Goal: Task Accomplishment & Management: Manage account settings

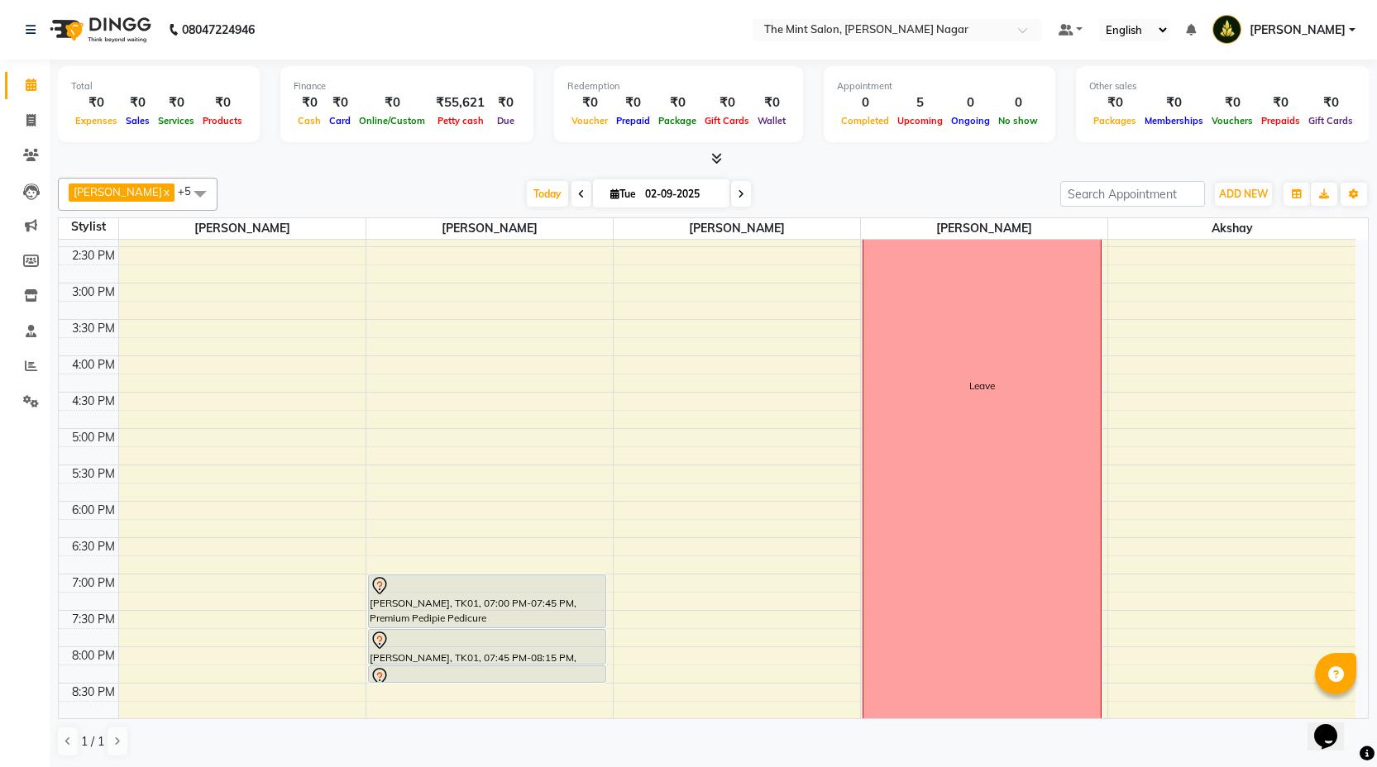
scroll to position [392, 0]
click at [384, 434] on div "9:00 AM 9:30 AM 10:00 AM 10:30 AM 11:00 AM 11:30 AM 12:00 PM 12:30 PM 1:00 PM 1…" at bounding box center [707, 393] width 1297 height 1091
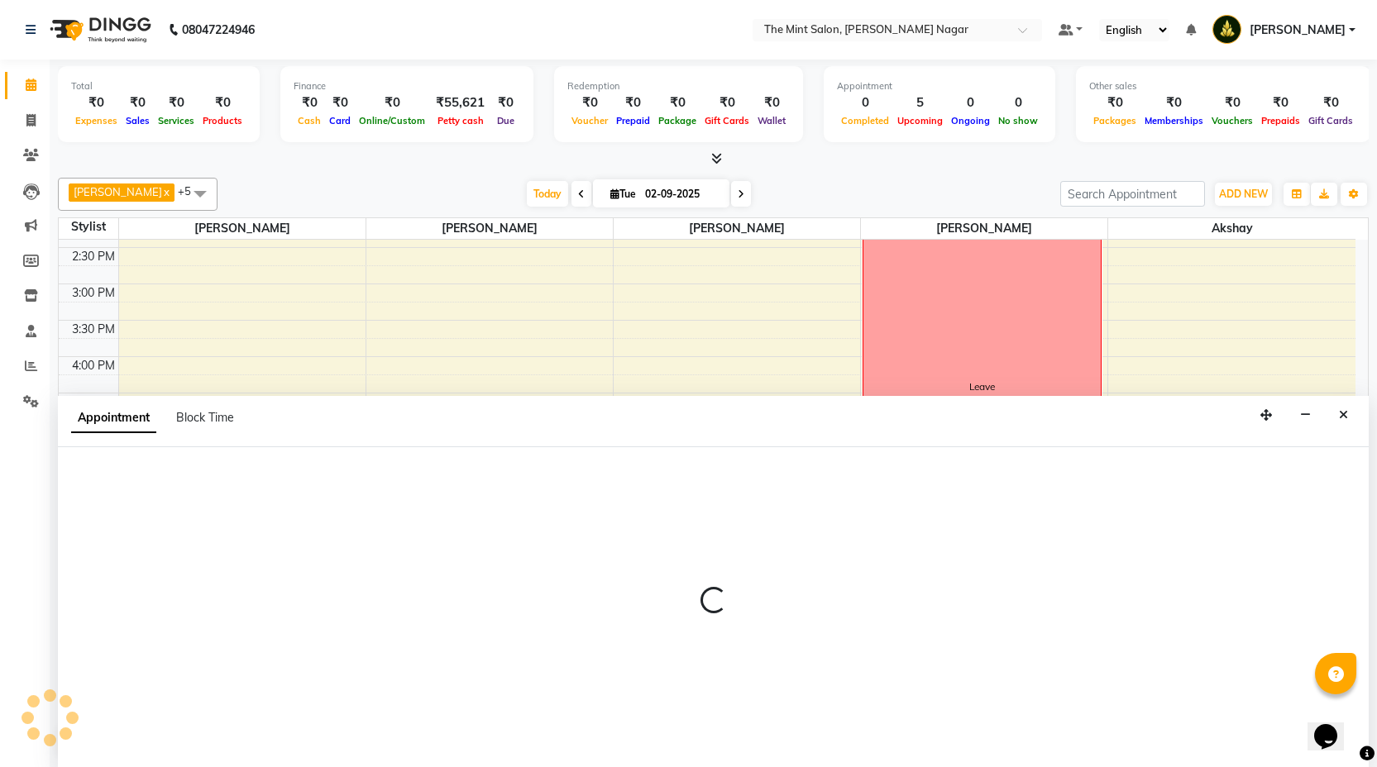
scroll to position [1, 0]
select select "61942"
select select "tentative"
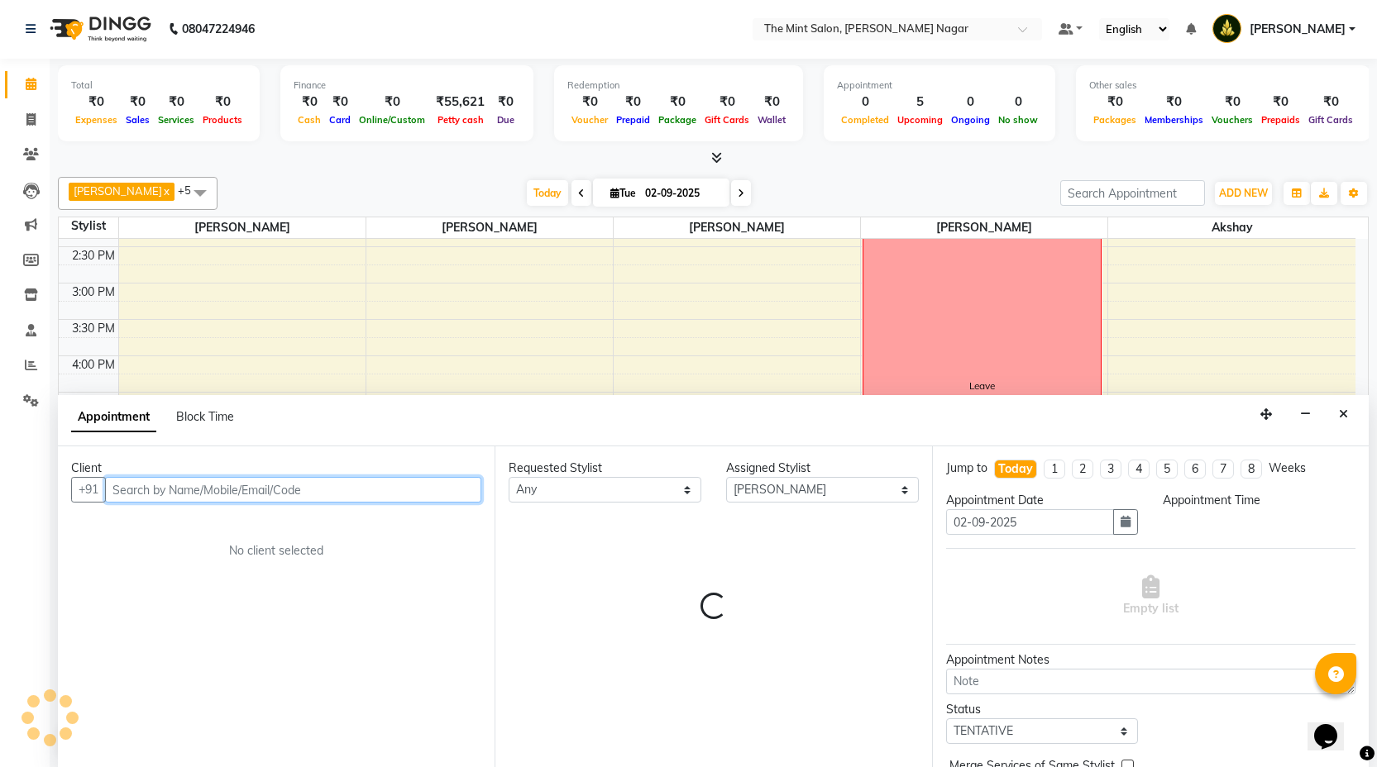
select select "1020"
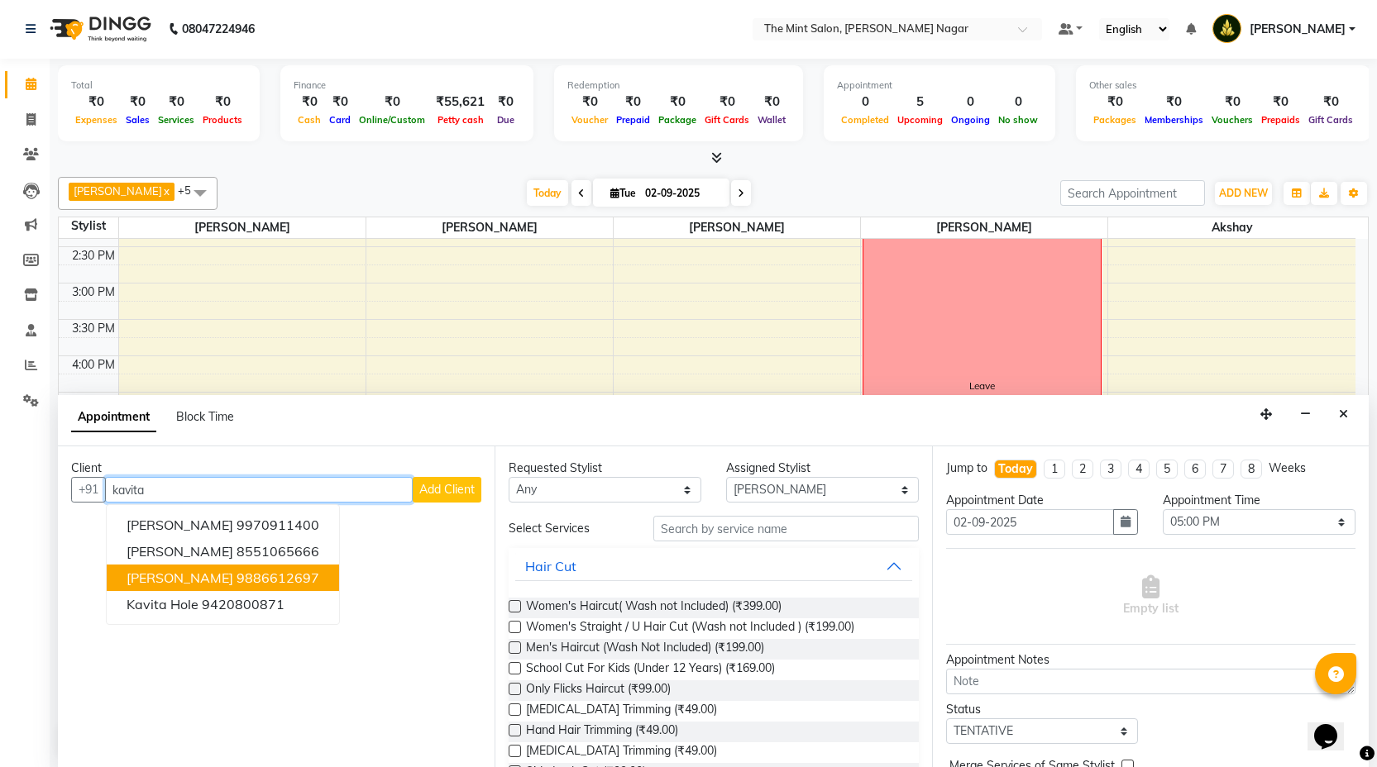
click at [256, 567] on button "Kavita Behl 9886612697" at bounding box center [223, 578] width 232 height 26
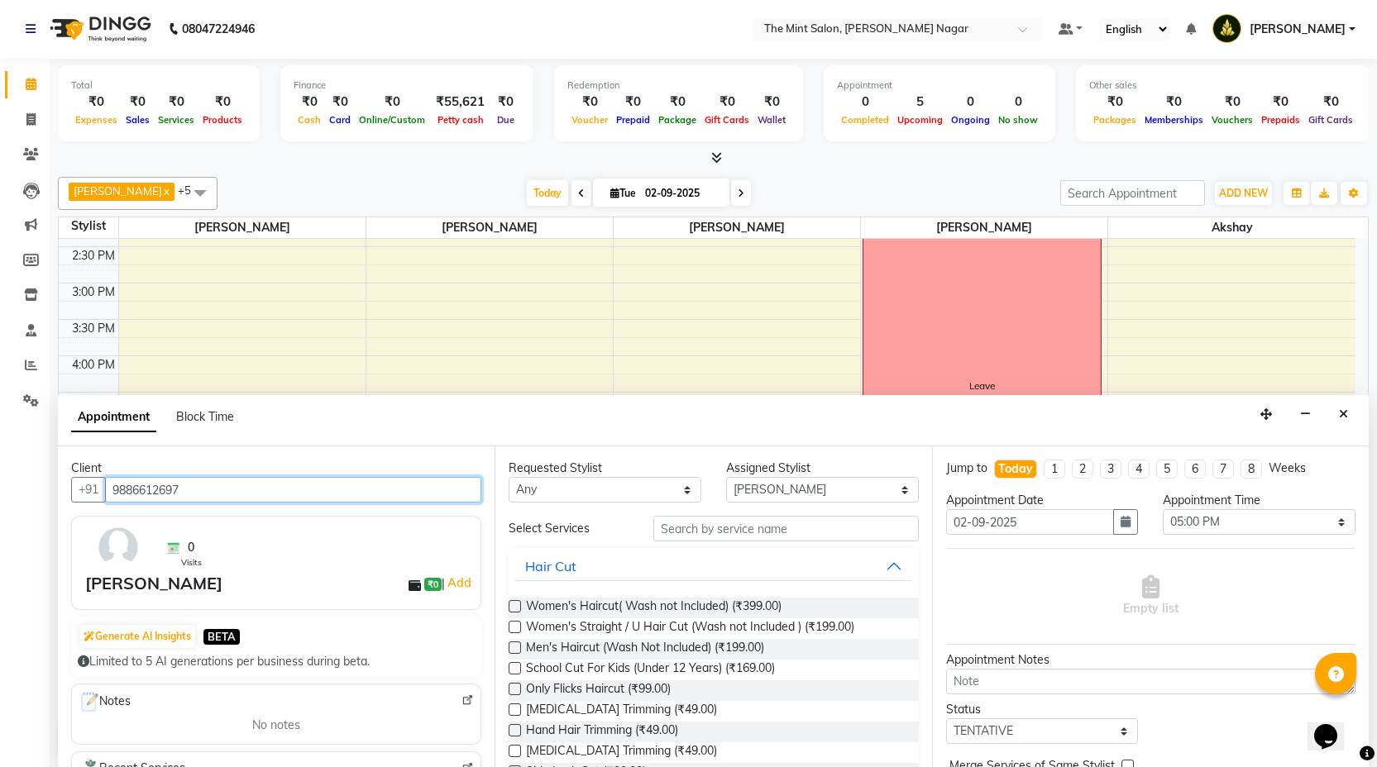
type input "9886612697"
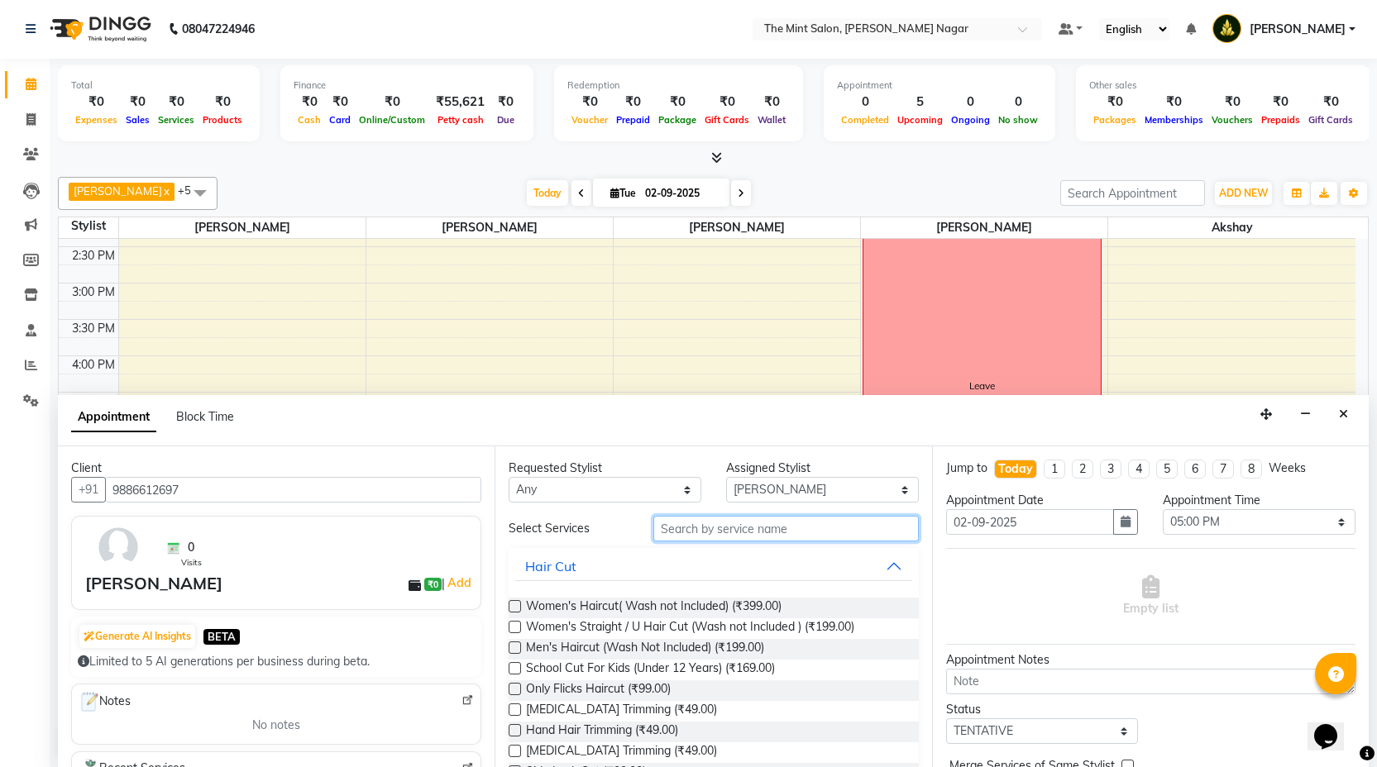
click at [729, 531] on input "text" at bounding box center [785, 529] width 265 height 26
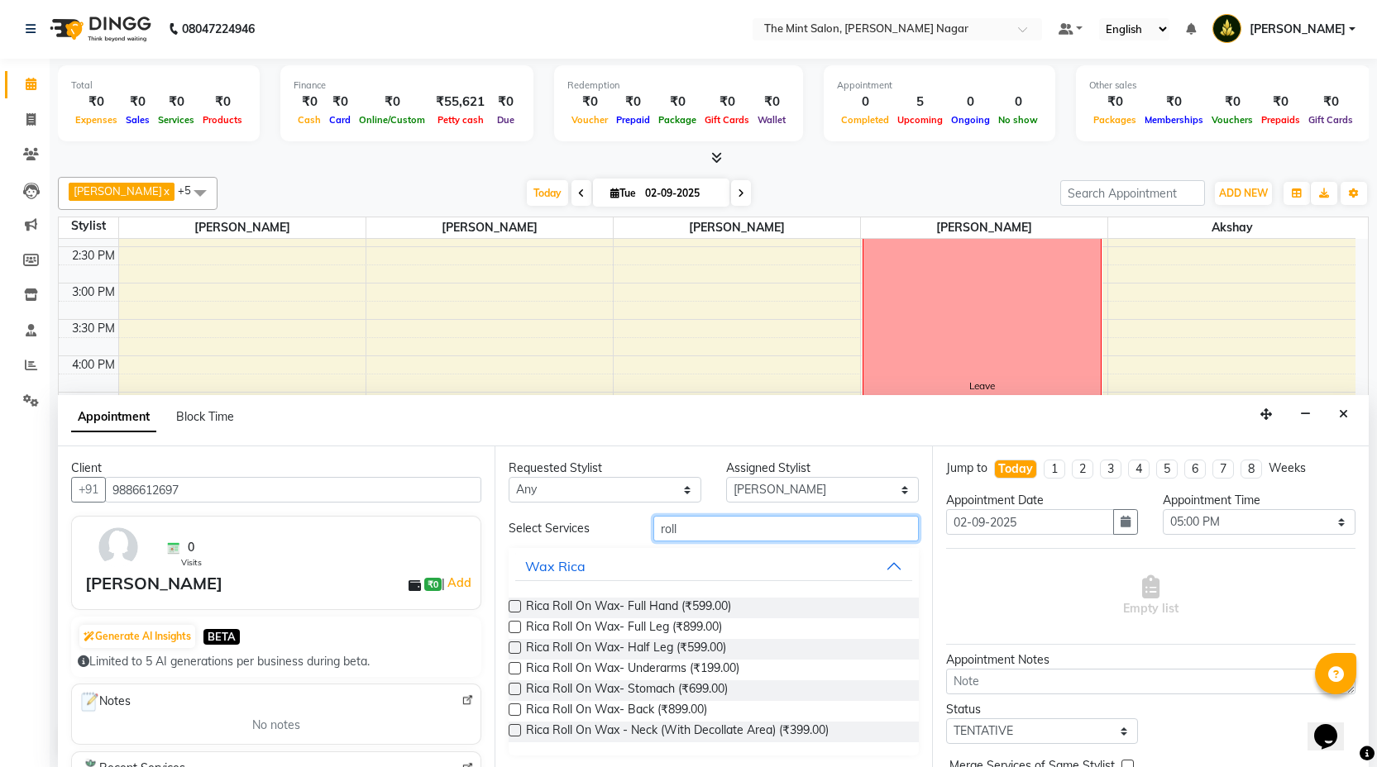
type input "roll"
click at [513, 604] on label at bounding box center [515, 606] width 12 height 12
click at [513, 604] on input "checkbox" at bounding box center [514, 608] width 11 height 11
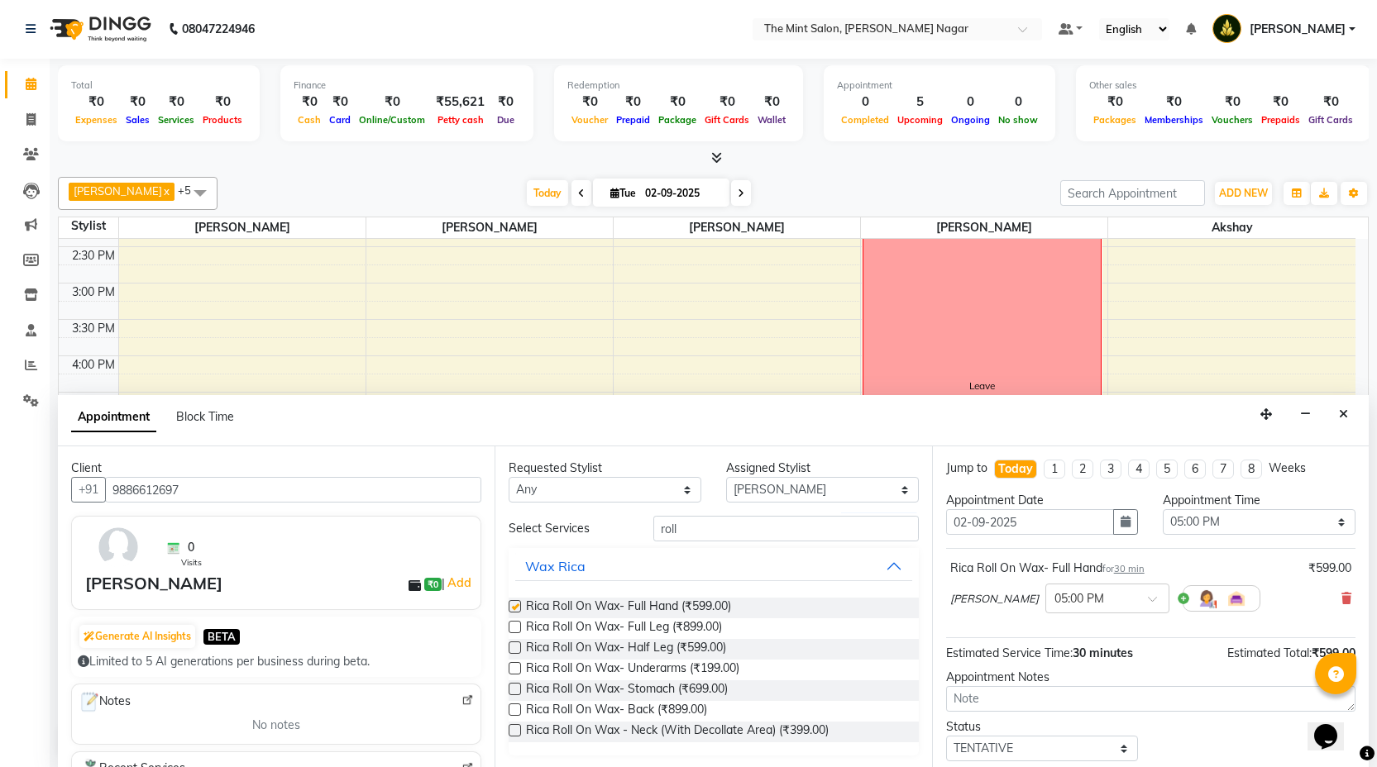
checkbox input "false"
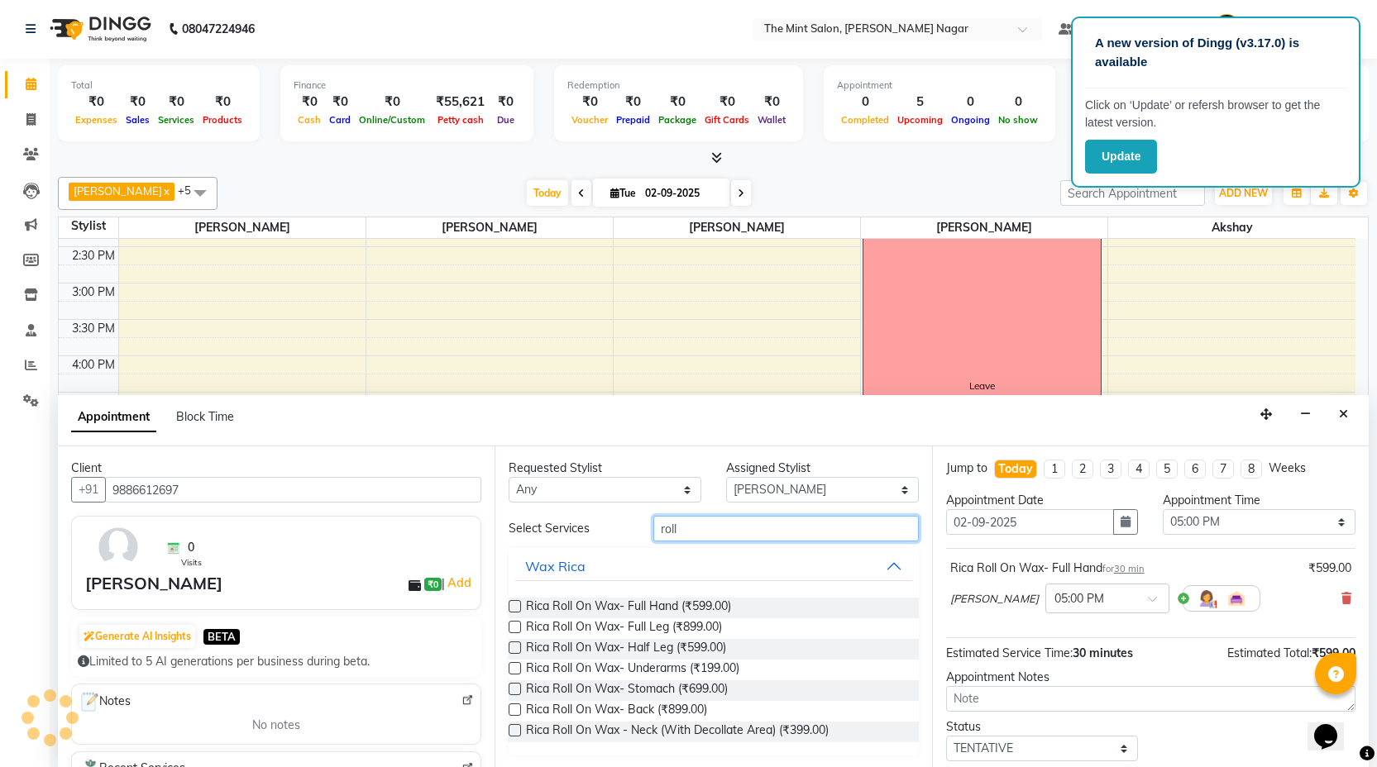
click at [703, 530] on input "roll" at bounding box center [785, 529] width 265 height 26
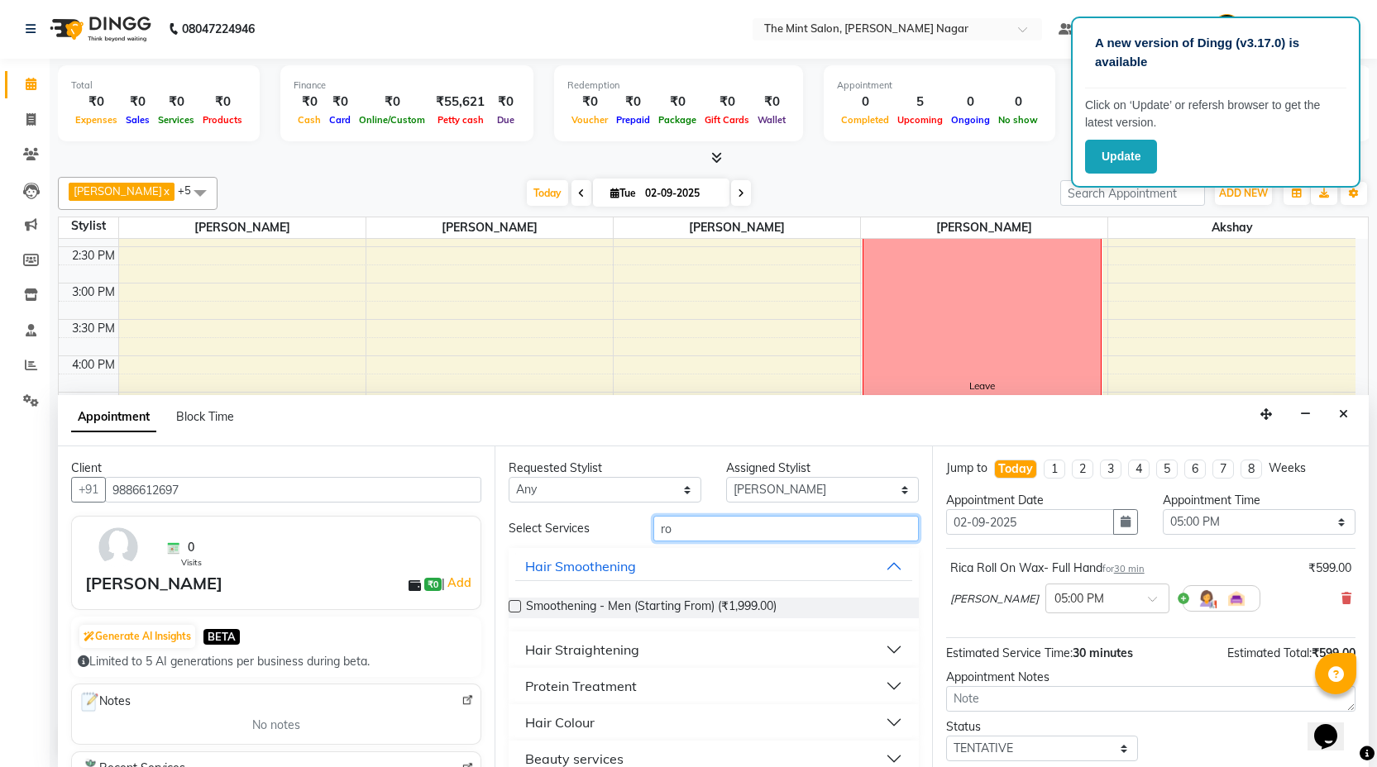
type input "r"
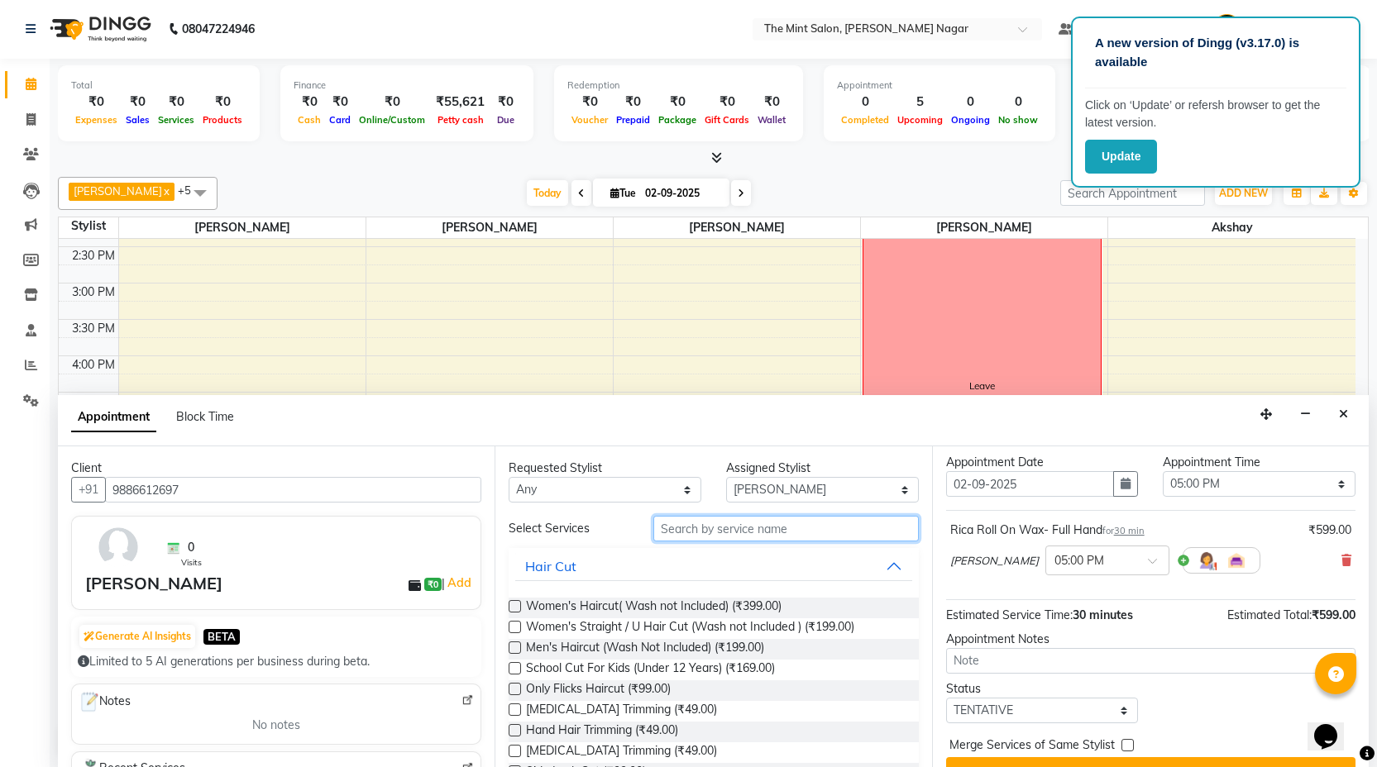
scroll to position [45, 0]
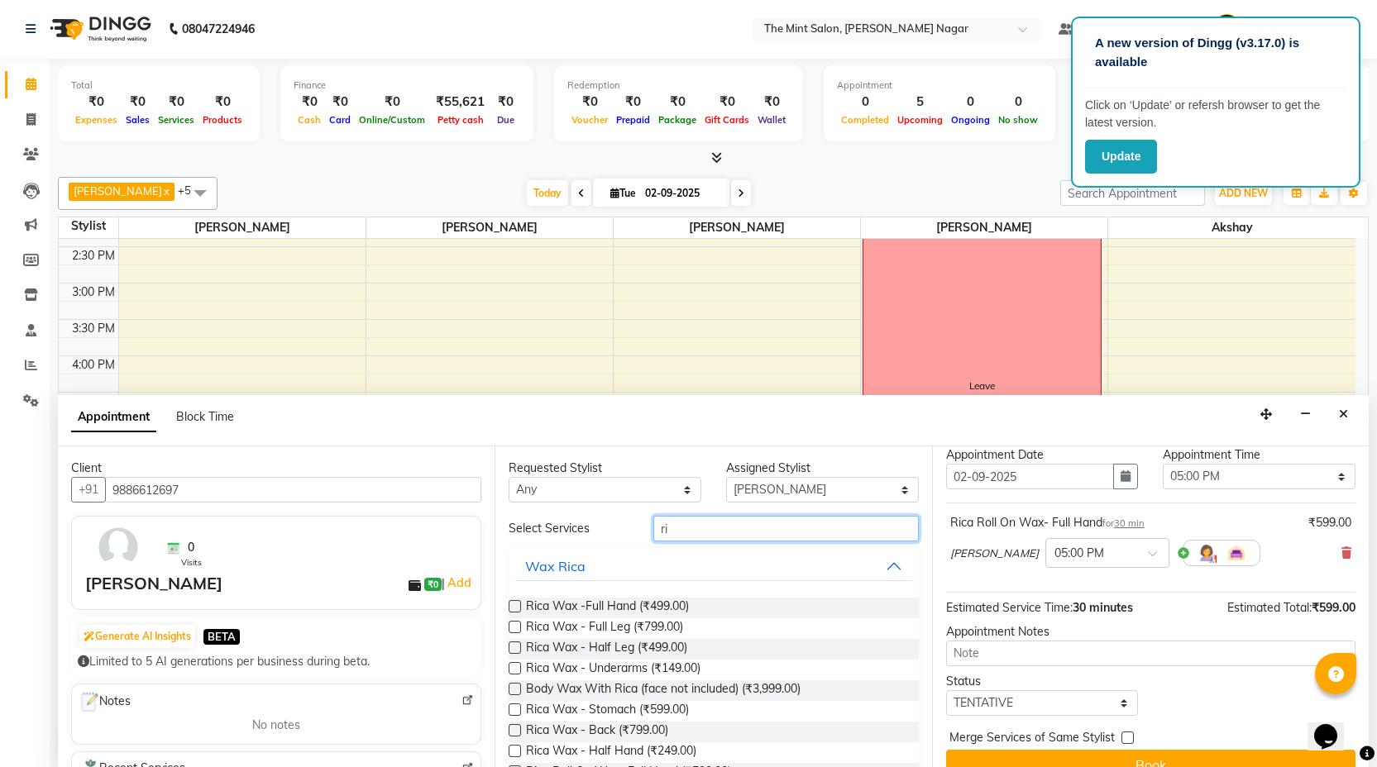
type input "r"
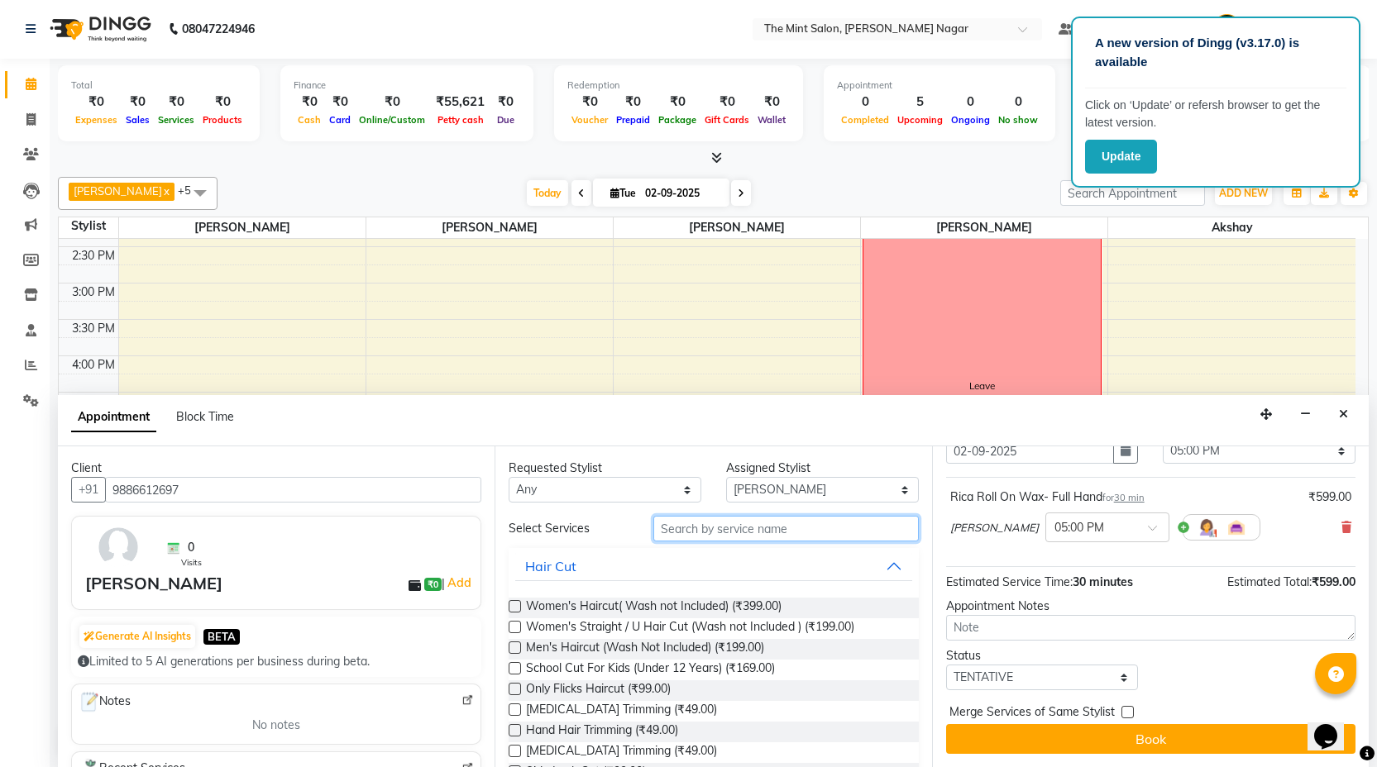
scroll to position [0, 0]
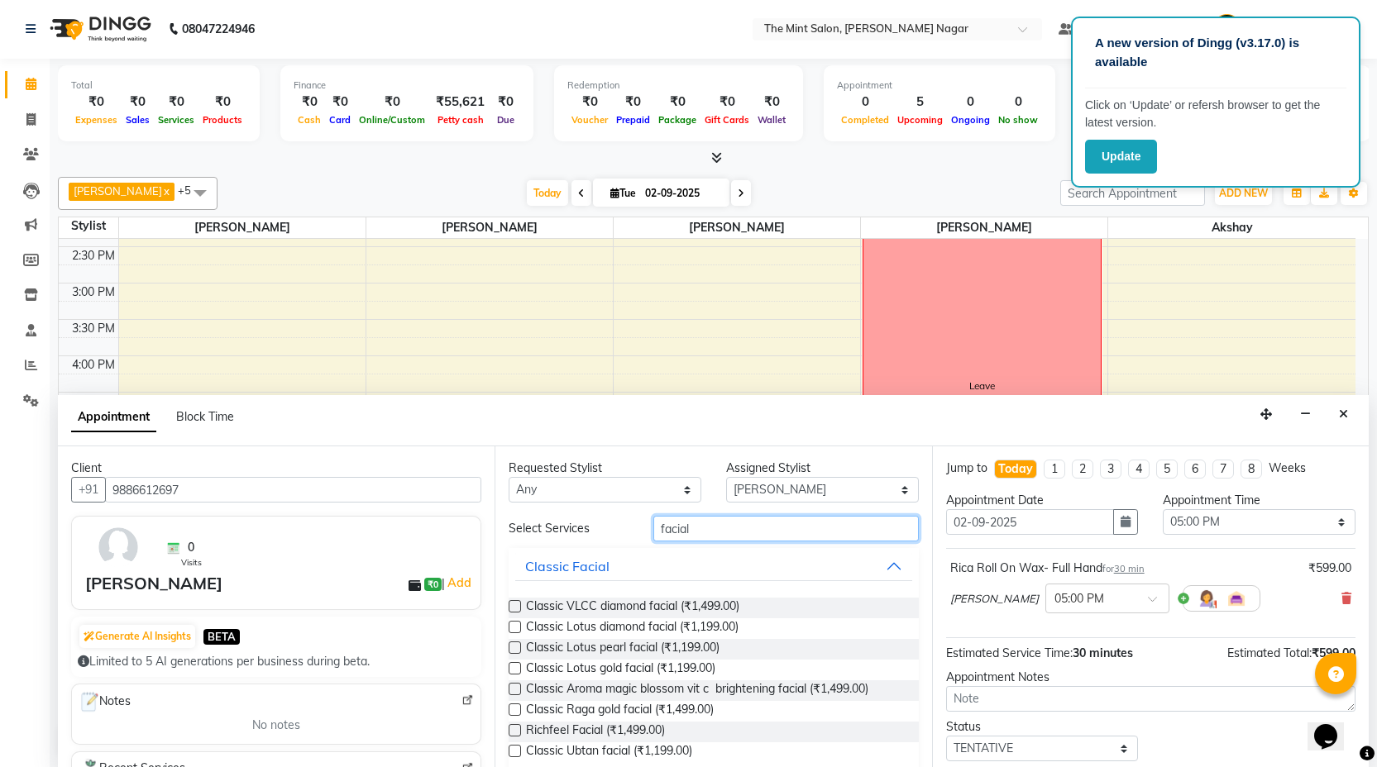
type input "facial"
click at [513, 685] on label at bounding box center [515, 689] width 12 height 12
click at [513, 686] on input "checkbox" at bounding box center [514, 691] width 11 height 11
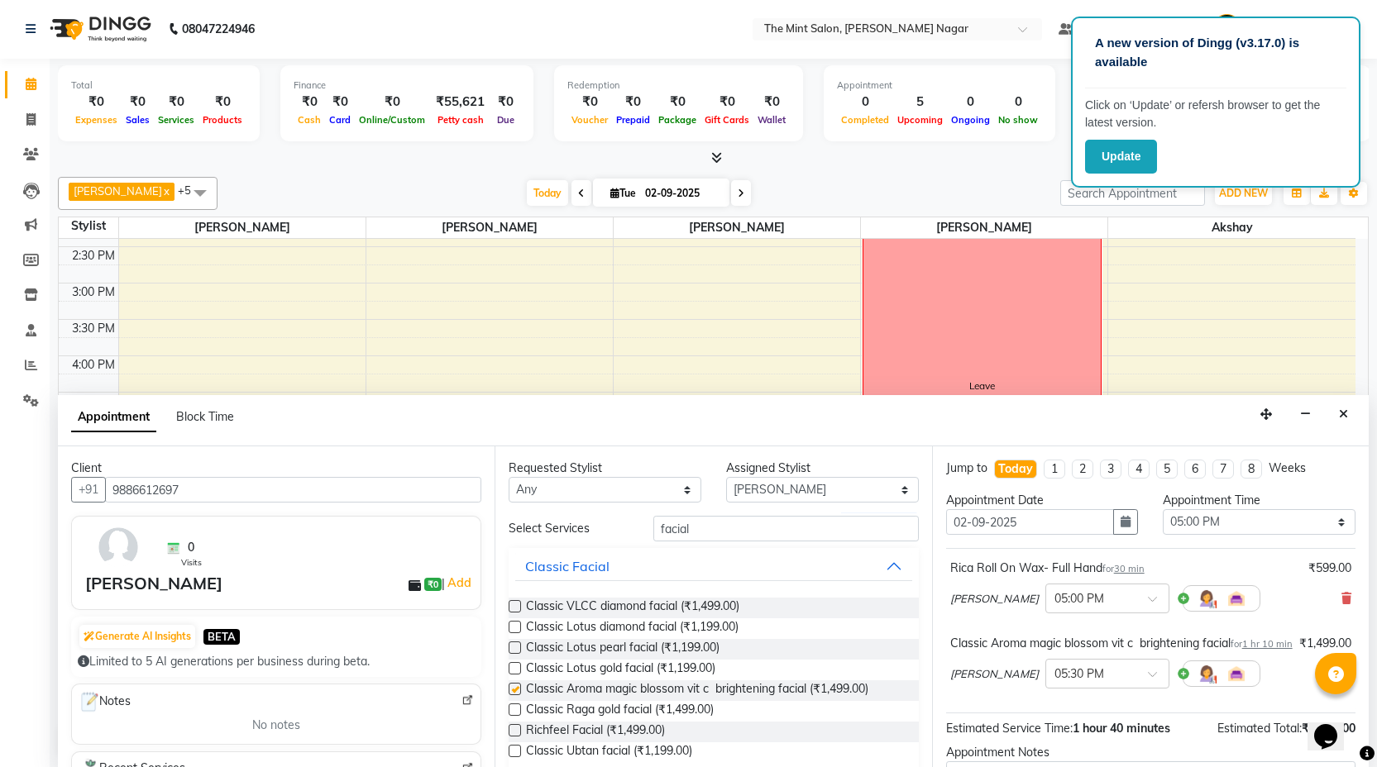
checkbox input "false"
click at [697, 539] on input "facial" at bounding box center [785, 529] width 265 height 26
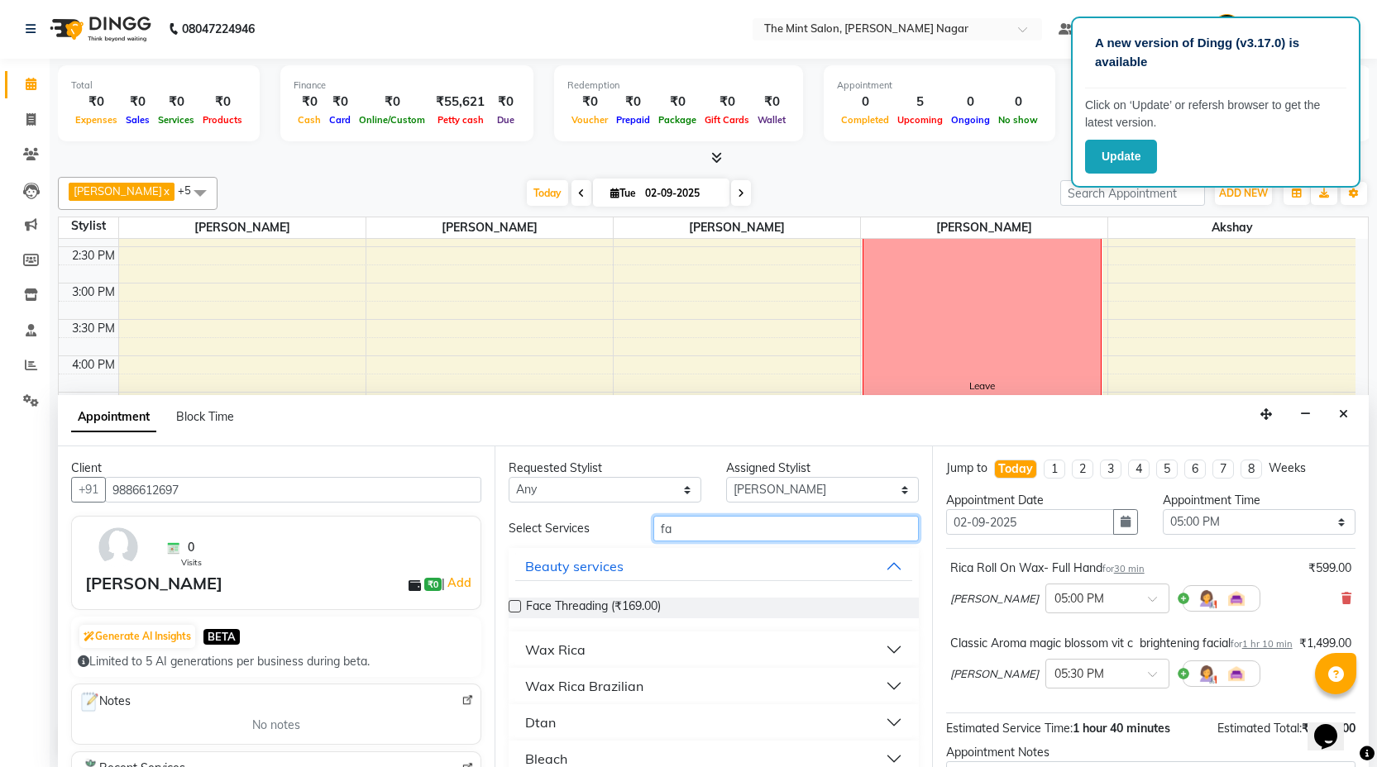
type input "f"
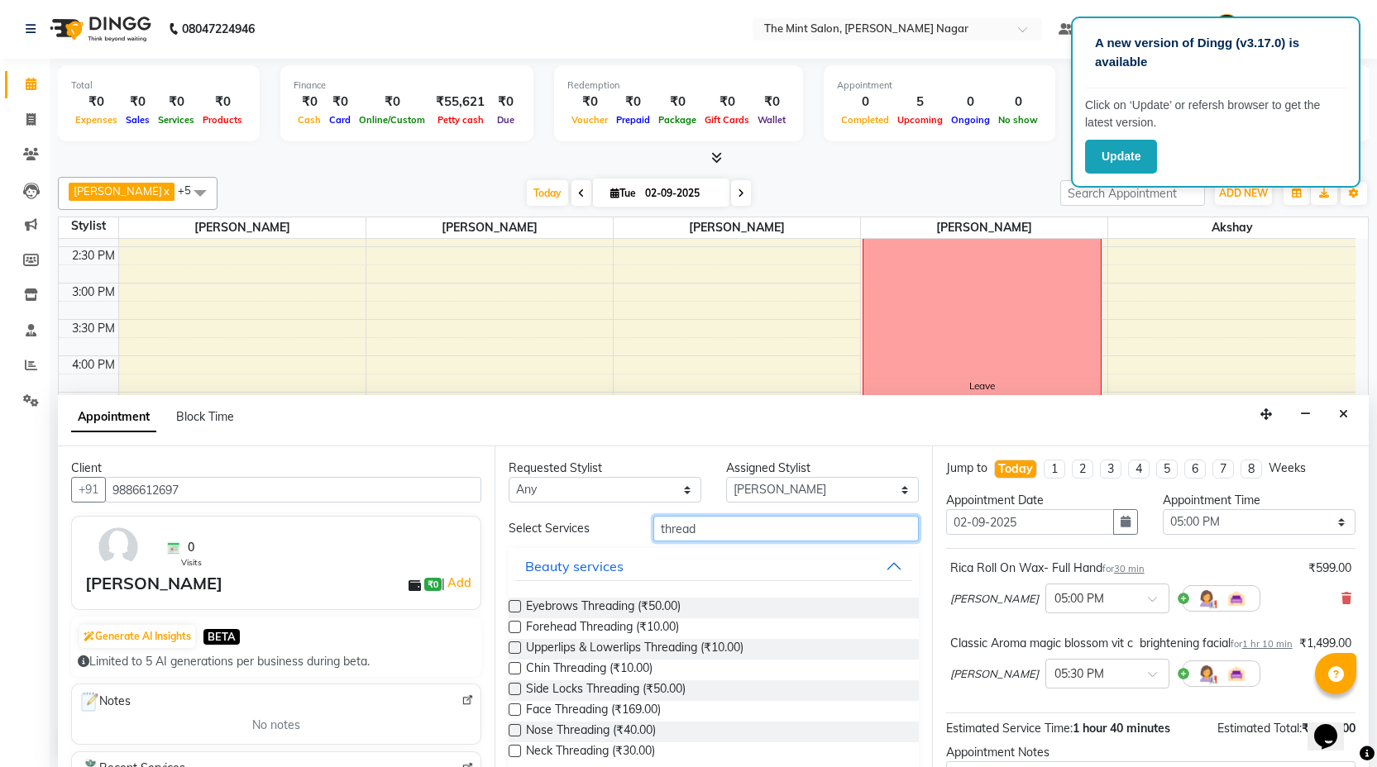
type input "thread"
click at [514, 605] on label at bounding box center [515, 606] width 12 height 12
click at [514, 605] on input "checkbox" at bounding box center [514, 608] width 11 height 11
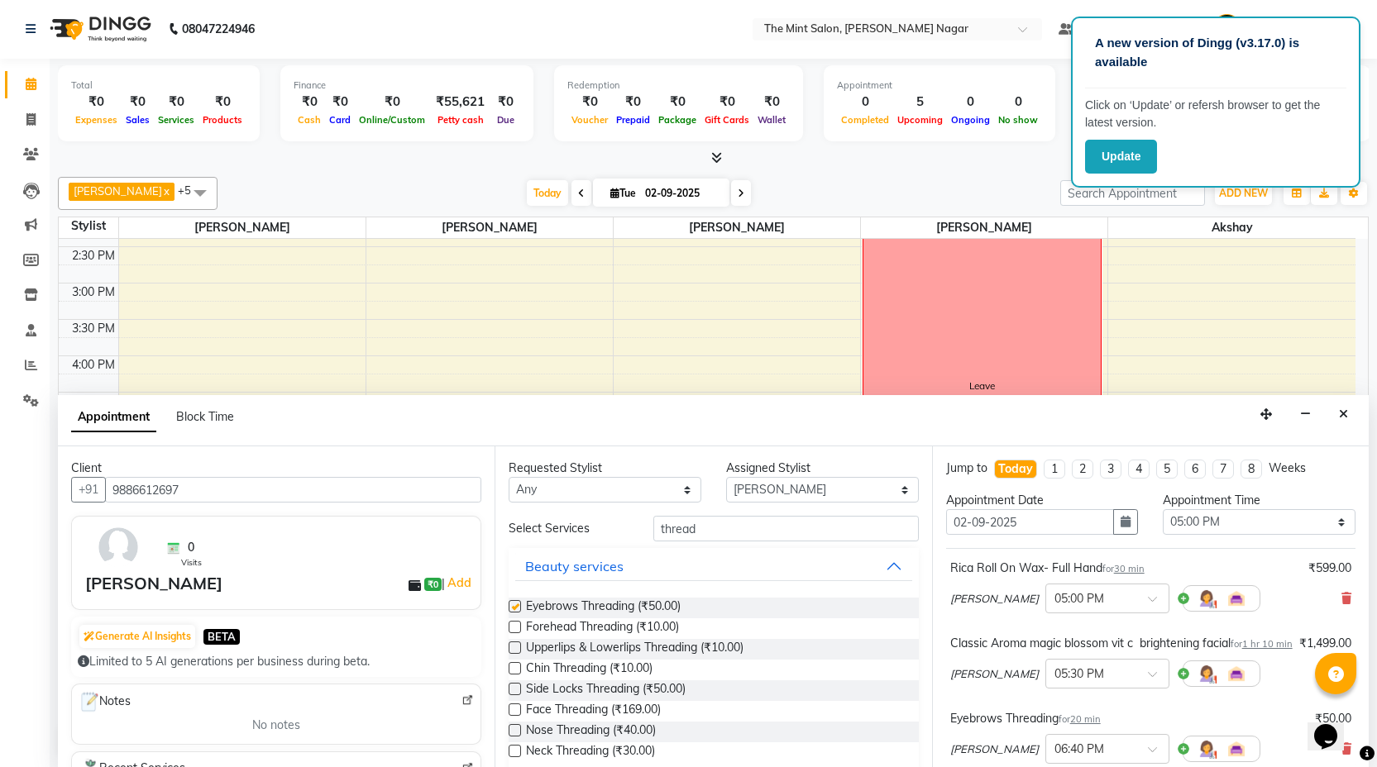
checkbox input "false"
click at [514, 645] on label at bounding box center [515, 648] width 12 height 12
click at [514, 645] on input "checkbox" at bounding box center [514, 649] width 11 height 11
checkbox input "false"
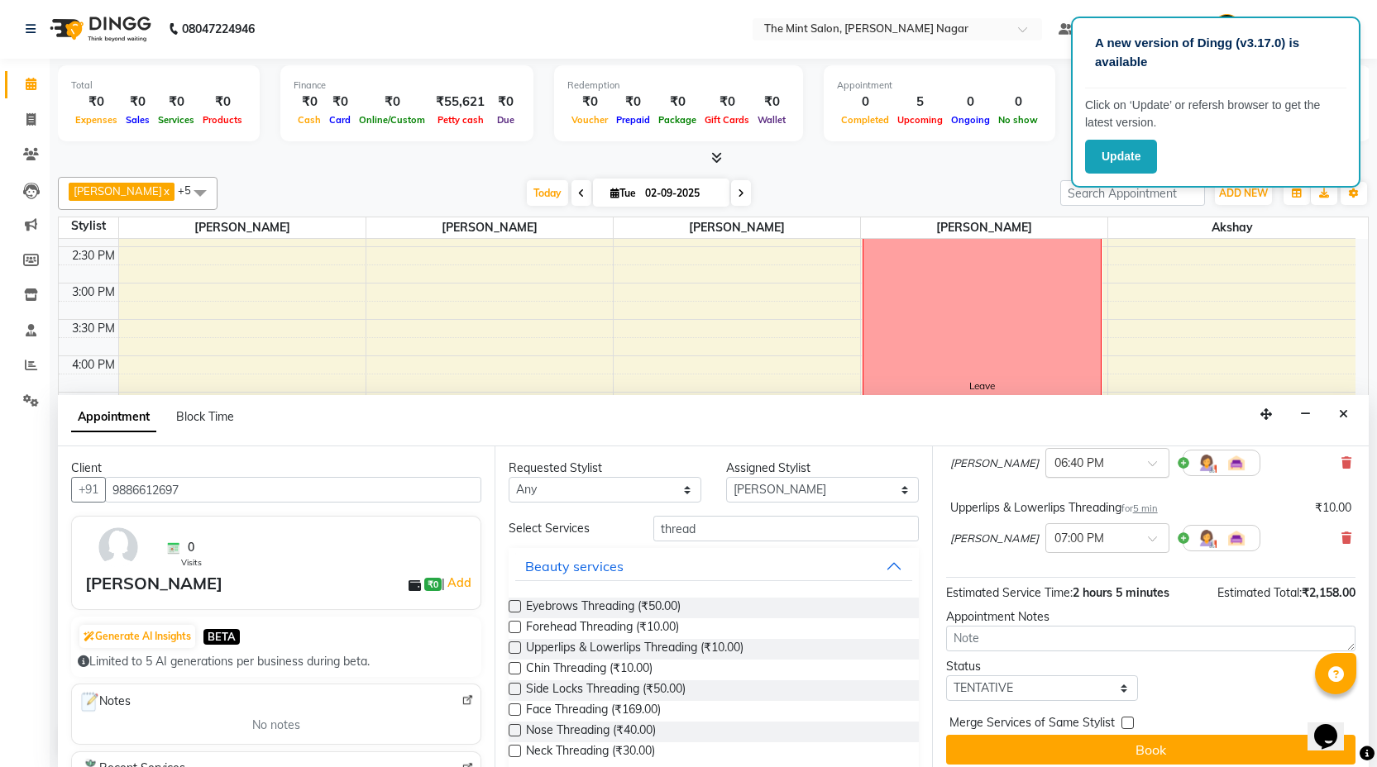
scroll to position [314, 0]
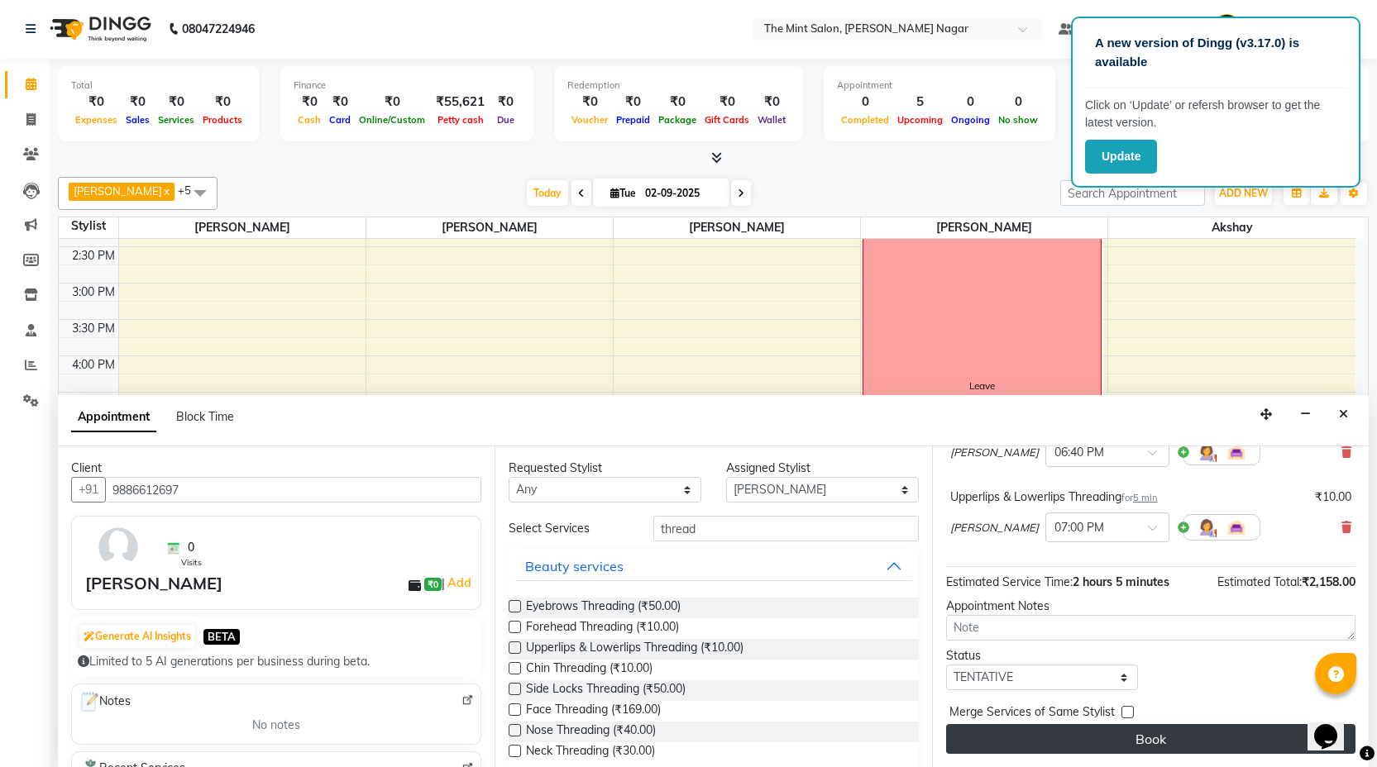
click at [1059, 737] on button "Book" at bounding box center [1150, 739] width 409 height 30
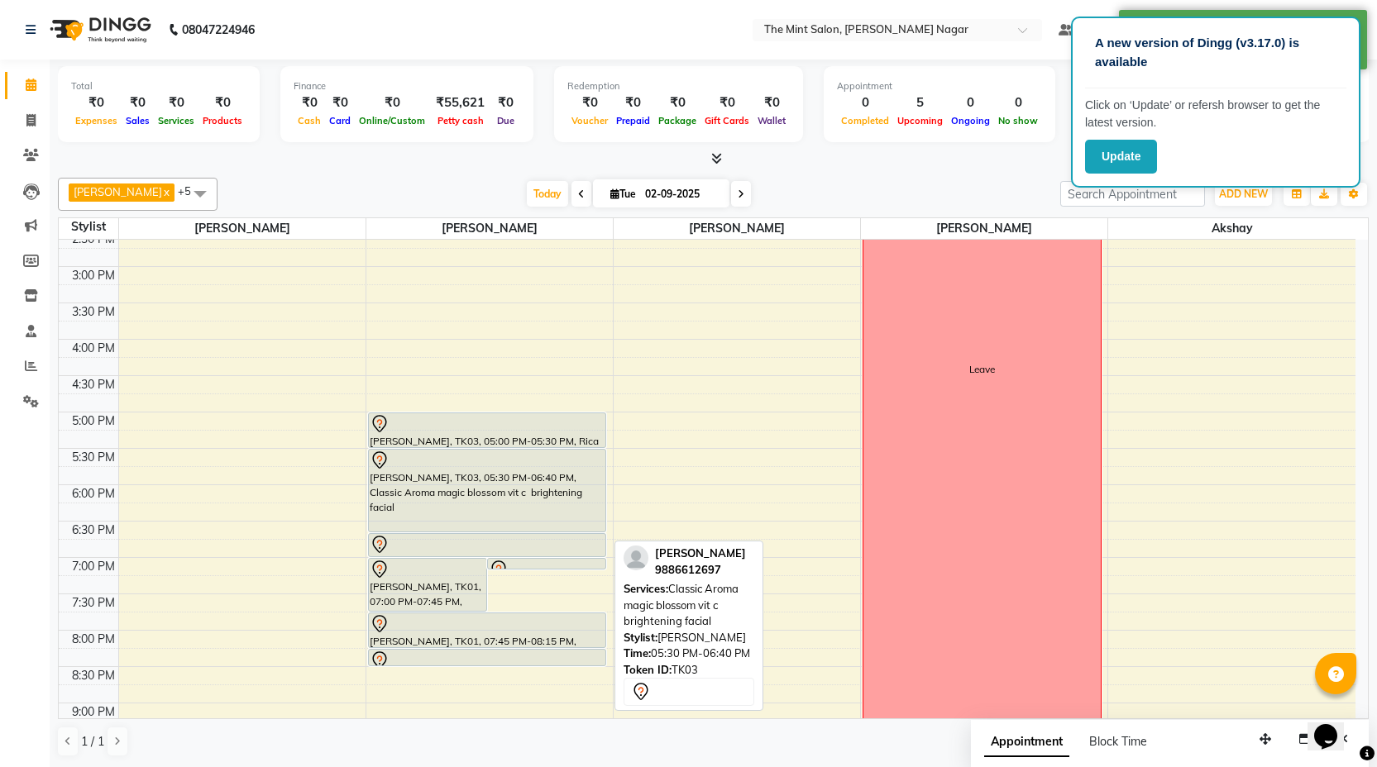
scroll to position [411, 0]
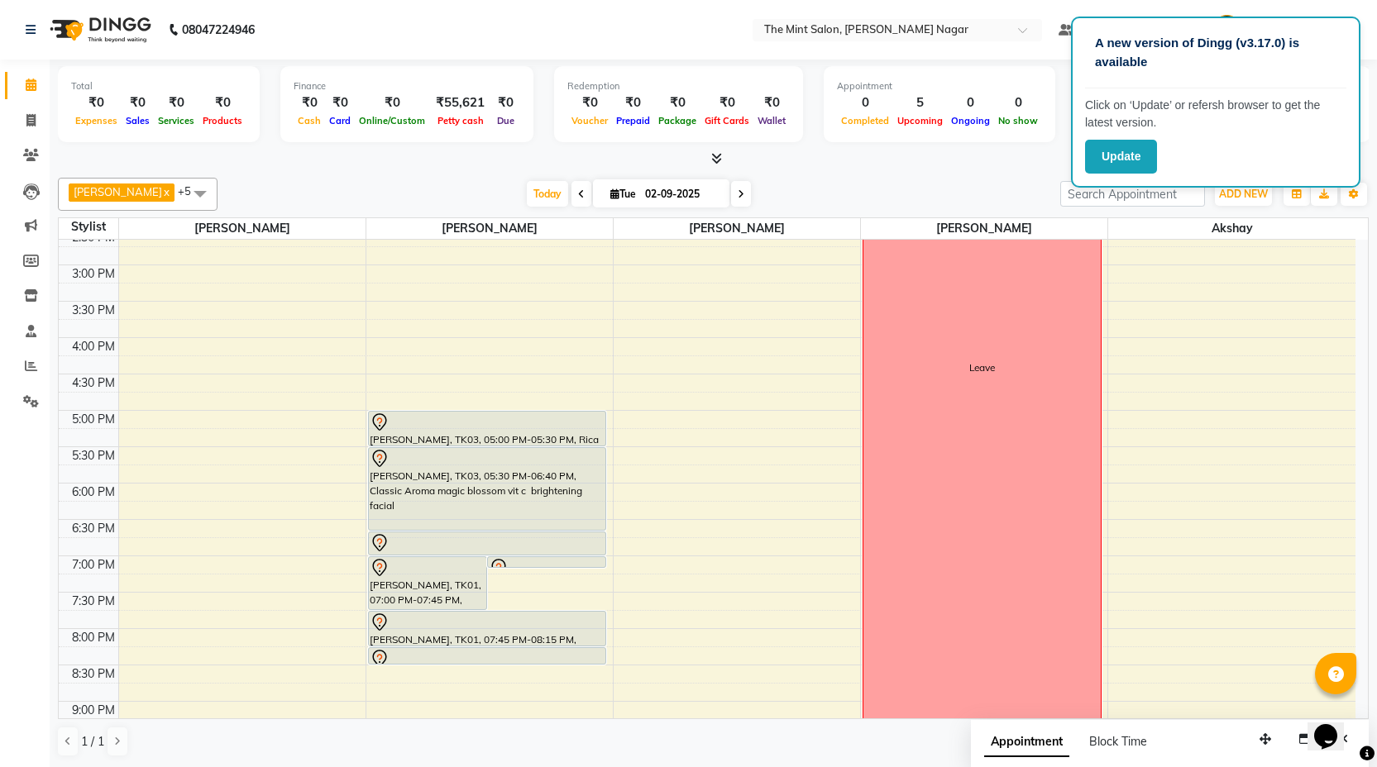
click at [1230, 150] on div "Update" at bounding box center [1215, 157] width 261 height 34
click at [1239, 464] on div "9:00 AM 9:30 AM 10:00 AM 10:30 AM 11:00 AM 11:30 AM 12:00 PM 12:30 PM 1:00 PM 1…" at bounding box center [707, 374] width 1297 height 1091
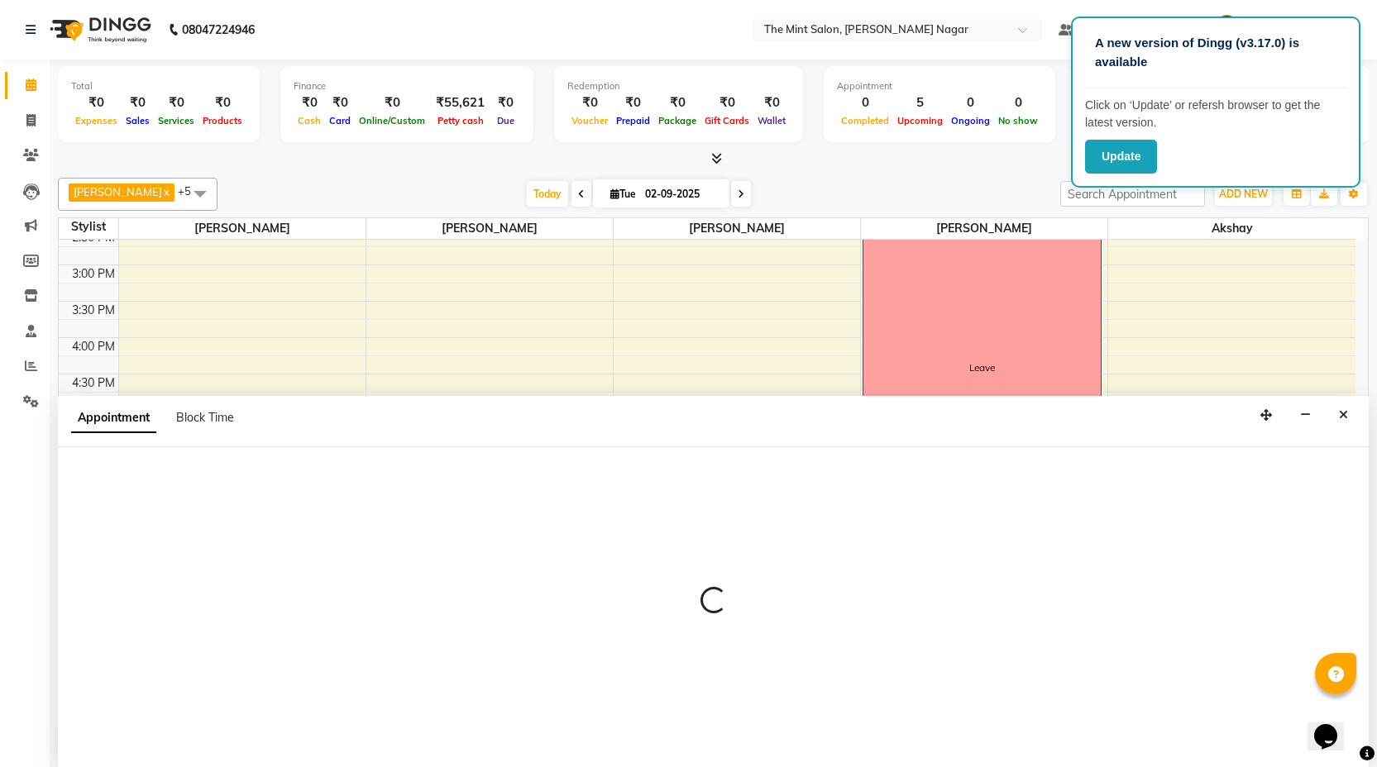
scroll to position [1, 0]
select select "90065"
select select "1050"
select select "tentative"
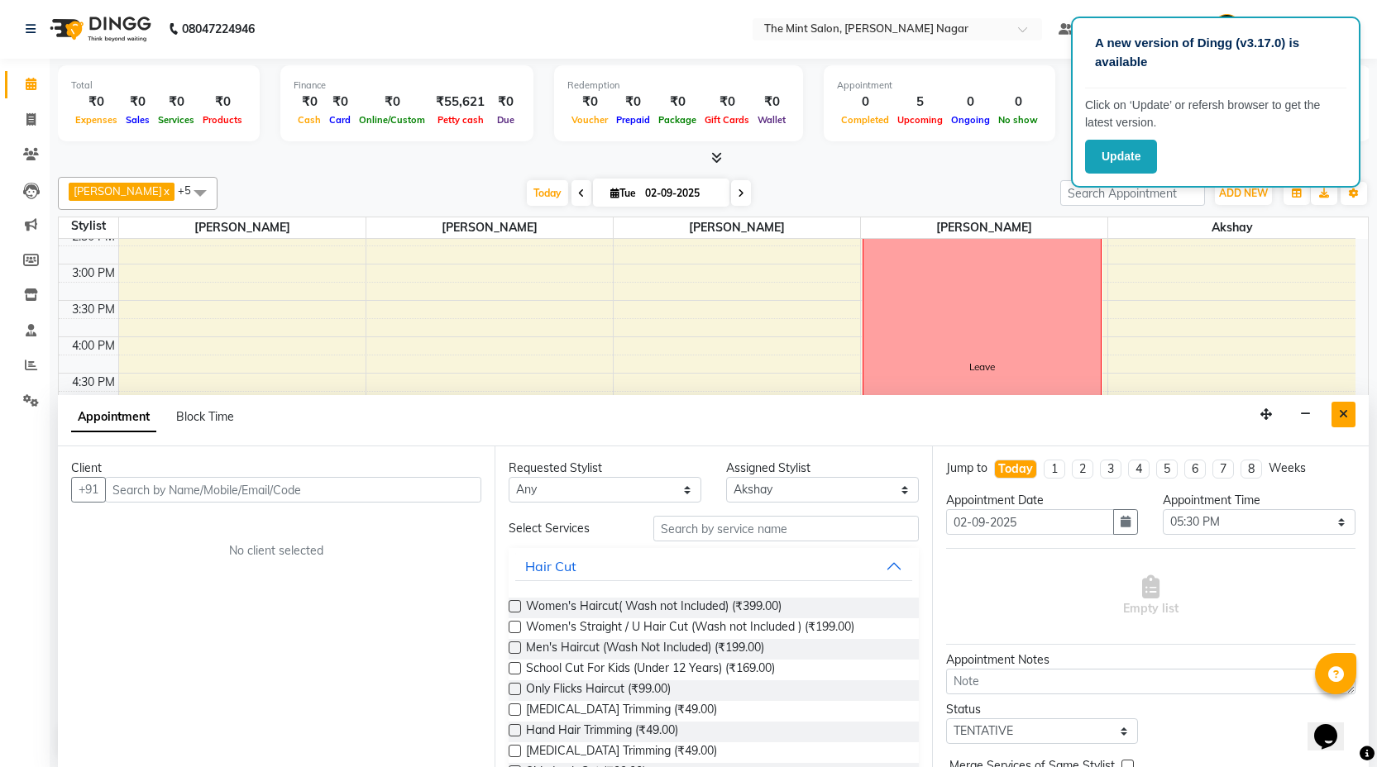
click at [1345, 409] on icon "Close" at bounding box center [1343, 415] width 9 height 12
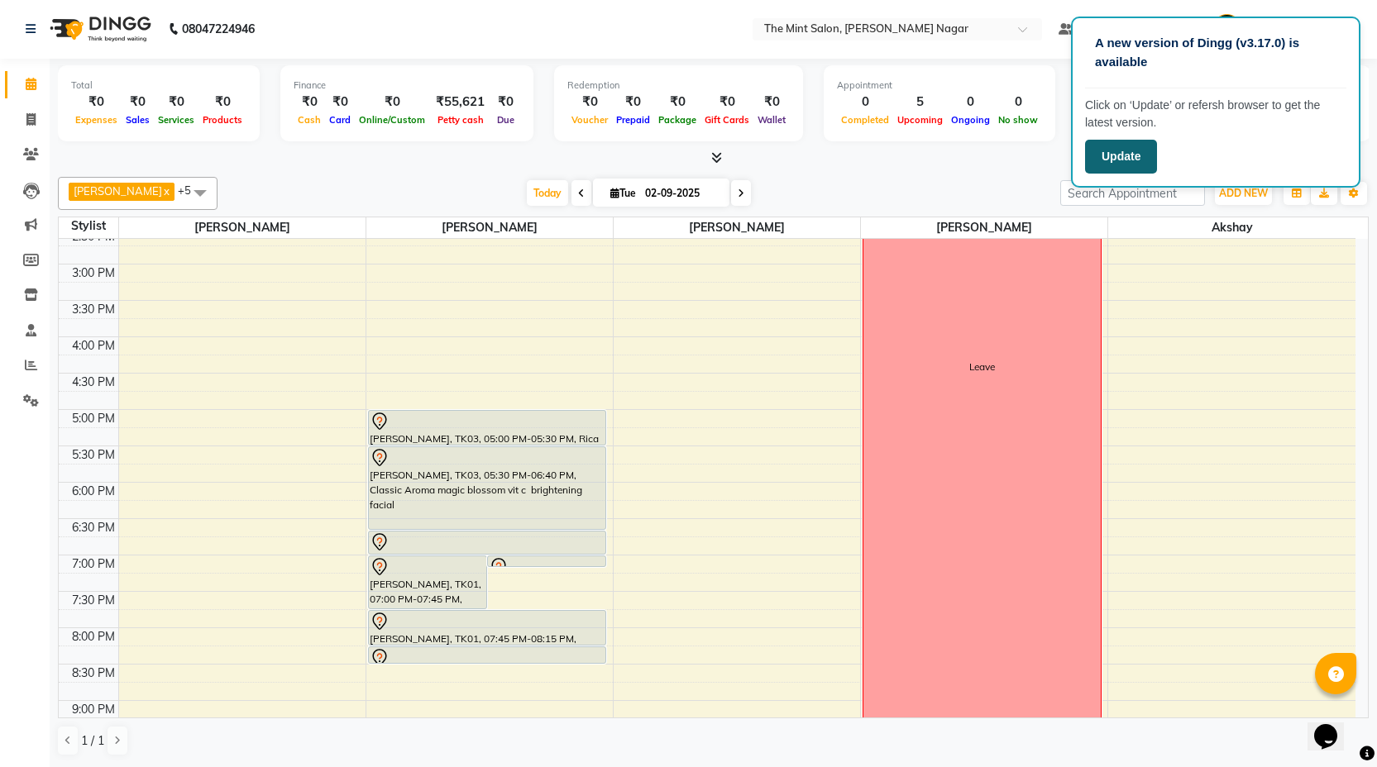
click at [1121, 148] on button "Update" at bounding box center [1121, 157] width 72 height 34
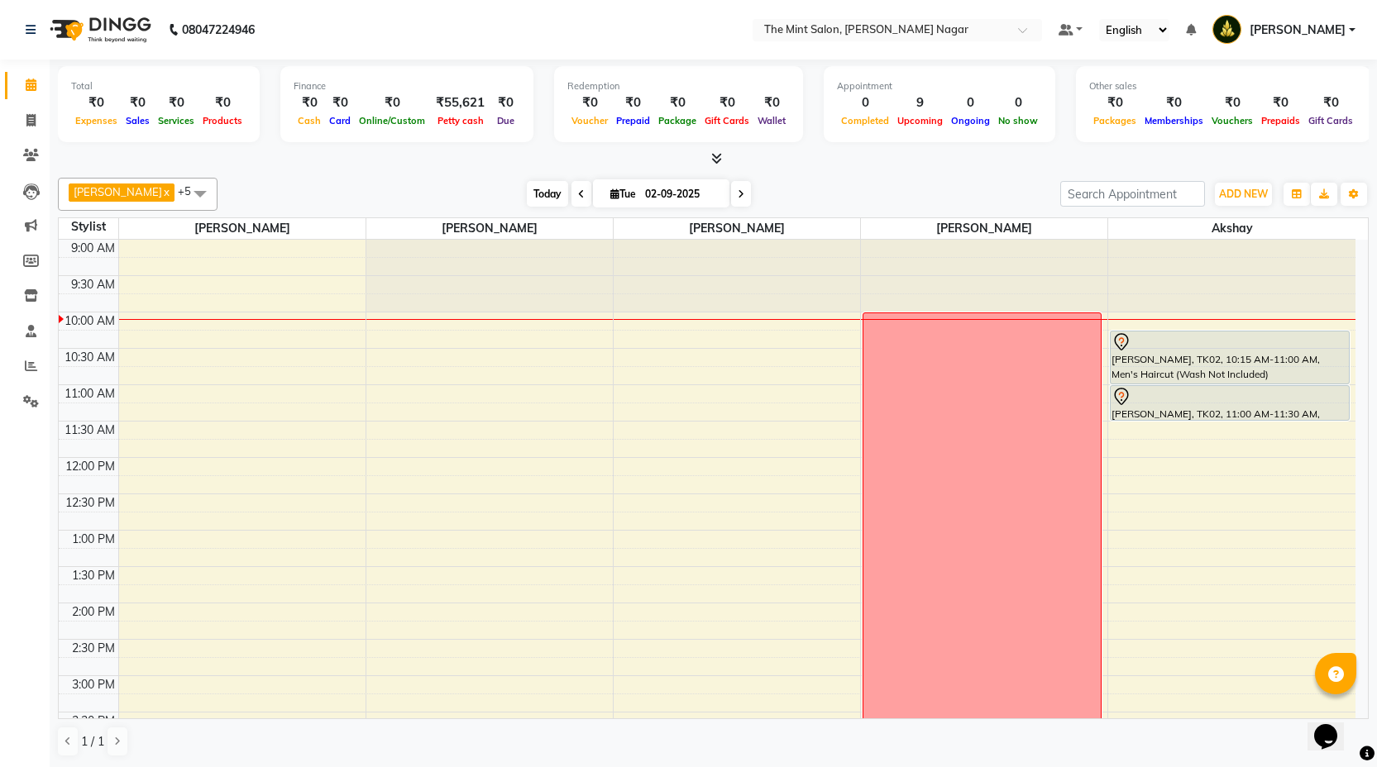
click at [543, 189] on span "Today" at bounding box center [547, 194] width 41 height 26
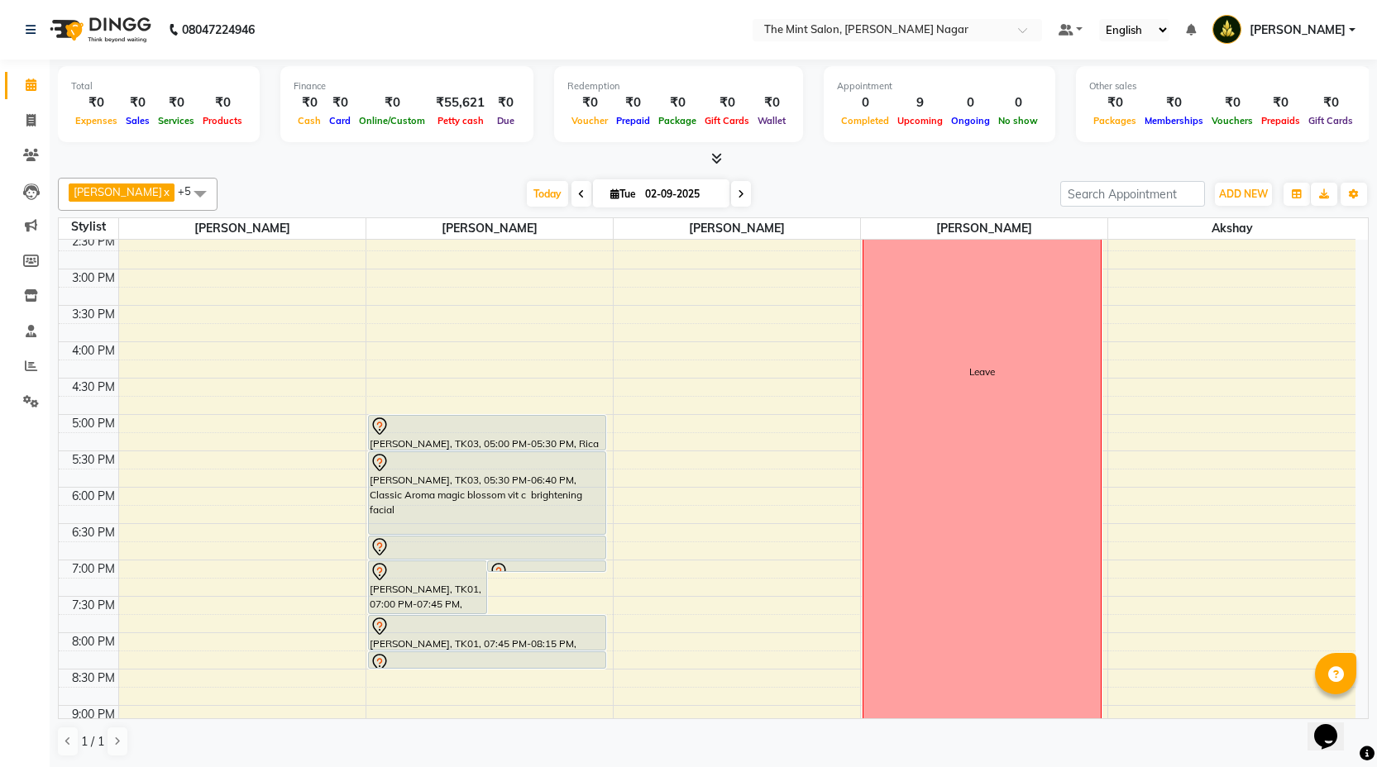
scroll to position [405, 0]
click at [640, 494] on div "9:00 AM 9:30 AM 10:00 AM 10:30 AM 11:00 AM 11:30 AM 12:00 PM 12:30 PM 1:00 PM 1…" at bounding box center [707, 380] width 1297 height 1091
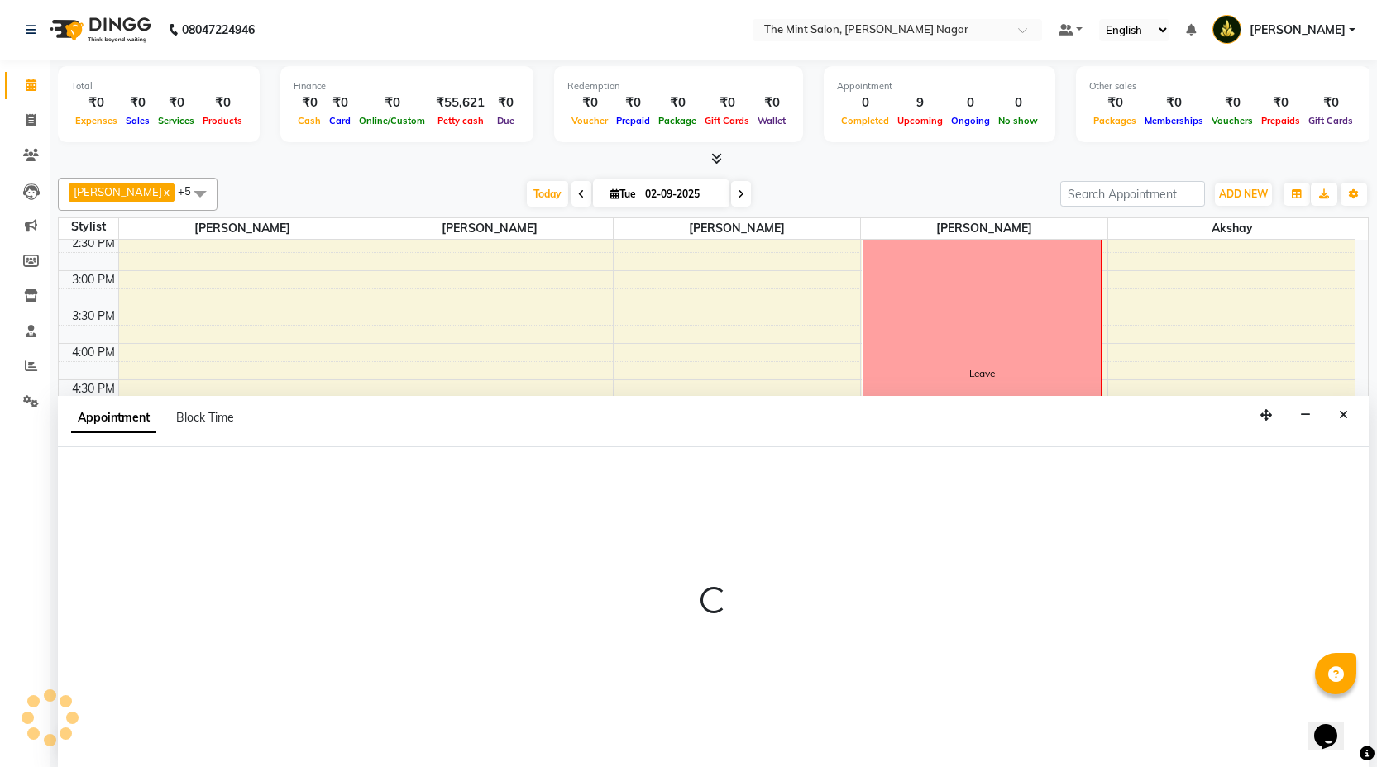
scroll to position [1, 0]
select select "66078"
select select "1080"
select select "tentative"
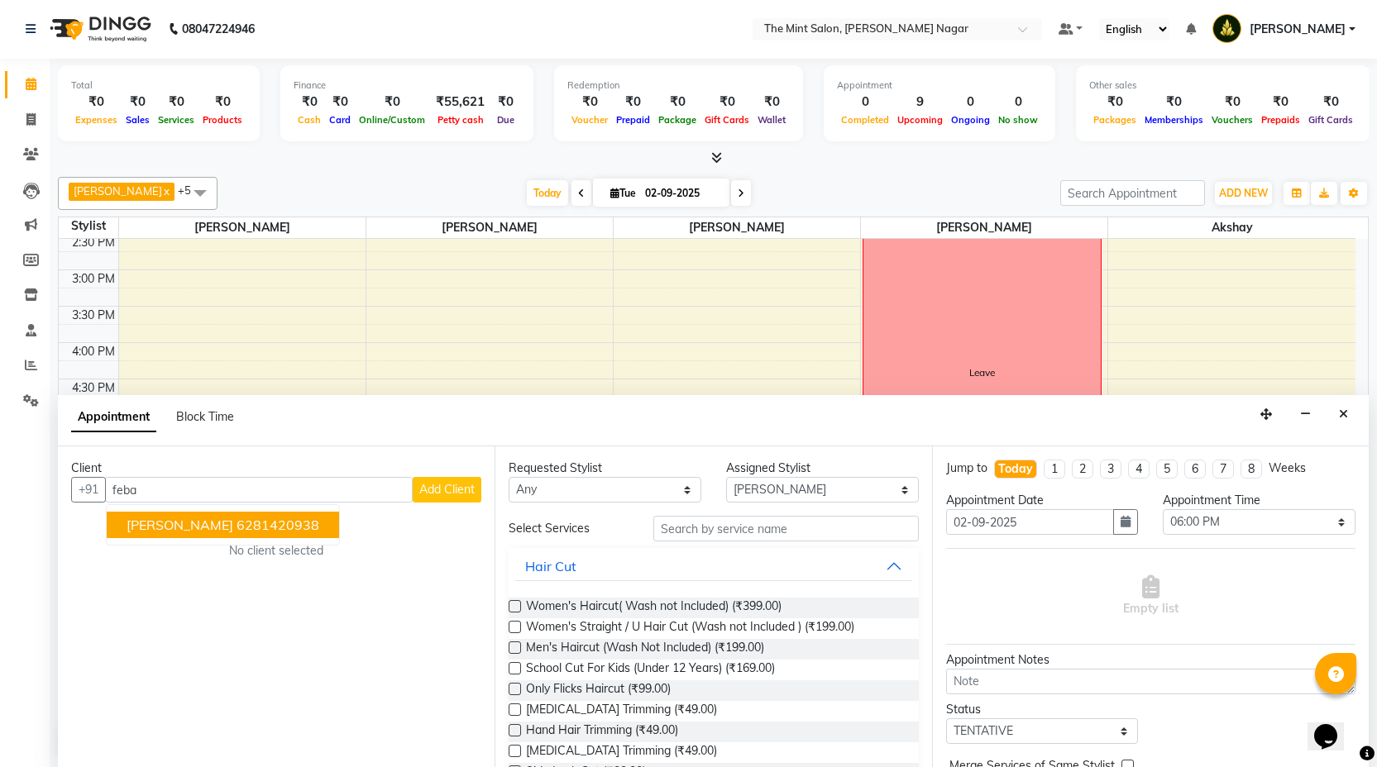
click at [237, 528] on ngb-highlight "6281420938" at bounding box center [278, 525] width 83 height 17
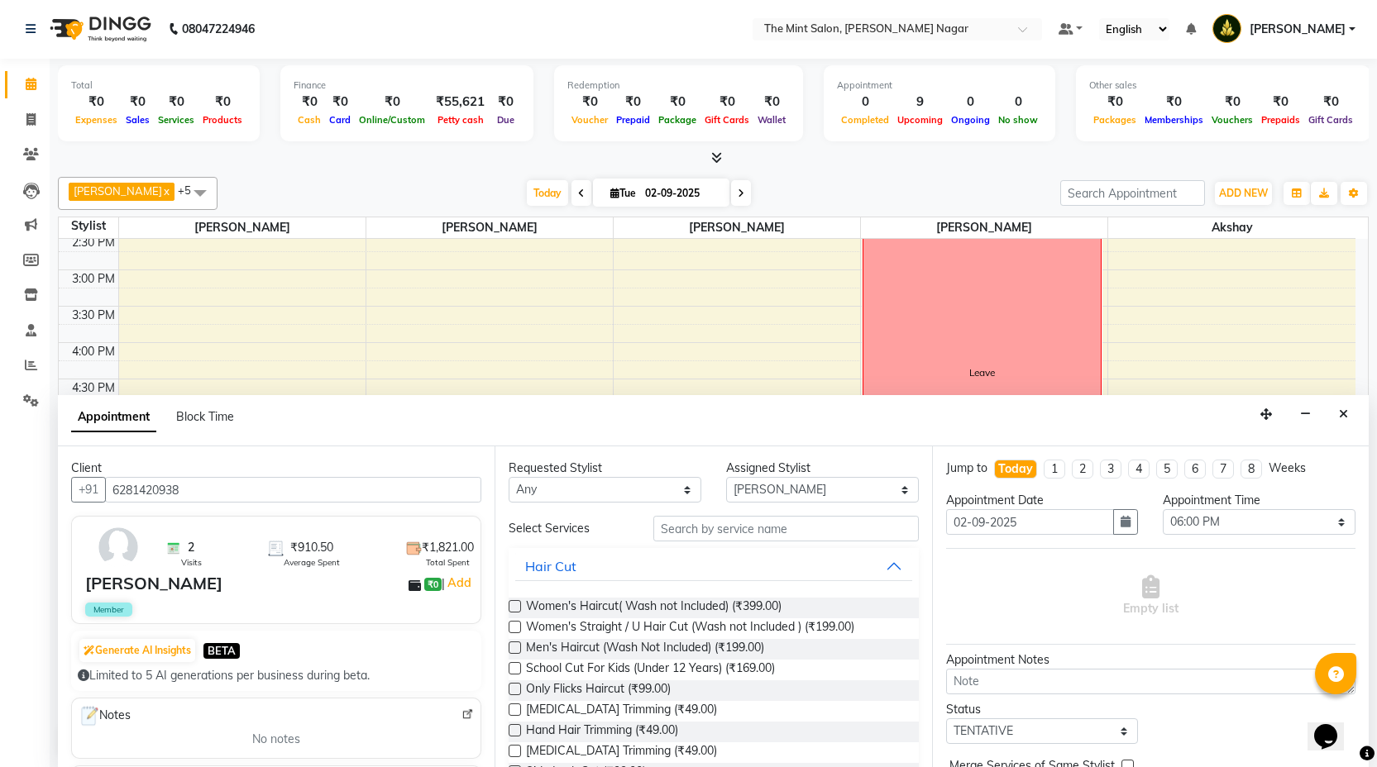
type input "6281420938"
click at [513, 607] on label at bounding box center [515, 606] width 12 height 12
click at [513, 607] on input "checkbox" at bounding box center [514, 608] width 11 height 11
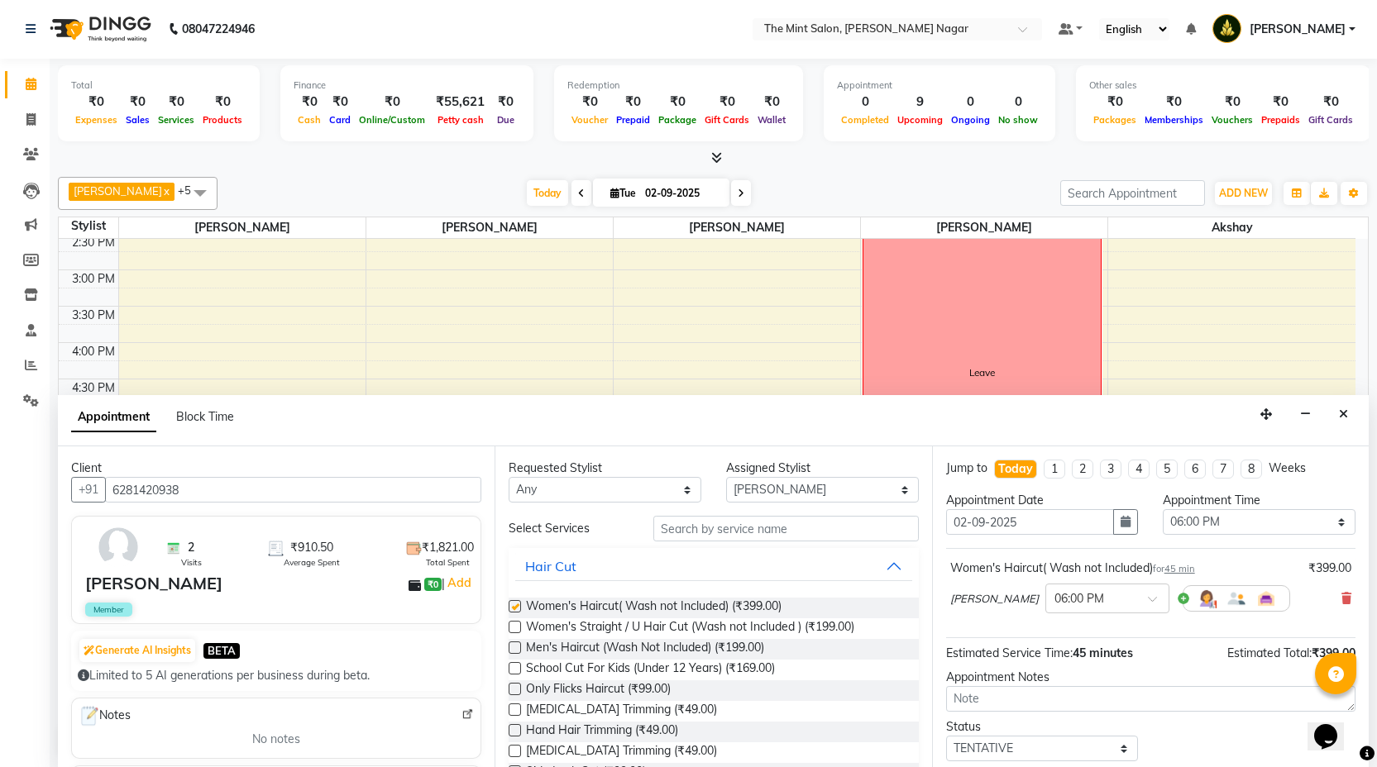
checkbox input "false"
click at [716, 523] on input "text" at bounding box center [785, 529] width 265 height 26
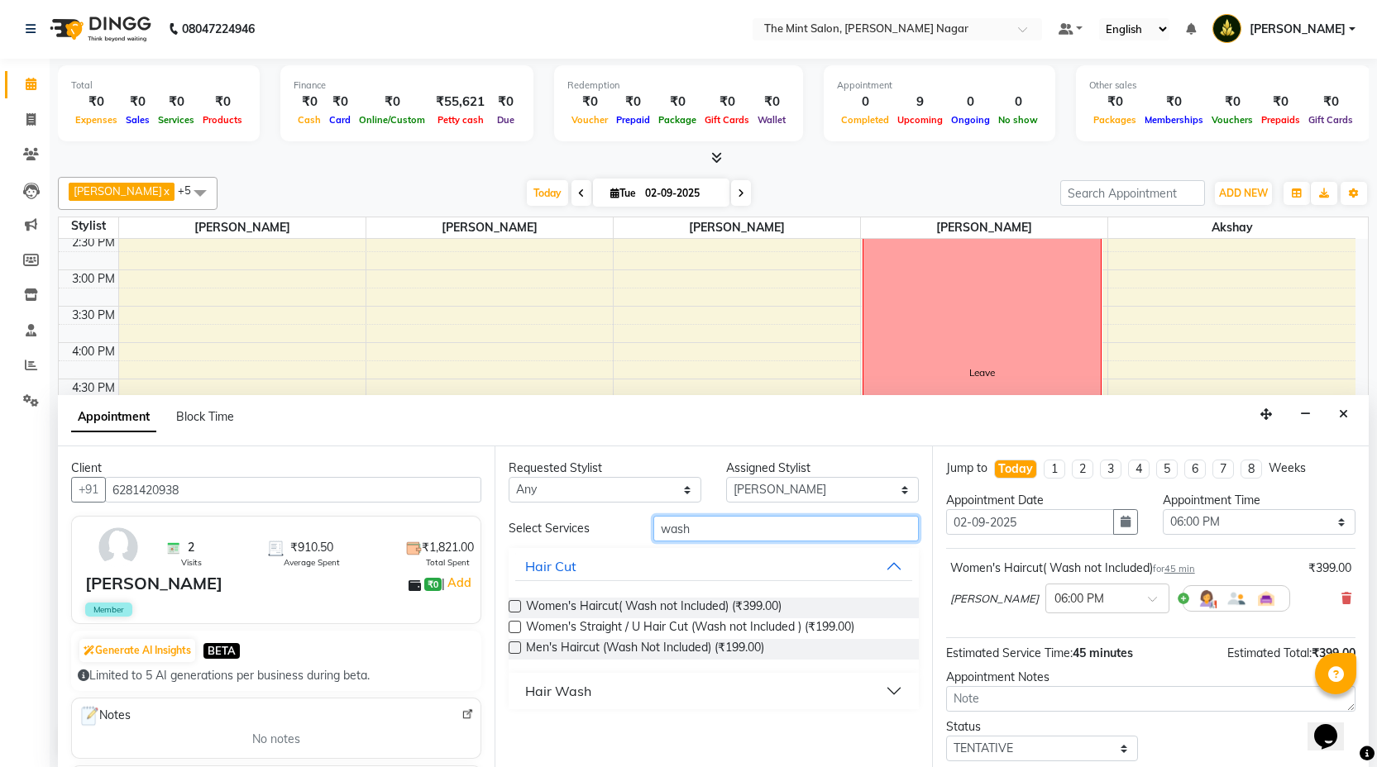
type input "wash"
click at [892, 680] on button "Hair Wash" at bounding box center [713, 691] width 396 height 30
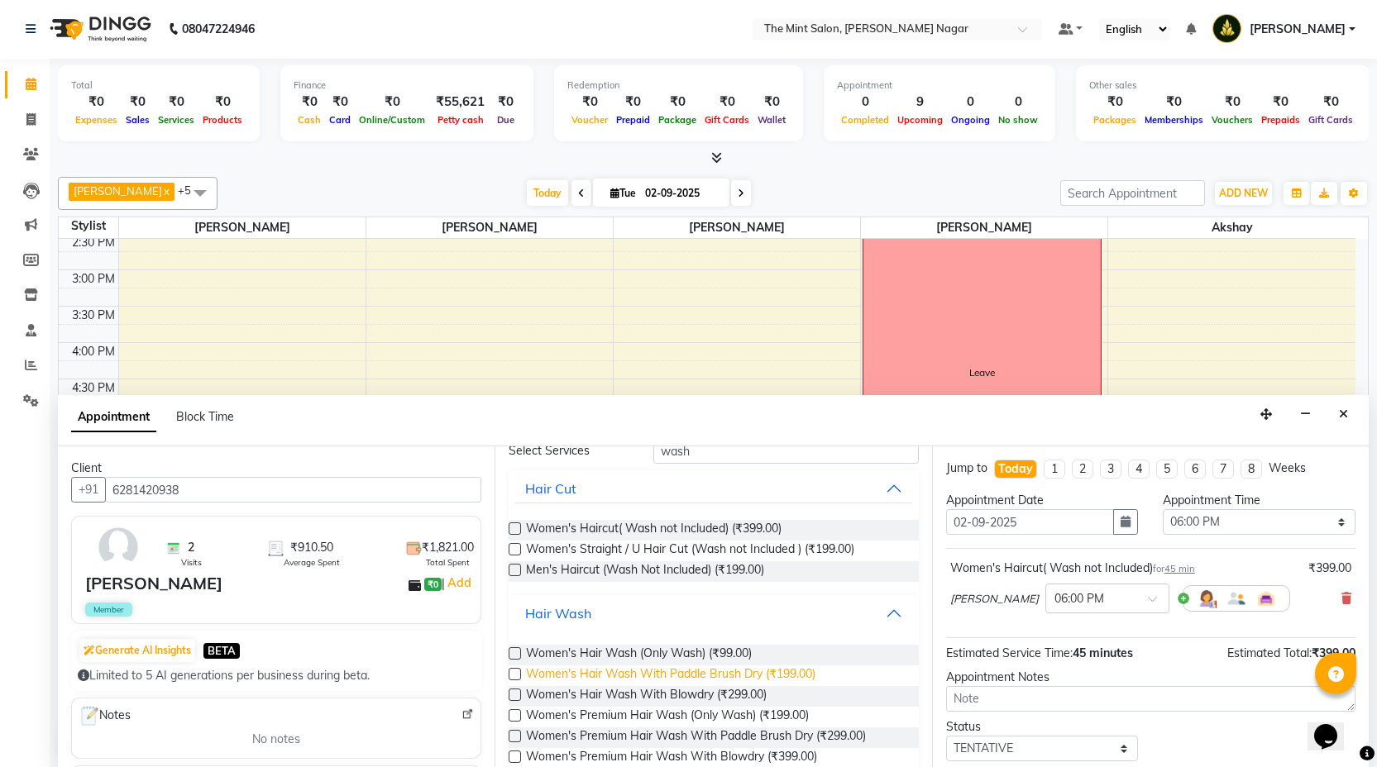
scroll to position [105, 0]
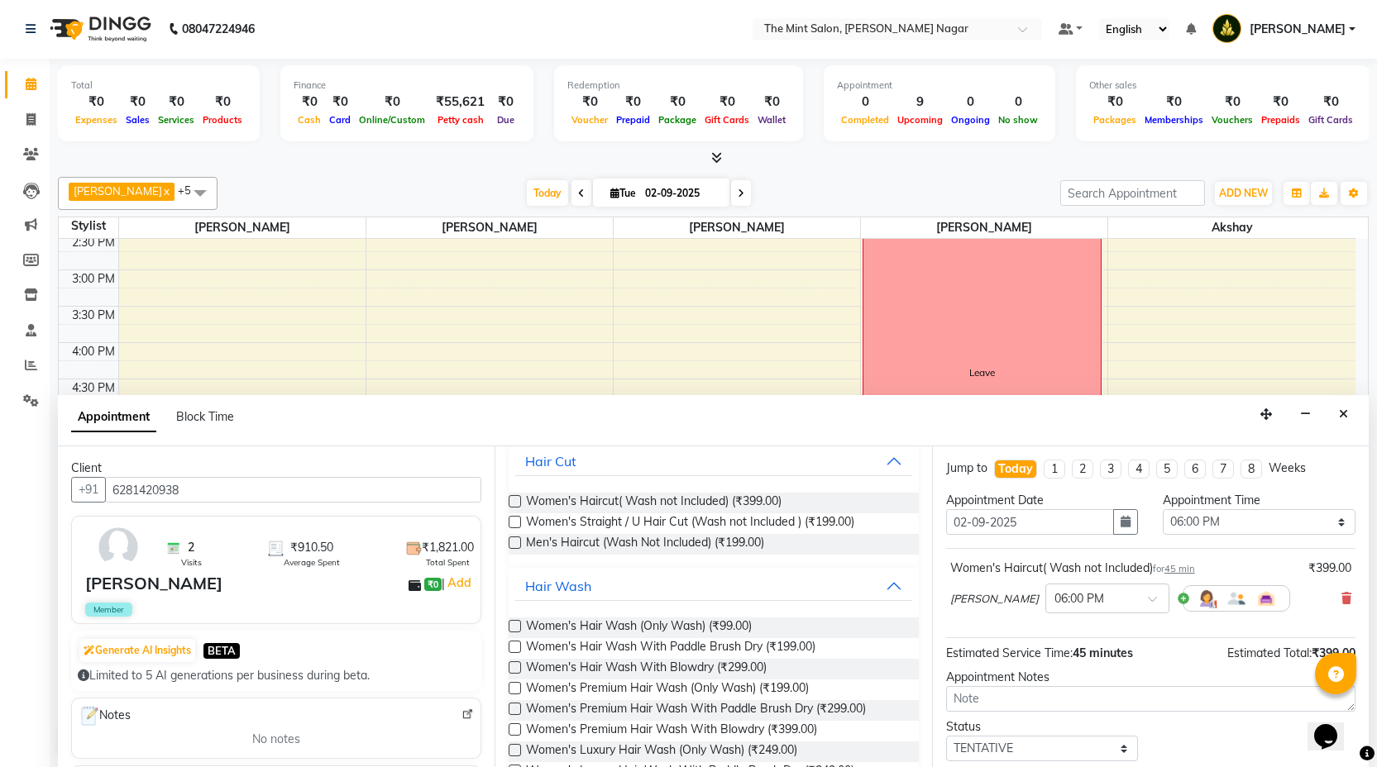
click at [516, 626] on label at bounding box center [515, 626] width 12 height 12
click at [516, 626] on input "checkbox" at bounding box center [514, 628] width 11 height 11
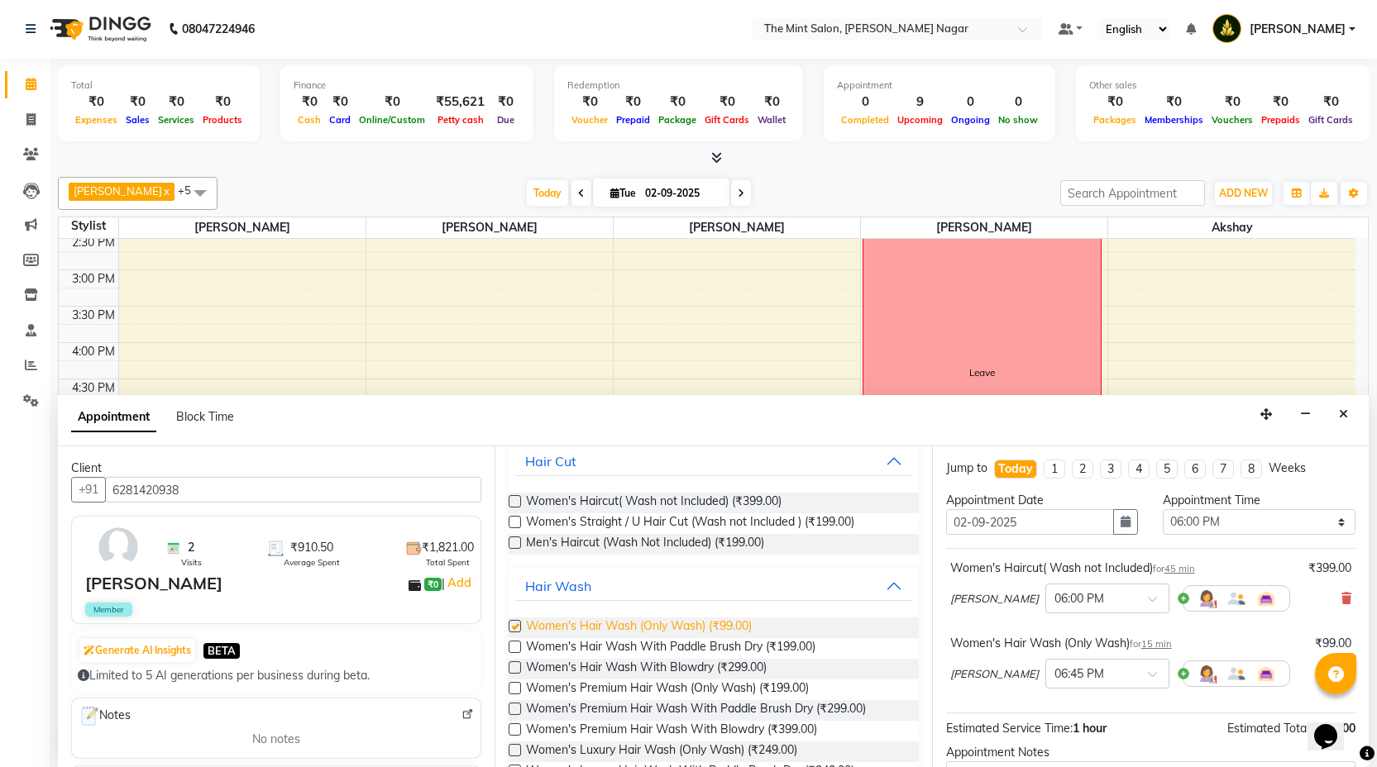
scroll to position [0, 0]
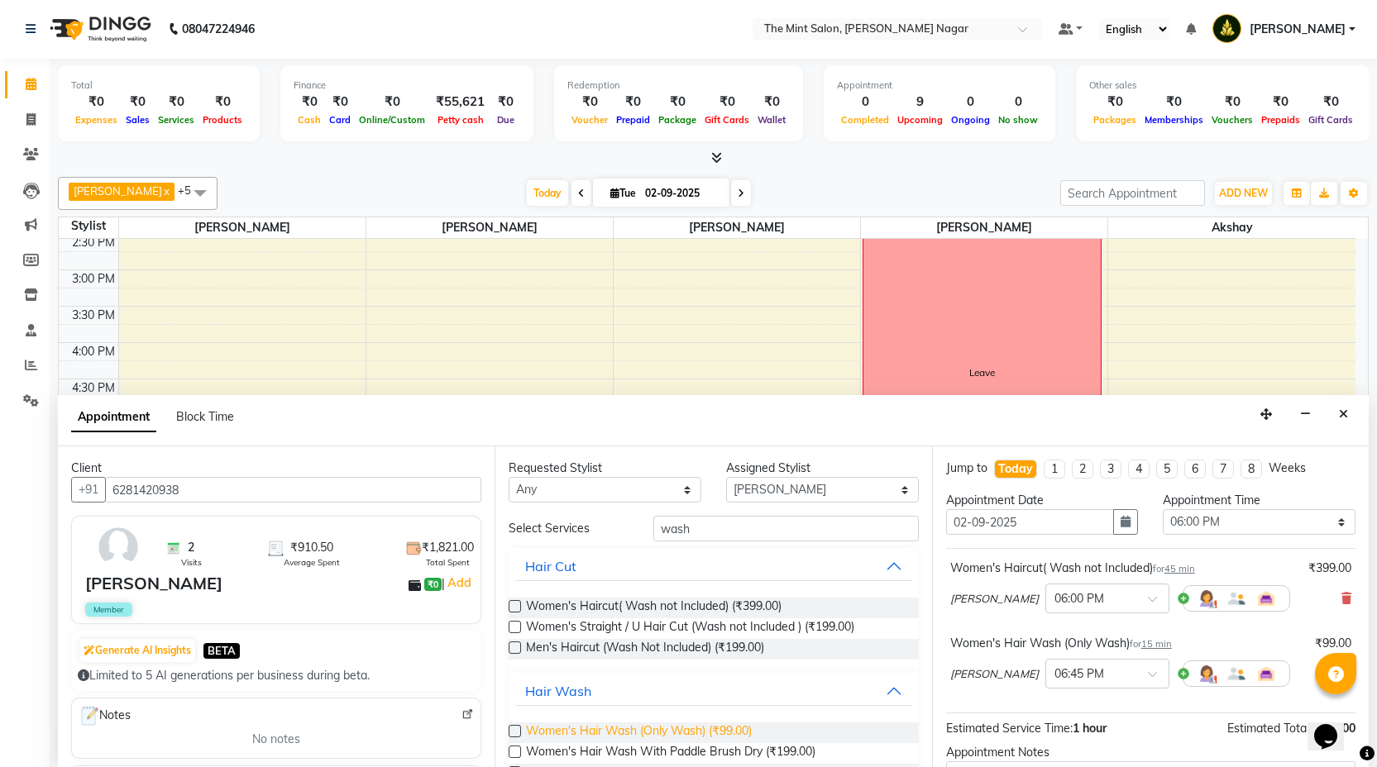
checkbox input "false"
click at [691, 533] on input "wash" at bounding box center [785, 529] width 265 height 26
type input "w"
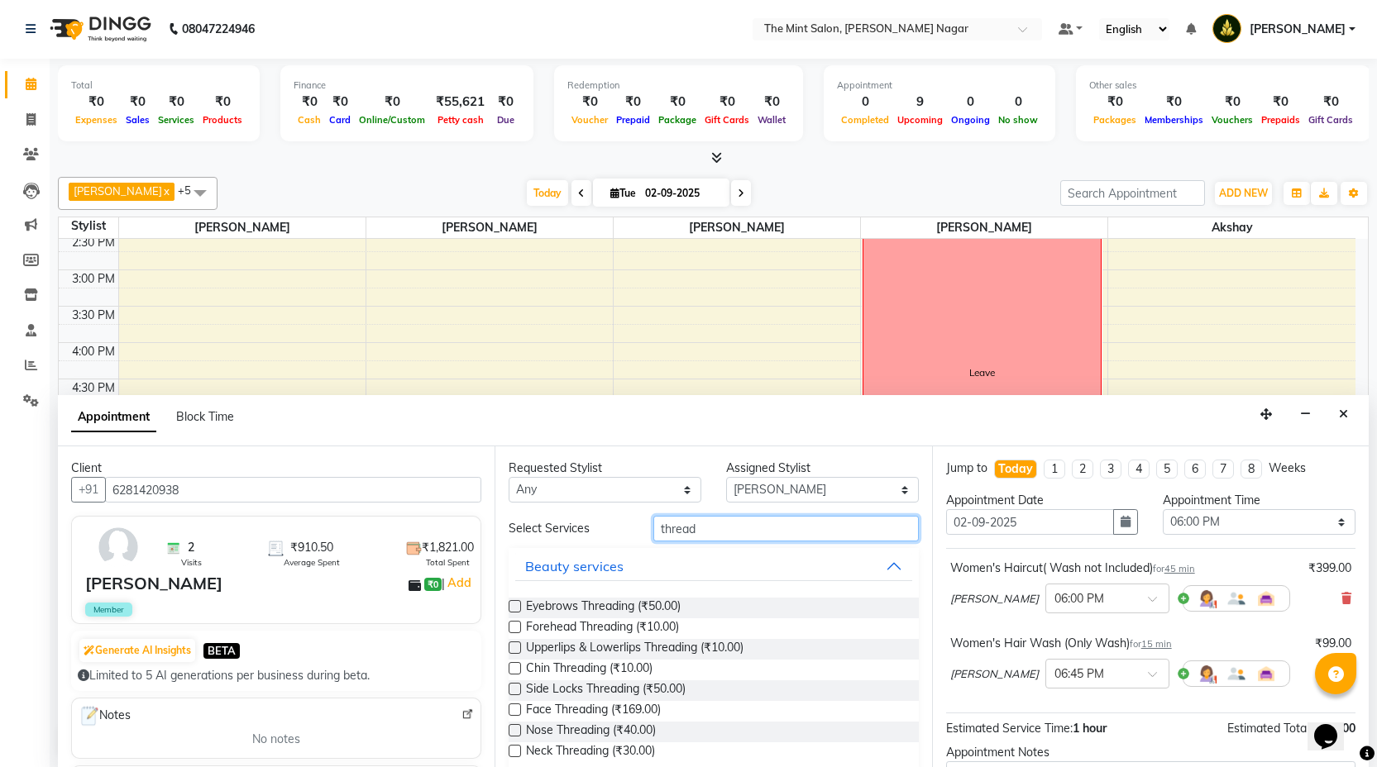
type input "thread"
click at [515, 605] on label at bounding box center [515, 606] width 12 height 12
click at [515, 605] on input "checkbox" at bounding box center [514, 608] width 11 height 11
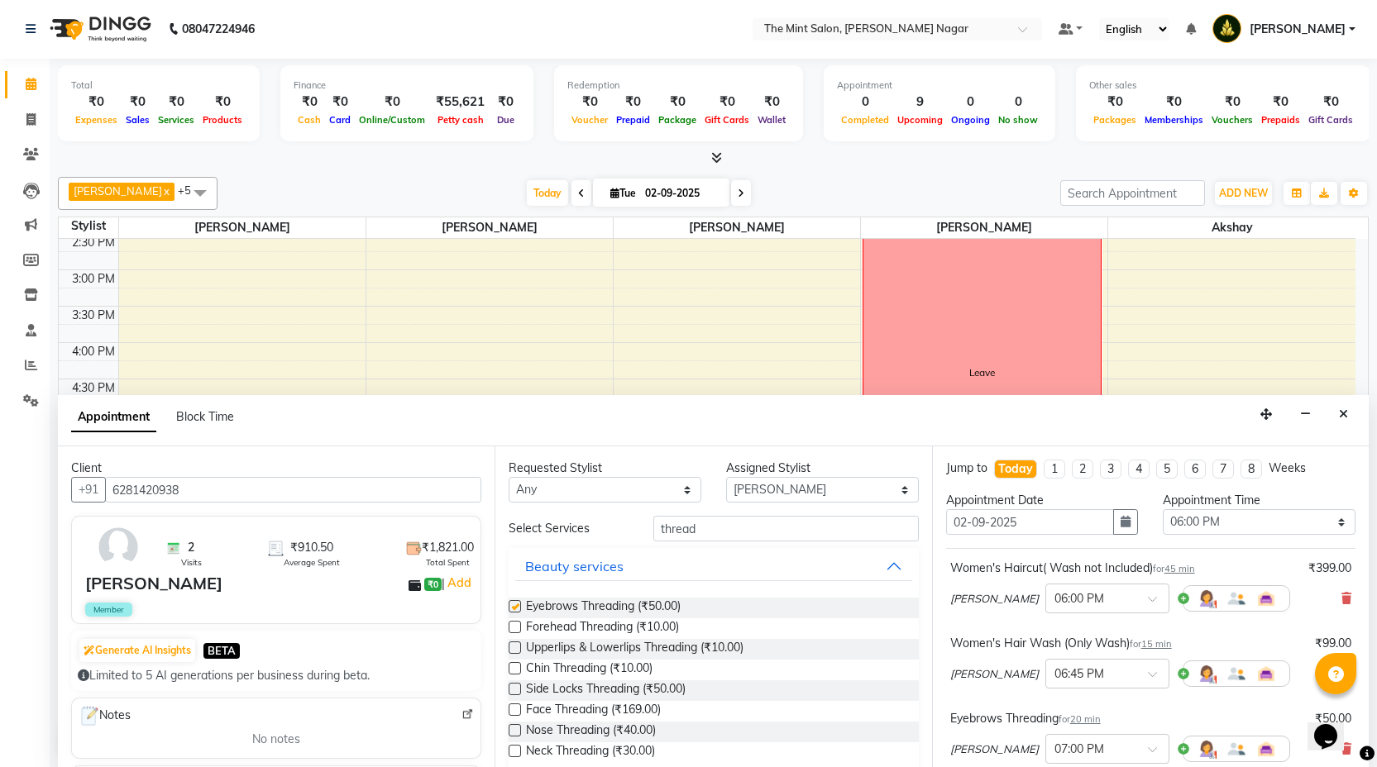
checkbox input "false"
click at [518, 629] on label at bounding box center [515, 627] width 12 height 12
click at [518, 629] on input "checkbox" at bounding box center [514, 629] width 11 height 11
checkbox input "false"
click at [516, 643] on label at bounding box center [515, 648] width 12 height 12
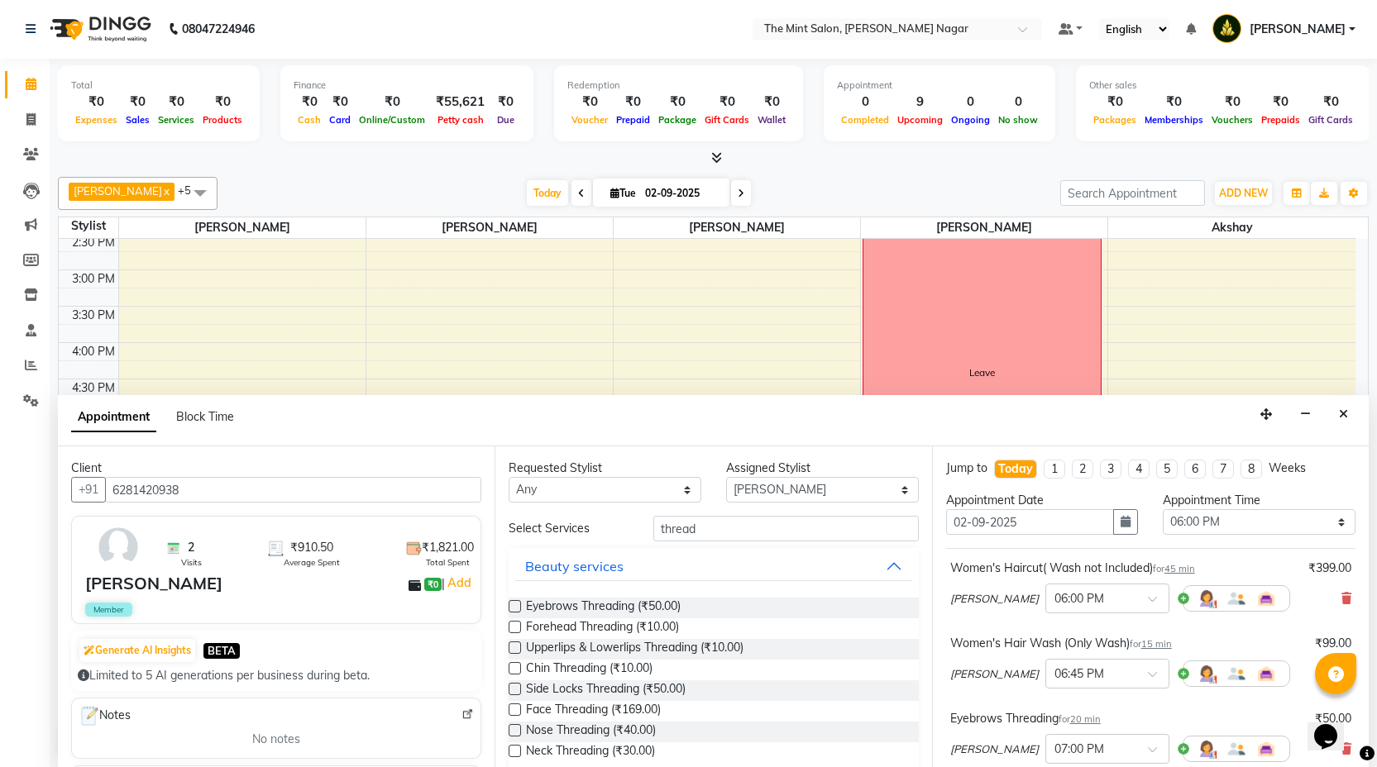
click at [516, 644] on input "checkbox" at bounding box center [514, 649] width 11 height 11
checkbox input "false"
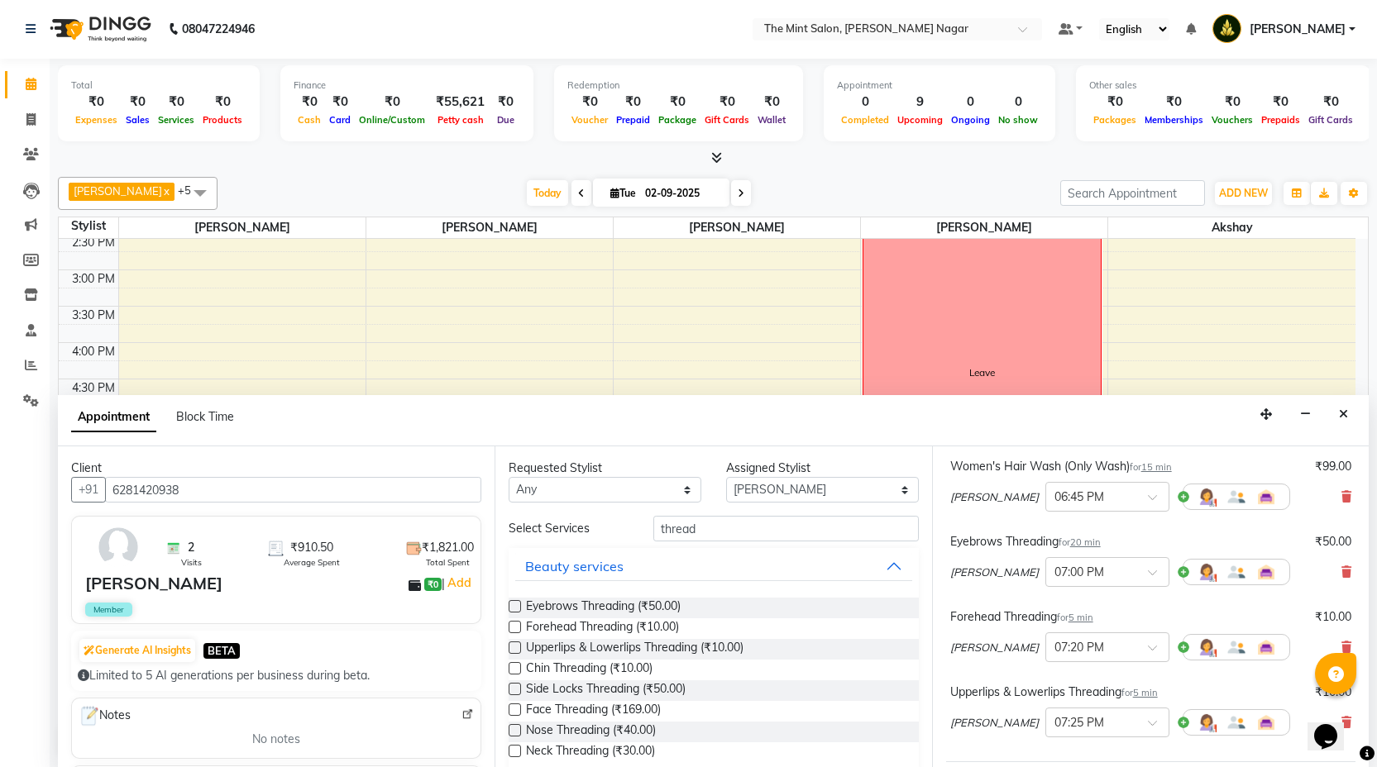
scroll to position [372, 0]
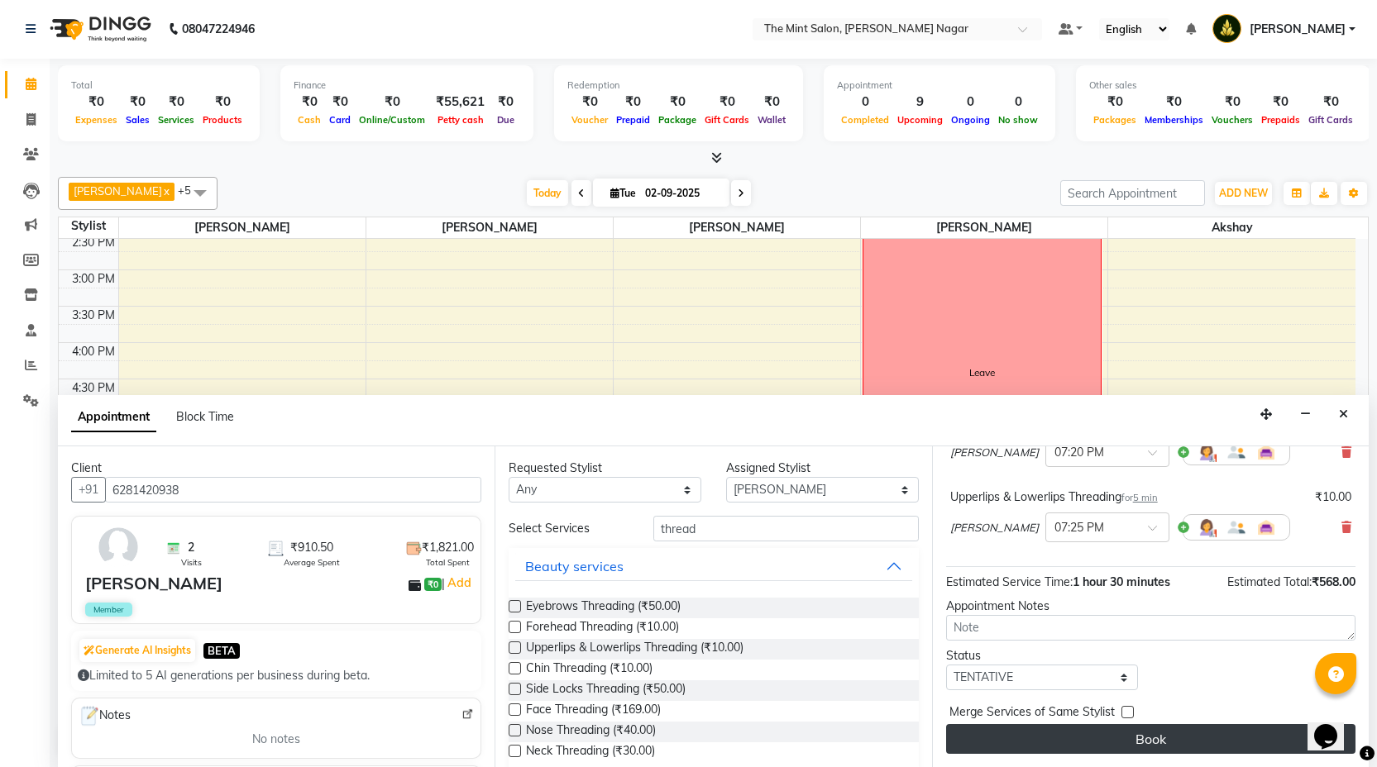
click at [1073, 742] on button "Book" at bounding box center [1150, 739] width 409 height 30
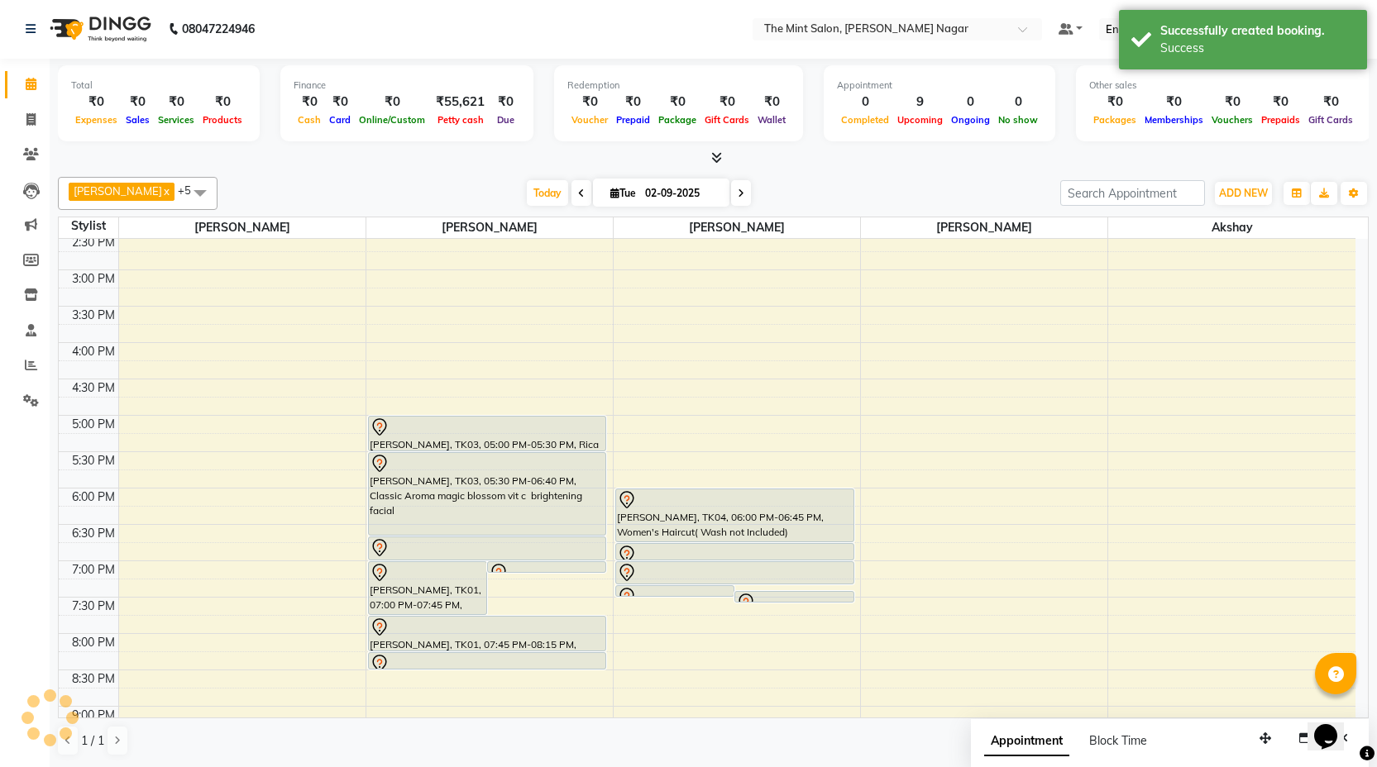
scroll to position [0, 0]
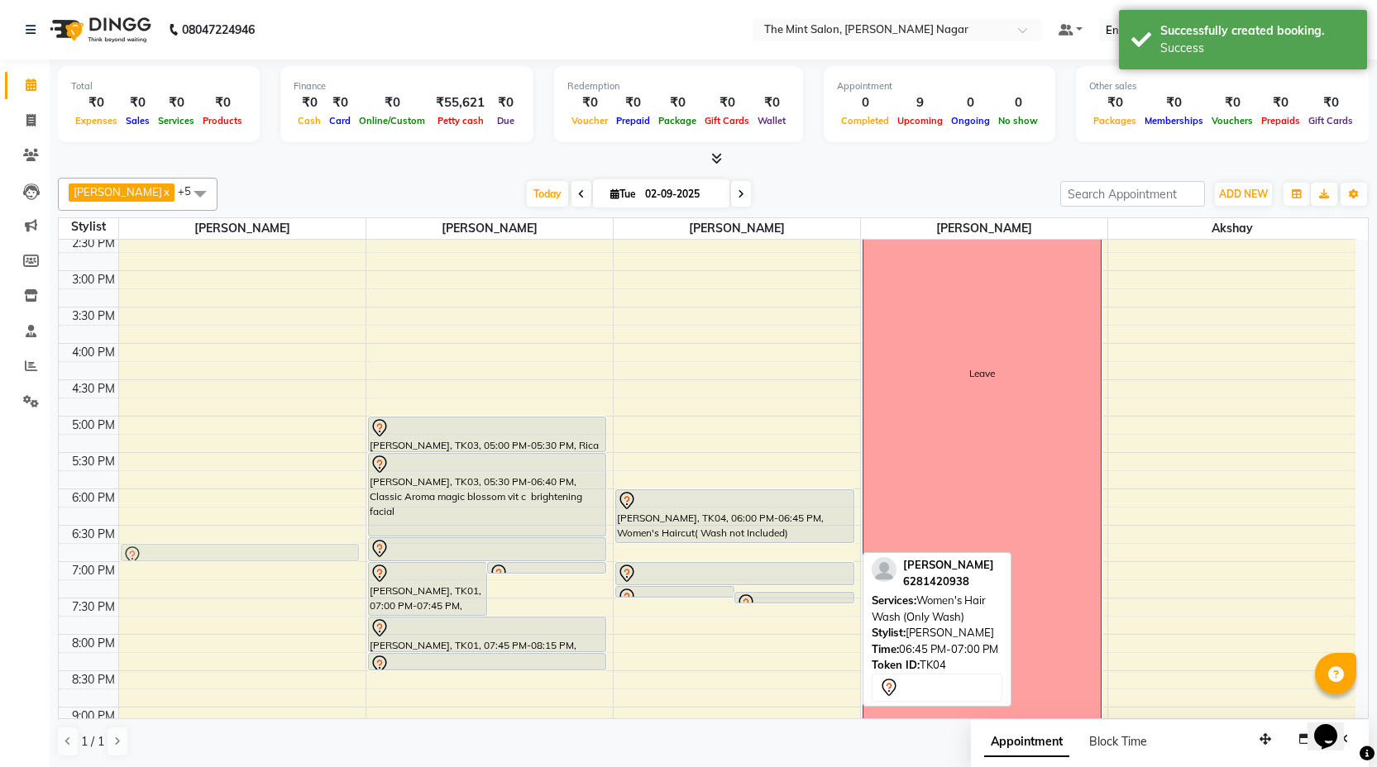
drag, startPoint x: 657, startPoint y: 550, endPoint x: 253, endPoint y: 555, distance: 404.4
click at [253, 555] on tr "Feba Ouseph, TK04, 06:45 PM-07:00 PM, Women's Hair Wash (Only Wash) Priyanka Mu…" at bounding box center [707, 380] width 1297 height 1091
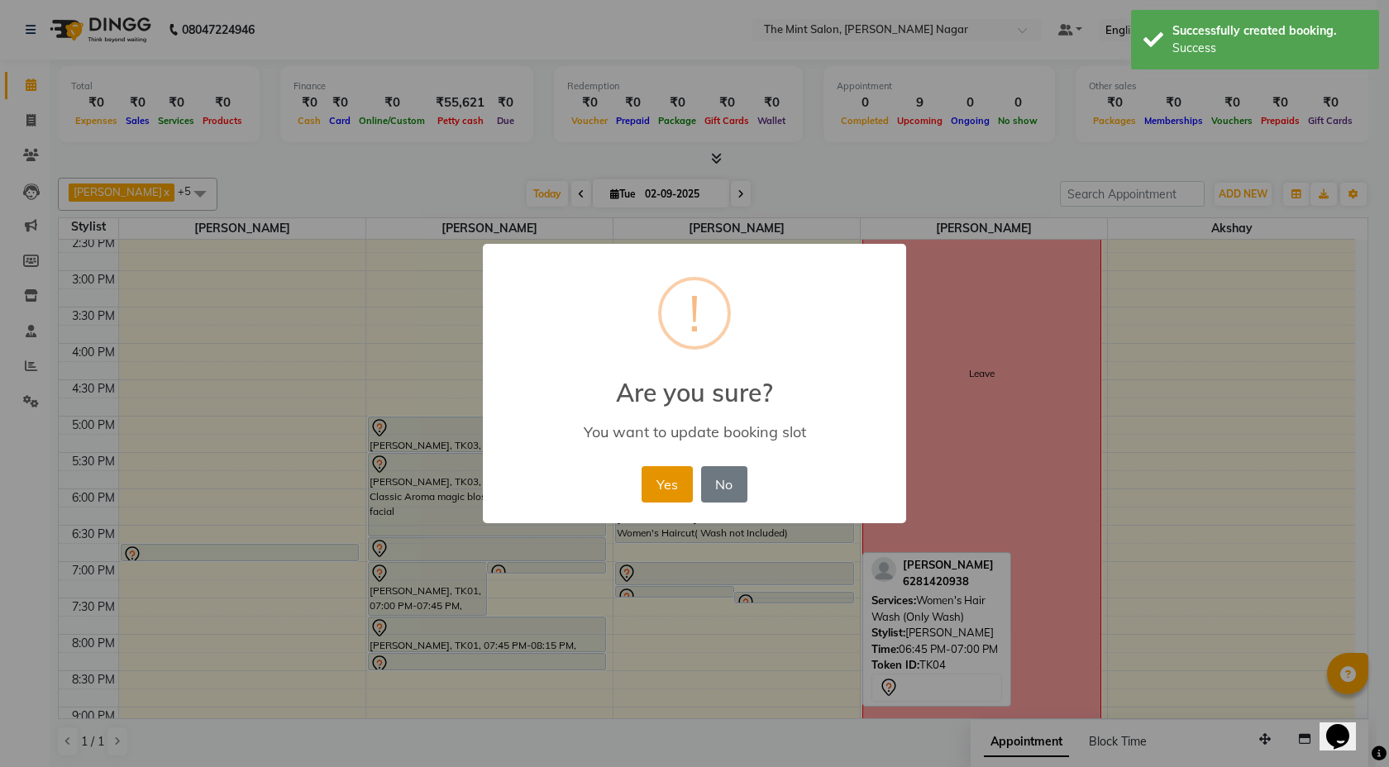
click at [667, 485] on button "Yes" at bounding box center [667, 484] width 50 height 36
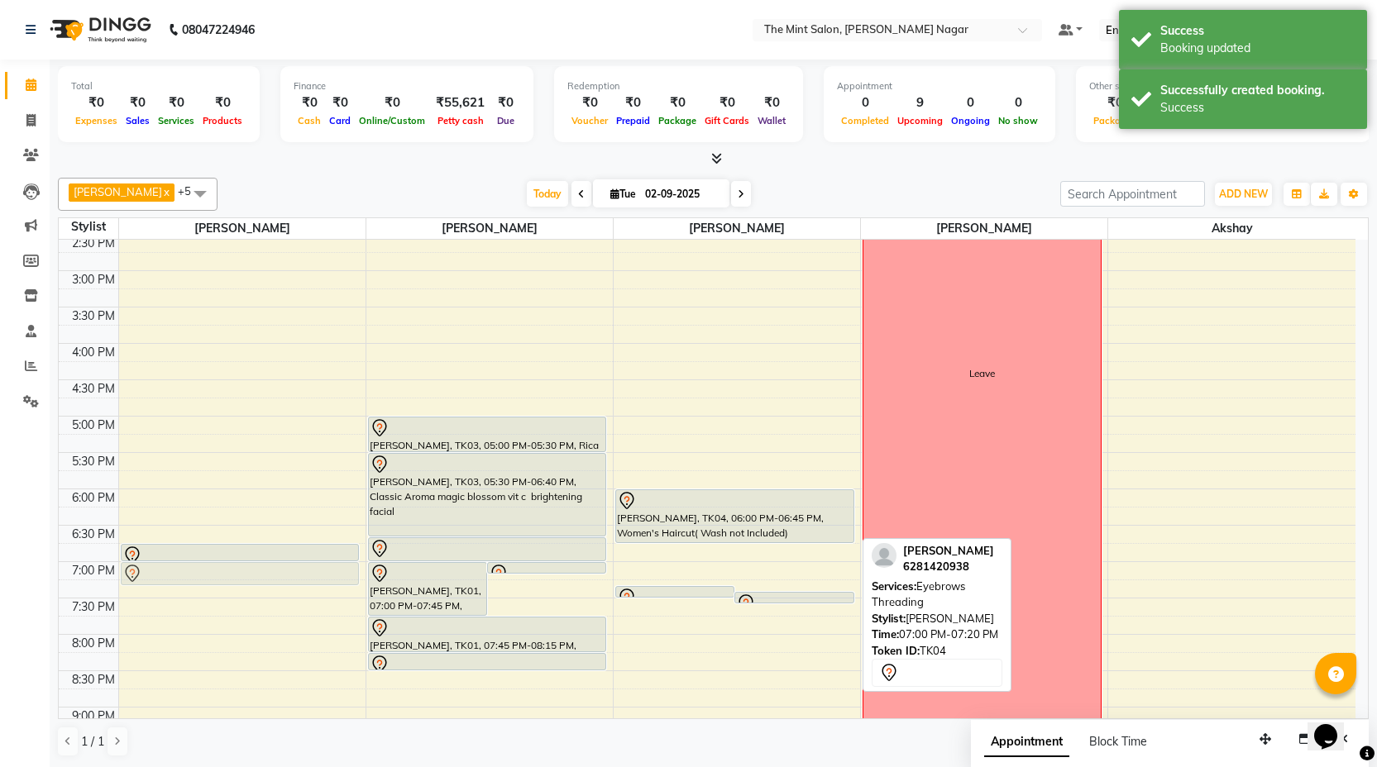
drag, startPoint x: 668, startPoint y: 565, endPoint x: 230, endPoint y: 565, distance: 438.3
click at [230, 565] on tr "Feba Ouseph, TK04, 06:45 PM-07:00 PM, Women's Hair Wash (Only Wash) Feba Ouseph…" at bounding box center [707, 380] width 1297 height 1091
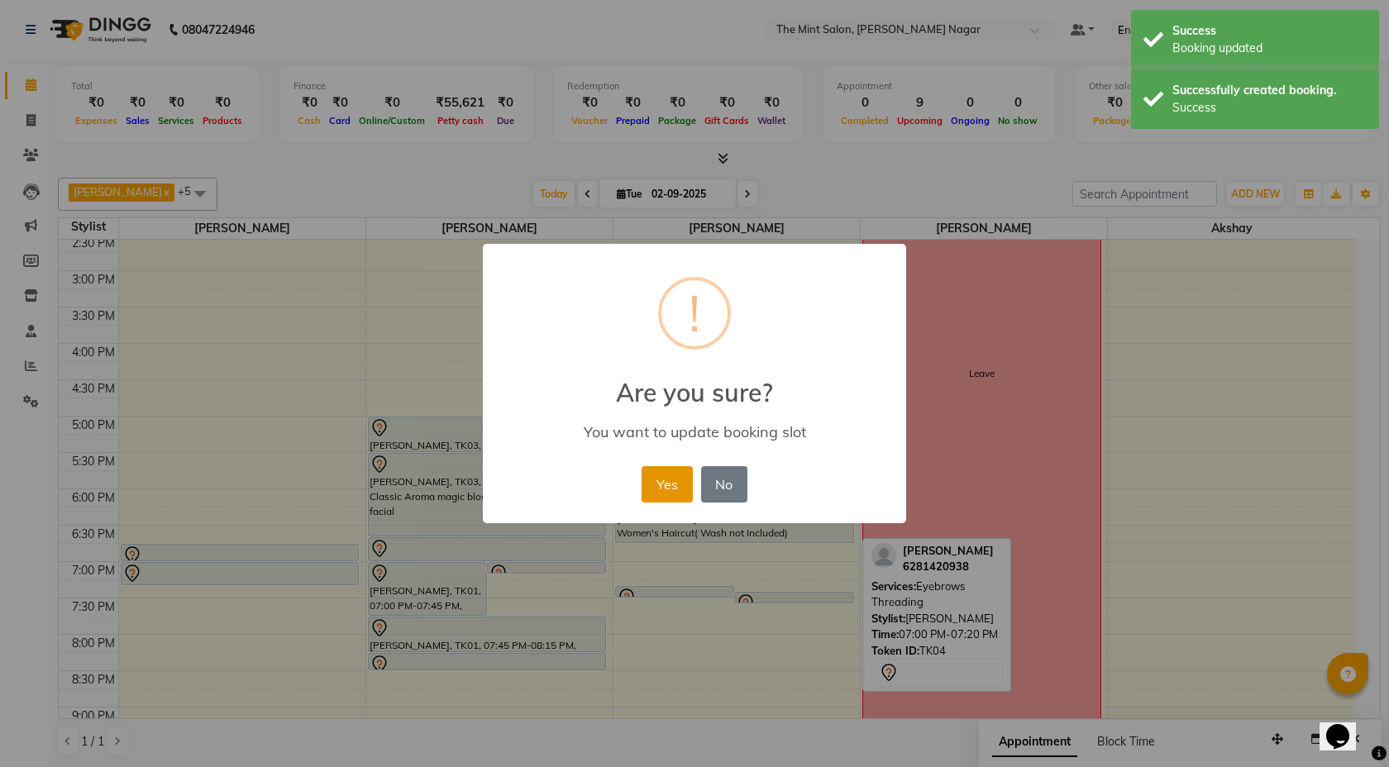
click at [649, 483] on button "Yes" at bounding box center [667, 484] width 50 height 36
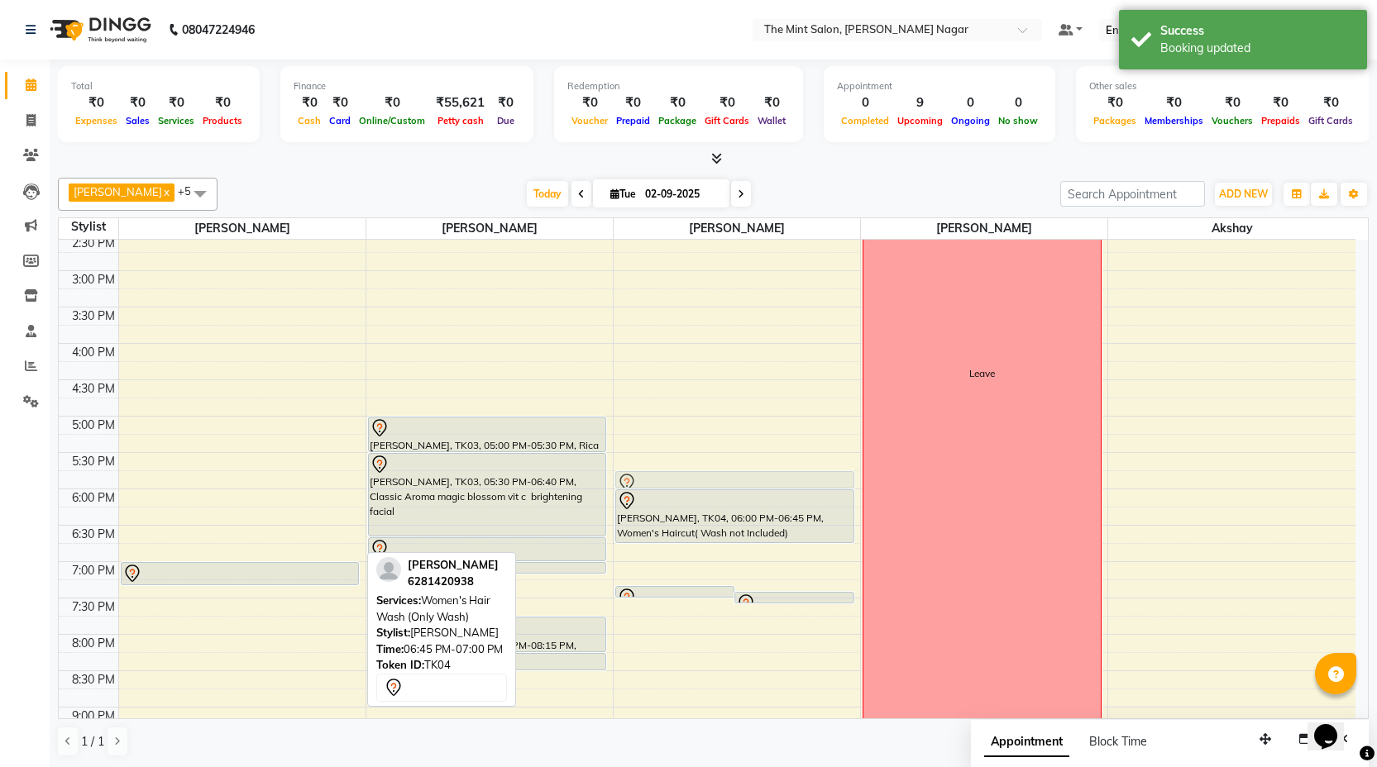
drag, startPoint x: 262, startPoint y: 554, endPoint x: 791, endPoint y: 478, distance: 533.9
click at [791, 478] on tr "Feba Ouseph, TK04, 06:45 PM-07:00 PM, Women's Hair Wash (Only Wash) Feba Ouseph…" at bounding box center [707, 380] width 1297 height 1091
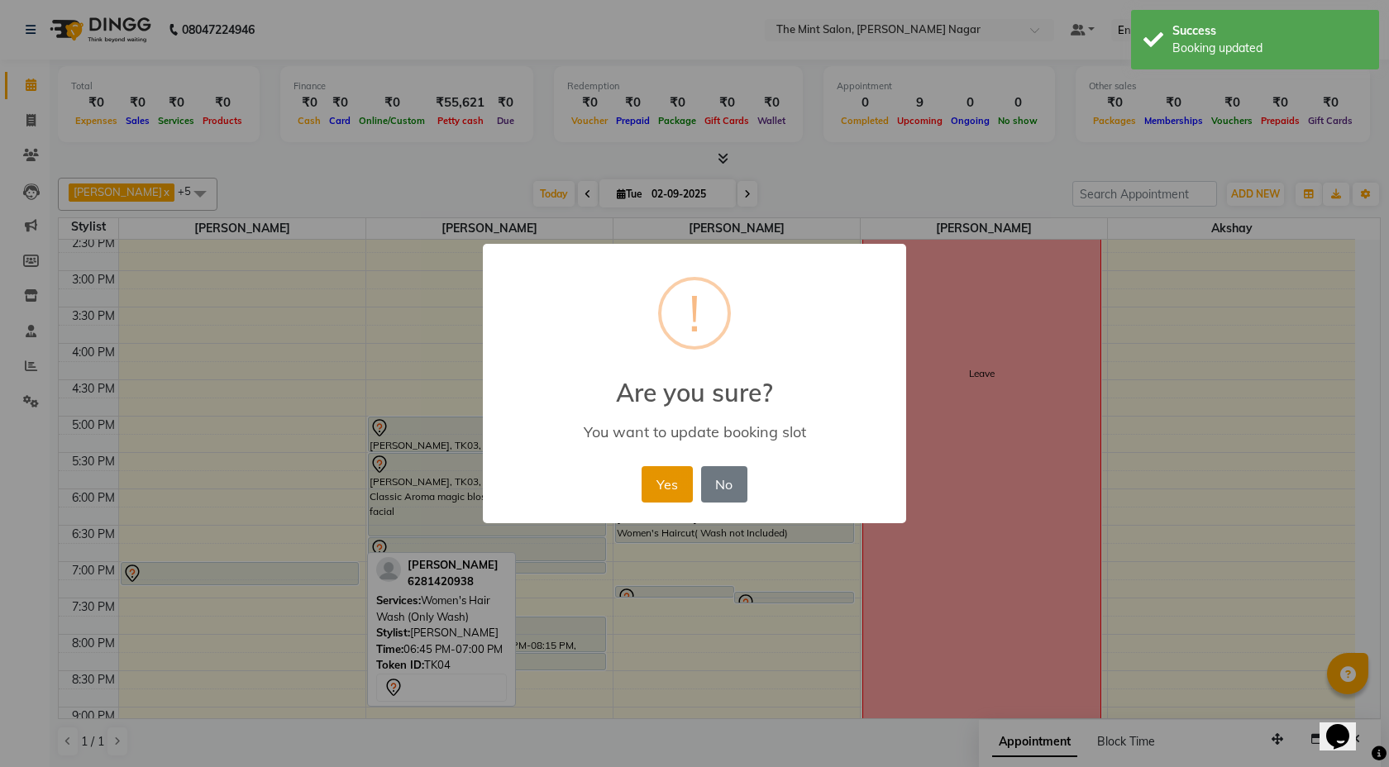
click at [672, 486] on button "Yes" at bounding box center [667, 484] width 50 height 36
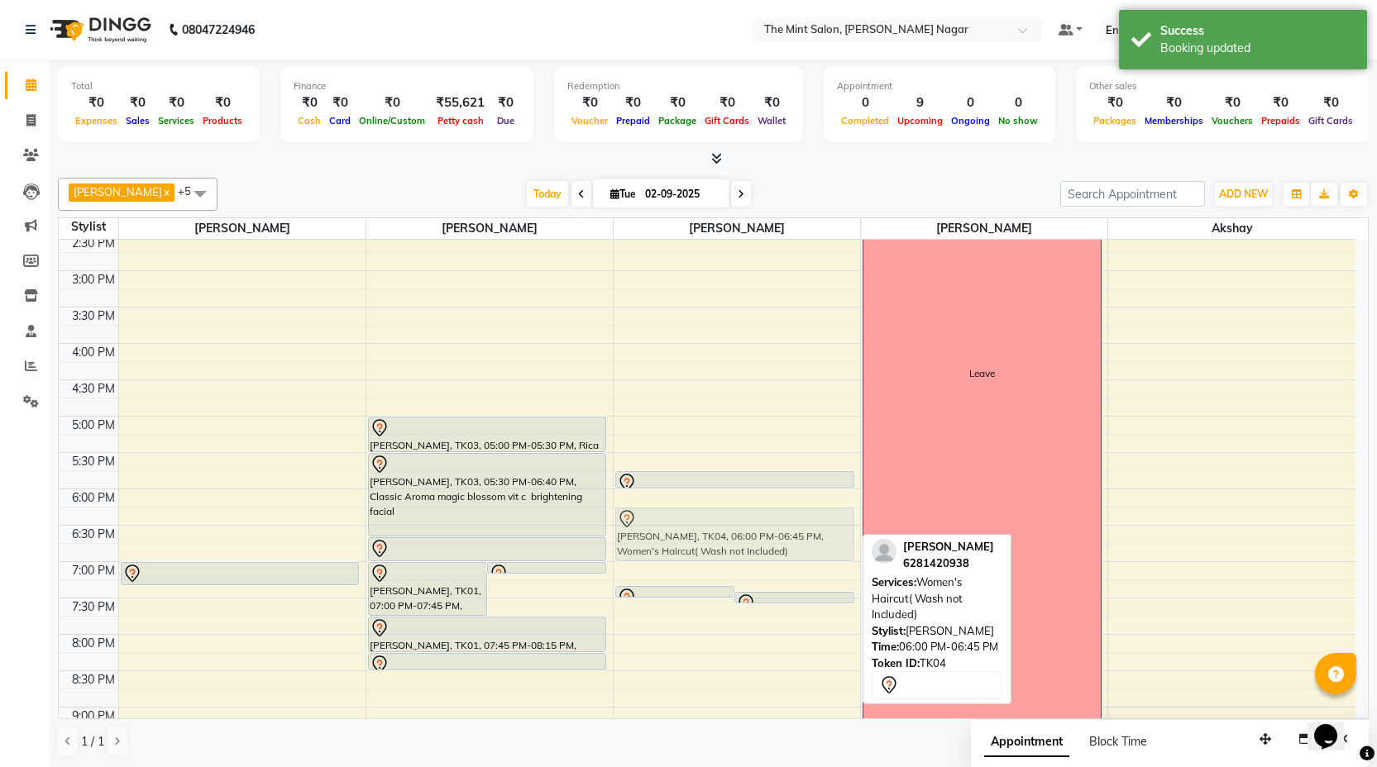
drag, startPoint x: 743, startPoint y: 512, endPoint x: 743, endPoint y: 532, distance: 19.8
click at [743, 532] on div "Feba Ouseph, TK04, 07:20 PM-07:25 PM, Forehead Threading Feba Ouseph, TK04, 07:…" at bounding box center [737, 380] width 246 height 1091
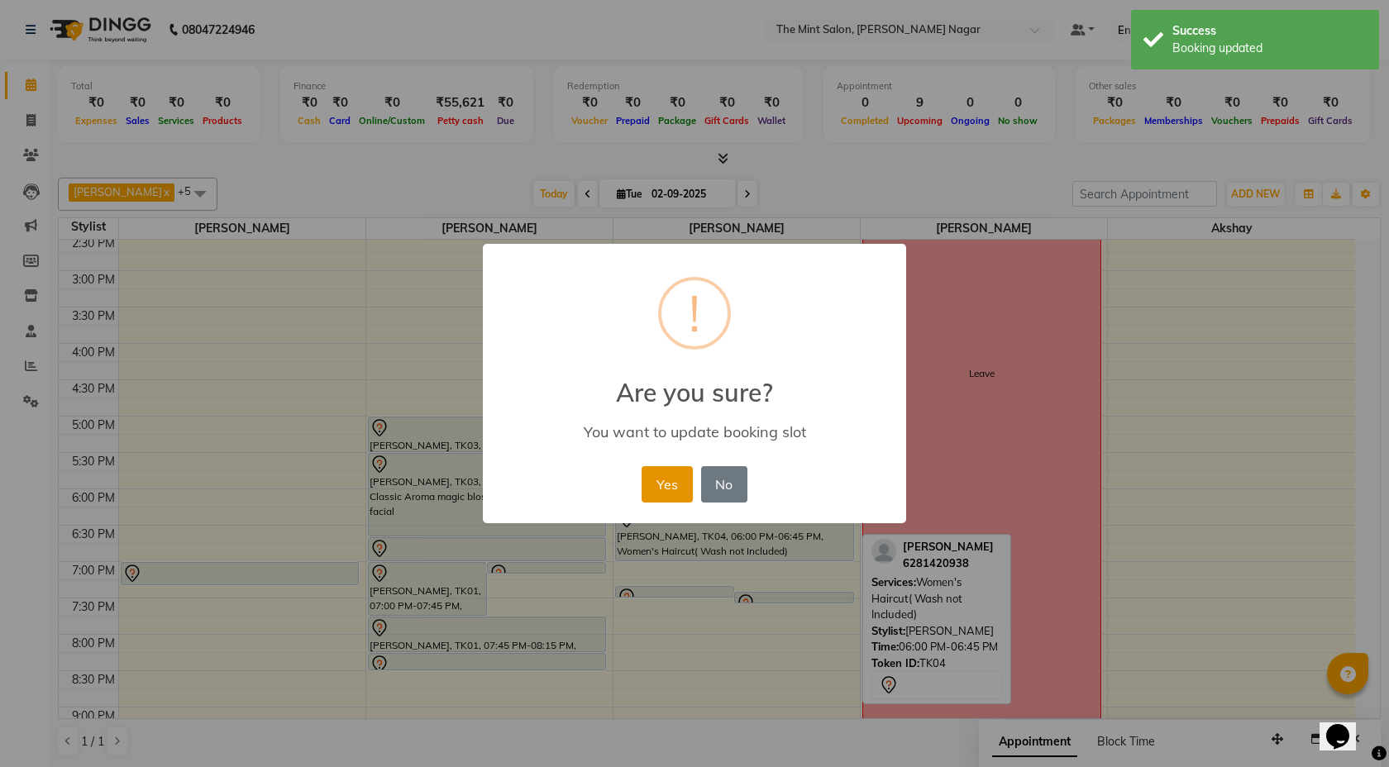
click at [653, 480] on button "Yes" at bounding box center [667, 484] width 50 height 36
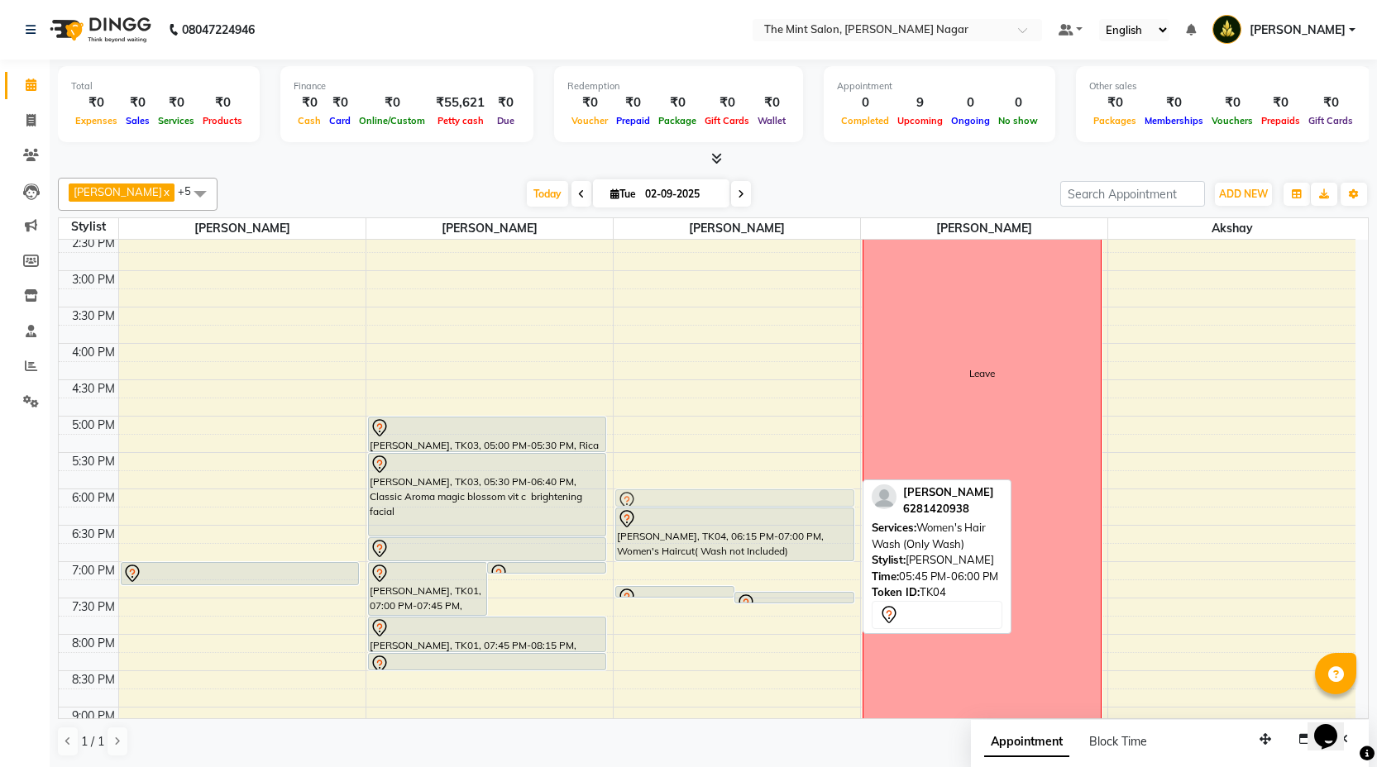
drag, startPoint x: 712, startPoint y: 480, endPoint x: 712, endPoint y: 499, distance: 19.8
click at [712, 499] on div "Feba Ouseph, TK04, 07:20 PM-07:25 PM, Forehead Threading Feba Ouseph, TK04, 07:…" at bounding box center [737, 380] width 246 height 1091
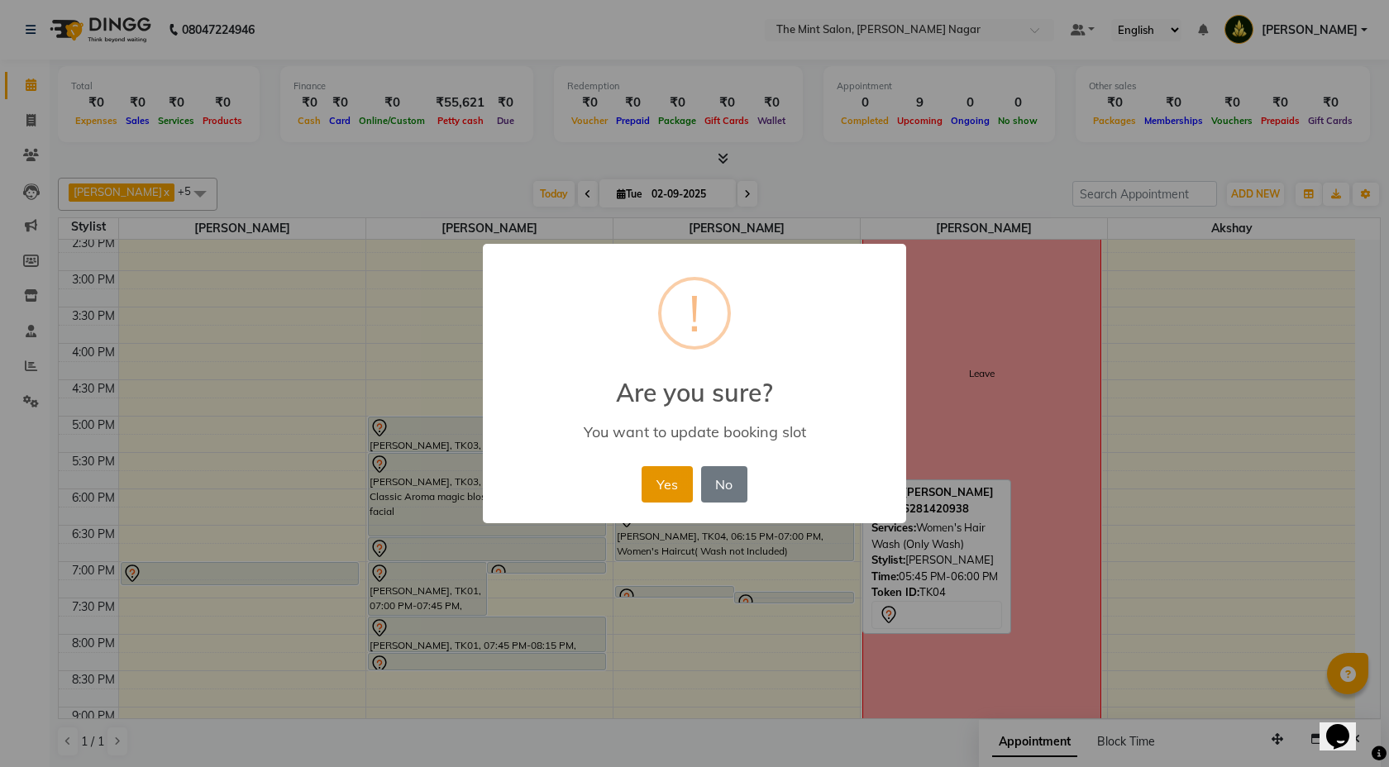
click at [676, 478] on button "Yes" at bounding box center [667, 484] width 50 height 36
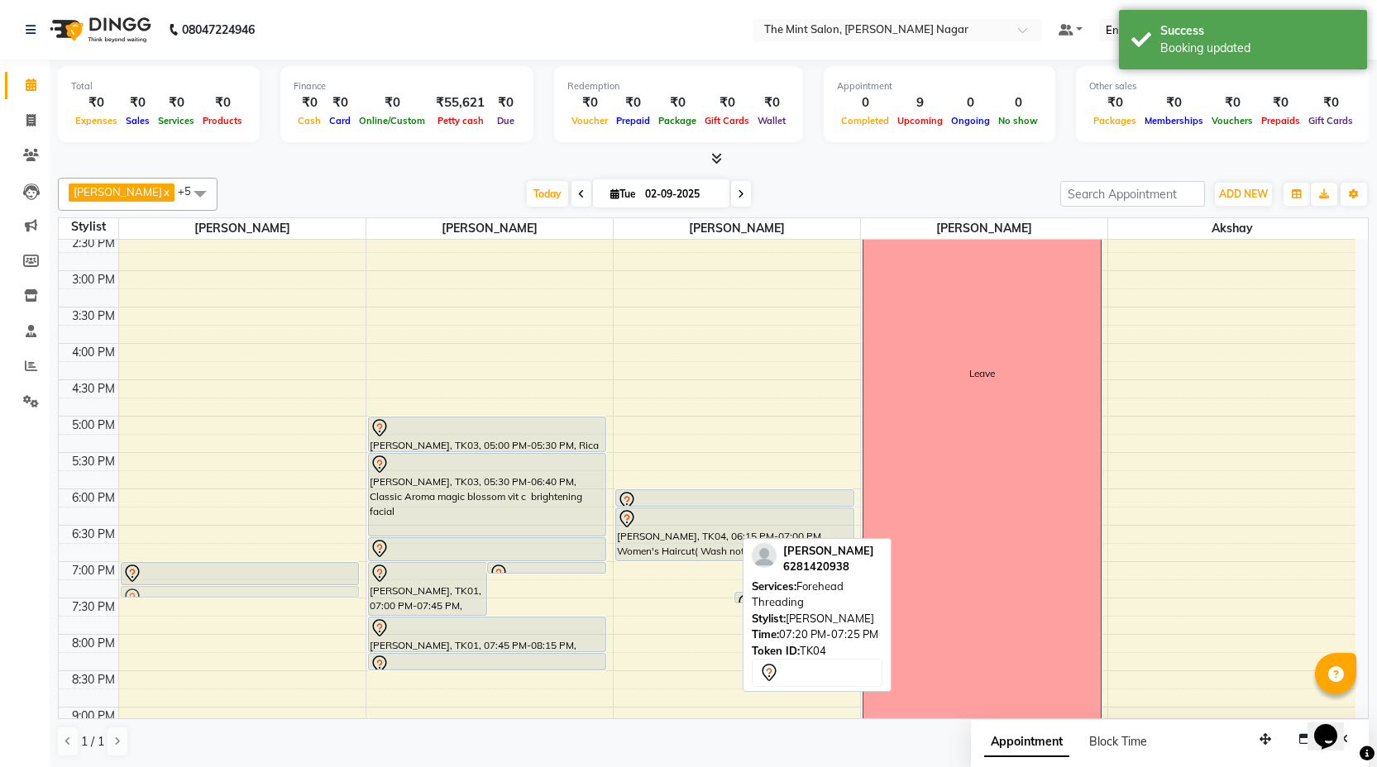
drag, startPoint x: 680, startPoint y: 588, endPoint x: 264, endPoint y: 590, distance: 416.0
click at [264, 590] on tr "Feba Ouseph, TK04, 07:00 PM-07:20 PM, Eyebrows Threading Feba Ouseph, TK04, 07:…" at bounding box center [707, 380] width 1297 height 1091
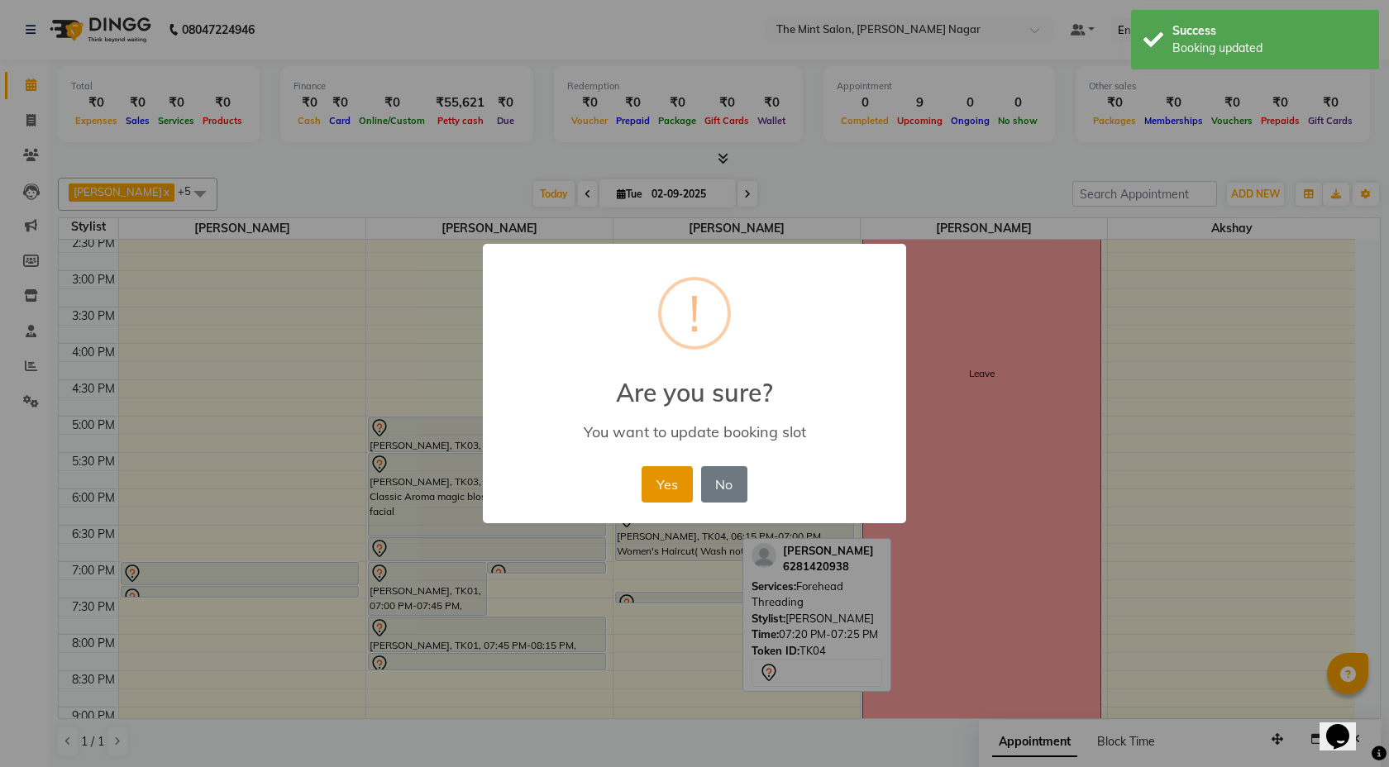
click at [674, 473] on button "Yes" at bounding box center [667, 484] width 50 height 36
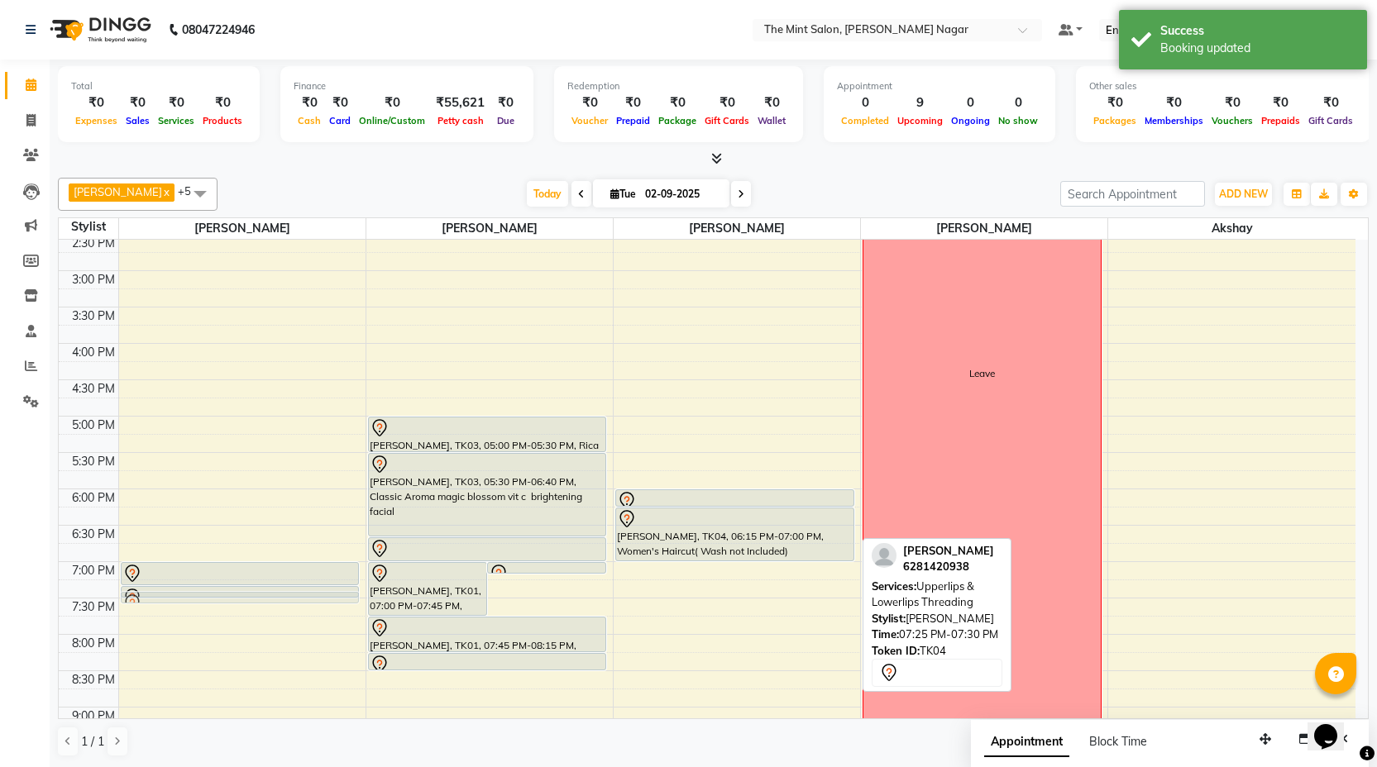
drag, startPoint x: 700, startPoint y: 596, endPoint x: 227, endPoint y: 588, distance: 473.1
click at [227, 588] on tr "Feba Ouseph, TK04, 07:00 PM-07:20 PM, Eyebrows Threading Feba Ouseph, TK04, 07:…" at bounding box center [707, 380] width 1297 height 1091
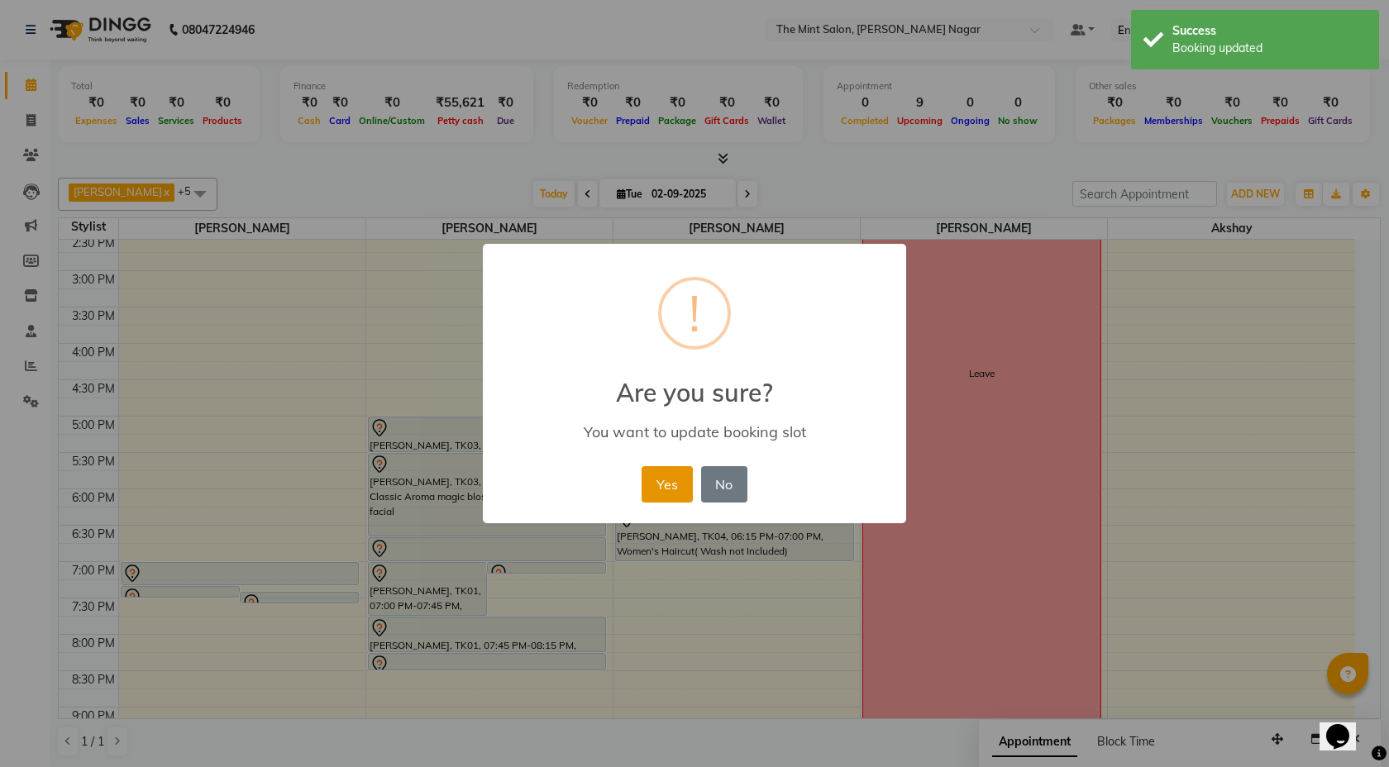
click at [662, 486] on button "Yes" at bounding box center [667, 484] width 50 height 36
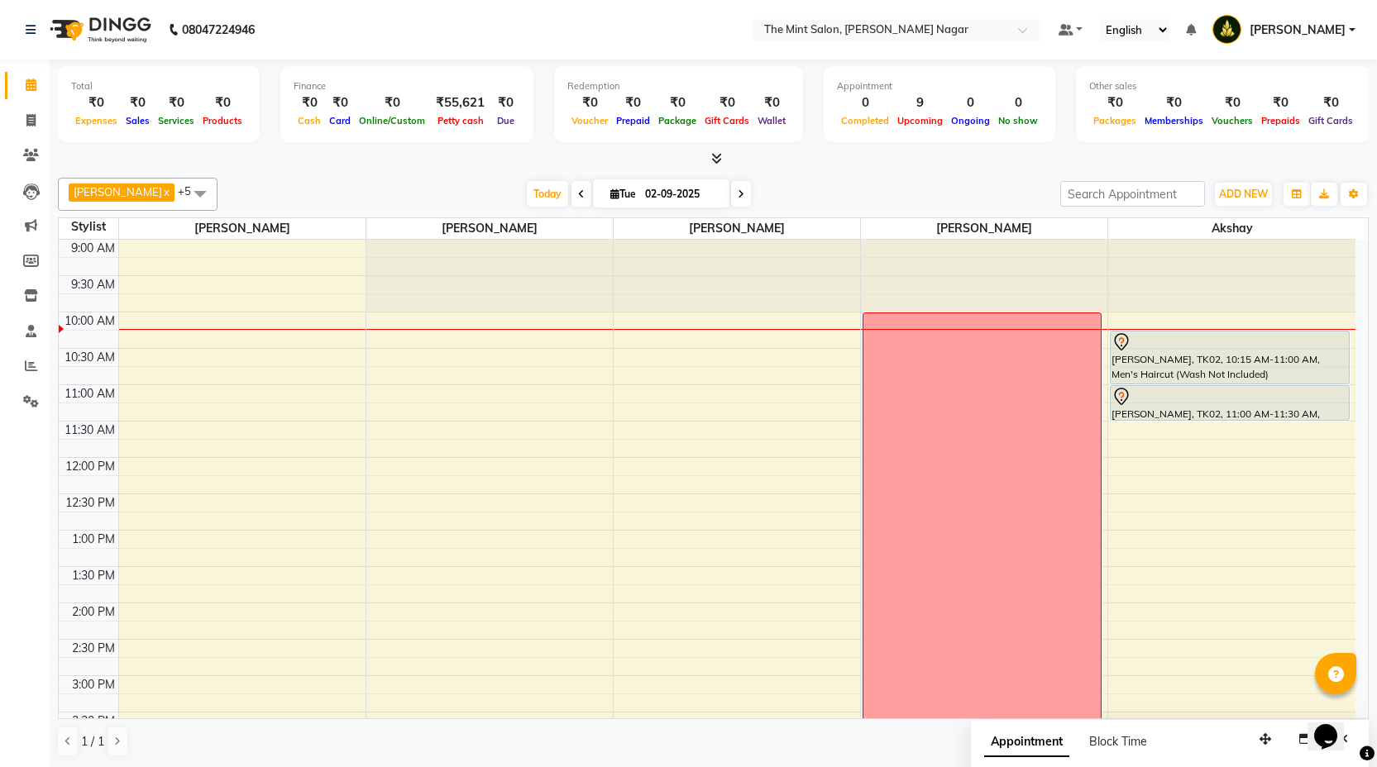
scroll to position [1, 0]
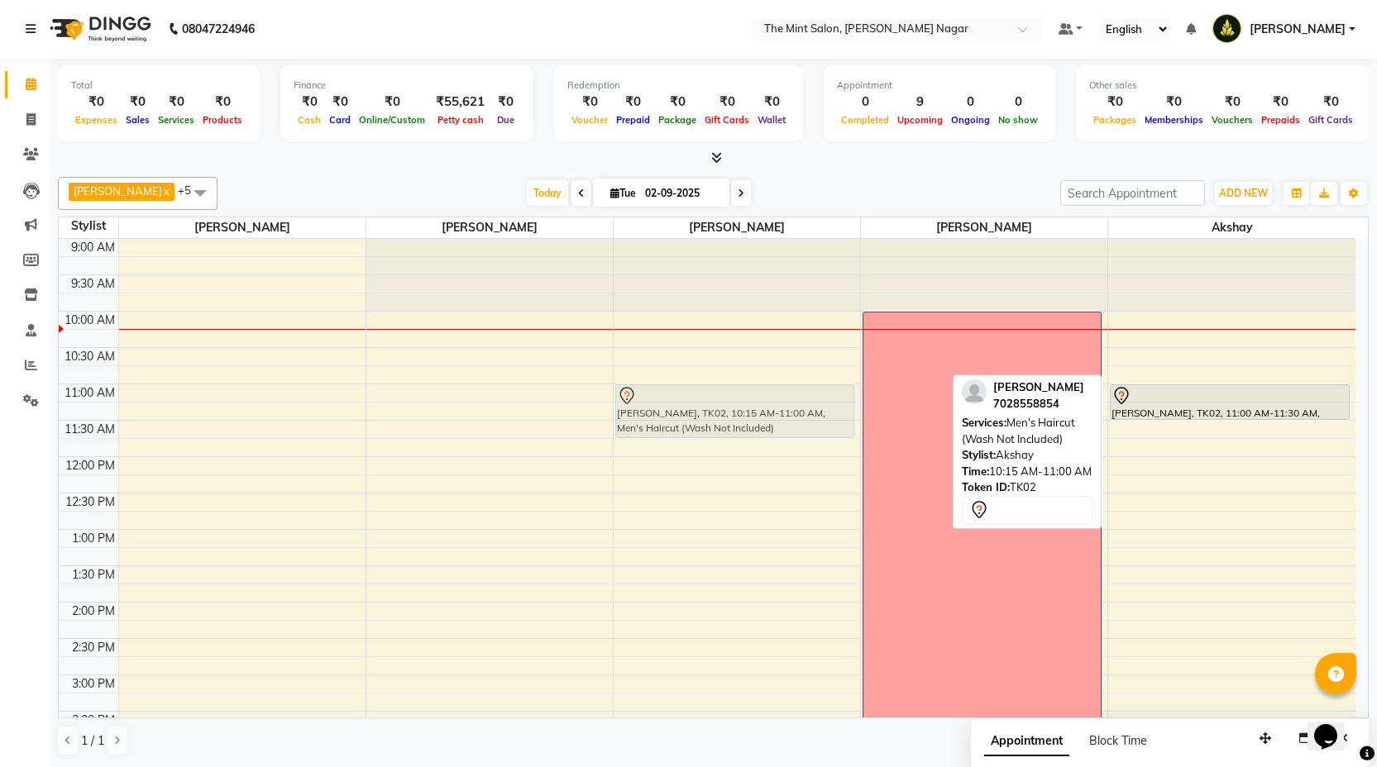
drag, startPoint x: 1258, startPoint y: 365, endPoint x: 818, endPoint y: 418, distance: 443.2
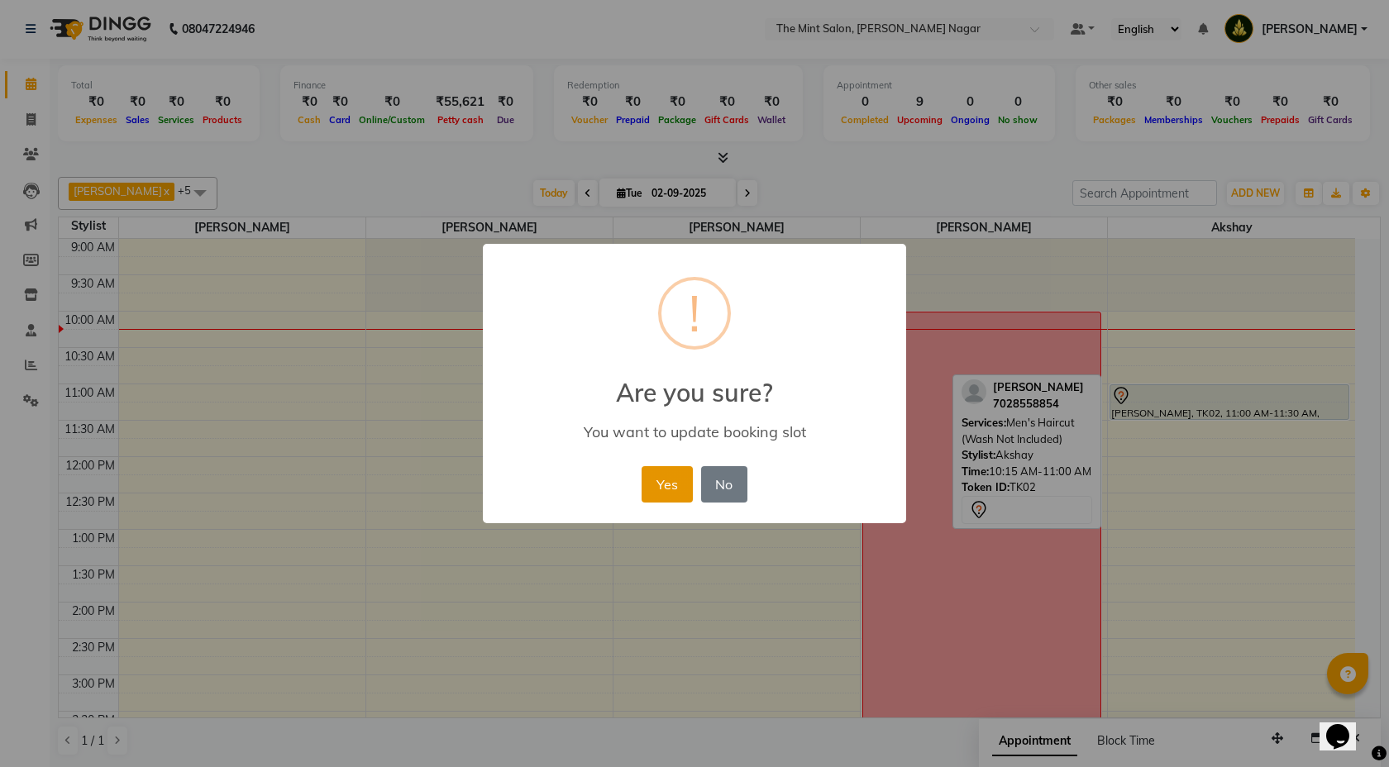
click at [683, 490] on button "Yes" at bounding box center [667, 484] width 50 height 36
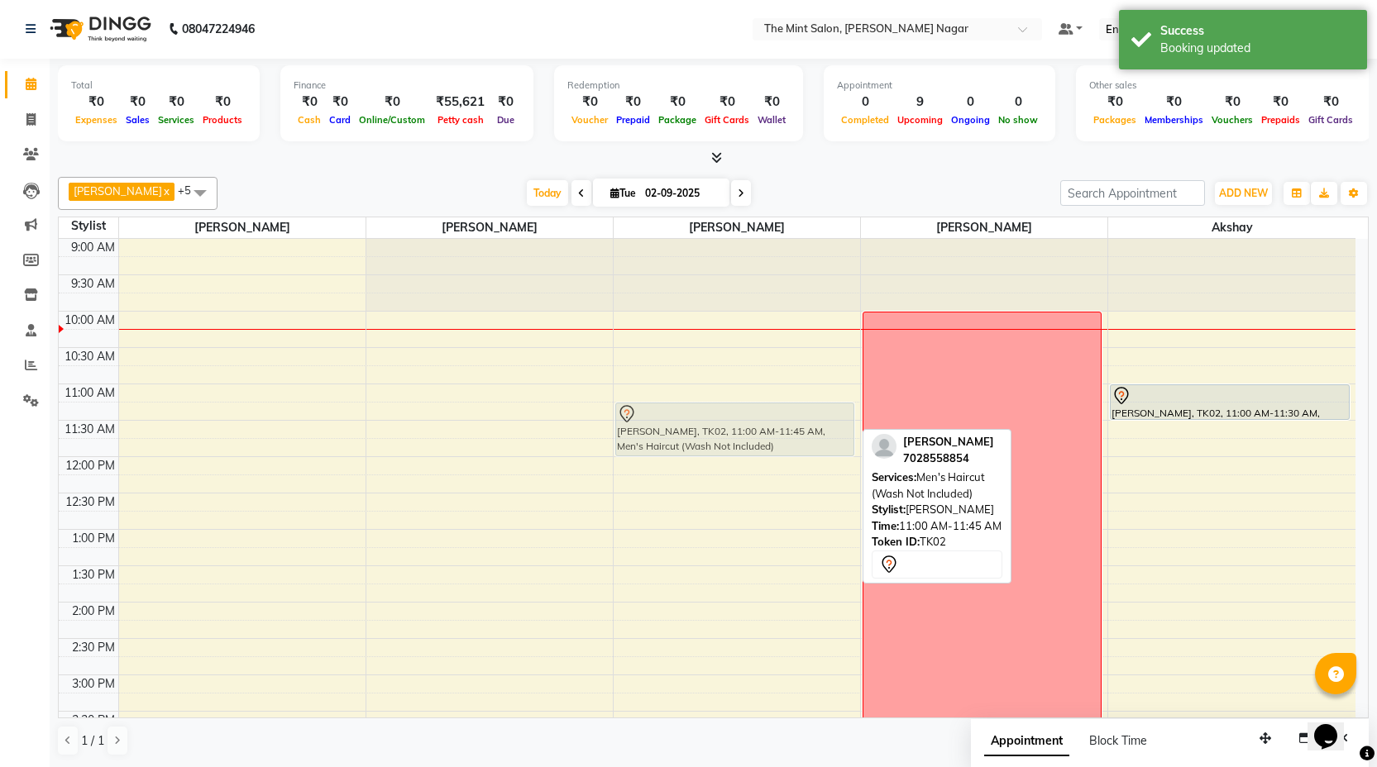
drag, startPoint x: 725, startPoint y: 430, endPoint x: 725, endPoint y: 440, distance: 9.9
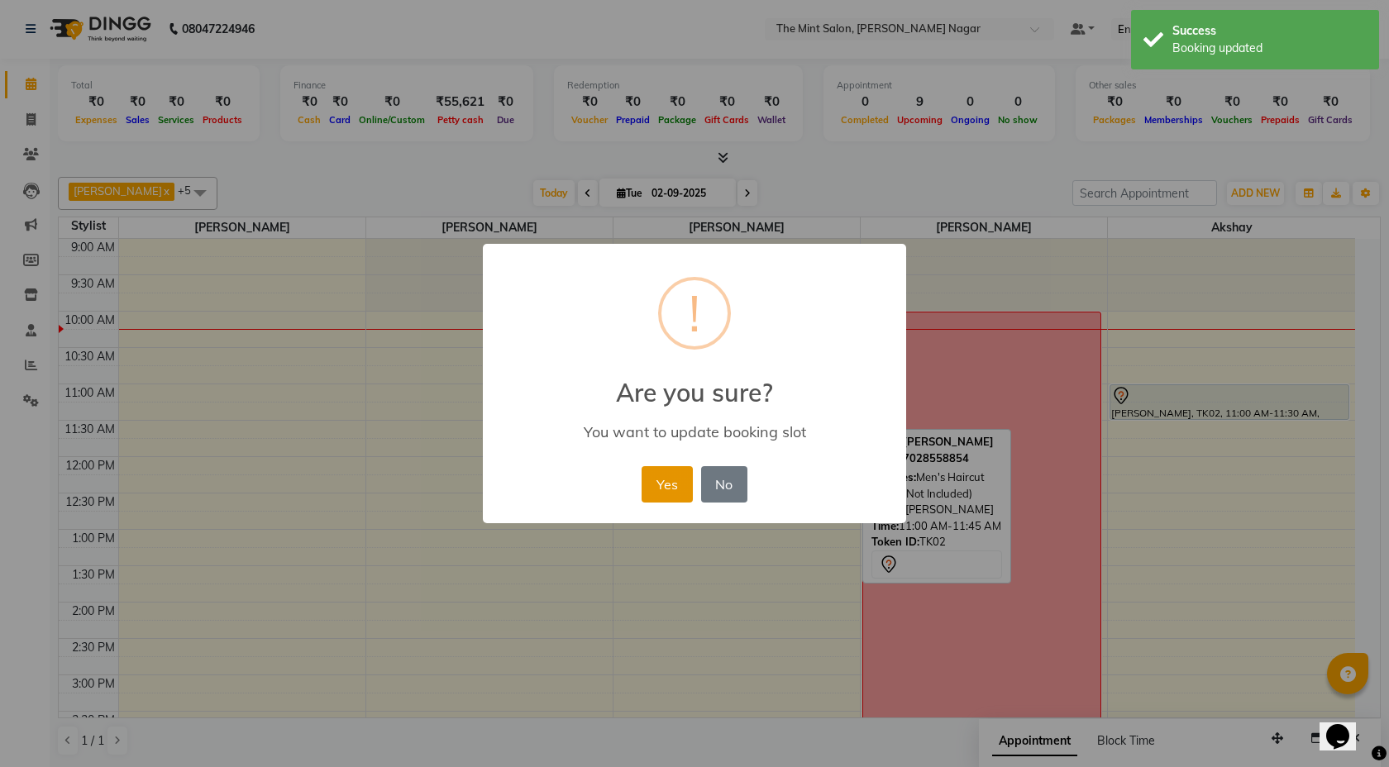
click at [657, 477] on button "Yes" at bounding box center [667, 484] width 50 height 36
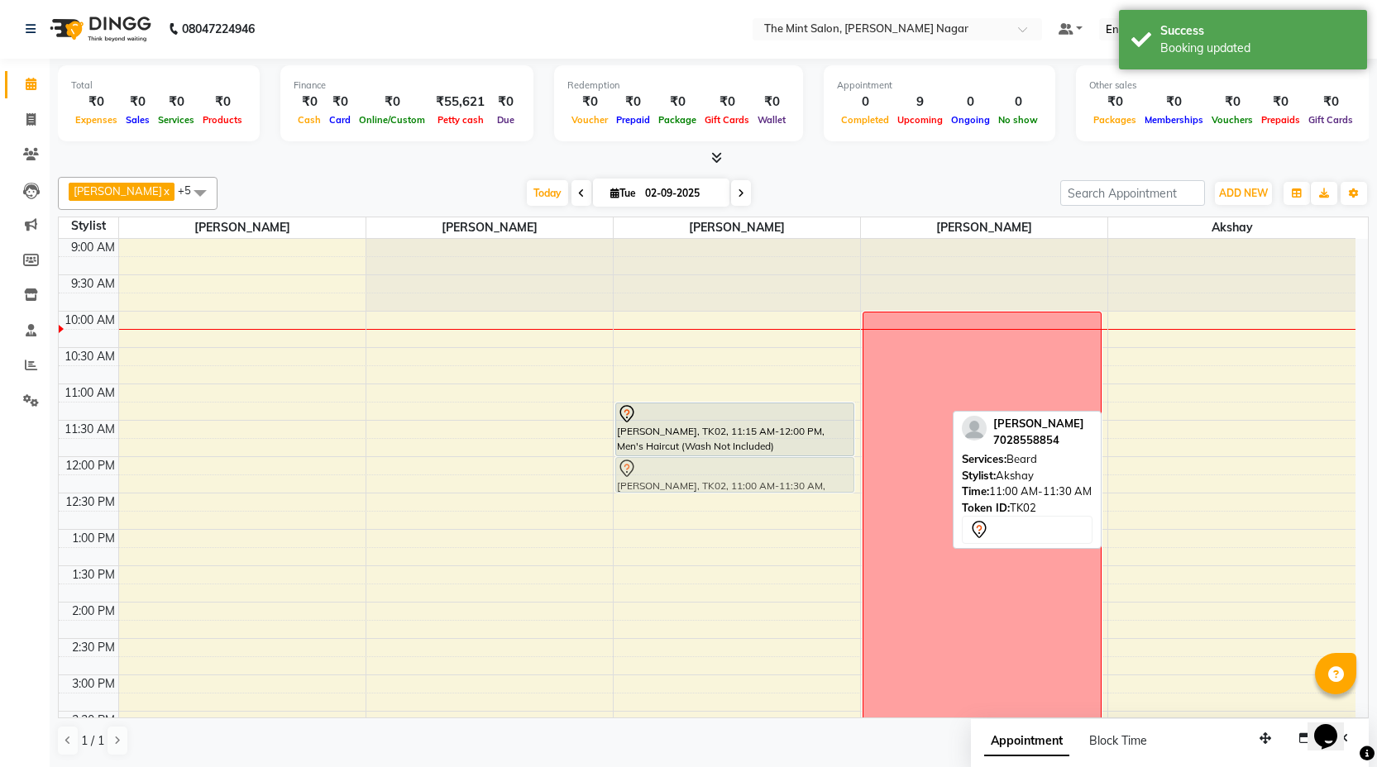
drag, startPoint x: 1193, startPoint y: 397, endPoint x: 723, endPoint y: 473, distance: 475.8
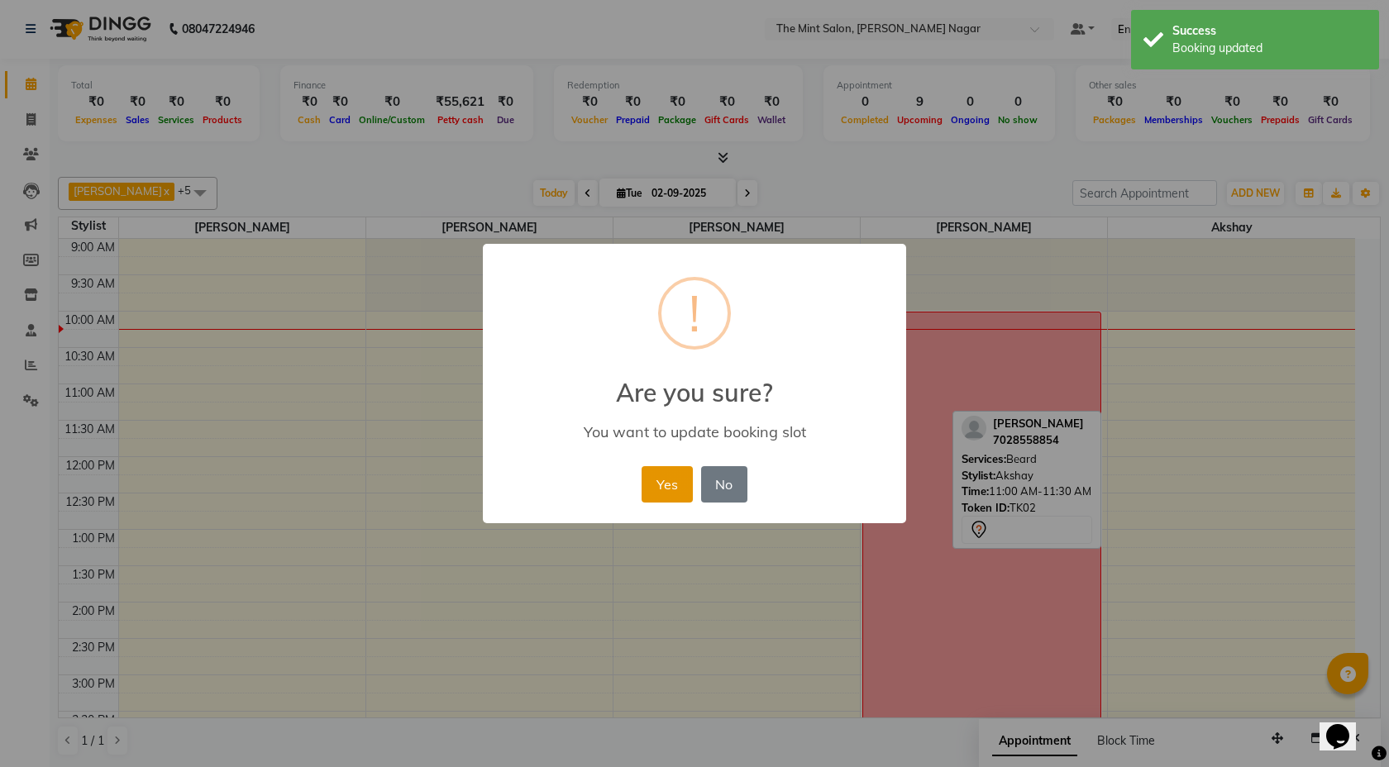
click at [653, 487] on button "Yes" at bounding box center [667, 484] width 50 height 36
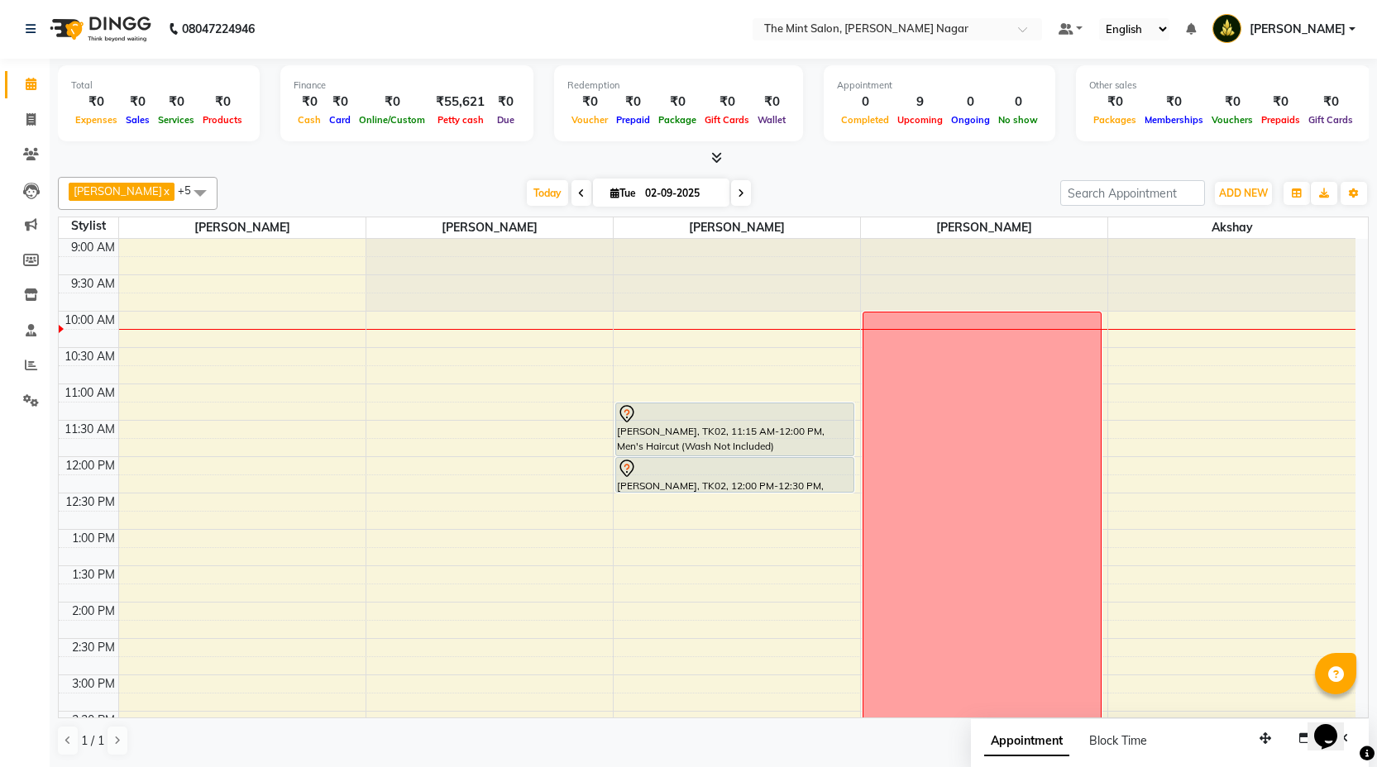
select select "90065"
select select "tentative"
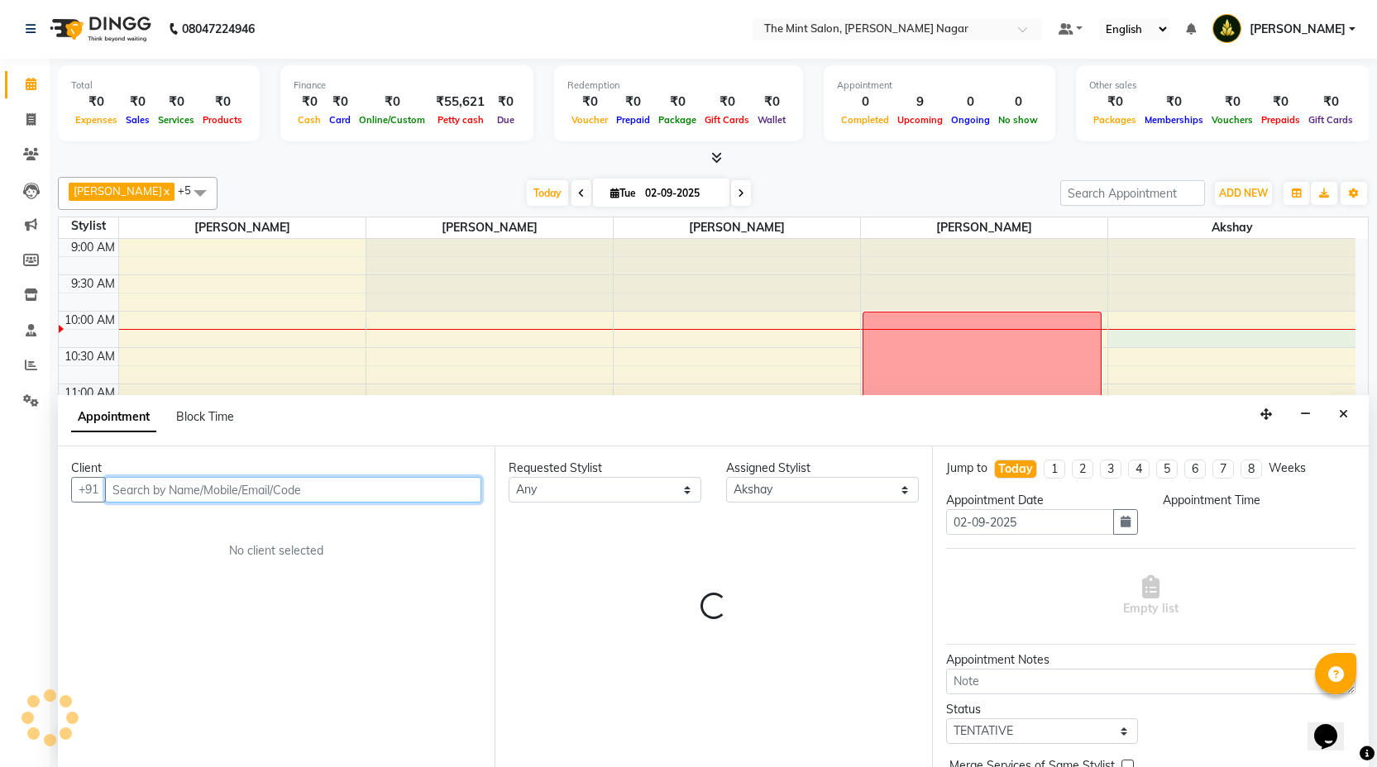
select select "615"
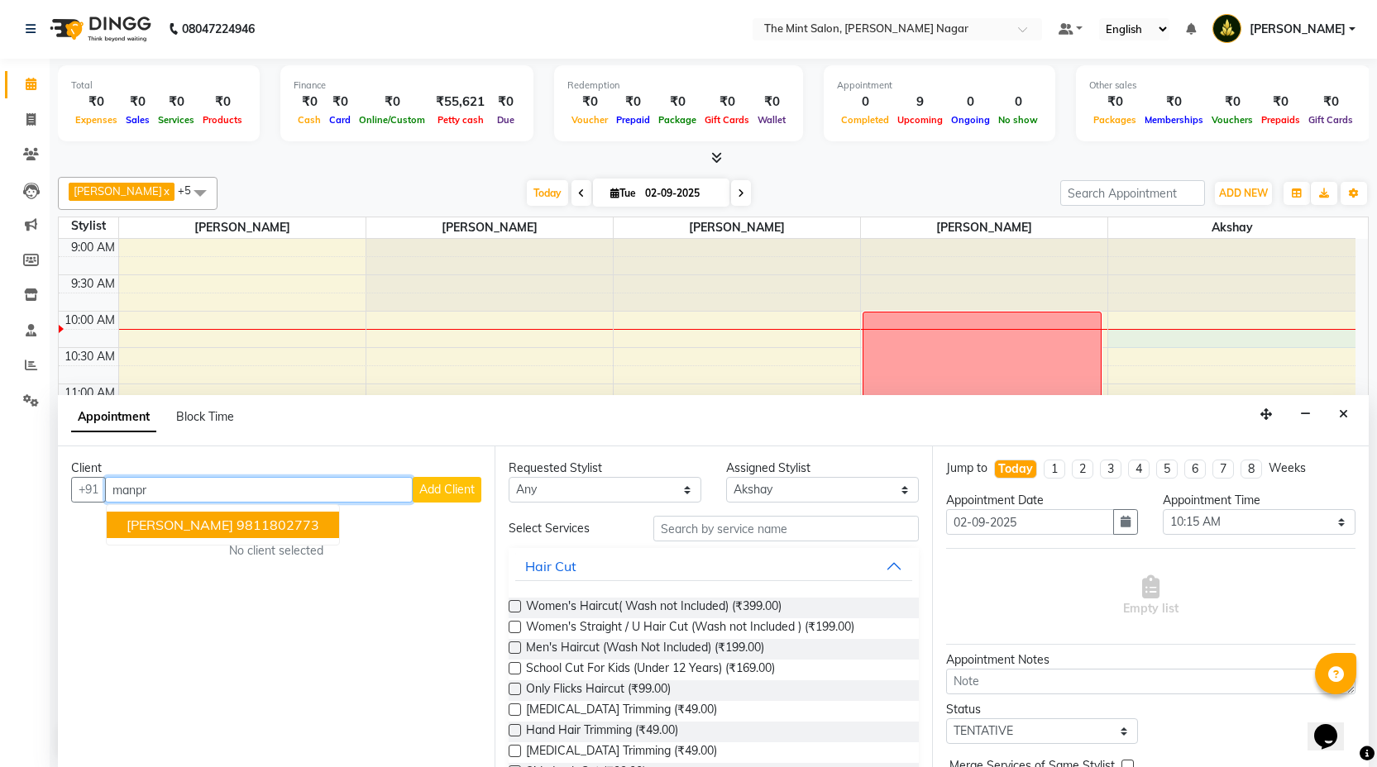
click at [323, 530] on button "Manpreet kaur 9811802773" at bounding box center [223, 525] width 232 height 26
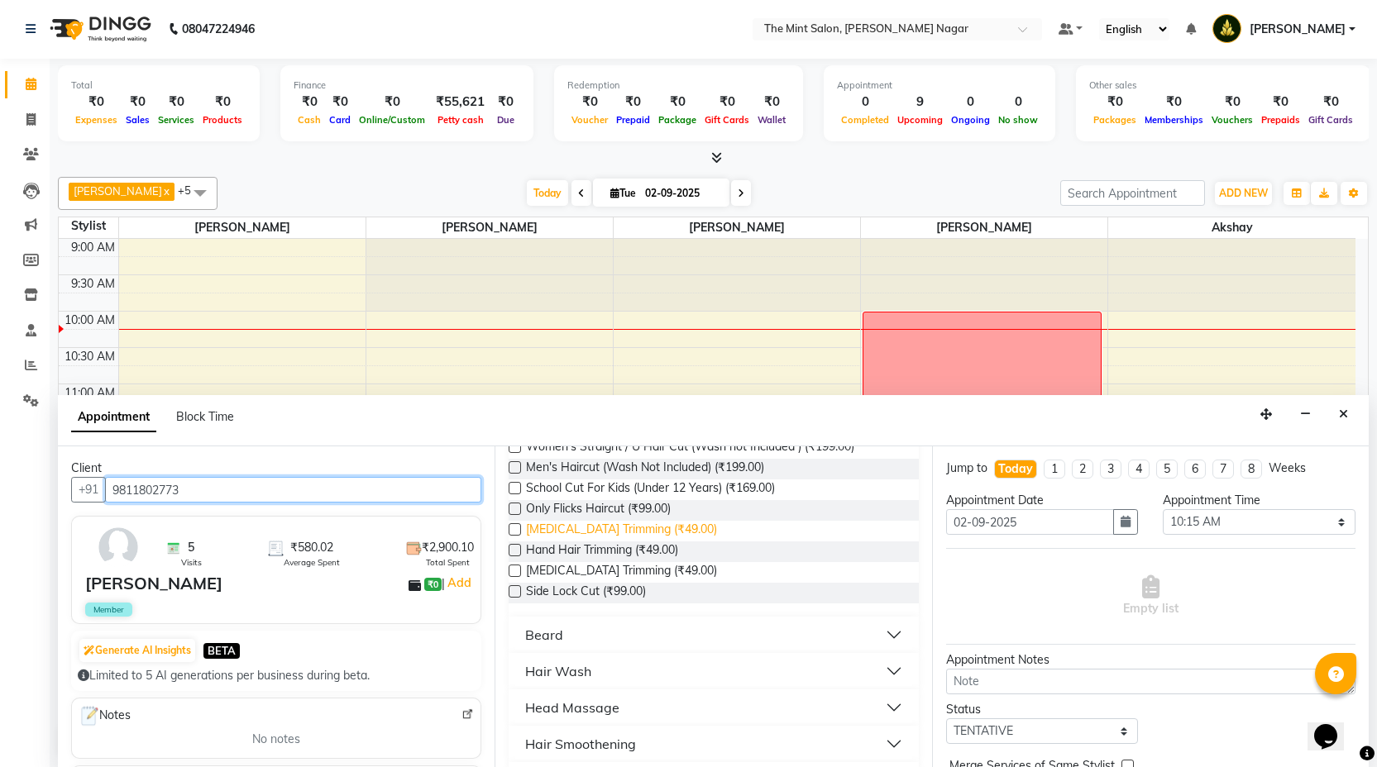
scroll to position [188, 0]
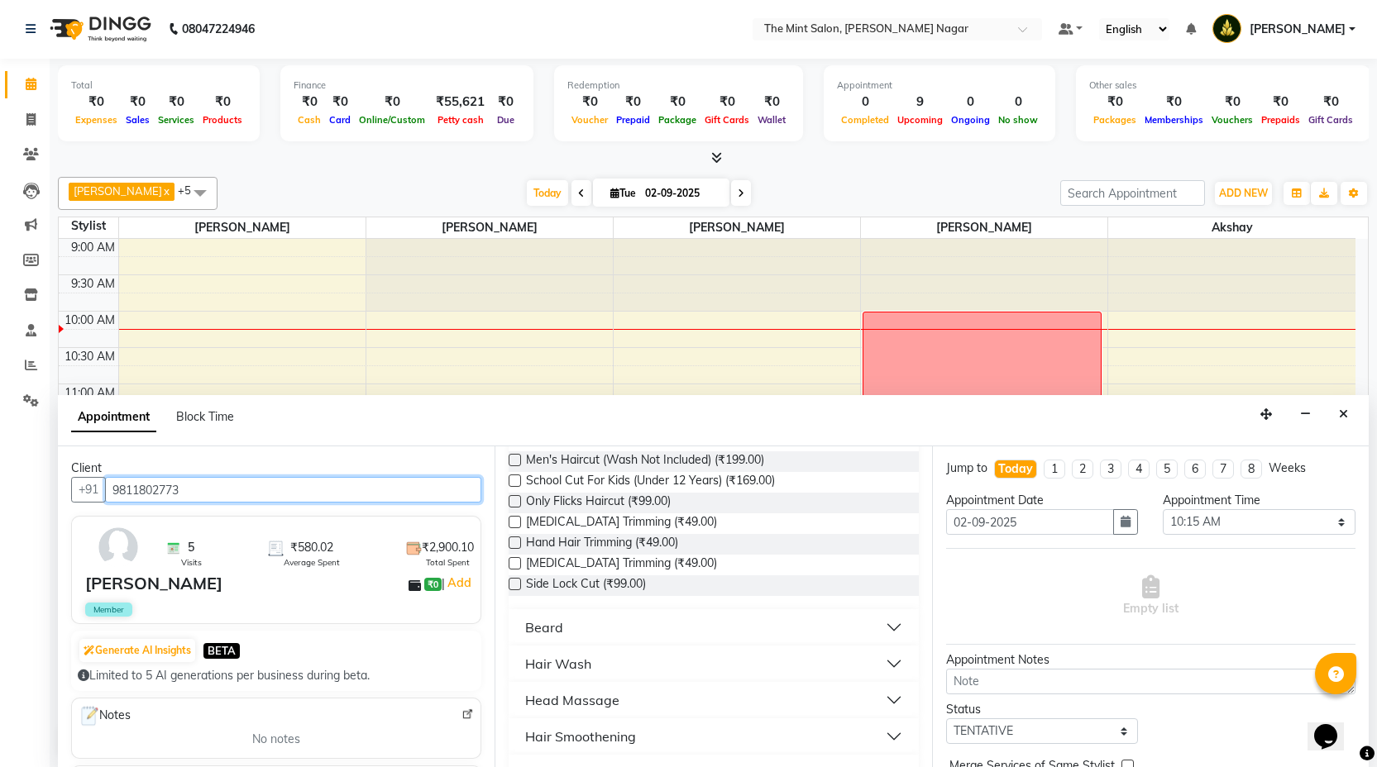
type input "9811802773"
click at [873, 626] on button "Beard" at bounding box center [713, 628] width 396 height 30
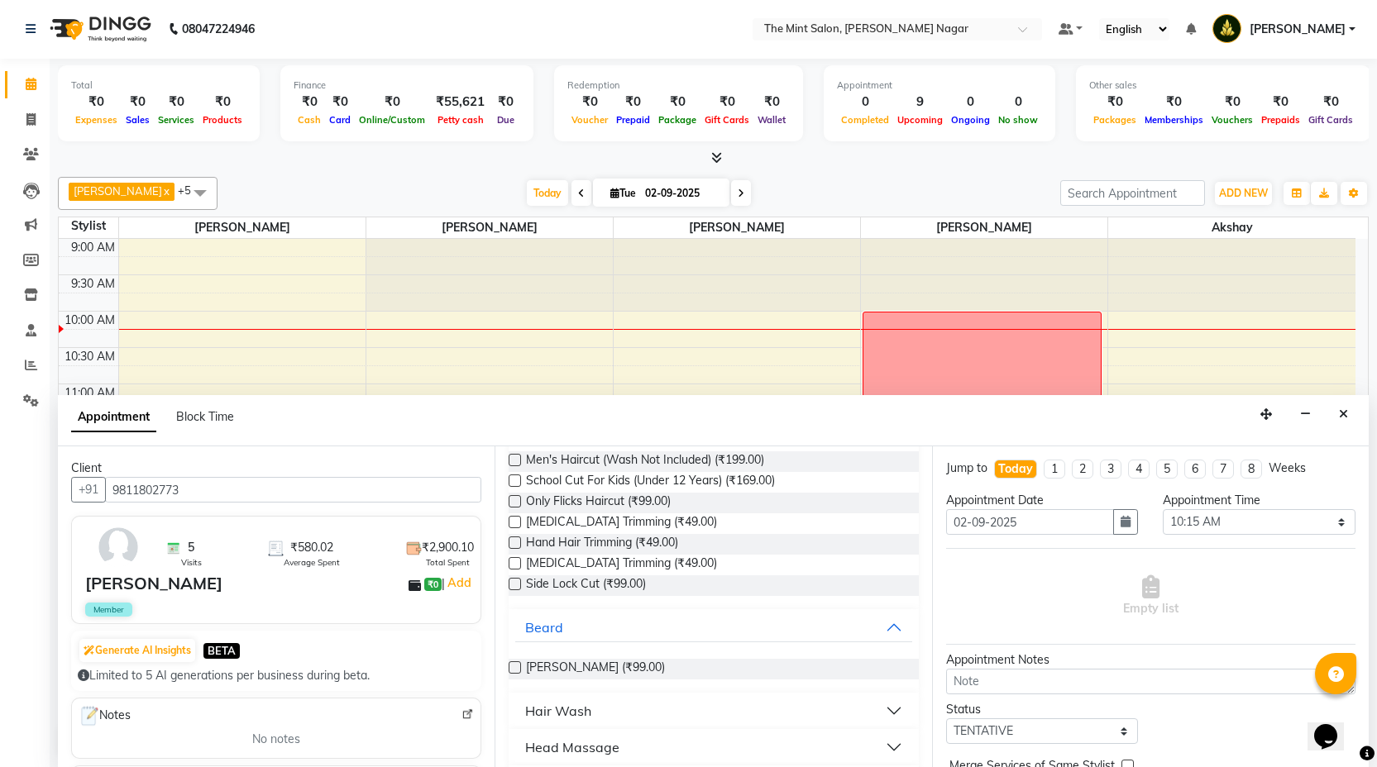
click at [517, 665] on label at bounding box center [515, 668] width 12 height 12
click at [517, 665] on input "checkbox" at bounding box center [514, 669] width 11 height 11
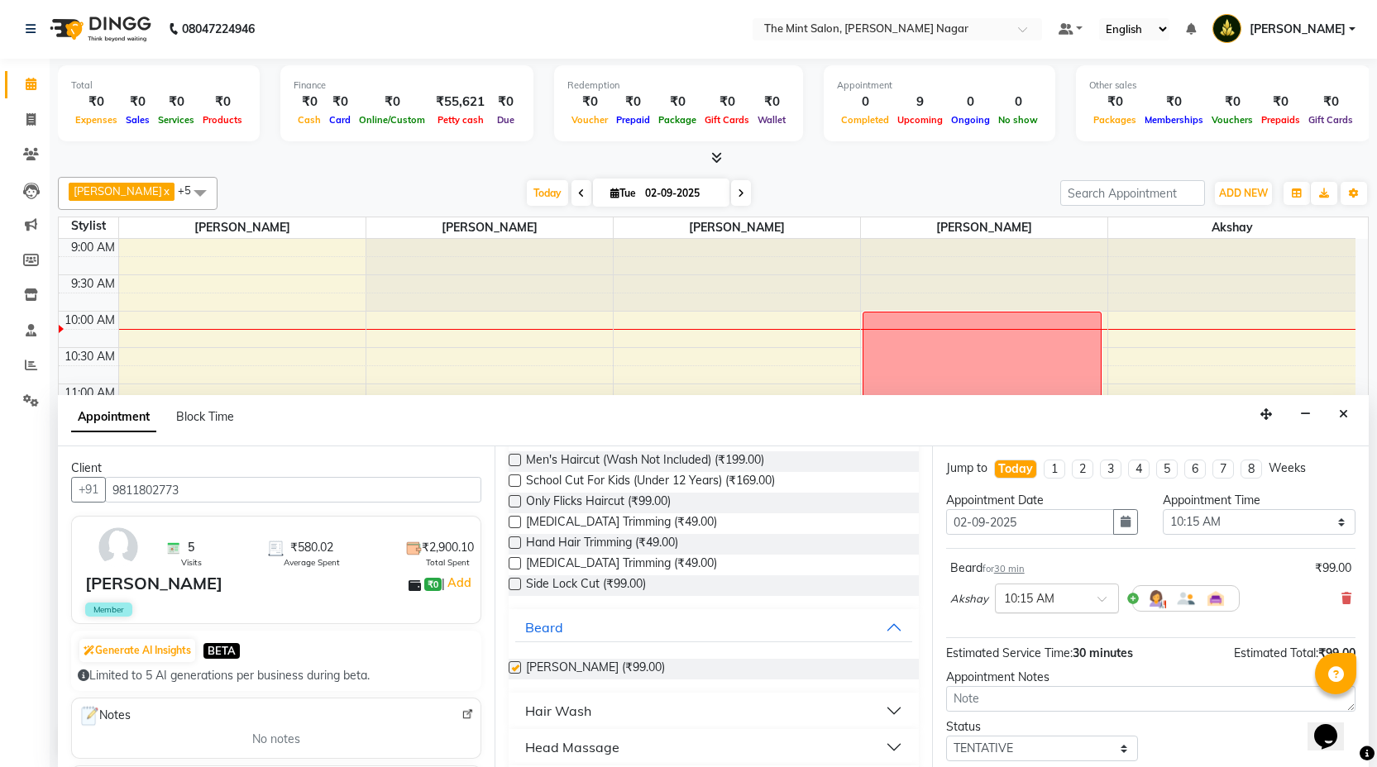
checkbox input "false"
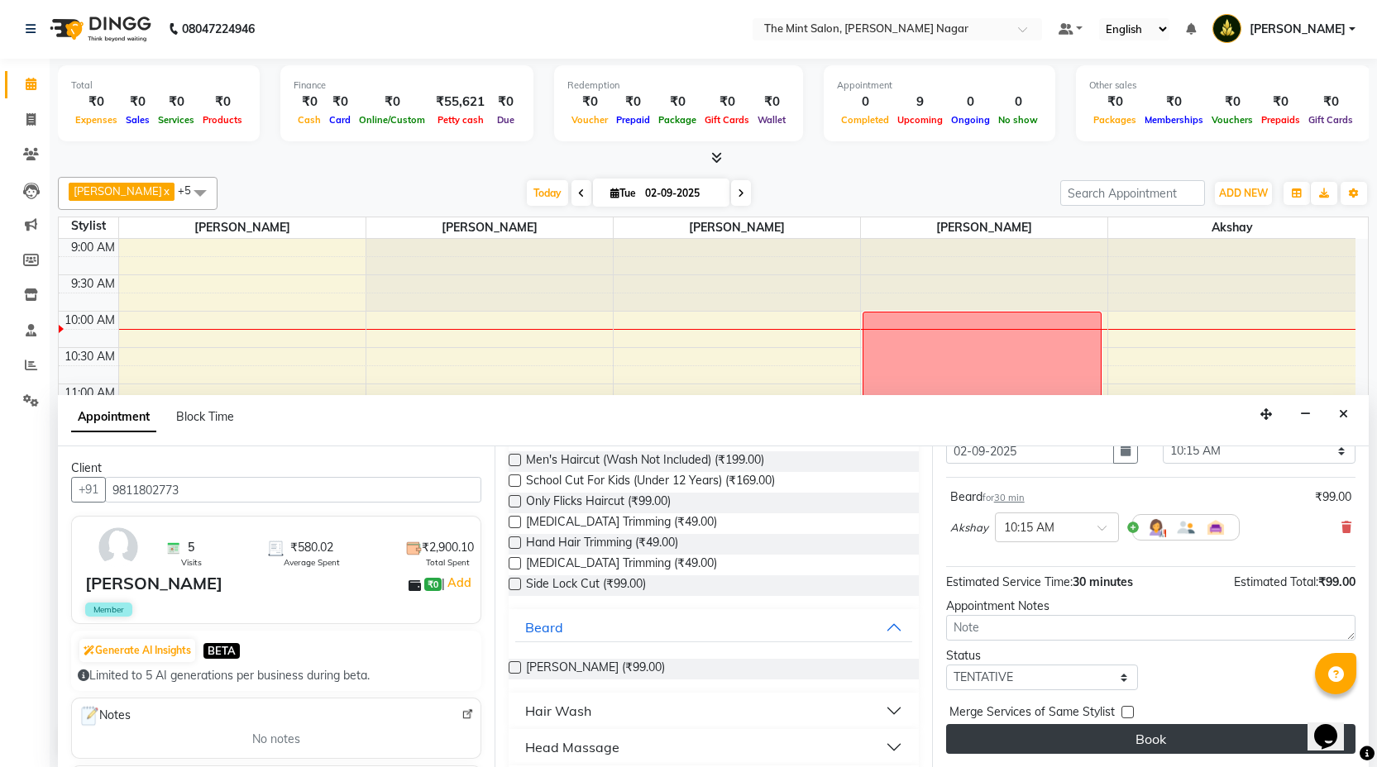
click at [1107, 736] on button "Book" at bounding box center [1150, 739] width 409 height 30
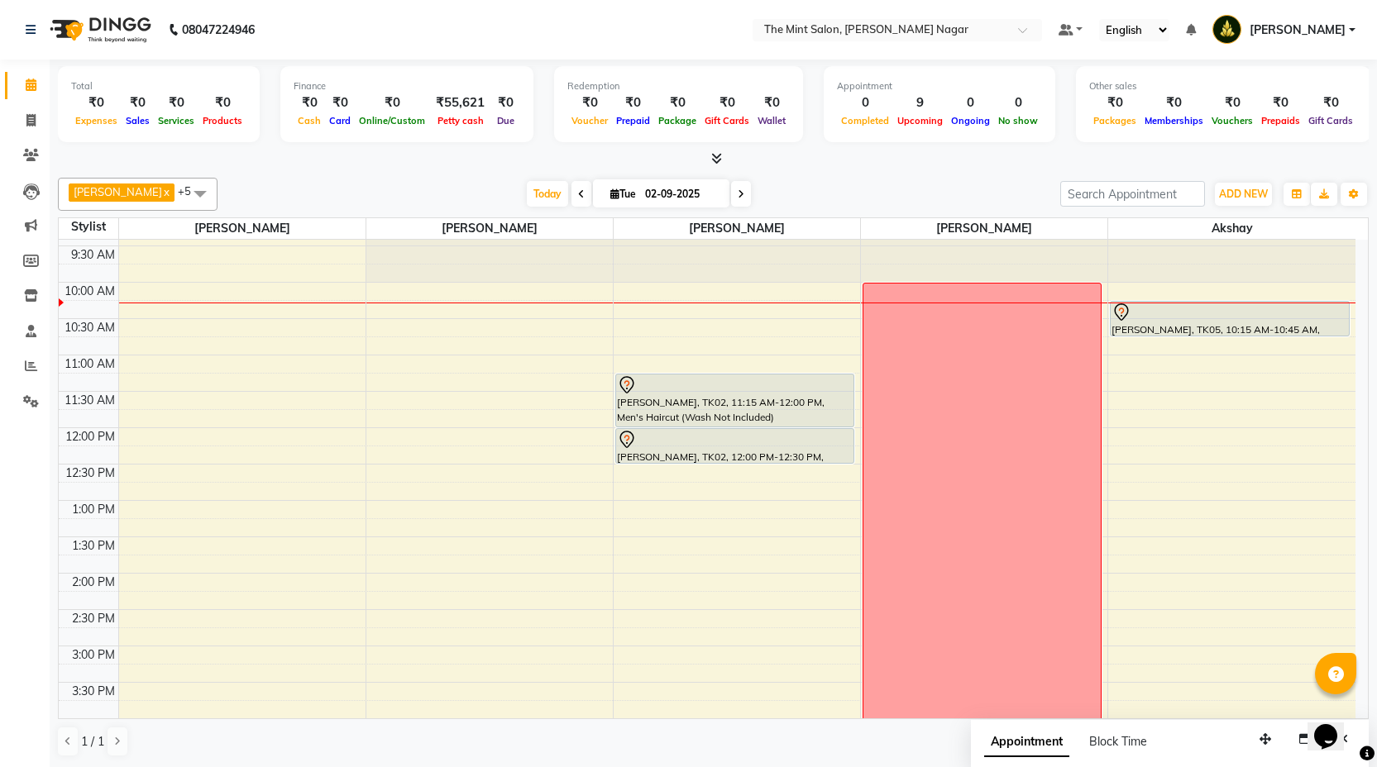
scroll to position [37, 0]
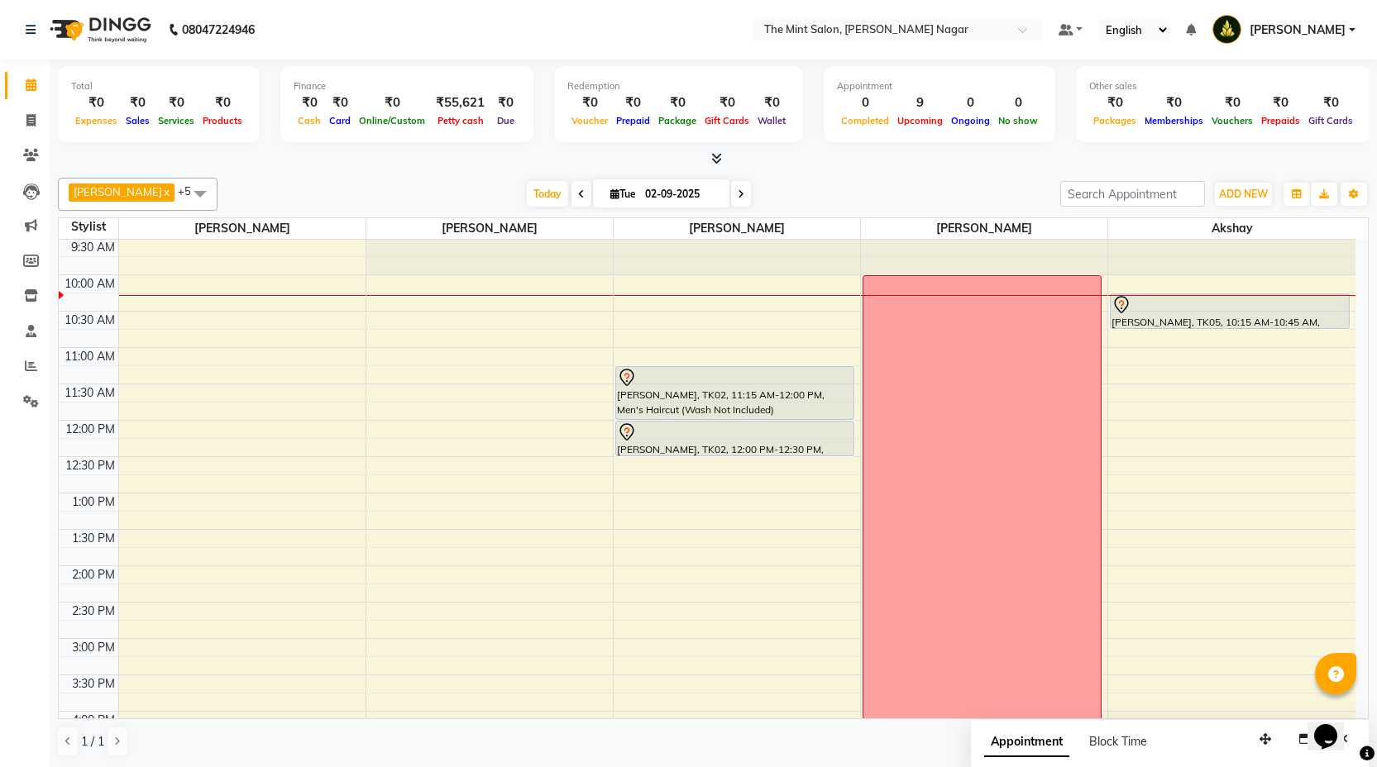
click at [488, 522] on div "9:00 AM 9:30 AM 10:00 AM 10:30 AM 11:00 AM 11:30 AM 12:00 PM 12:30 PM 1:00 PM 1…" at bounding box center [707, 748] width 1297 height 1091
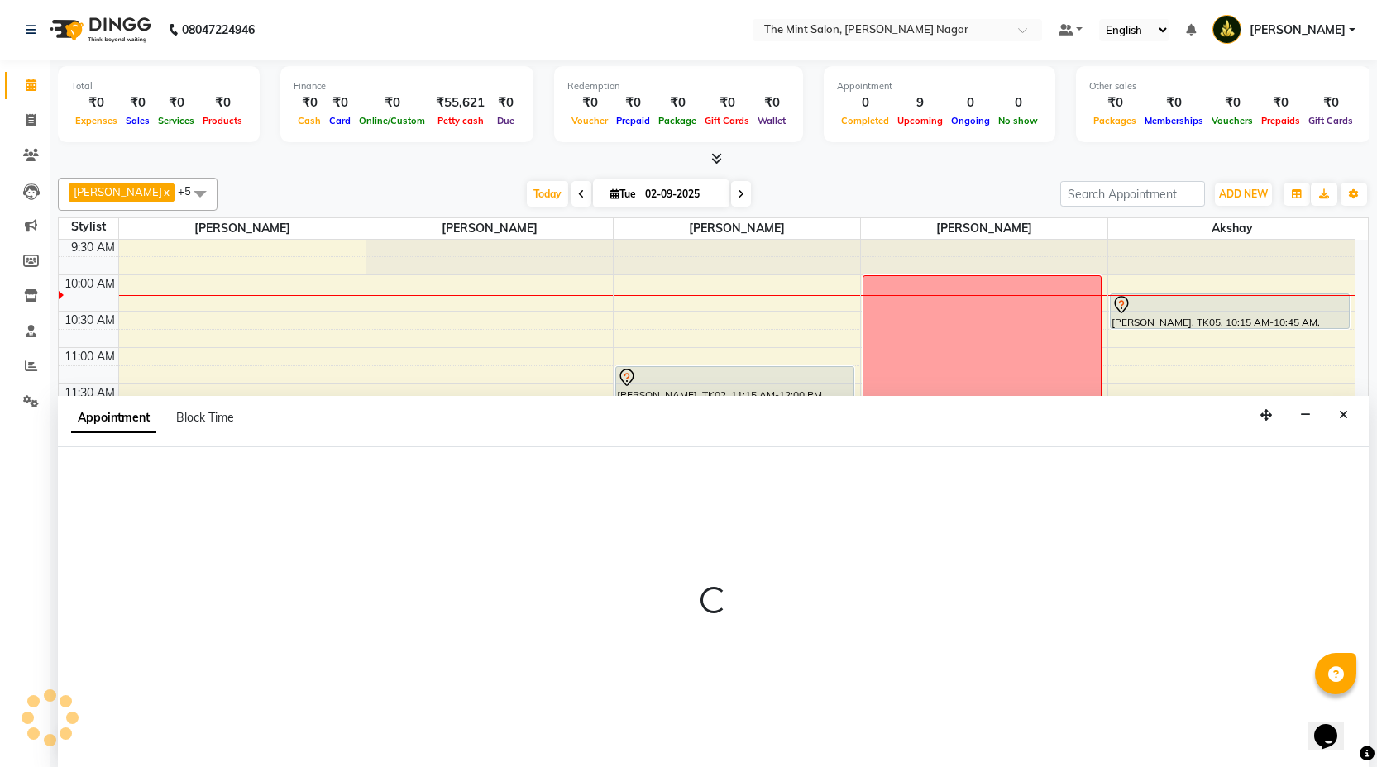
scroll to position [1, 0]
select select "61942"
select select "795"
select select "tentative"
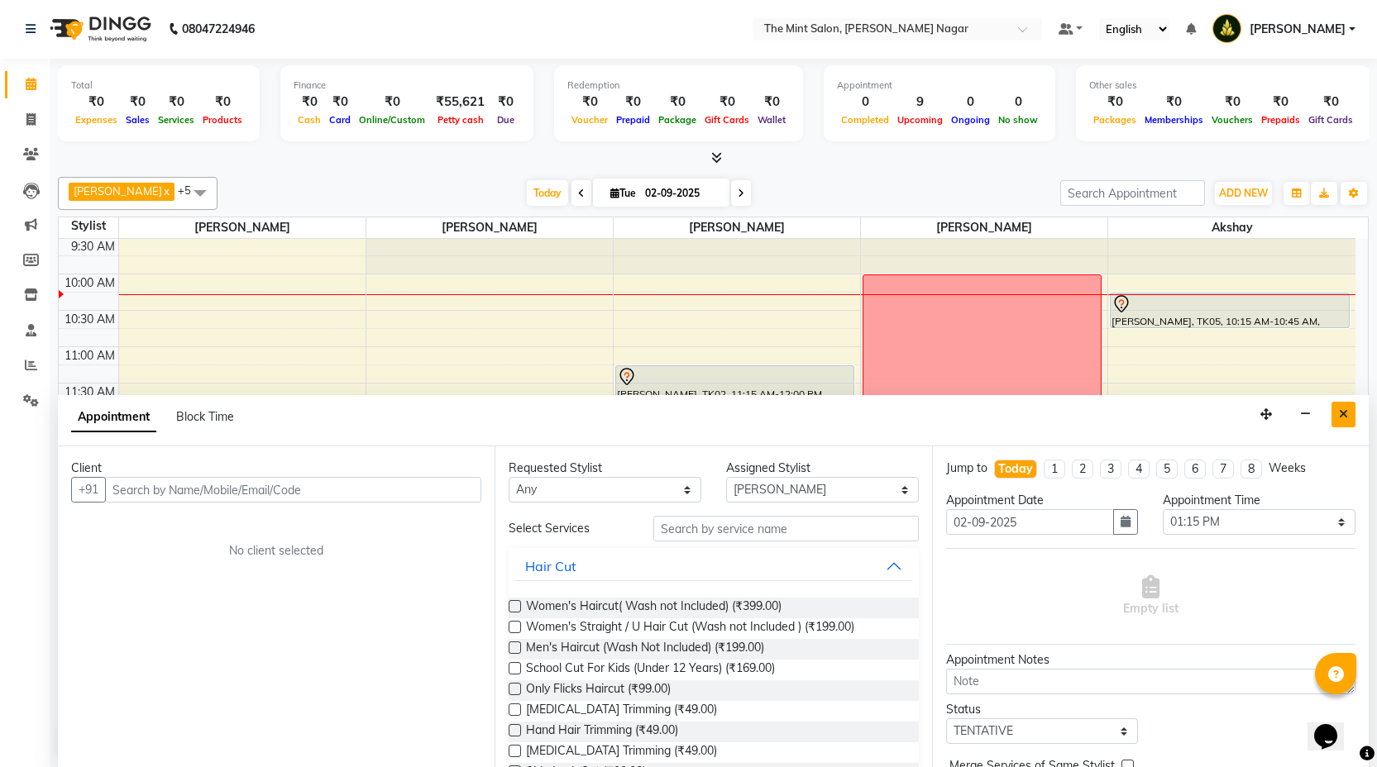
click at [1349, 423] on button "Close" at bounding box center [1343, 415] width 24 height 26
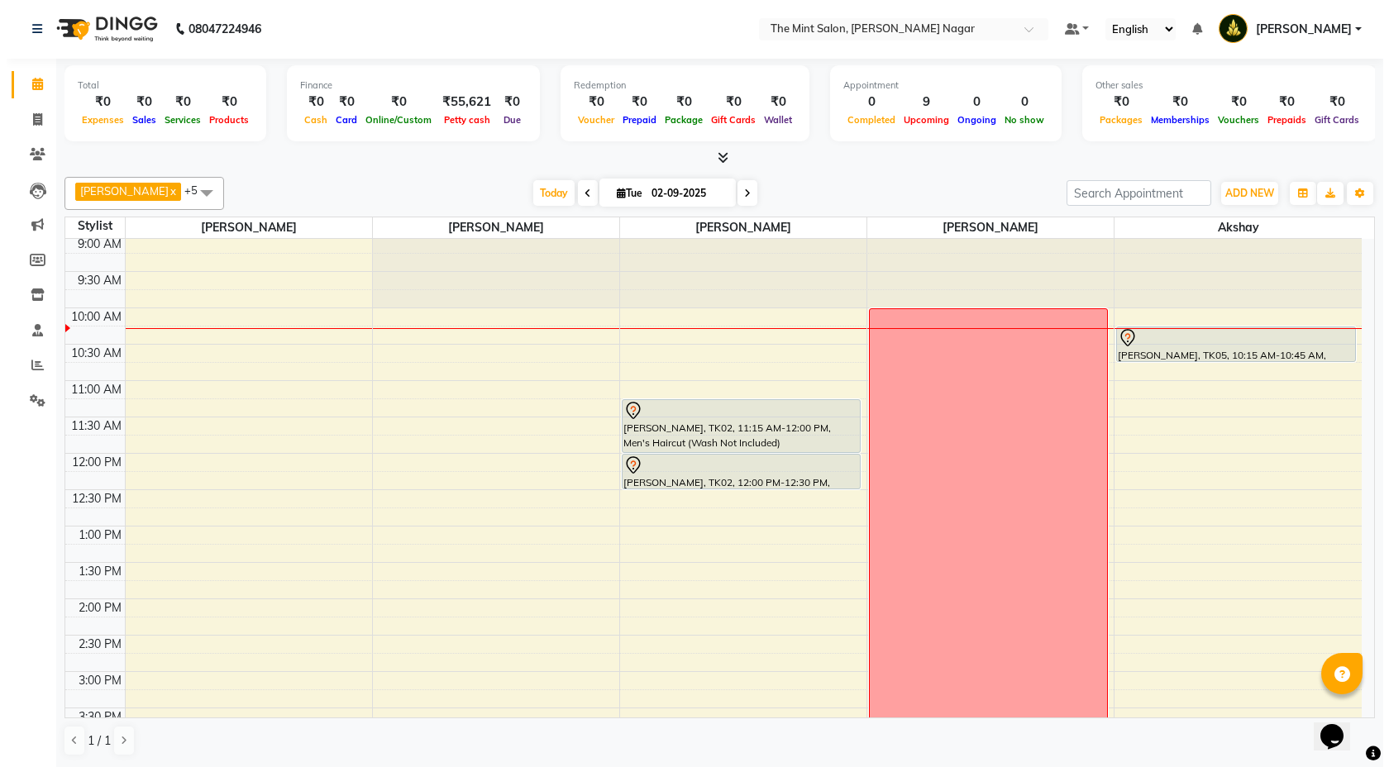
scroll to position [0, 0]
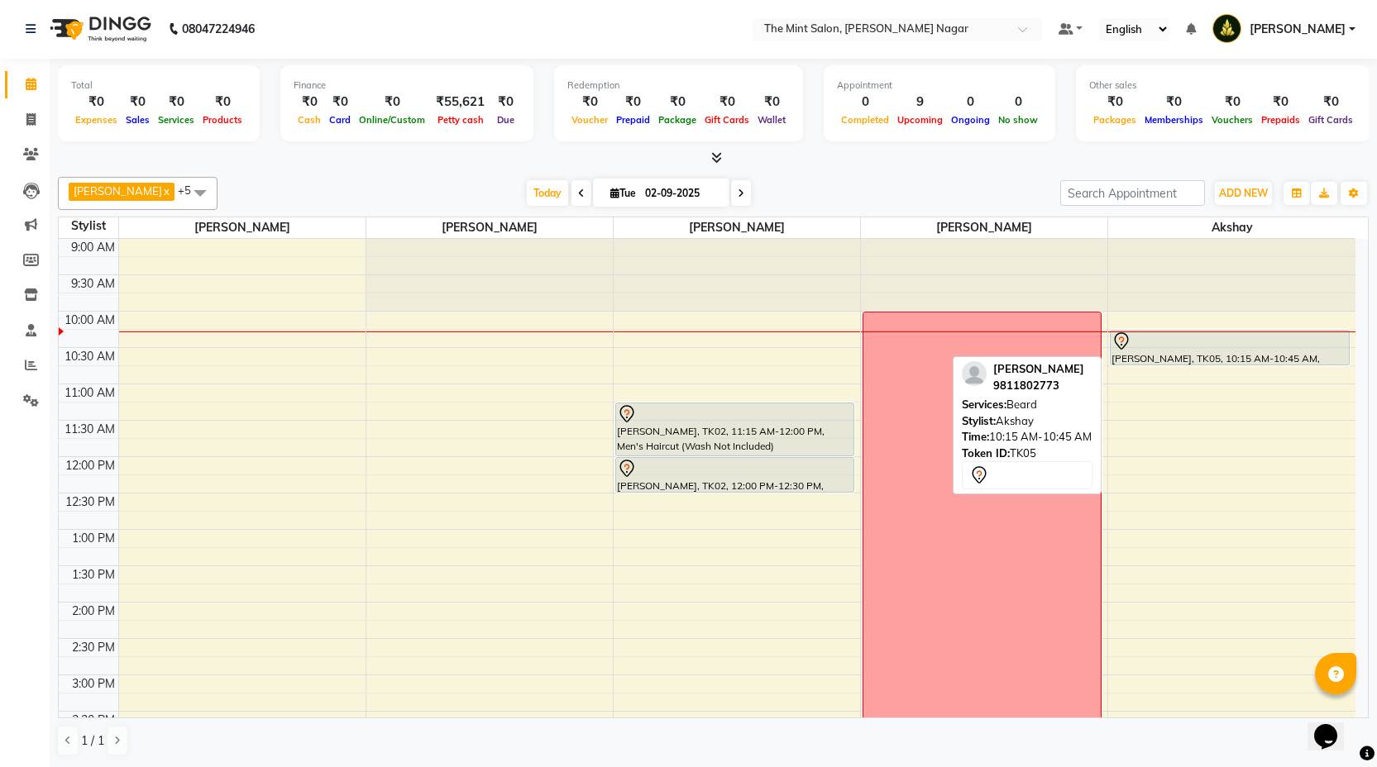
click at [1185, 342] on div at bounding box center [1229, 342] width 236 height 20
select select "7"
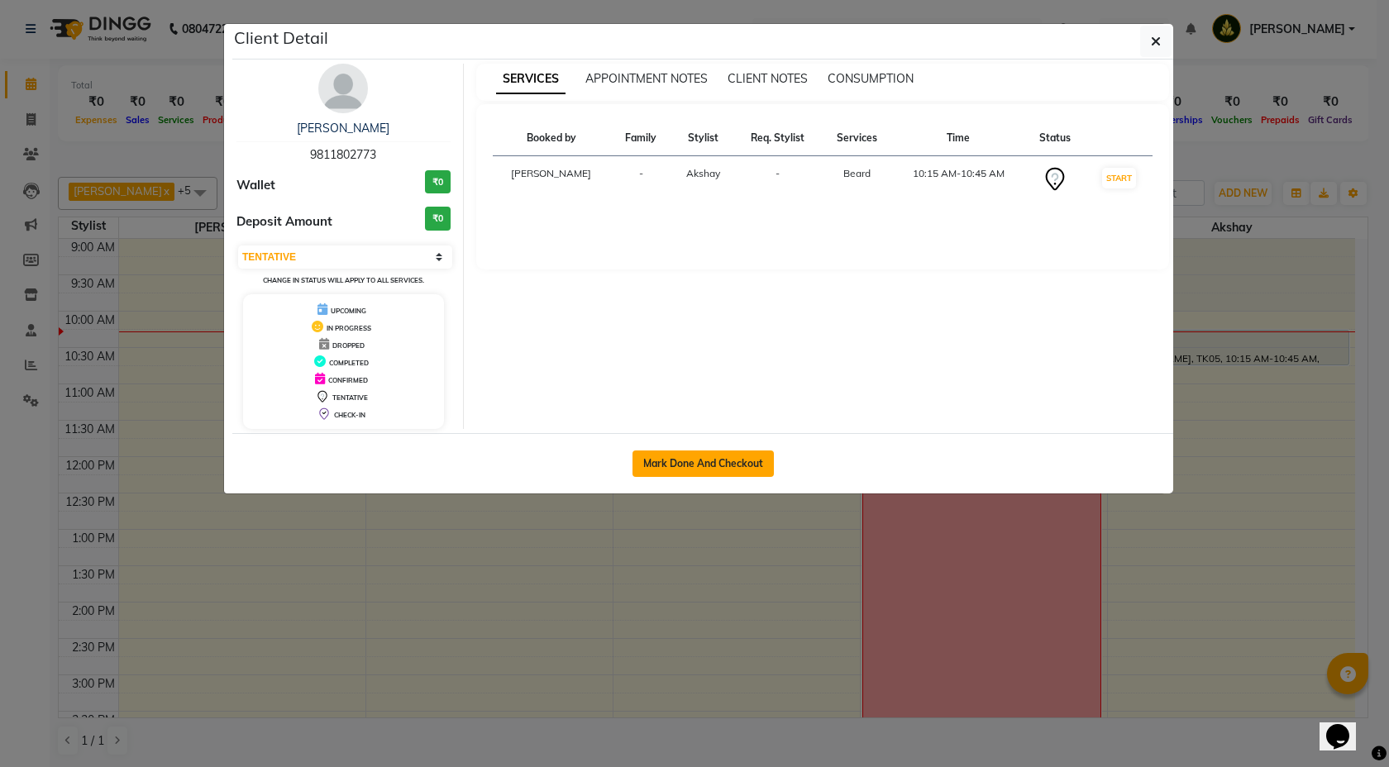
click at [696, 460] on button "Mark Done And Checkout" at bounding box center [703, 464] width 141 height 26
select select "service"
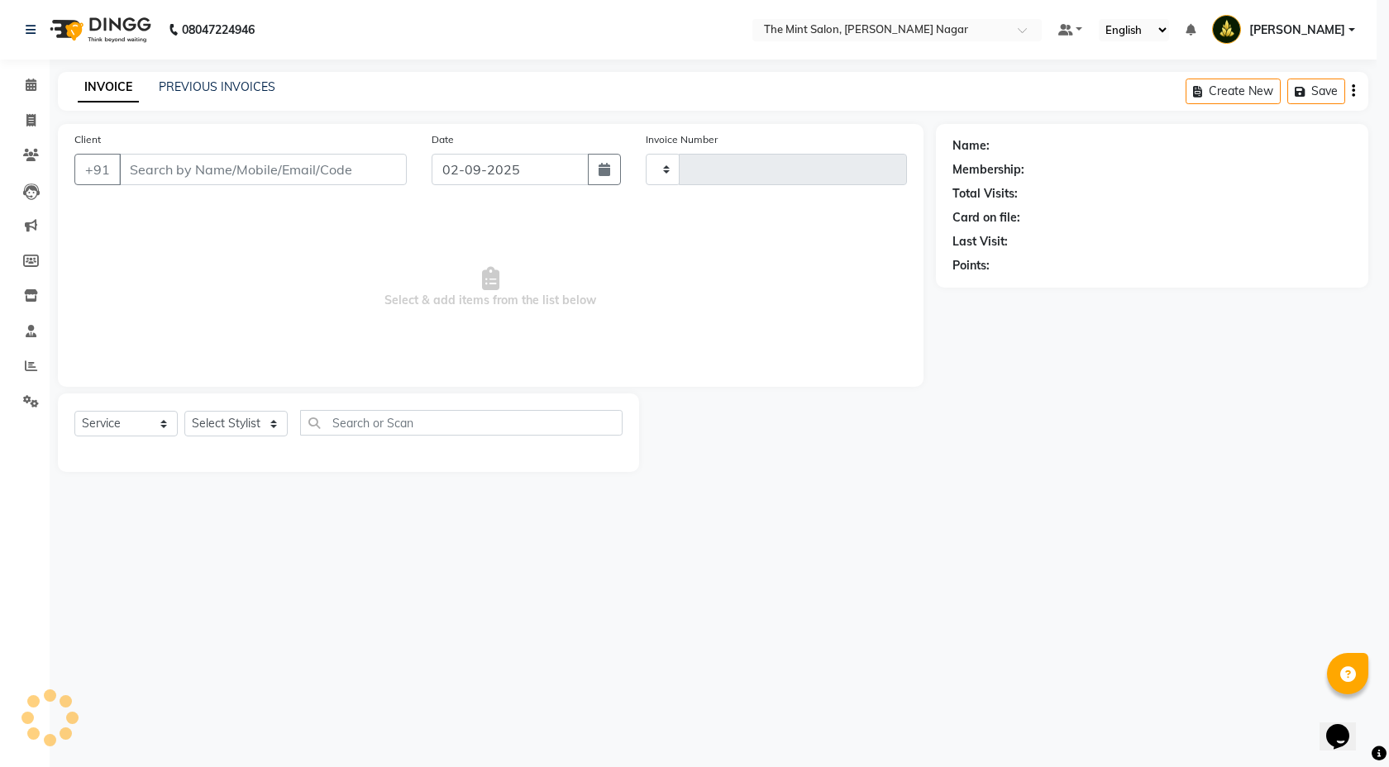
type input "02858"
select select "3"
select select "7164"
type input "9811802773"
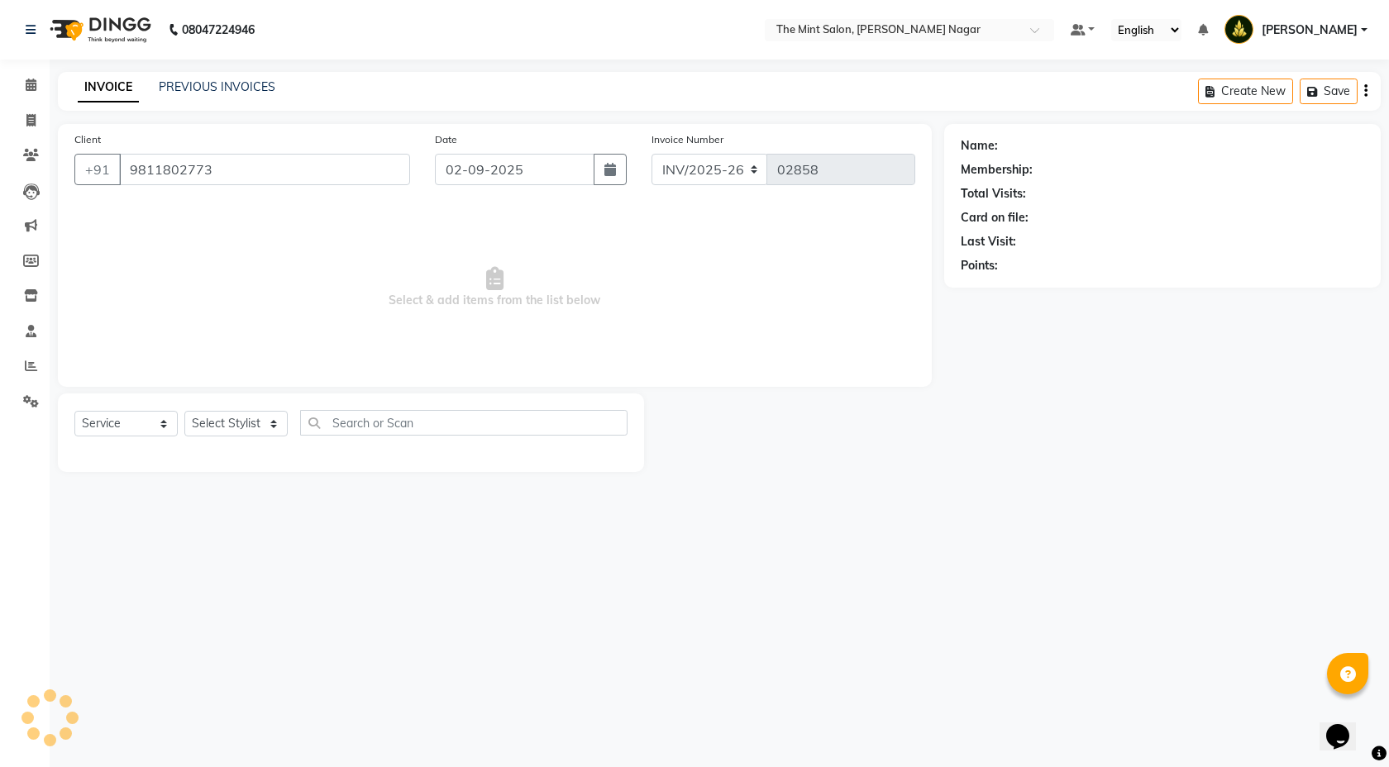
select select "90065"
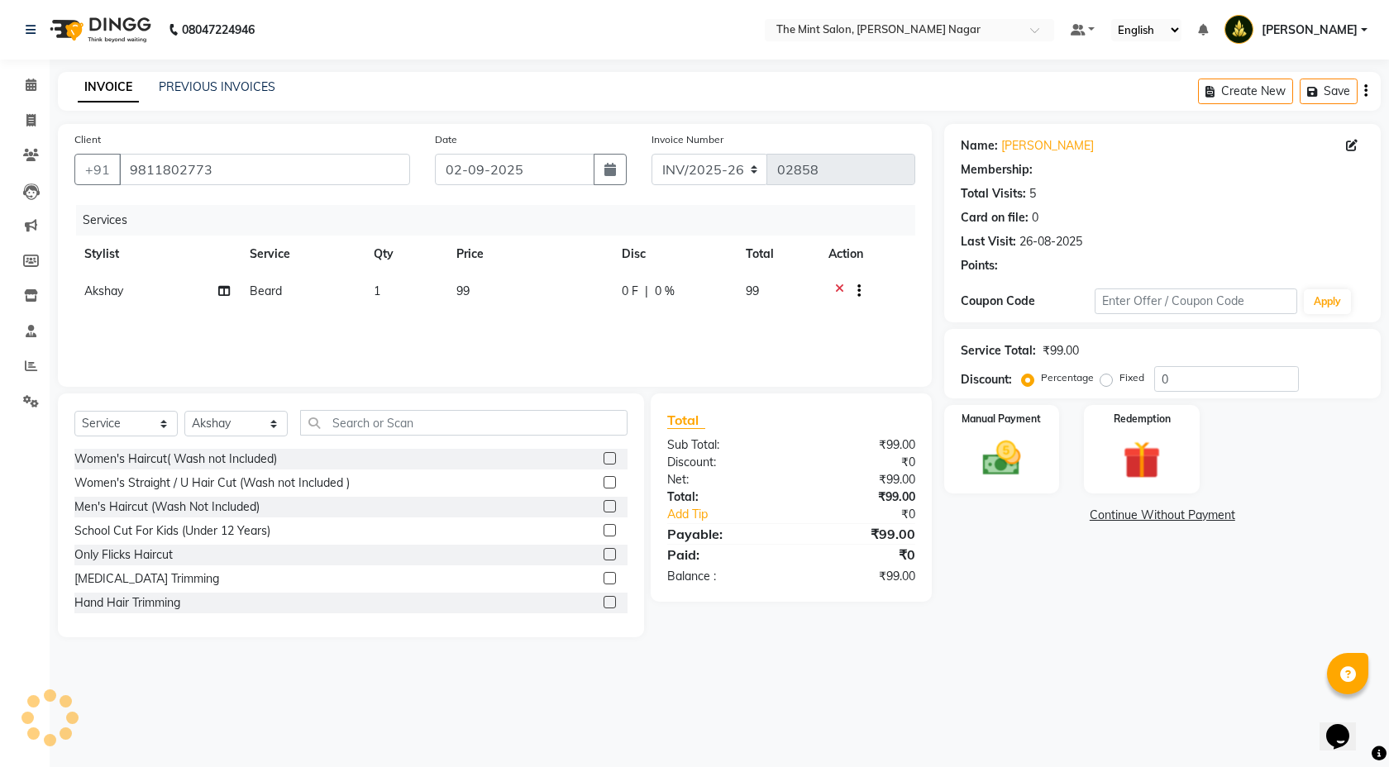
type input "25"
select select "1: Object"
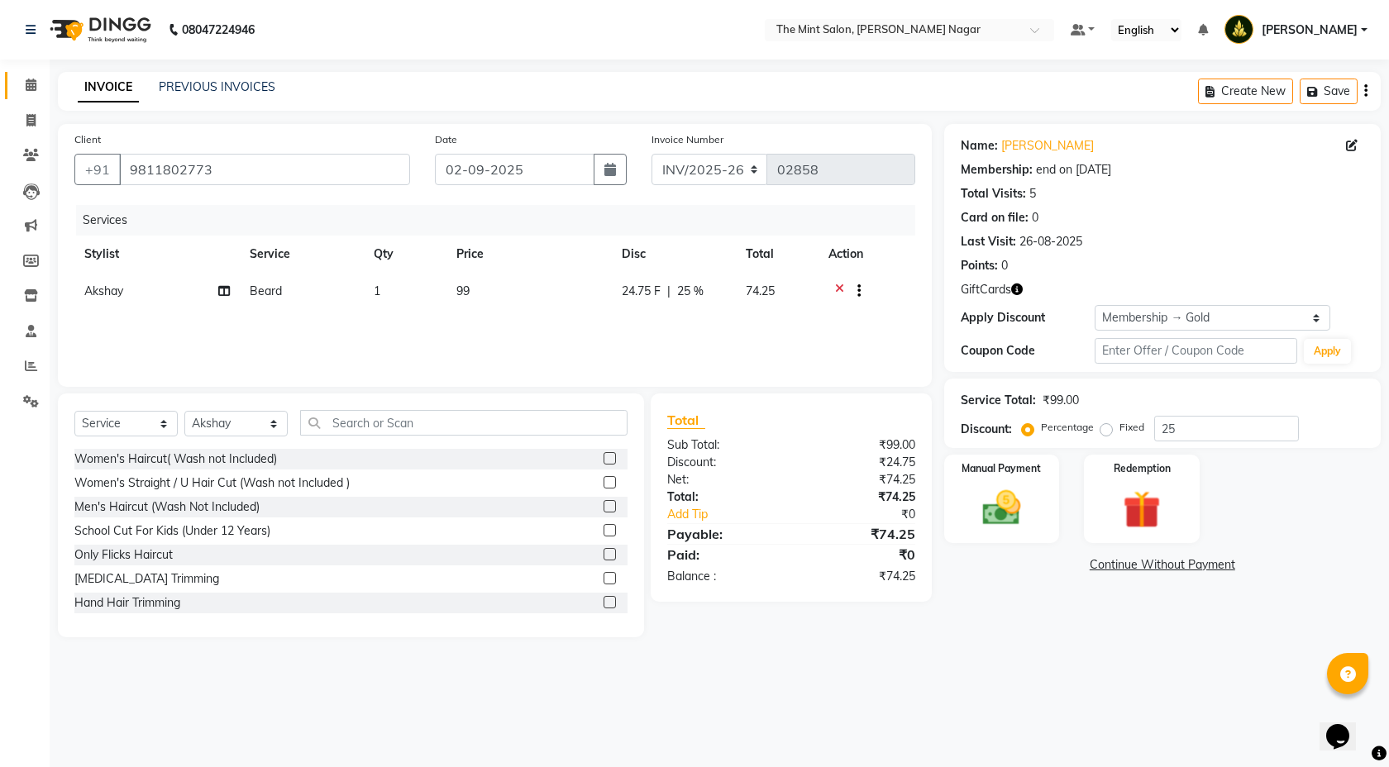
click at [23, 96] on link "Calendar" at bounding box center [25, 85] width 40 height 27
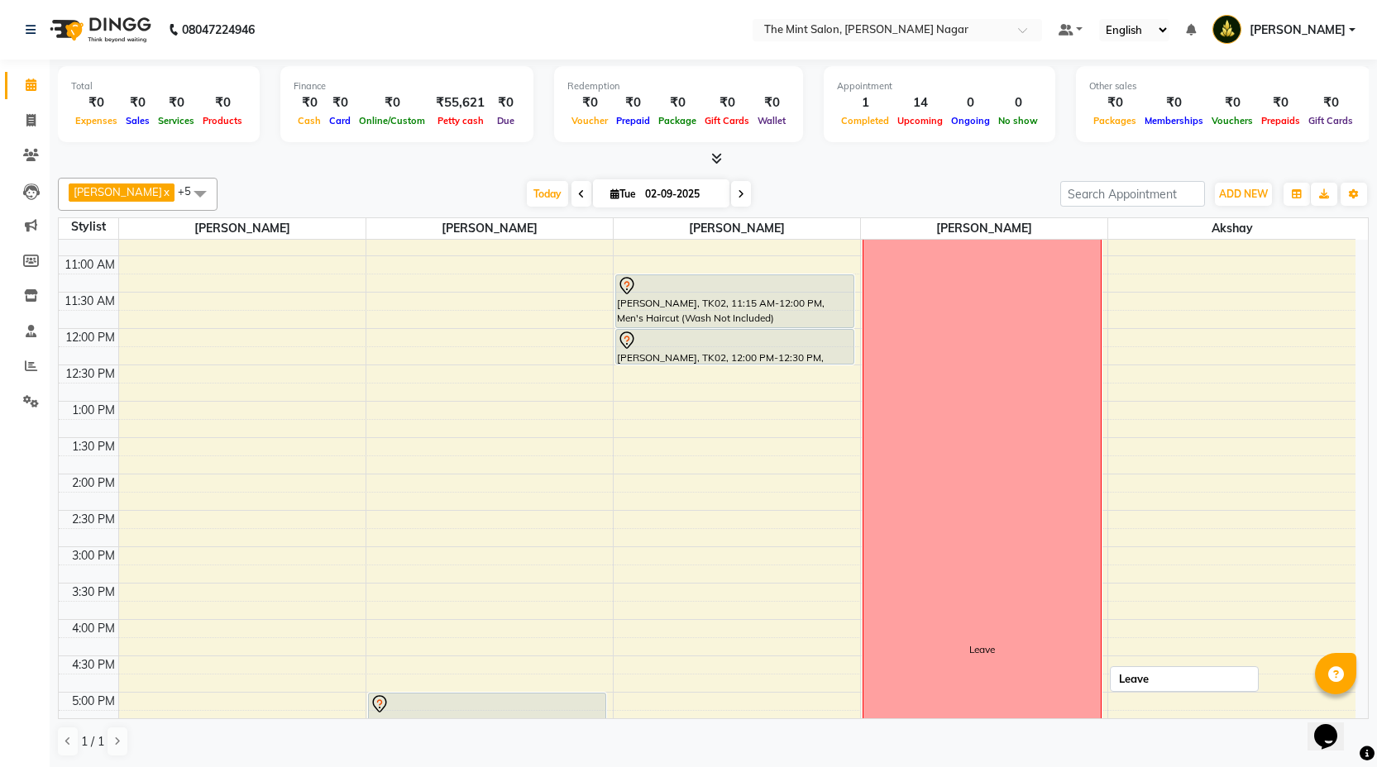
scroll to position [189, 0]
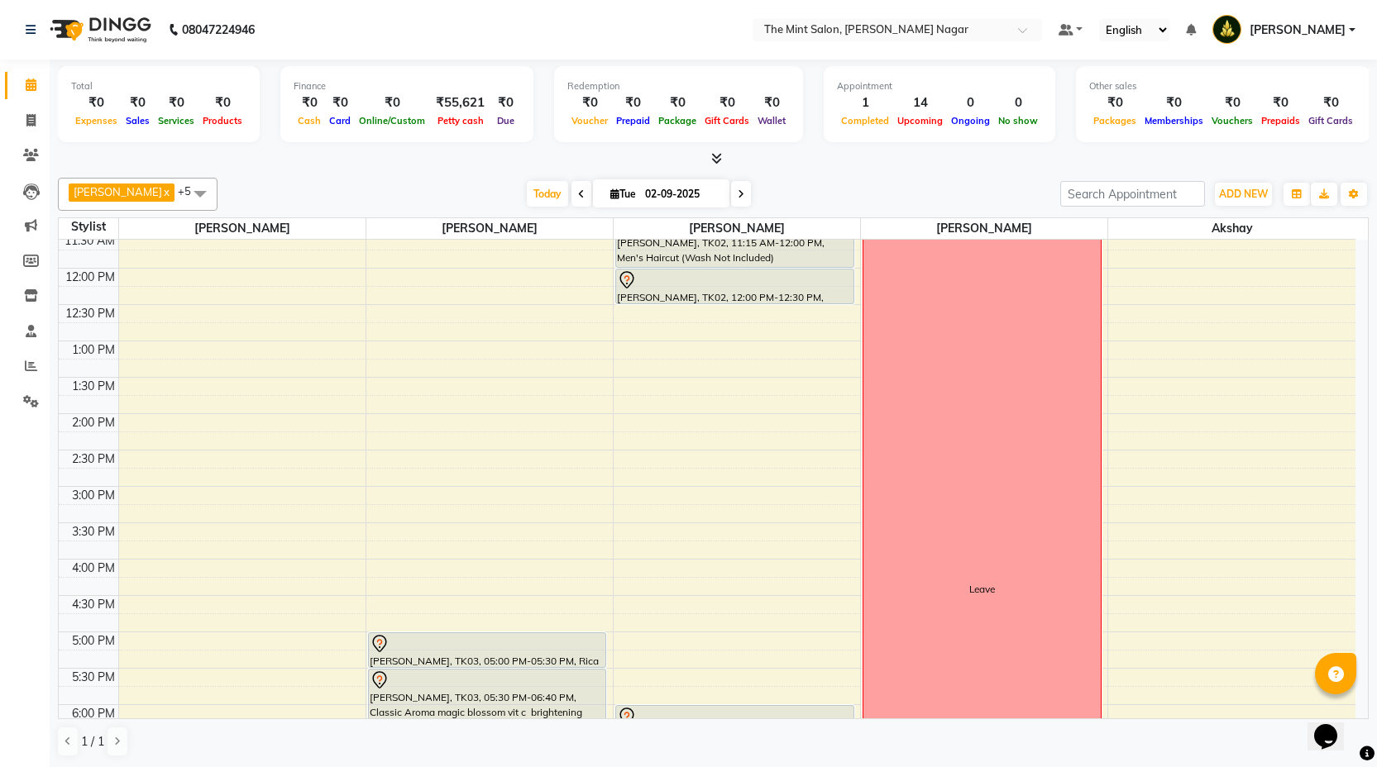
click at [859, 285] on div "9:00 AM 9:30 AM 10:00 AM 10:30 AM 11:00 AM 11:30 AM 12:00 PM 12:30 PM 1:00 PM 1…" at bounding box center [707, 595] width 1297 height 1091
select select "66078"
select select "720"
select select "tentative"
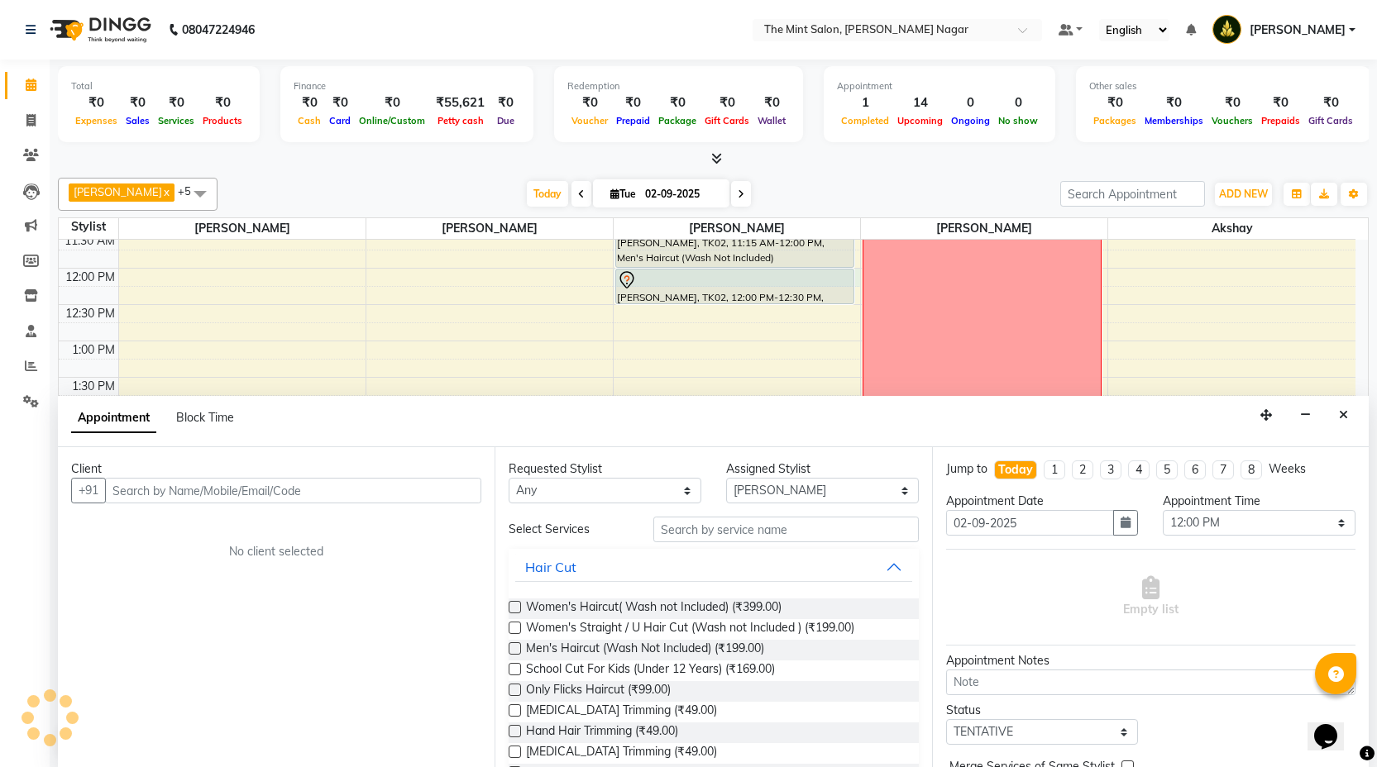
scroll to position [1, 0]
click at [1348, 413] on button "Close" at bounding box center [1343, 415] width 24 height 26
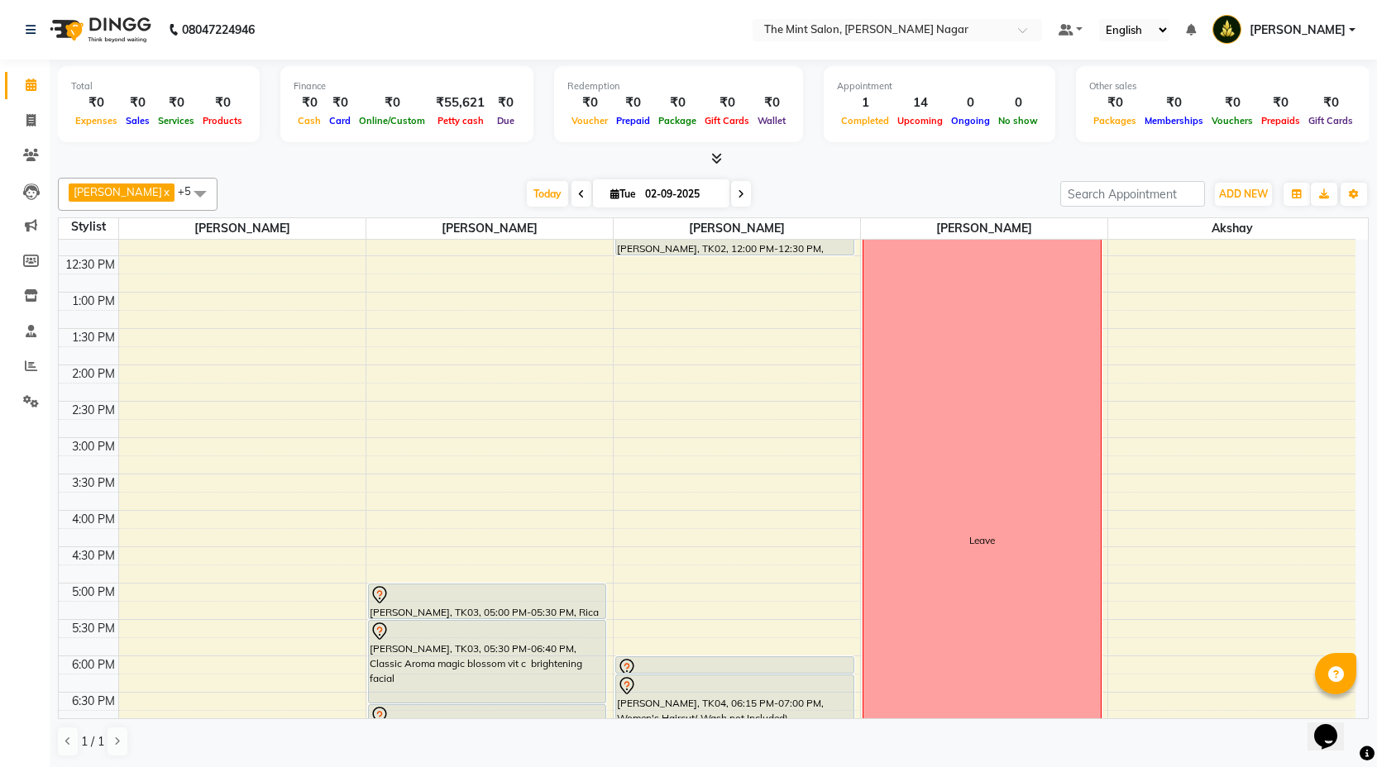
scroll to position [235, 0]
click at [554, 189] on span "Today" at bounding box center [547, 194] width 41 height 26
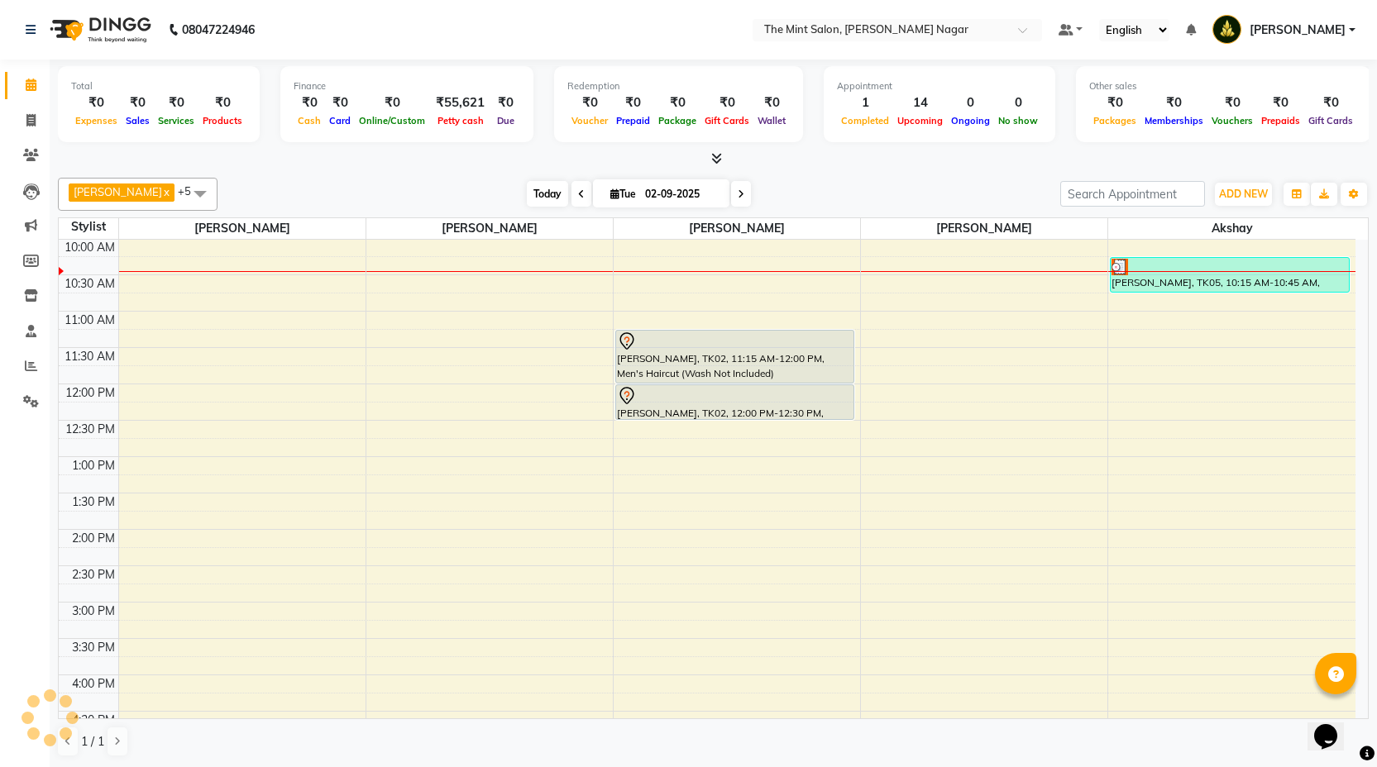
click at [552, 192] on span "Today" at bounding box center [547, 194] width 41 height 26
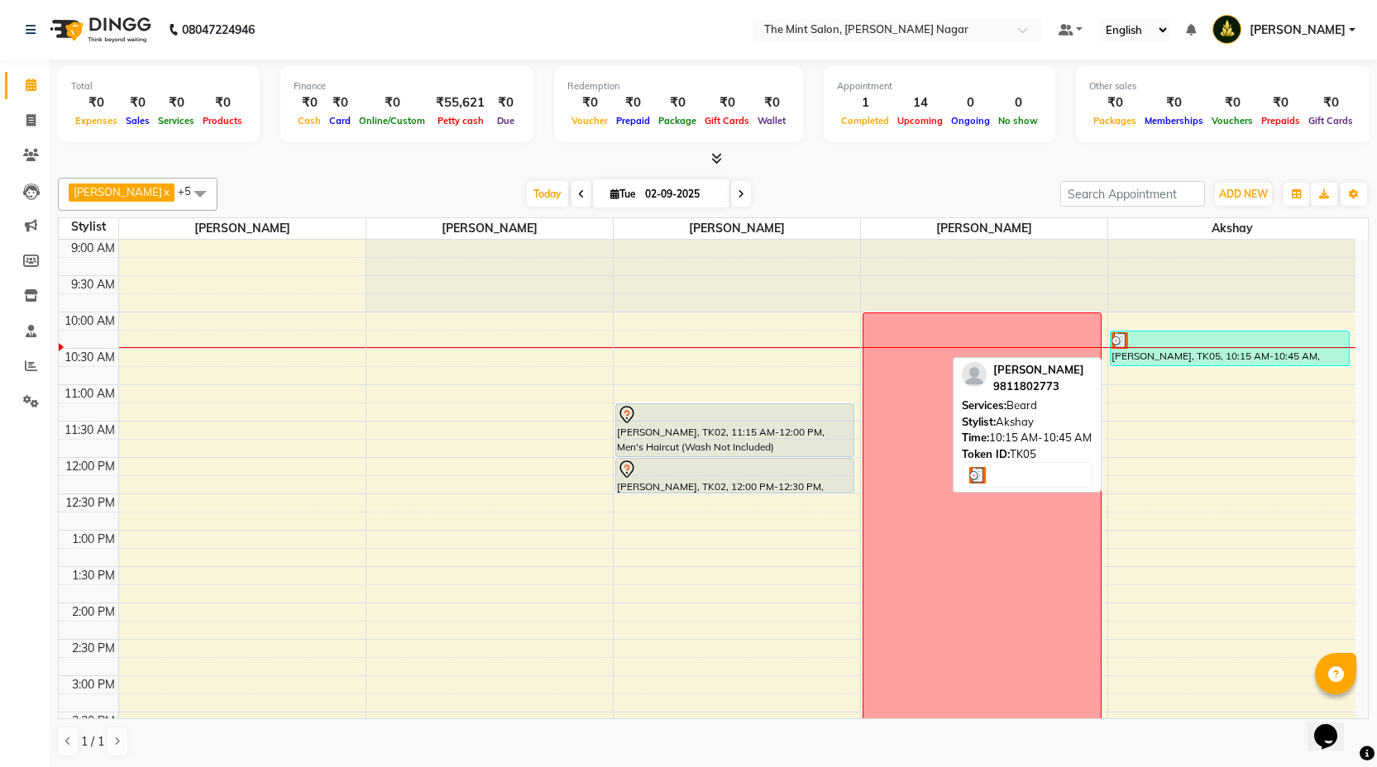
click at [1231, 337] on div at bounding box center [1229, 340] width 236 height 17
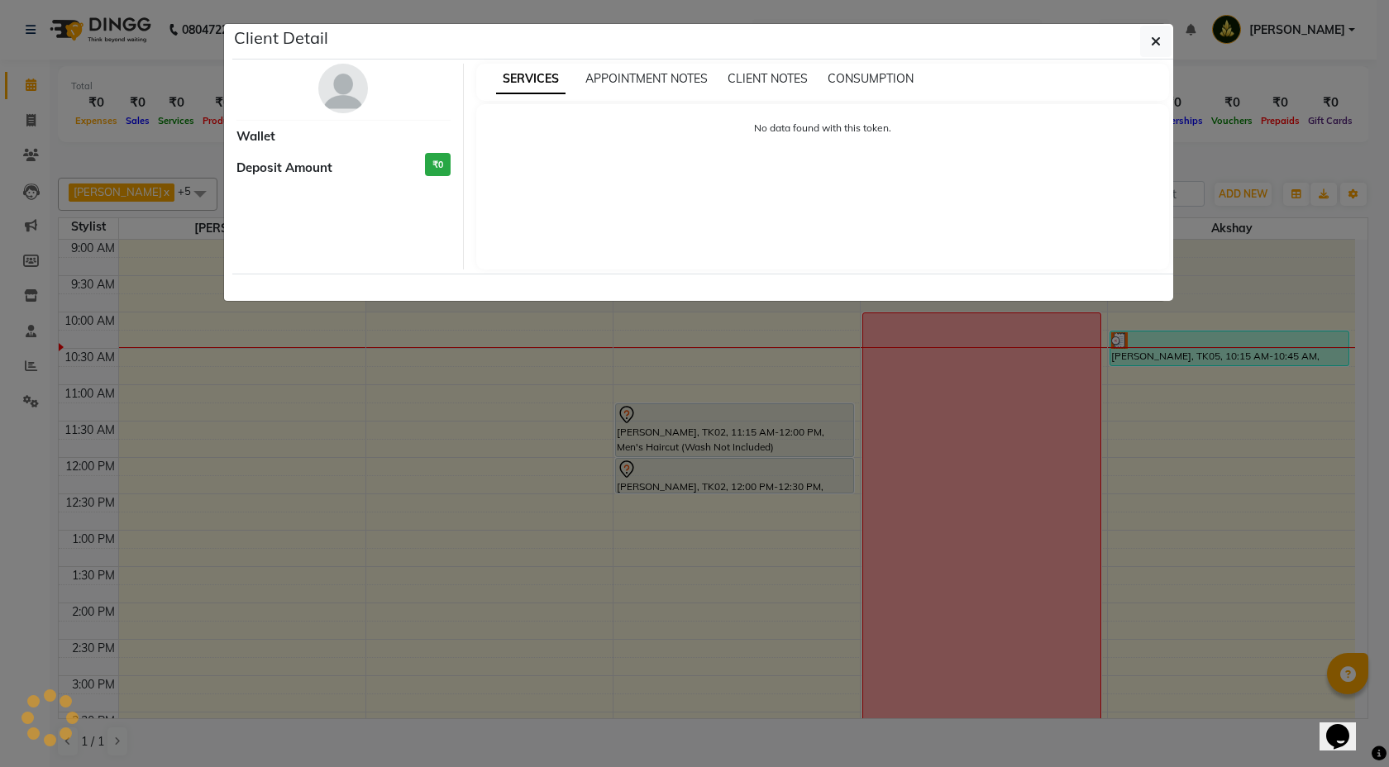
select select "3"
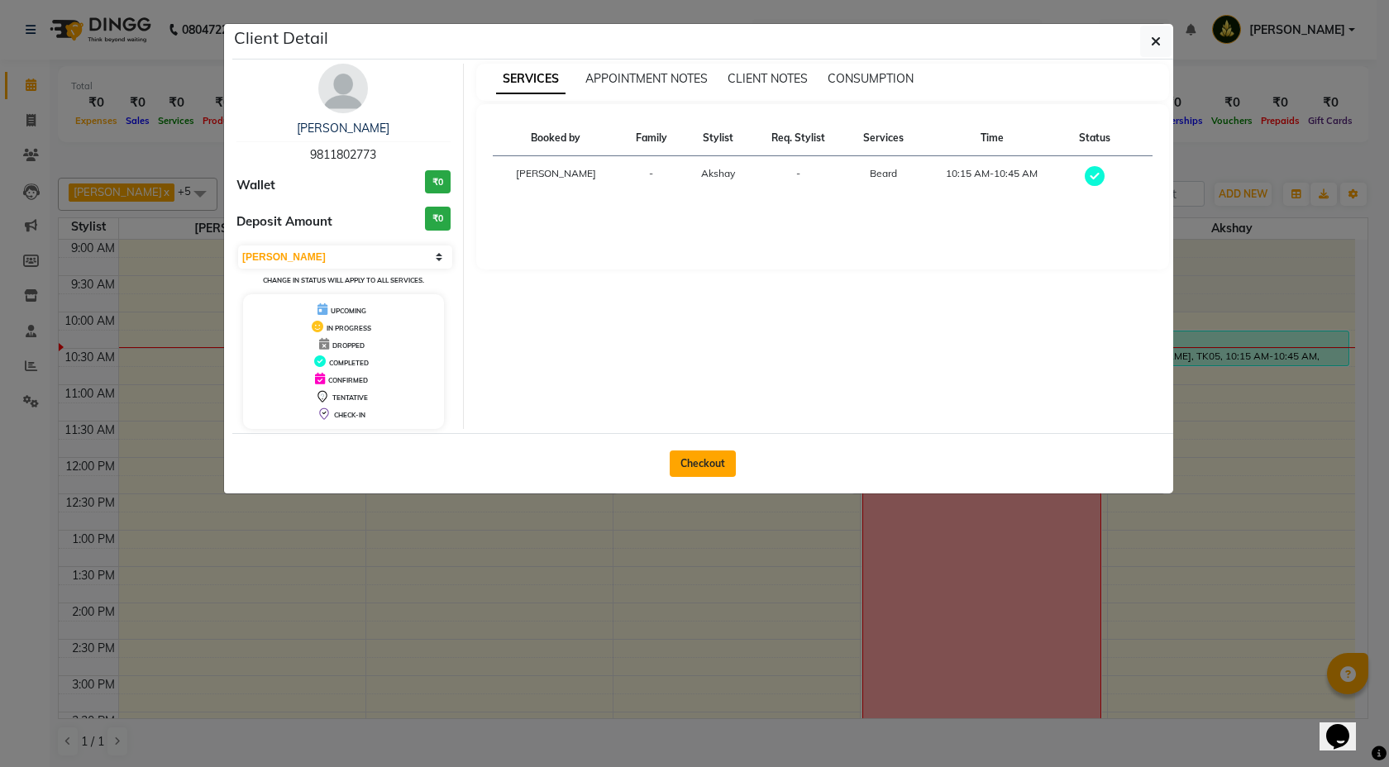
click at [705, 467] on button "Checkout" at bounding box center [703, 464] width 66 height 26
select select "service"
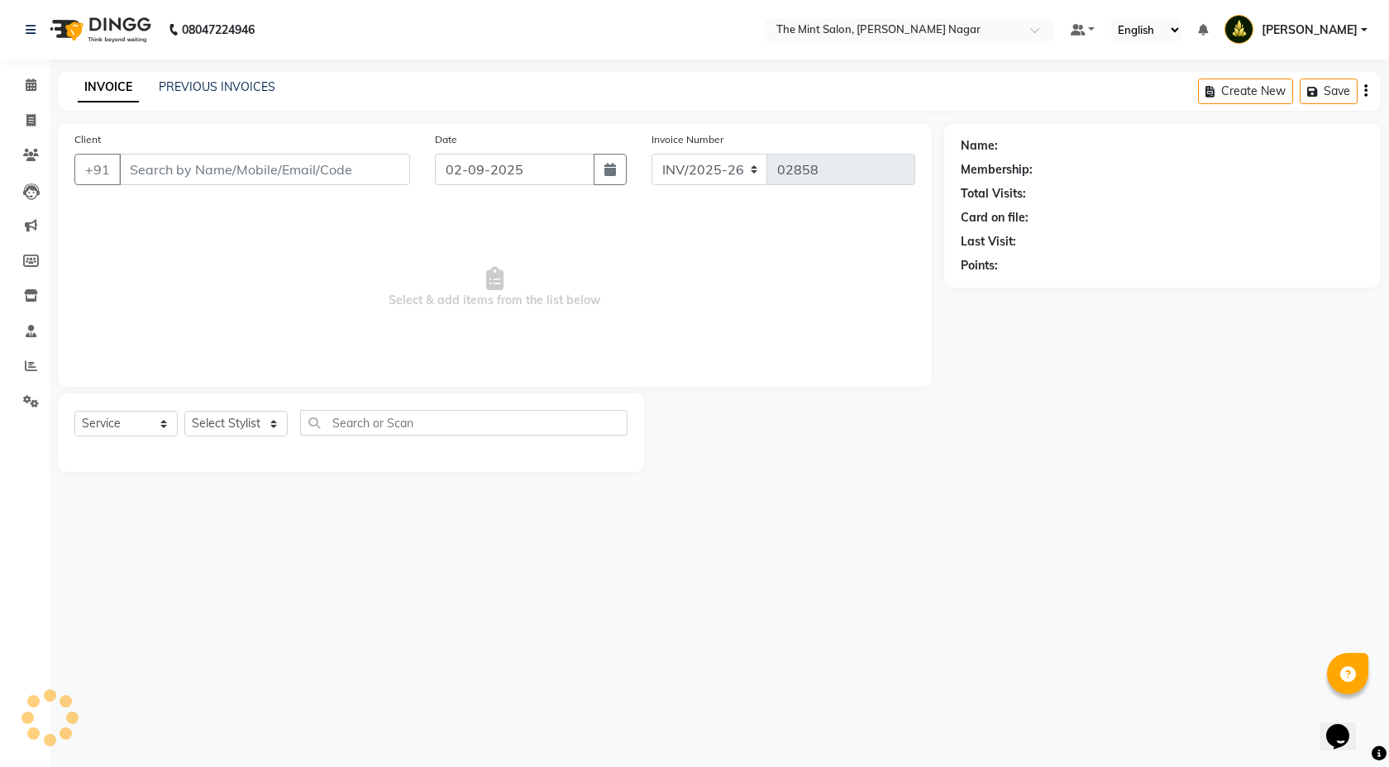
type input "9811802773"
select select "90065"
select select "1: Object"
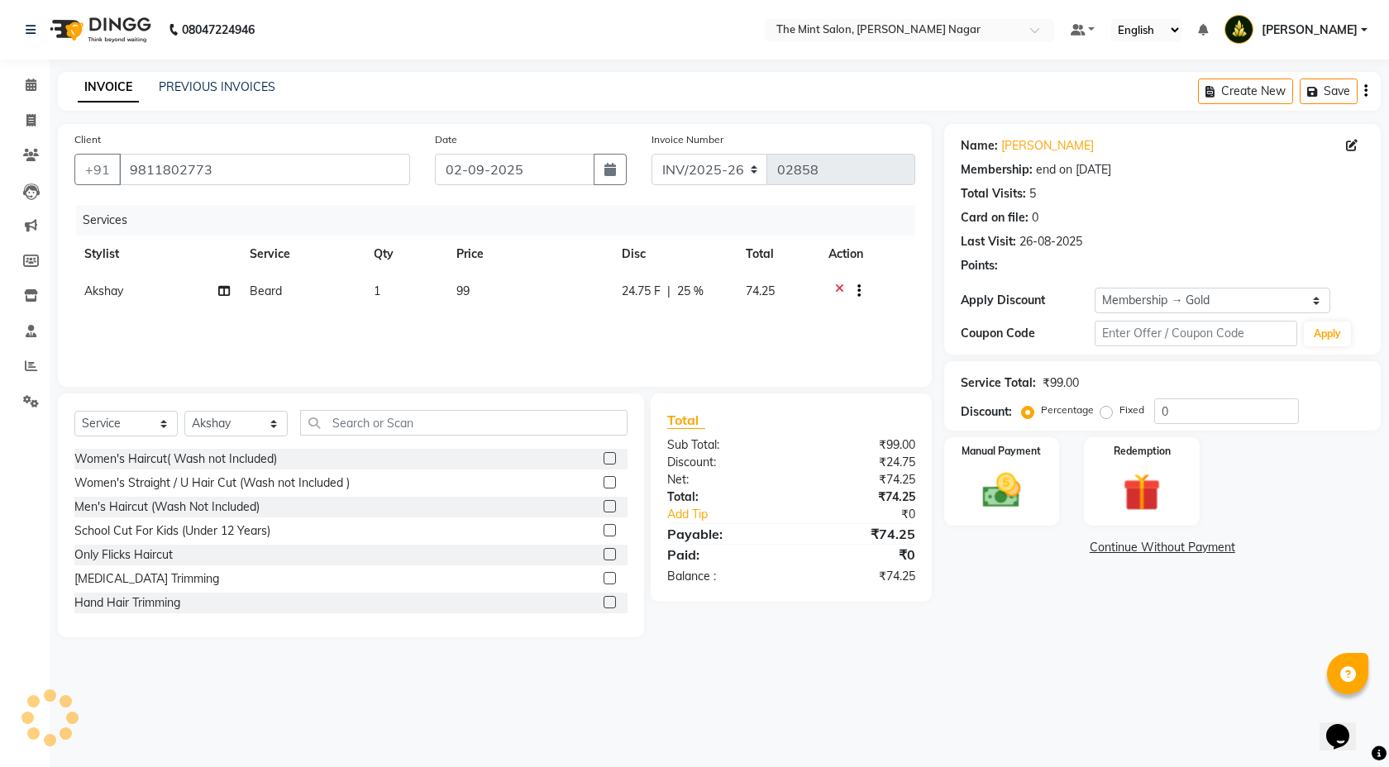
type input "25"
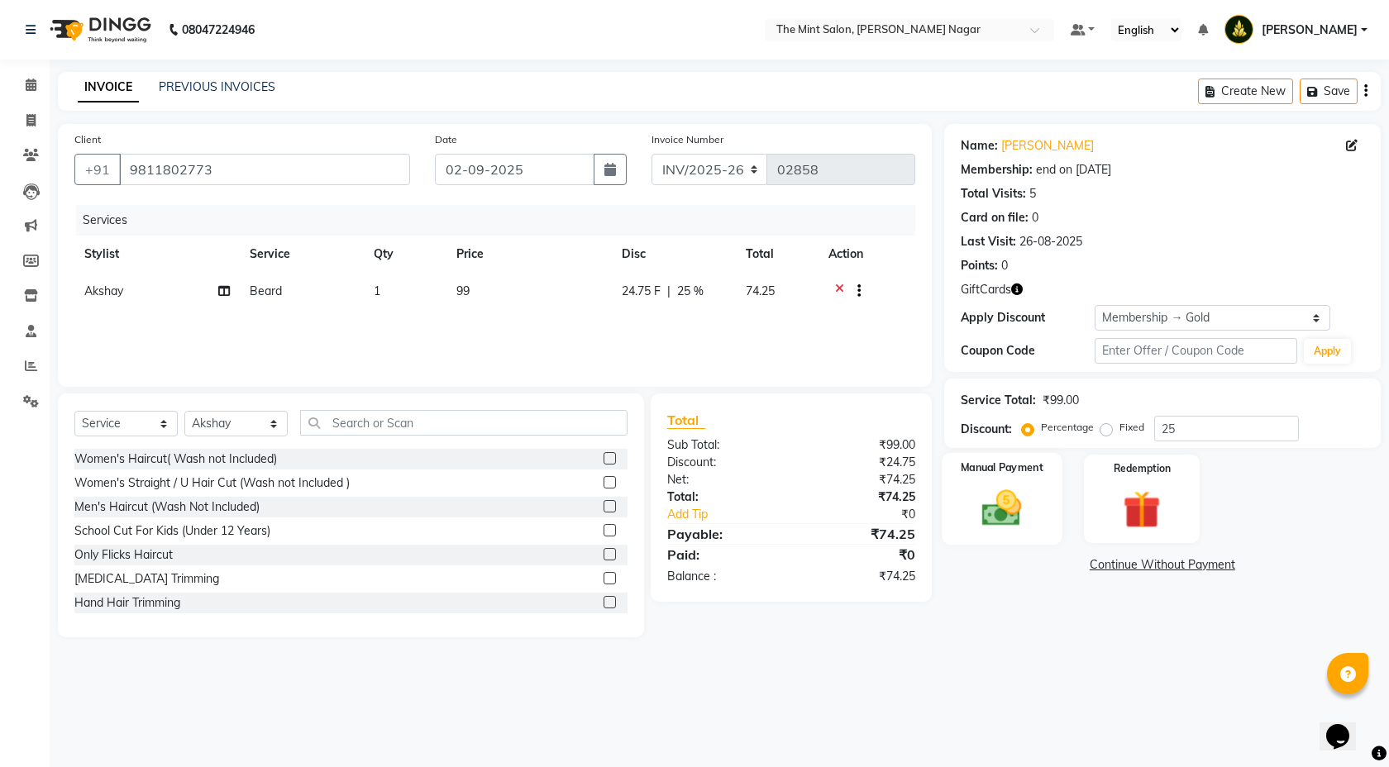
click at [971, 531] on div "Manual Payment" at bounding box center [1002, 499] width 120 height 92
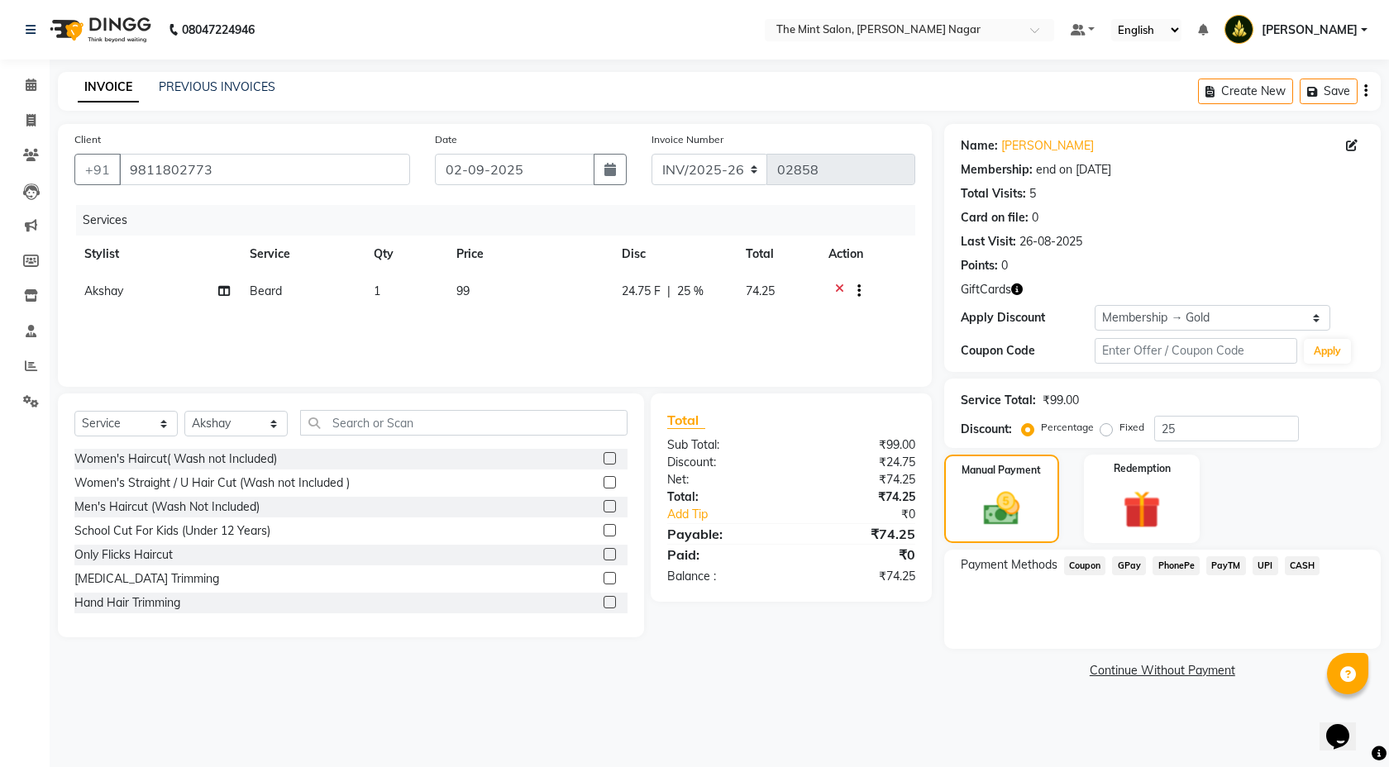
click at [1183, 569] on span "PhonePe" at bounding box center [1176, 566] width 47 height 19
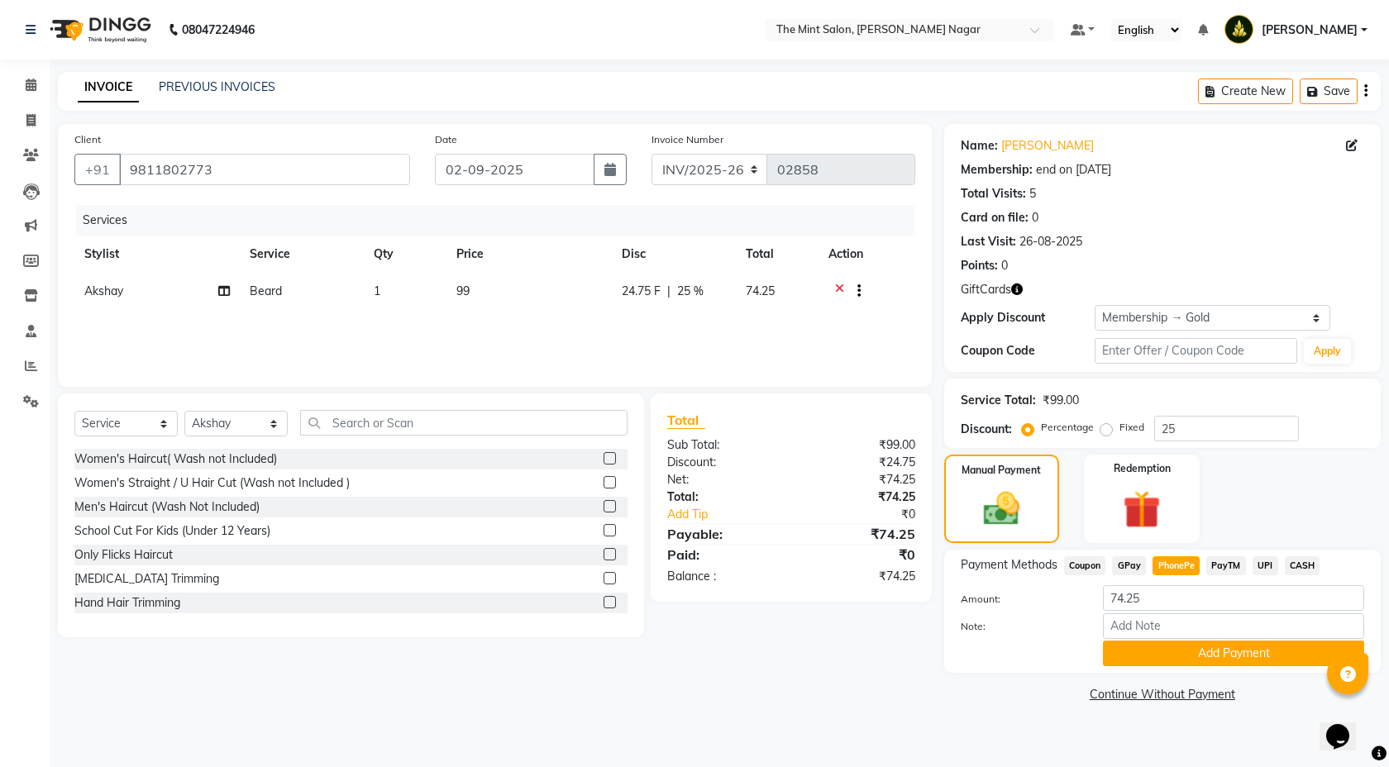
click at [1293, 566] on span "CASH" at bounding box center [1303, 566] width 36 height 19
click at [28, 88] on icon at bounding box center [31, 85] width 11 height 12
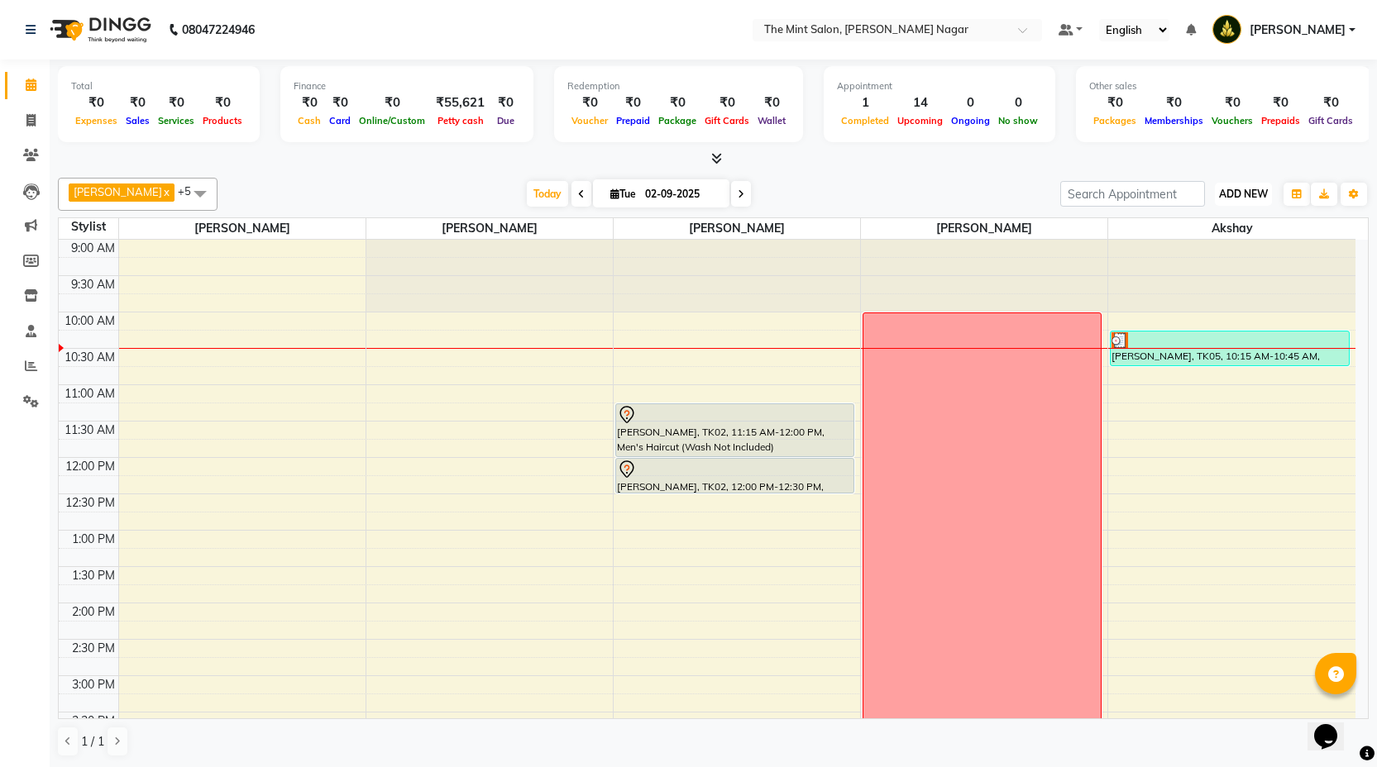
click at [1254, 192] on span "ADD NEW" at bounding box center [1243, 194] width 49 height 12
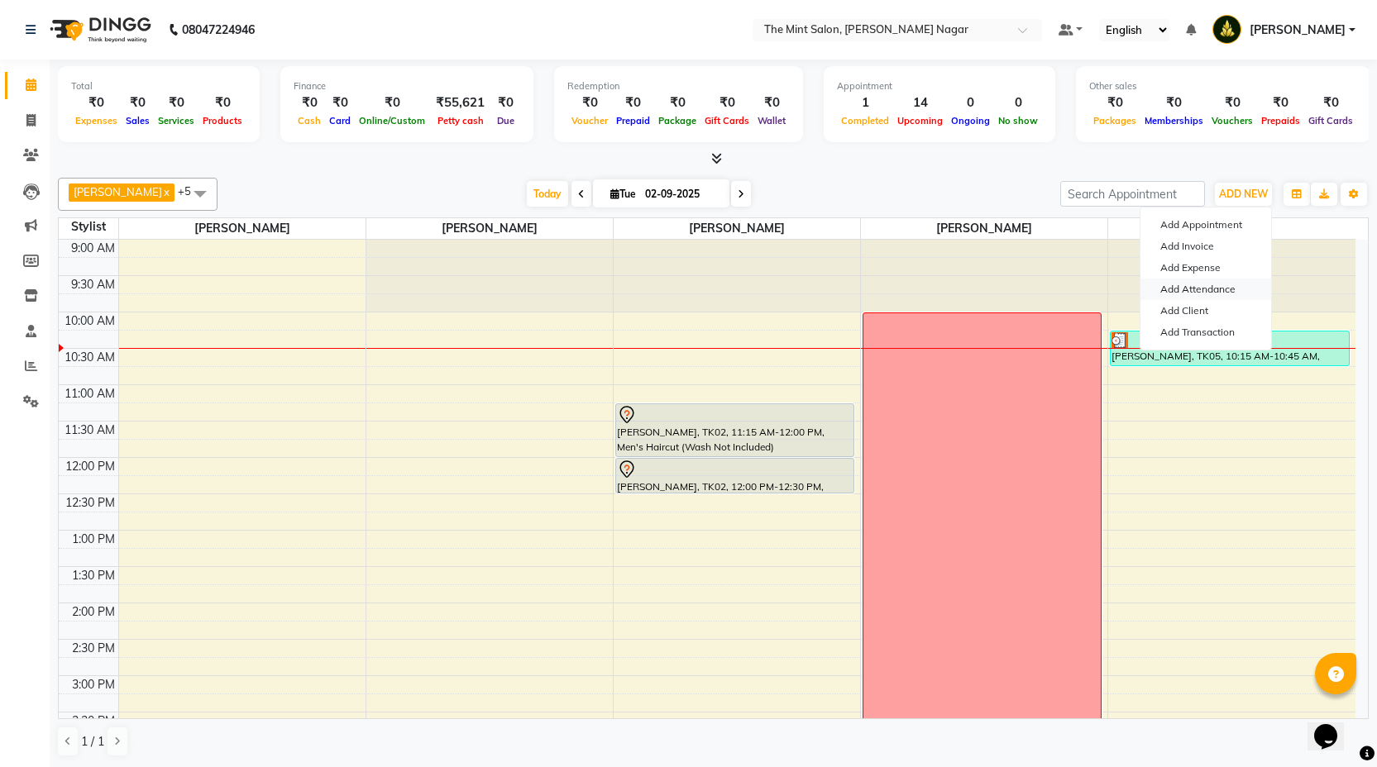
click at [1183, 284] on link "Add Attendance" at bounding box center [1205, 290] width 131 height 22
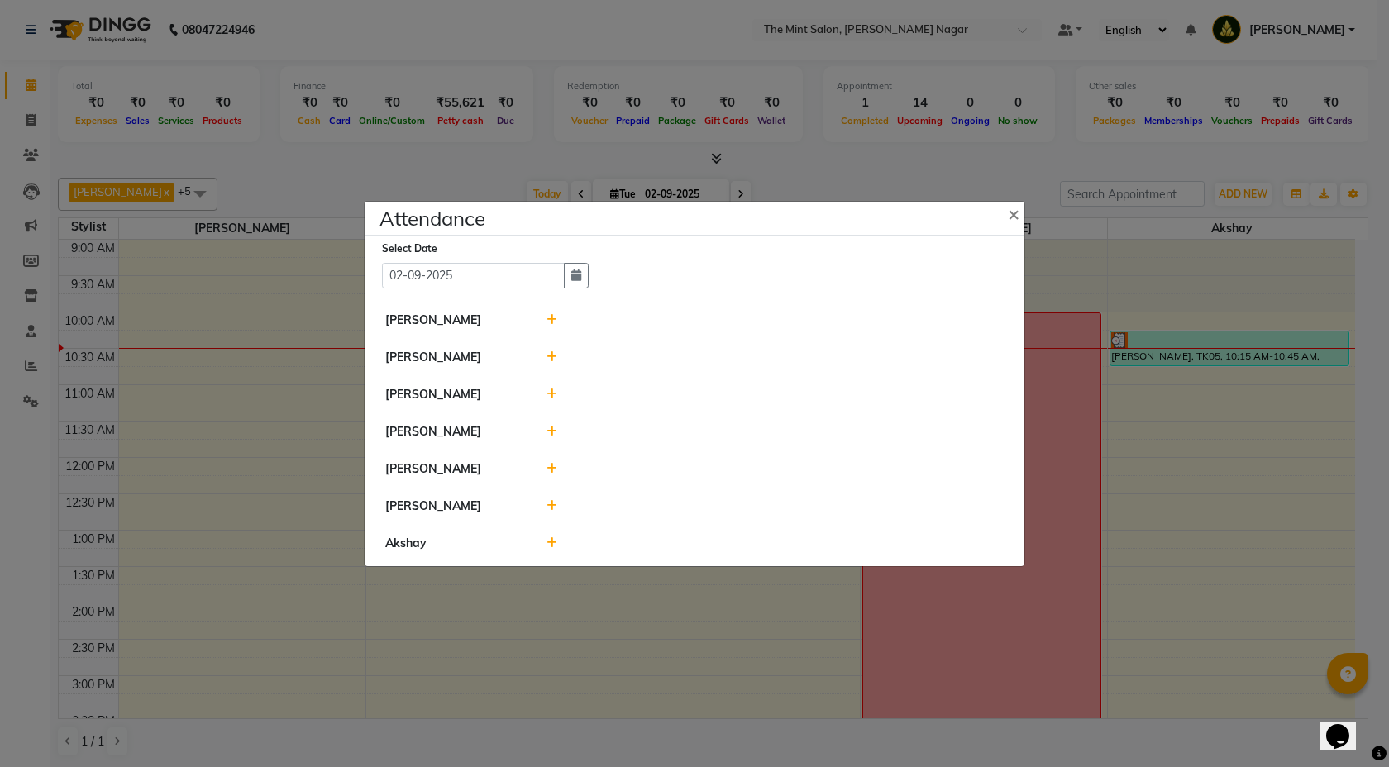
click at [550, 355] on icon at bounding box center [552, 357] width 11 height 12
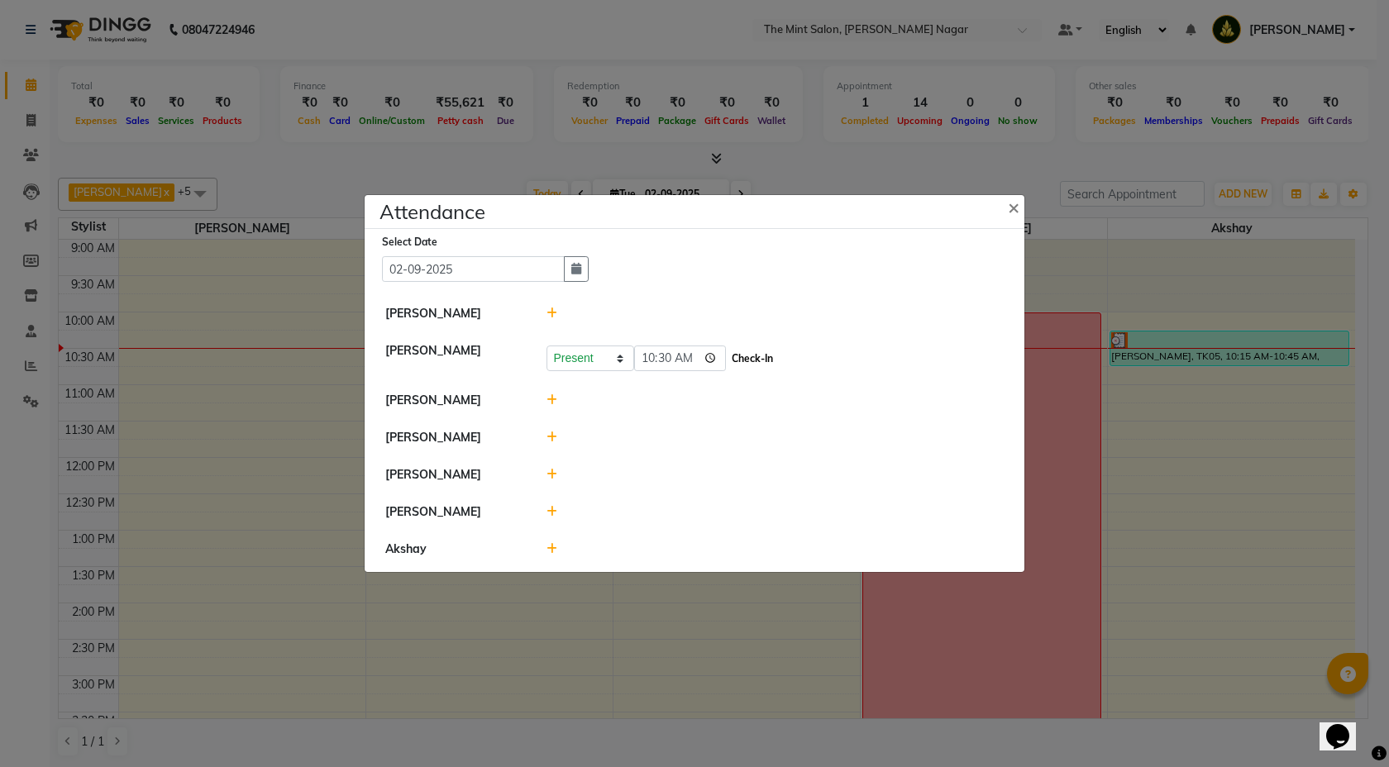
click at [766, 362] on button "Check-In" at bounding box center [753, 358] width 50 height 23
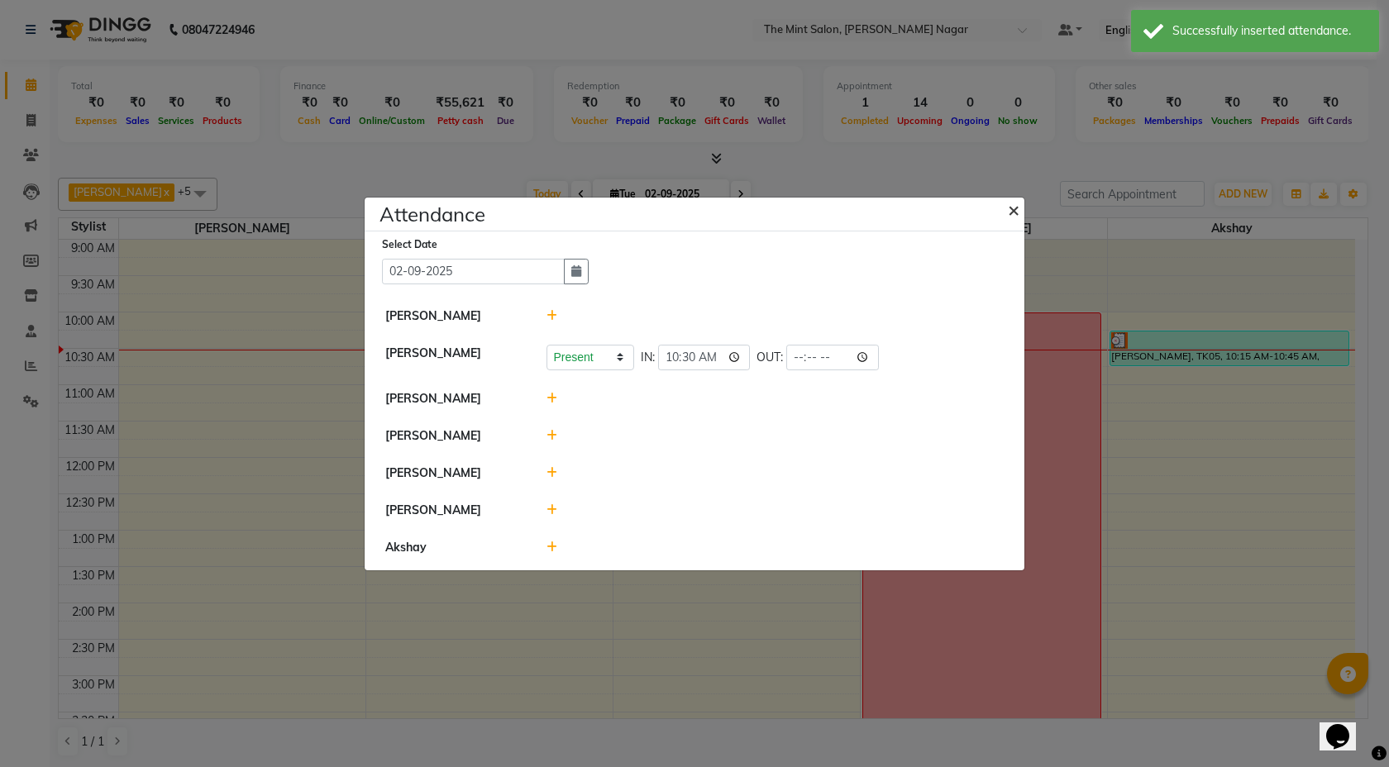
click at [1016, 209] on span "×" at bounding box center [1014, 209] width 12 height 25
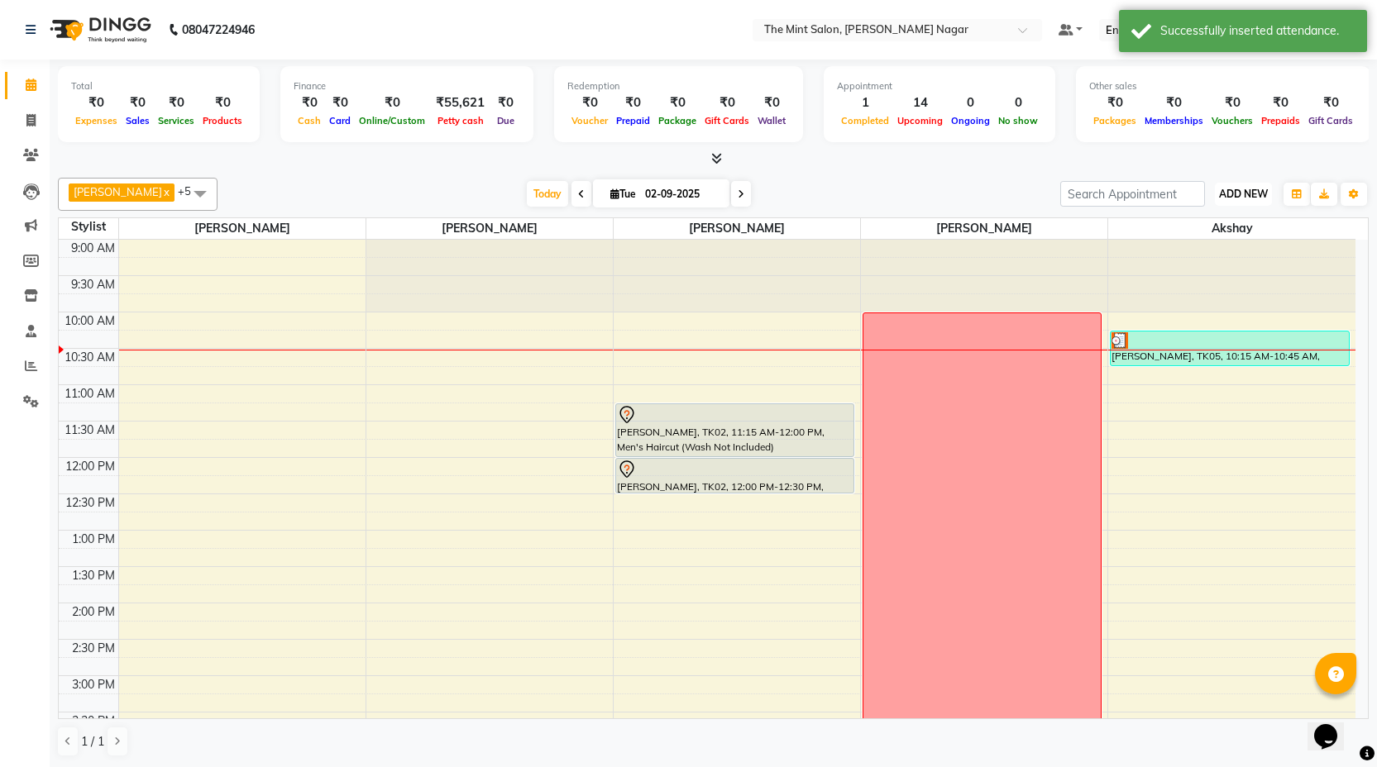
click at [1255, 195] on span "ADD NEW" at bounding box center [1243, 194] width 49 height 12
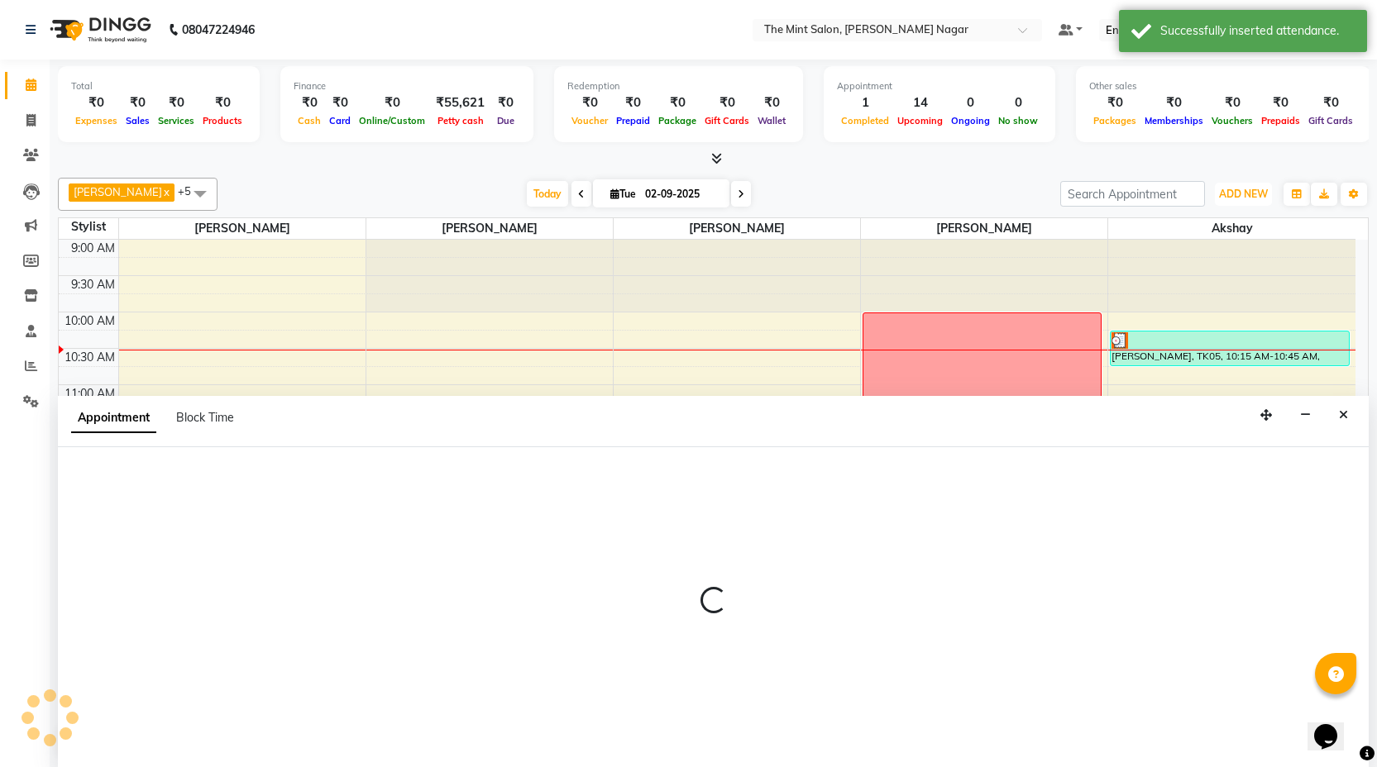
scroll to position [1, 0]
select select "61942"
select select "tentative"
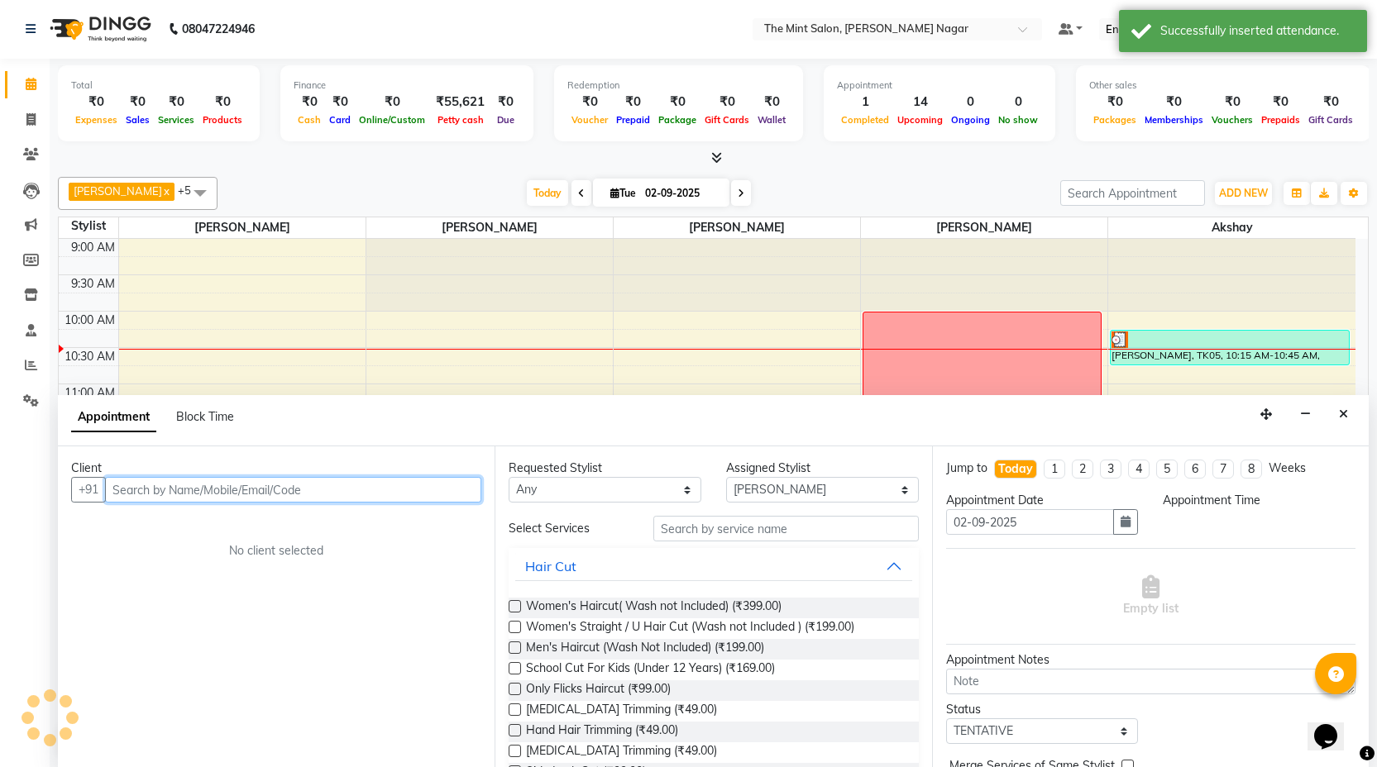
select select "840"
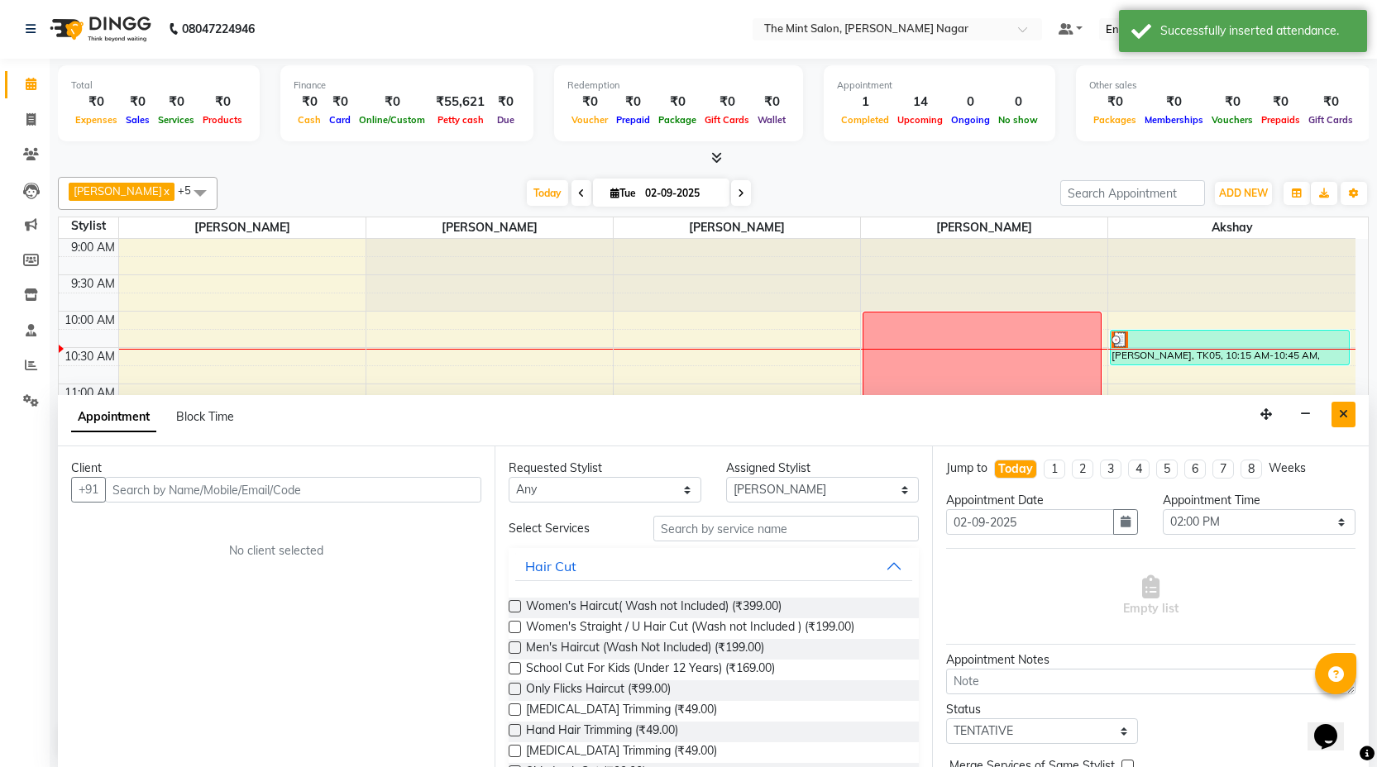
click at [1347, 414] on icon "Close" at bounding box center [1343, 415] width 9 height 12
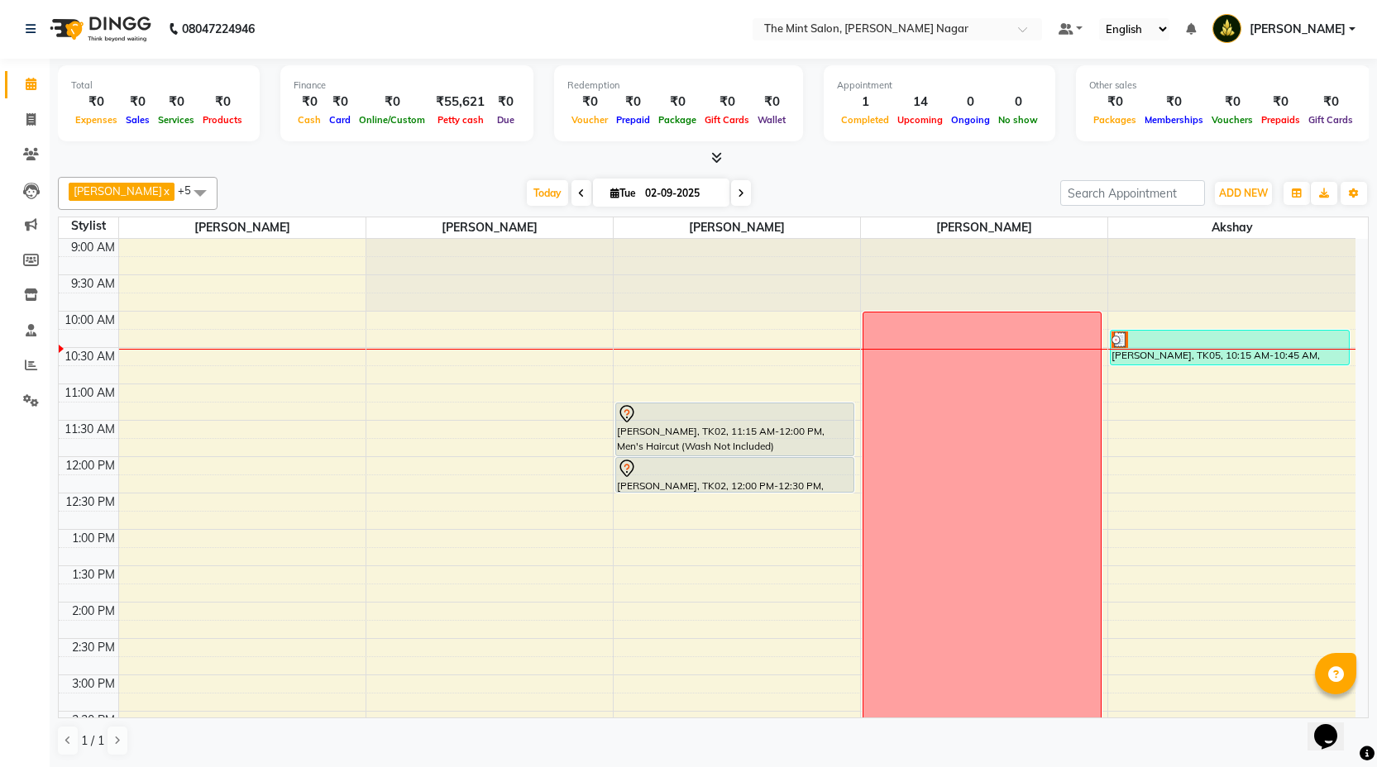
scroll to position [0, 0]
click at [32, 114] on icon at bounding box center [30, 120] width 9 height 12
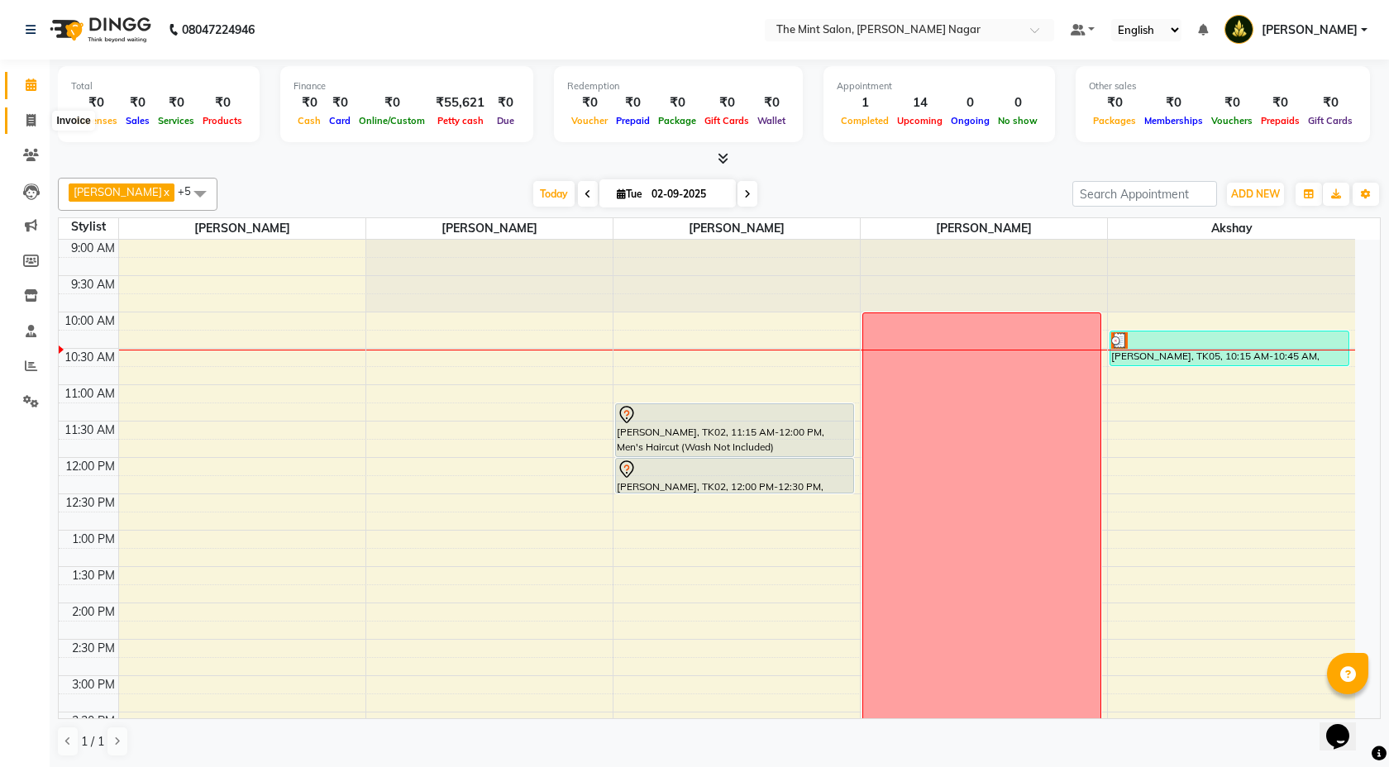
select select "service"
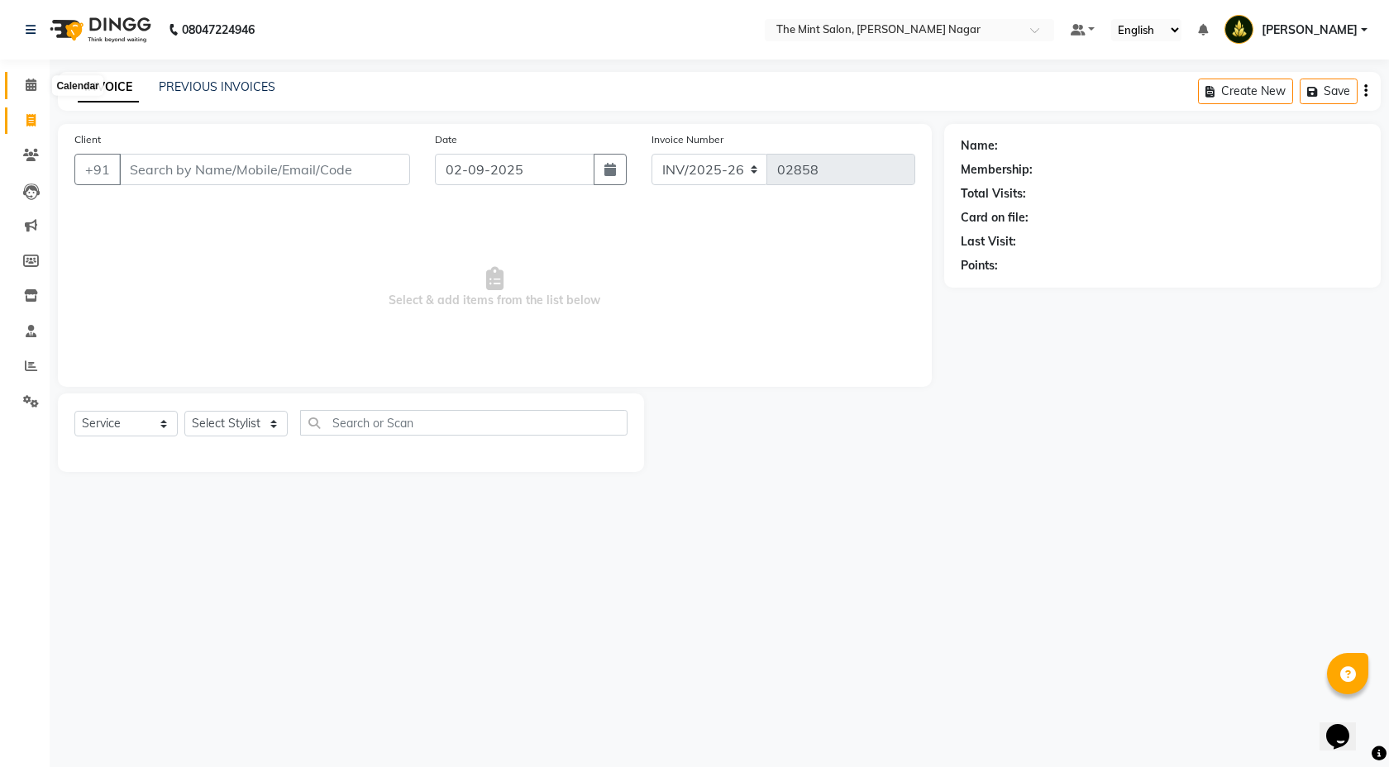
click at [29, 89] on icon at bounding box center [31, 85] width 11 height 12
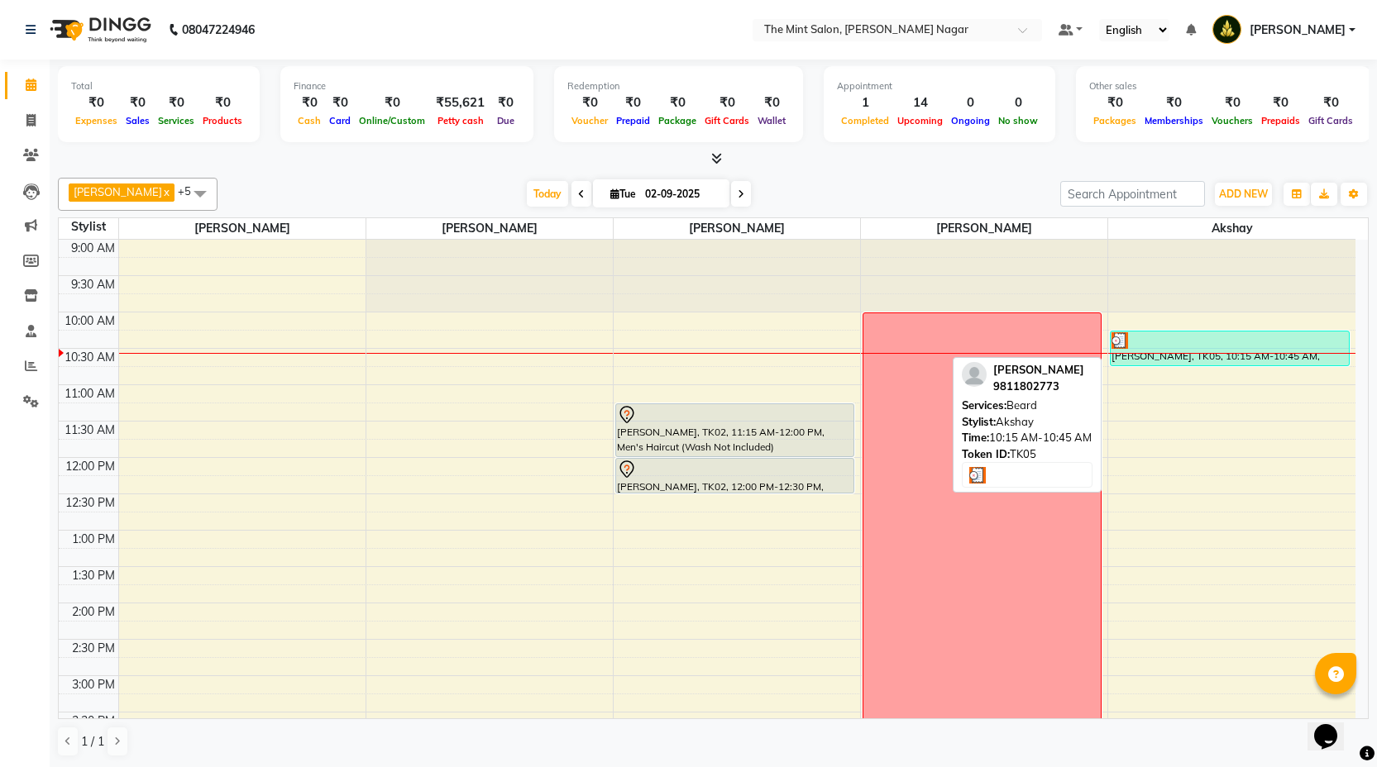
click at [1160, 336] on div at bounding box center [1229, 340] width 236 height 17
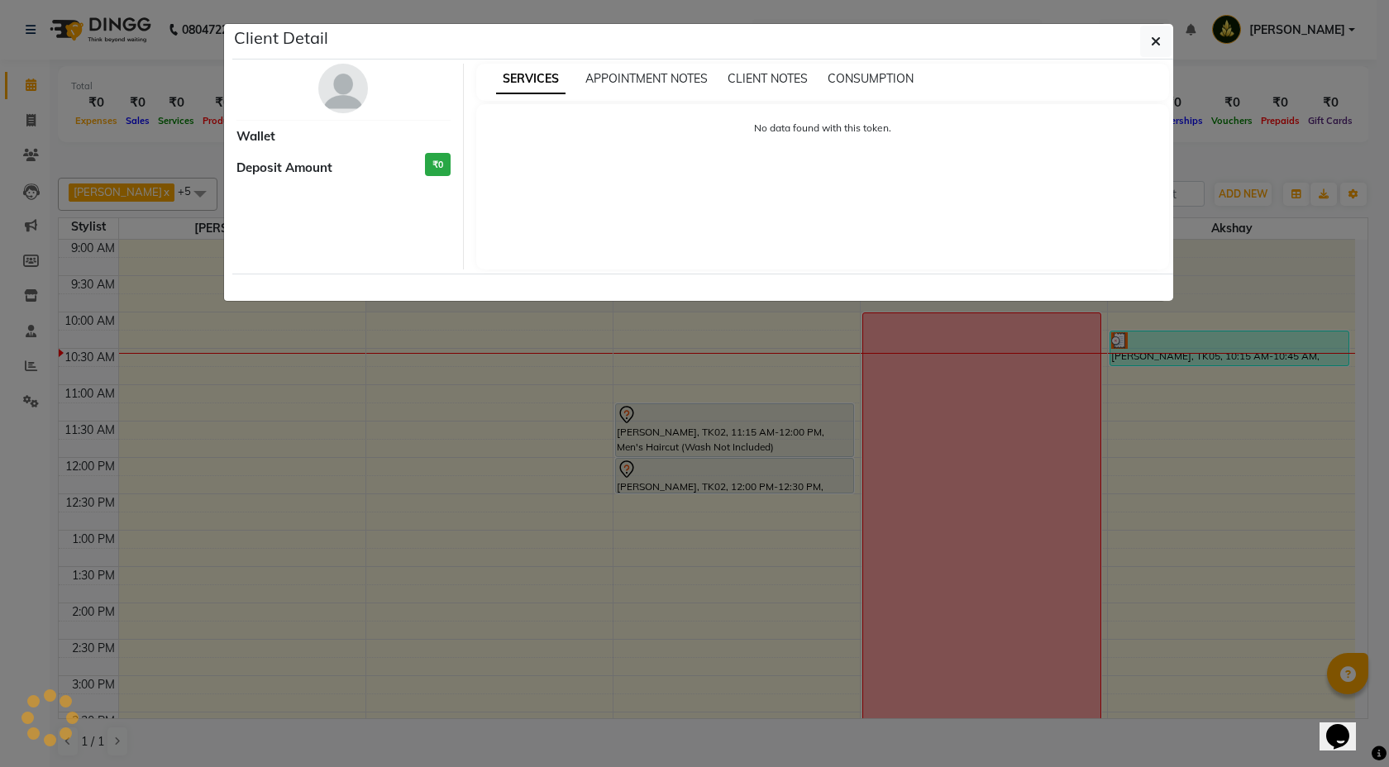
select select "3"
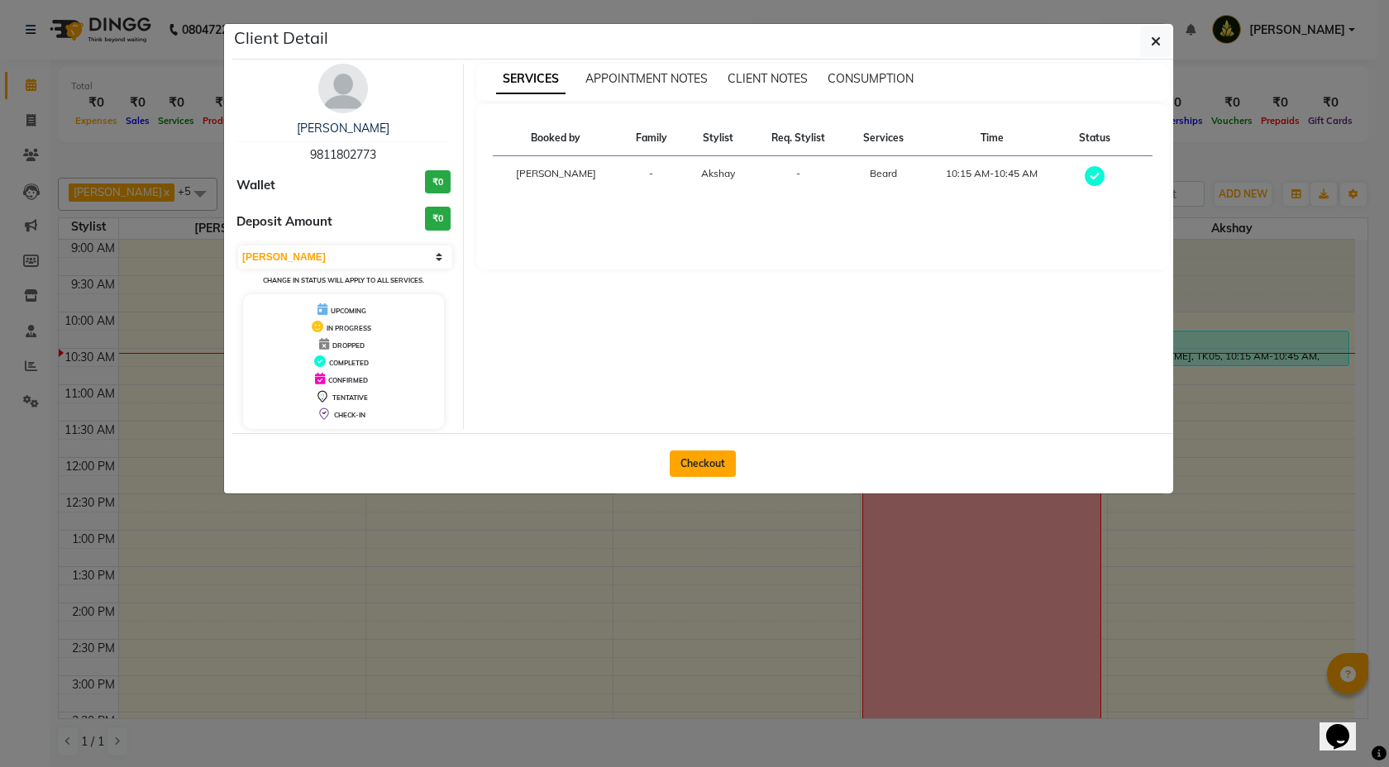
click at [698, 466] on button "Checkout" at bounding box center [703, 464] width 66 height 26
select select "service"
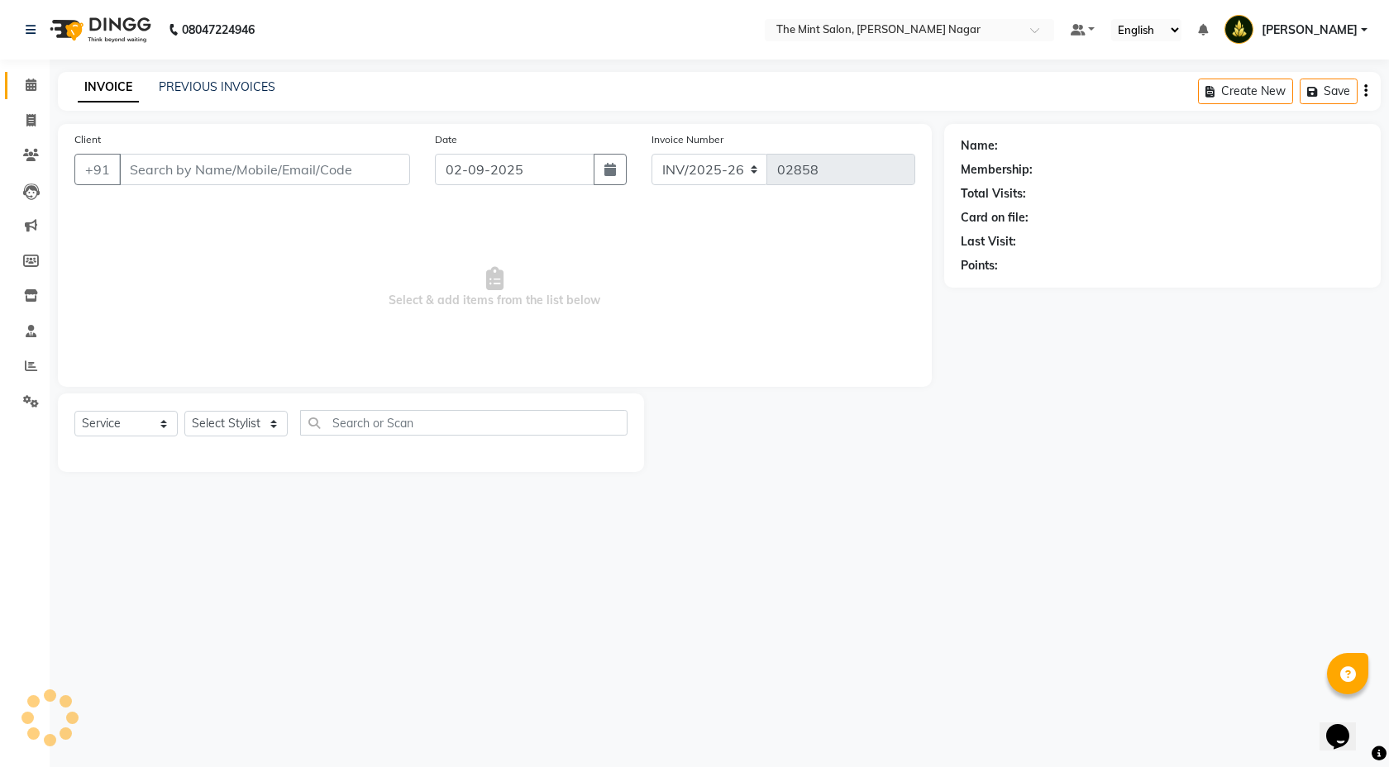
type input "9811802773"
select select "90065"
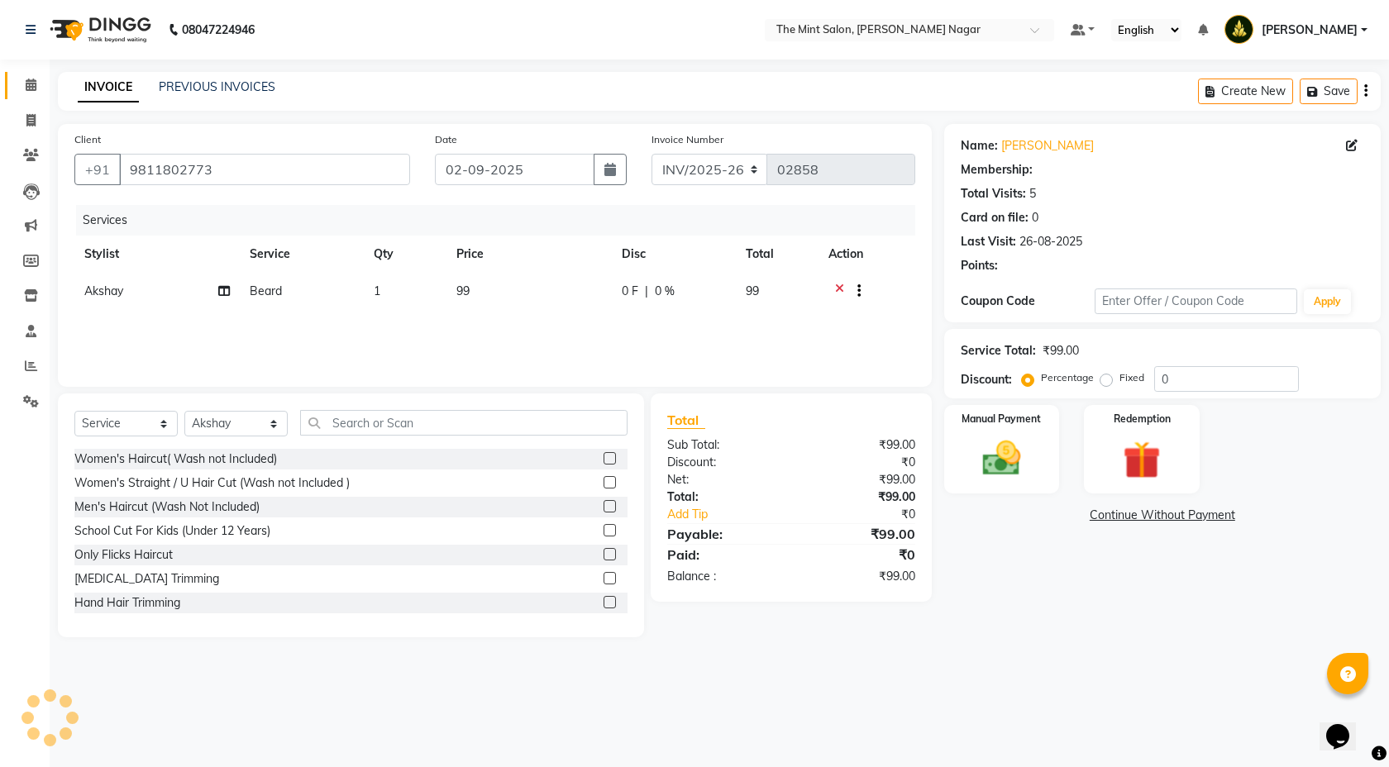
type input "25"
select select "1: Object"
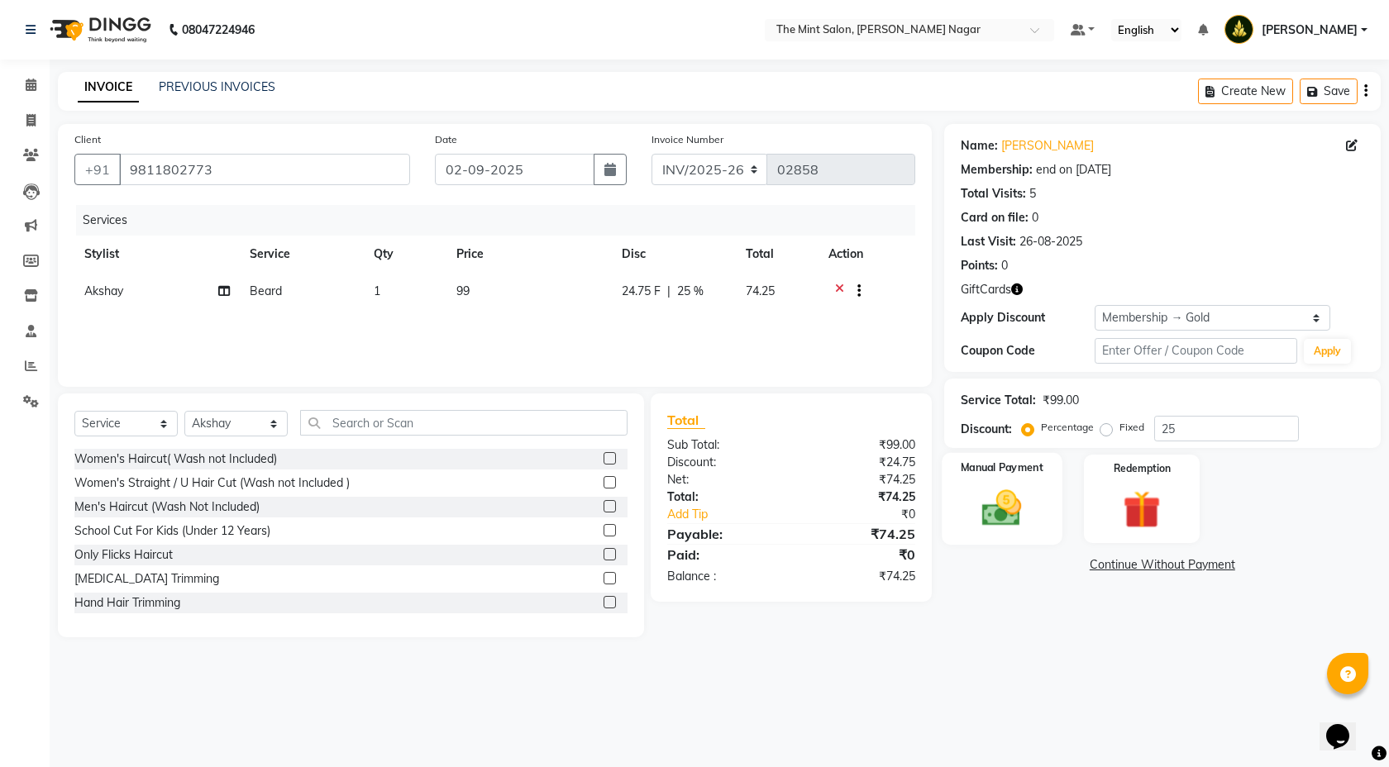
click at [999, 522] on img at bounding box center [1002, 507] width 65 height 45
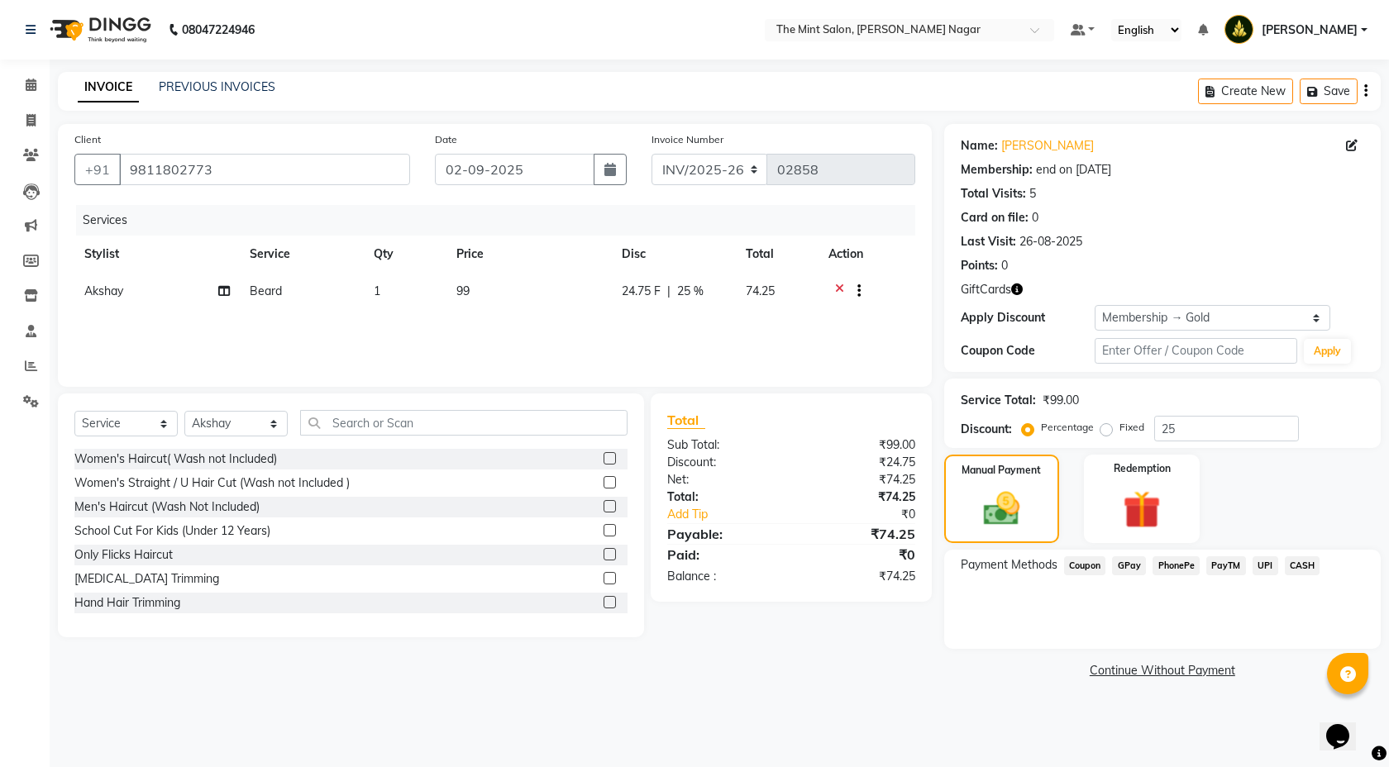
click at [1182, 573] on span "PhonePe" at bounding box center [1176, 566] width 47 height 19
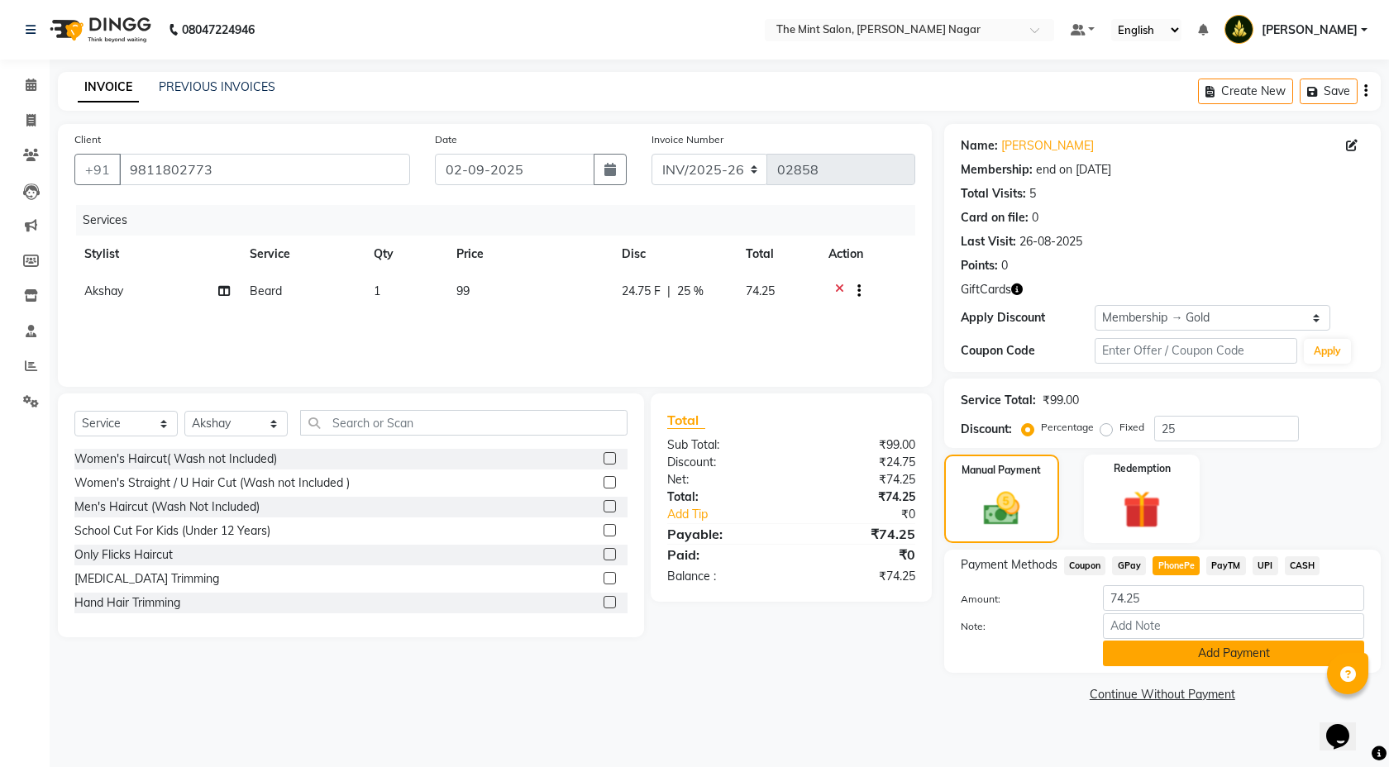
click at [1183, 660] on button "Add Payment" at bounding box center [1233, 654] width 261 height 26
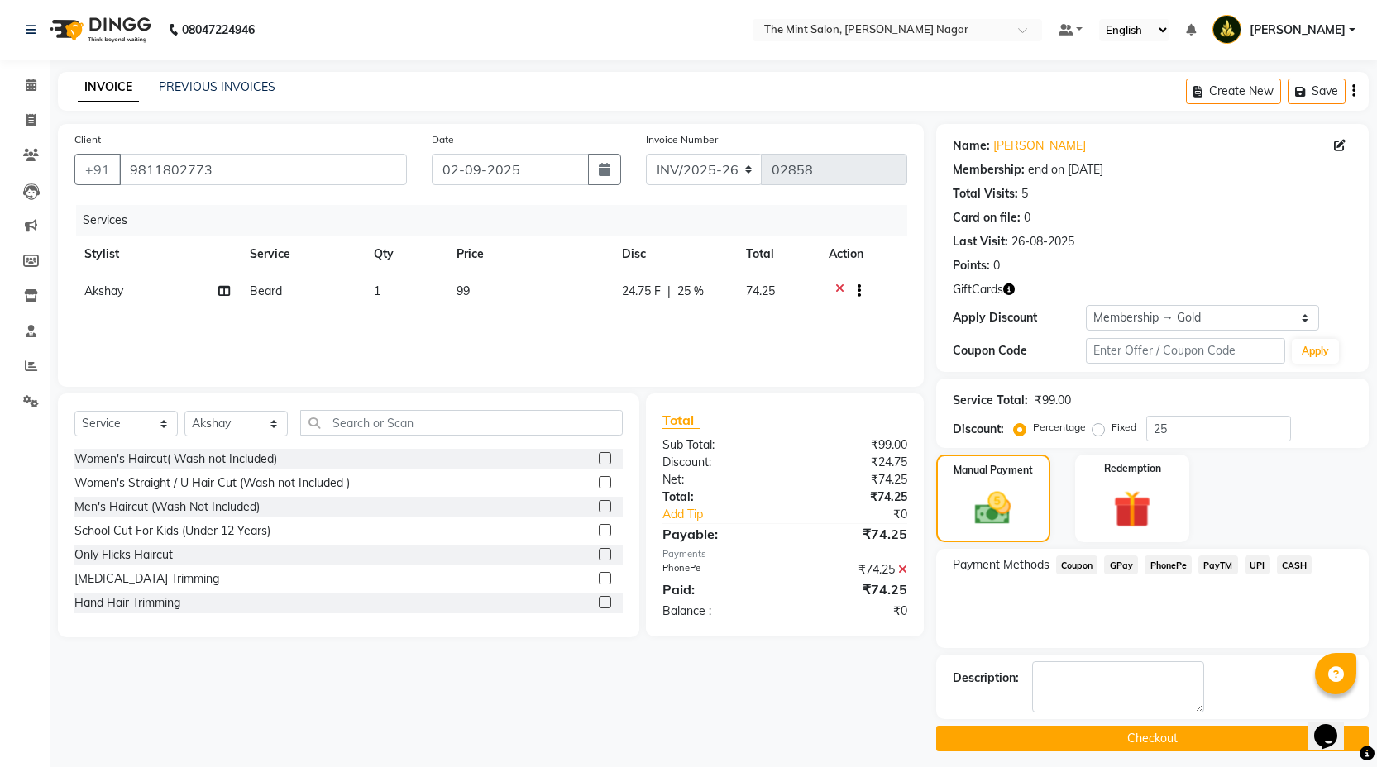
scroll to position [9, 0]
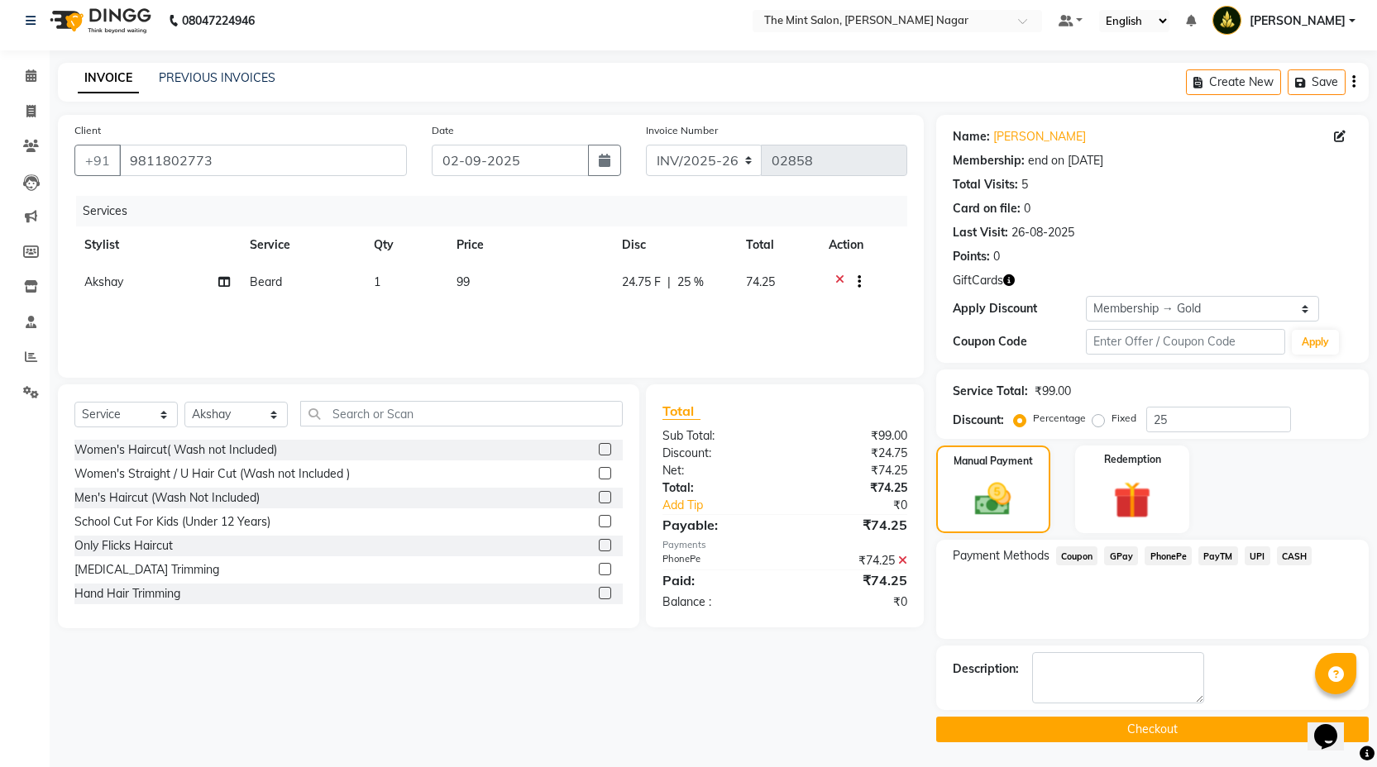
click at [1131, 717] on button "Checkout" at bounding box center [1152, 730] width 433 height 26
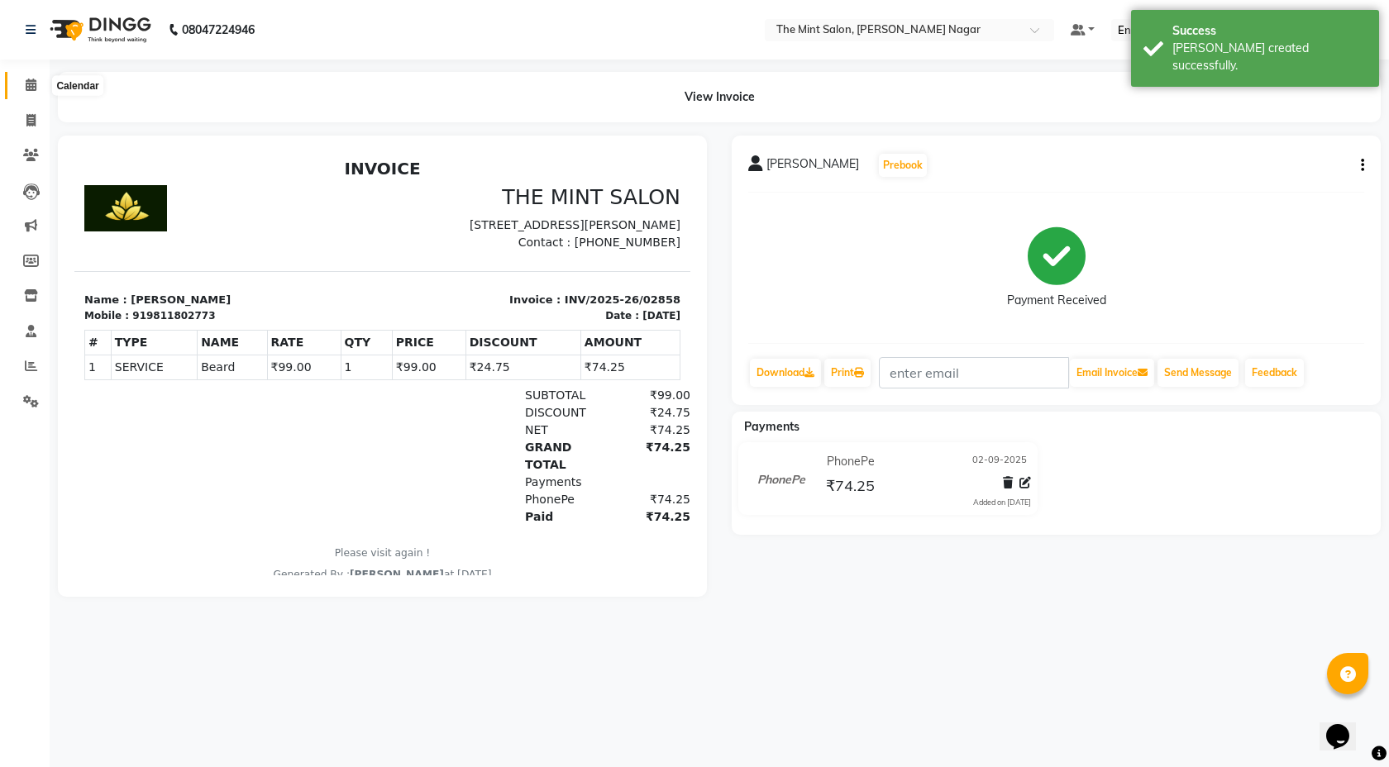
click at [18, 90] on span at bounding box center [31, 85] width 29 height 19
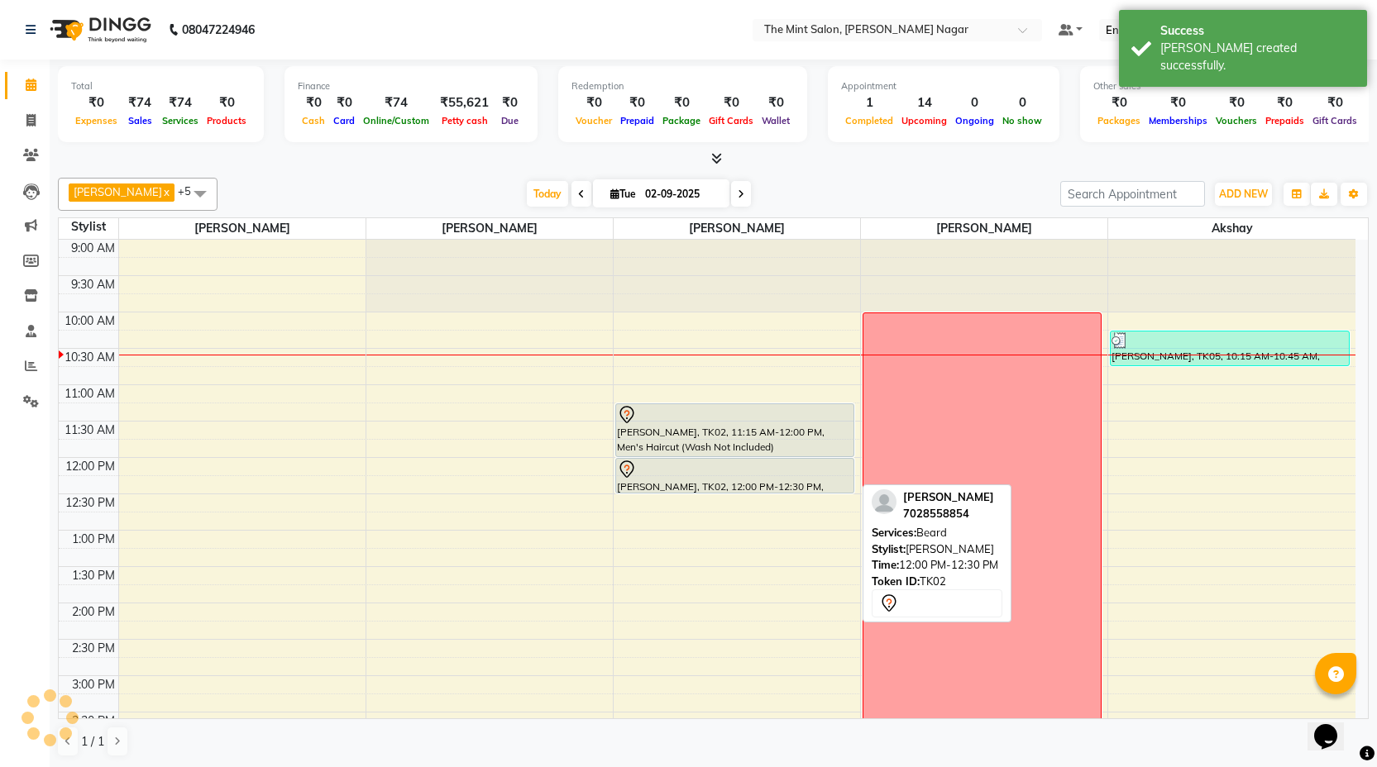
scroll to position [26, 0]
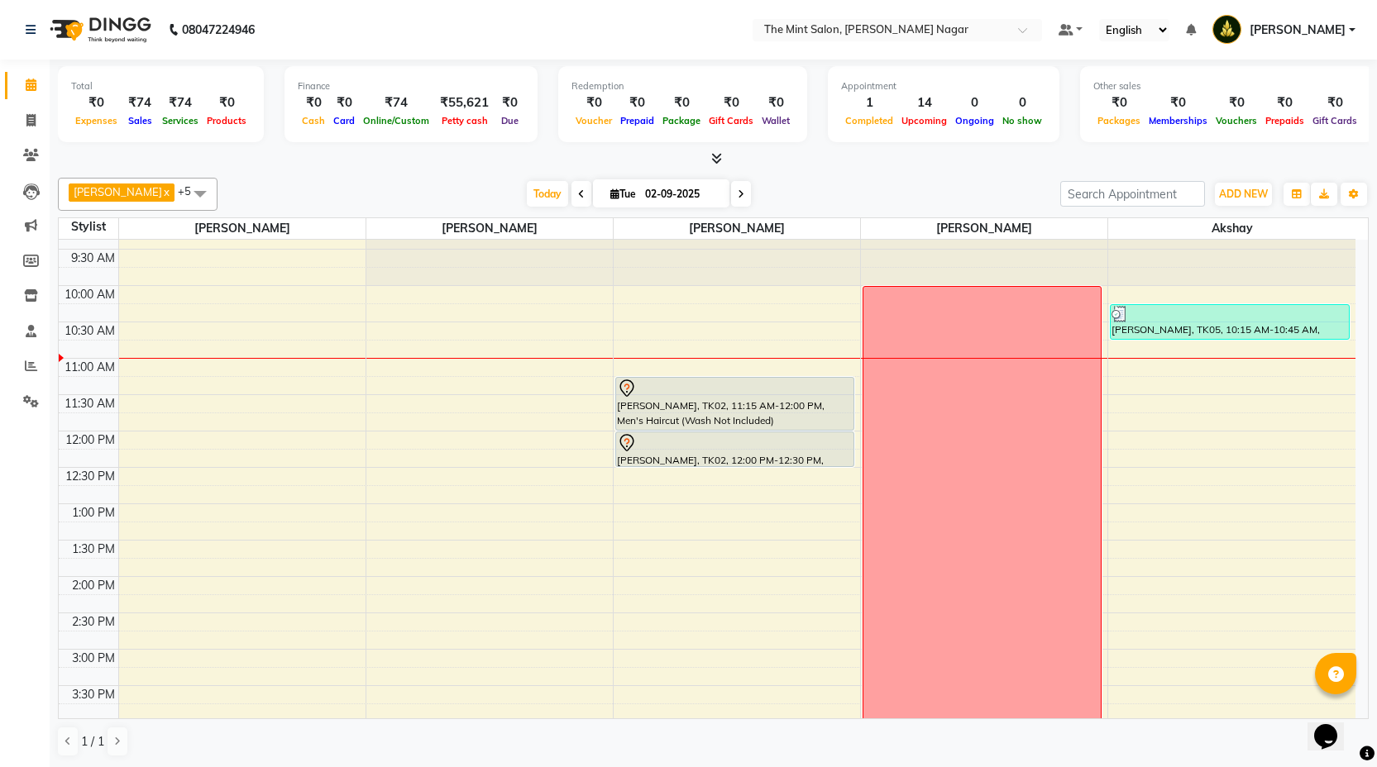
click at [133, 347] on div "9:00 AM 9:30 AM 10:00 AM 10:30 AM 11:00 AM 11:30 AM 12:00 PM 12:30 PM 1:00 PM 1…" at bounding box center [707, 758] width 1297 height 1091
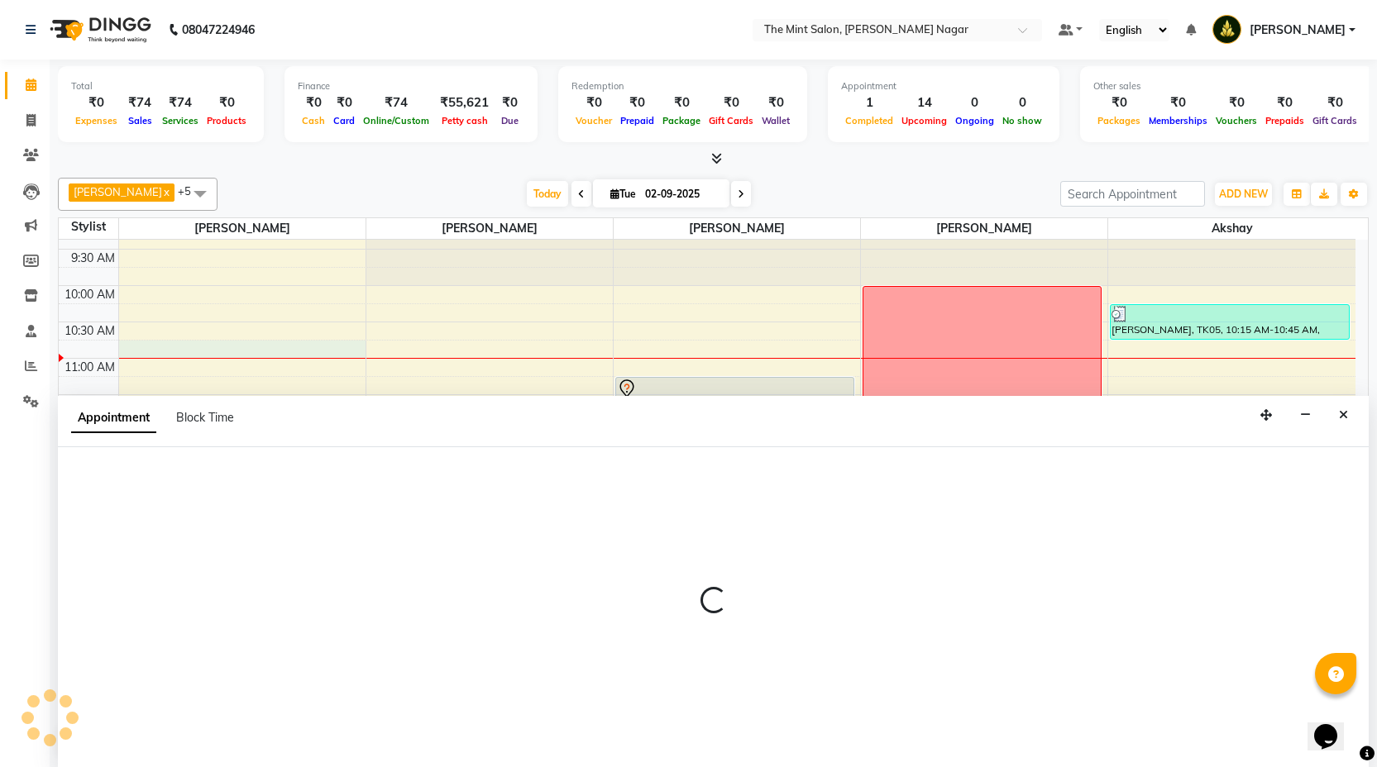
scroll to position [1, 0]
select select "59930"
select select "tentative"
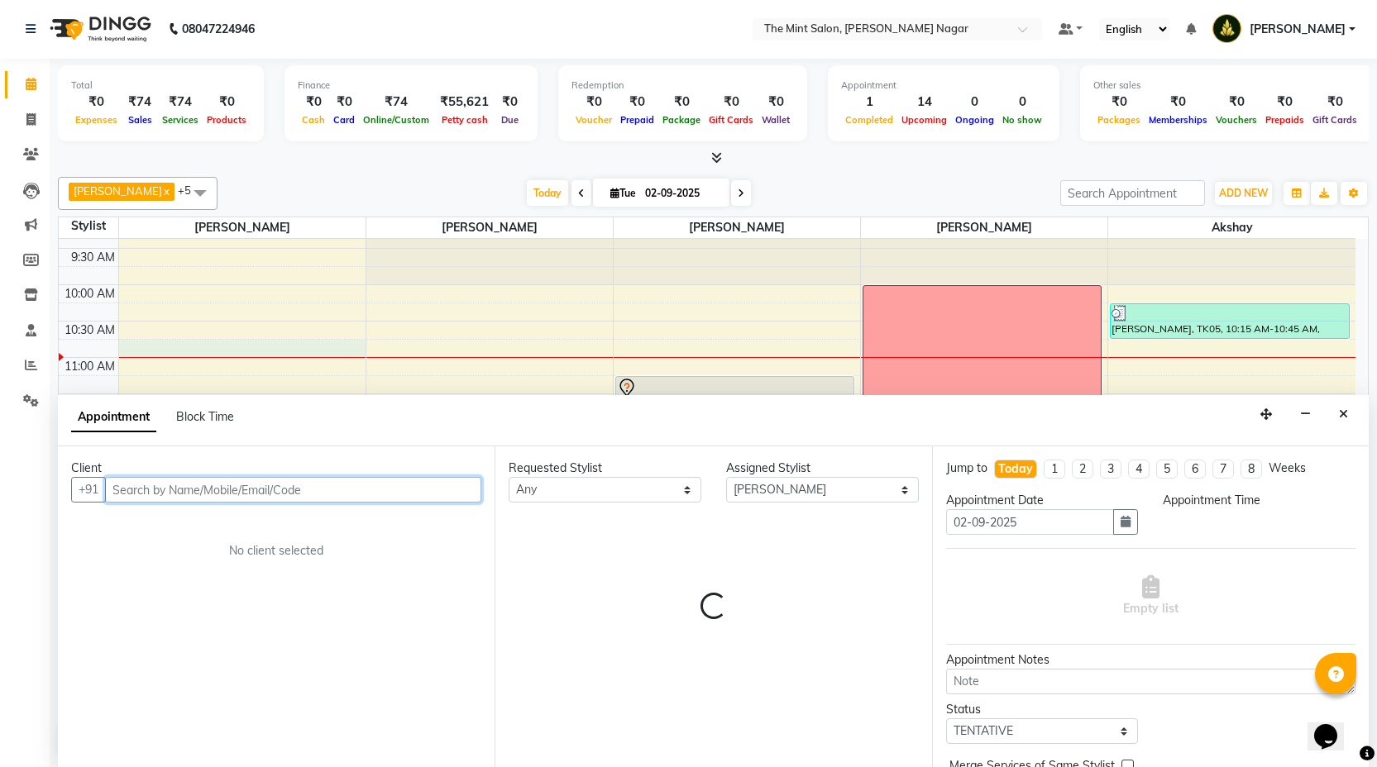
select select "645"
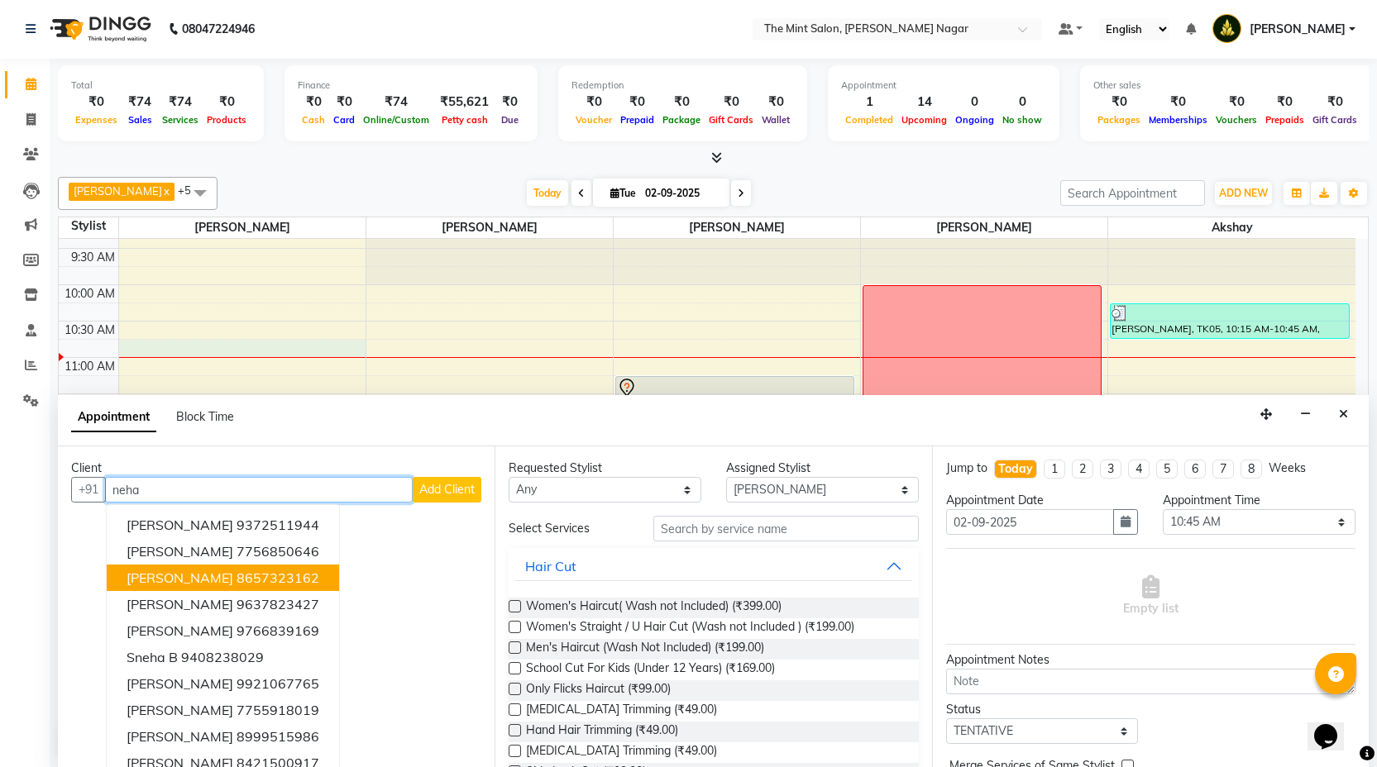
click at [194, 577] on span "Neha Juneja" at bounding box center [180, 578] width 107 height 17
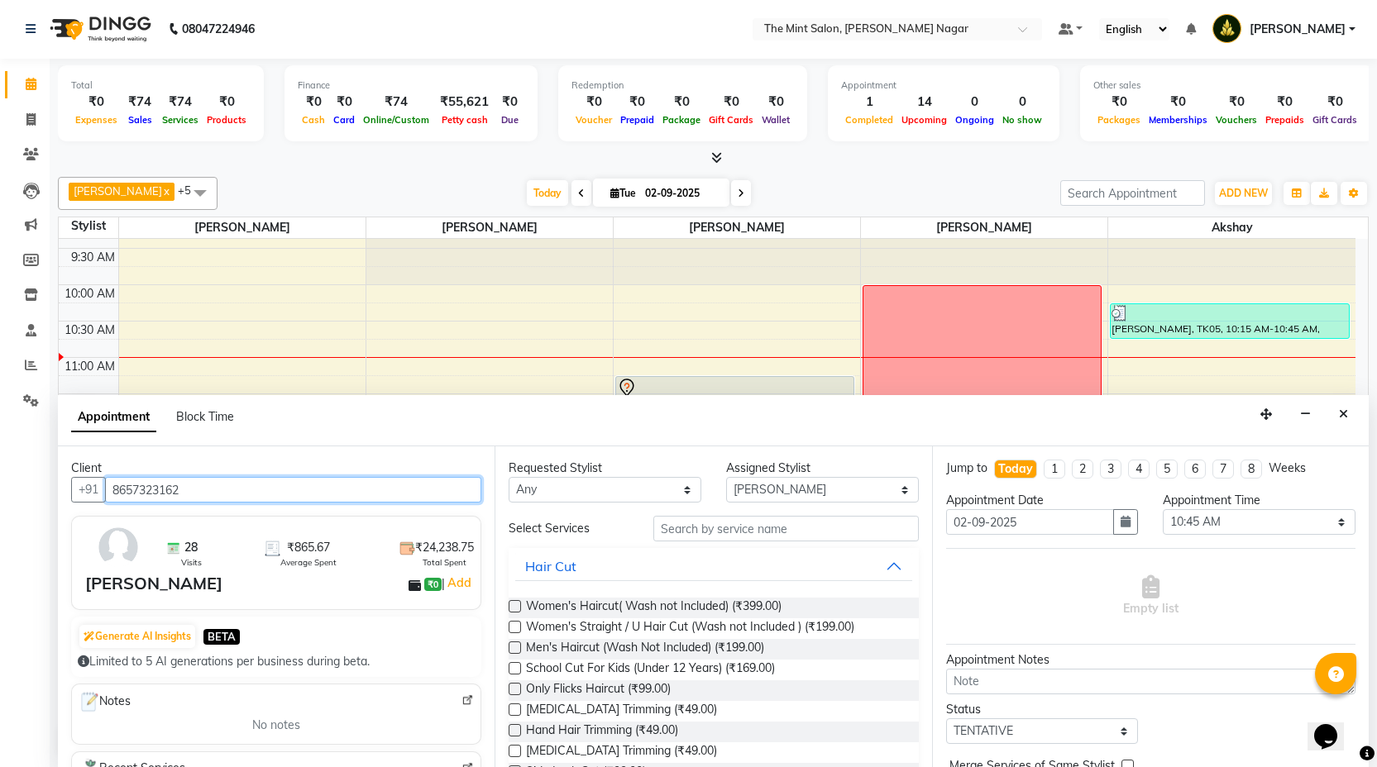
type input "8657323162"
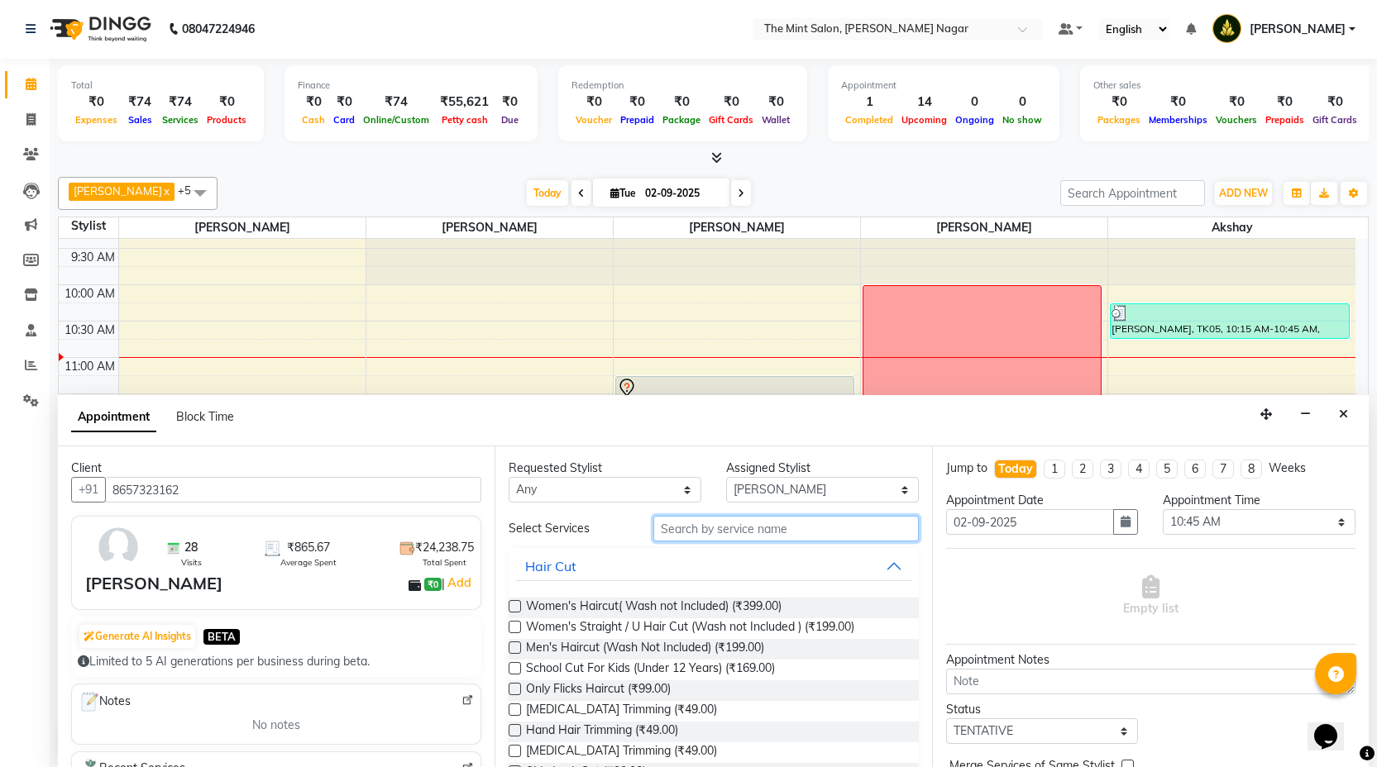
click at [701, 532] on input "text" at bounding box center [785, 529] width 265 height 26
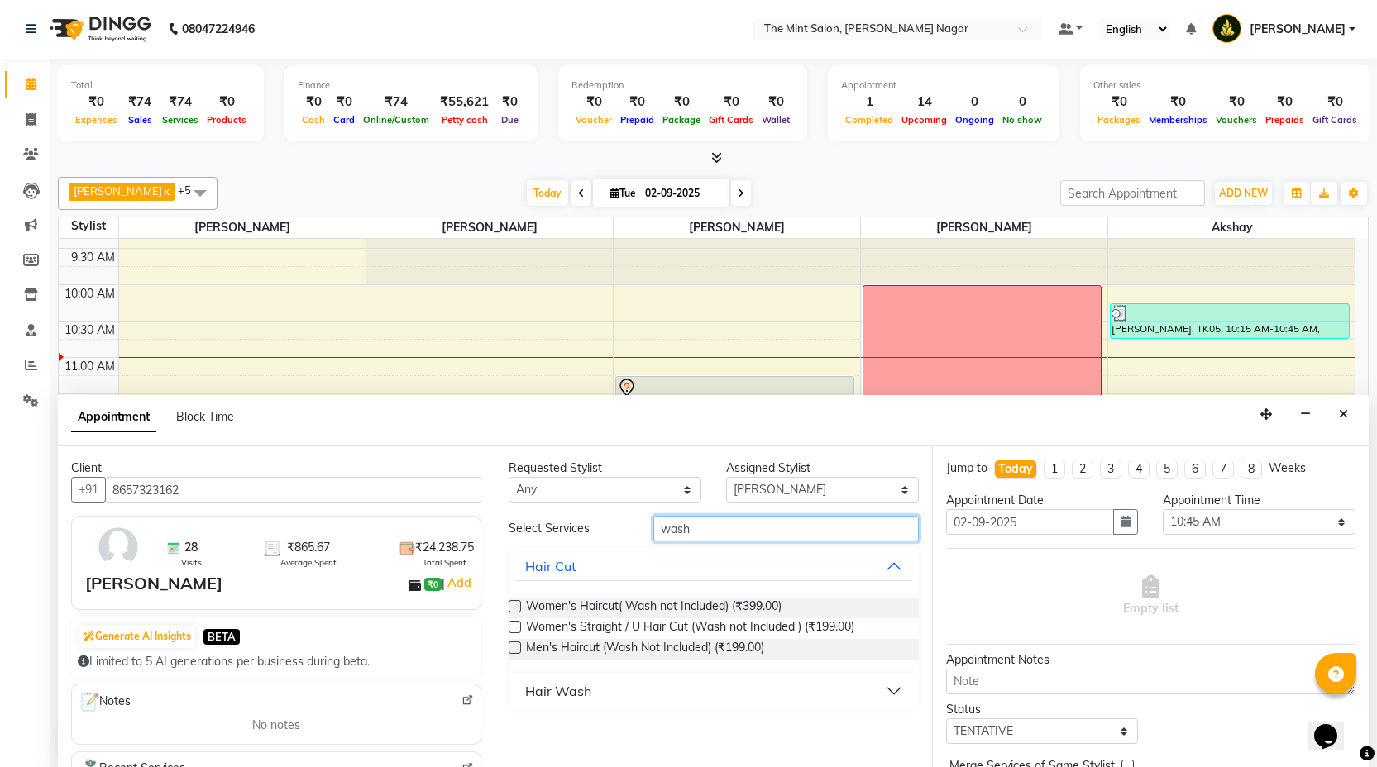
type input "wash"
click at [882, 682] on button "Hair Wash" at bounding box center [713, 691] width 396 height 30
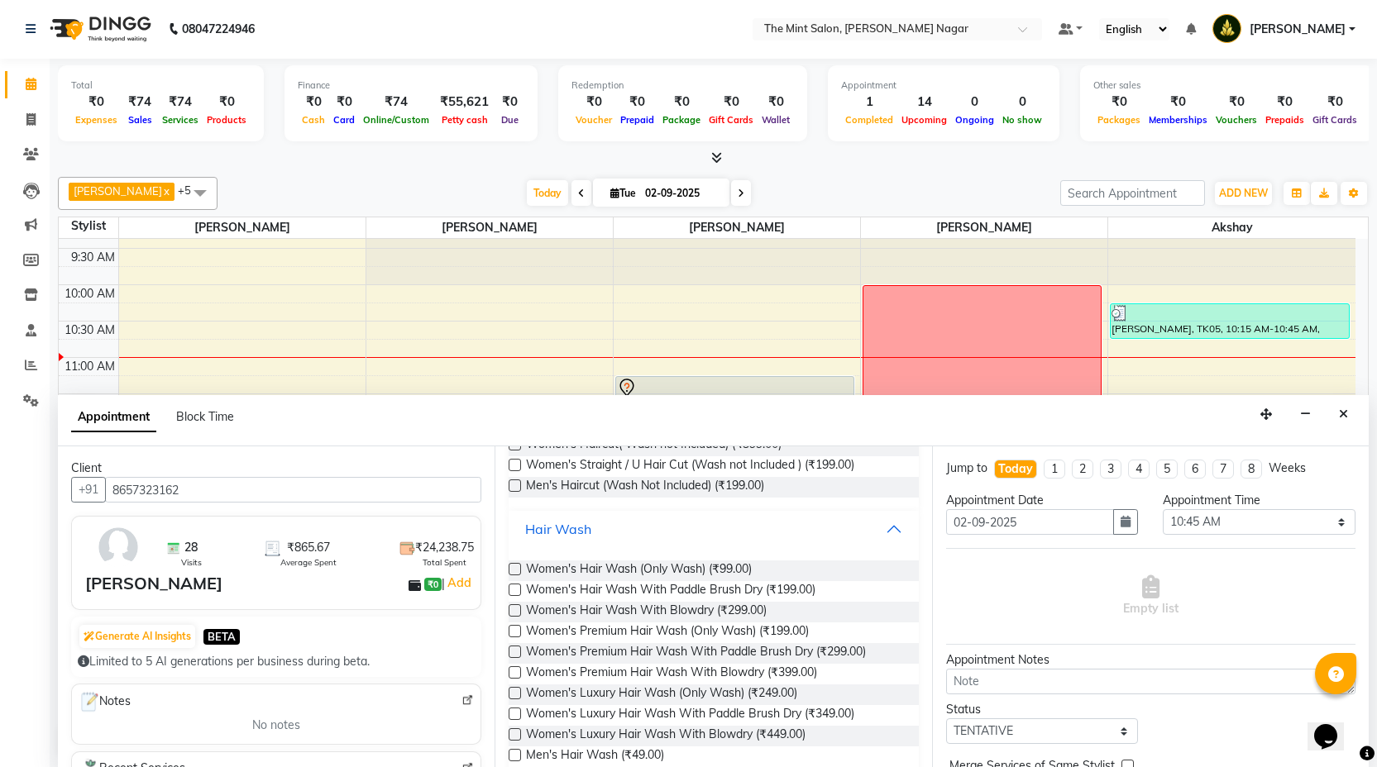
scroll to position [192, 0]
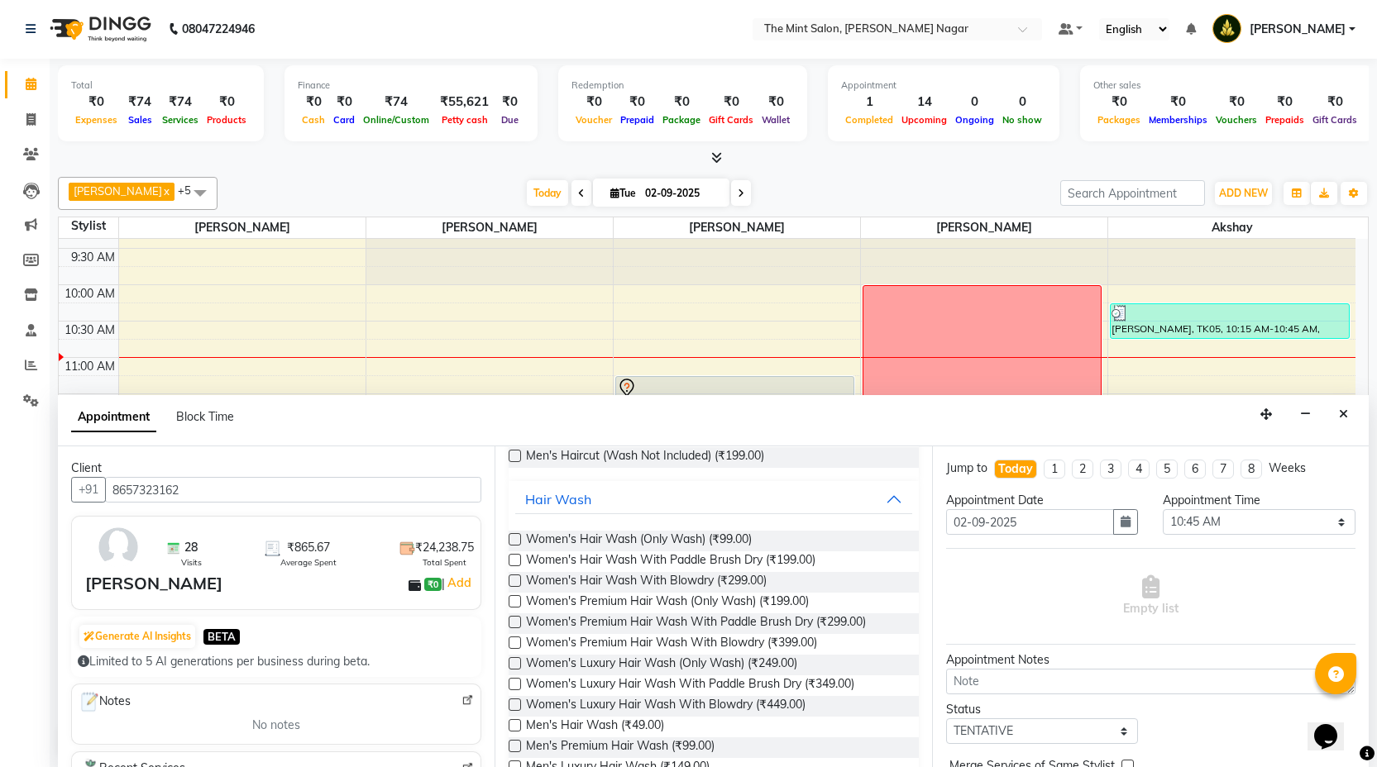
click at [512, 662] on label at bounding box center [515, 663] width 12 height 12
click at [512, 662] on input "checkbox" at bounding box center [514, 665] width 11 height 11
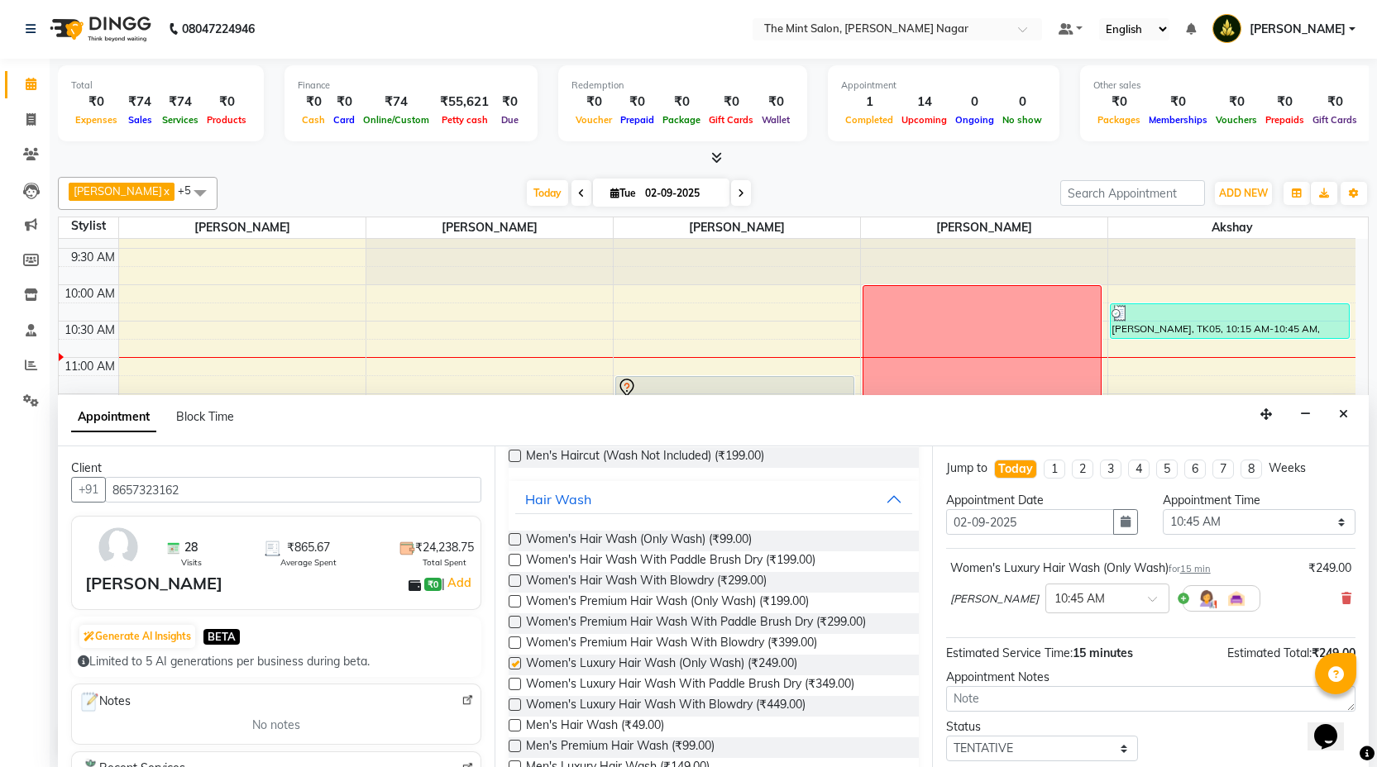
checkbox input "false"
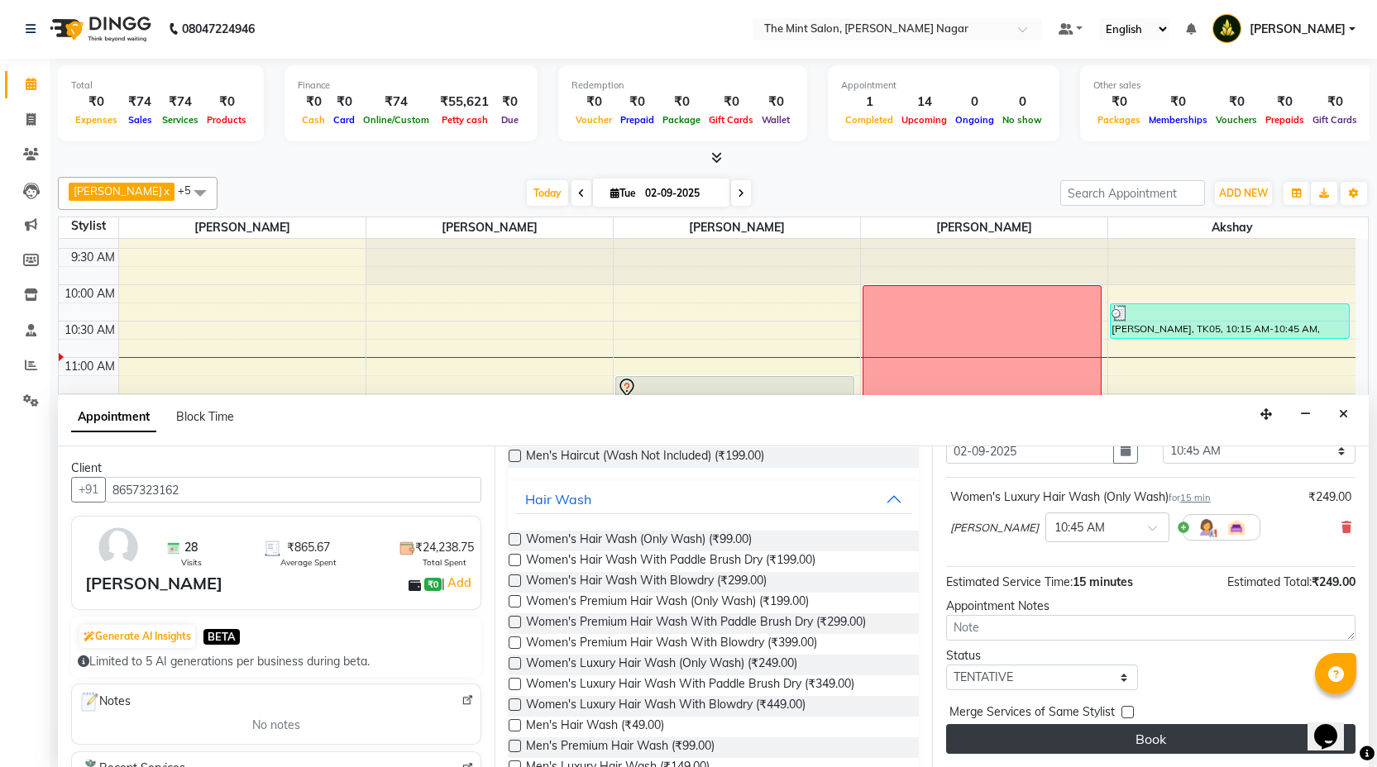
click at [1135, 739] on button "Book" at bounding box center [1150, 739] width 409 height 30
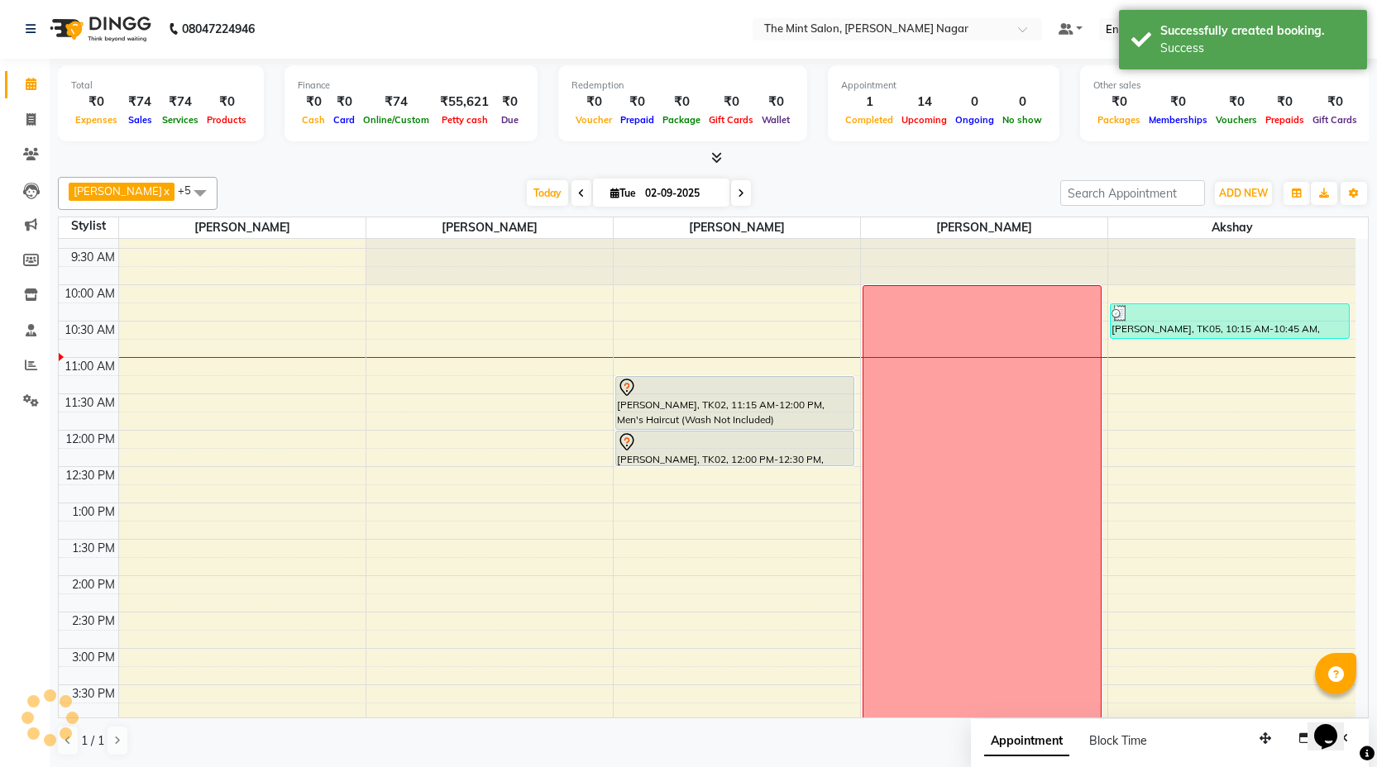
scroll to position [0, 0]
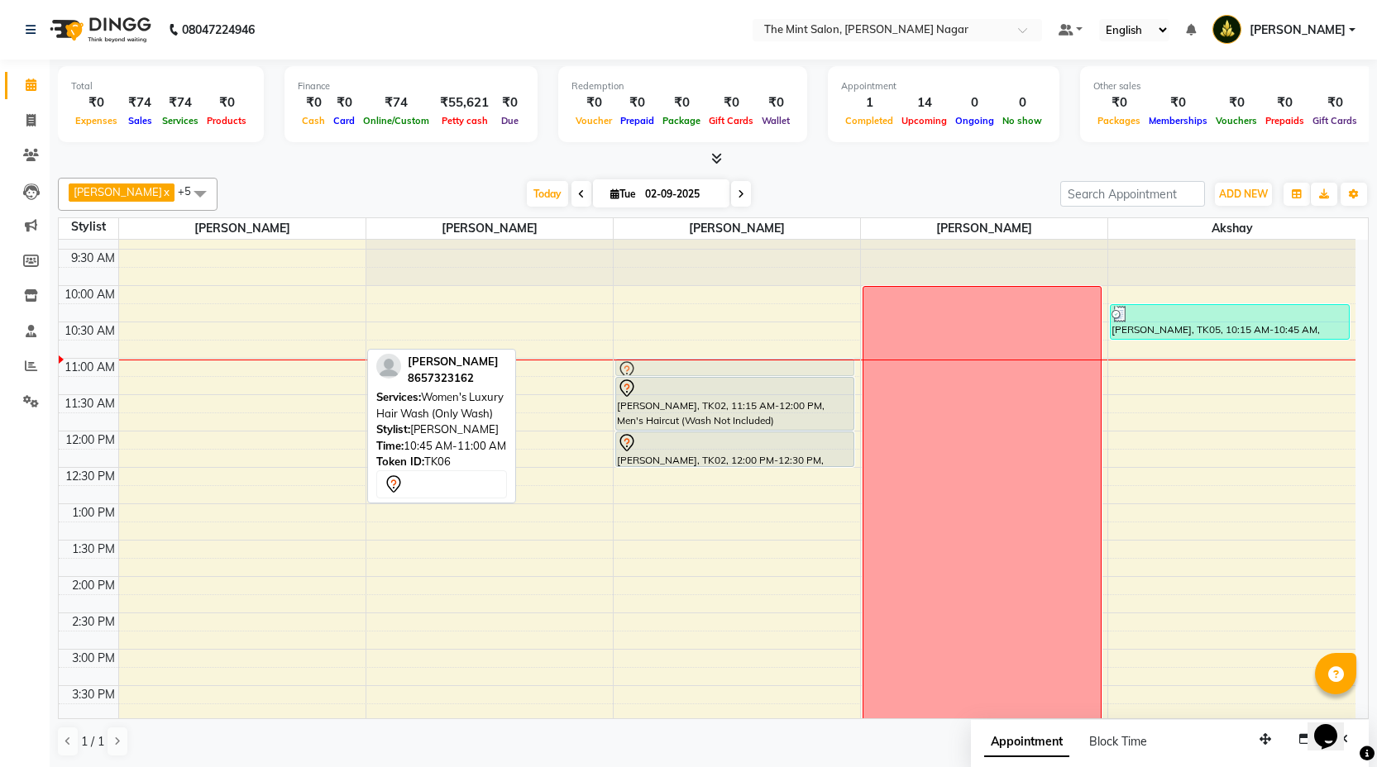
drag, startPoint x: 262, startPoint y: 349, endPoint x: 719, endPoint y: 364, distance: 457.6
click at [719, 364] on tr "Feba Ouseph, TK04, 07:20 PM-07:25 PM, Forehead Threading Feba Ouseph, TK04, 07:…" at bounding box center [707, 758] width 1297 height 1091
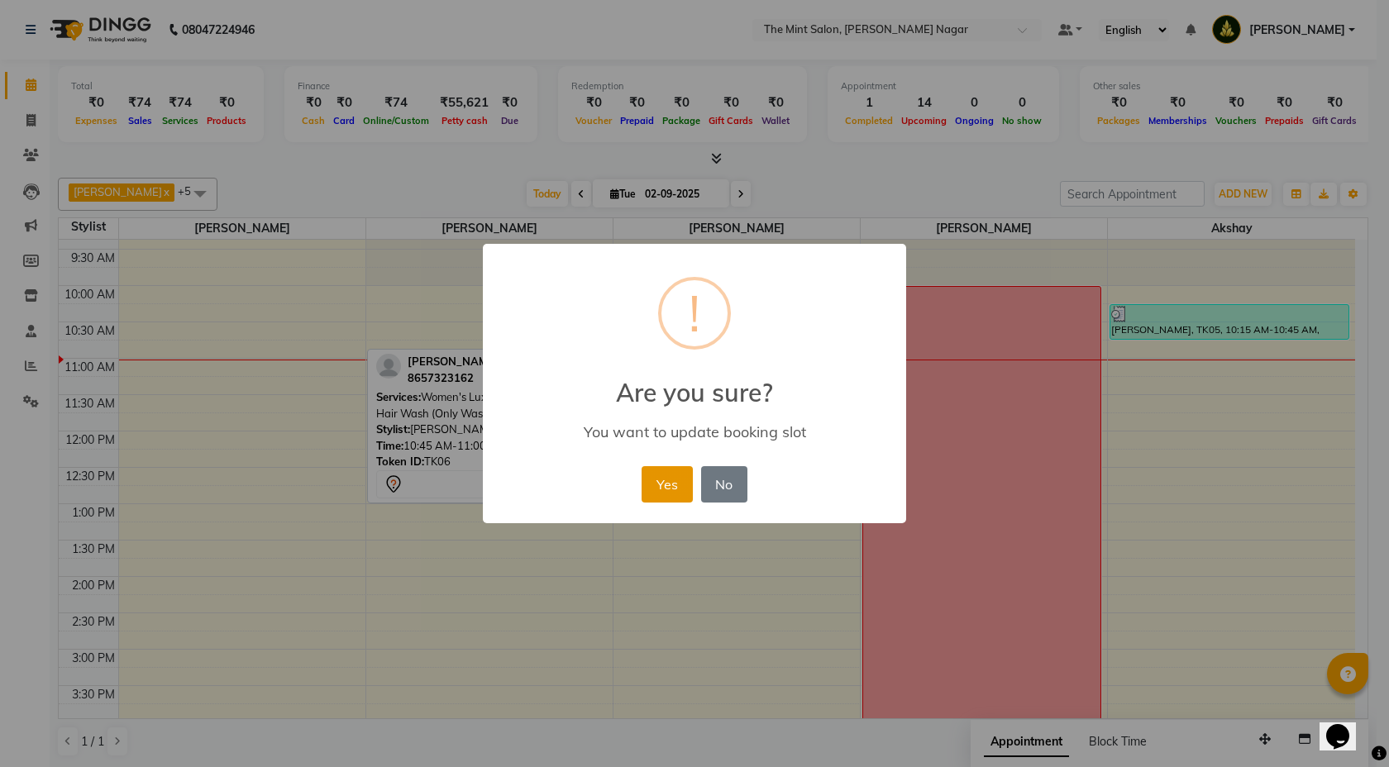
click at [664, 485] on button "Yes" at bounding box center [667, 484] width 50 height 36
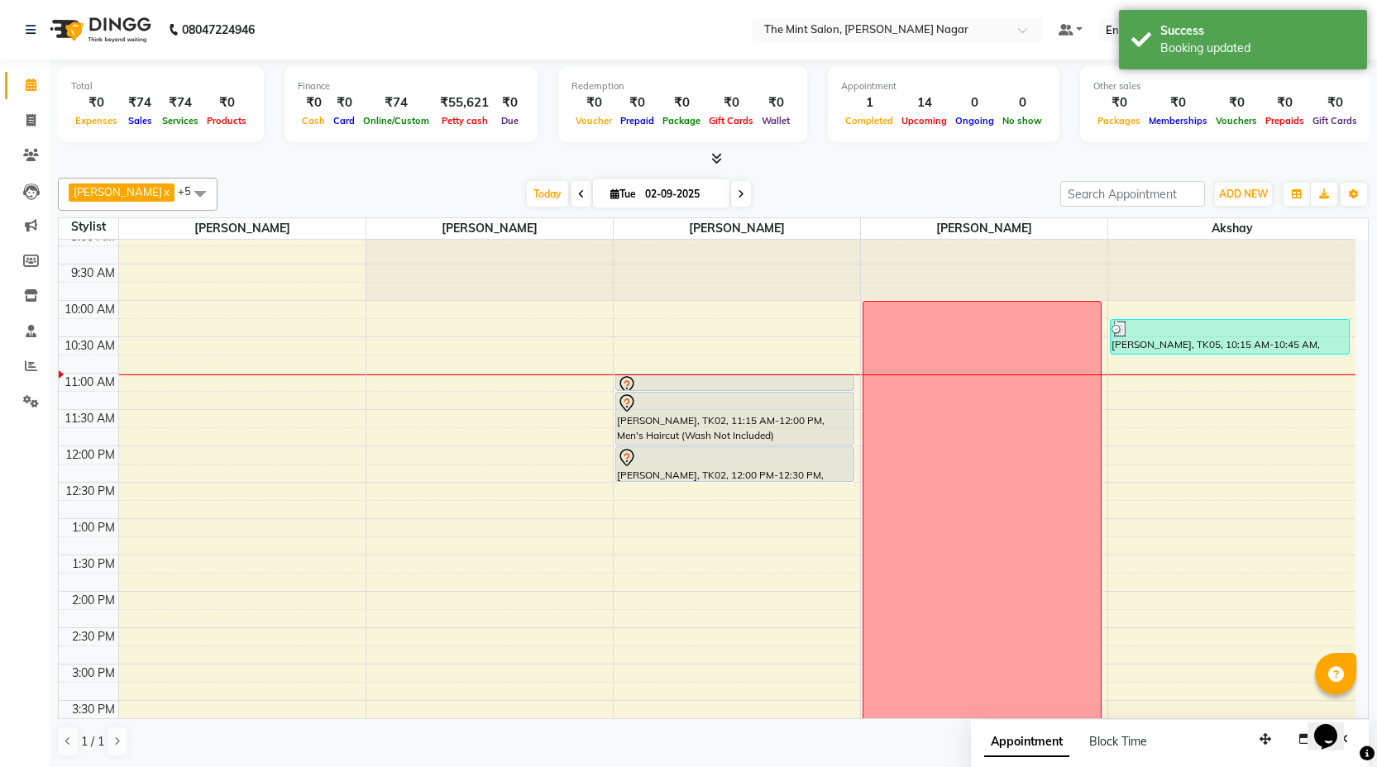
scroll to position [1, 0]
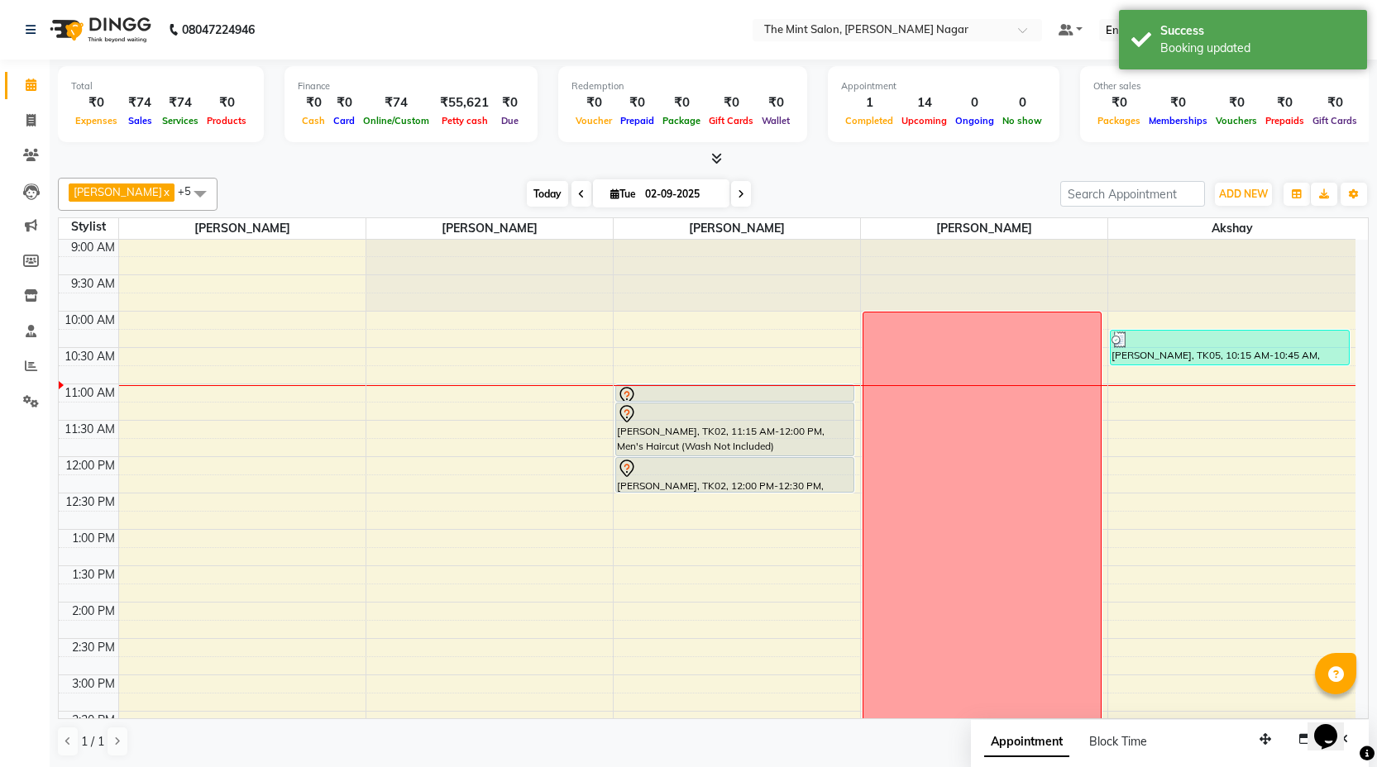
click at [543, 192] on span "Today" at bounding box center [547, 194] width 41 height 26
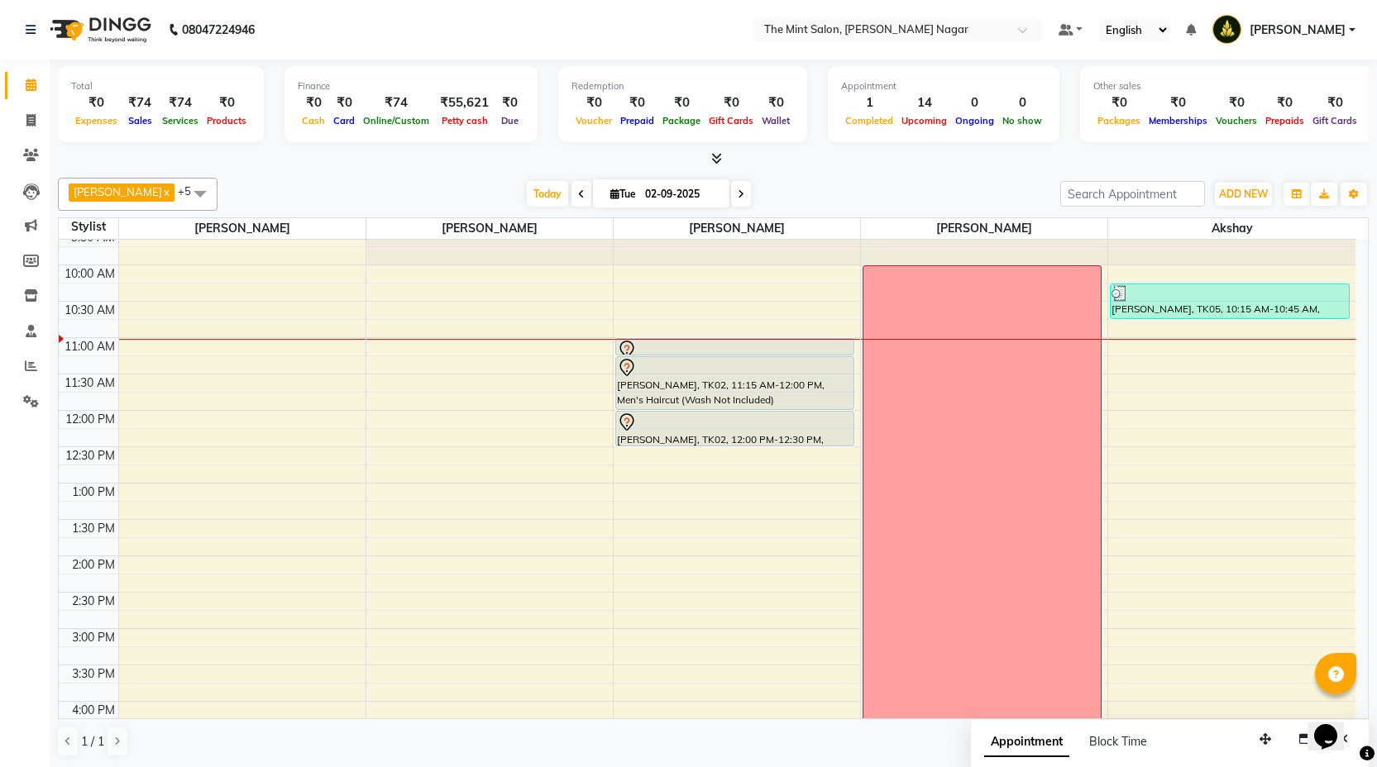
scroll to position [52, 0]
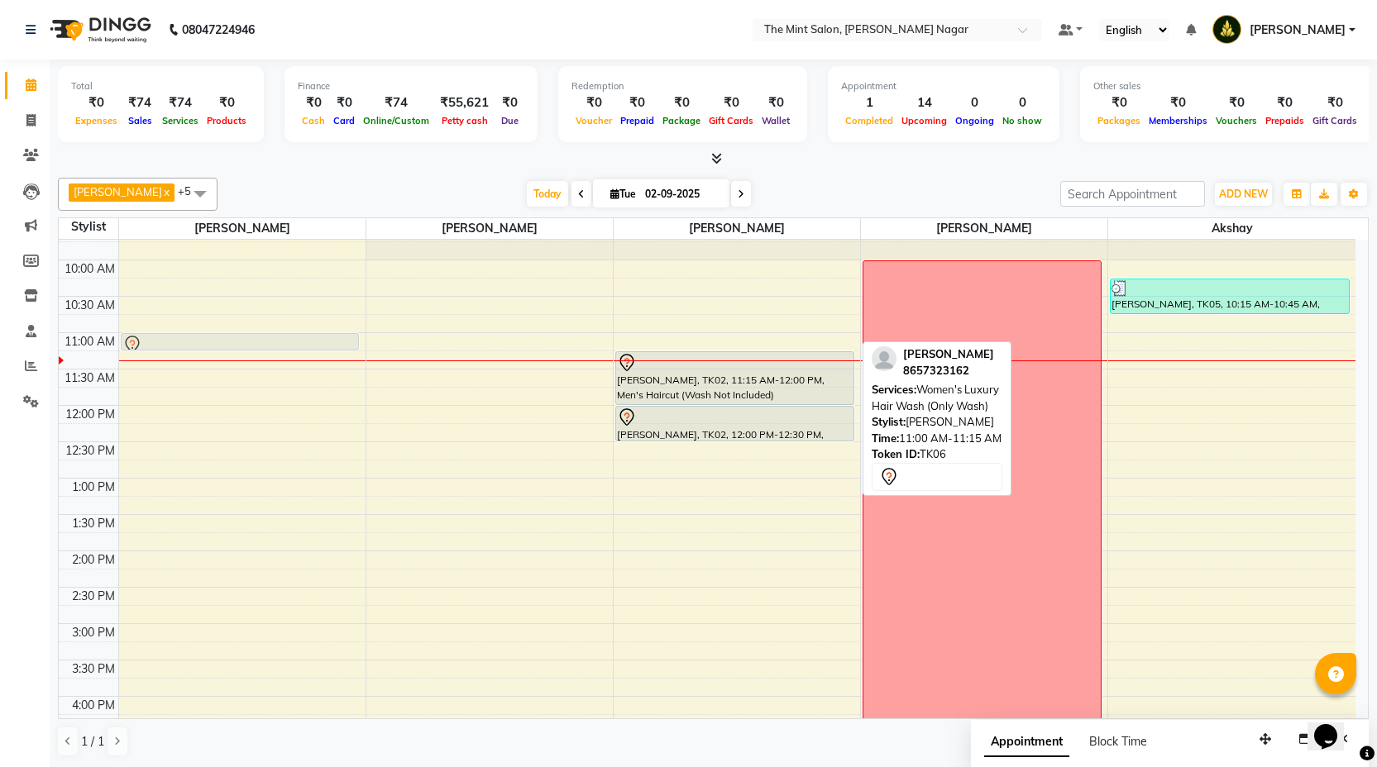
drag, startPoint x: 727, startPoint y: 337, endPoint x: 237, endPoint y: 330, distance: 490.4
click at [237, 330] on div "9:00 AM 9:30 AM 10:00 AM 10:30 AM 11:00 AM 11:30 AM 12:00 PM 12:30 PM 1:00 PM 1…" at bounding box center [707, 733] width 1297 height 1091
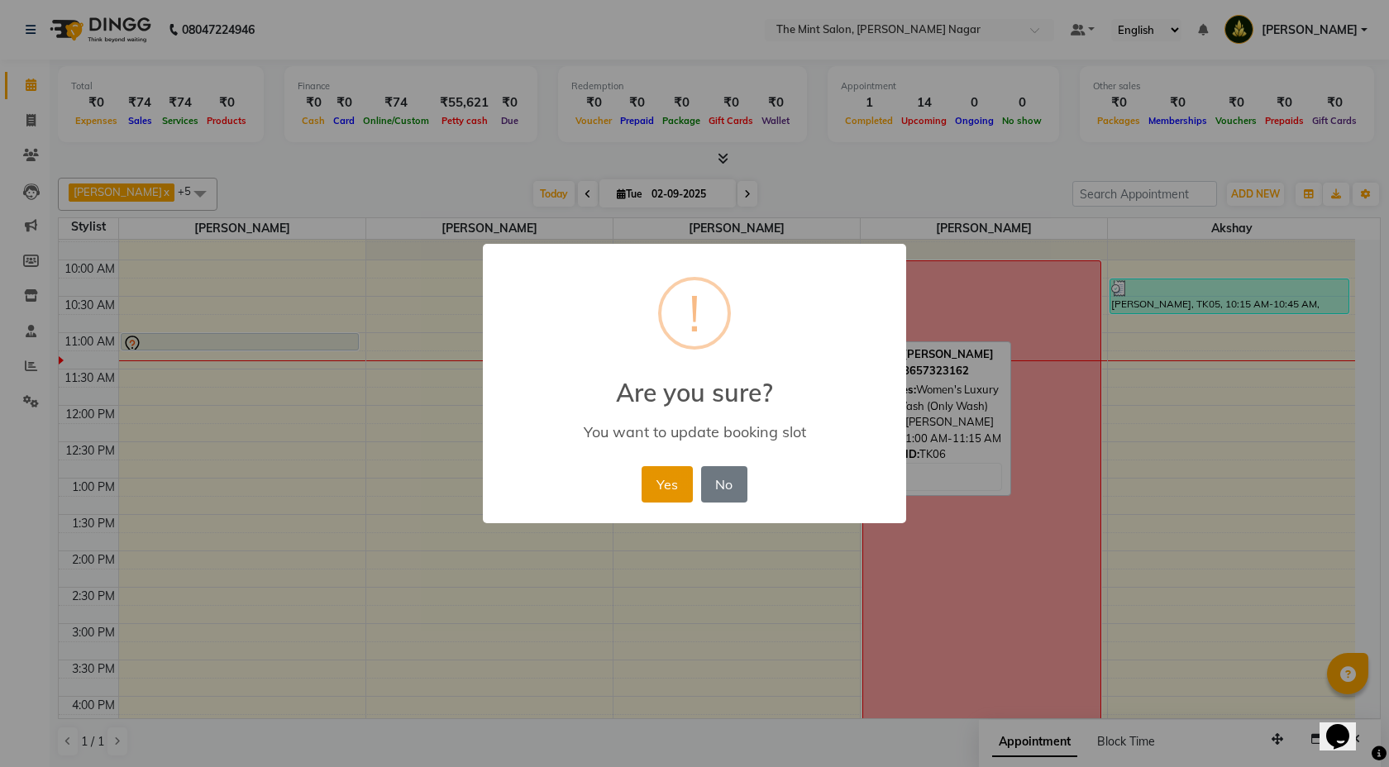
click at [668, 489] on button "Yes" at bounding box center [667, 484] width 50 height 36
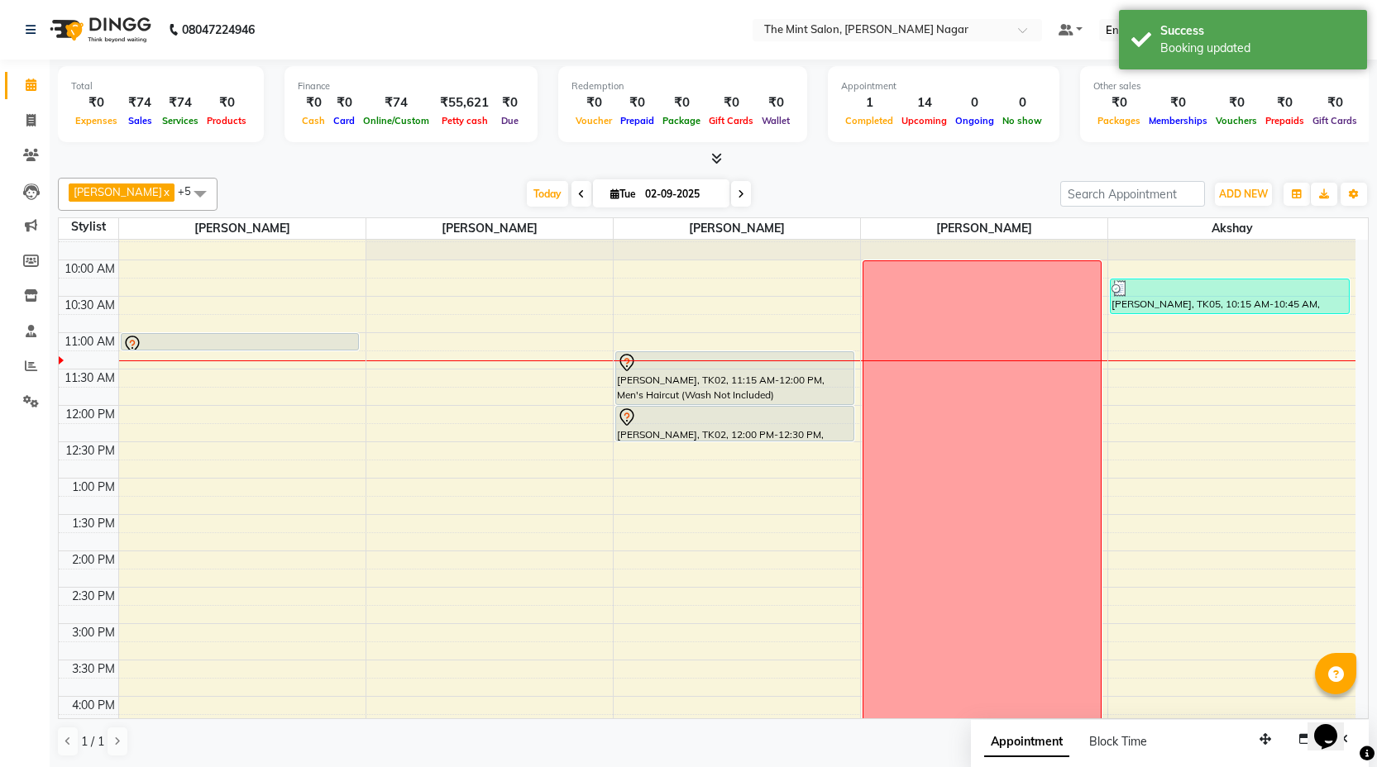
click at [237, 332] on div "9:00 AM 9:30 AM 10:00 AM 10:30 AM 11:00 AM 11:30 AM 12:00 PM 12:30 PM 1:00 PM 1…" at bounding box center [707, 733] width 1297 height 1091
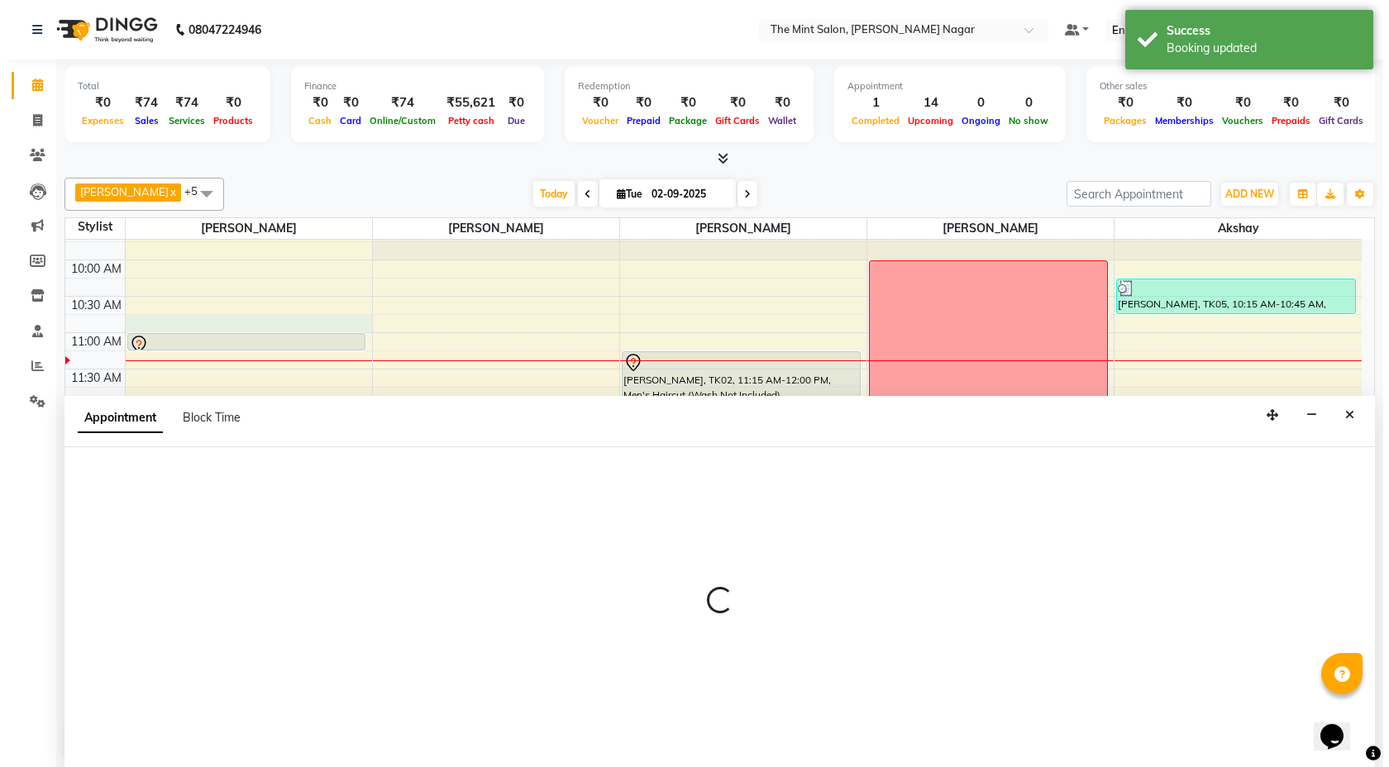
scroll to position [1, 0]
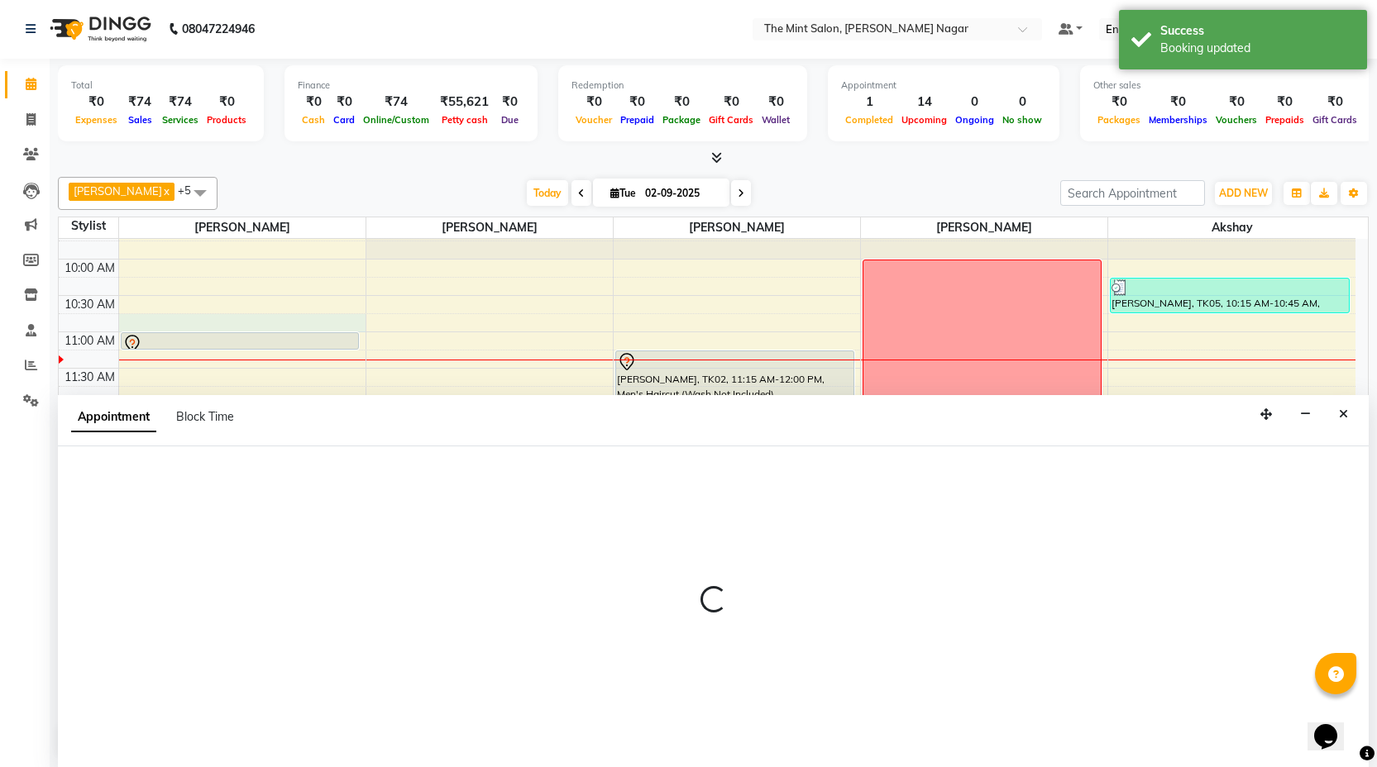
select select "59930"
select select "645"
select select "tentative"
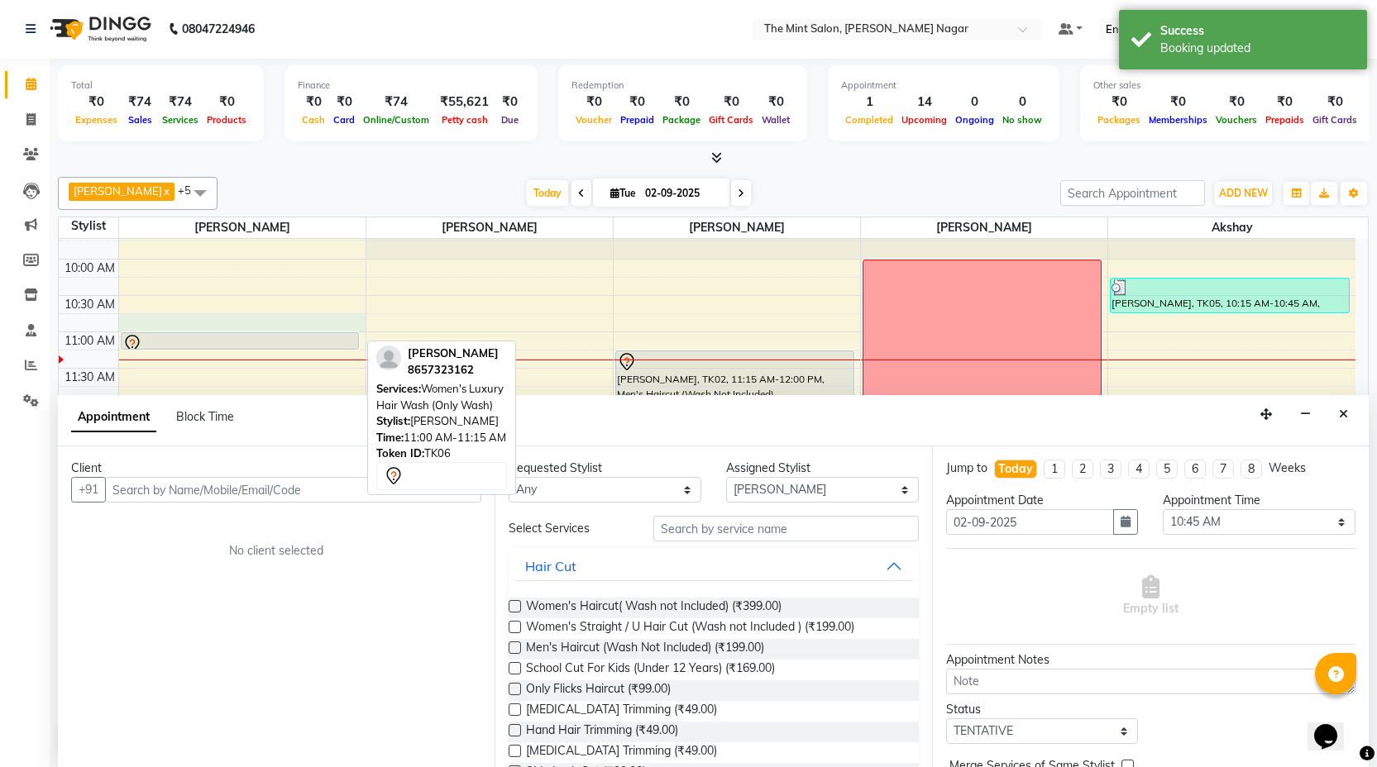
click at [271, 343] on div at bounding box center [240, 344] width 236 height 20
select select "7"
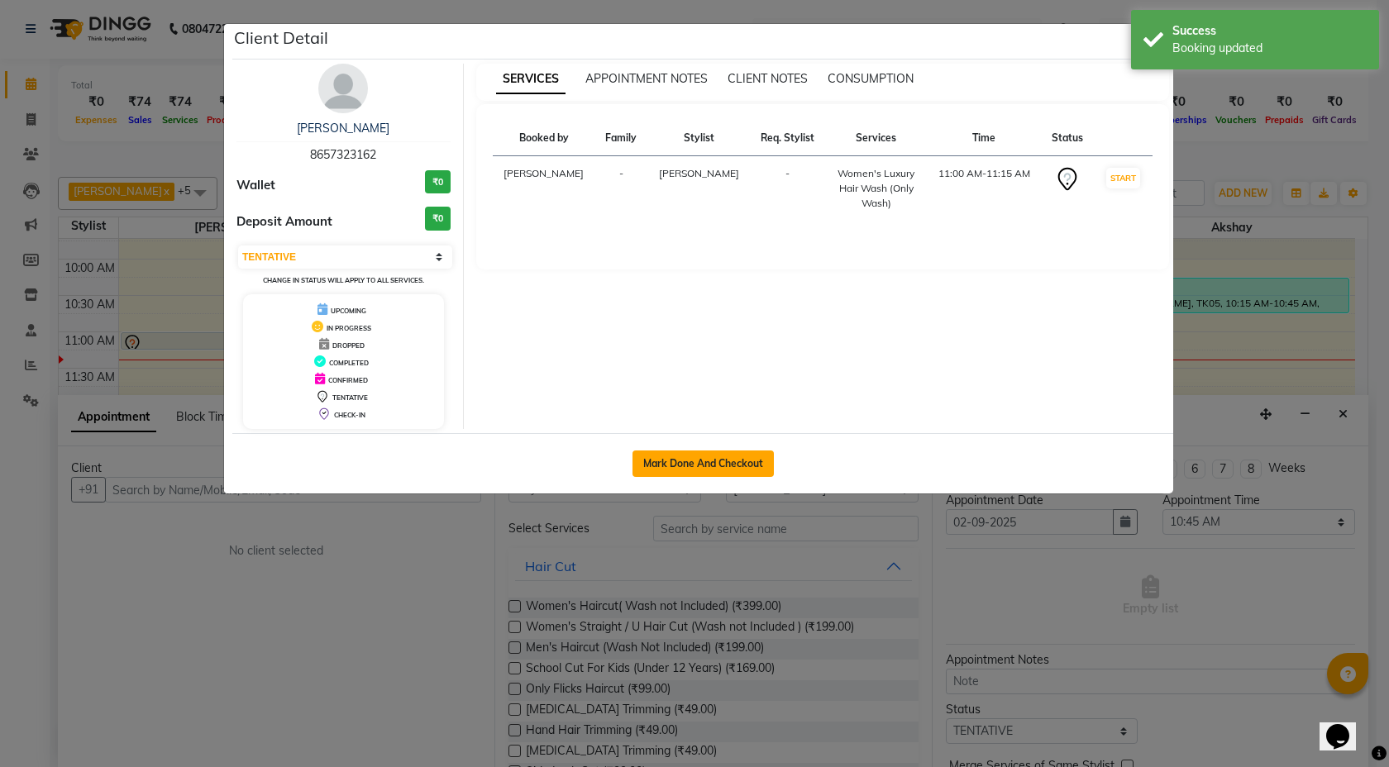
click at [698, 456] on button "Mark Done And Checkout" at bounding box center [703, 464] width 141 height 26
select select "service"
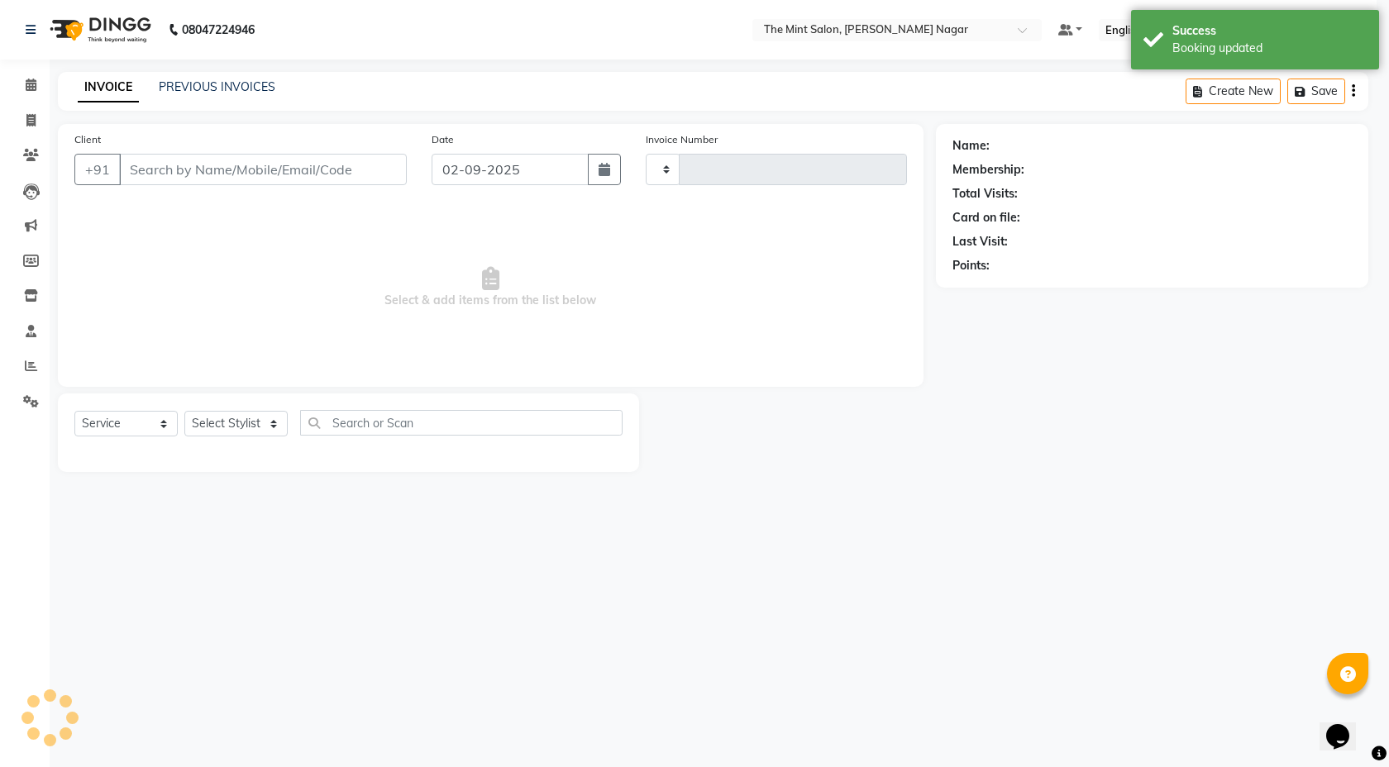
type input "02859"
select select "3"
select select "7164"
type input "8657323162"
select select "59930"
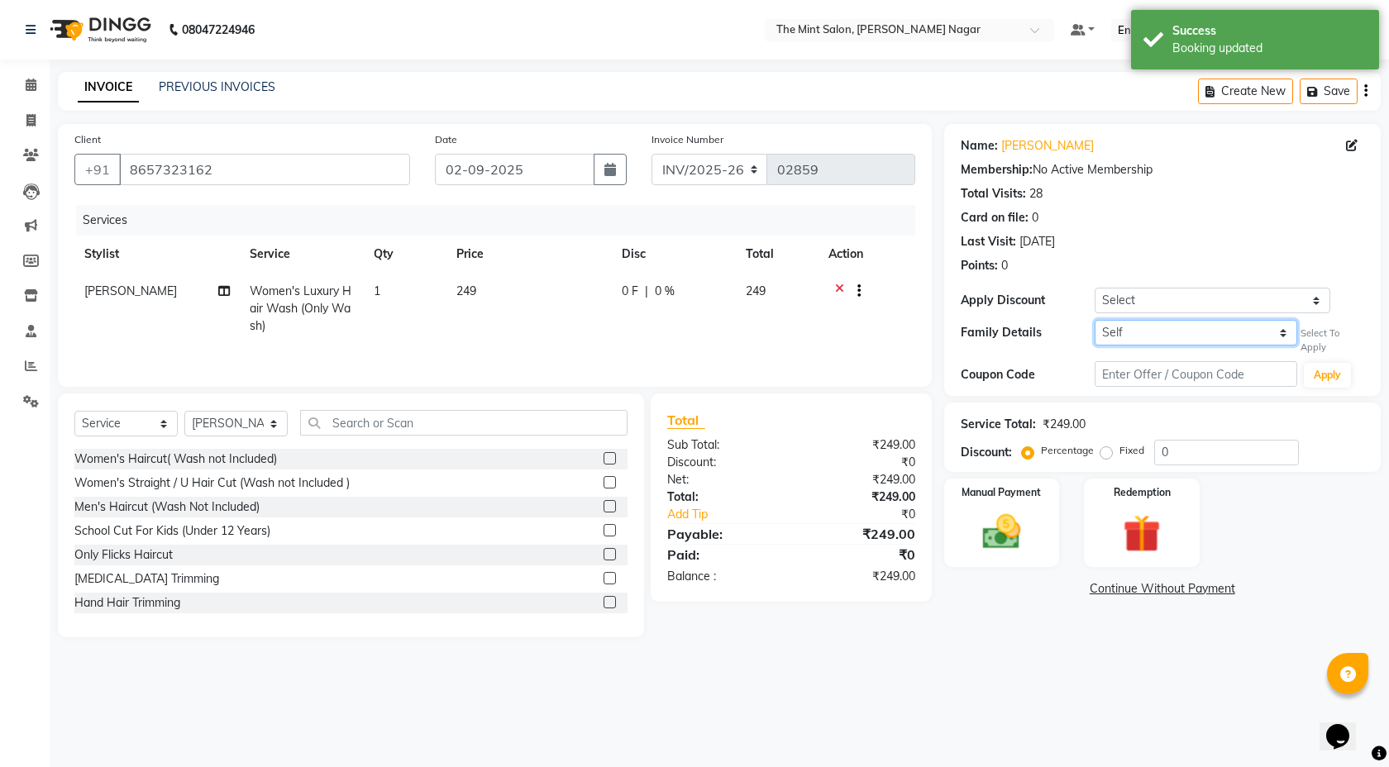
click at [1283, 333] on select "Self Shrikar Sharma" at bounding box center [1196, 333] width 202 height 26
select select "3934712"
type input "25"
select select "2: Object"
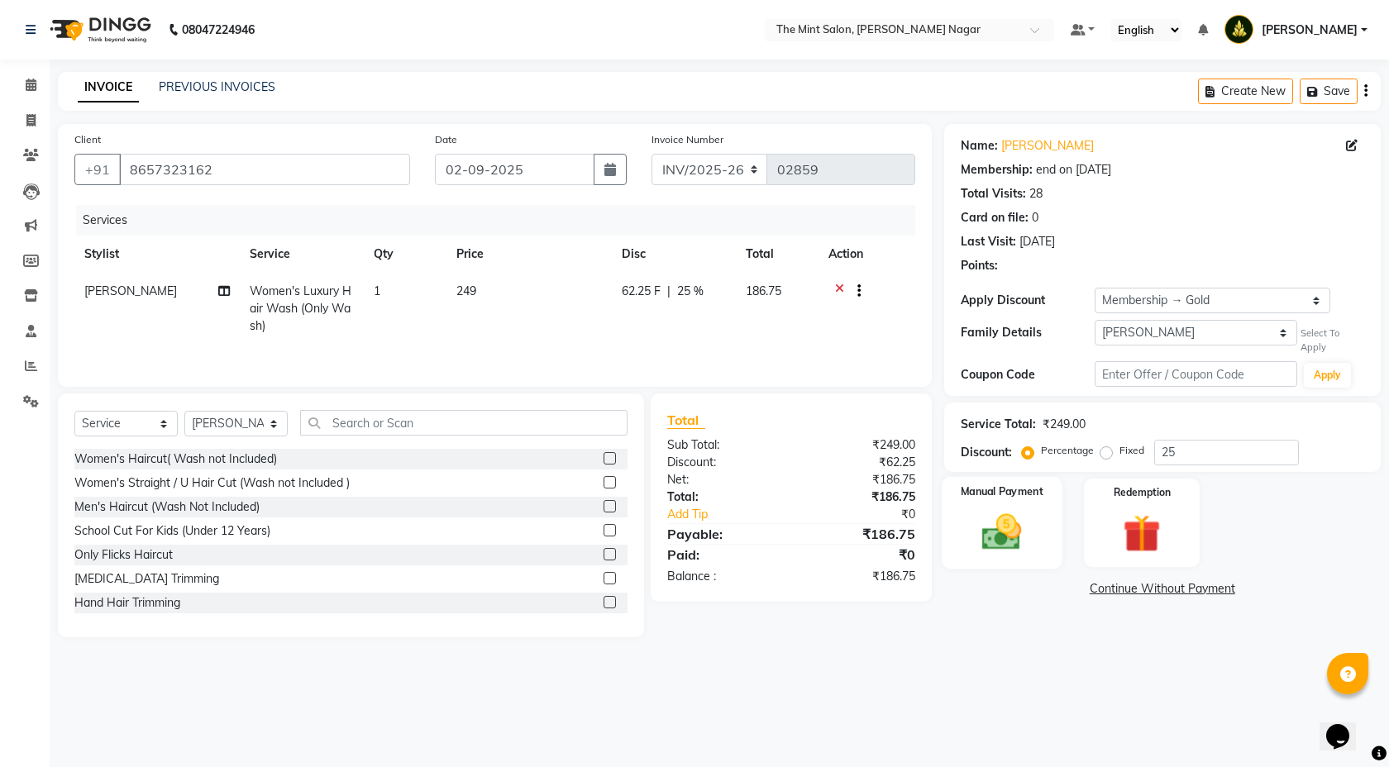
click at [1011, 526] on img at bounding box center [1002, 531] width 65 height 45
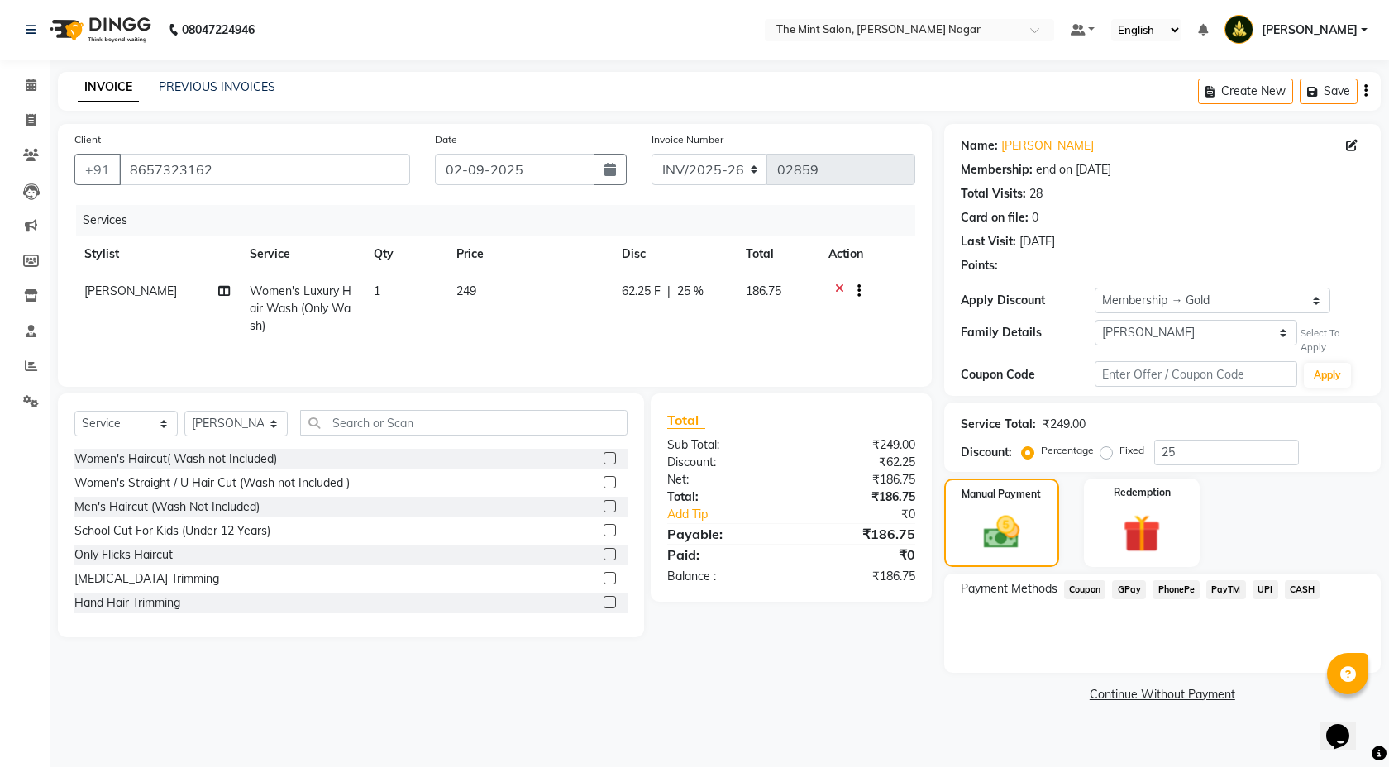
click at [1174, 586] on span "PhonePe" at bounding box center [1176, 590] width 47 height 19
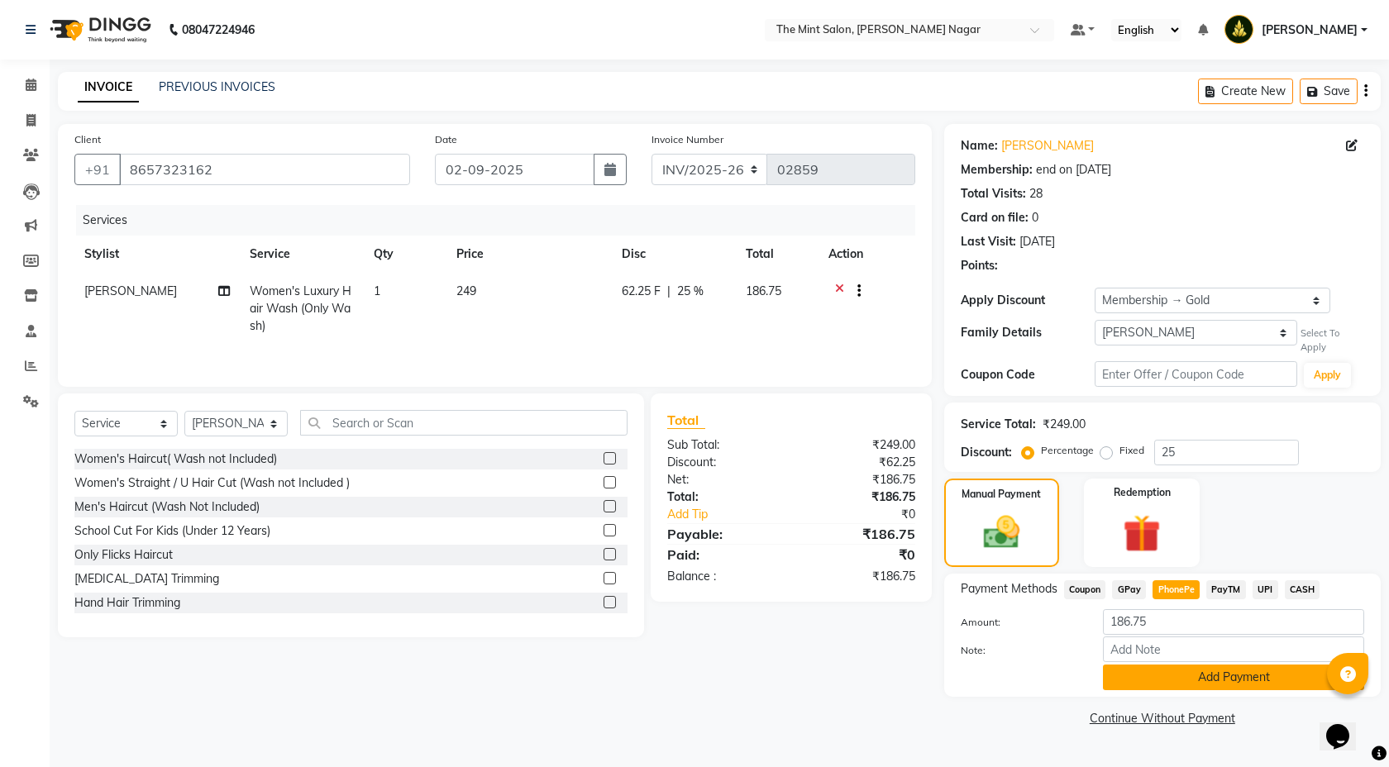
click at [1209, 686] on button "Add Payment" at bounding box center [1233, 678] width 261 height 26
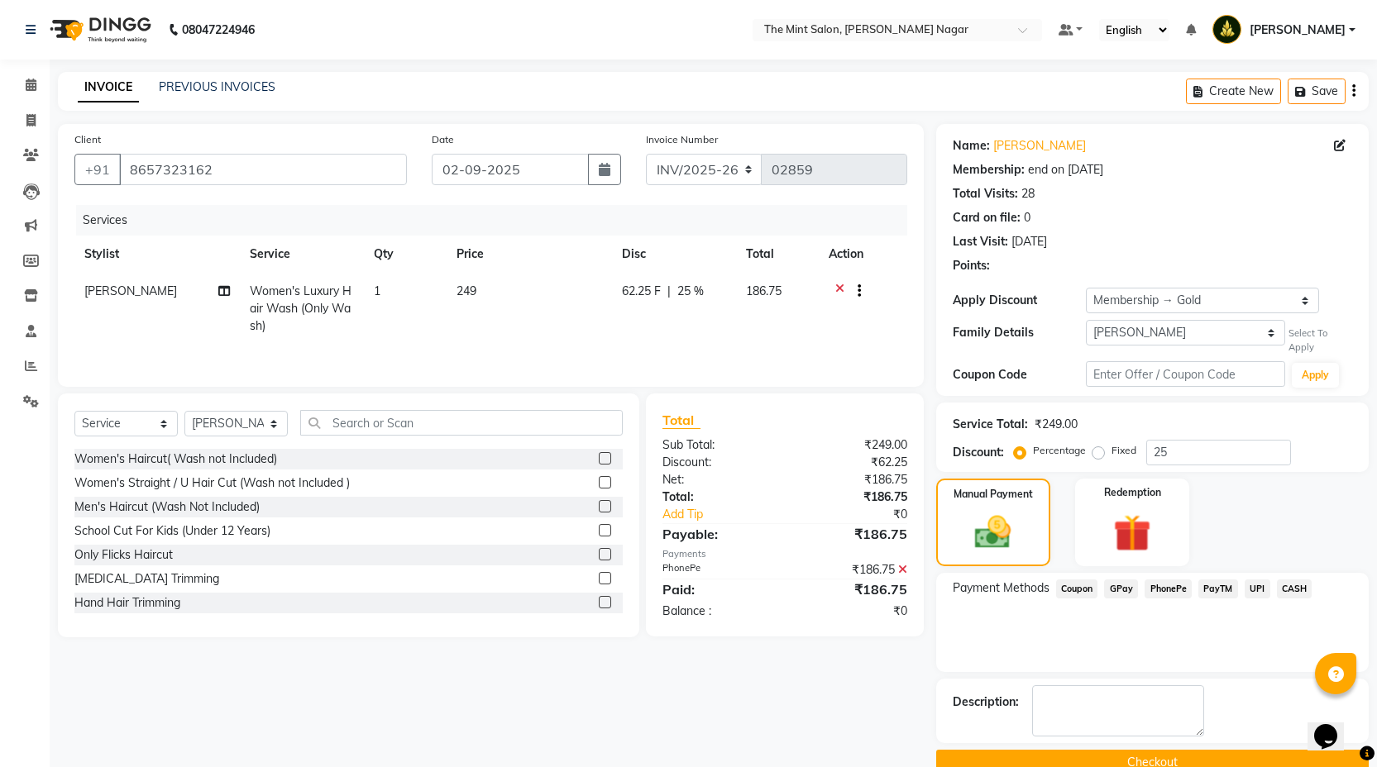
scroll to position [33, 0]
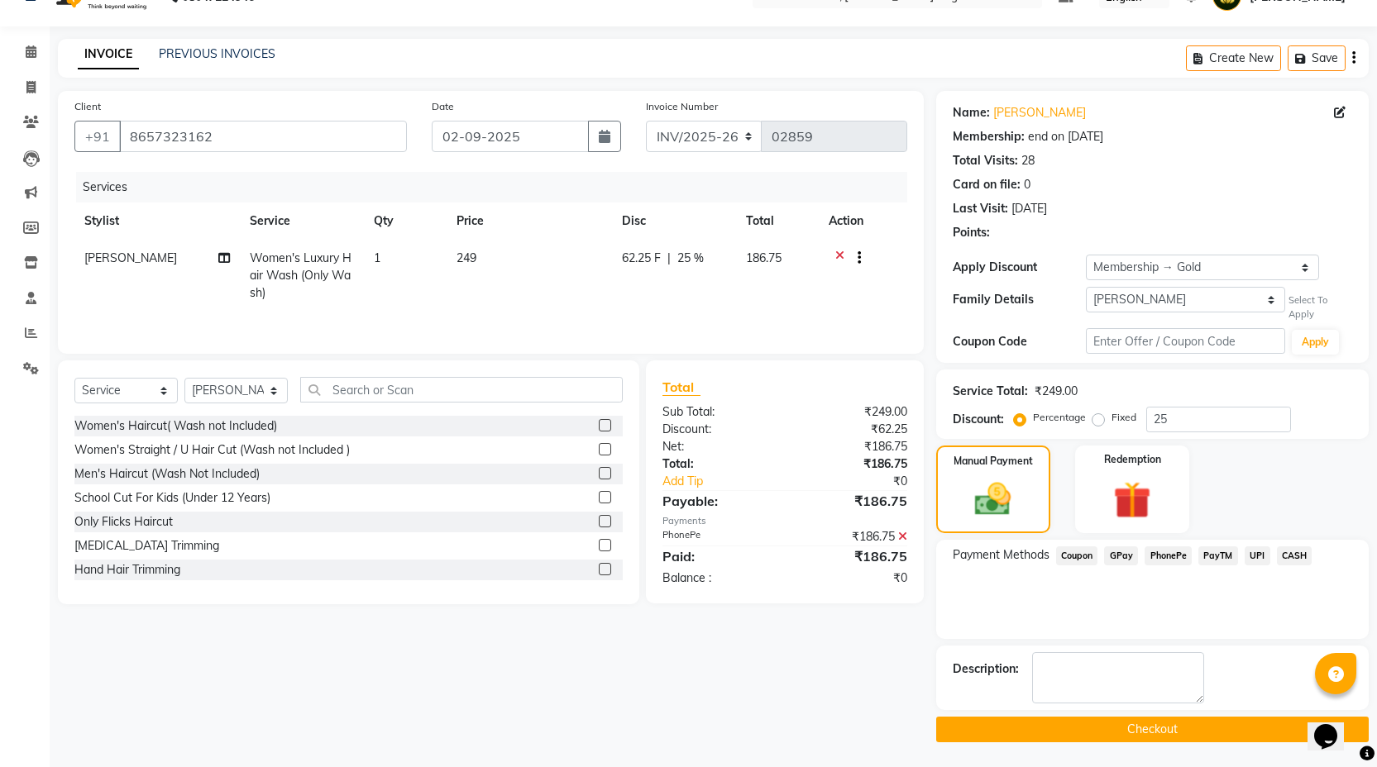
click at [1134, 733] on button "Checkout" at bounding box center [1152, 730] width 433 height 26
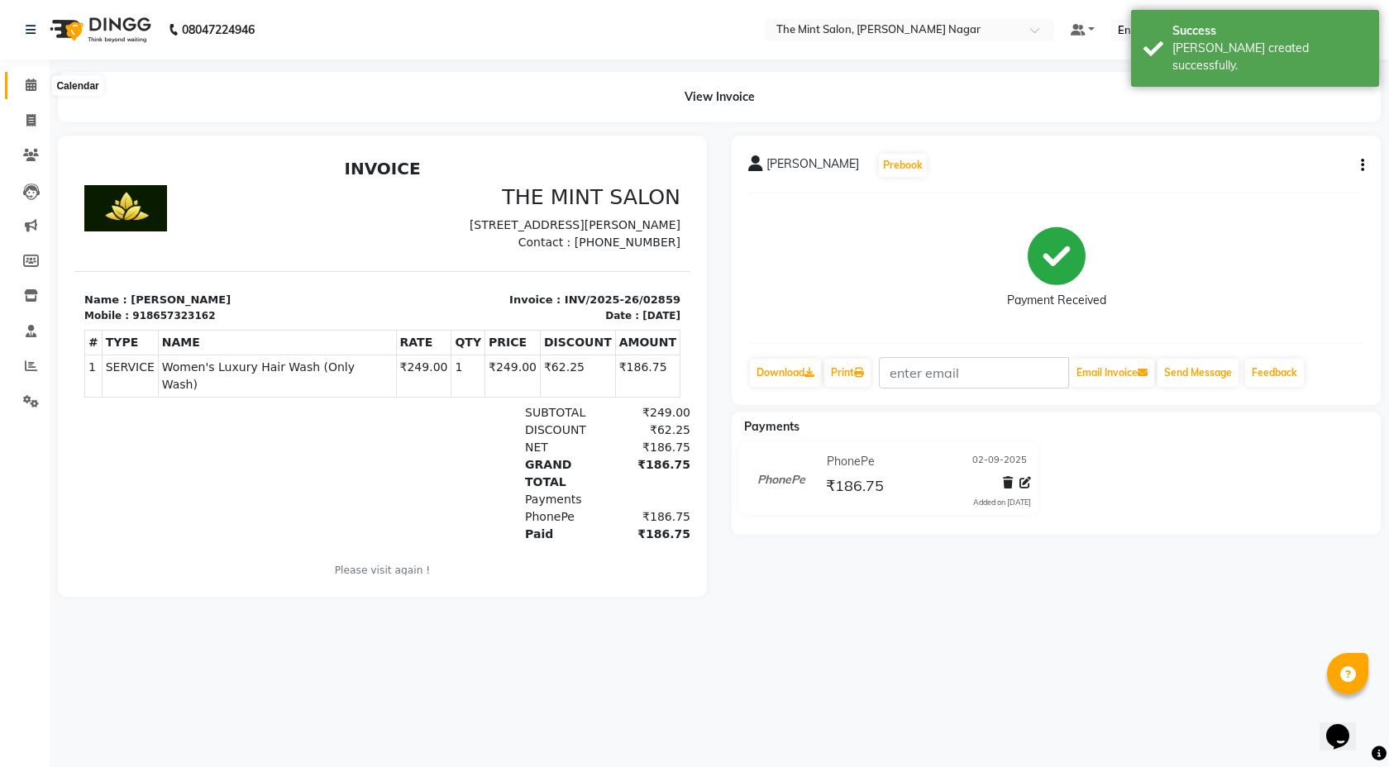
click at [36, 83] on icon at bounding box center [31, 85] width 11 height 12
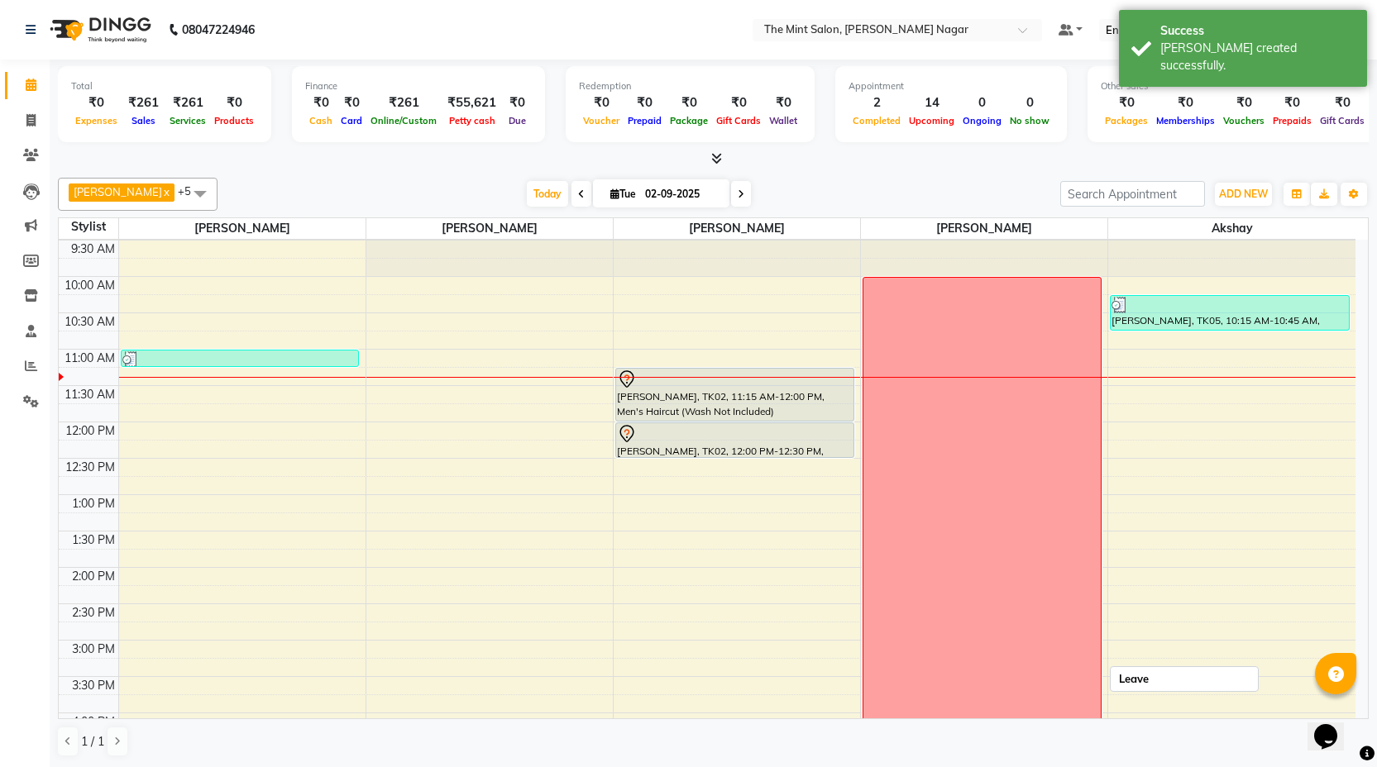
scroll to position [50, 0]
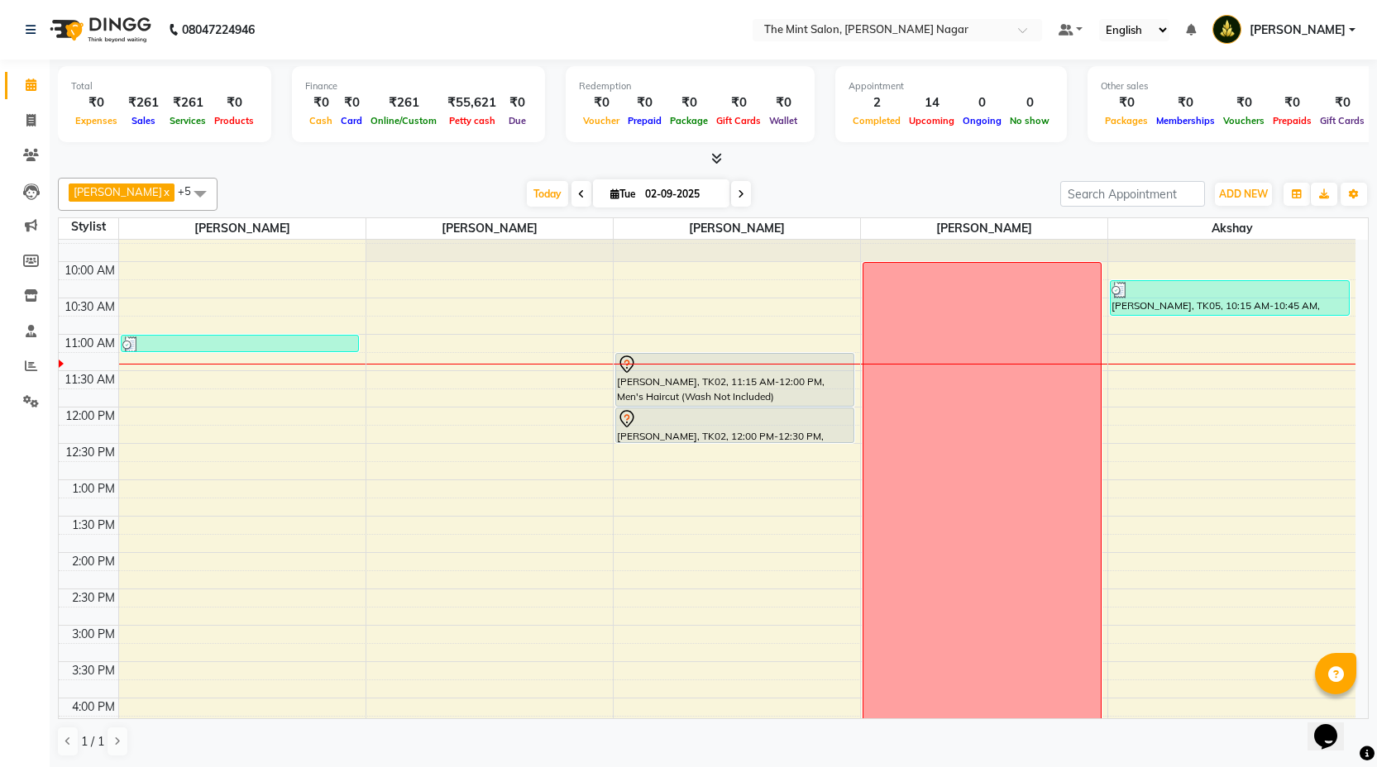
click at [387, 398] on div "9:00 AM 9:30 AM 10:00 AM 10:30 AM 11:00 AM 11:30 AM 12:00 PM 12:30 PM 1:00 PM 1…" at bounding box center [707, 734] width 1297 height 1091
select select "61942"
select select "705"
select select "tentative"
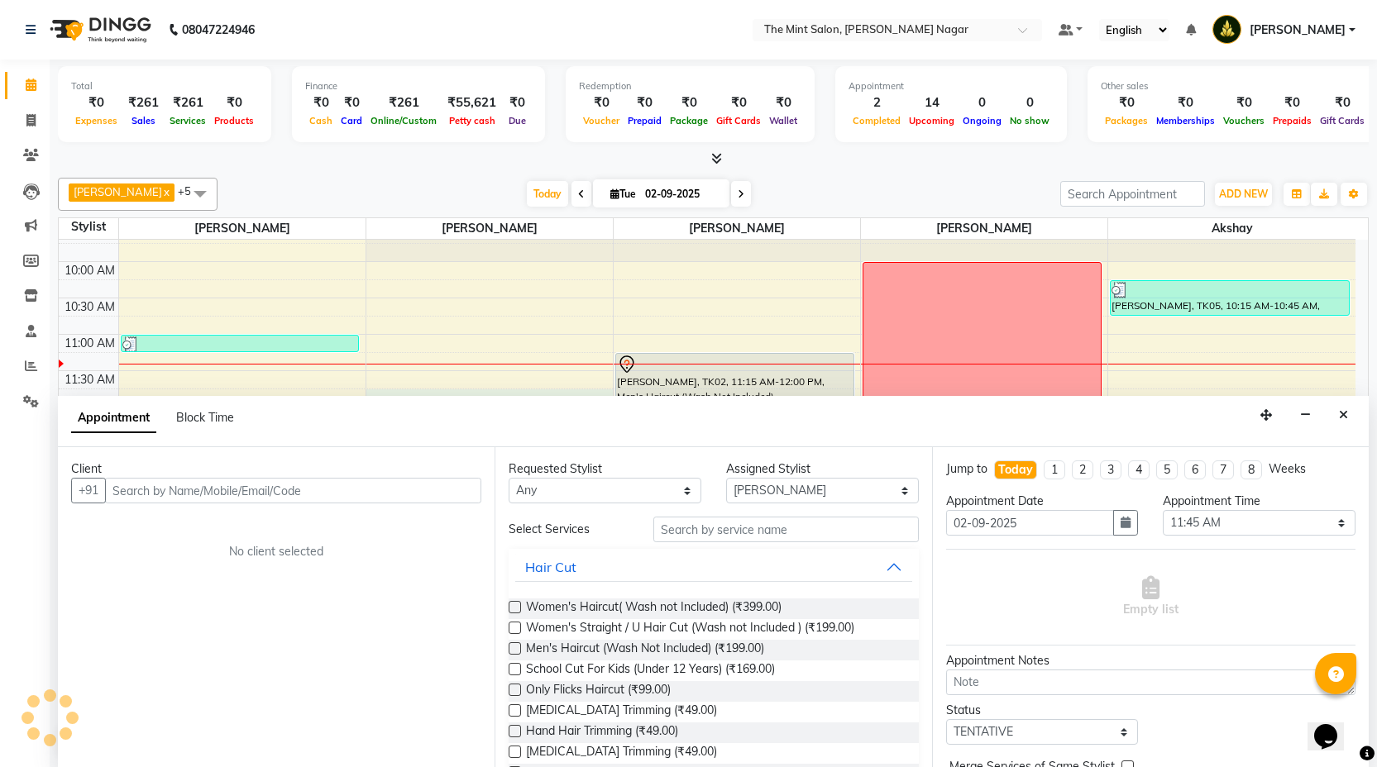
scroll to position [1, 0]
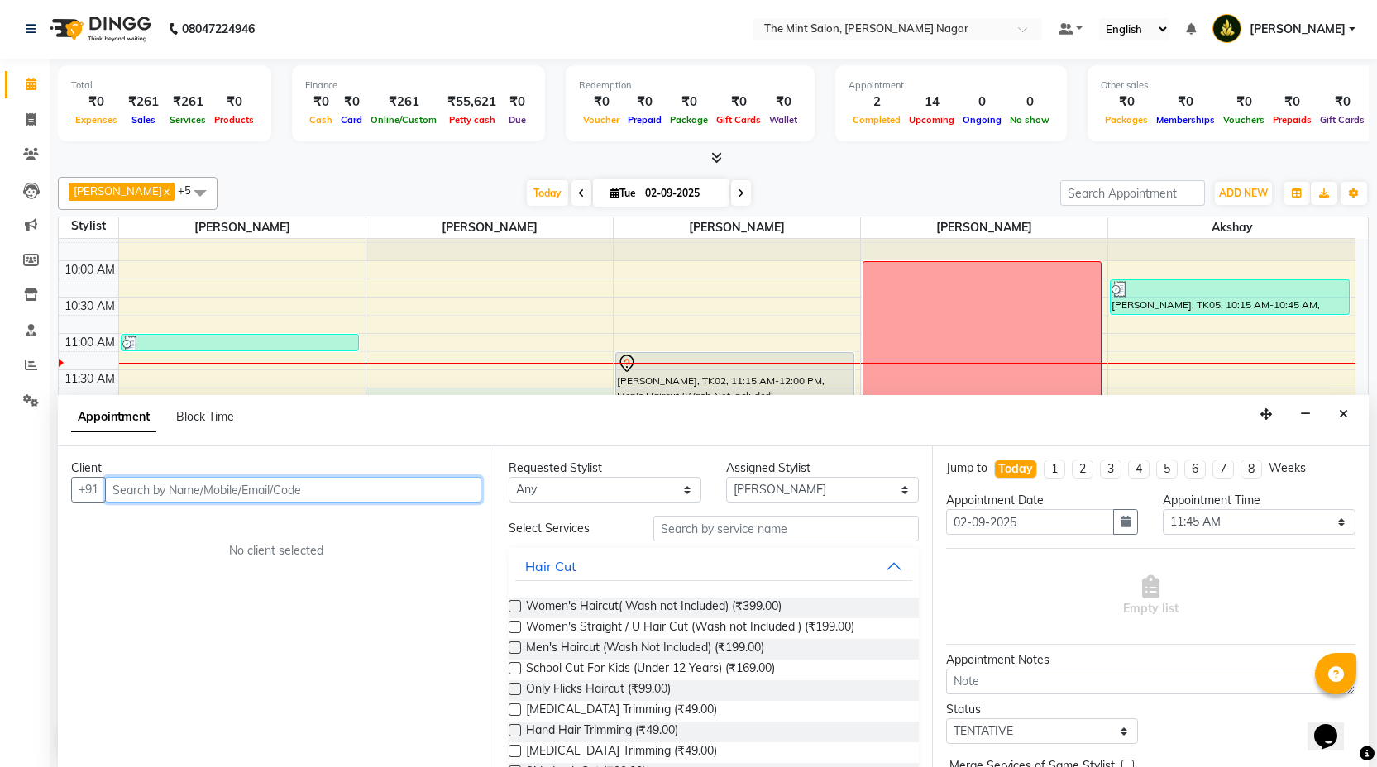
click at [394, 495] on input "text" at bounding box center [293, 490] width 376 height 26
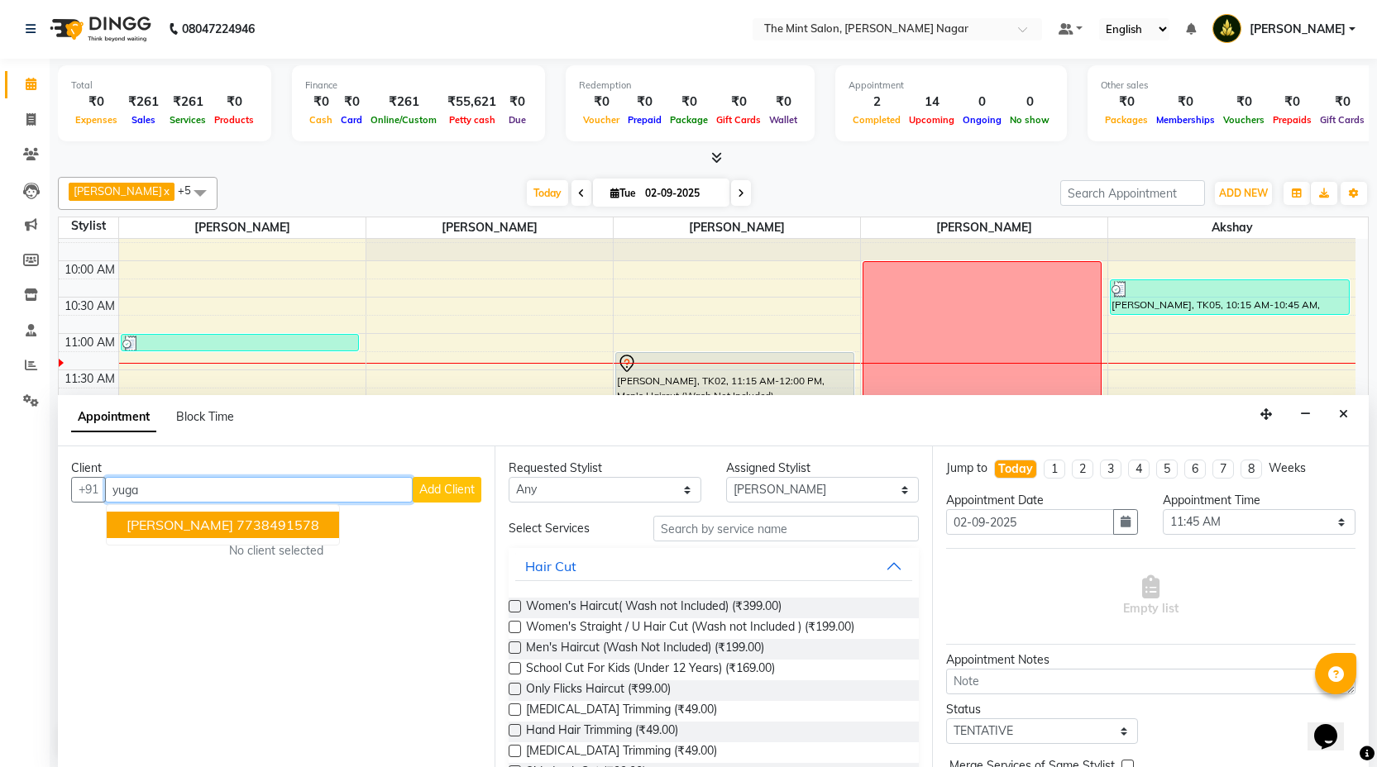
click at [317, 518] on button "Yuga Chauhan 7738491578" at bounding box center [223, 525] width 232 height 26
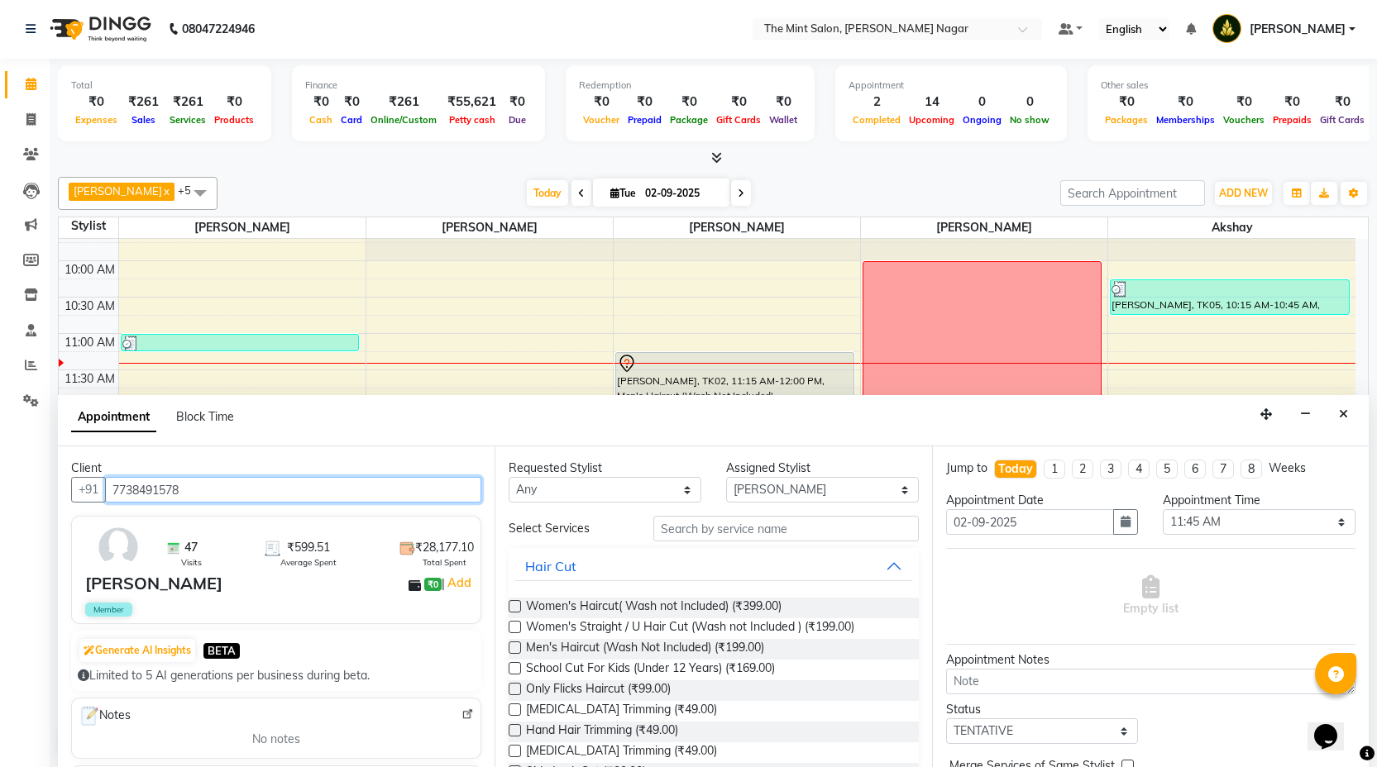
type input "7738491578"
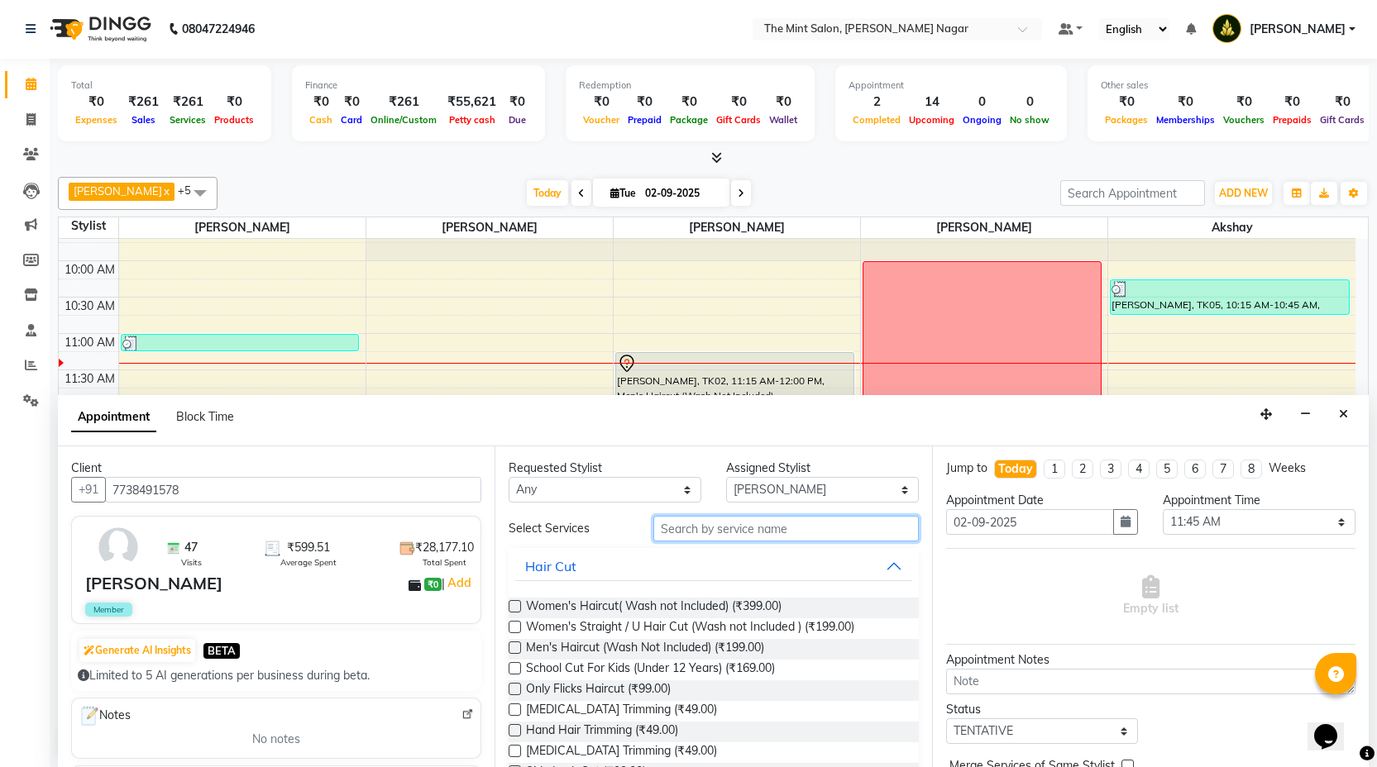
click at [685, 527] on input "text" at bounding box center [785, 529] width 265 height 26
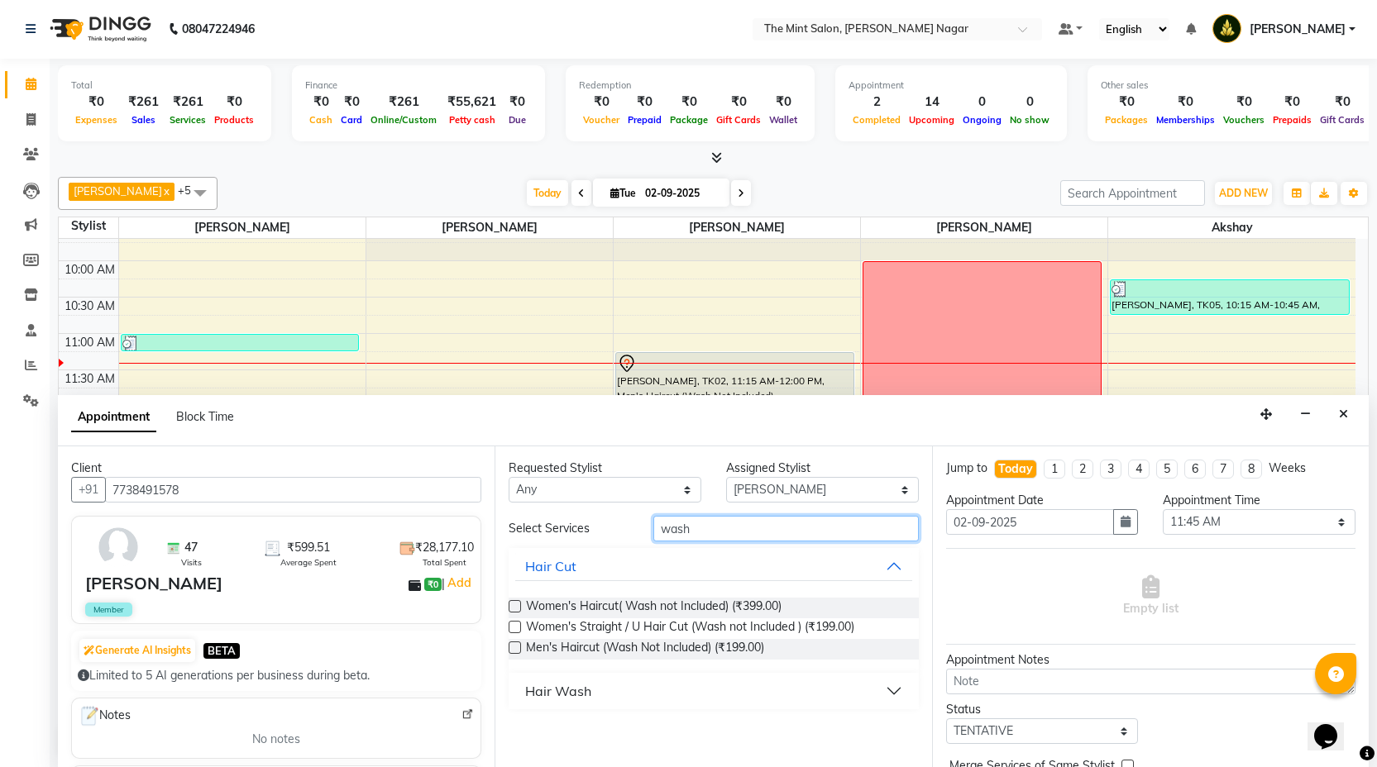
type input "wash"
click at [894, 692] on button "Hair Wash" at bounding box center [713, 691] width 396 height 30
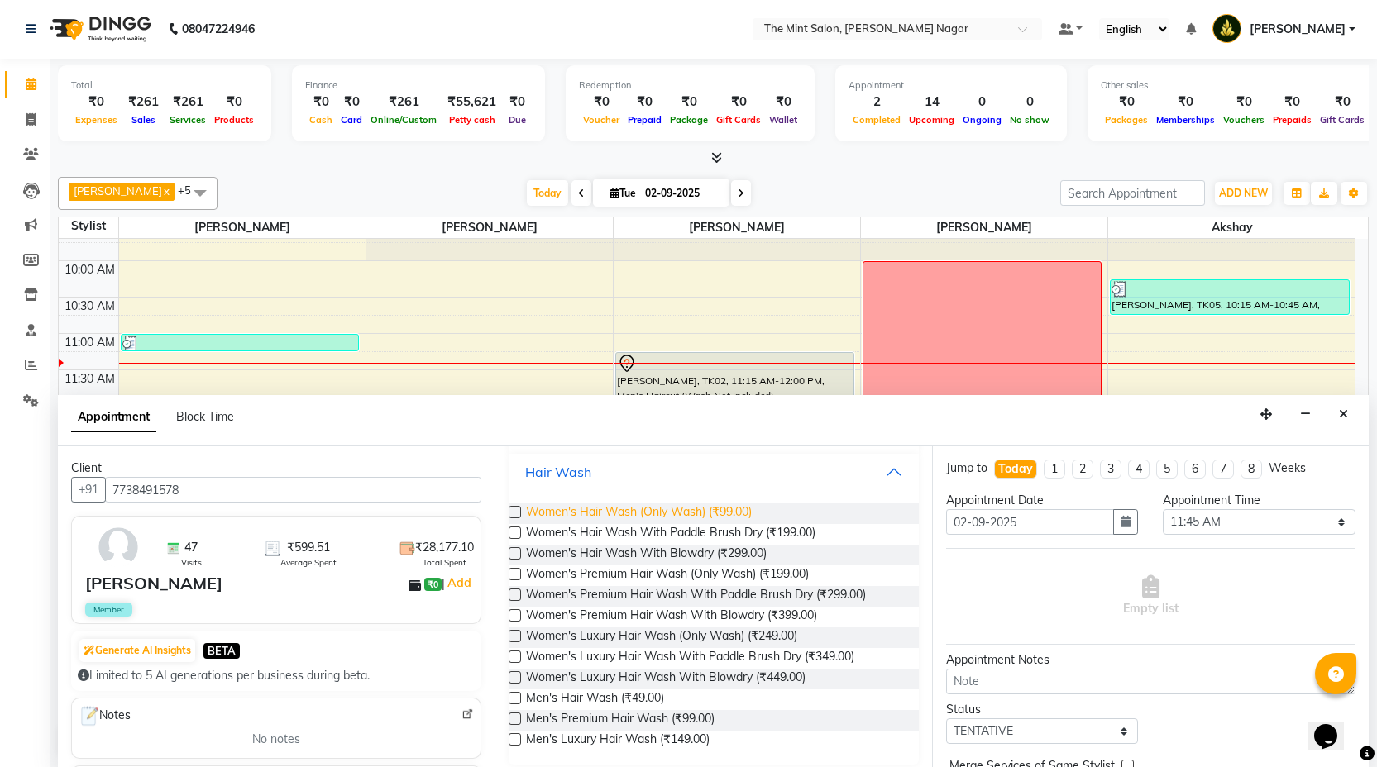
scroll to position [230, 0]
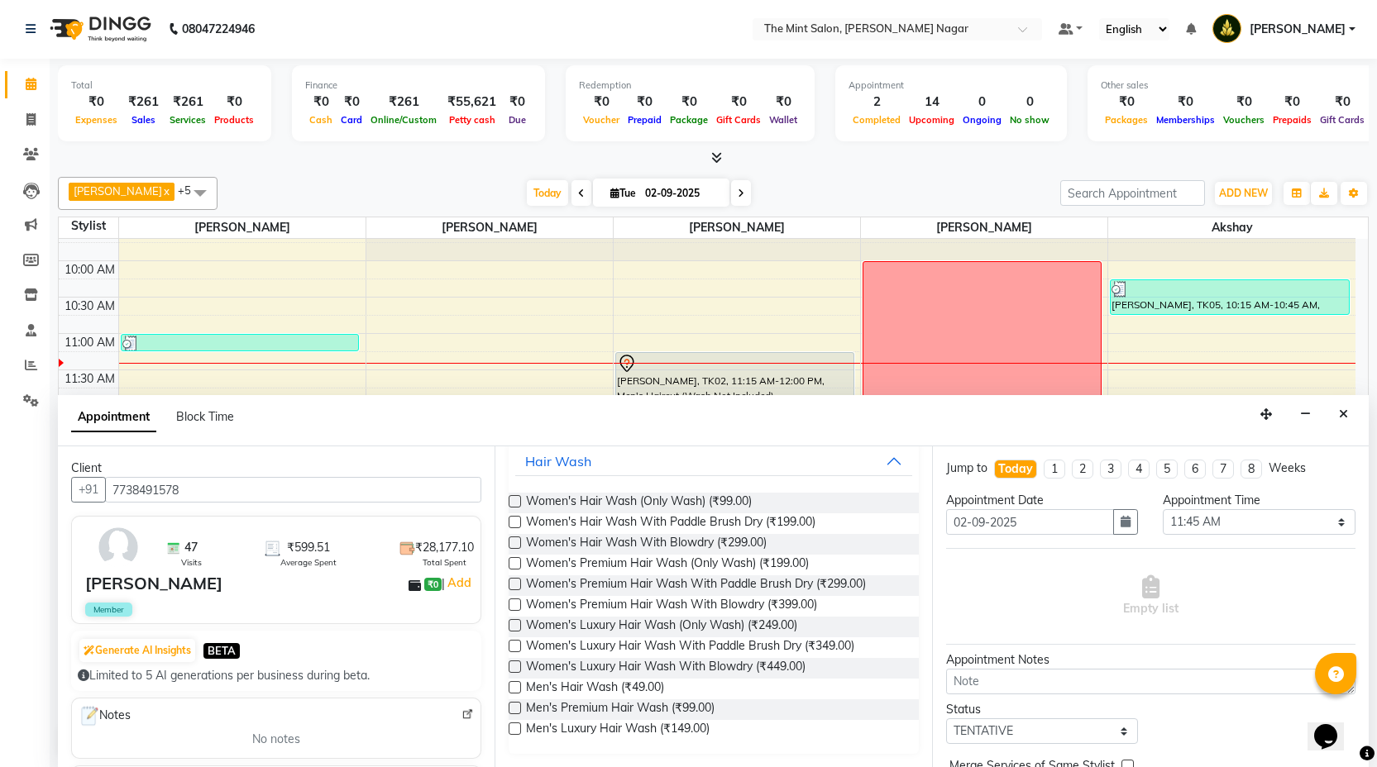
click at [513, 629] on label at bounding box center [515, 625] width 12 height 12
click at [513, 629] on input "checkbox" at bounding box center [514, 627] width 11 height 11
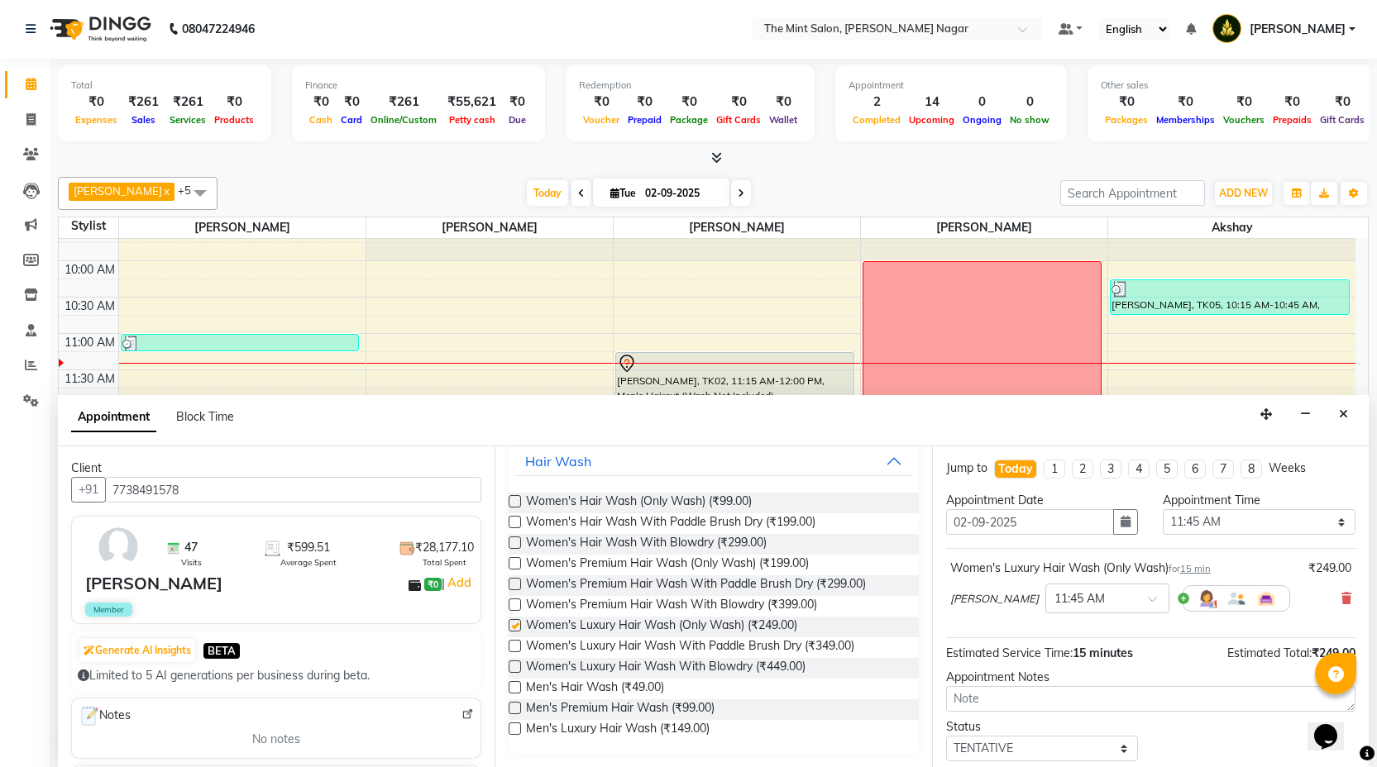
checkbox input "false"
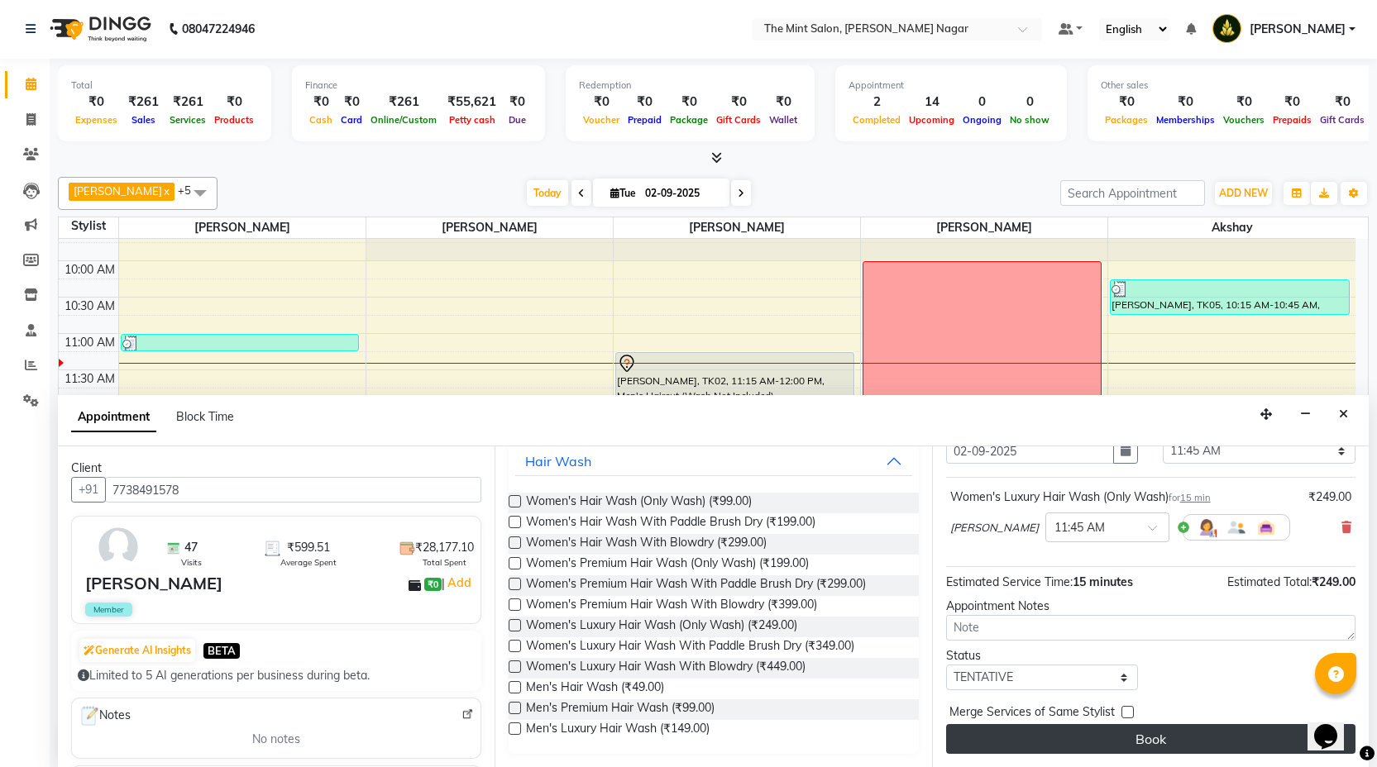
click at [1131, 737] on button "Book" at bounding box center [1150, 739] width 409 height 30
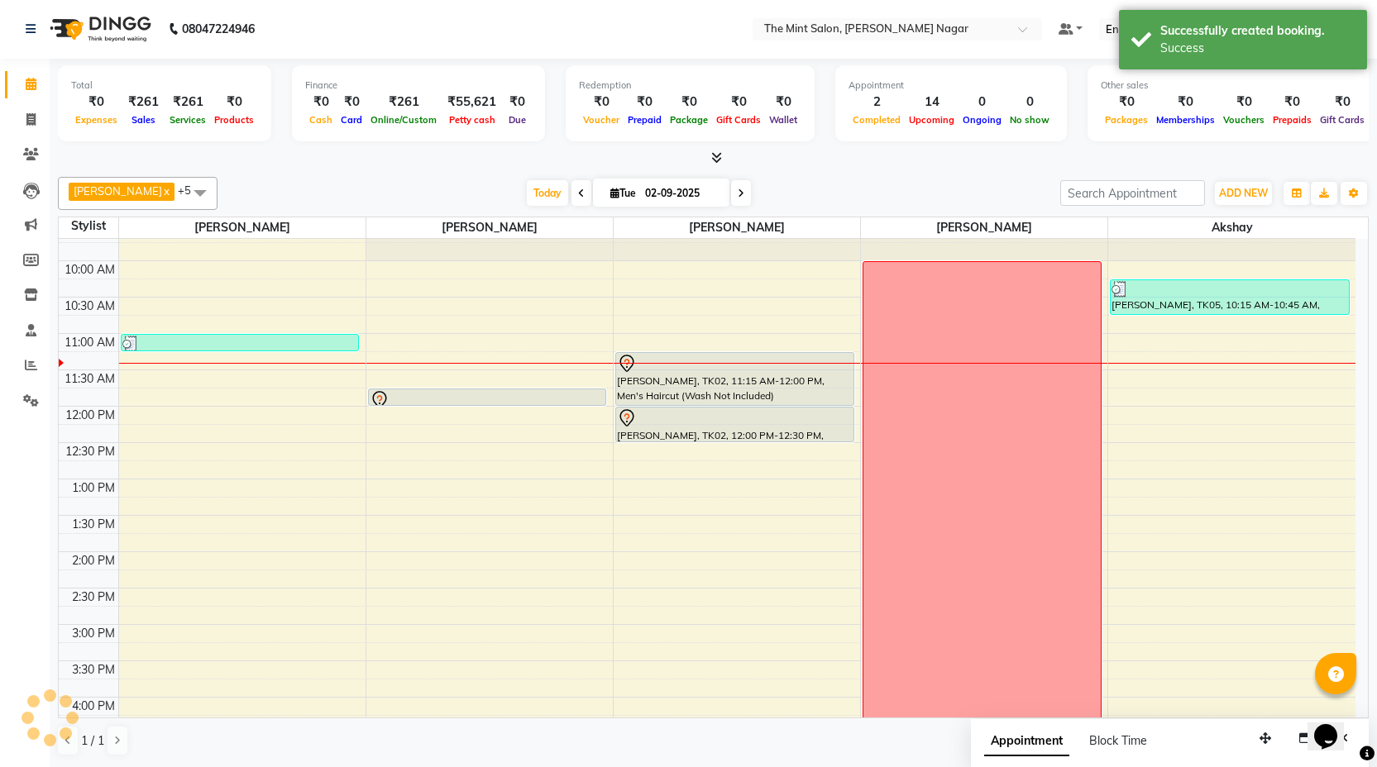
scroll to position [0, 0]
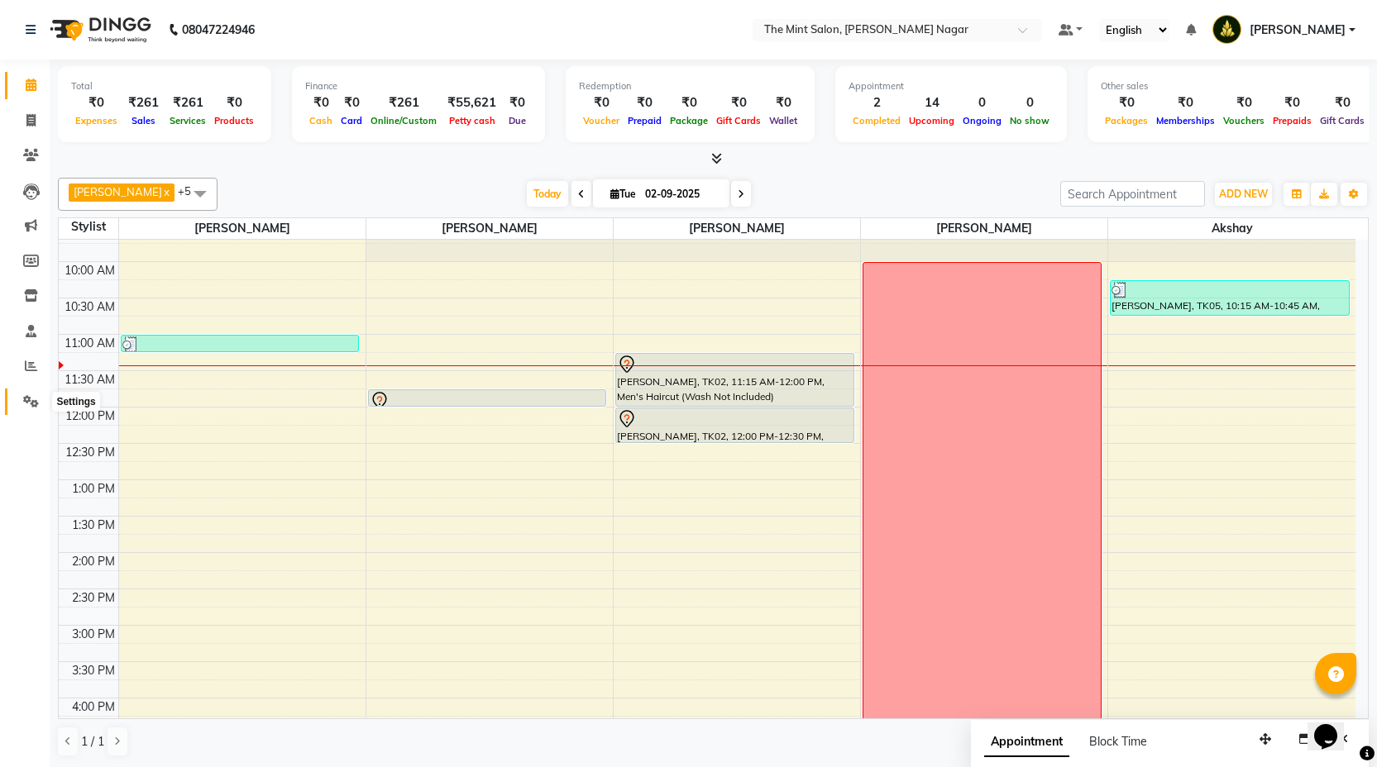
click at [21, 400] on span at bounding box center [31, 402] width 29 height 19
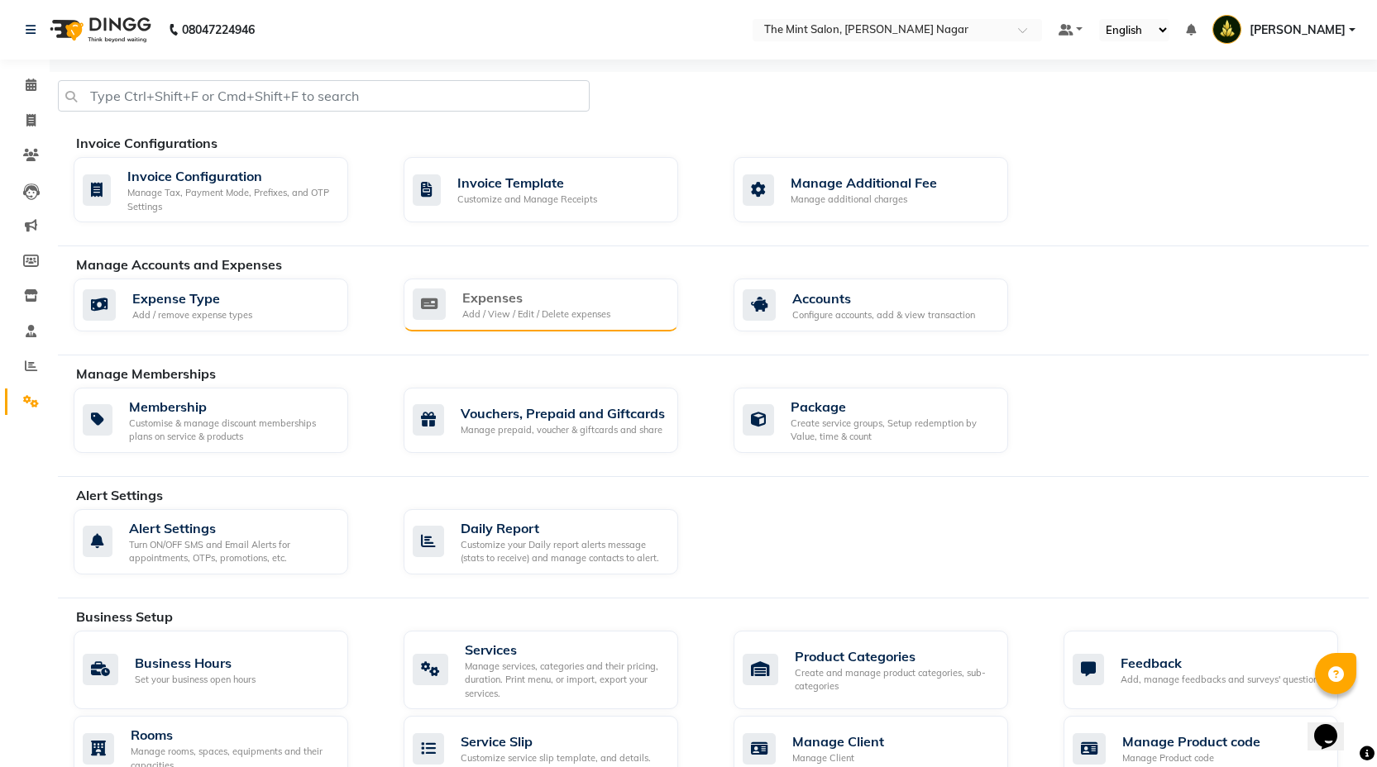
click at [614, 284] on div "Expenses Add / View / Edit / Delete expenses" at bounding box center [541, 305] width 275 height 53
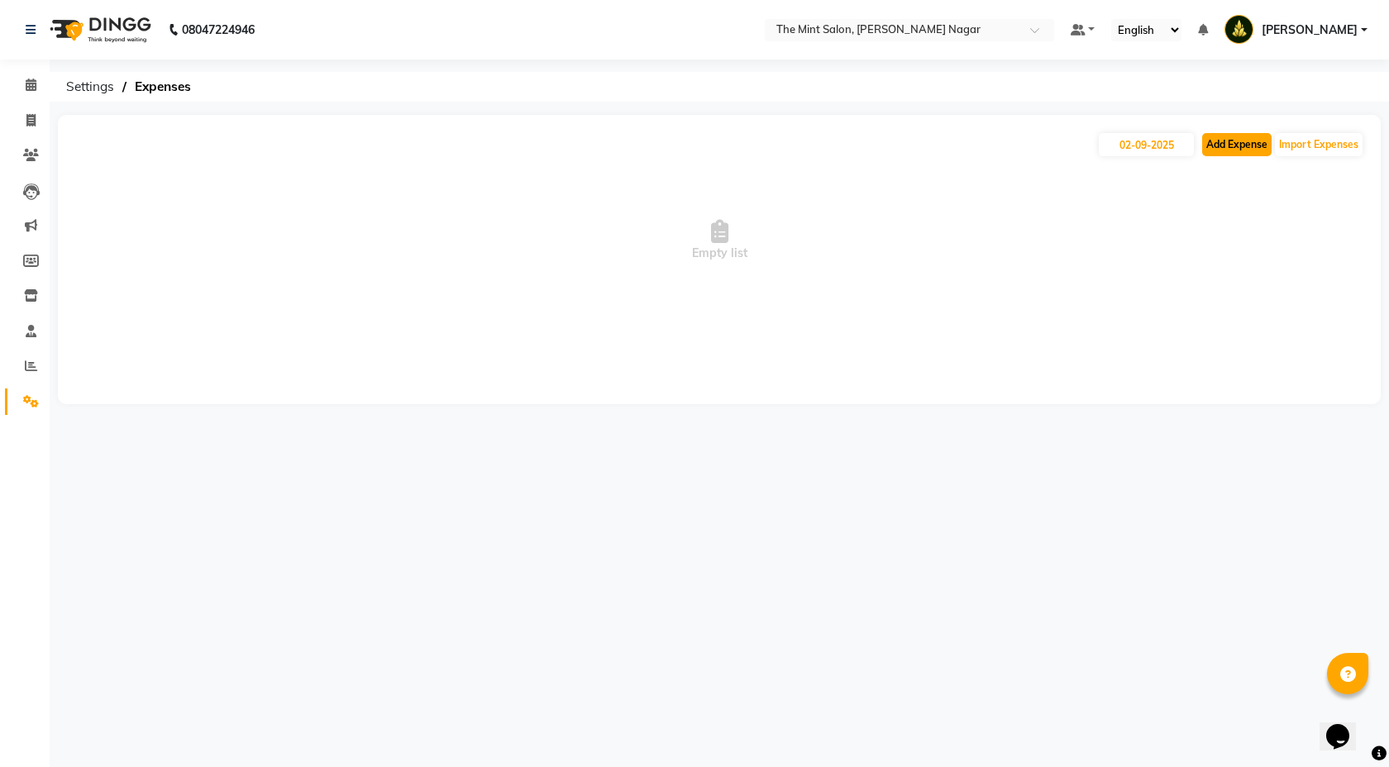
click at [1256, 150] on button "Add Expense" at bounding box center [1236, 144] width 69 height 23
select select "1"
select select "6185"
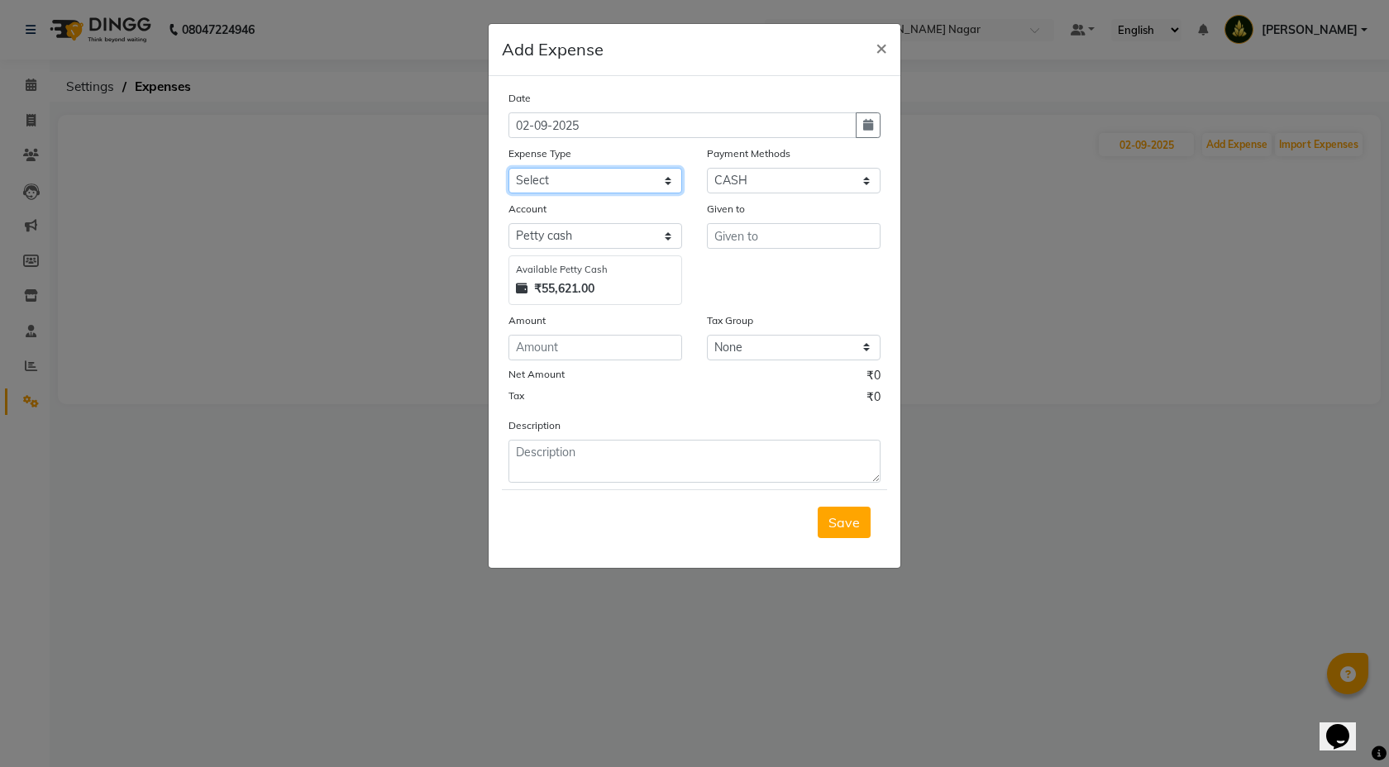
click at [666, 187] on select "Select Advance Salary Bank charges Bonus Car maintenance Cash transfer to bank …" at bounding box center [596, 181] width 174 height 26
select select "18180"
click at [740, 238] on input "text" at bounding box center [794, 236] width 174 height 26
type input "General store"
click at [619, 342] on input "number" at bounding box center [596, 348] width 174 height 26
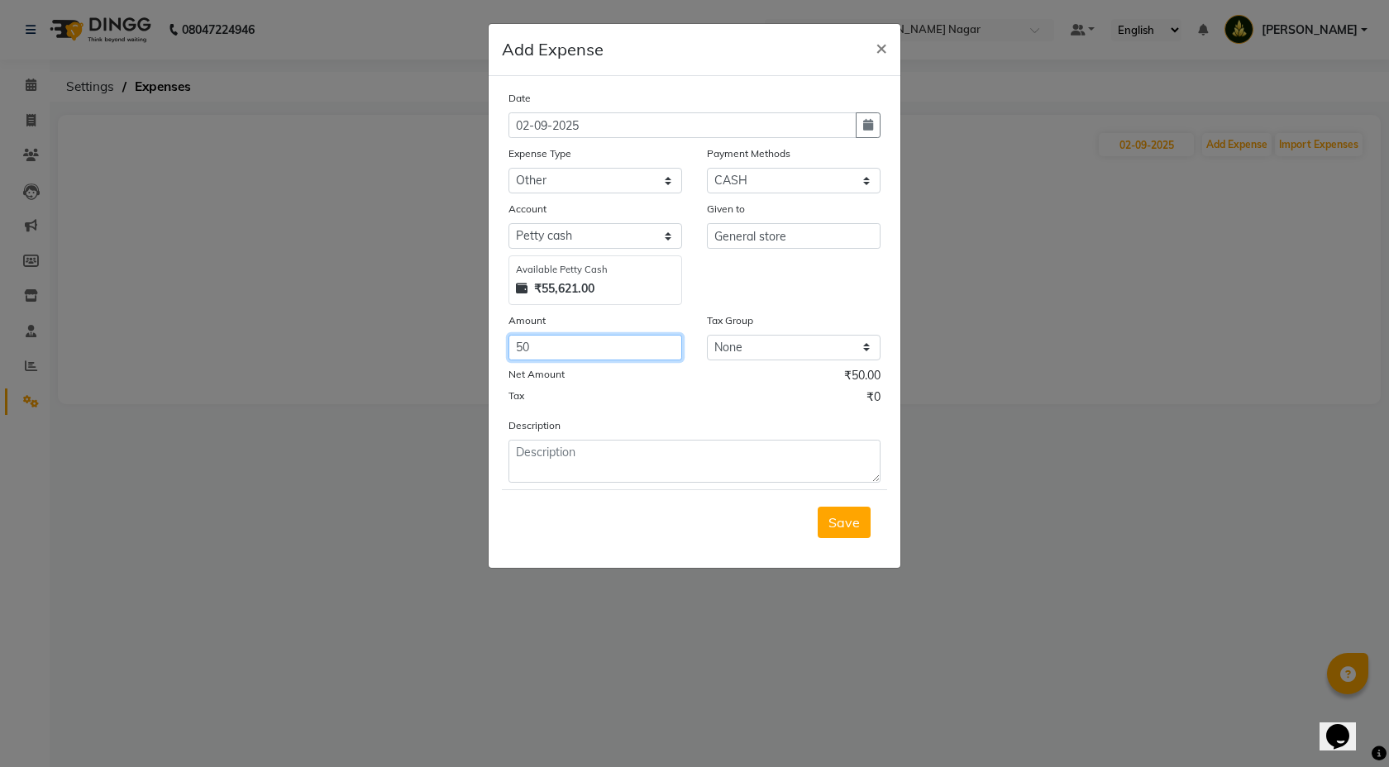
type input "50"
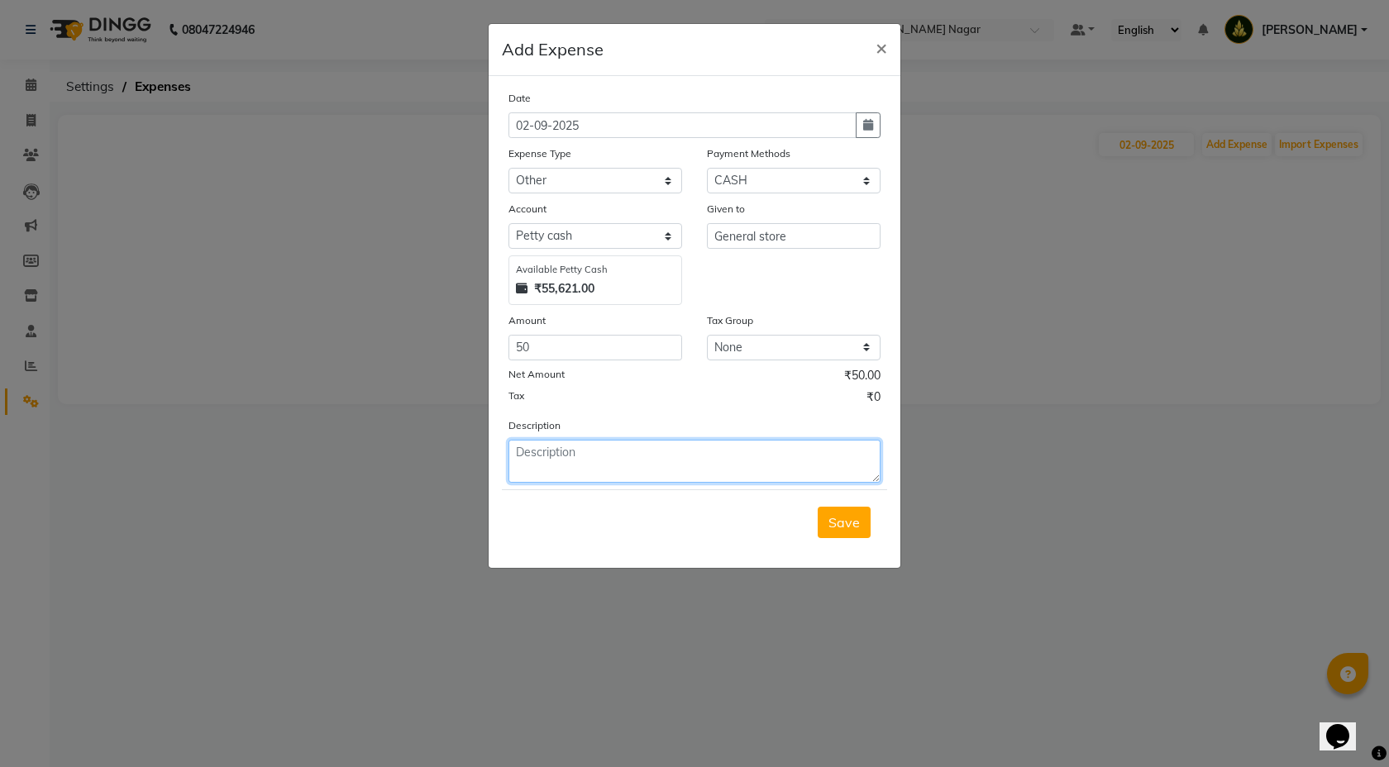
click at [614, 476] on textarea at bounding box center [695, 461] width 372 height 43
type textarea "Har"
click at [820, 528] on button "Save" at bounding box center [844, 522] width 53 height 31
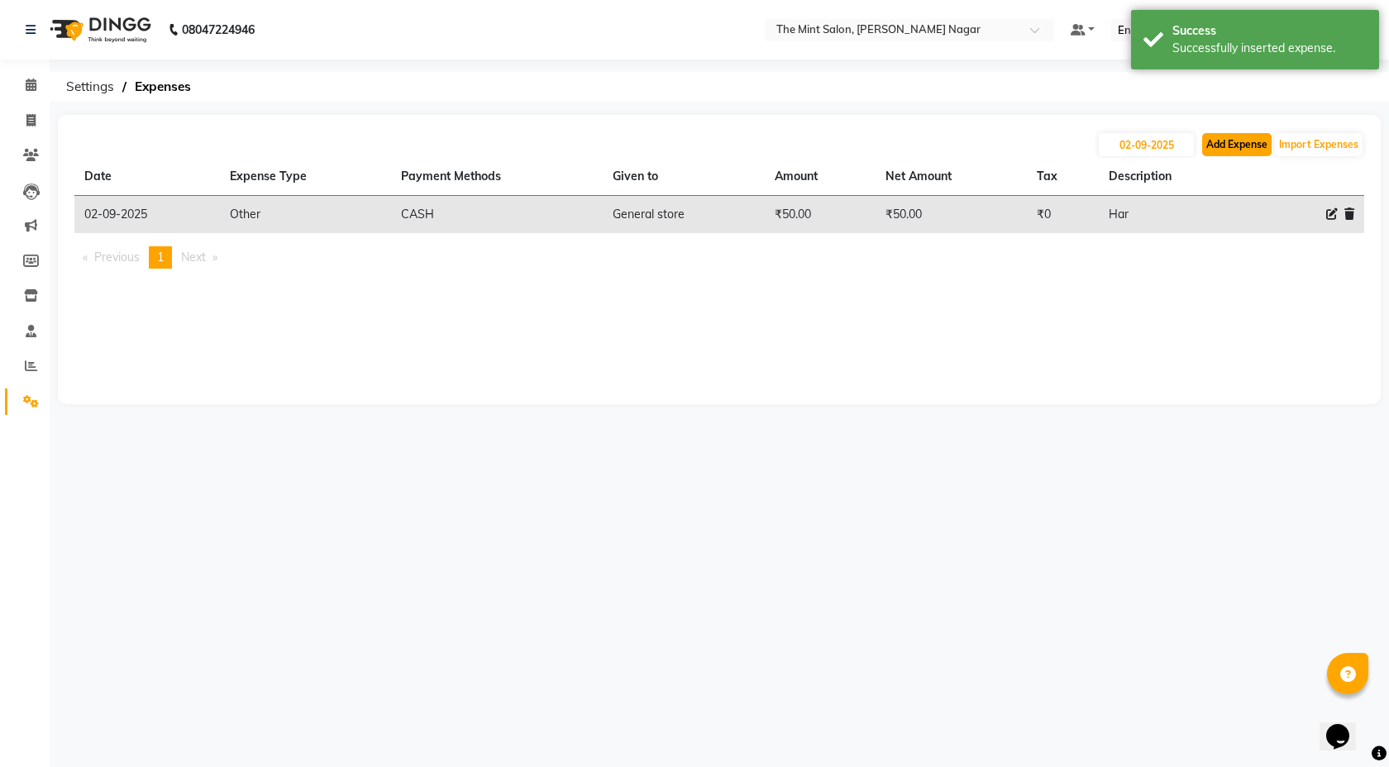
click at [1239, 140] on button "Add Expense" at bounding box center [1236, 144] width 69 height 23
select select "1"
select select "6185"
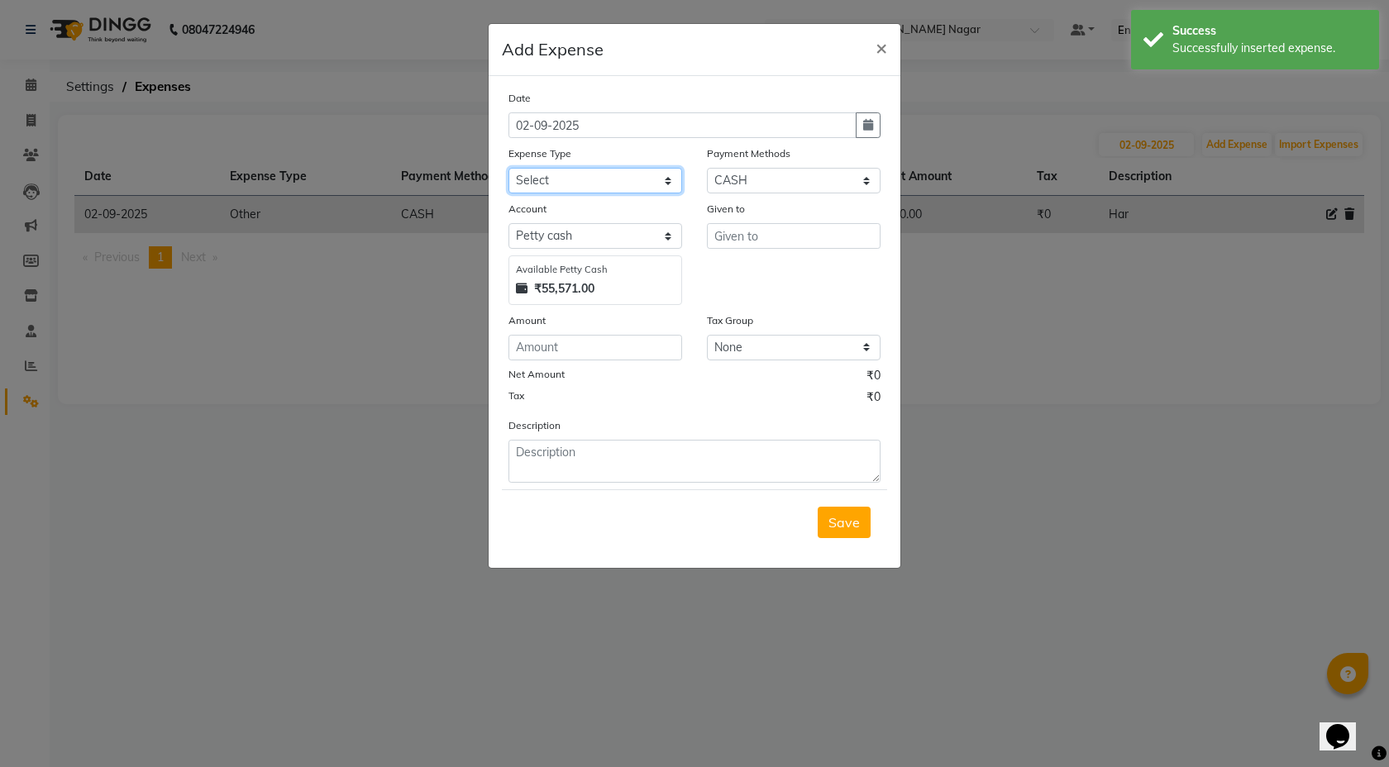
click at [656, 185] on select "Select Advance Salary Bank charges Bonus Car maintenance Cash transfer to bank …" at bounding box center [596, 181] width 174 height 26
select select "18180"
click at [860, 170] on select "Select Coupon Gift Card GPay PhonePe PayTM UPI CASH Wallet Points" at bounding box center [794, 181] width 174 height 26
select select "7"
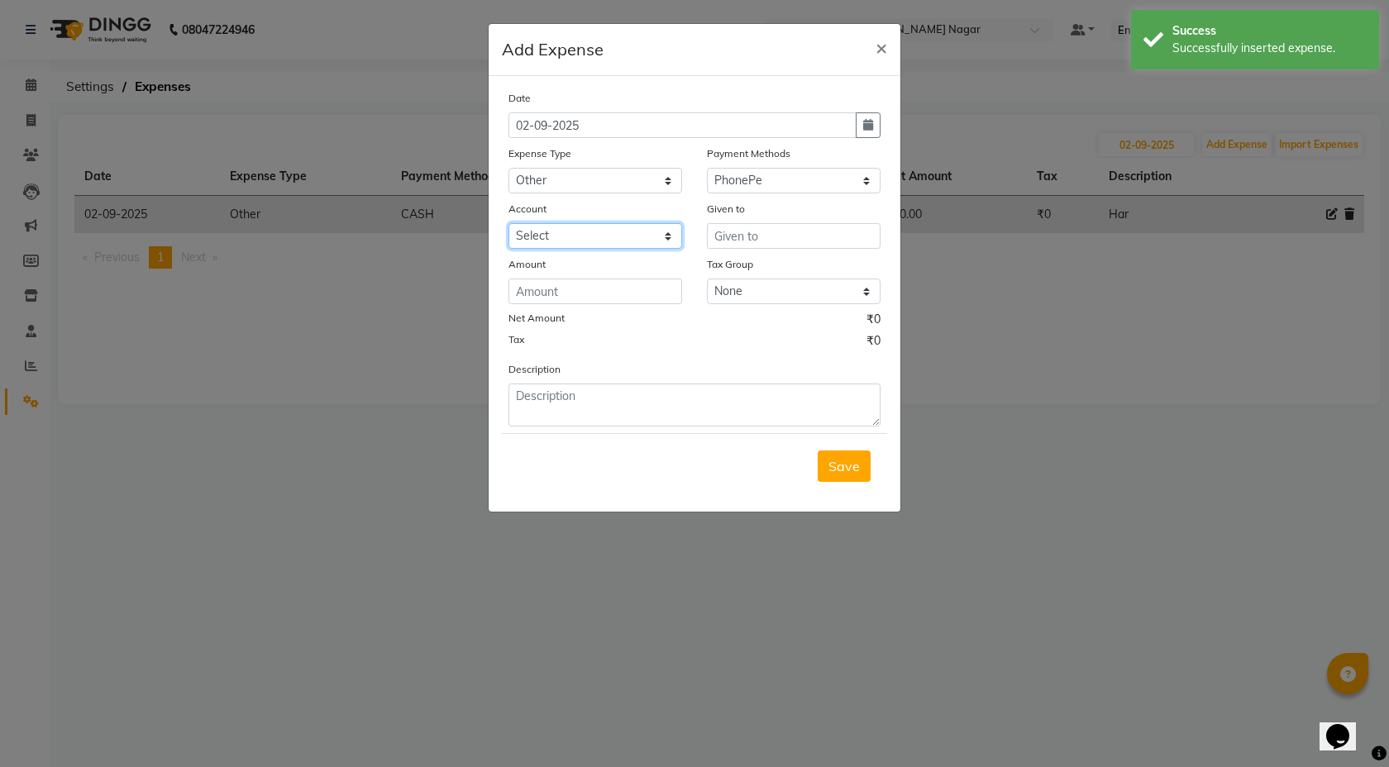
click at [664, 242] on select "Select HDFC Bank" at bounding box center [596, 236] width 174 height 26
select select "6967"
click at [740, 235] on input "text" at bounding box center [794, 236] width 174 height 26
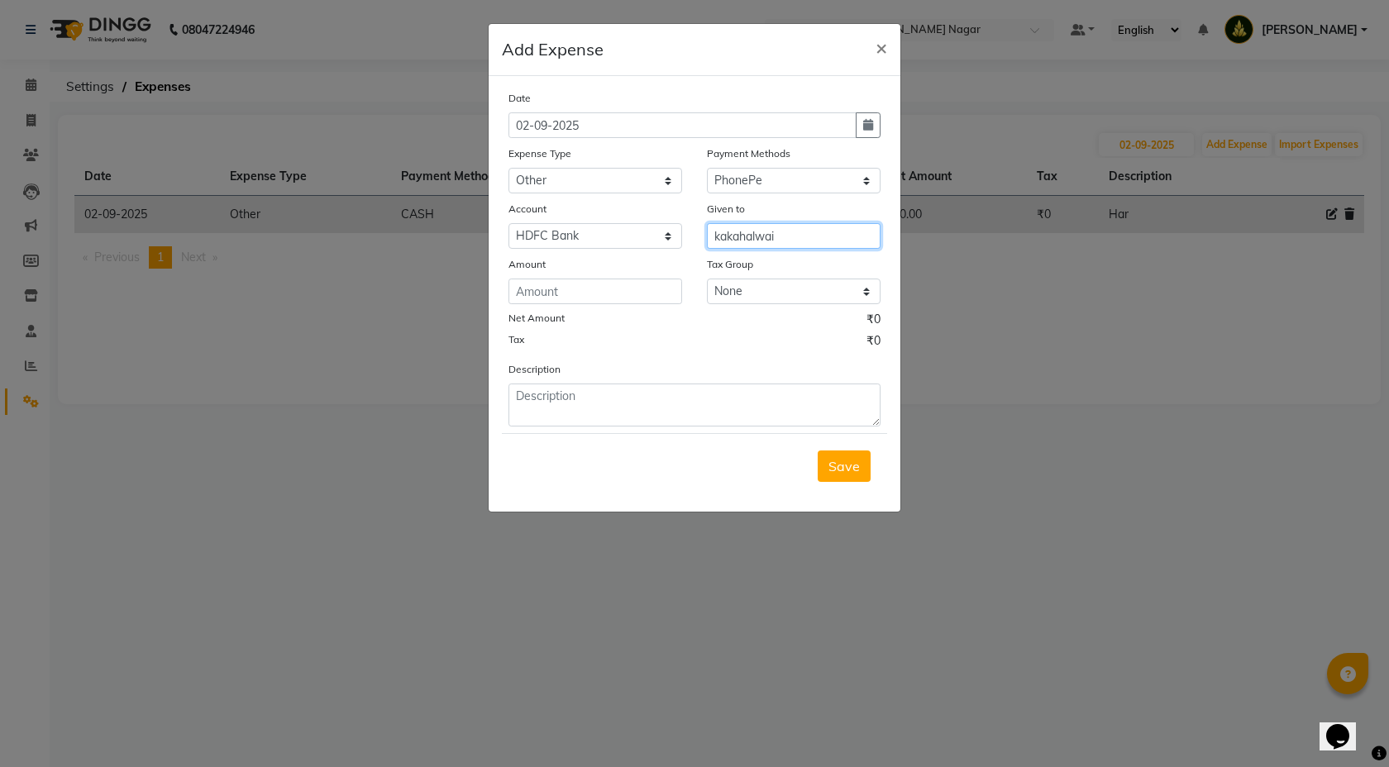
type input "kakahalwai"
click at [614, 300] on input "number" at bounding box center [596, 292] width 174 height 26
type input "195"
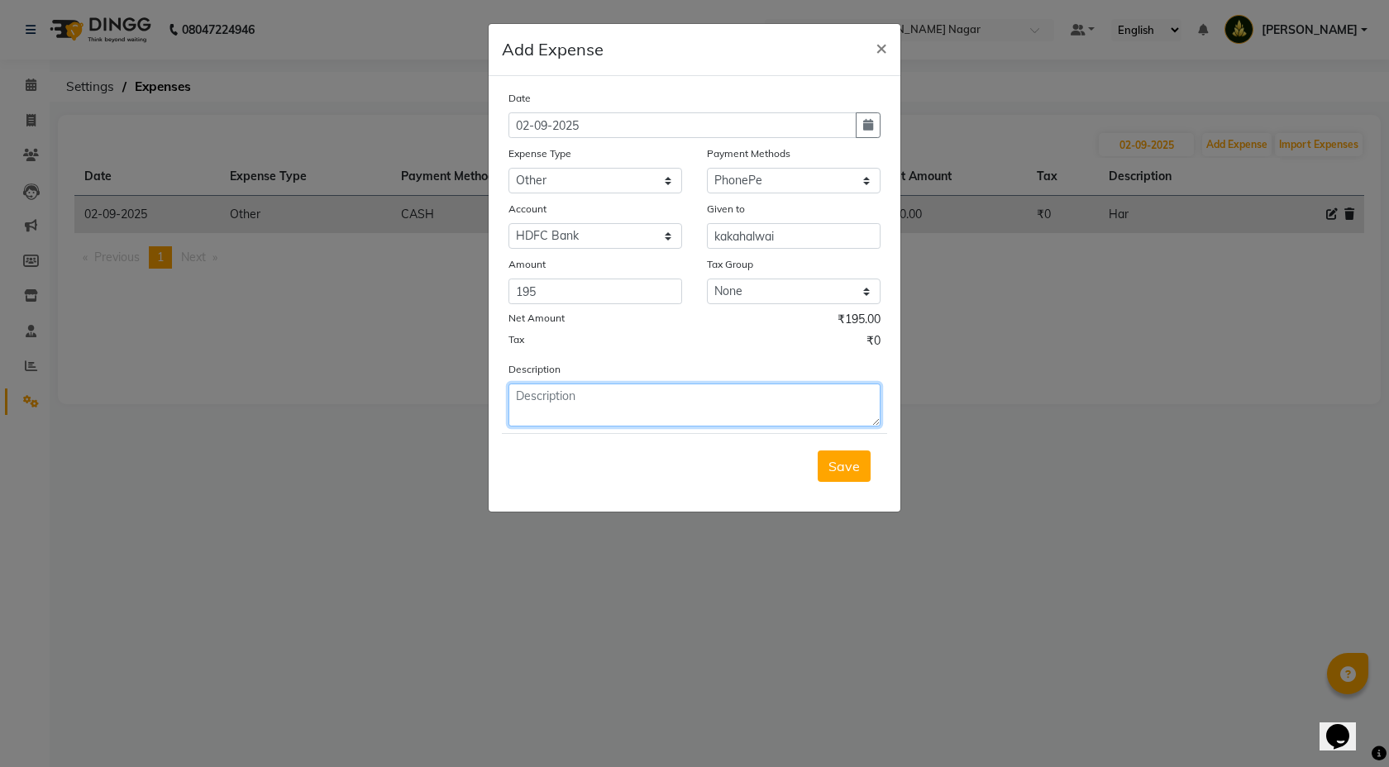
click at [637, 397] on textarea at bounding box center [695, 405] width 372 height 43
type textarea "Mithali"
click at [851, 480] on button "Save" at bounding box center [844, 466] width 53 height 31
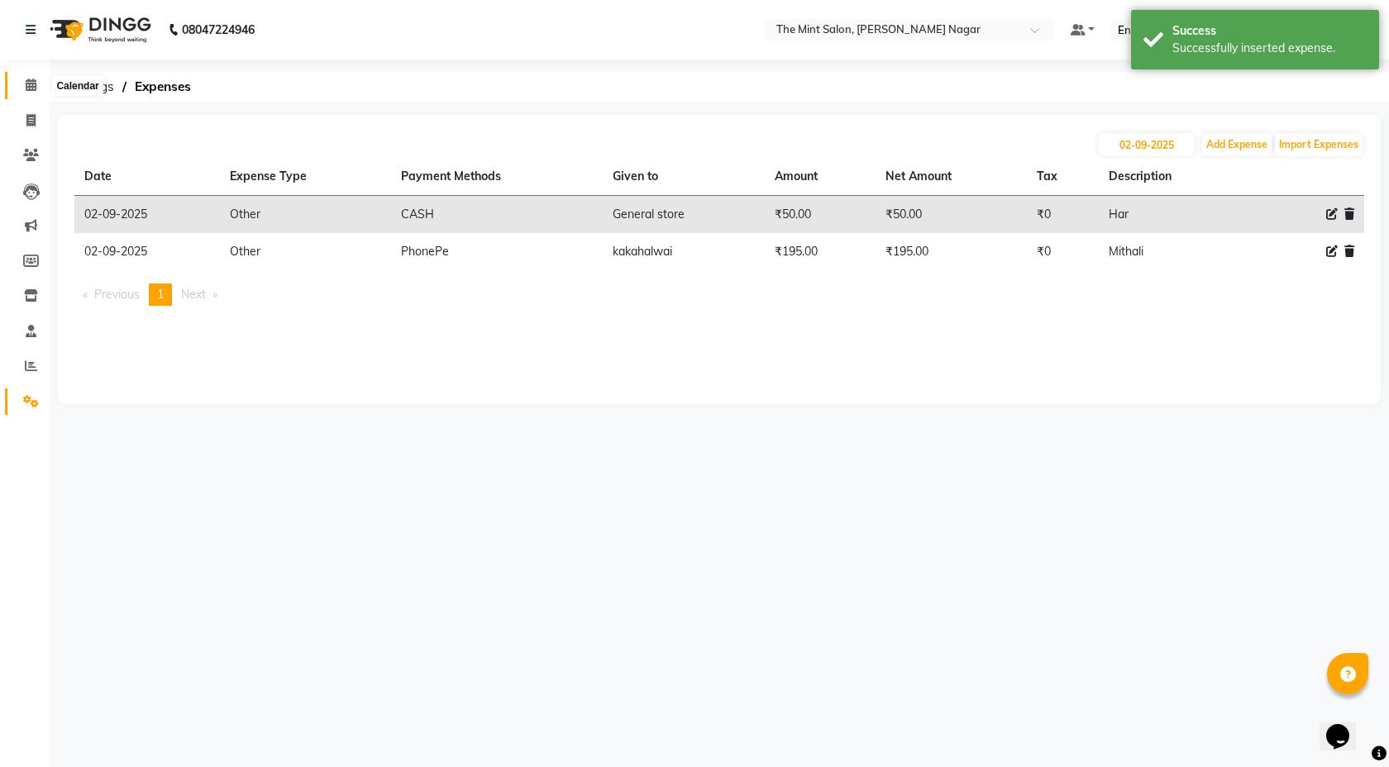
click at [37, 85] on span at bounding box center [31, 85] width 29 height 19
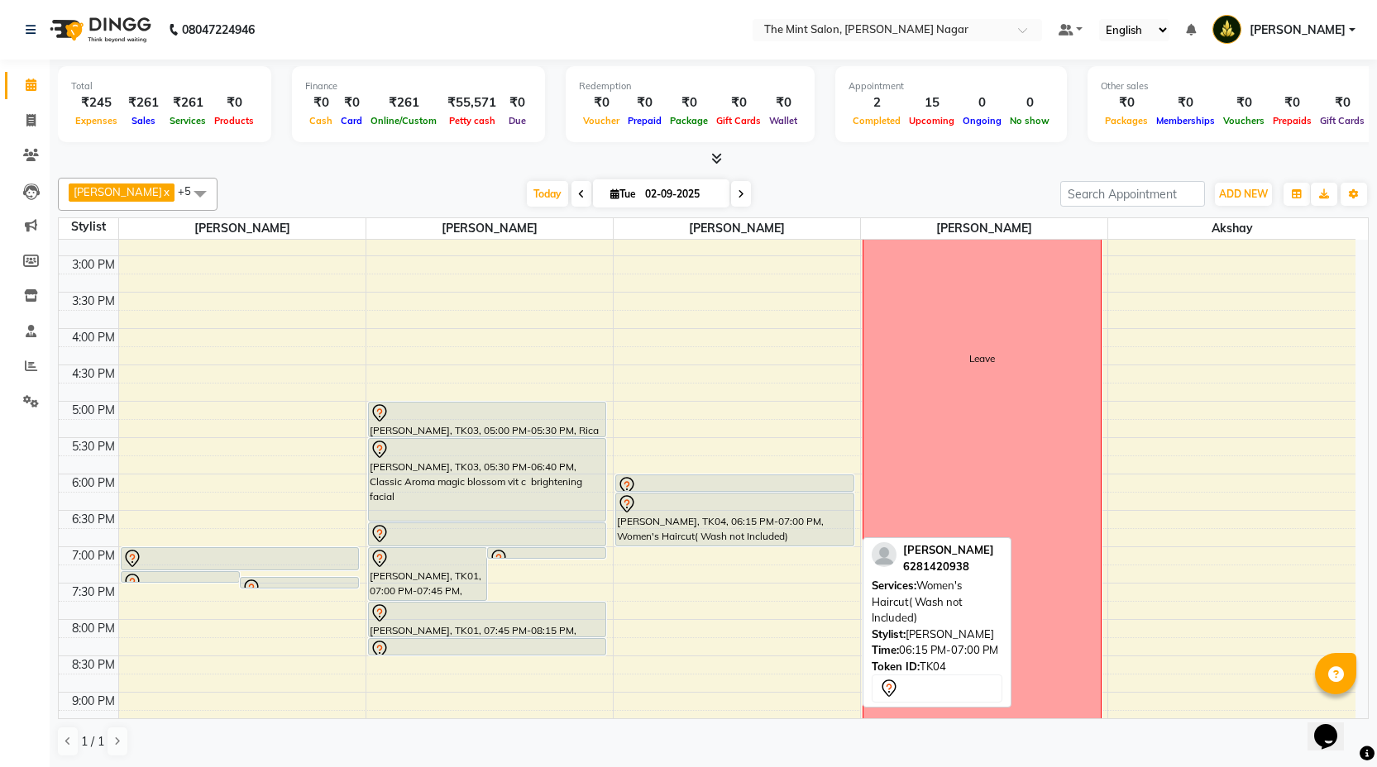
scroll to position [424, 0]
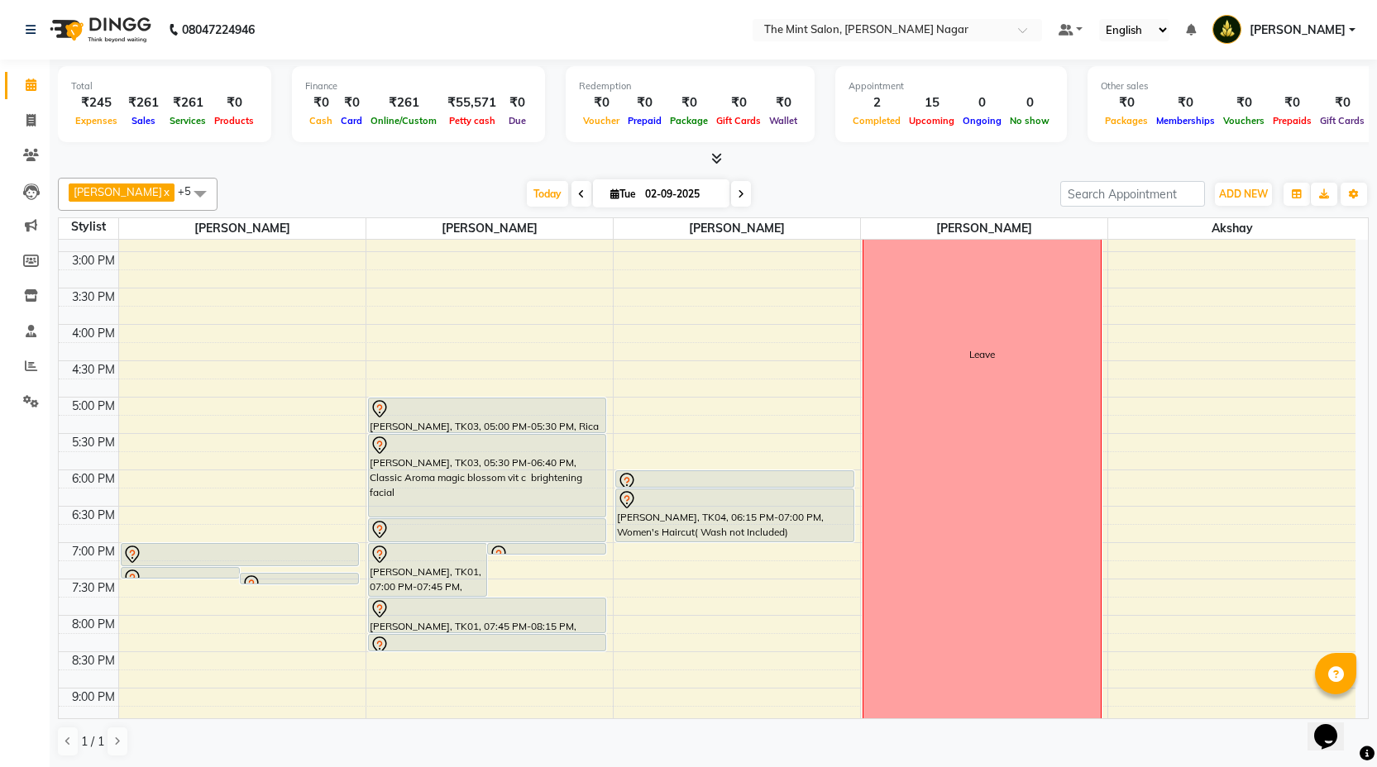
click at [630, 586] on div "9:00 AM 9:30 AM 10:00 AM 10:30 AM 11:00 AM 11:30 AM 12:00 PM 12:30 PM 1:00 PM 1…" at bounding box center [707, 361] width 1297 height 1091
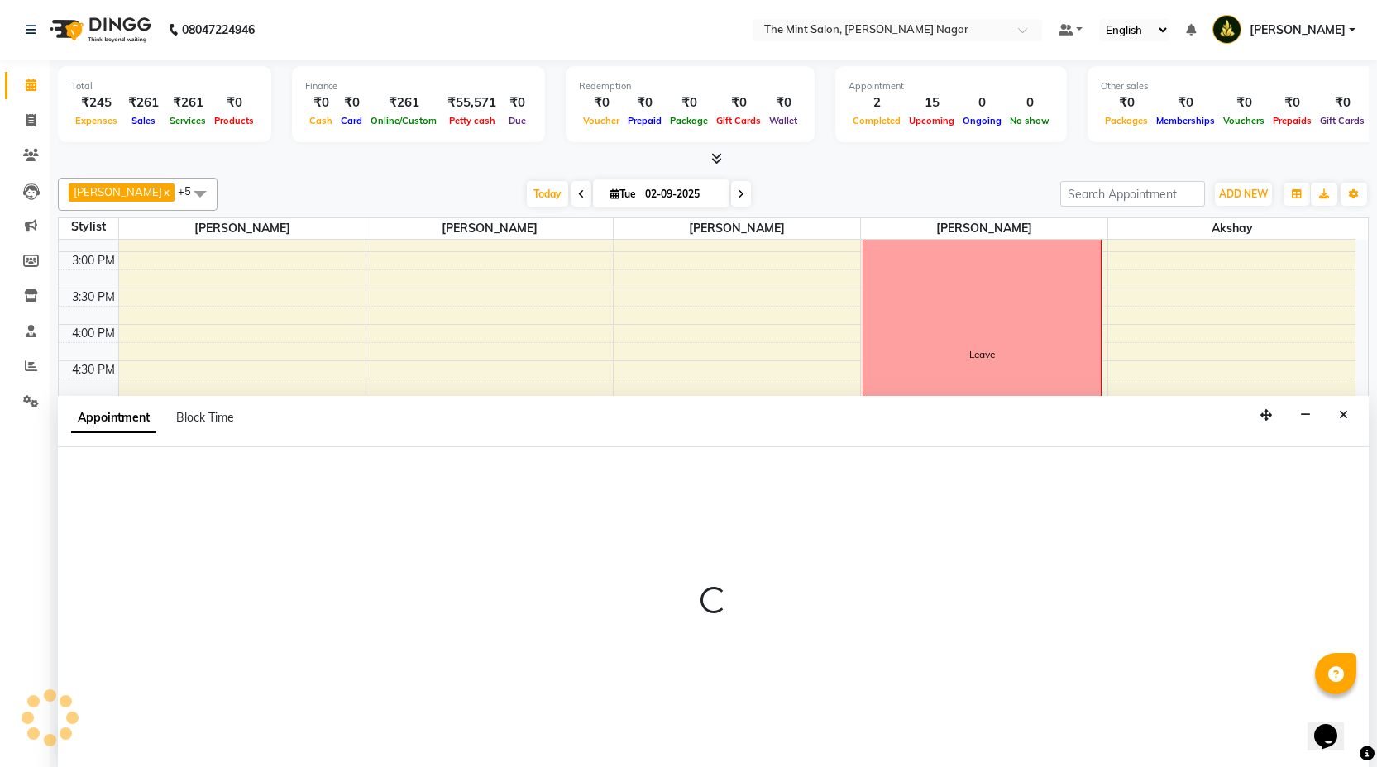
select select "66078"
select select "tentative"
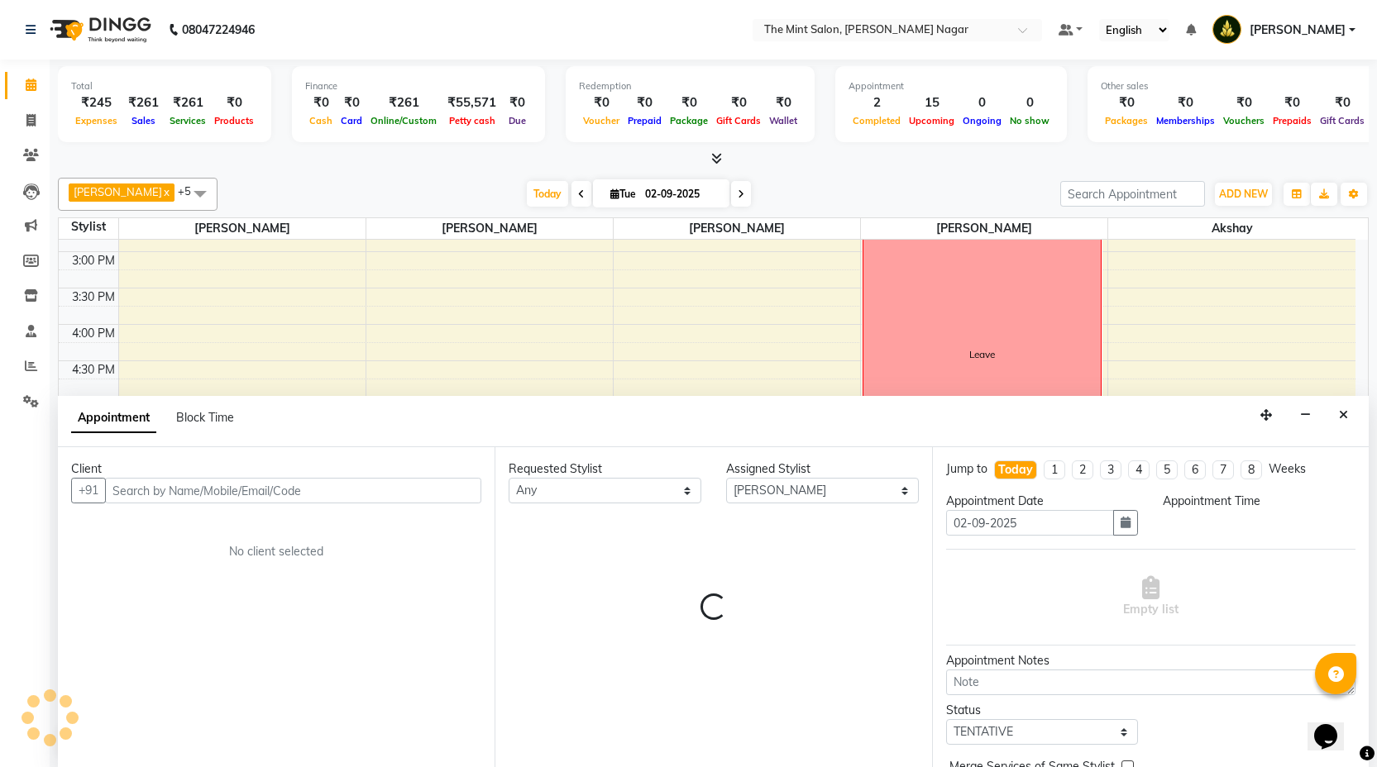
scroll to position [1, 0]
select select "1170"
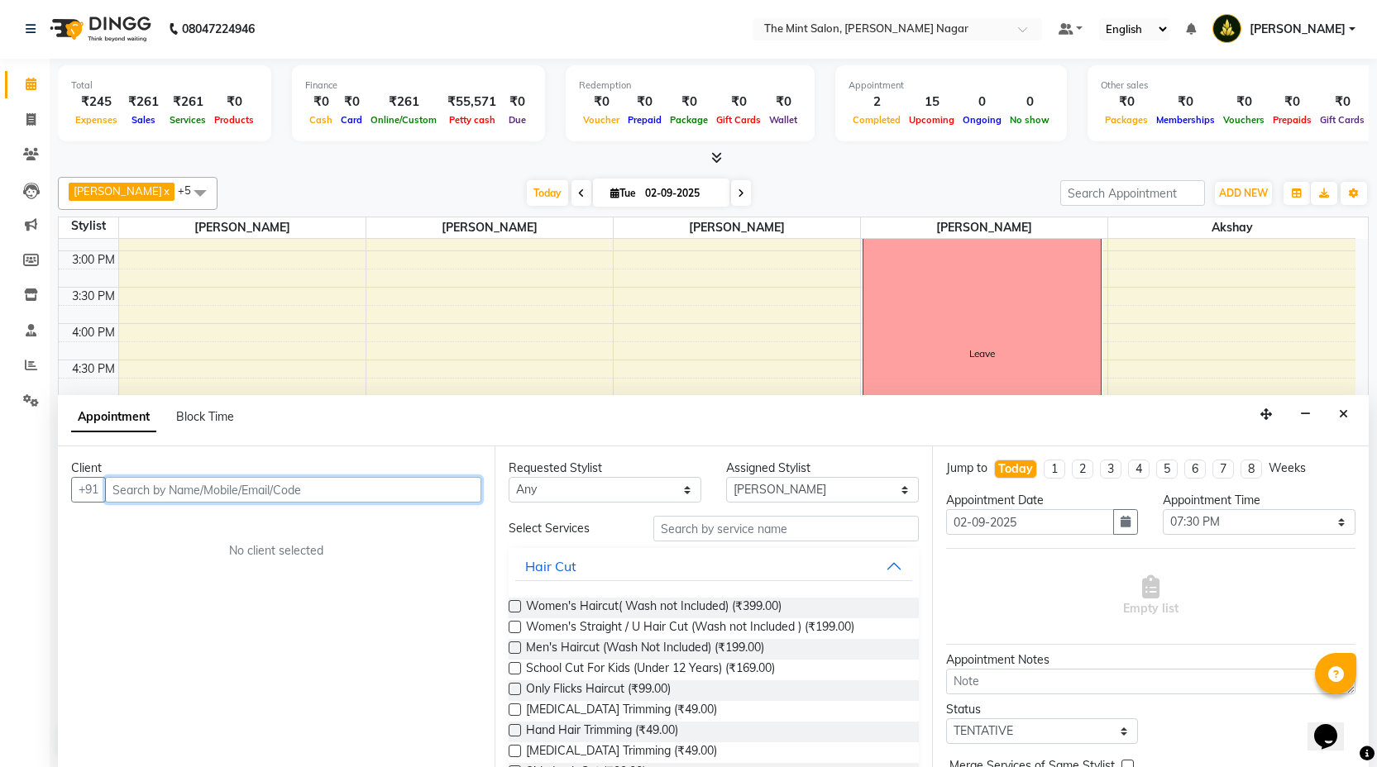
click at [387, 496] on input "text" at bounding box center [293, 490] width 376 height 26
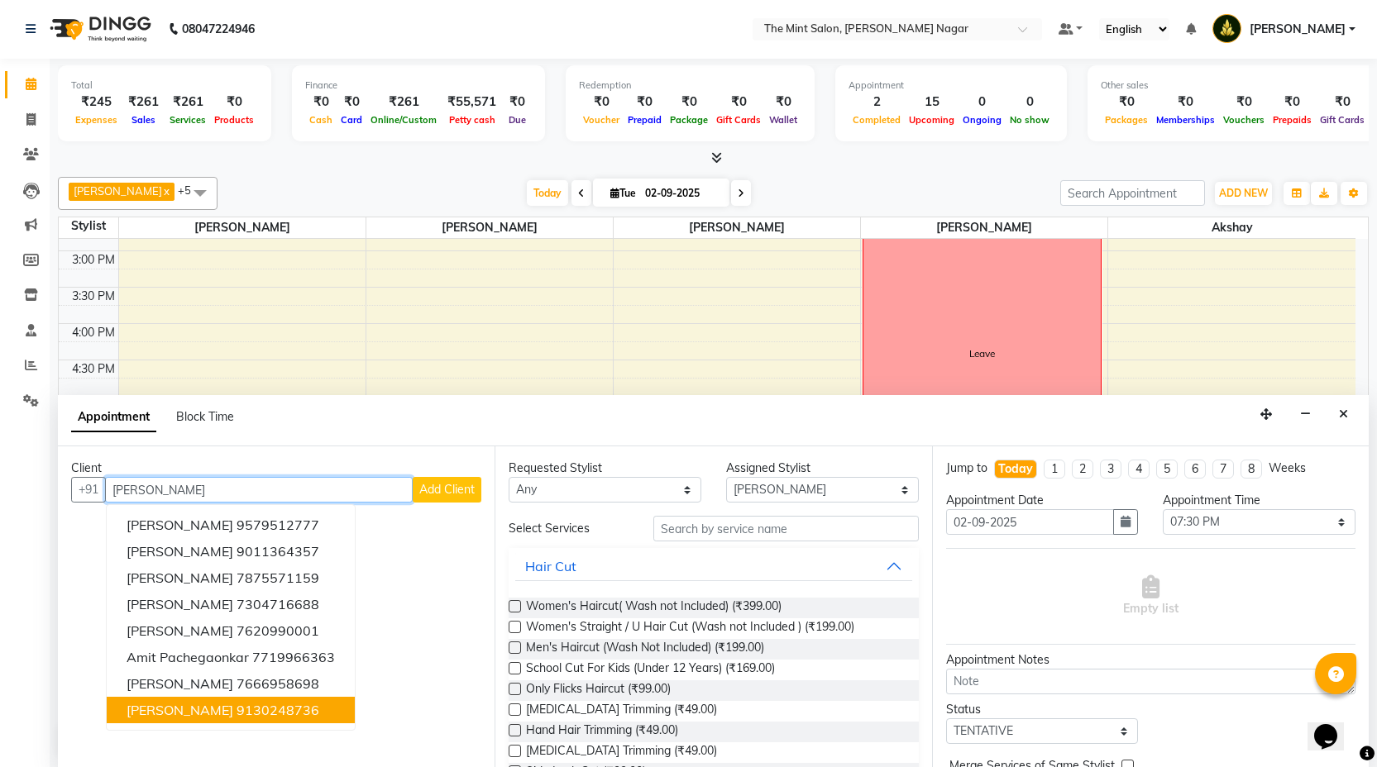
click at [184, 713] on span "Onkar Zagade" at bounding box center [180, 710] width 107 height 17
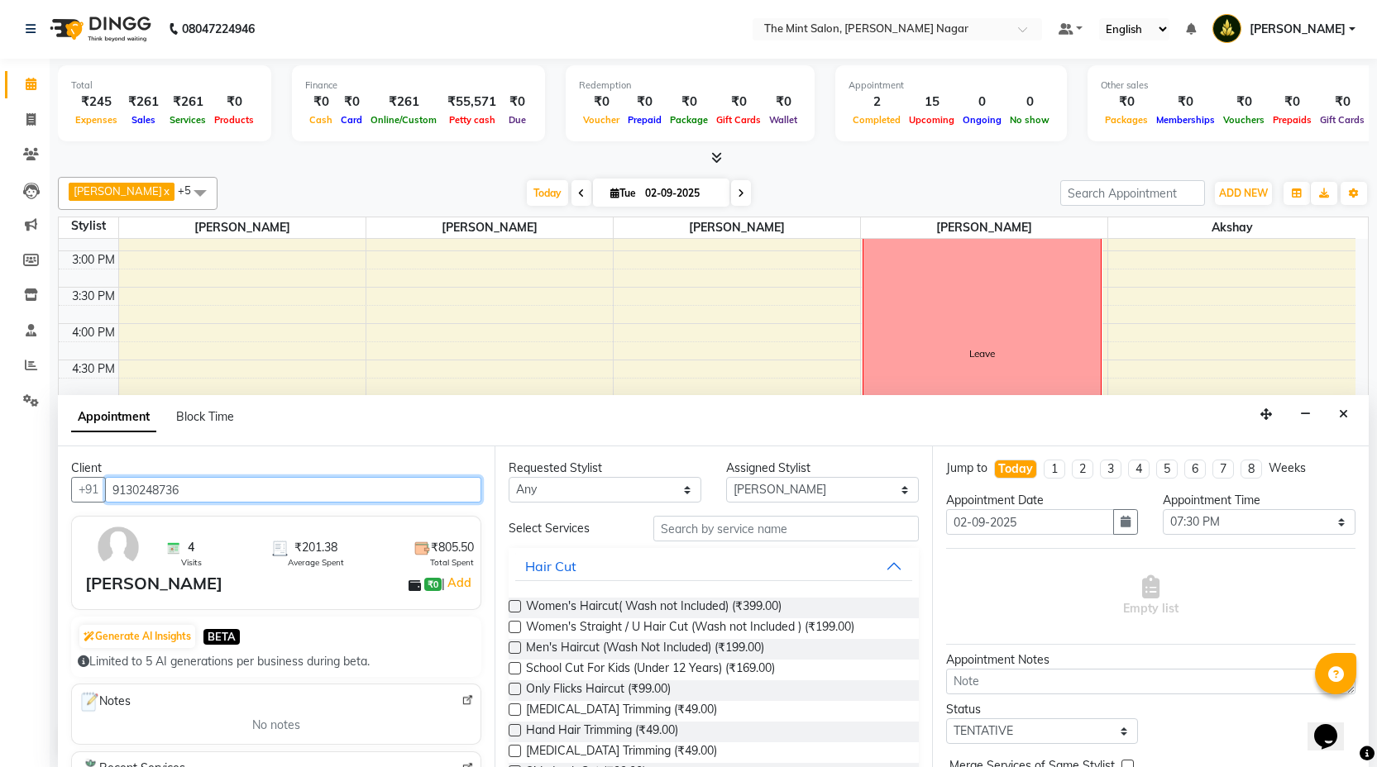
type input "9130248736"
click at [514, 650] on label at bounding box center [515, 648] width 12 height 12
click at [514, 650] on input "checkbox" at bounding box center [514, 649] width 11 height 11
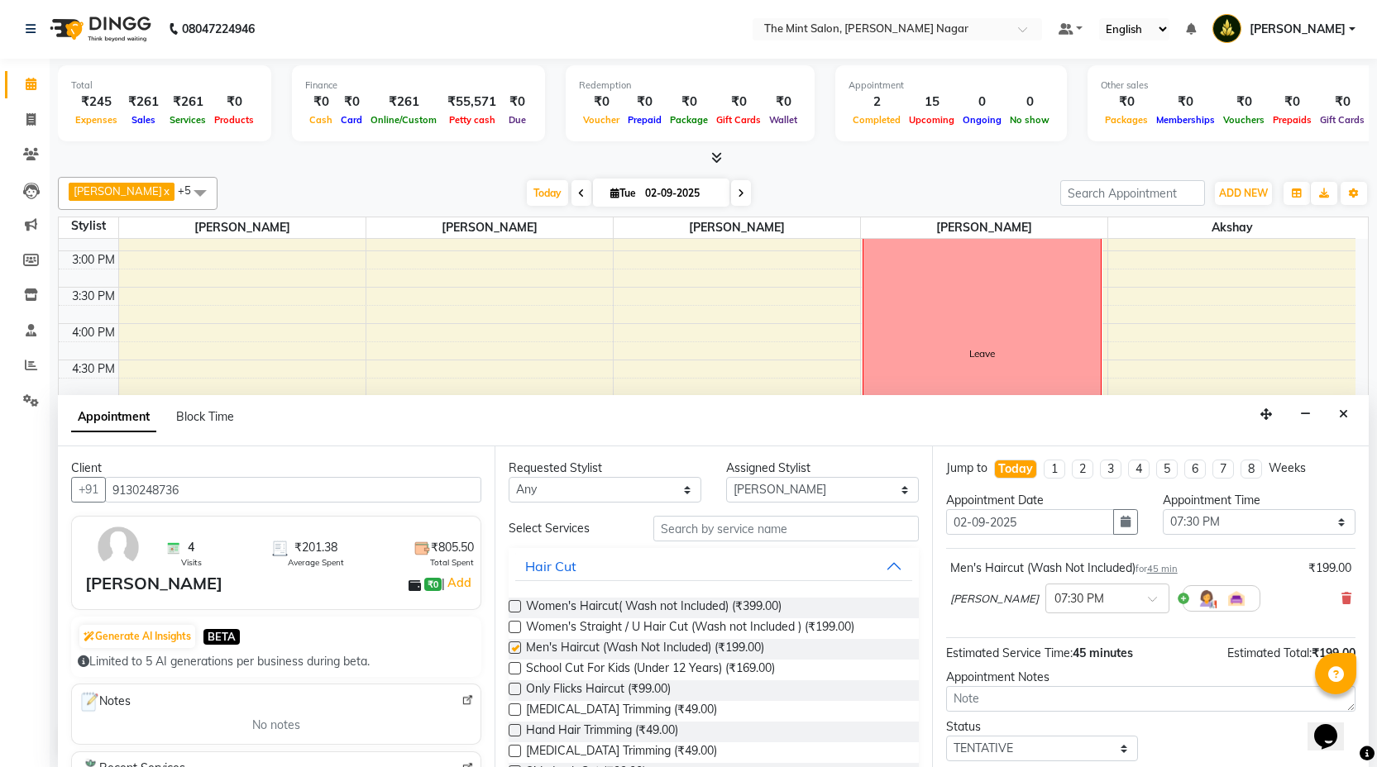
checkbox input "false"
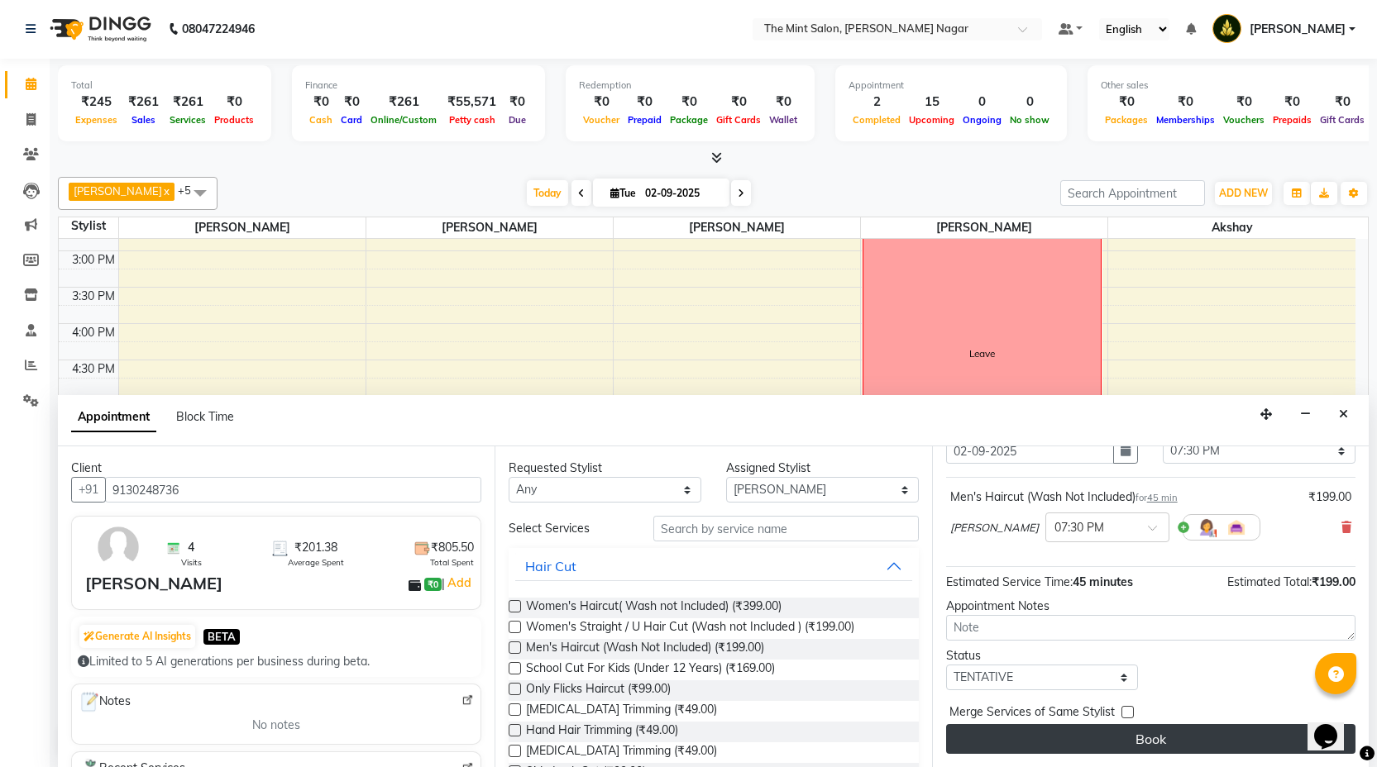
click at [1098, 729] on button "Book" at bounding box center [1150, 739] width 409 height 30
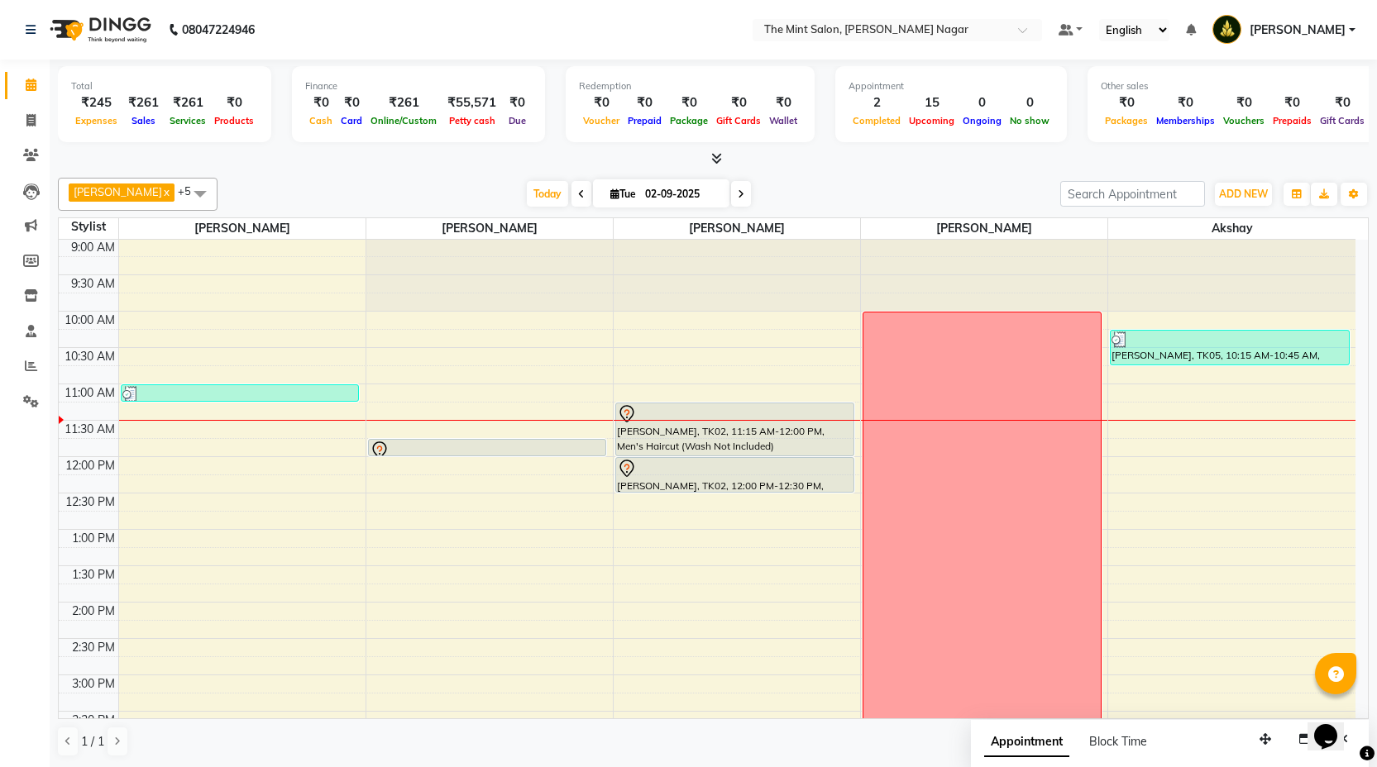
scroll to position [0, 0]
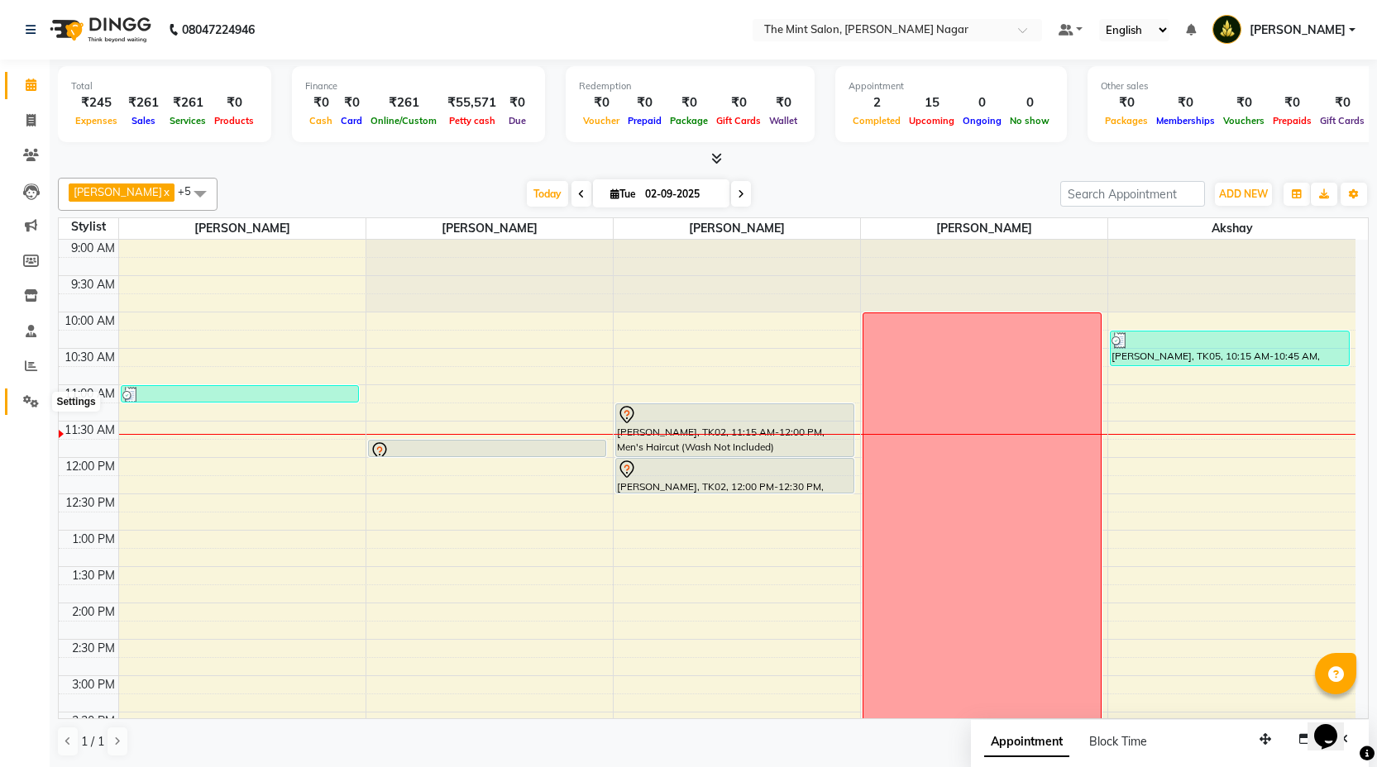
click at [31, 404] on icon at bounding box center [31, 401] width 16 height 12
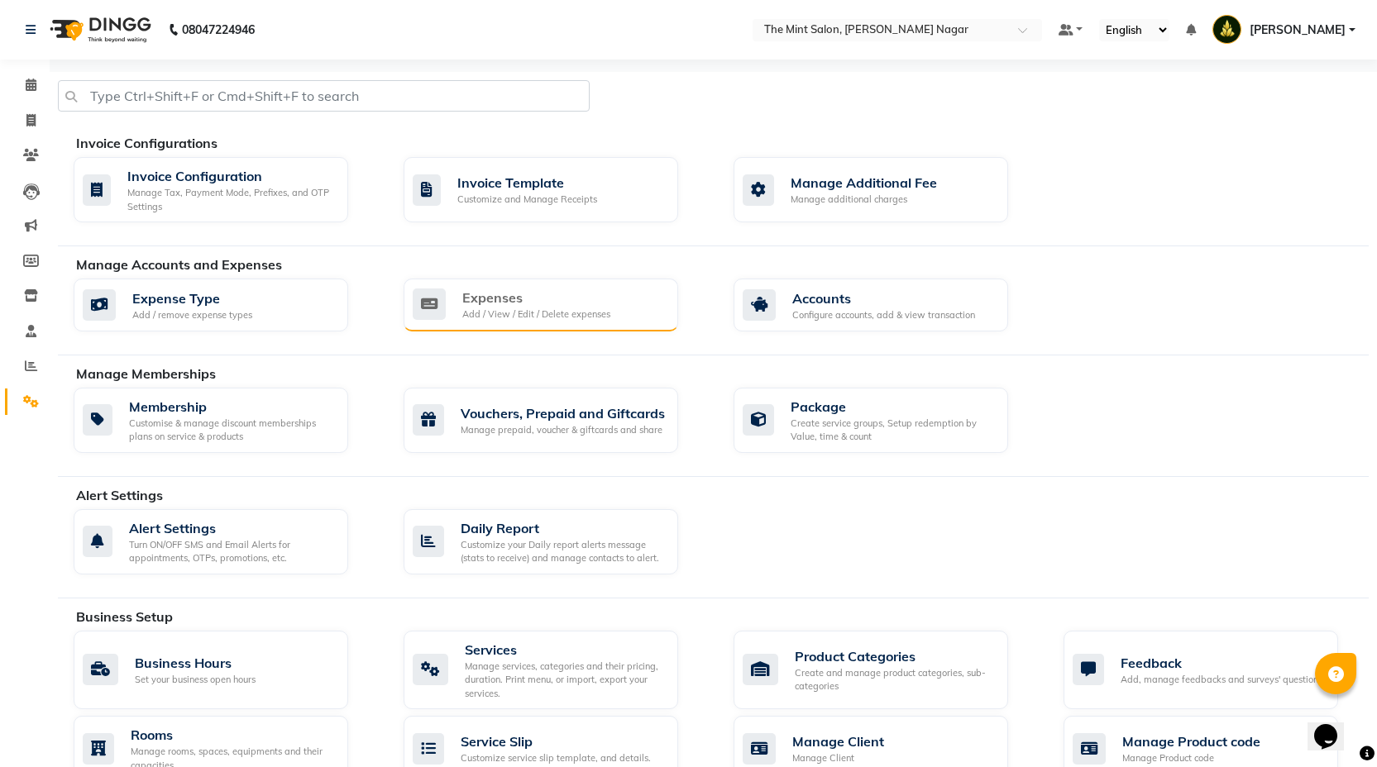
click at [454, 313] on div "Expenses Add / View / Edit / Delete expenses" at bounding box center [539, 305] width 252 height 34
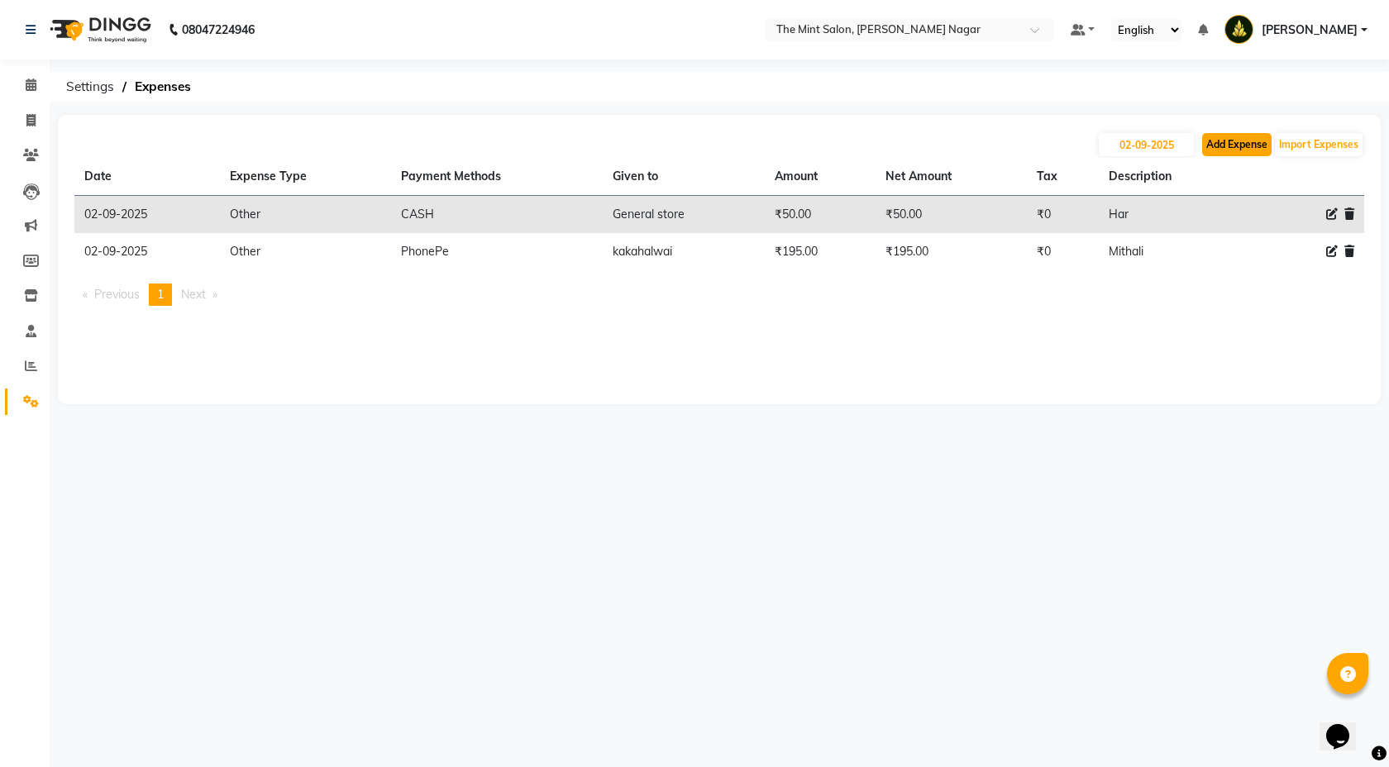
click at [1242, 152] on button "Add Expense" at bounding box center [1236, 144] width 69 height 23
select select "1"
select select "6185"
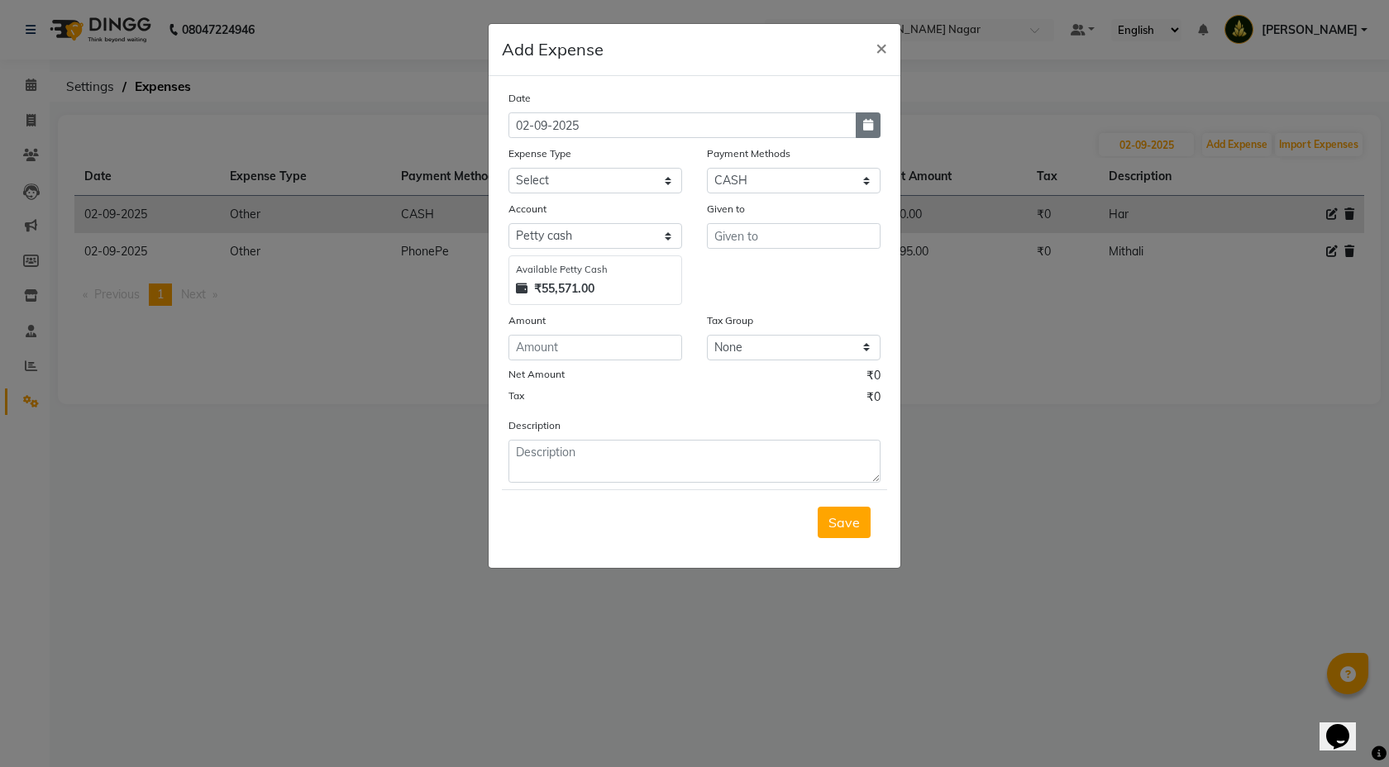
click at [865, 129] on icon "button" at bounding box center [868, 125] width 10 height 12
select select "9"
select select "2025"
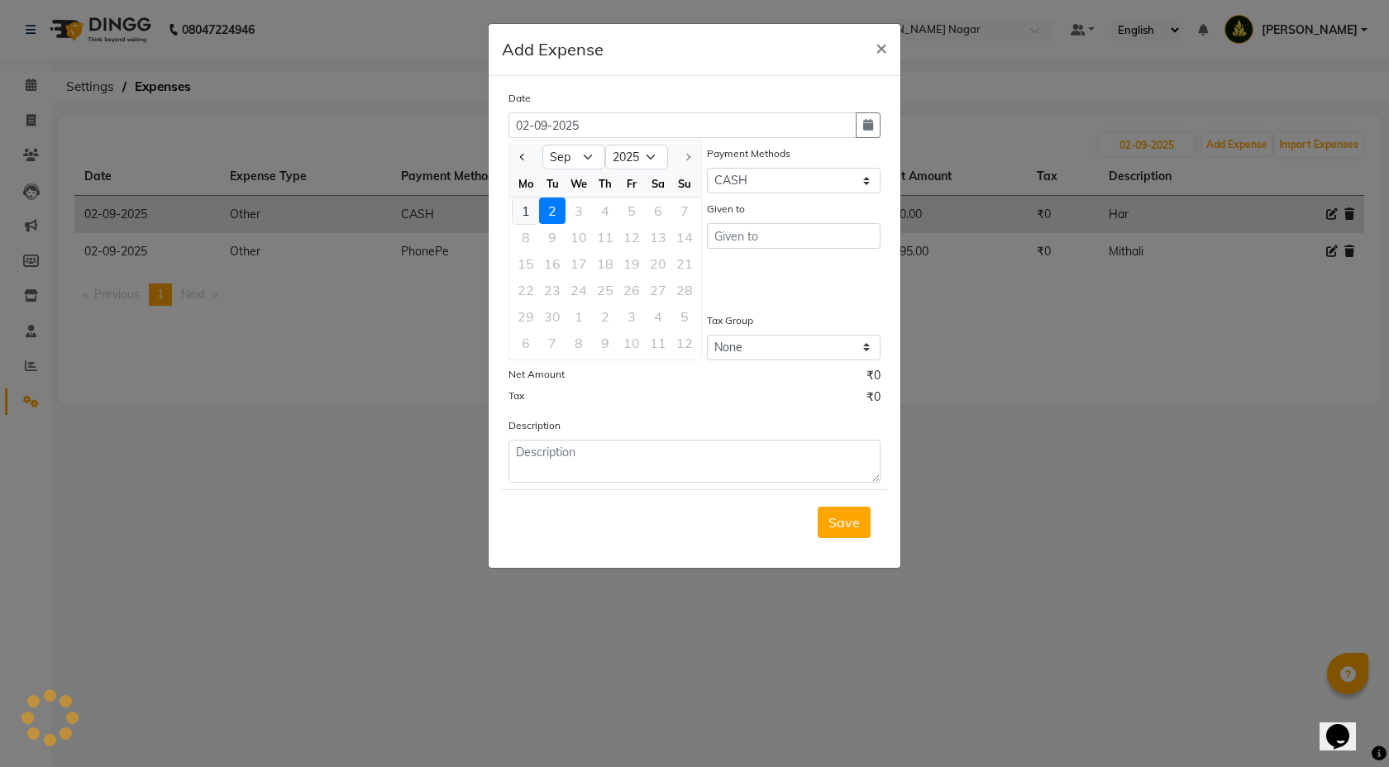
click at [523, 208] on div "1" at bounding box center [526, 211] width 26 height 26
type input "01-09-2025"
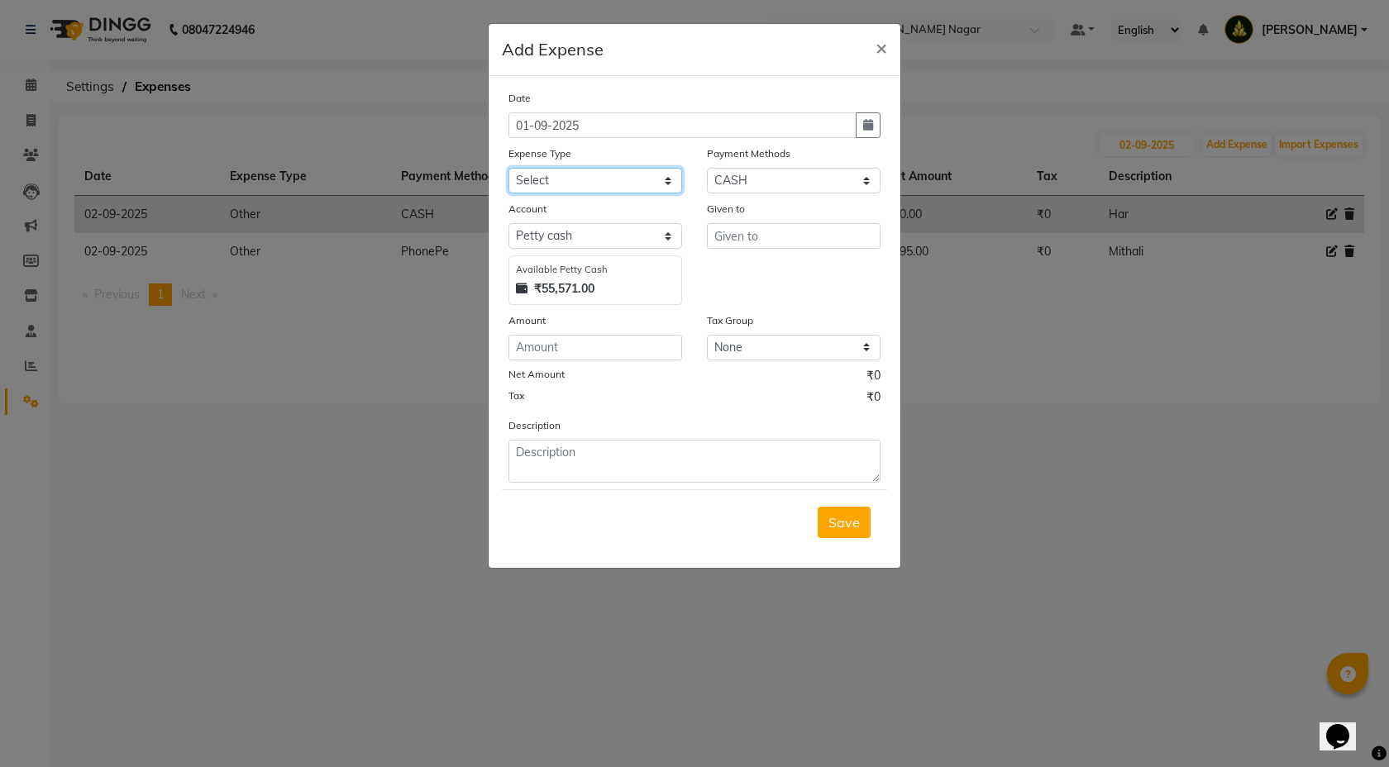
click at [667, 178] on select "Select Advance Salary Bank charges Bonus Car maintenance Cash transfer to bank …" at bounding box center [596, 181] width 174 height 26
select select "18197"
click at [864, 182] on select "Select Coupon Gift Card GPay PhonePe PayTM UPI CASH Wallet Points" at bounding box center [794, 181] width 174 height 26
select select "7"
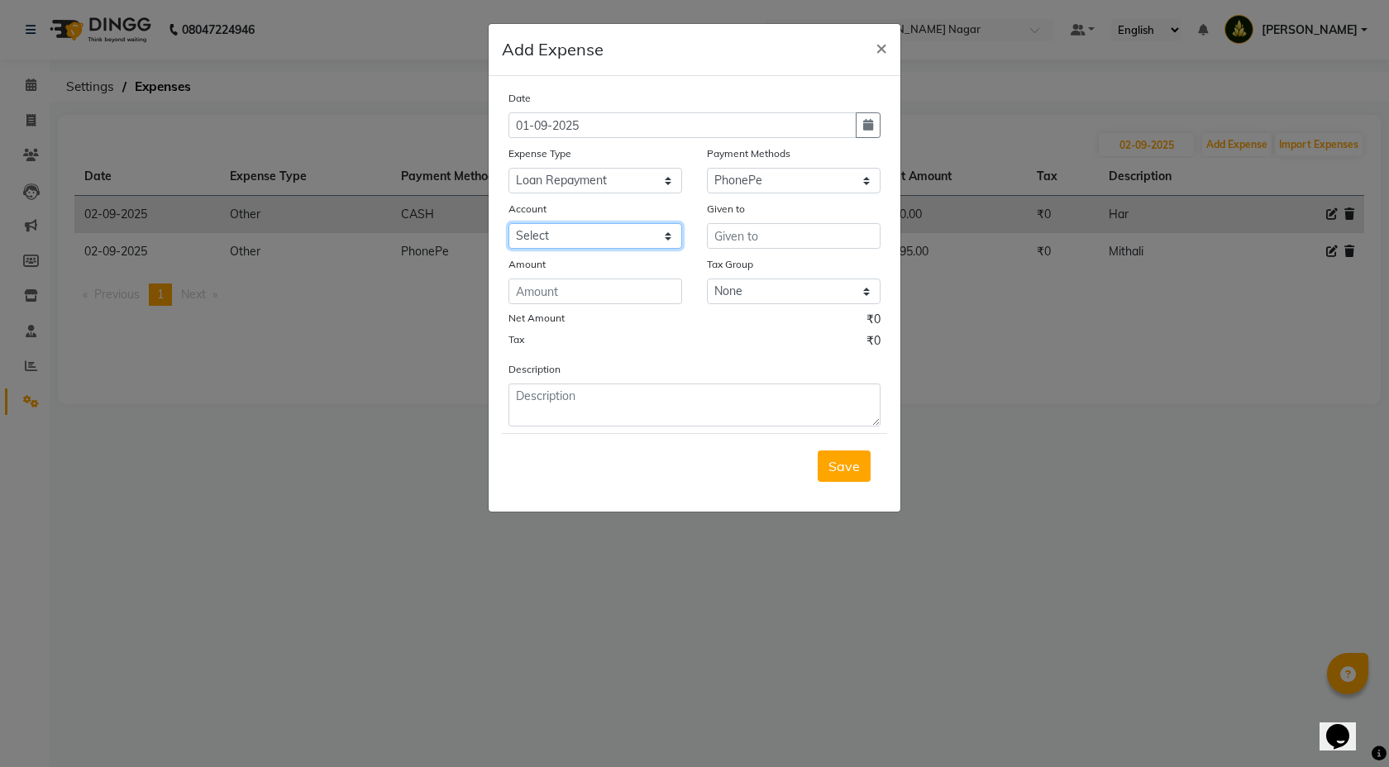
click at [668, 232] on select "Select HDFC Bank" at bounding box center [596, 236] width 174 height 26
select select "6967"
click at [739, 239] on input "text" at bounding box center [794, 236] width 174 height 26
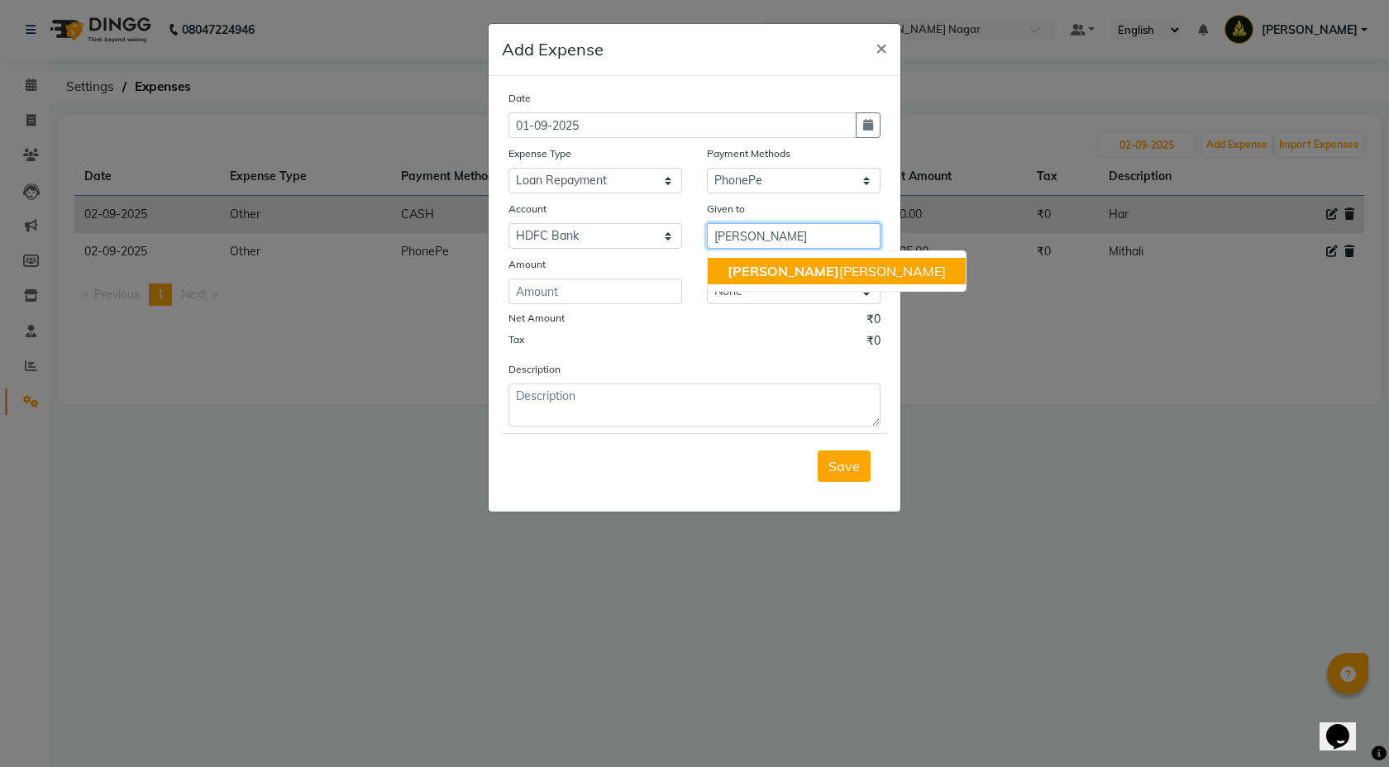
click at [719, 270] on button "Dhiraj Mirajkar" at bounding box center [837, 271] width 258 height 26
type input "[PERSON_NAME]"
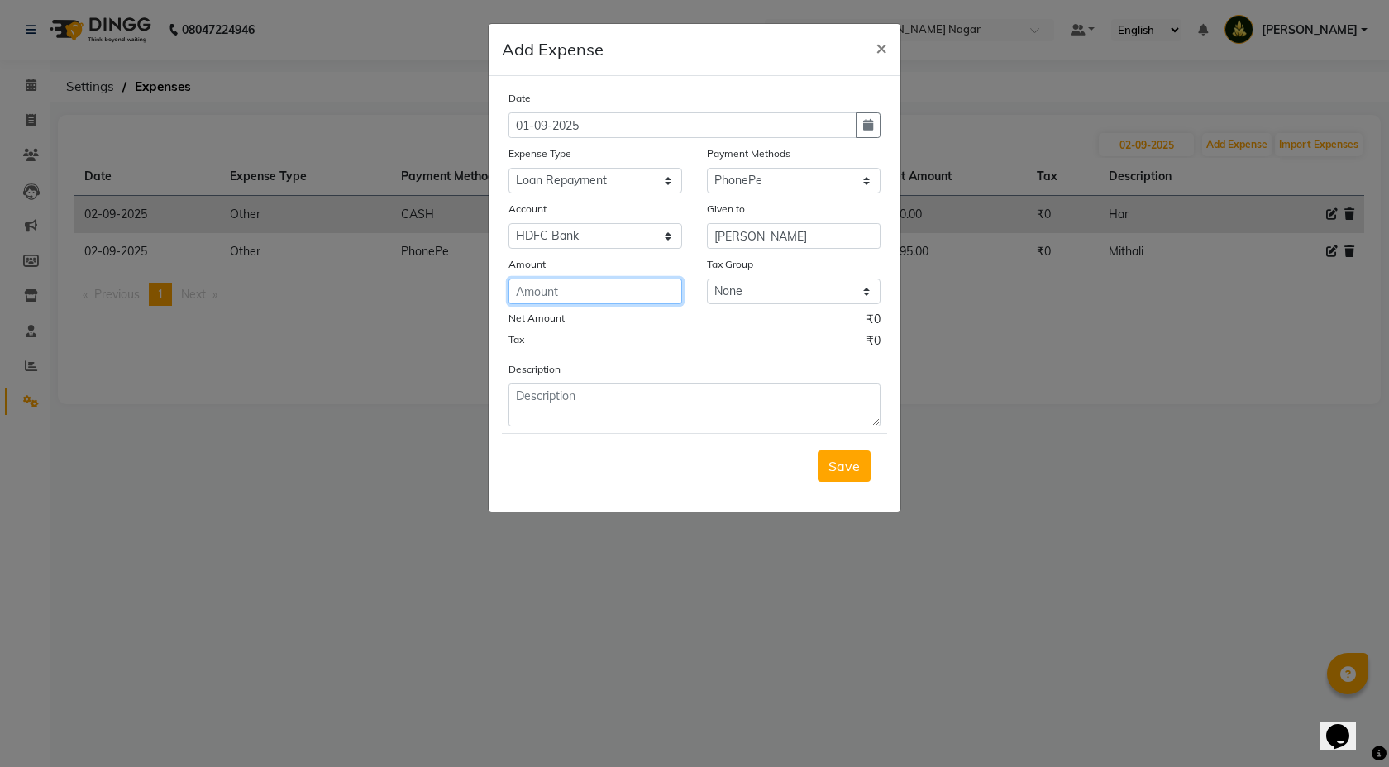
click at [657, 295] on input "number" at bounding box center [596, 292] width 174 height 26
type input "75000"
click at [634, 429] on form "Date 01-09-2025 Expense Type Select Advance Salary Bank charges Bonus Car maint…" at bounding box center [694, 293] width 385 height 409
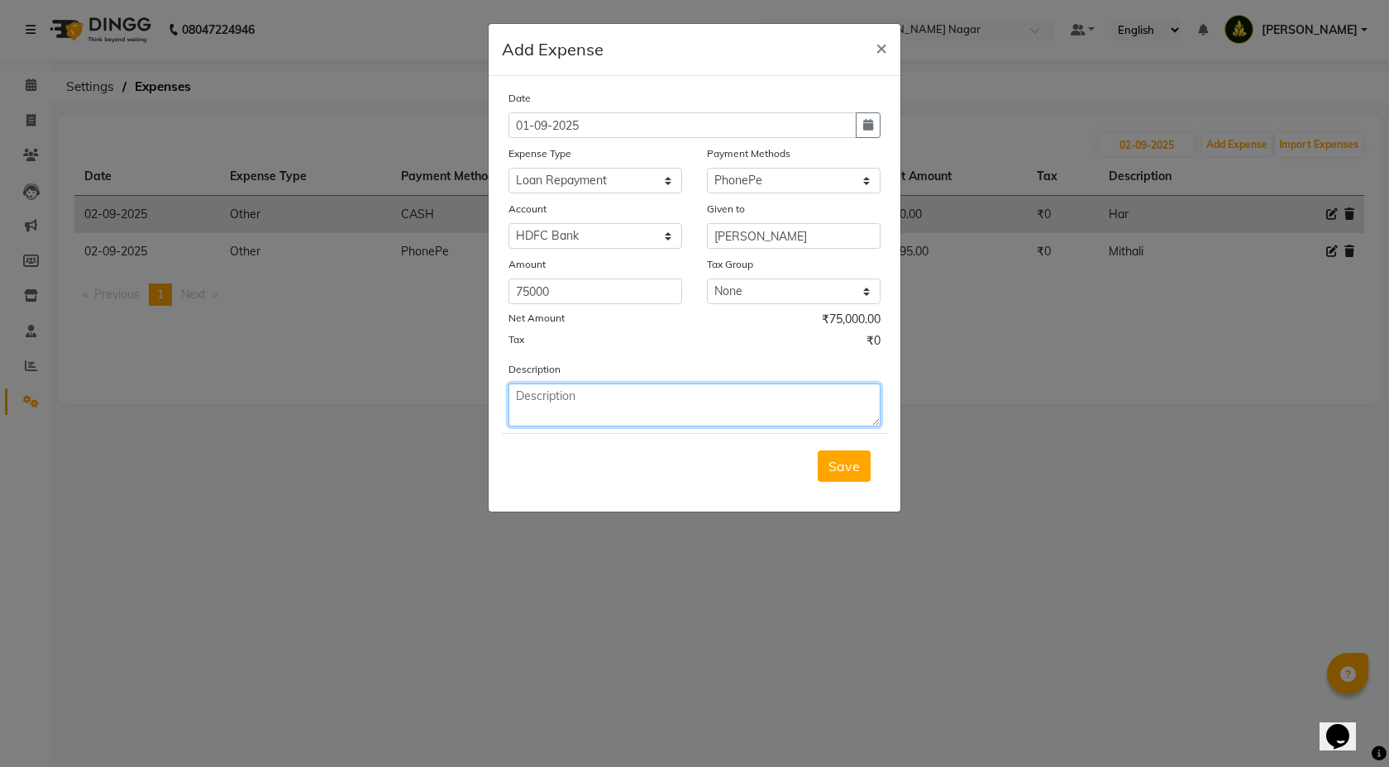
click at [614, 404] on textarea at bounding box center [695, 405] width 372 height 43
type textarea "60000 salon + 15000 washer"
click at [832, 459] on span "Save" at bounding box center [844, 466] width 31 height 17
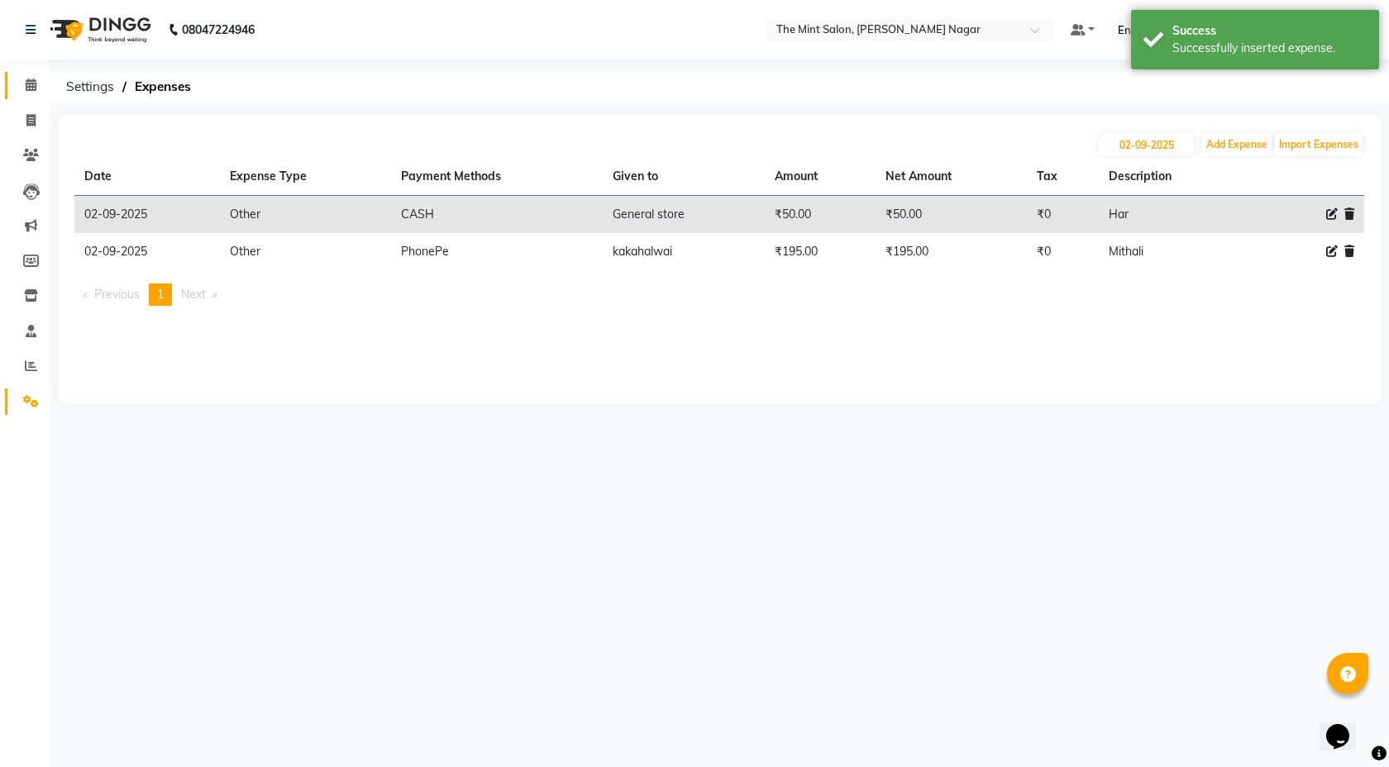
click at [34, 97] on link "Calendar" at bounding box center [25, 85] width 40 height 27
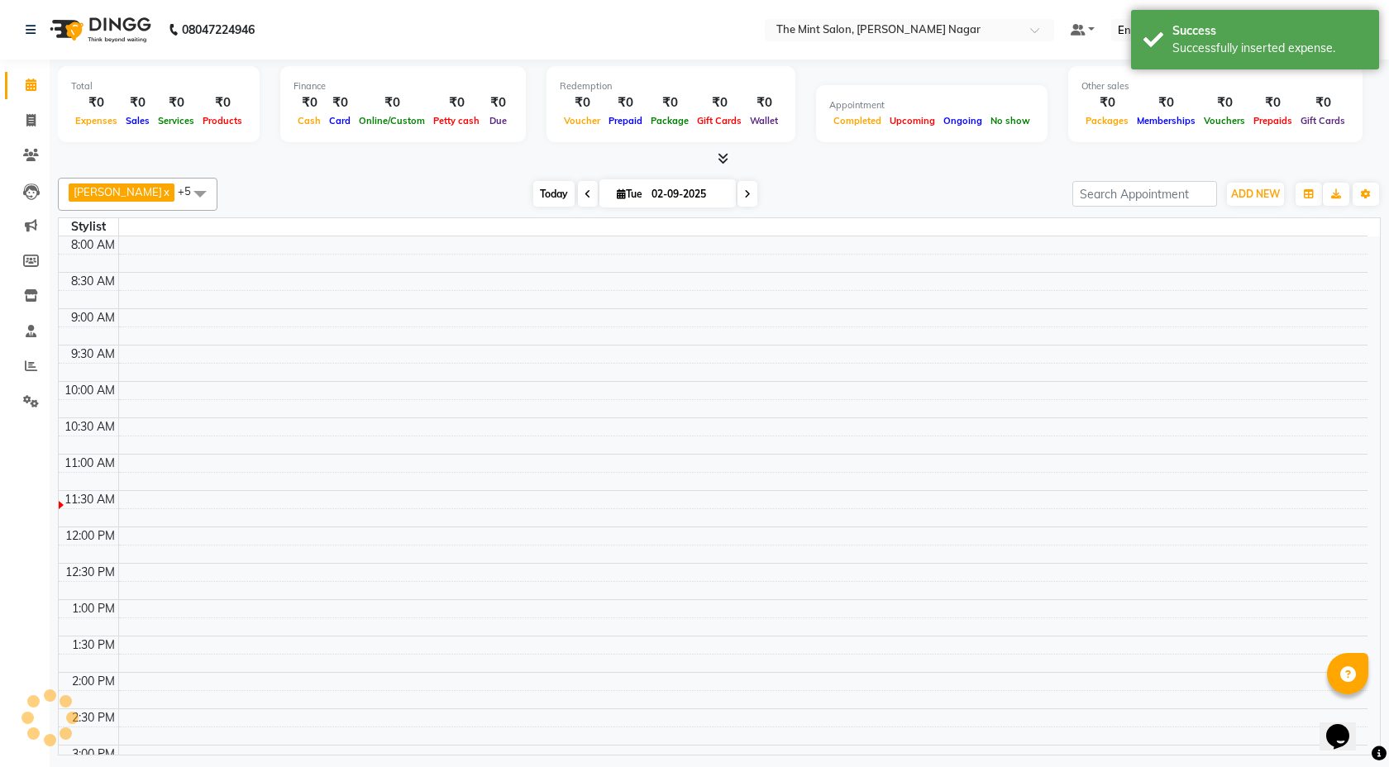
click at [547, 192] on span "Today" at bounding box center [553, 194] width 41 height 26
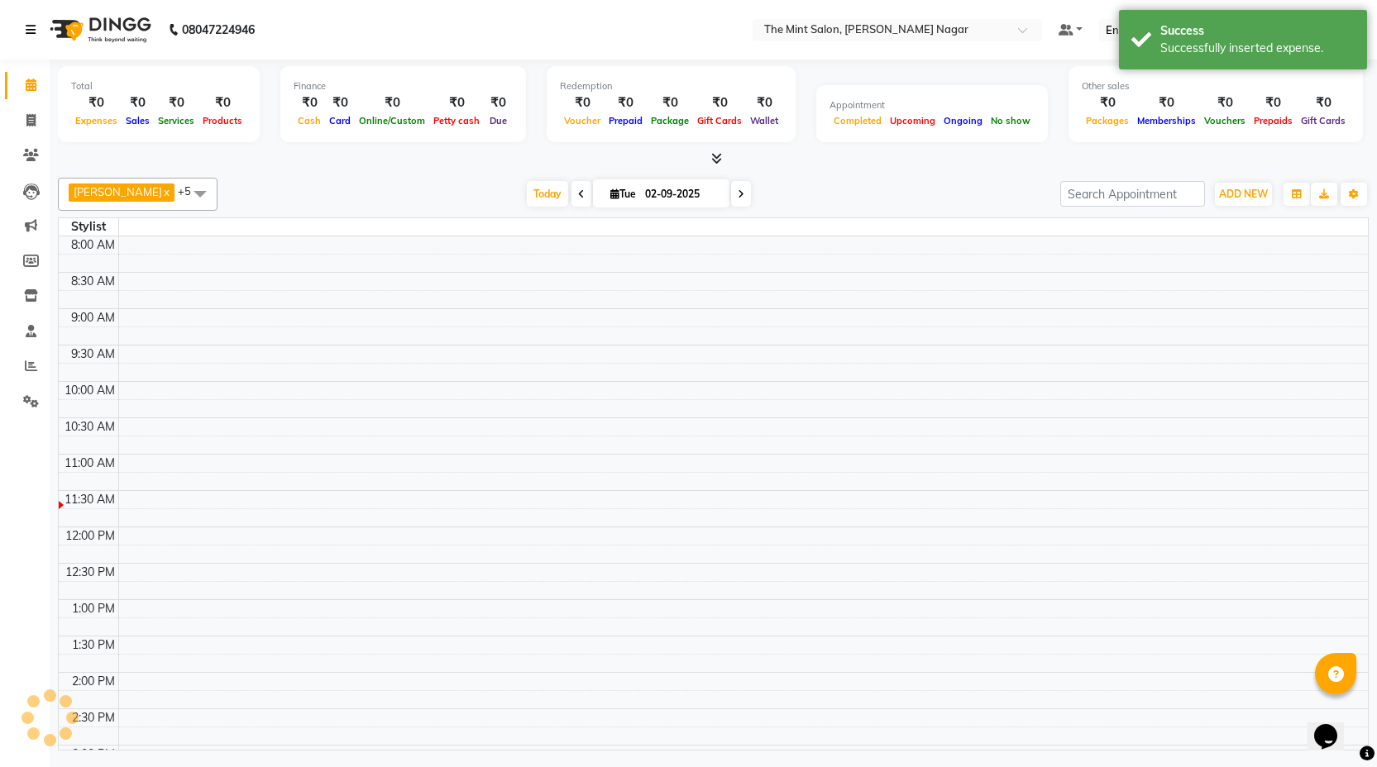
scroll to position [146, 0]
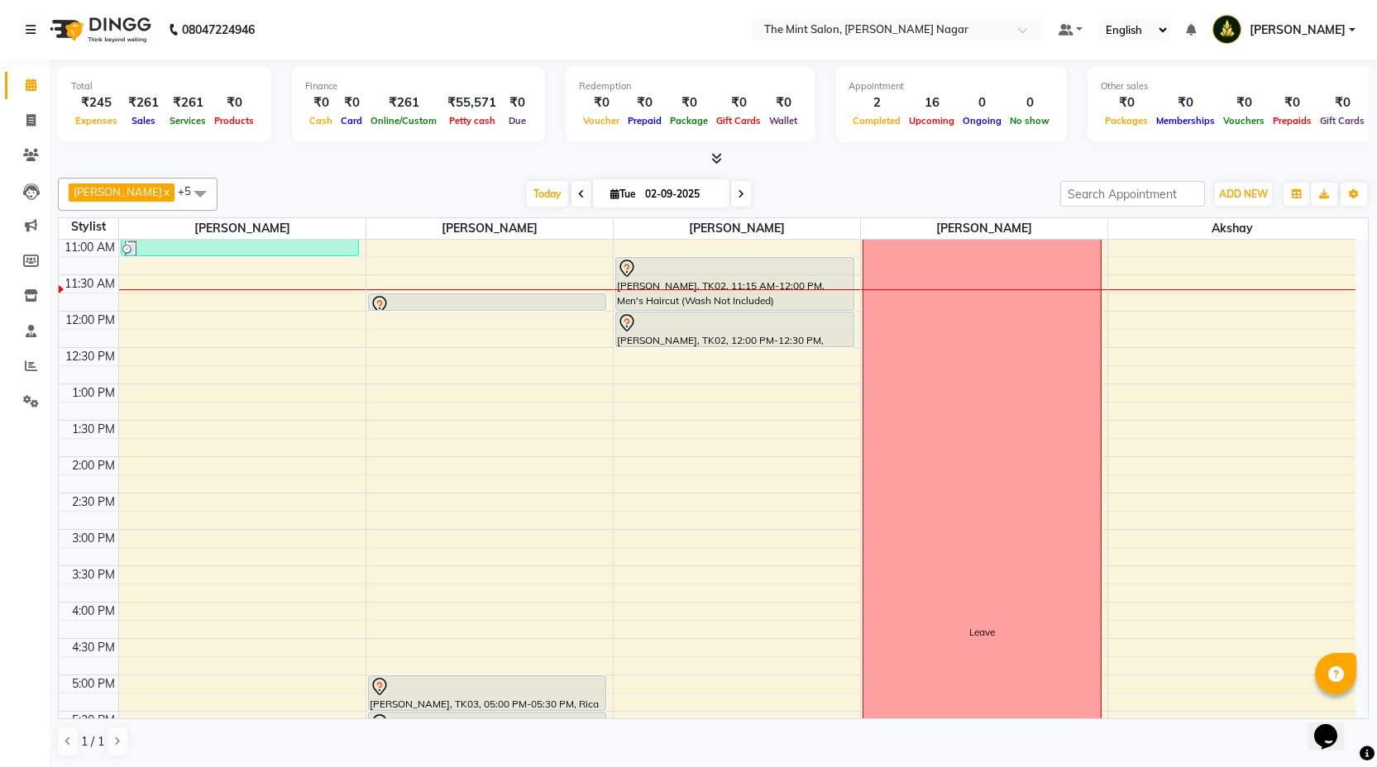
click at [380, 265] on div "9:00 AM 9:30 AM 10:00 AM 10:30 AM 11:00 AM 11:30 AM 12:00 PM 12:30 PM 1:00 PM 1…" at bounding box center [707, 638] width 1297 height 1091
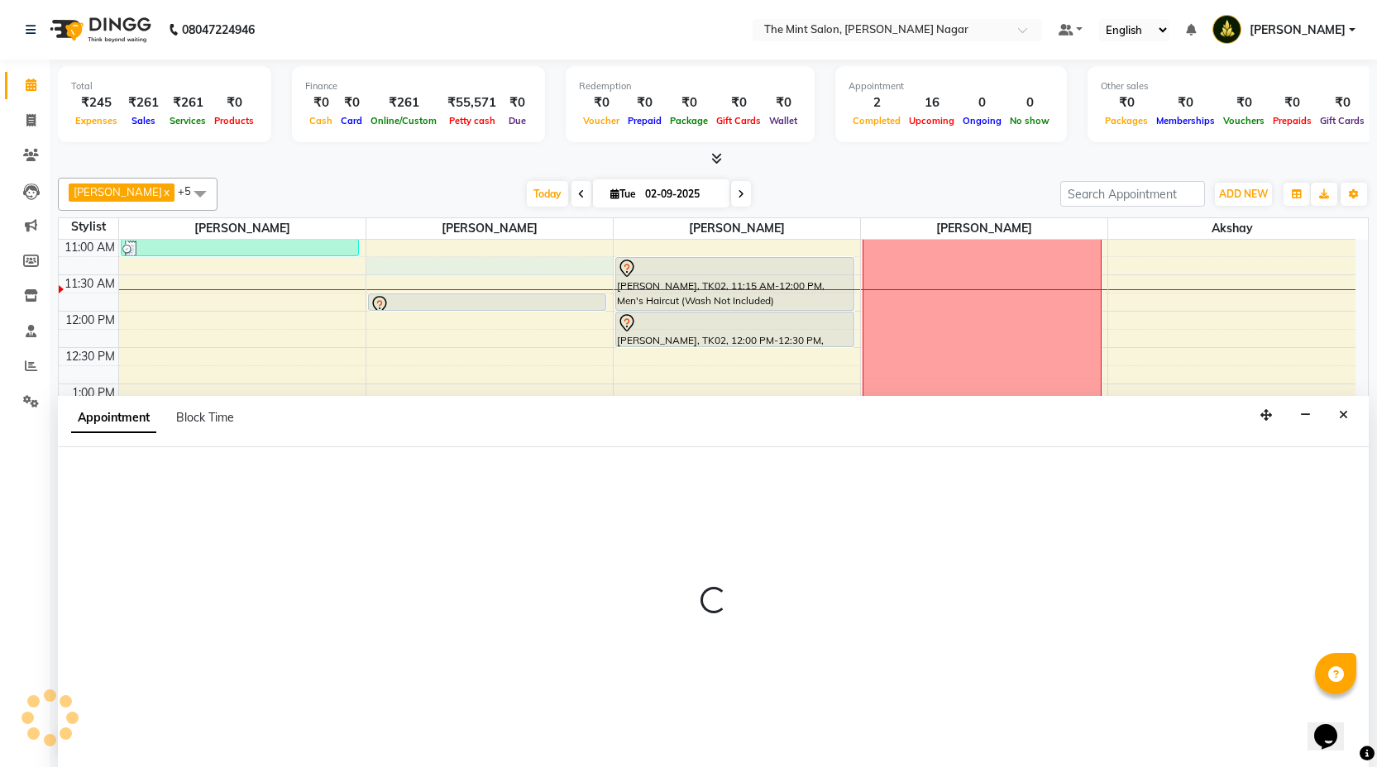
scroll to position [1, 0]
select select "61942"
select select "675"
select select "tentative"
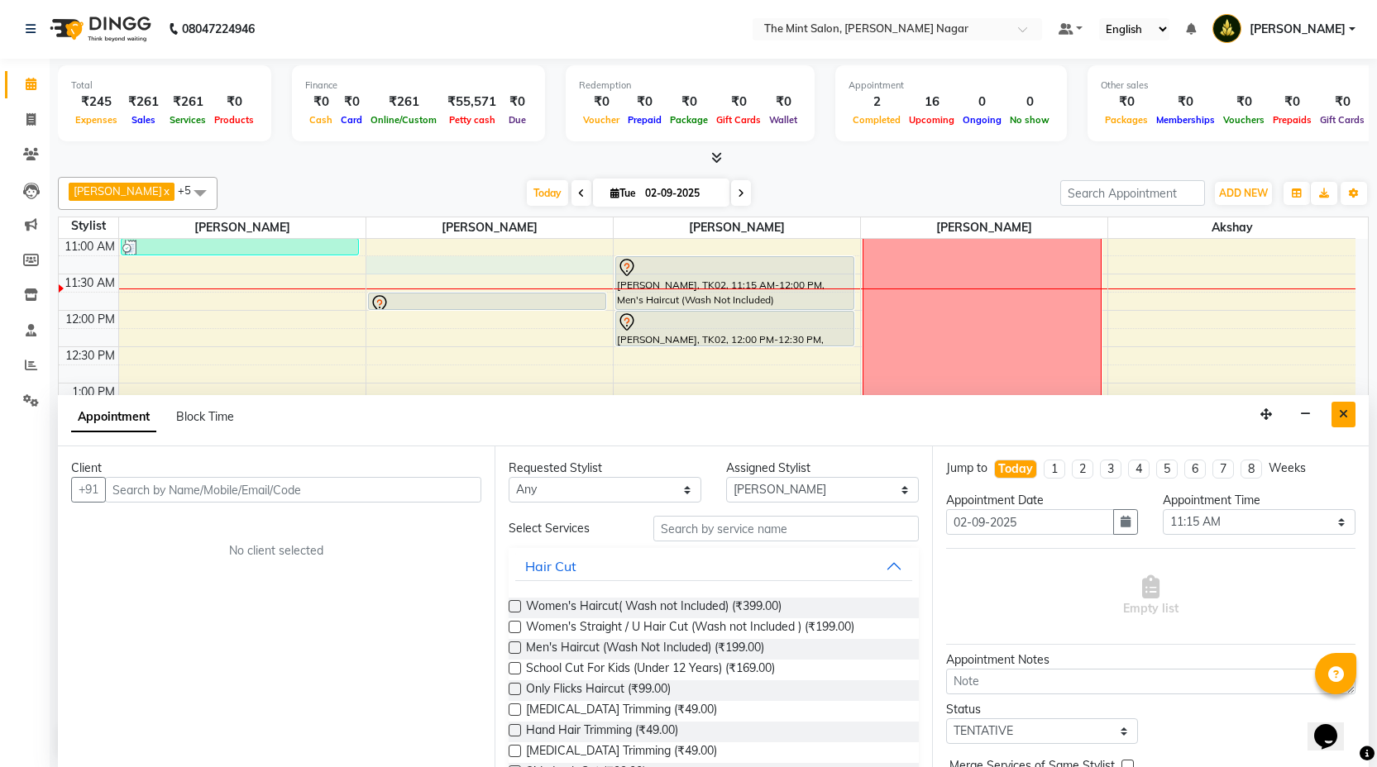
click at [1347, 412] on icon "Close" at bounding box center [1343, 415] width 9 height 12
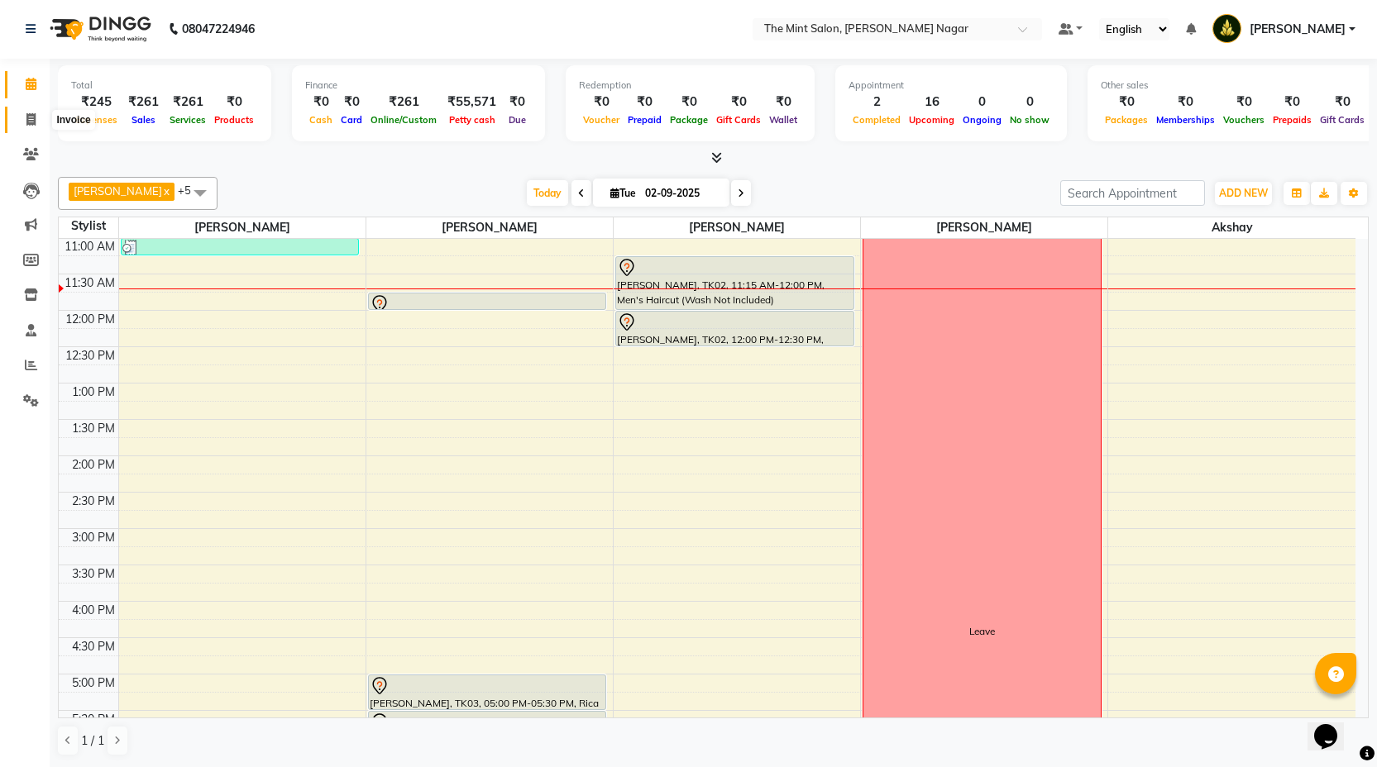
click at [28, 118] on icon at bounding box center [30, 119] width 9 height 12
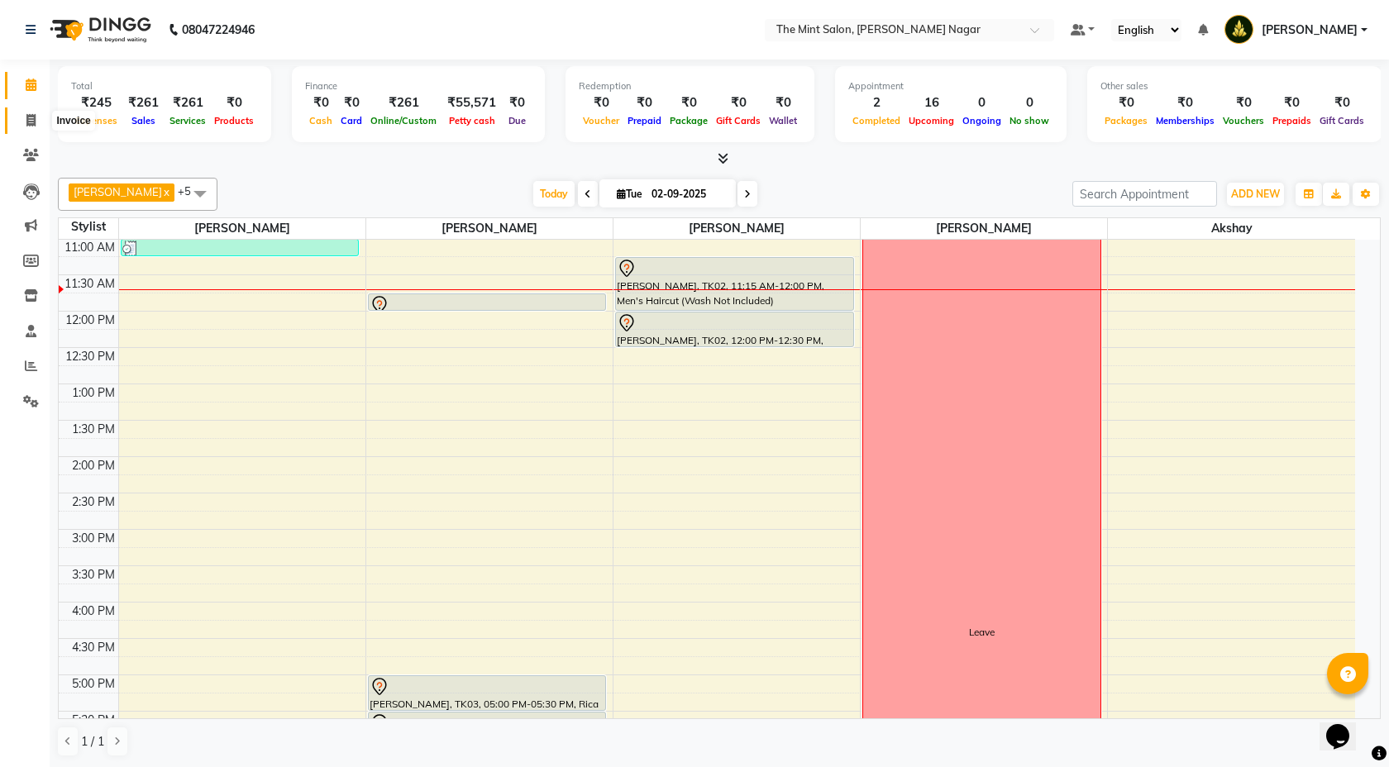
select select "service"
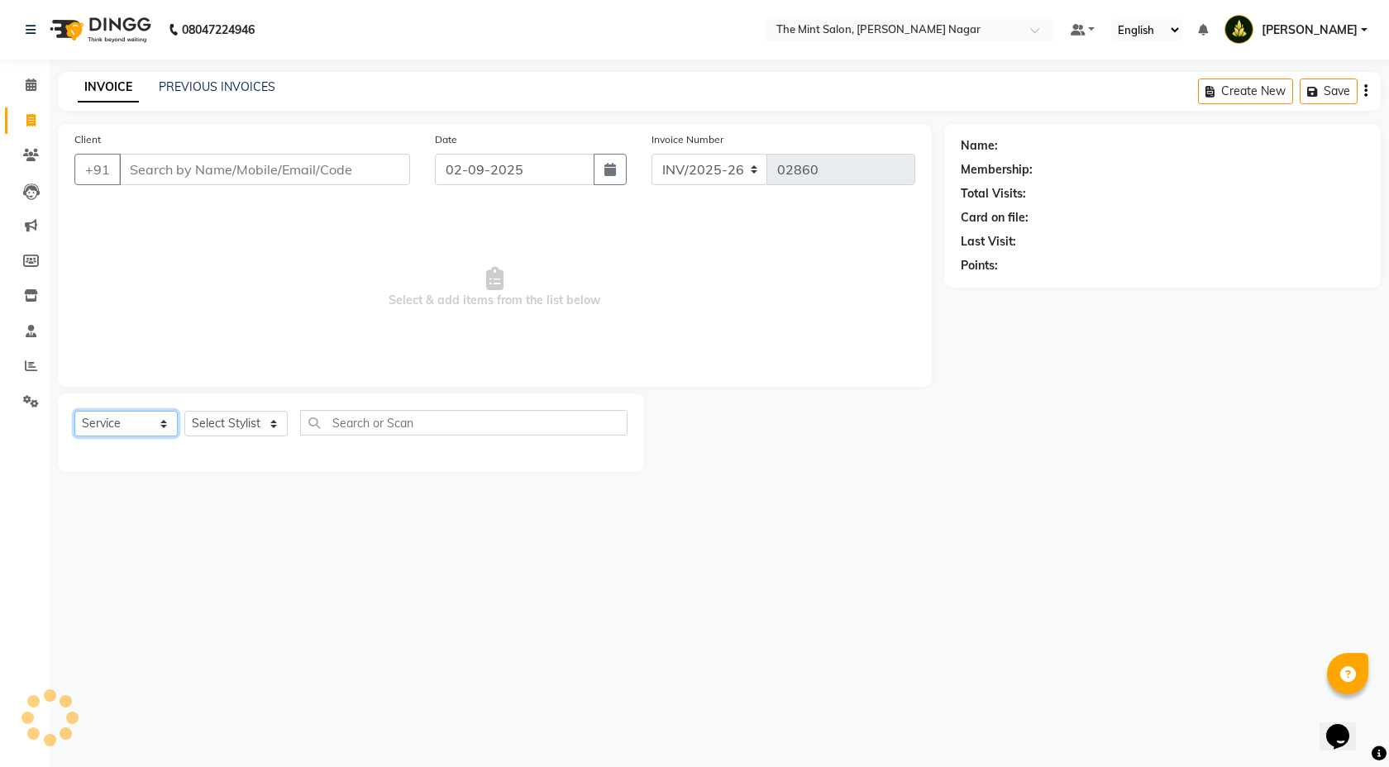
click at [155, 421] on select "Select Service Product Membership Package Voucher Prepaid Gift Card" at bounding box center [125, 424] width 103 height 26
click at [275, 428] on select "Select Stylist Akshay Anand Chavan Dhiraj Mirajkar Mira Vishnu Patil Pooja Dash…" at bounding box center [235, 424] width 103 height 26
select select "61942"
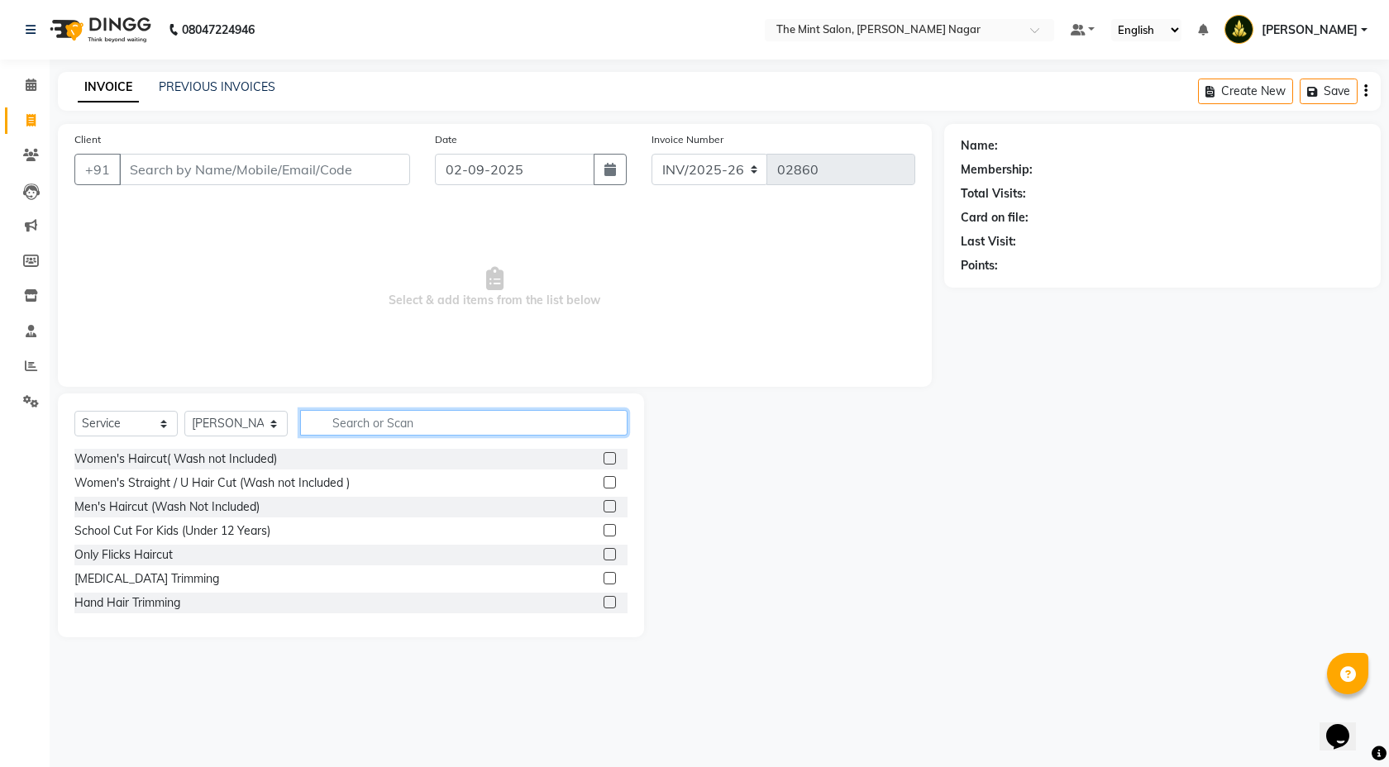
click at [370, 410] on input "text" at bounding box center [463, 423] width 327 height 26
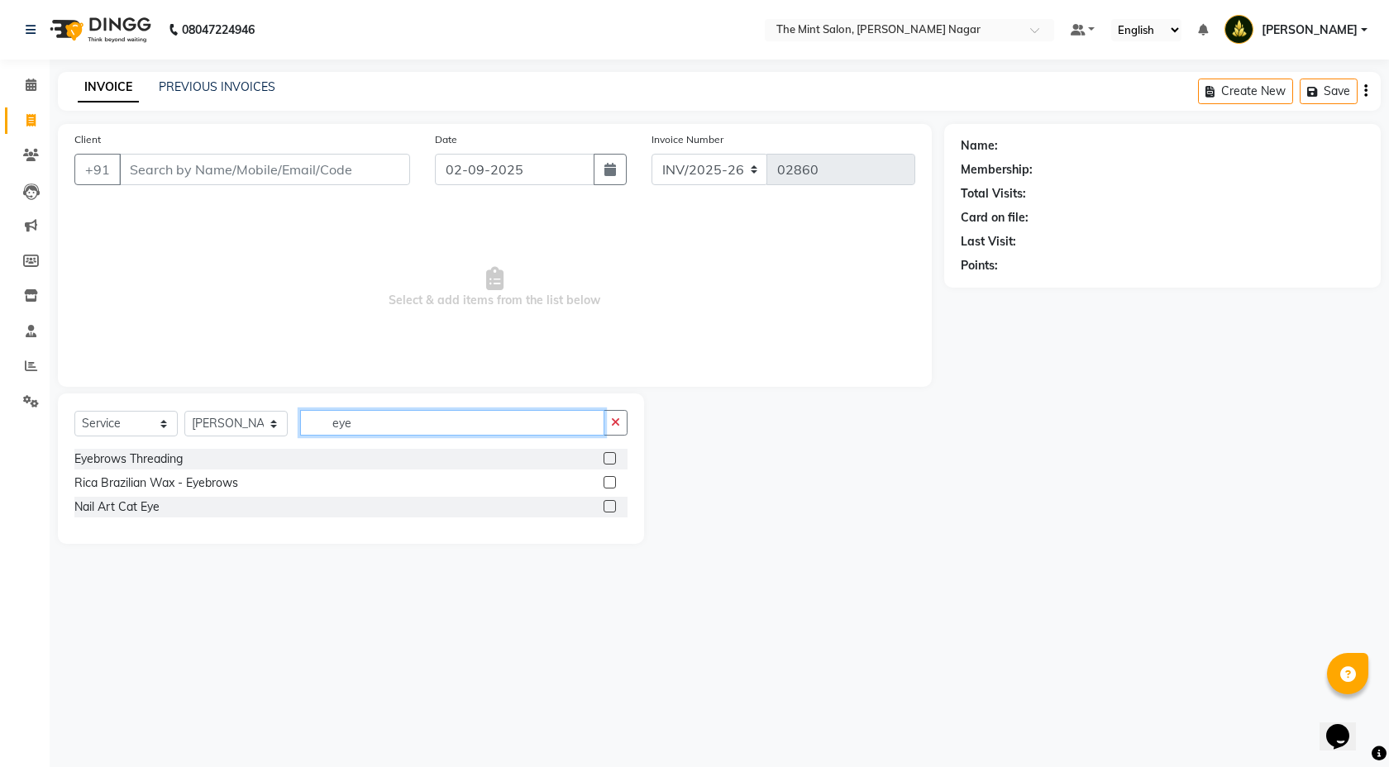
type input "eye"
click at [608, 458] on label at bounding box center [610, 458] width 12 height 12
click at [608, 458] on input "checkbox" at bounding box center [609, 459] width 11 height 11
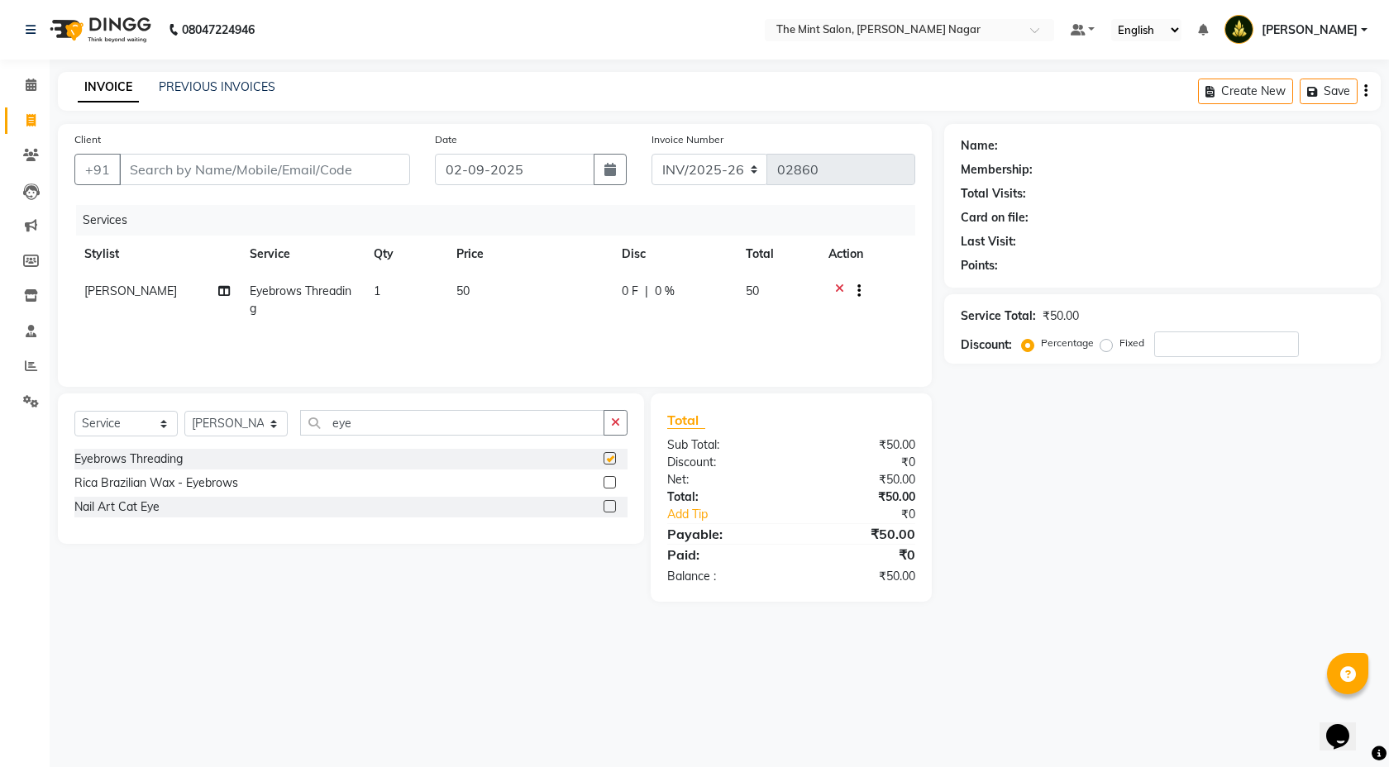
checkbox input "false"
click at [346, 176] on input "Client" at bounding box center [264, 169] width 291 height 31
click at [322, 166] on input "Client" at bounding box center [264, 169] width 291 height 31
type input "s"
type input "0"
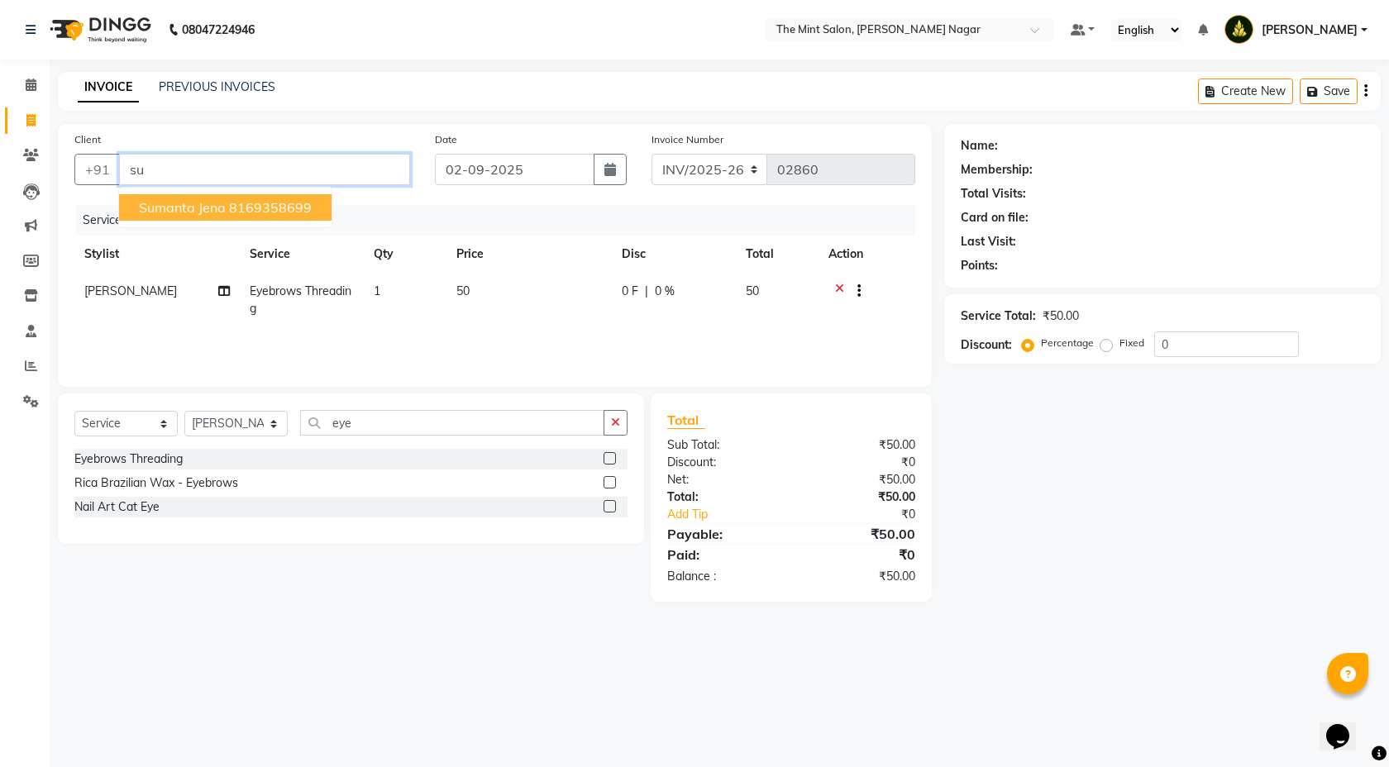
type input "s"
click at [276, 170] on input "Client" at bounding box center [264, 169] width 291 height 31
type input "v"
click at [250, 203] on ngb-highlight "9694 430130" at bounding box center [222, 207] width 86 height 17
type input "9694430130"
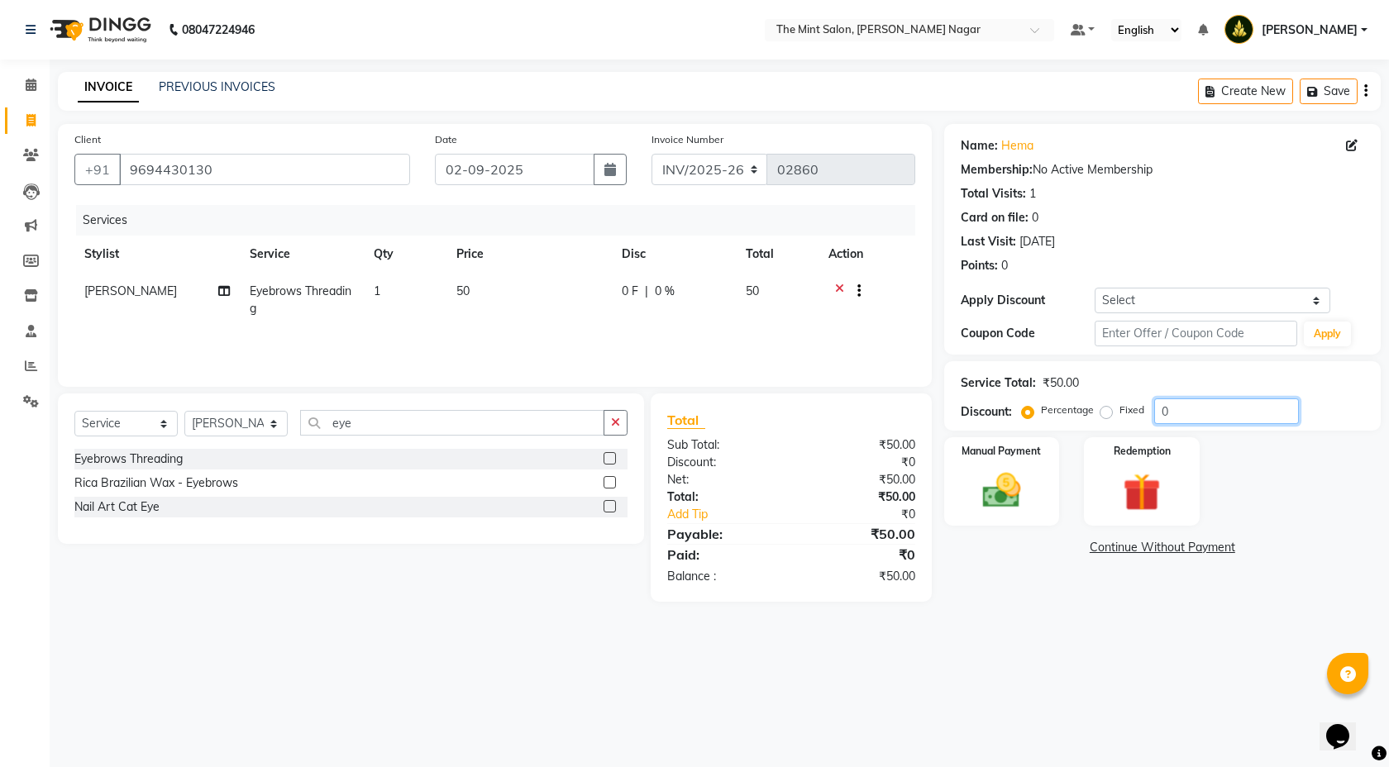
click at [1165, 407] on input "0" at bounding box center [1226, 412] width 145 height 26
type input "10"
click at [1046, 488] on div "Manual Payment" at bounding box center [1002, 482] width 120 height 92
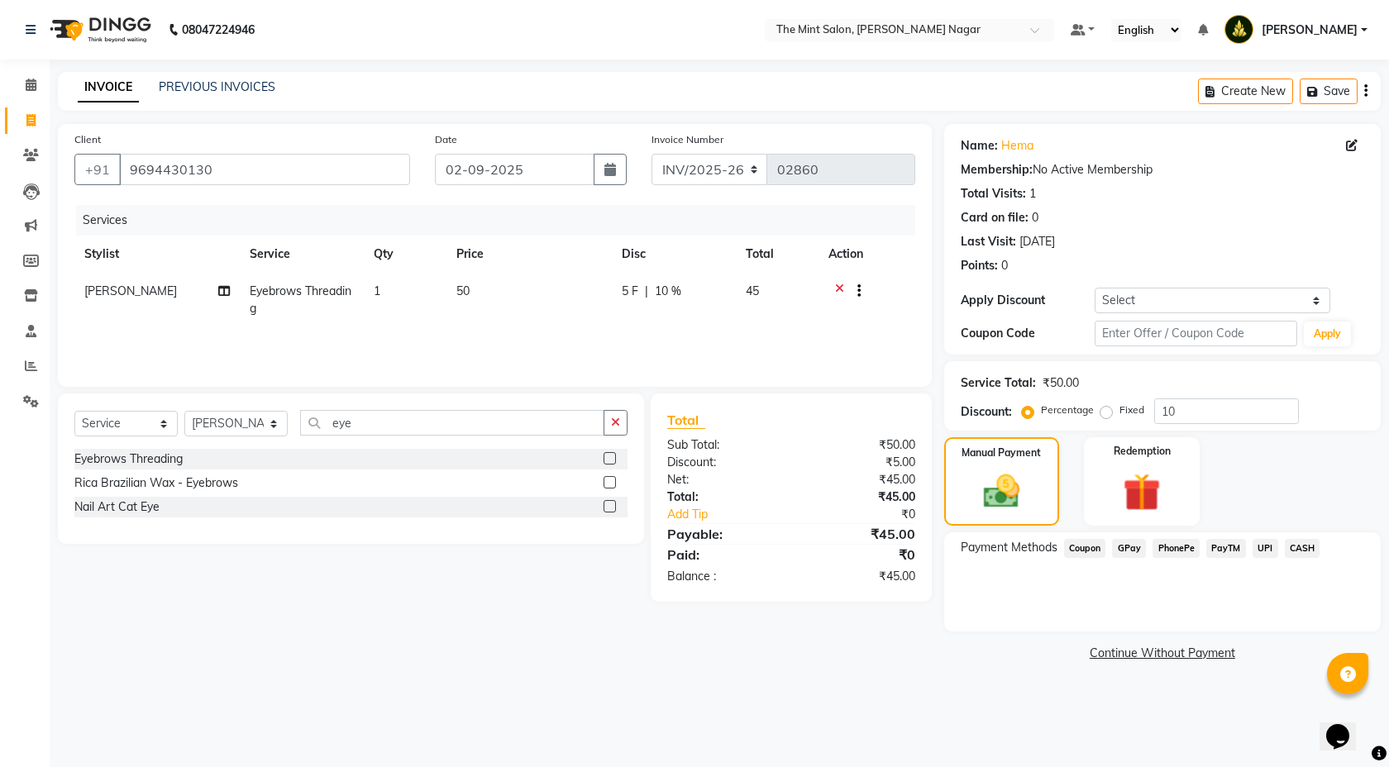
click at [1187, 555] on span "PhonePe" at bounding box center [1176, 548] width 47 height 19
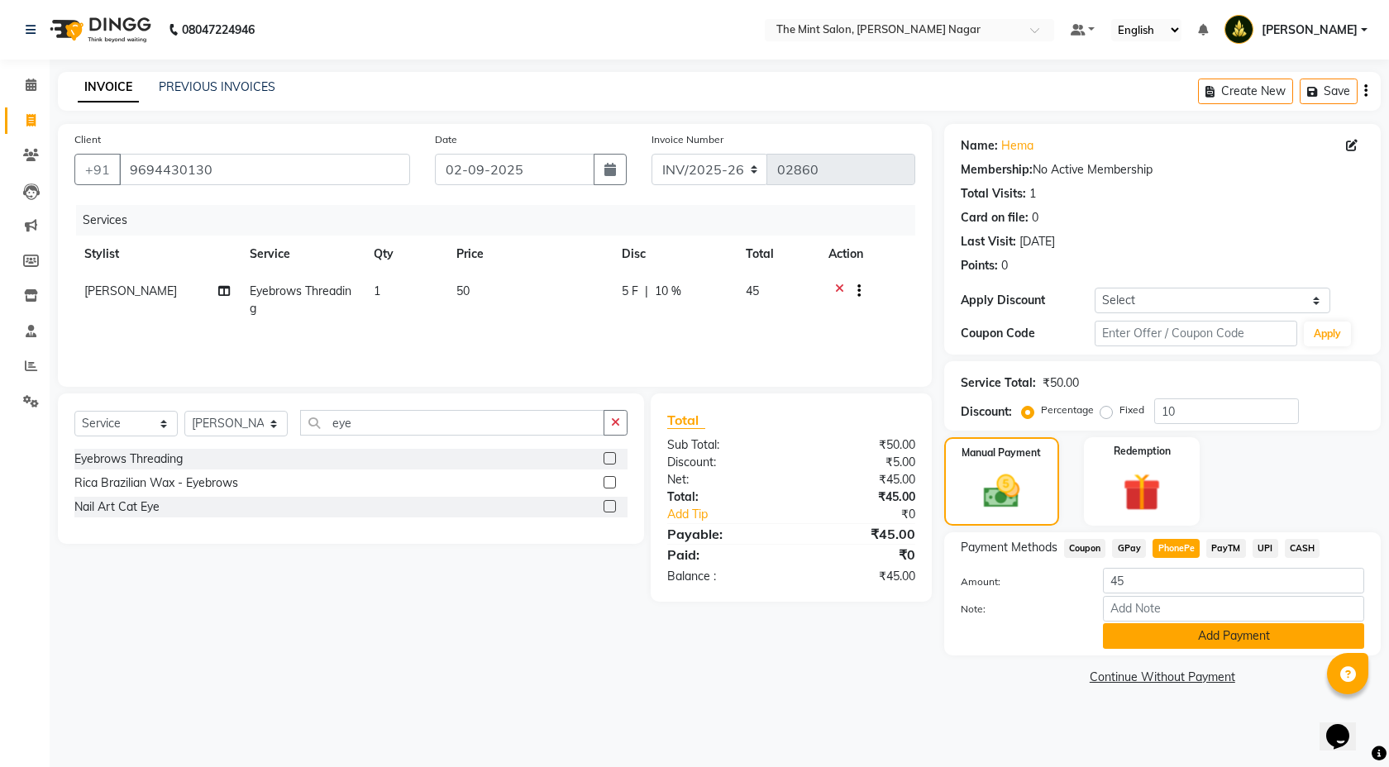
click at [1196, 630] on button "Add Payment" at bounding box center [1233, 637] width 261 height 26
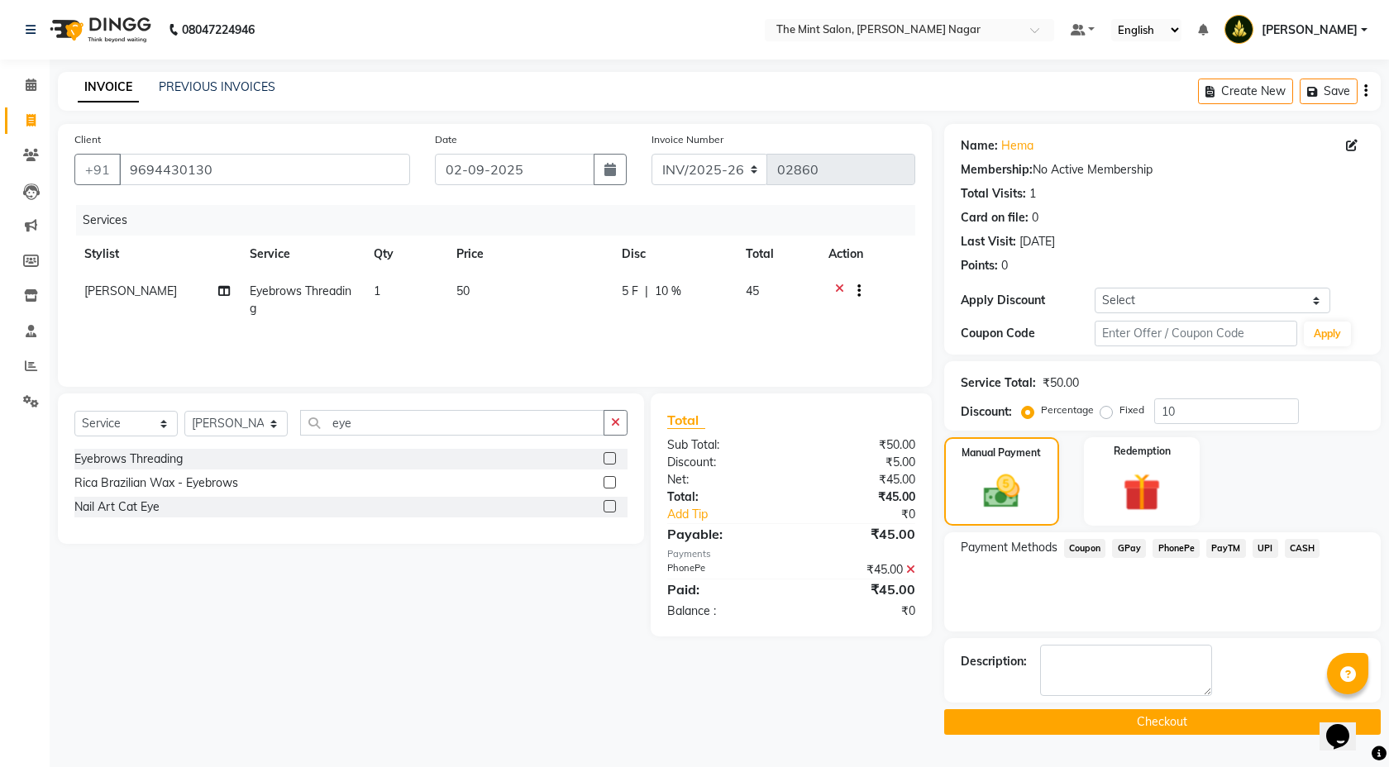
click at [1173, 721] on button "Checkout" at bounding box center [1162, 723] width 437 height 26
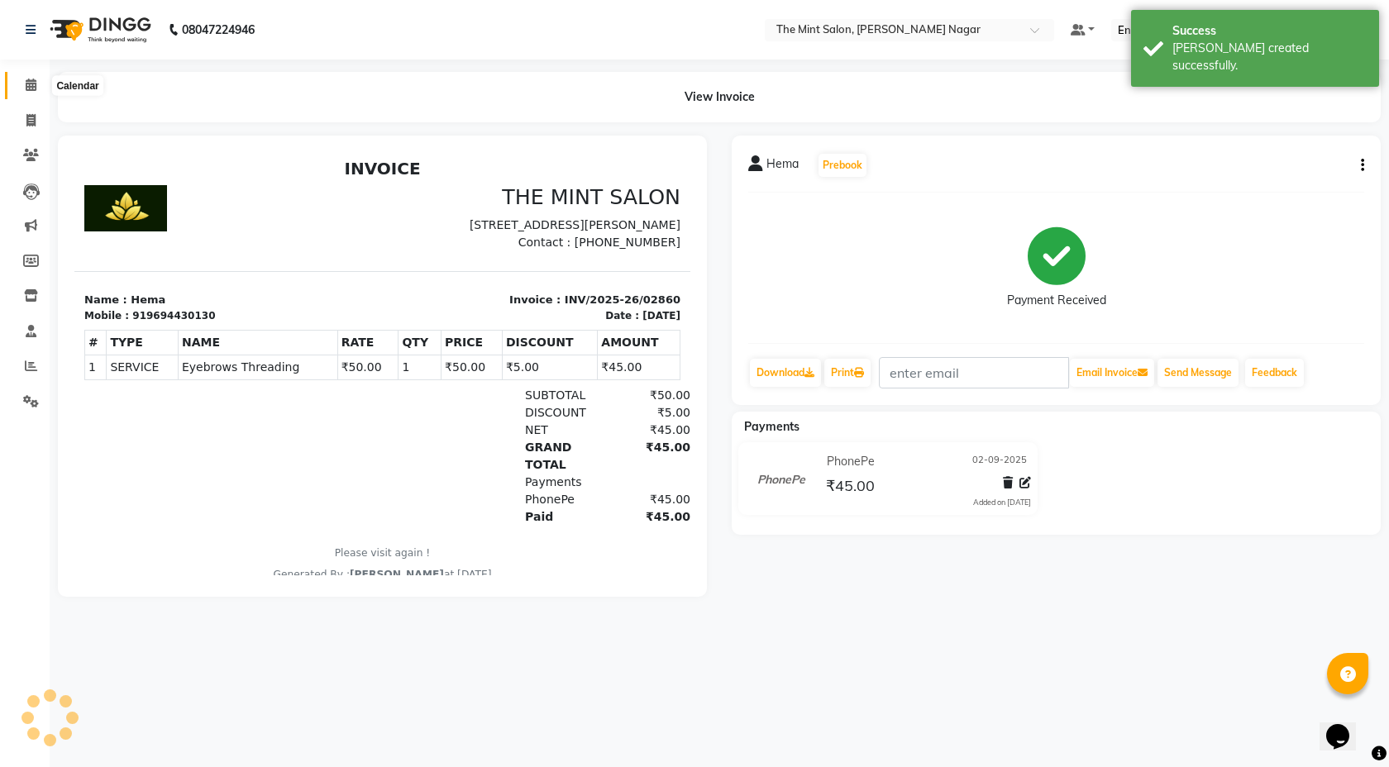
click at [34, 92] on span at bounding box center [31, 85] width 29 height 19
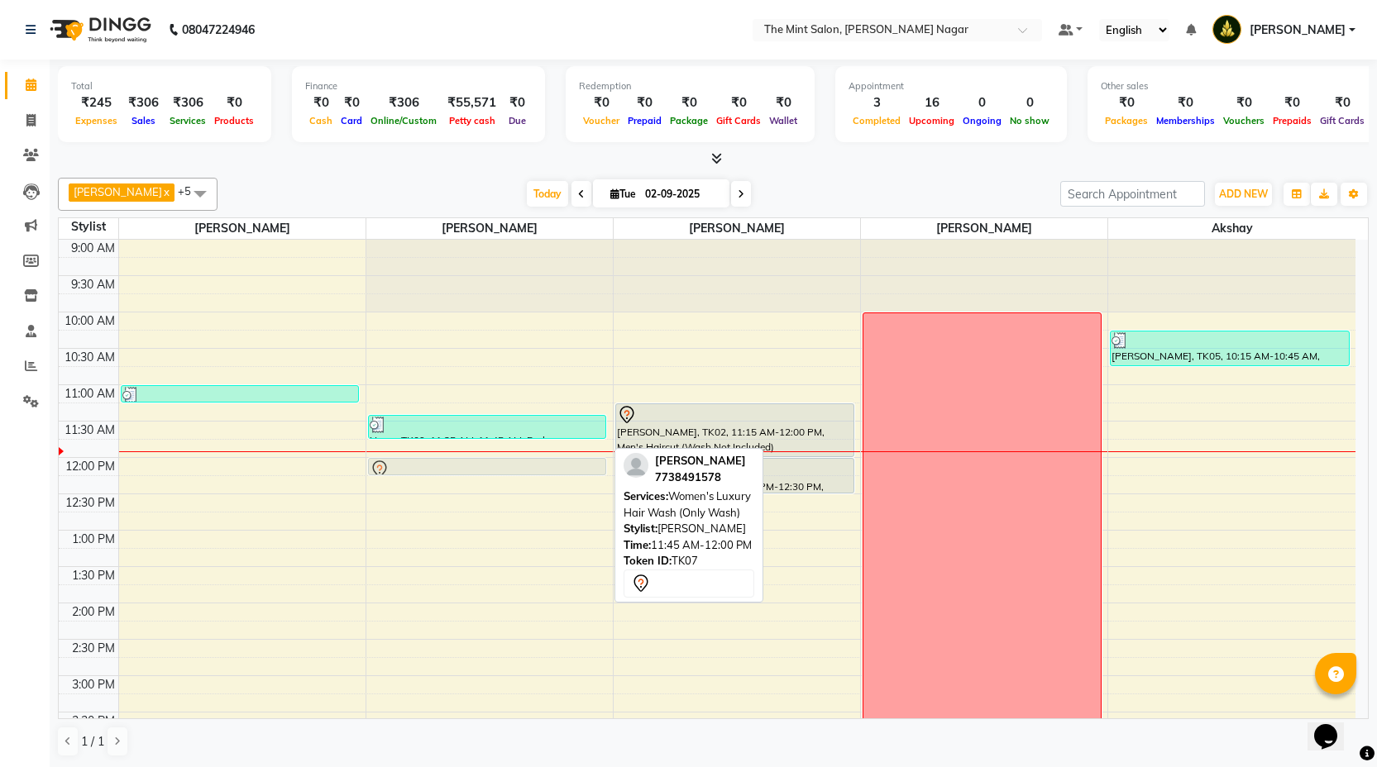
drag, startPoint x: 530, startPoint y: 444, endPoint x: 530, endPoint y: 456, distance: 12.4
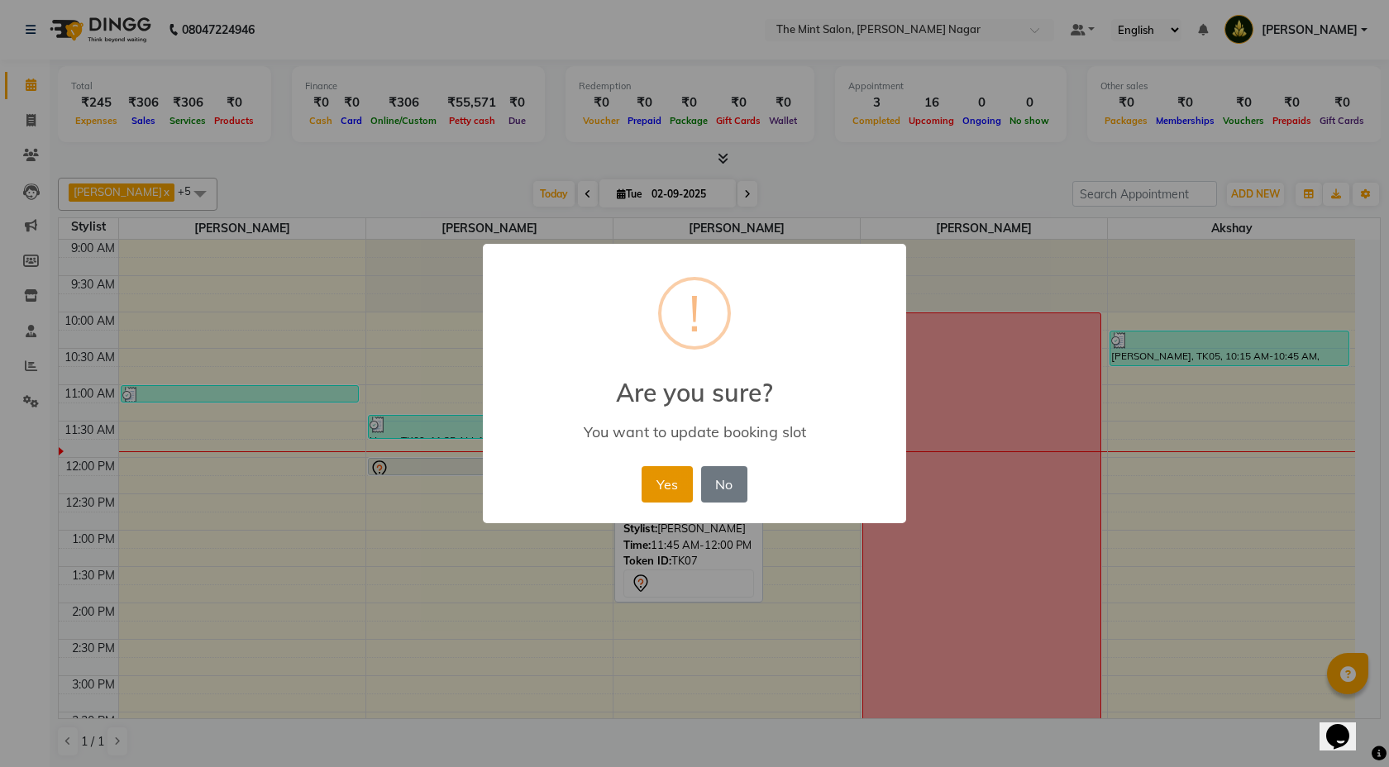
click at [651, 493] on button "Yes" at bounding box center [667, 484] width 50 height 36
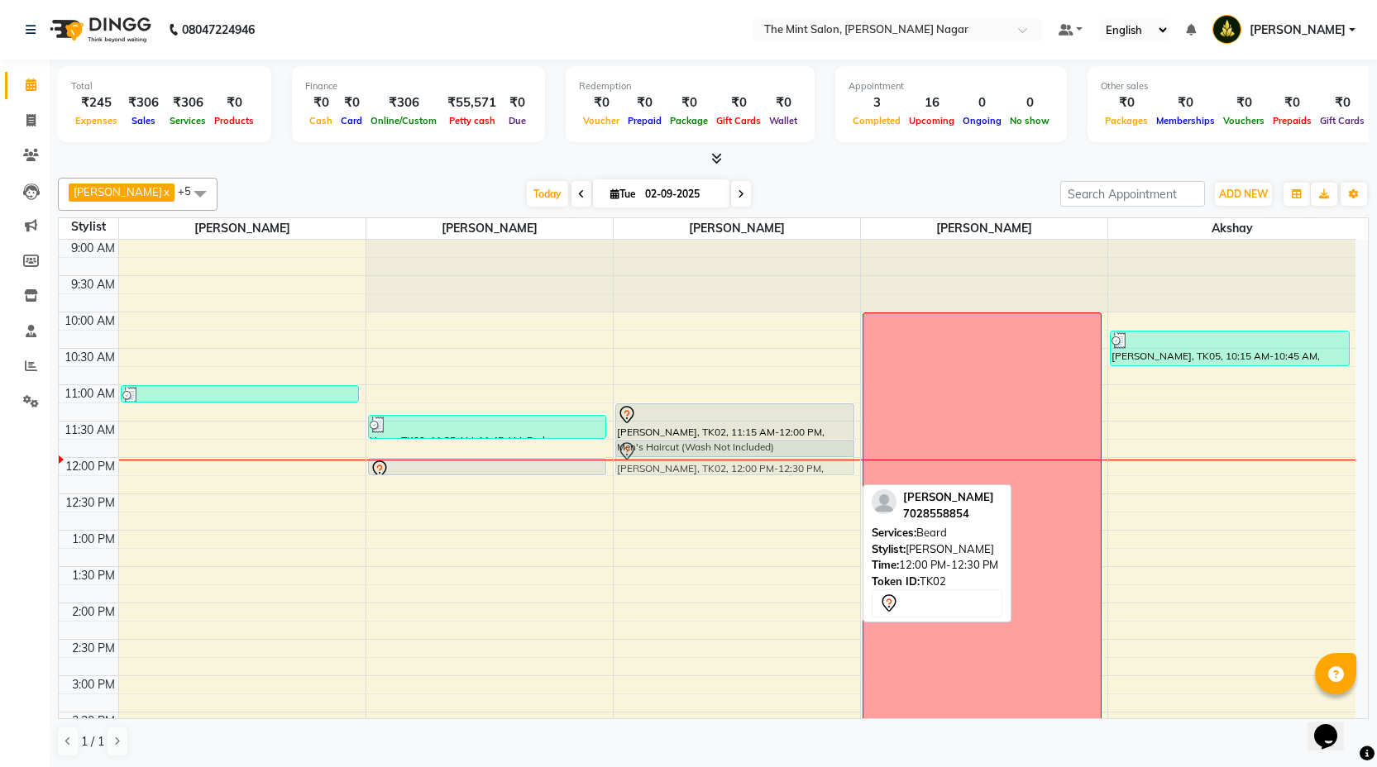
drag, startPoint x: 724, startPoint y: 478, endPoint x: 725, endPoint y: 457, distance: 20.7
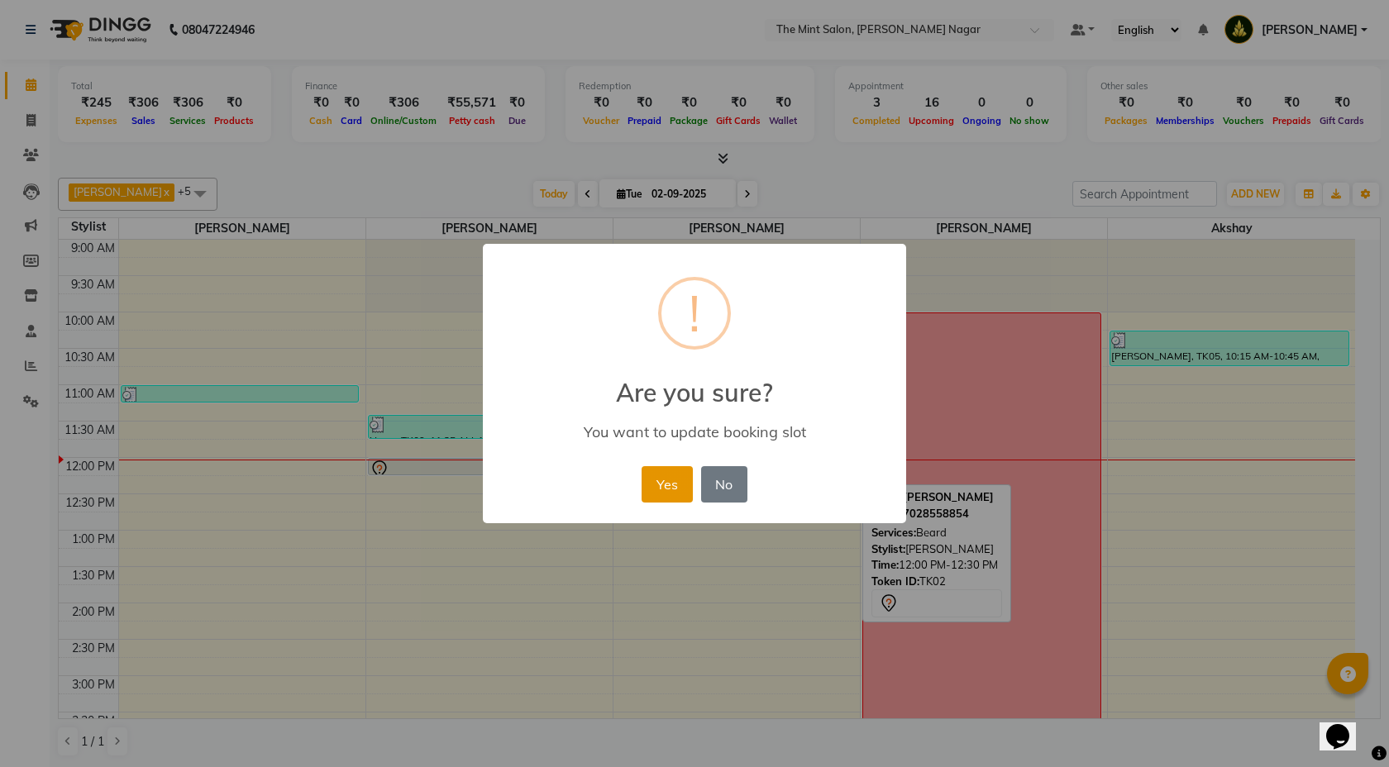
click at [678, 495] on button "Yes" at bounding box center [667, 484] width 50 height 36
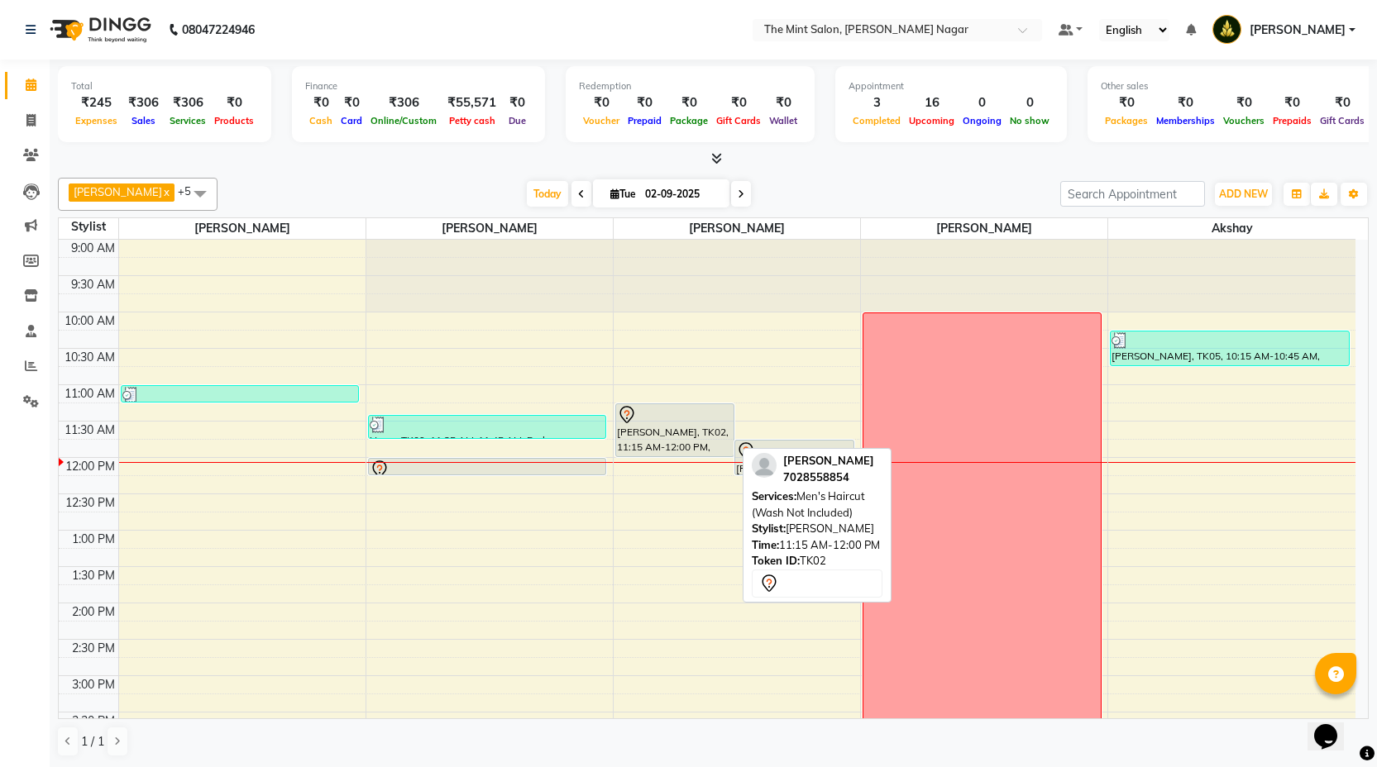
click at [682, 423] on div at bounding box center [675, 415] width 116 height 20
click at [718, 441] on div "[PERSON_NAME], TK02, 11:15 AM-12:00 PM, Men's Haircut (Wash Not Included)" at bounding box center [674, 430] width 117 height 52
select select "7"
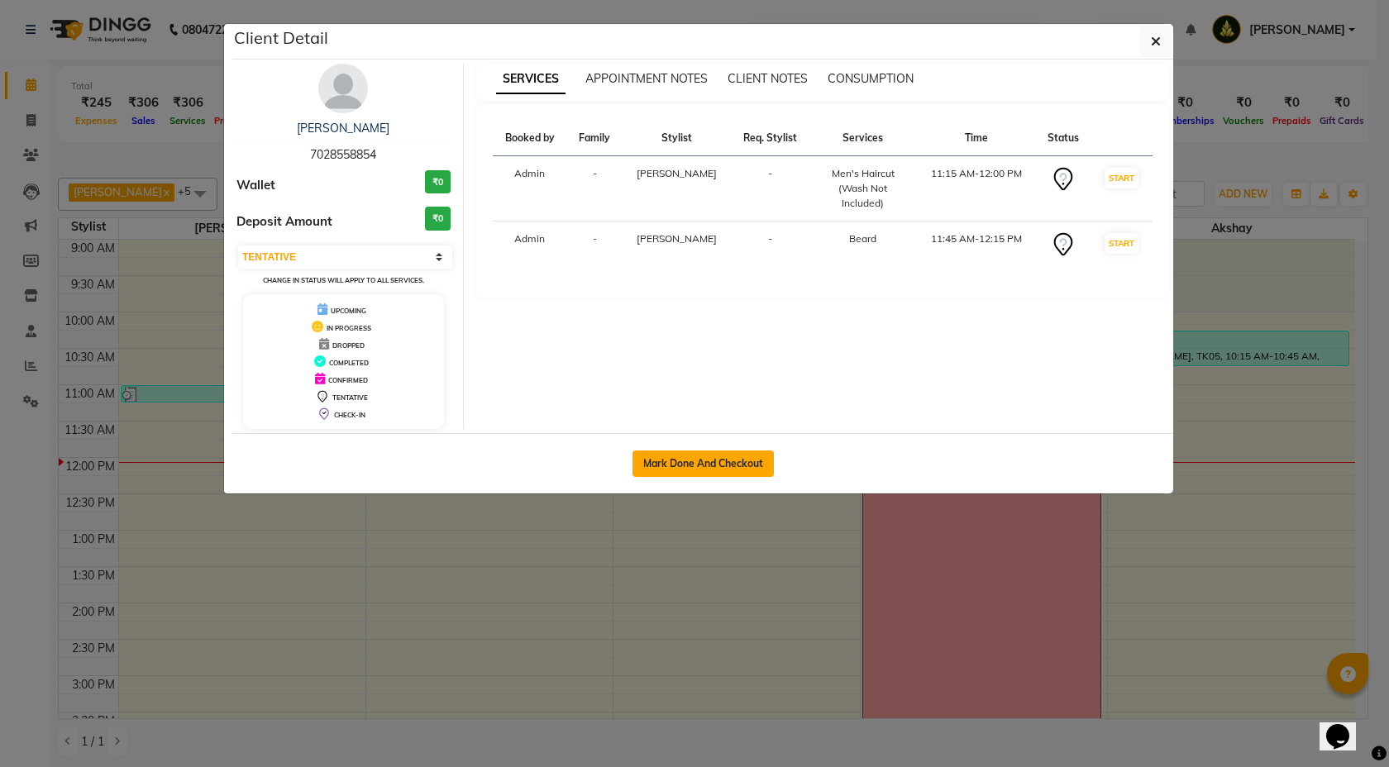
click at [742, 460] on button "Mark Done And Checkout" at bounding box center [703, 464] width 141 height 26
select select "service"
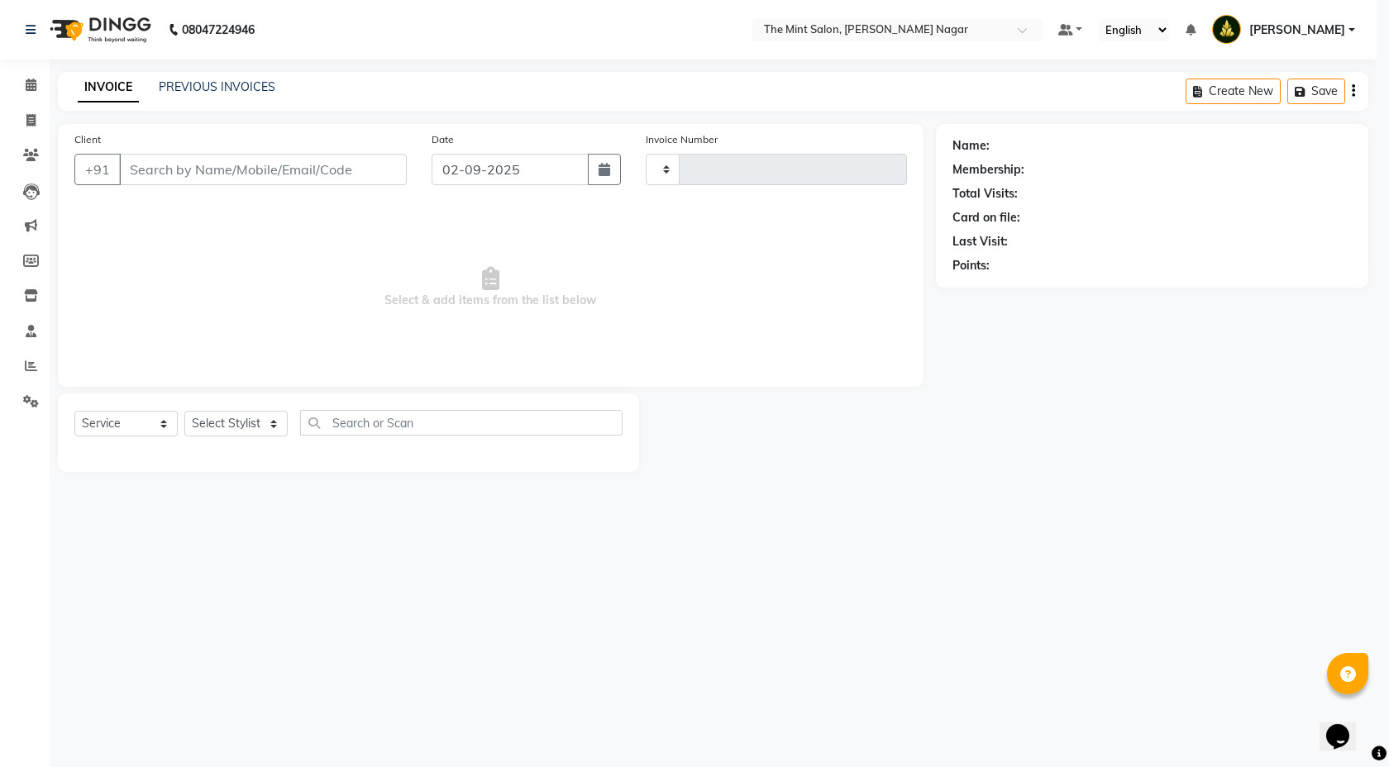
type input "02861"
select select "7164"
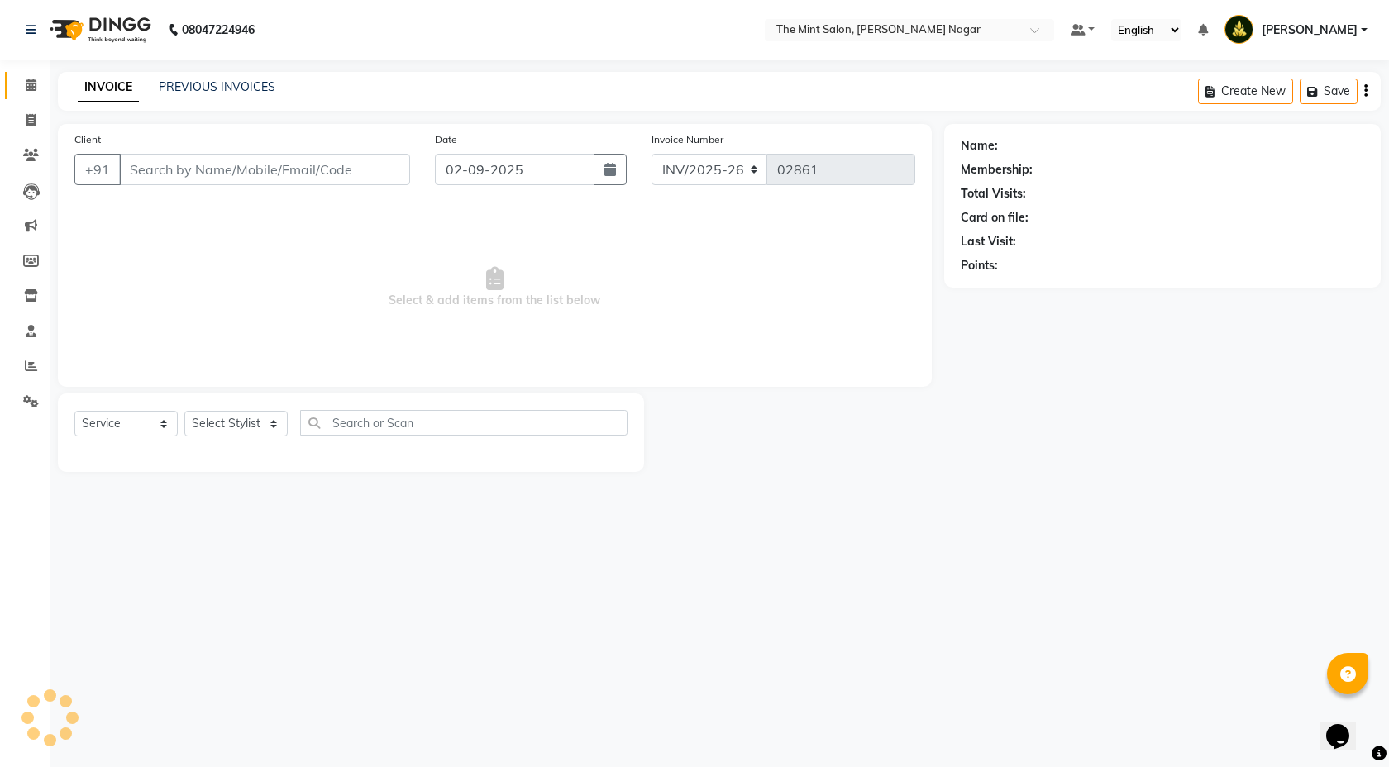
type input "7028558854"
select select "66078"
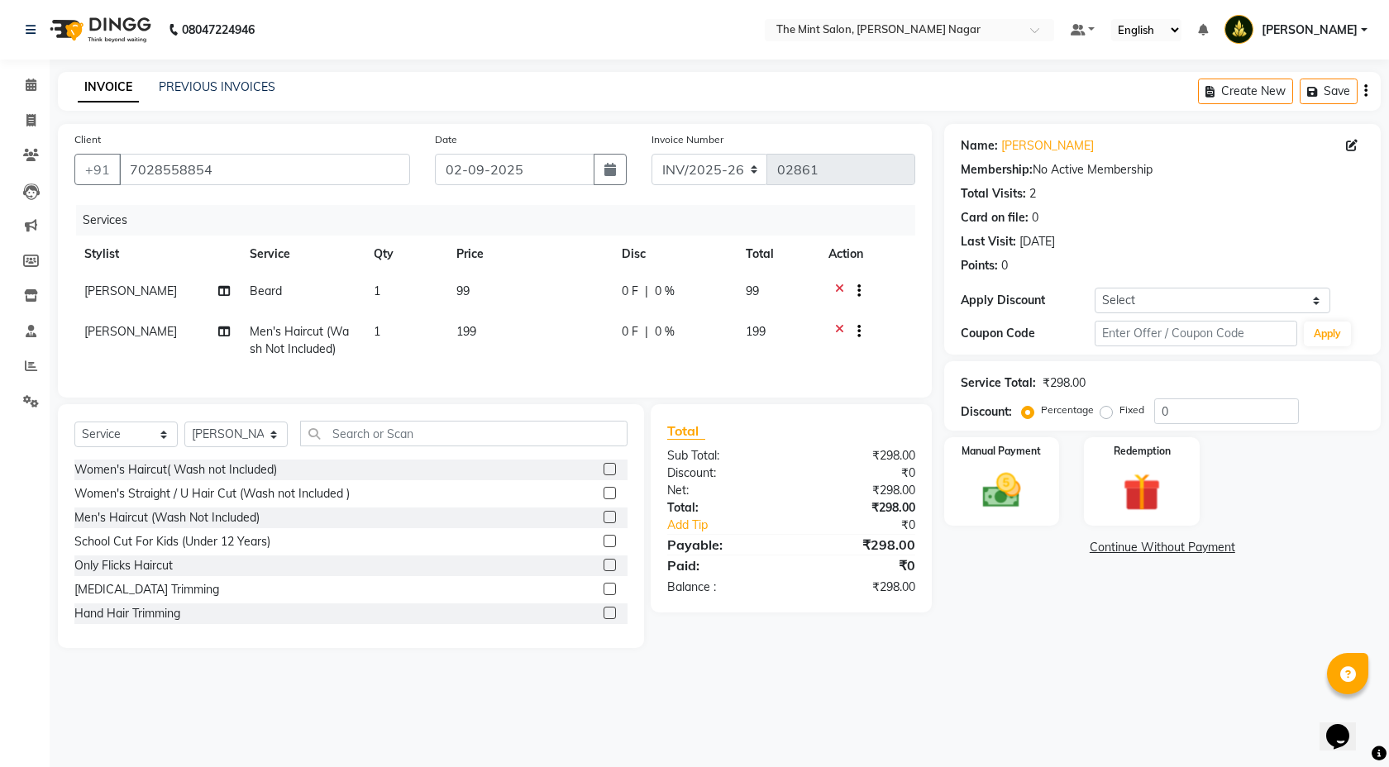
click at [839, 327] on icon at bounding box center [839, 333] width 9 height 21
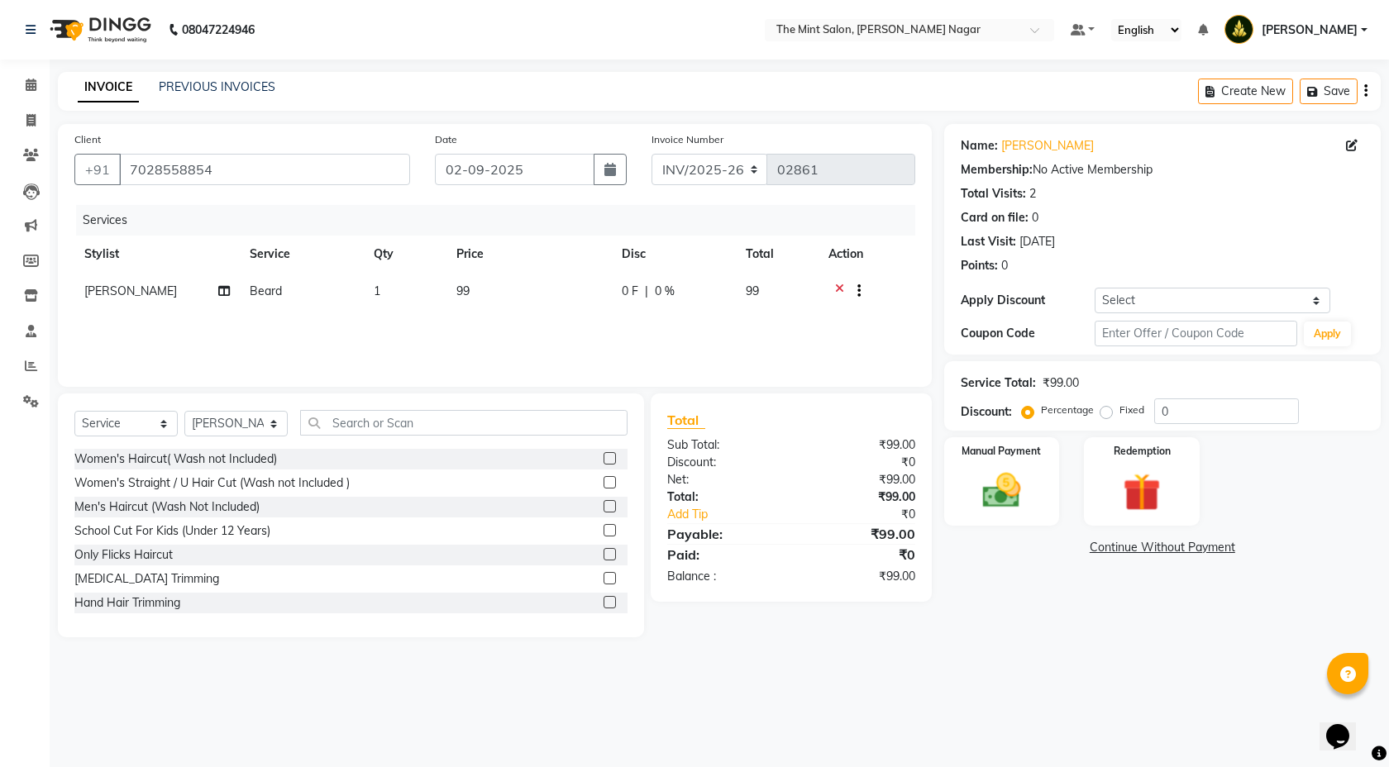
click at [1150, 414] on div "Percentage Fixed" at bounding box center [1089, 411] width 129 height 22
click at [1161, 413] on input "0" at bounding box center [1226, 412] width 145 height 26
type input "10"
click at [1008, 483] on img at bounding box center [1002, 490] width 65 height 45
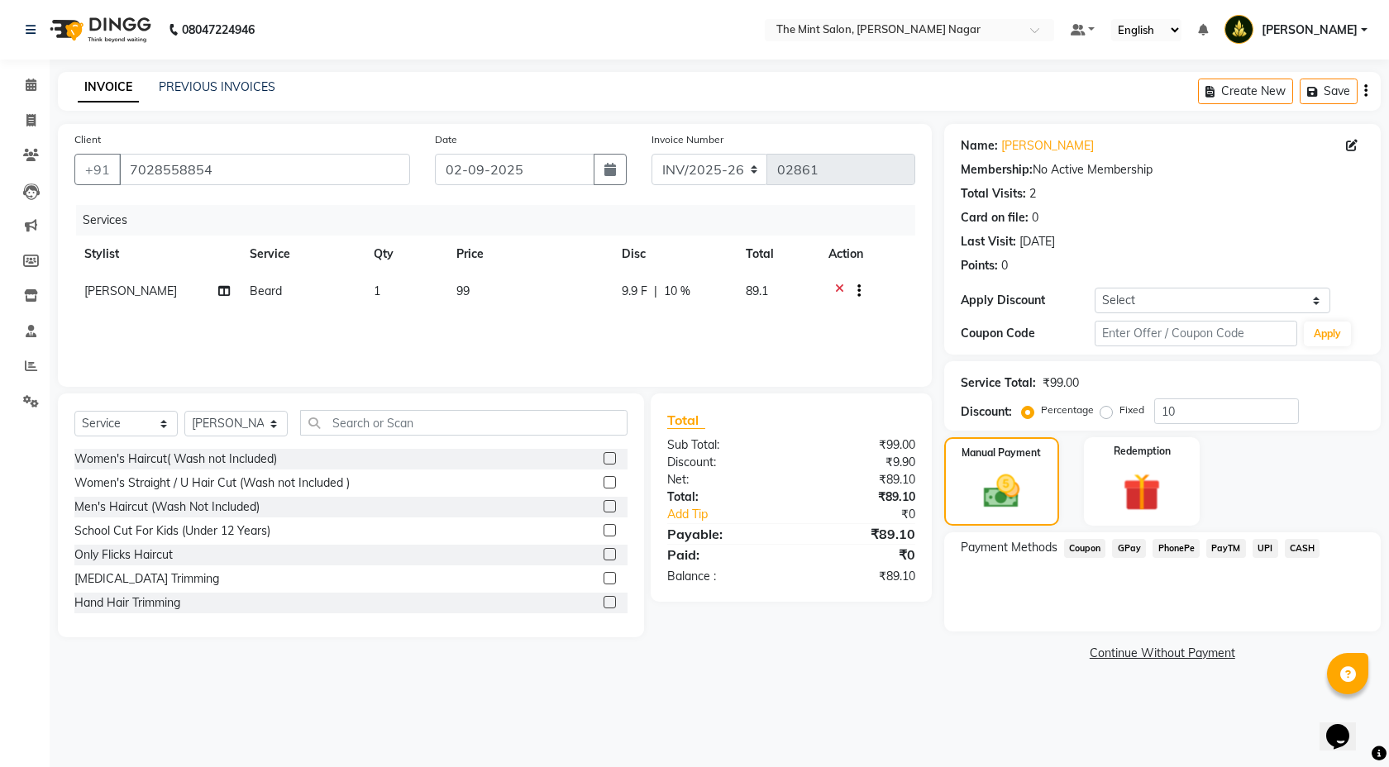
click at [1182, 550] on span "PhonePe" at bounding box center [1176, 548] width 47 height 19
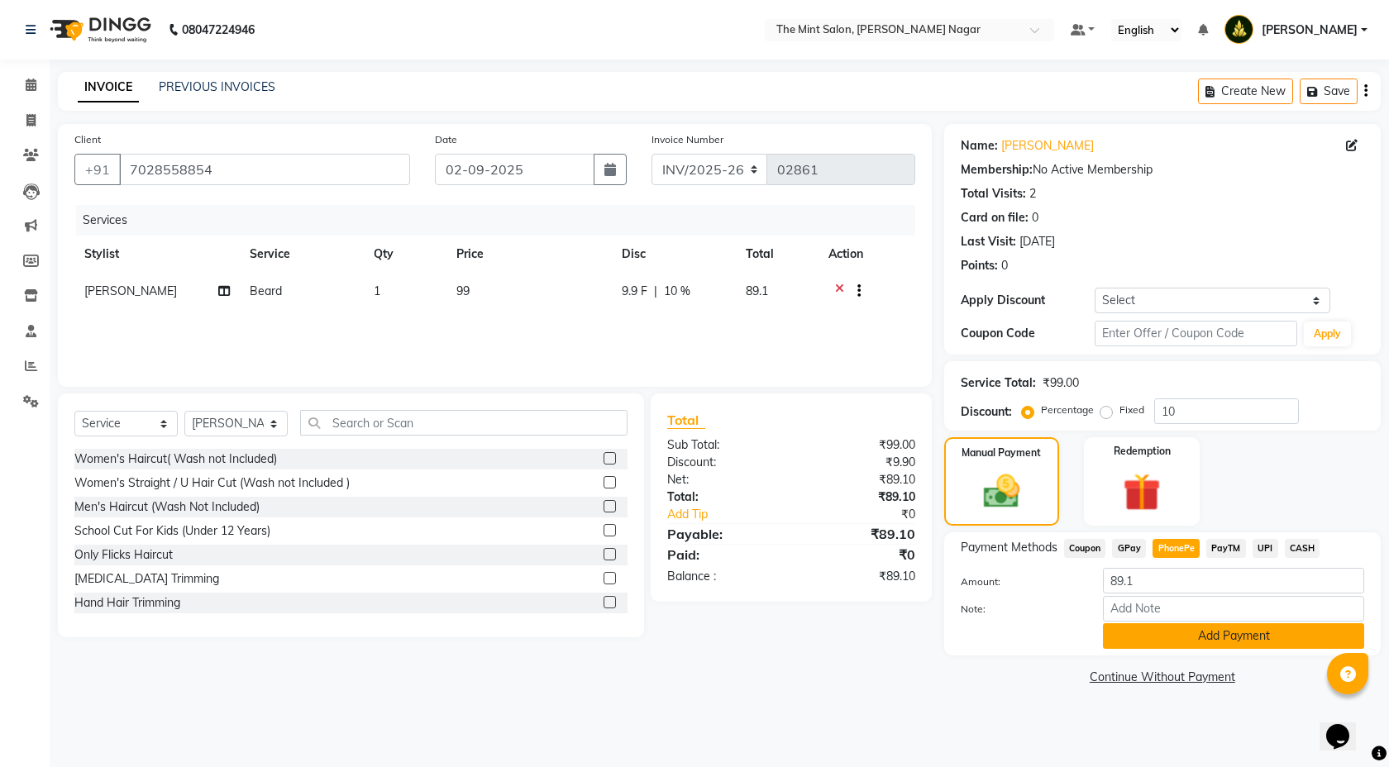
click at [1206, 645] on button "Add Payment" at bounding box center [1233, 637] width 261 height 26
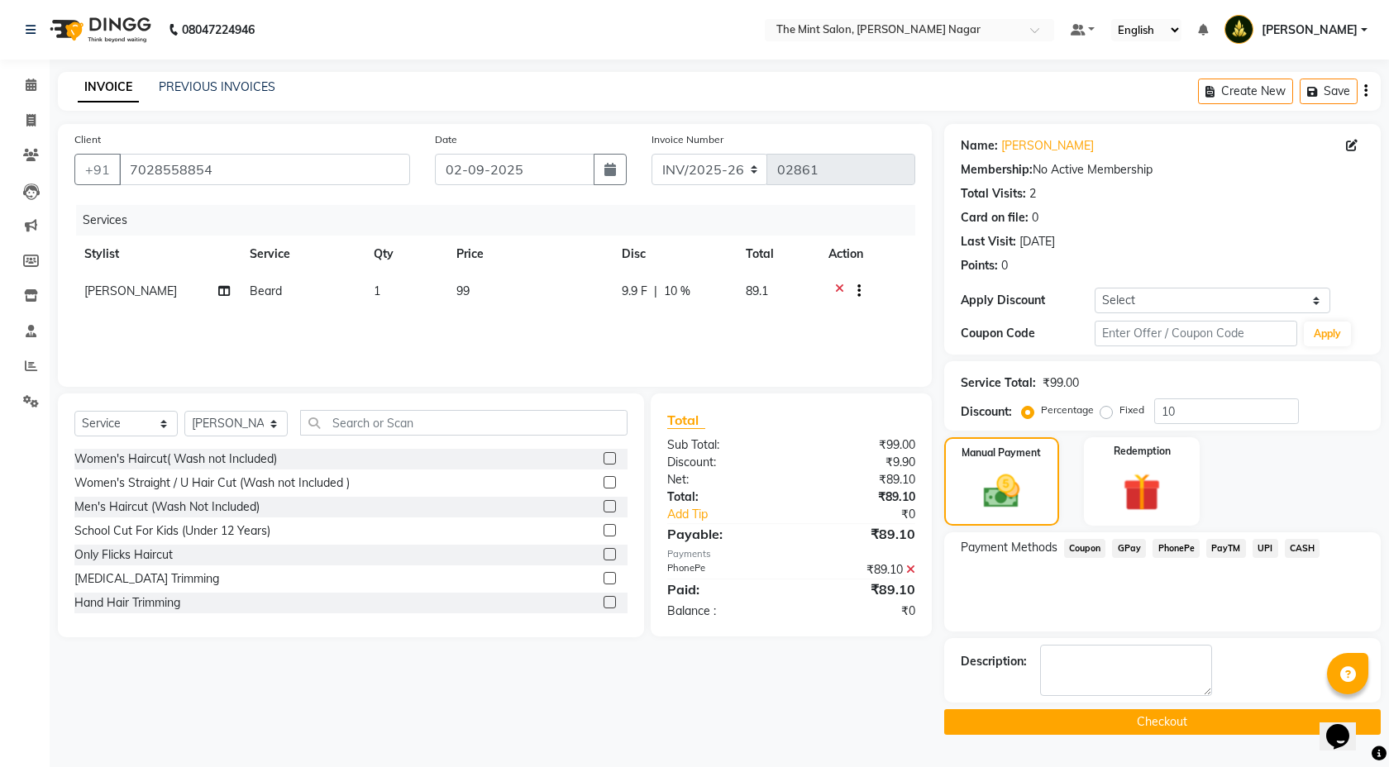
click at [1178, 724] on button "Checkout" at bounding box center [1162, 723] width 437 height 26
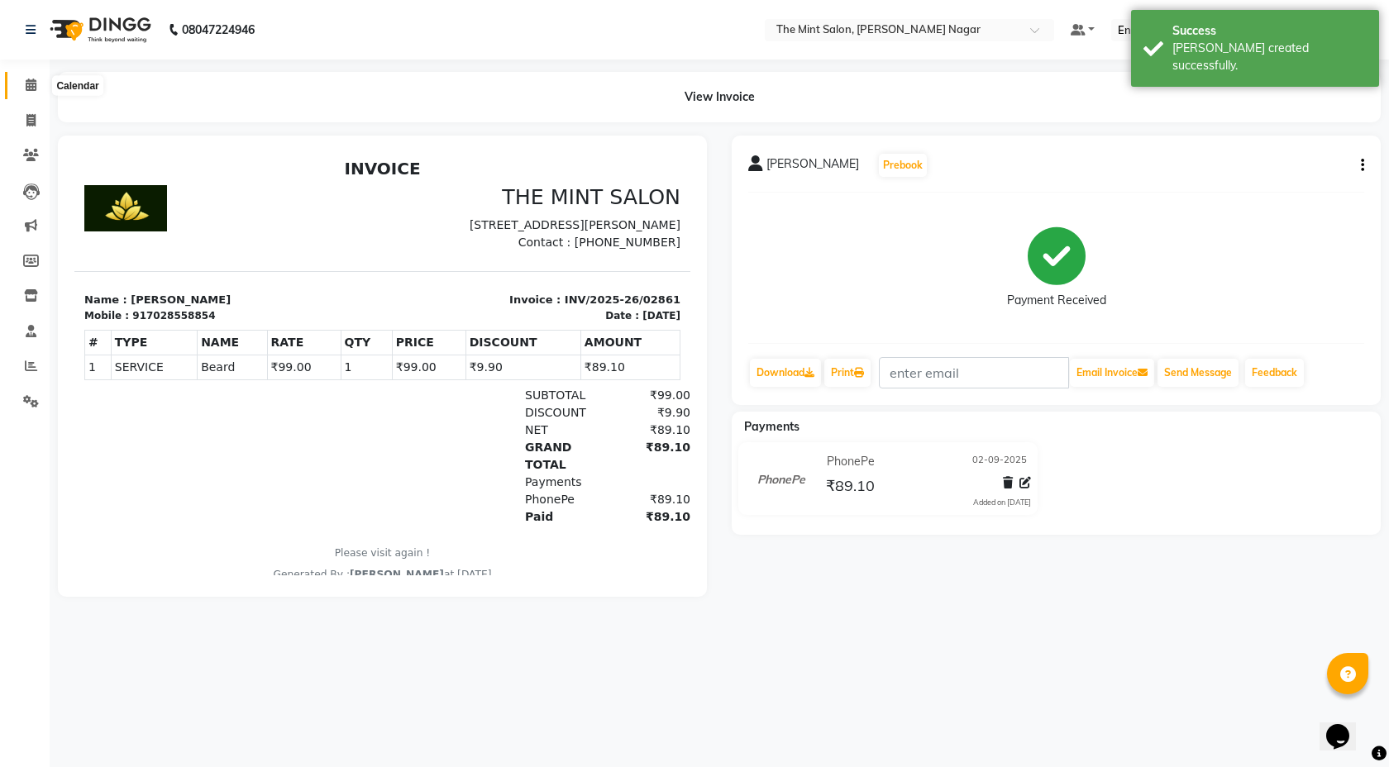
click at [28, 87] on icon at bounding box center [31, 85] width 11 height 12
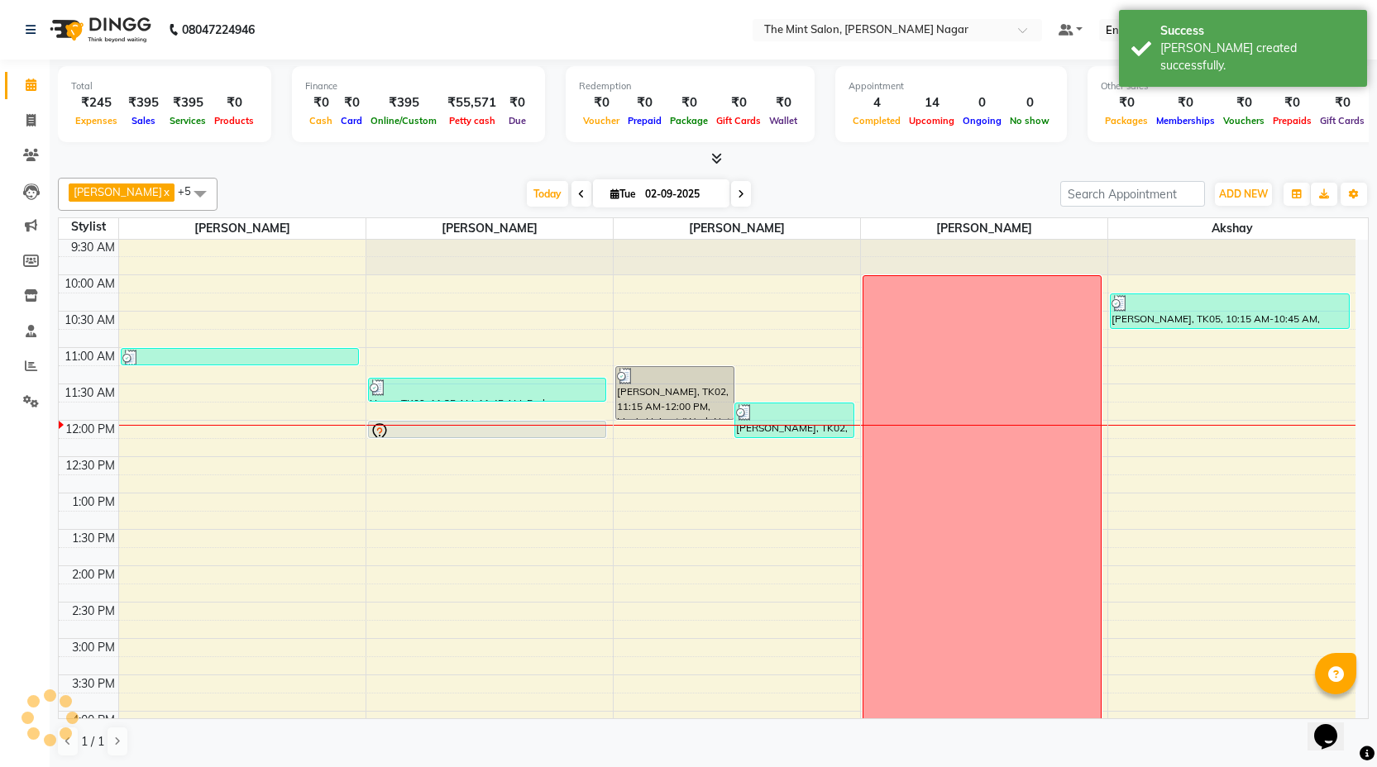
scroll to position [50, 0]
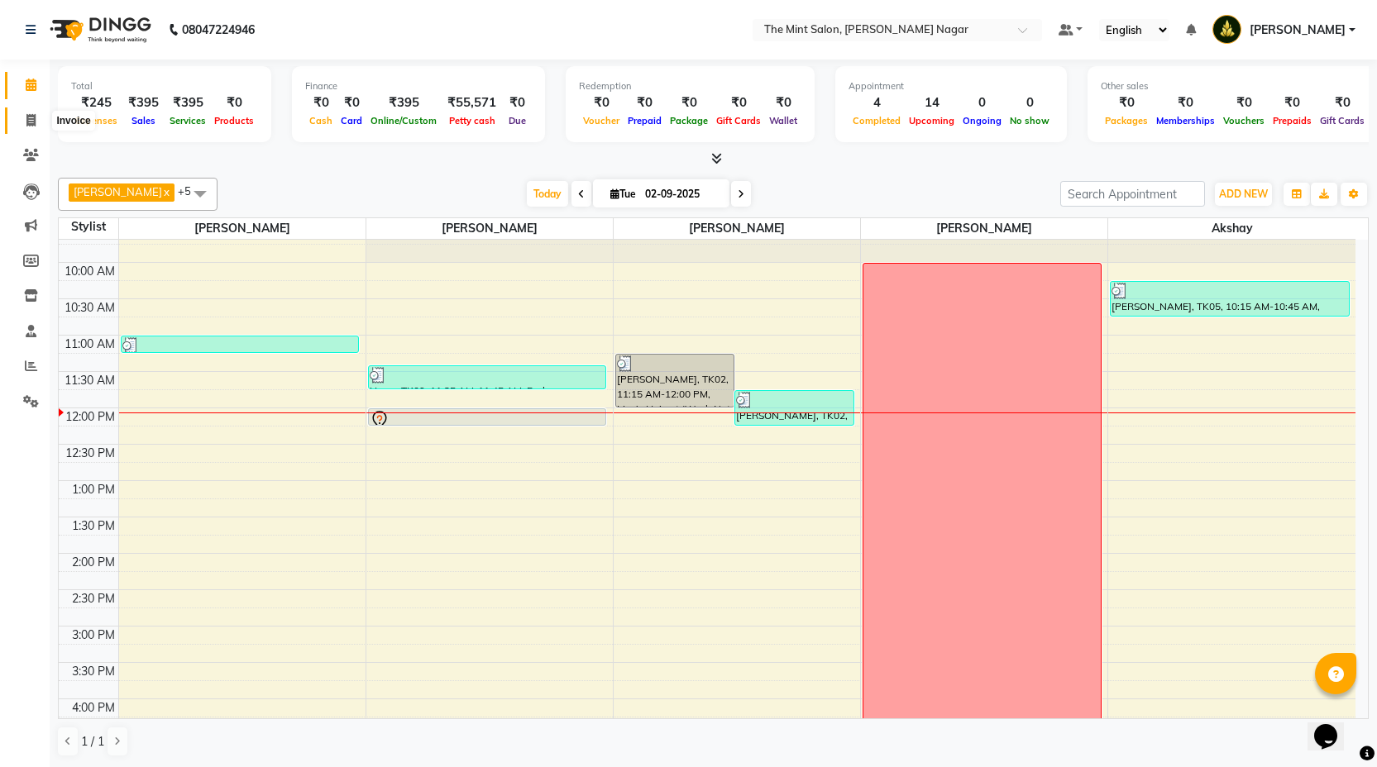
click at [28, 125] on icon at bounding box center [30, 120] width 9 height 12
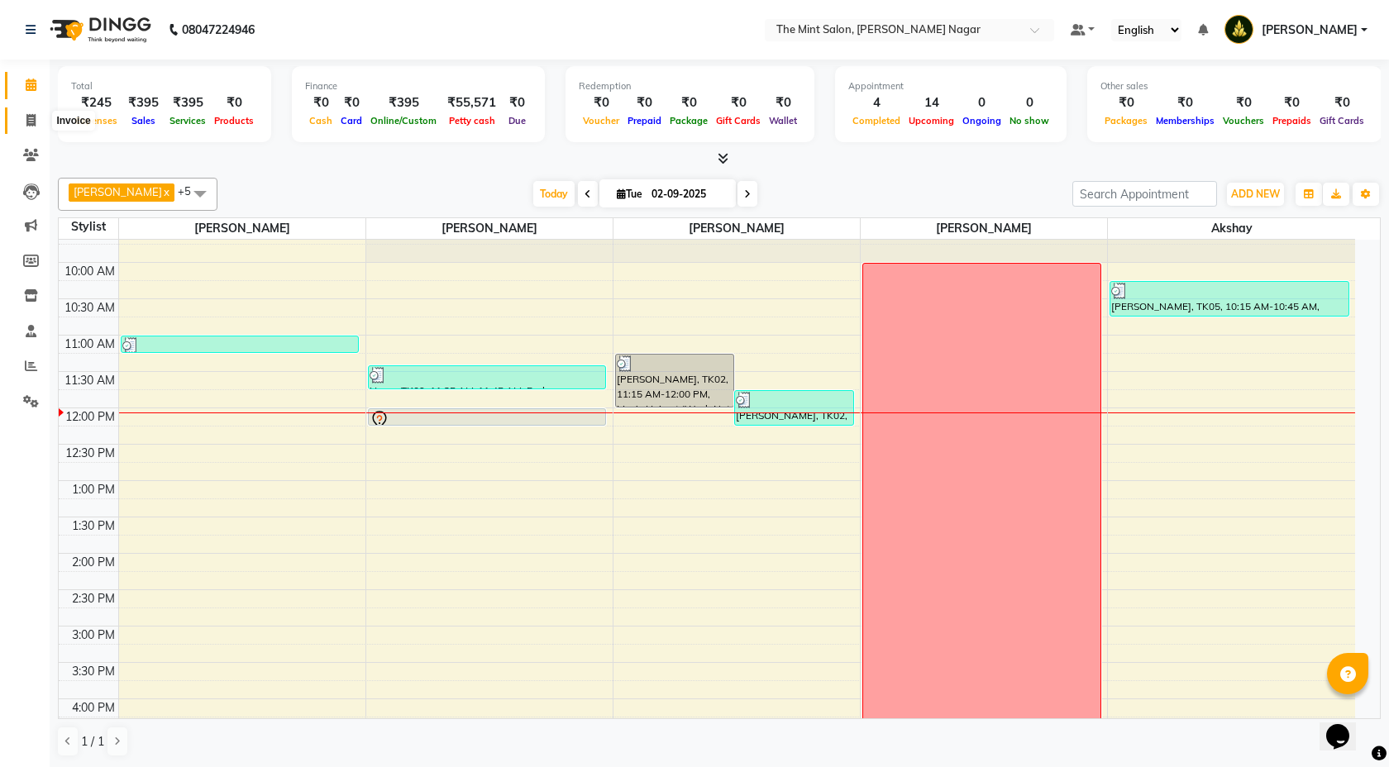
select select "service"
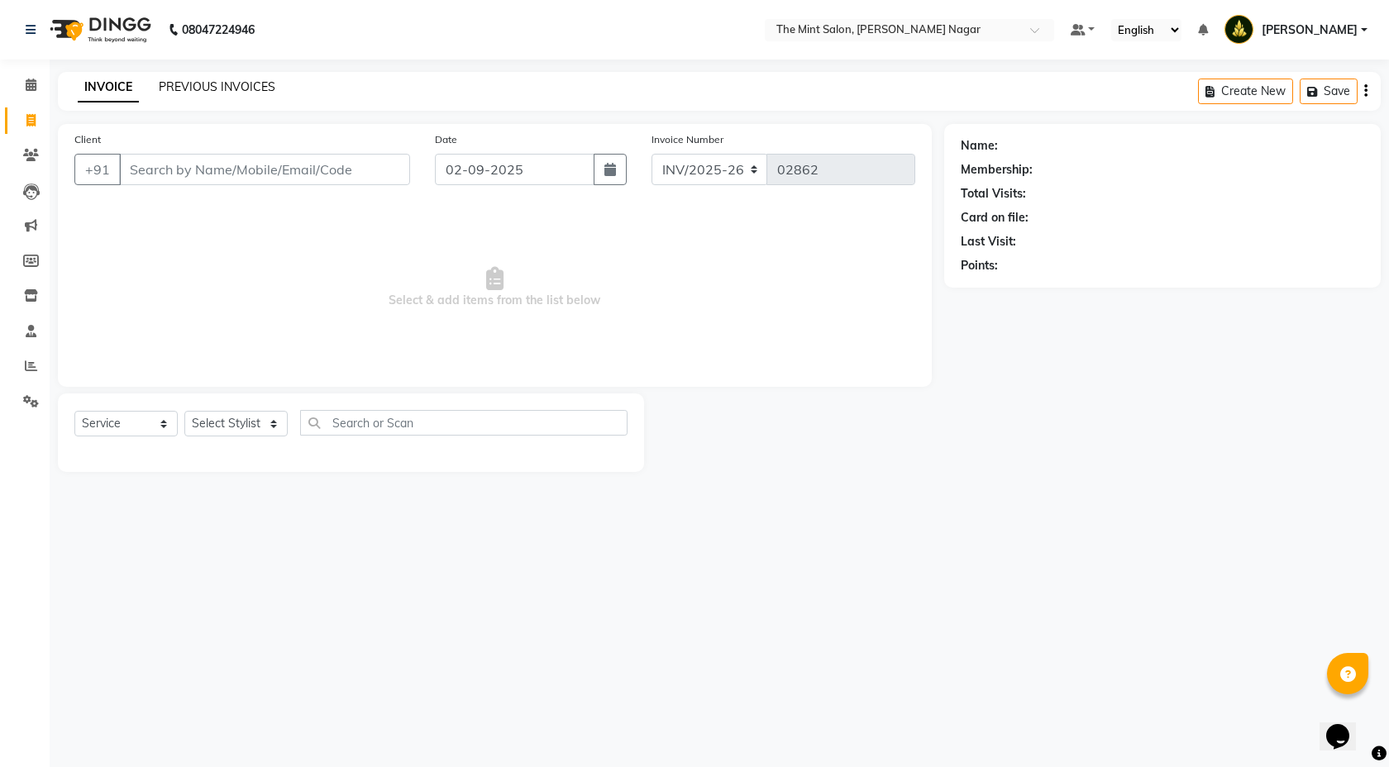
click at [218, 87] on link "PREVIOUS INVOICES" at bounding box center [217, 86] width 117 height 15
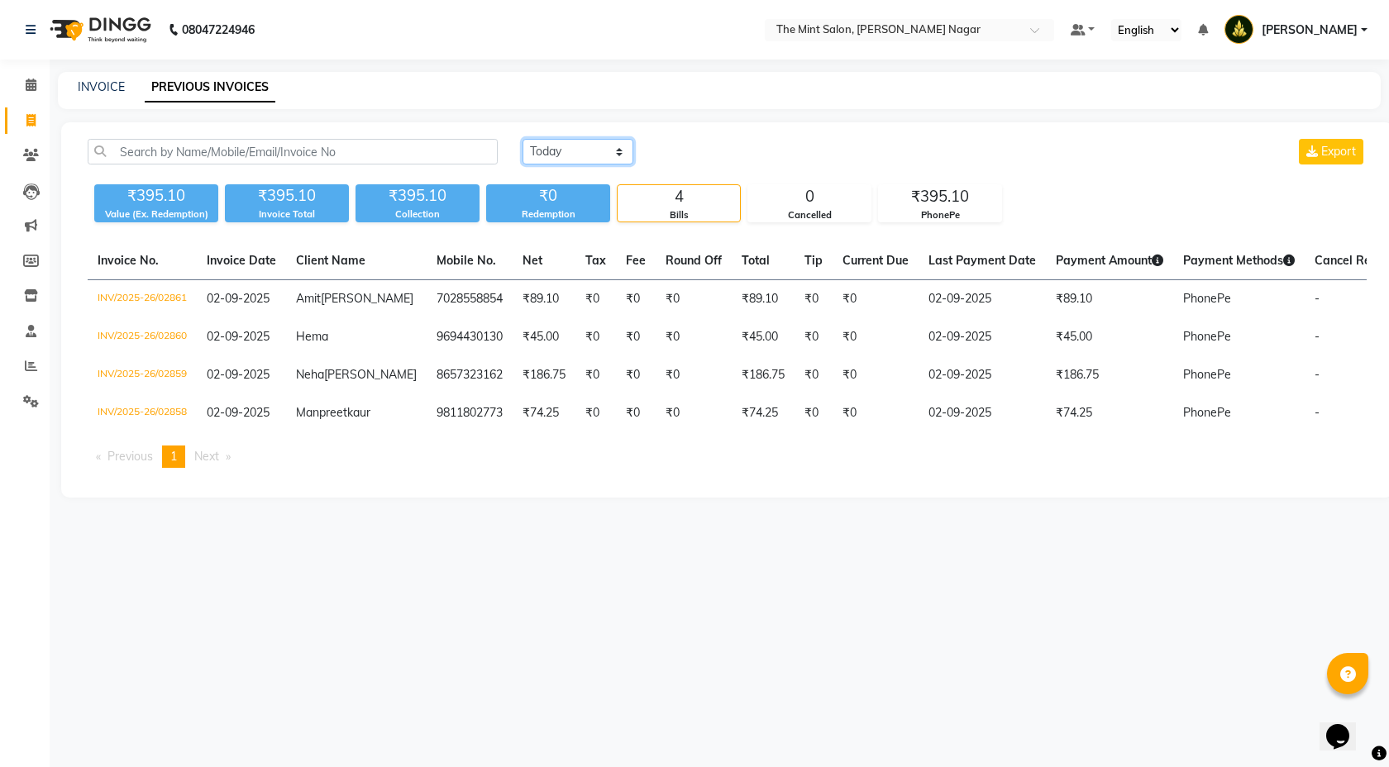
click at [620, 150] on select "Today Yesterday Custom Range" at bounding box center [578, 152] width 111 height 26
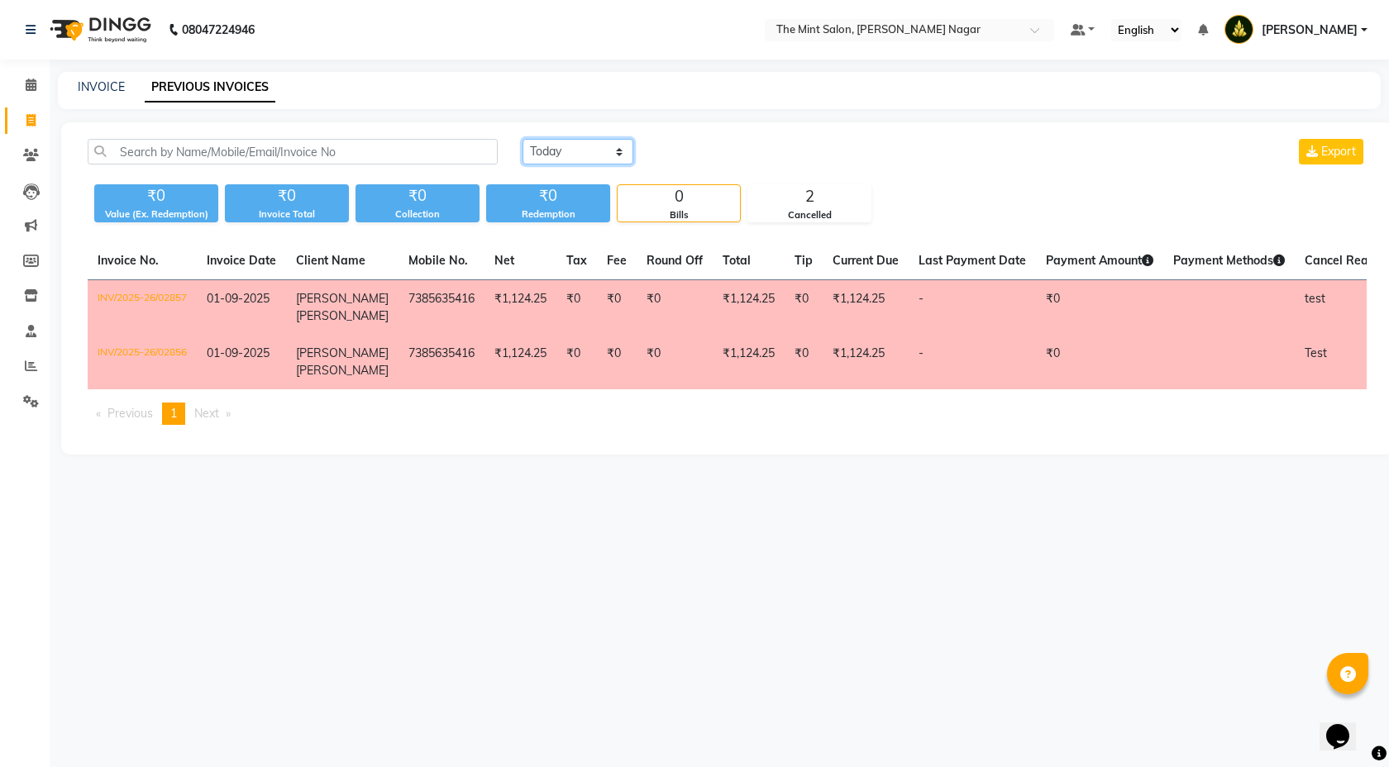
click at [623, 145] on select "Today Yesterday Custom Range" at bounding box center [578, 152] width 111 height 26
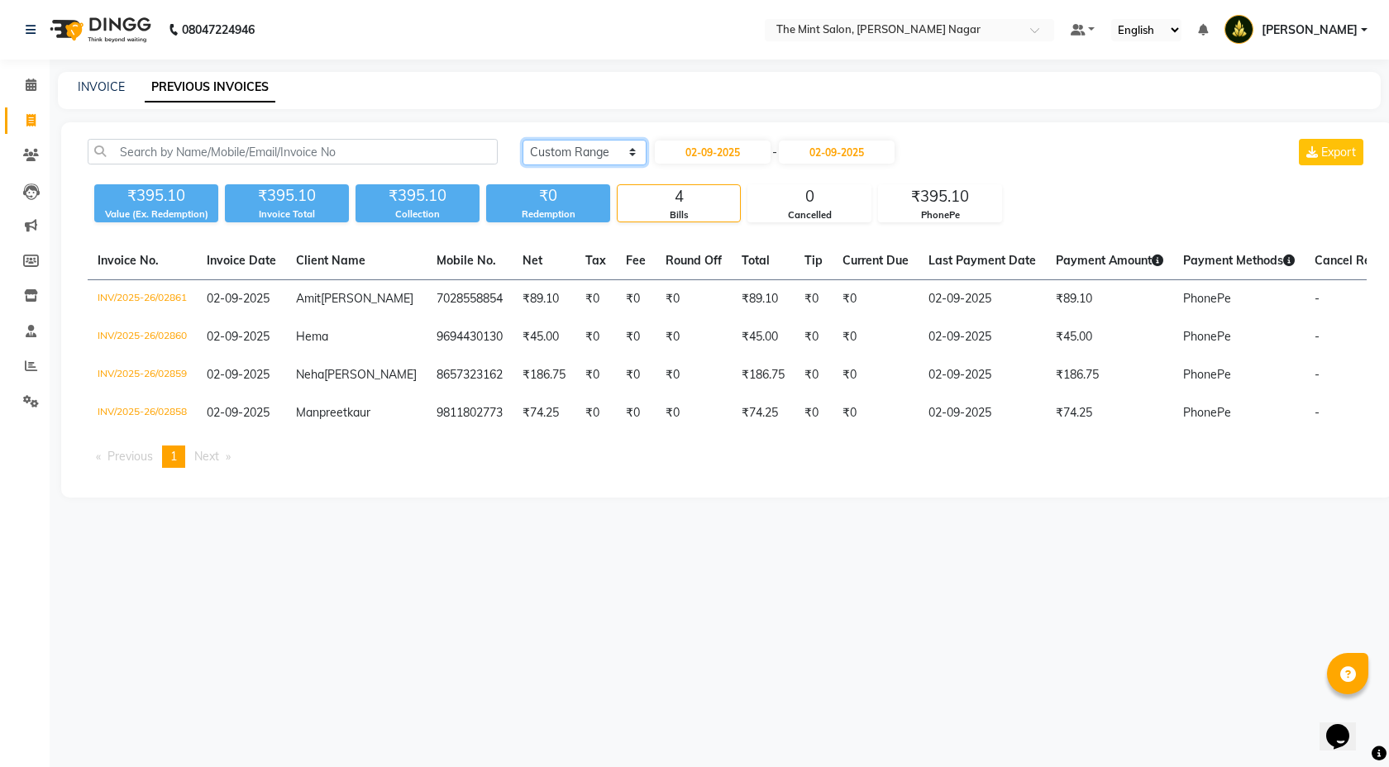
click at [629, 146] on select "Today Yesterday Custom Range" at bounding box center [585, 153] width 124 height 26
select select "today"
click at [28, 85] on icon at bounding box center [31, 85] width 11 height 12
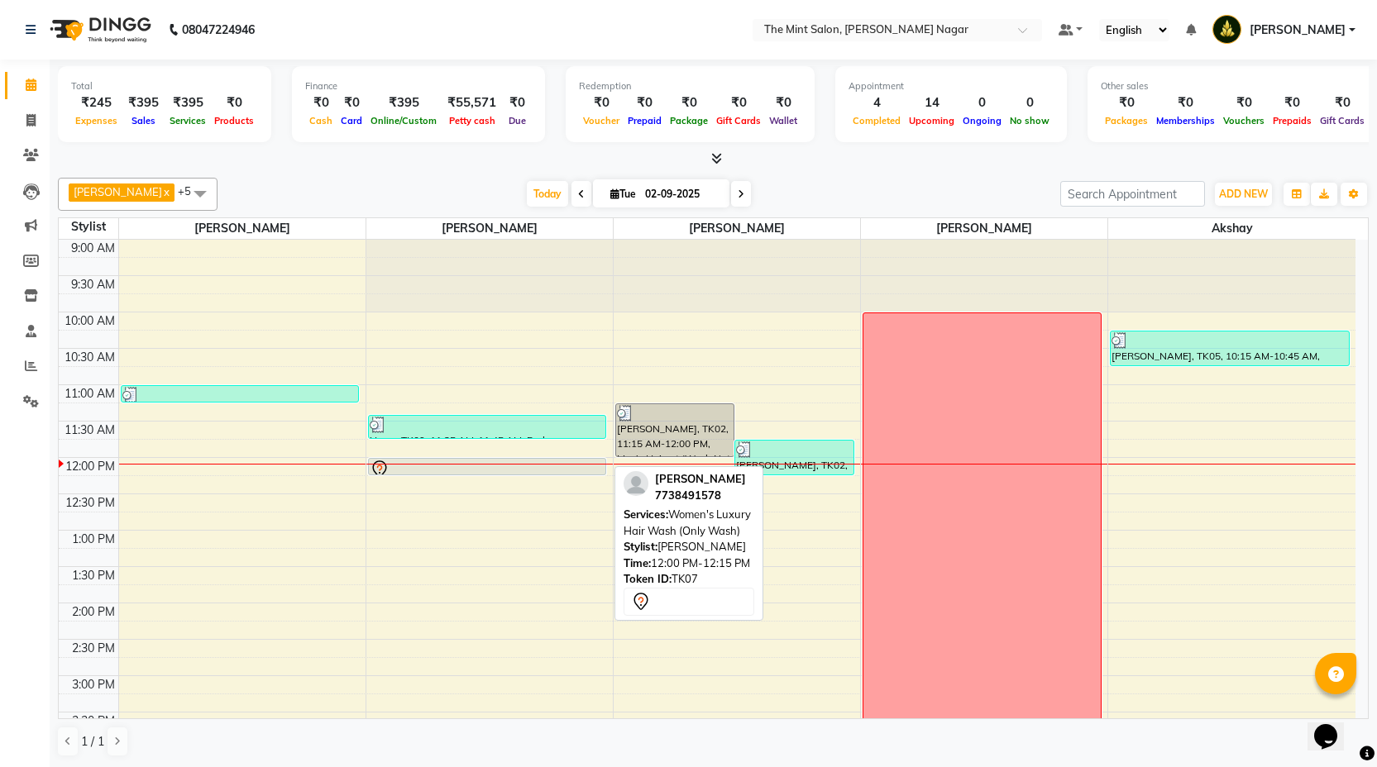
click at [497, 465] on div at bounding box center [488, 470] width 236 height 20
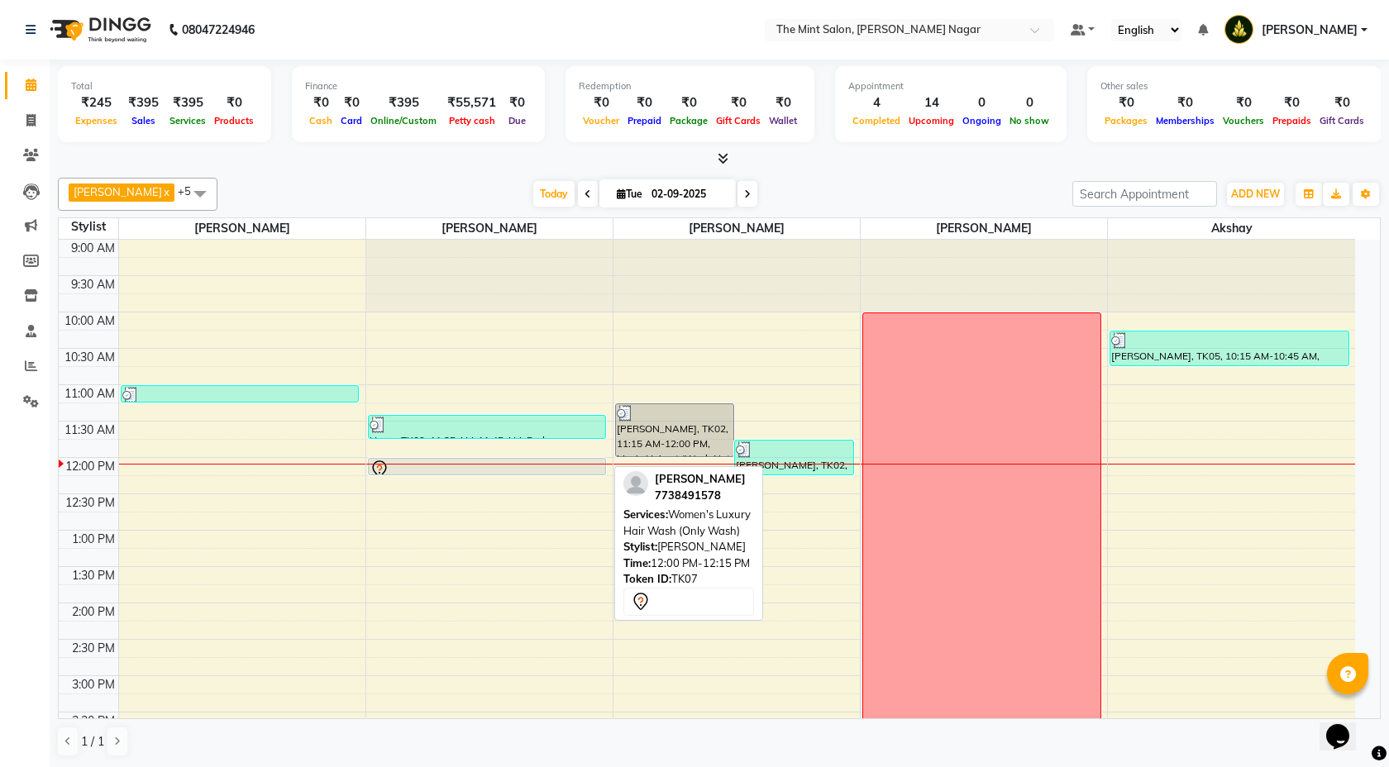
select select "7"
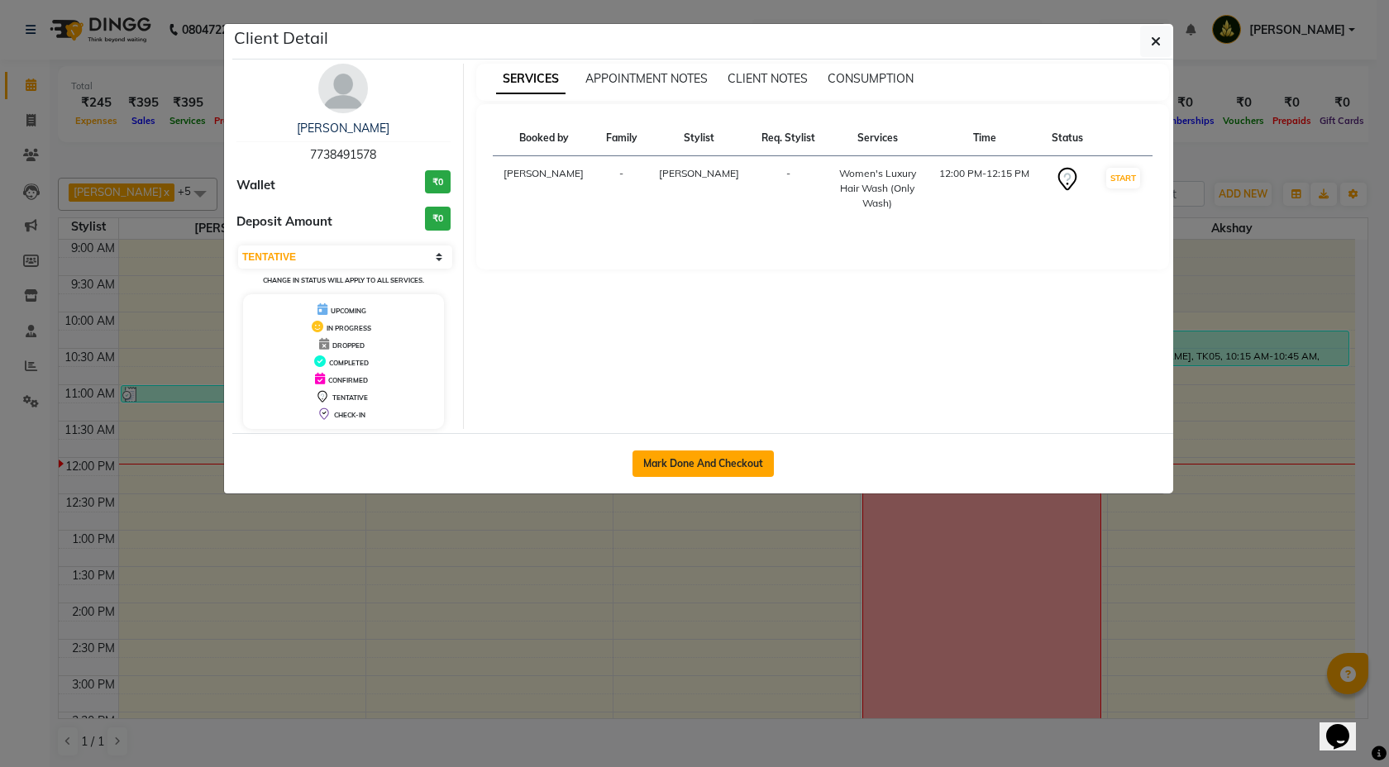
click at [706, 461] on button "Mark Done And Checkout" at bounding box center [703, 464] width 141 height 26
select select "service"
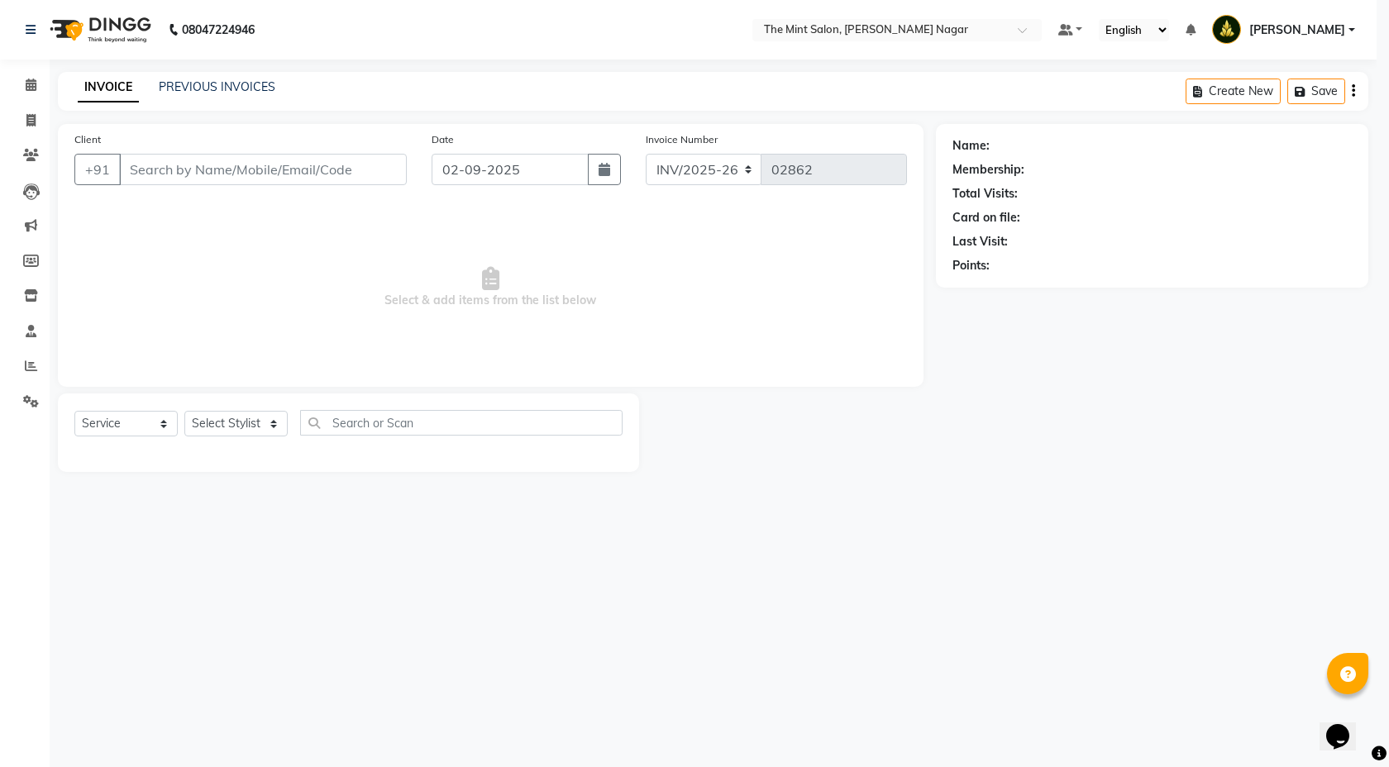
select select "3"
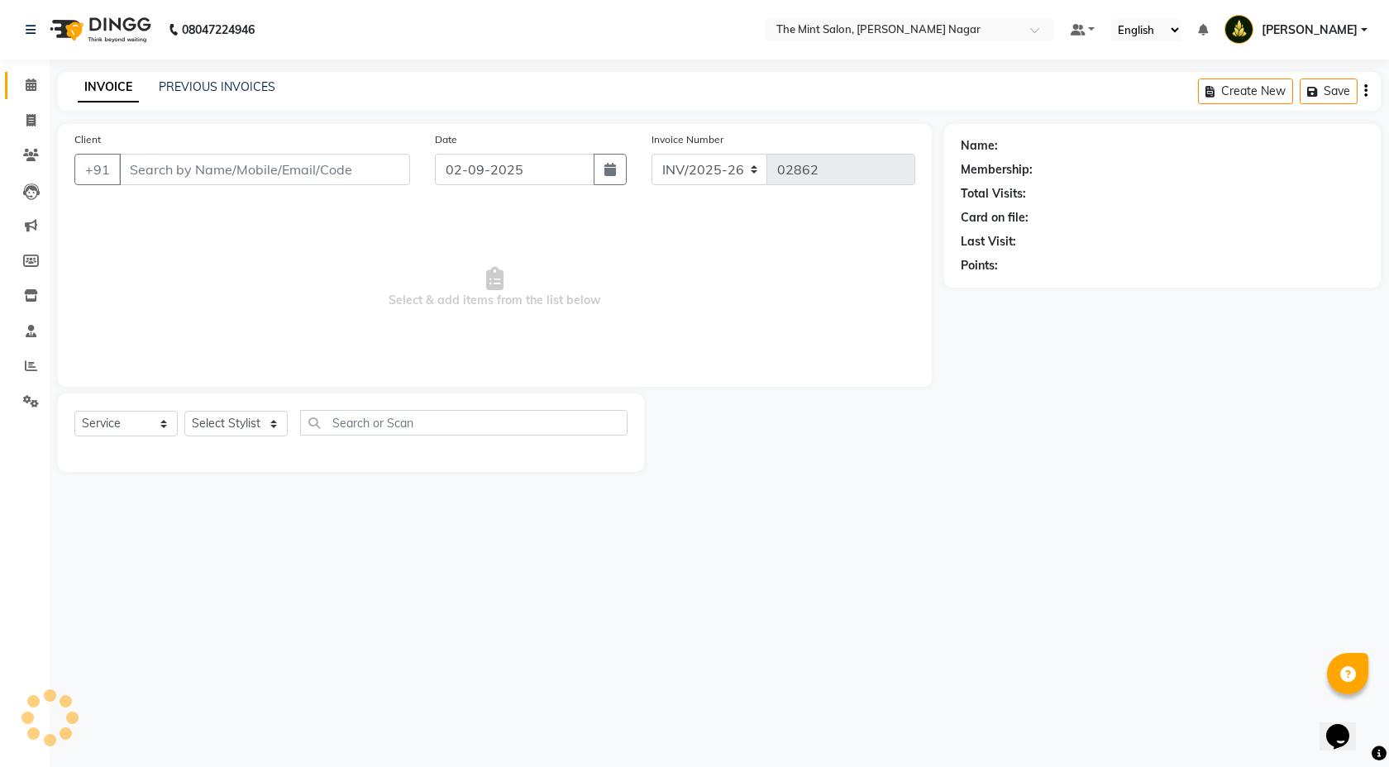
type input "7738491578"
select select "61942"
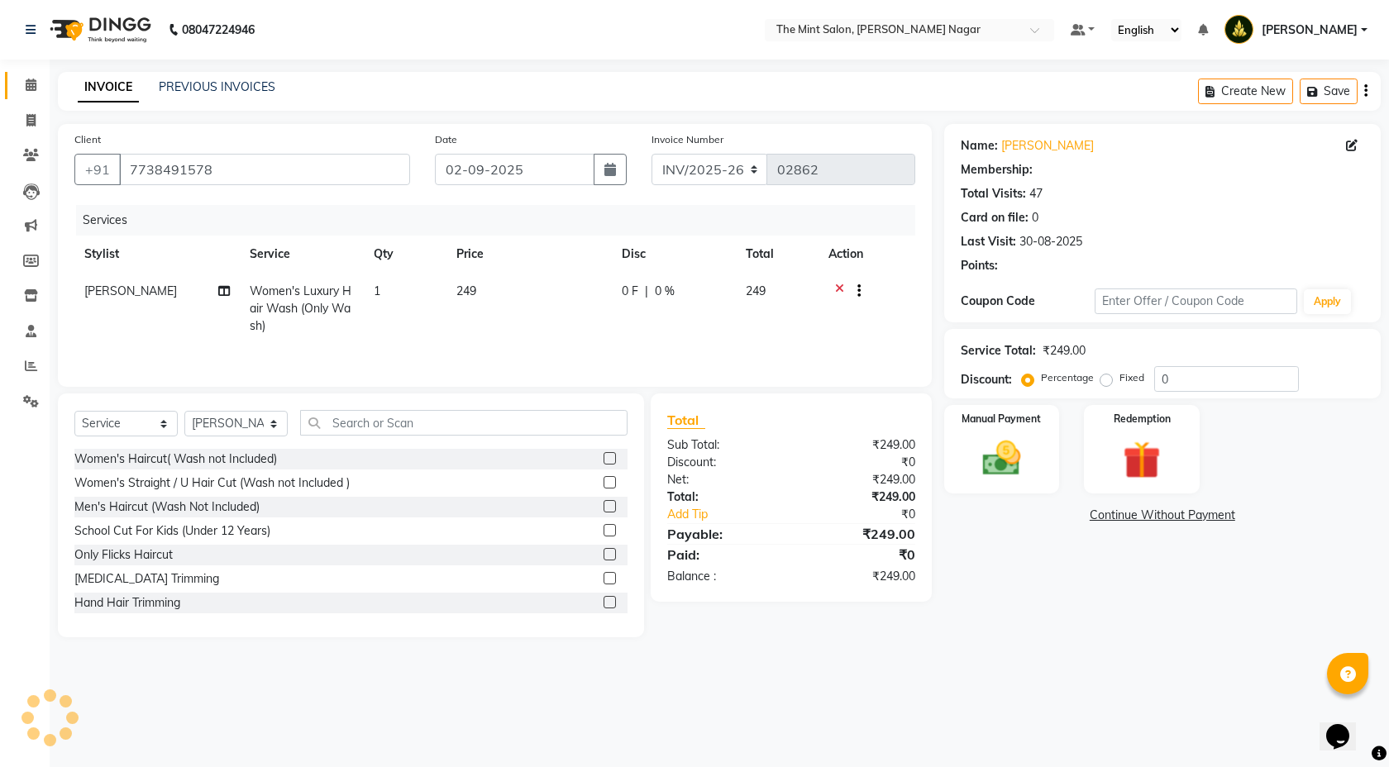
type input "25"
select select "1: Object"
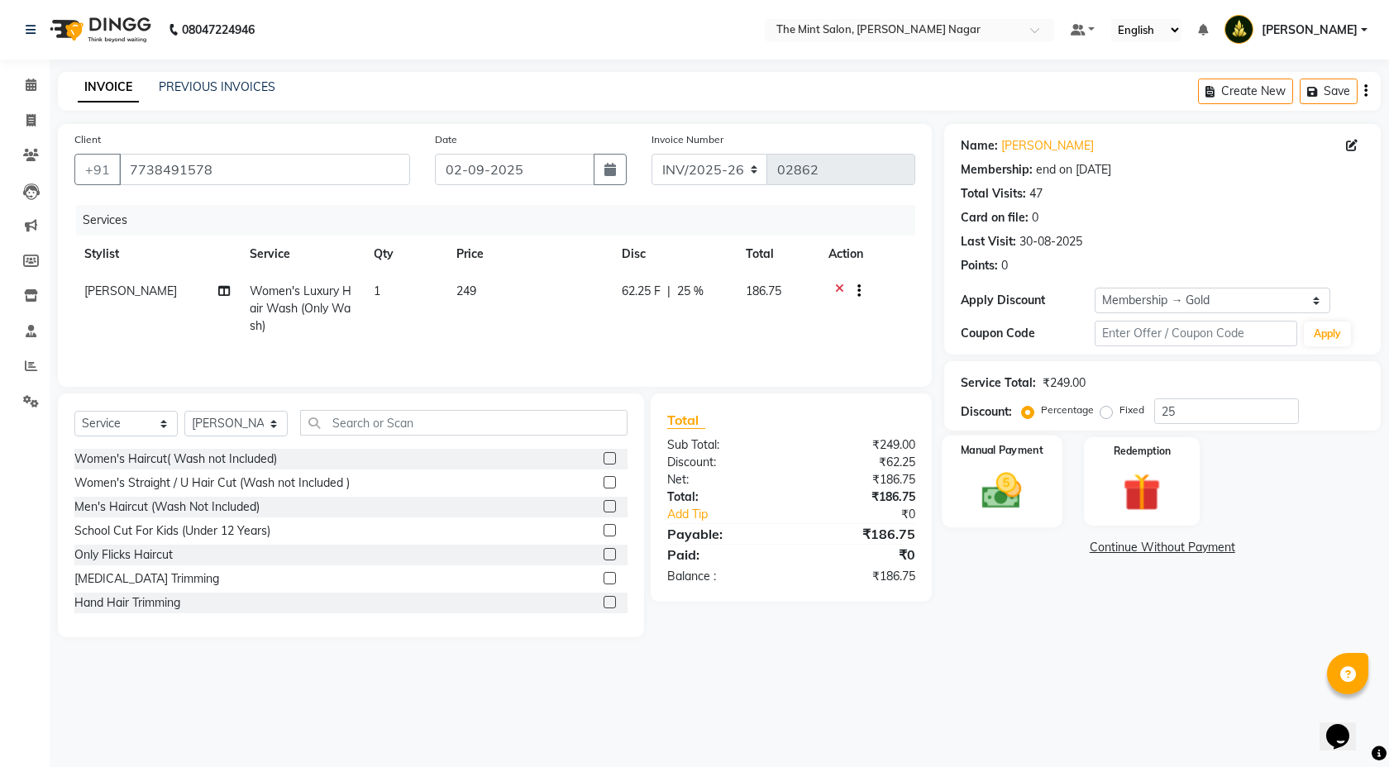
click at [998, 499] on img at bounding box center [1002, 490] width 65 height 45
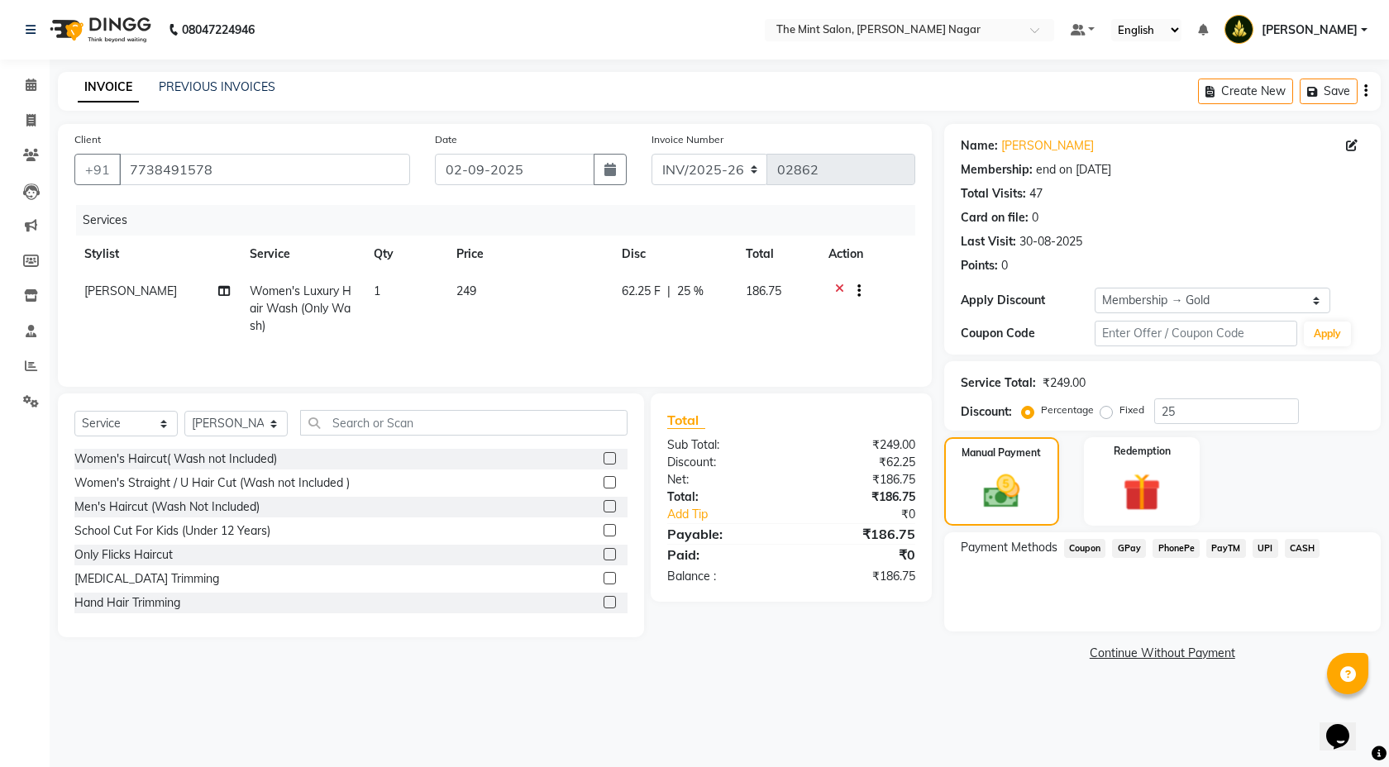
click at [1183, 545] on span "PhonePe" at bounding box center [1176, 548] width 47 height 19
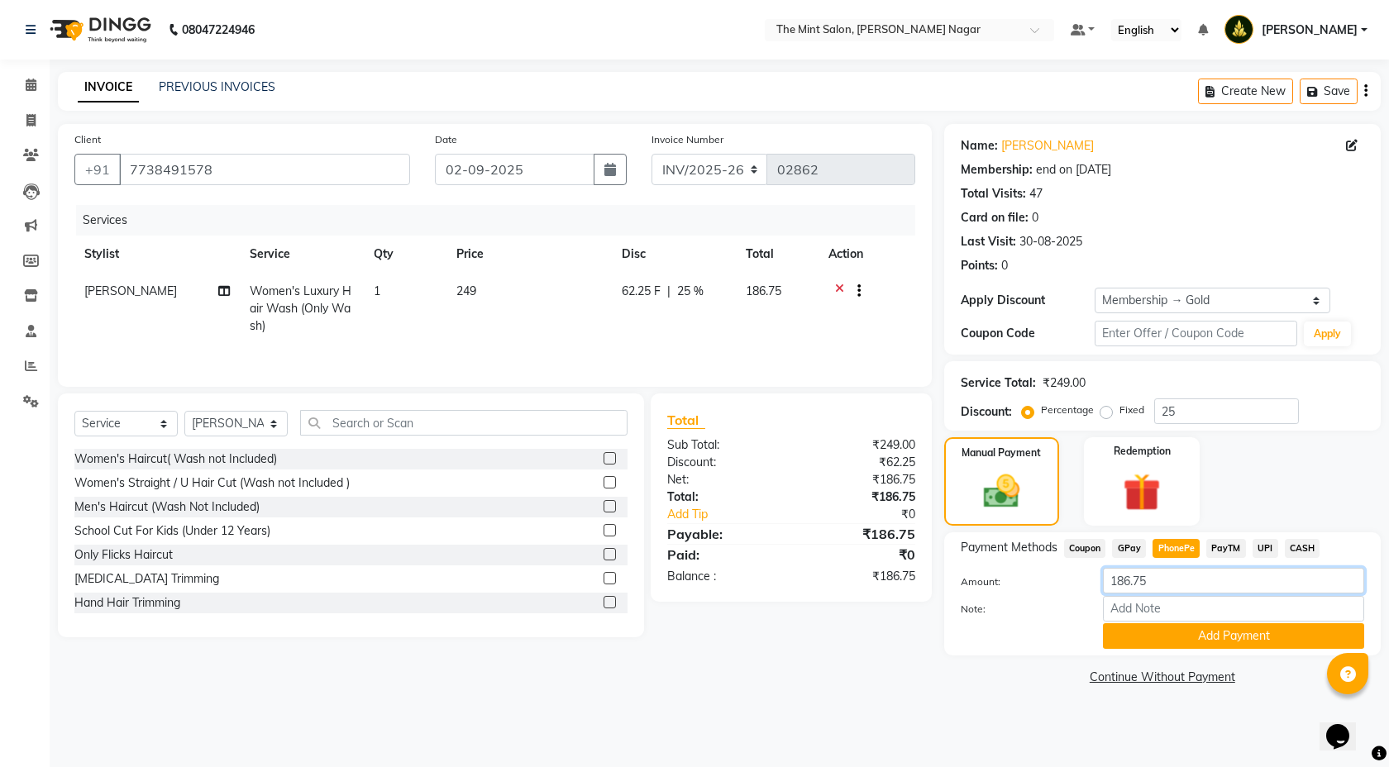
click at [1159, 583] on input "186.75" at bounding box center [1233, 581] width 261 height 26
type input "1"
type input "200"
click at [1181, 621] on div "Note:" at bounding box center [1163, 610] width 428 height 28
click at [1181, 631] on button "Add Payment" at bounding box center [1233, 637] width 261 height 26
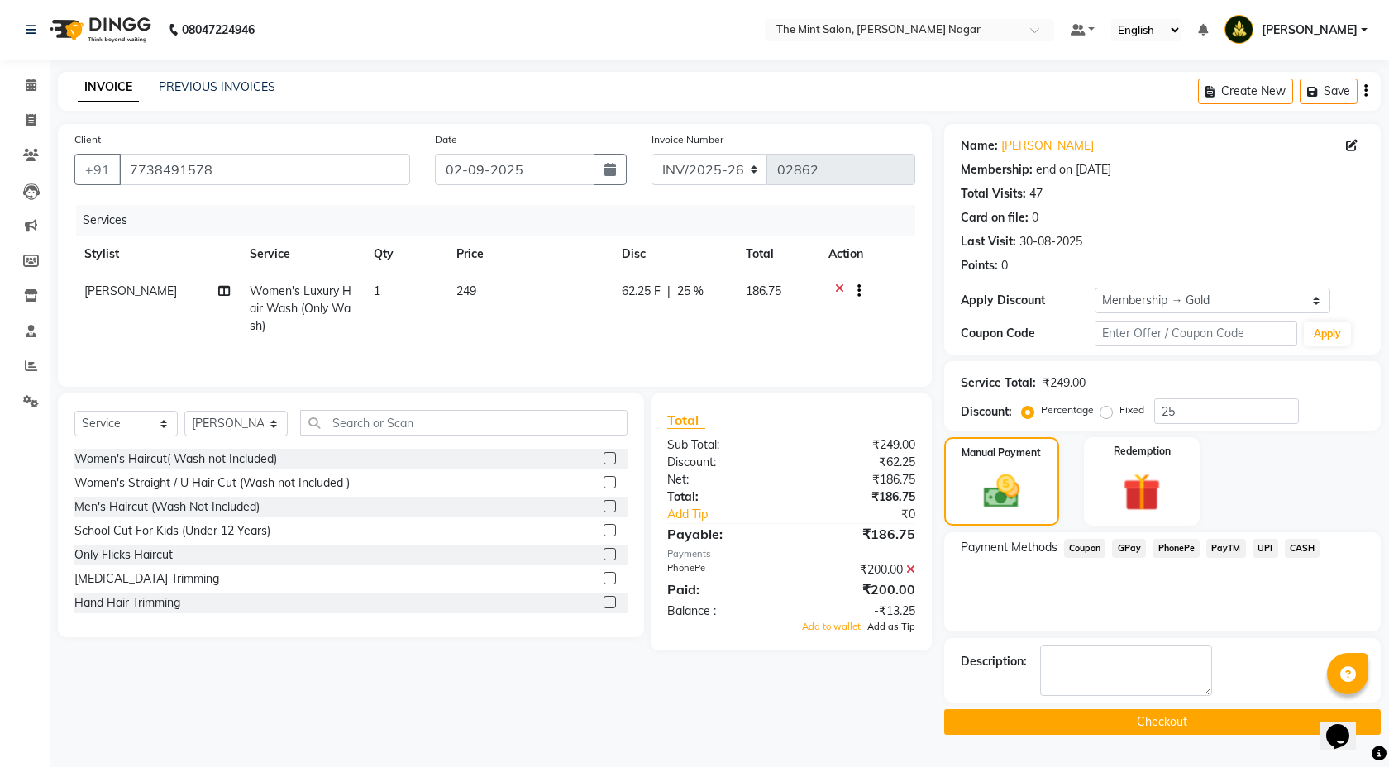
click at [896, 627] on span "Add as Tip" at bounding box center [892, 627] width 48 height 12
click at [716, 513] on link "Tip for Sangeeta Salkar" at bounding box center [734, 514] width 159 height 17
select select "61942"
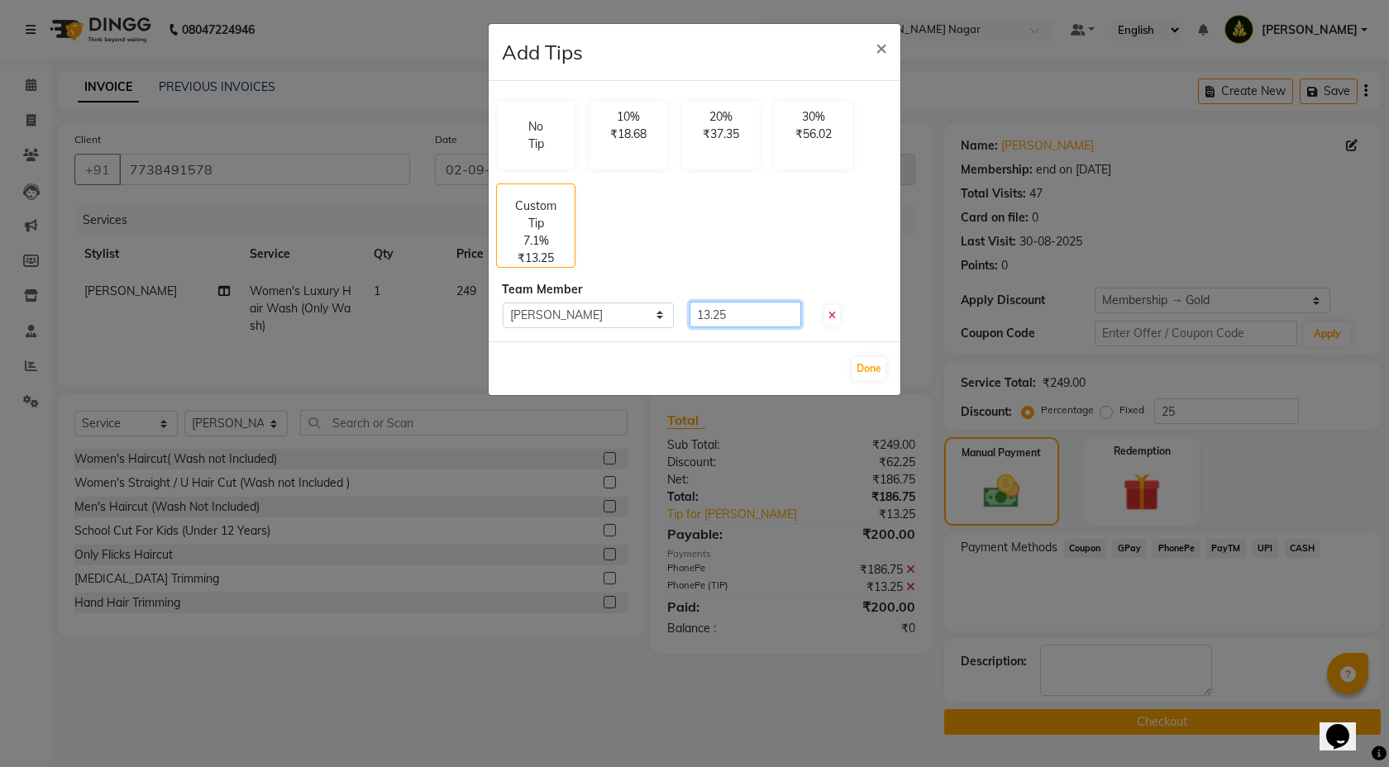
click at [744, 313] on input "13.25" at bounding box center [746, 315] width 112 height 26
type input "1"
click at [886, 45] on span "×" at bounding box center [882, 47] width 12 height 25
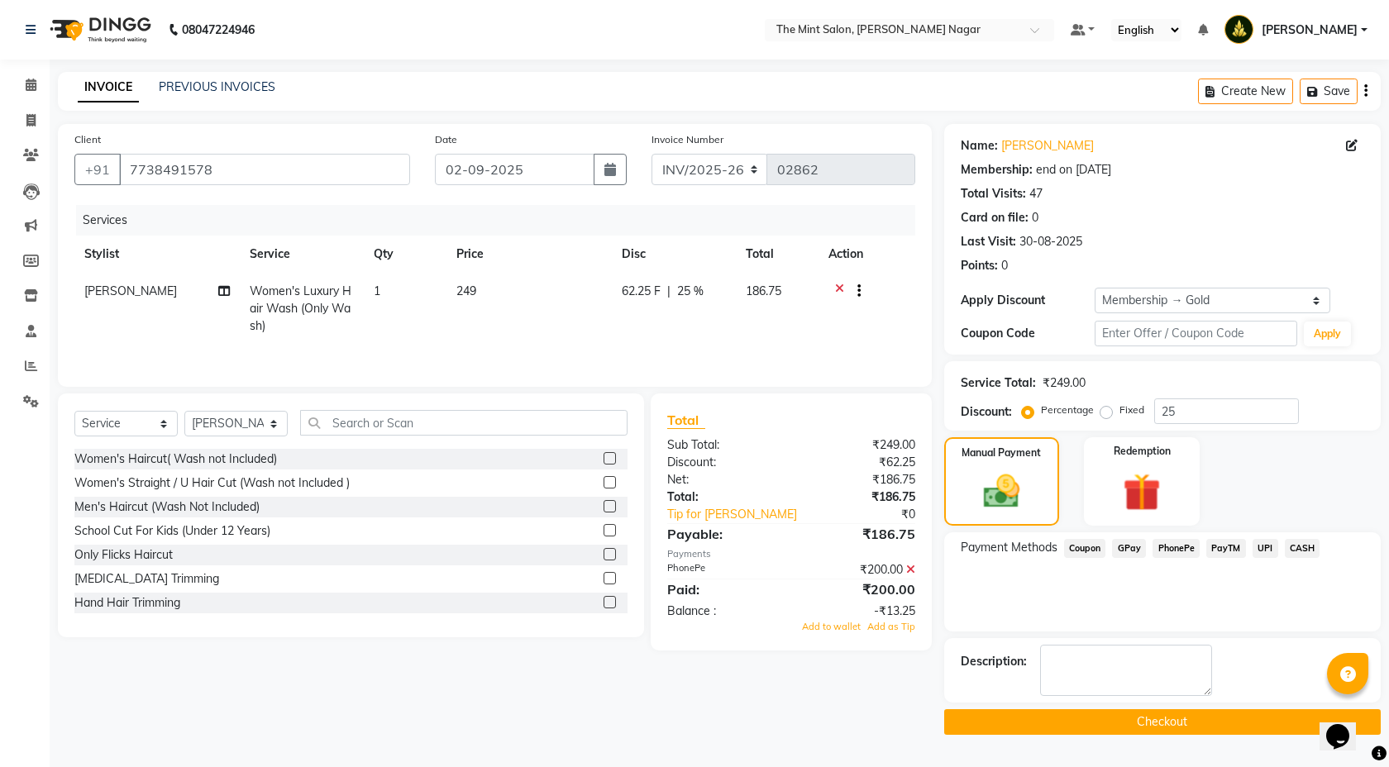
click at [910, 571] on icon at bounding box center [910, 570] width 9 height 12
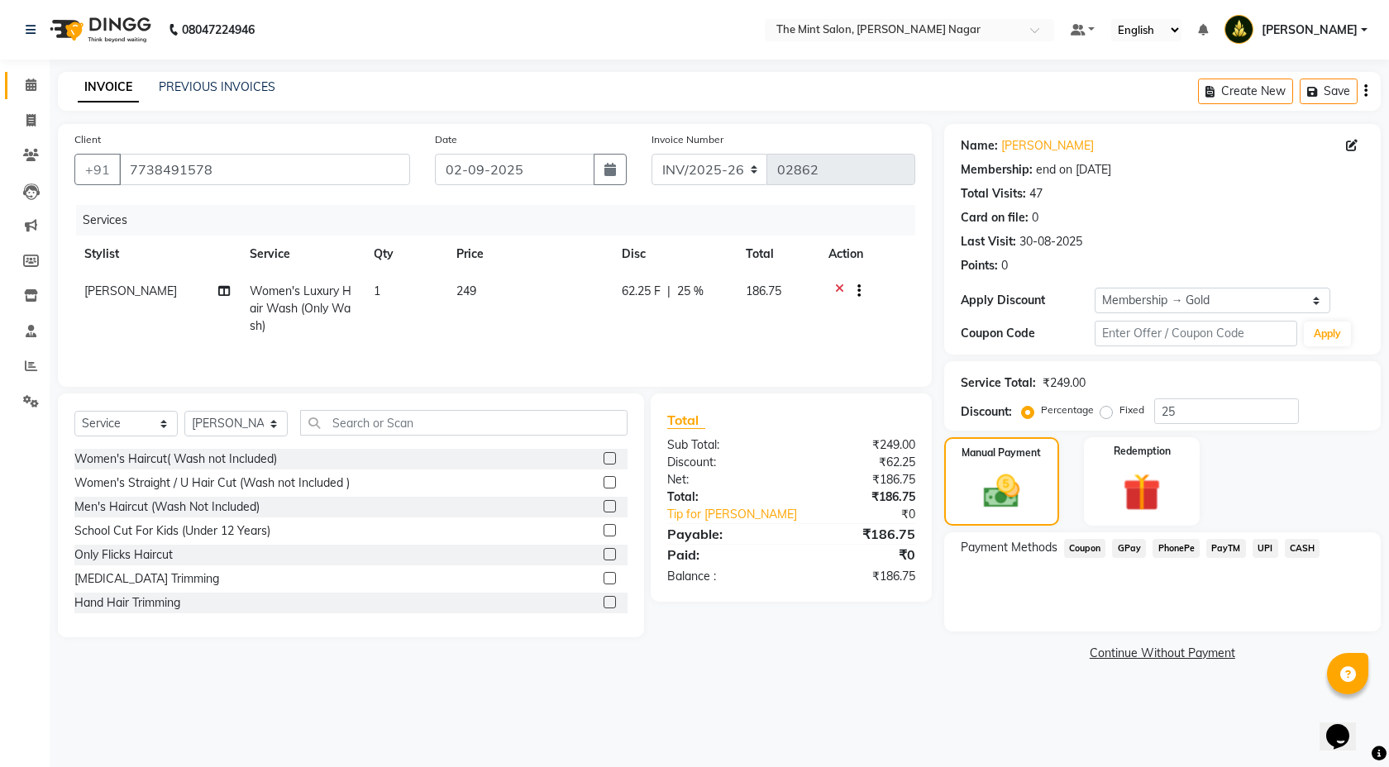
click at [17, 73] on link "Calendar" at bounding box center [25, 85] width 40 height 27
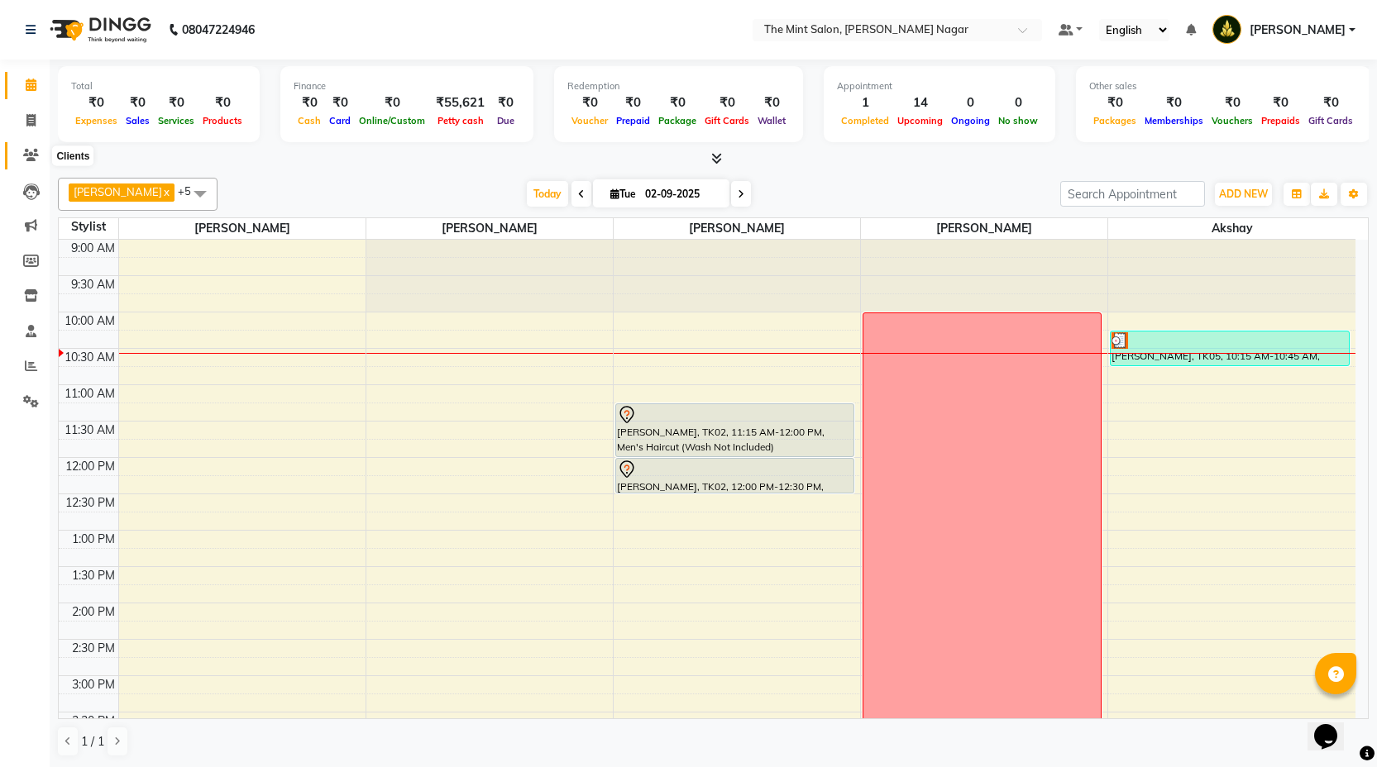
click at [24, 152] on icon at bounding box center [31, 155] width 16 height 12
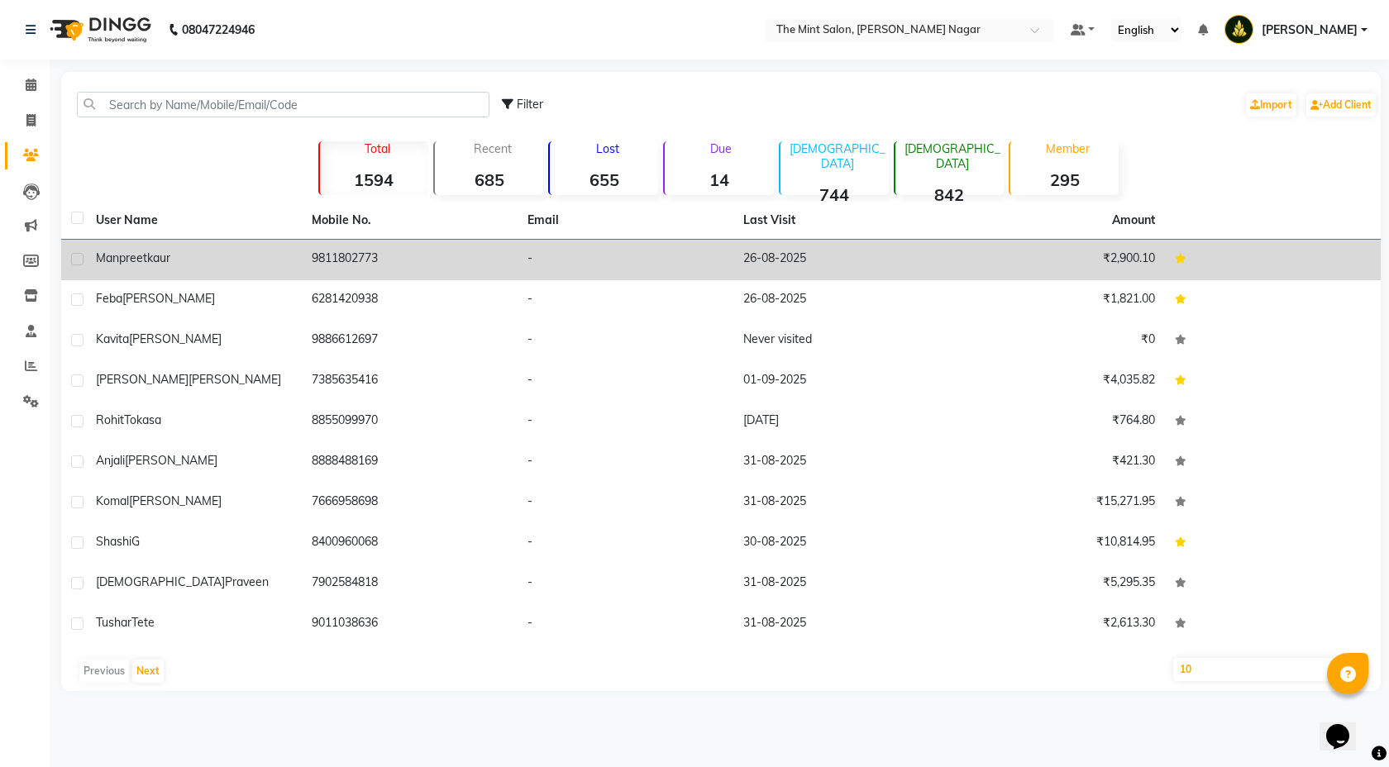
click at [263, 256] on div "Manpreet kaur" at bounding box center [194, 258] width 196 height 17
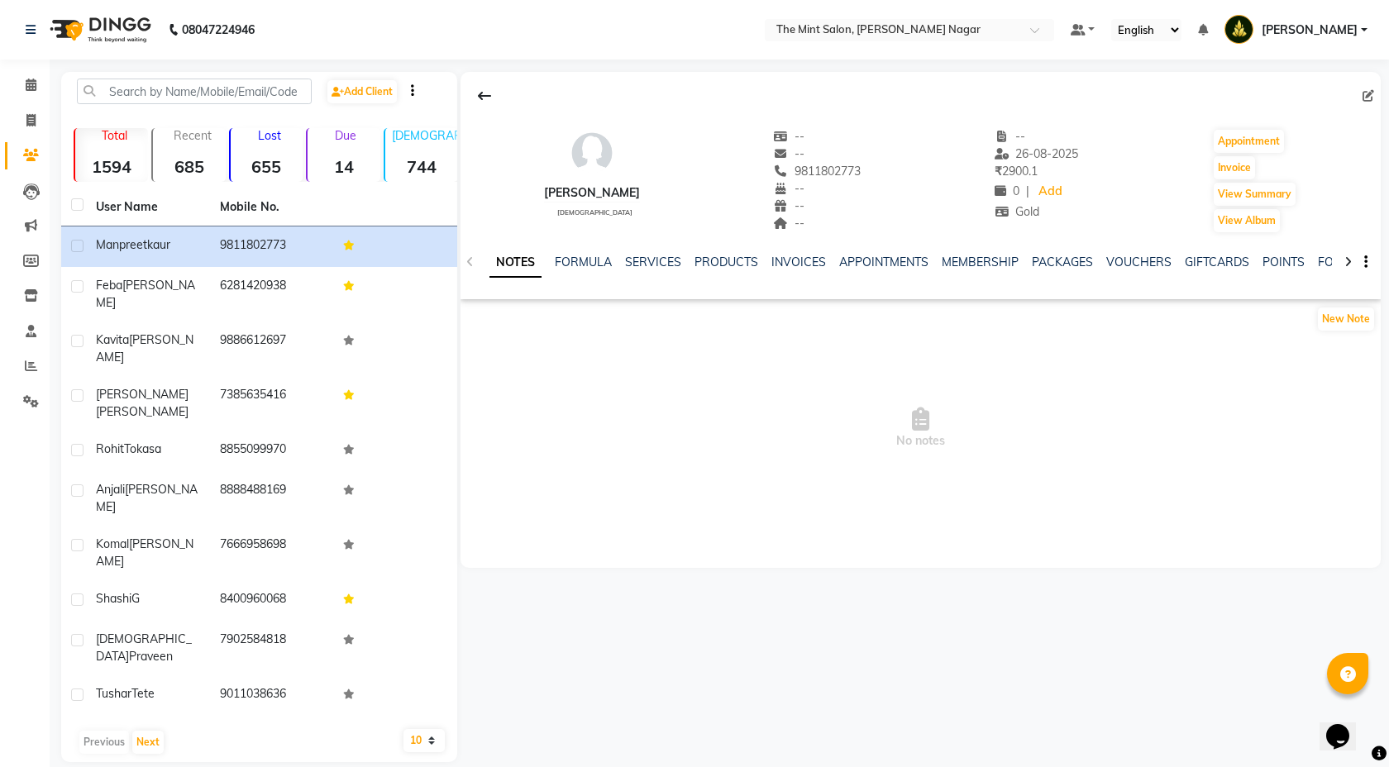
click at [1350, 260] on icon at bounding box center [1348, 262] width 7 height 12
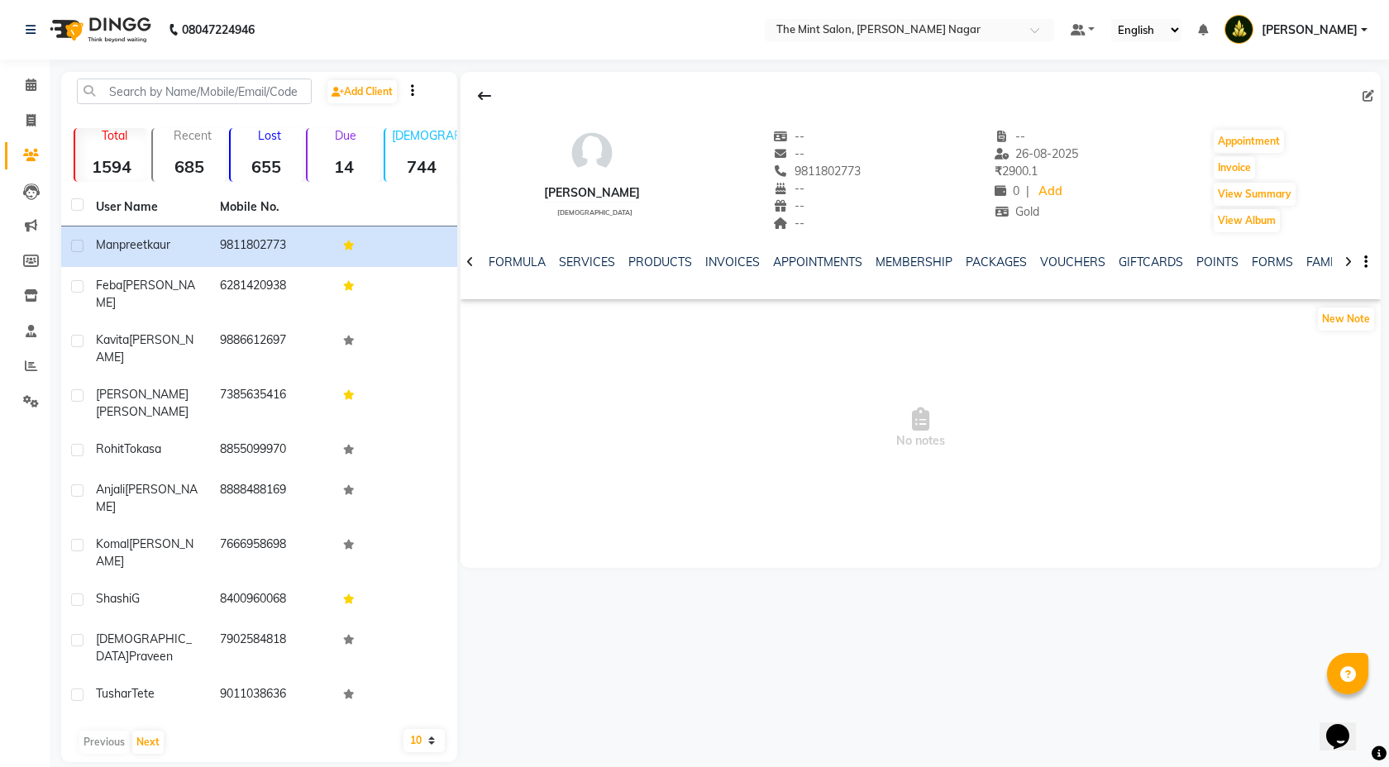
click at [1350, 260] on icon at bounding box center [1348, 262] width 7 height 12
click at [1304, 261] on link "FAMILY" at bounding box center [1313, 262] width 40 height 15
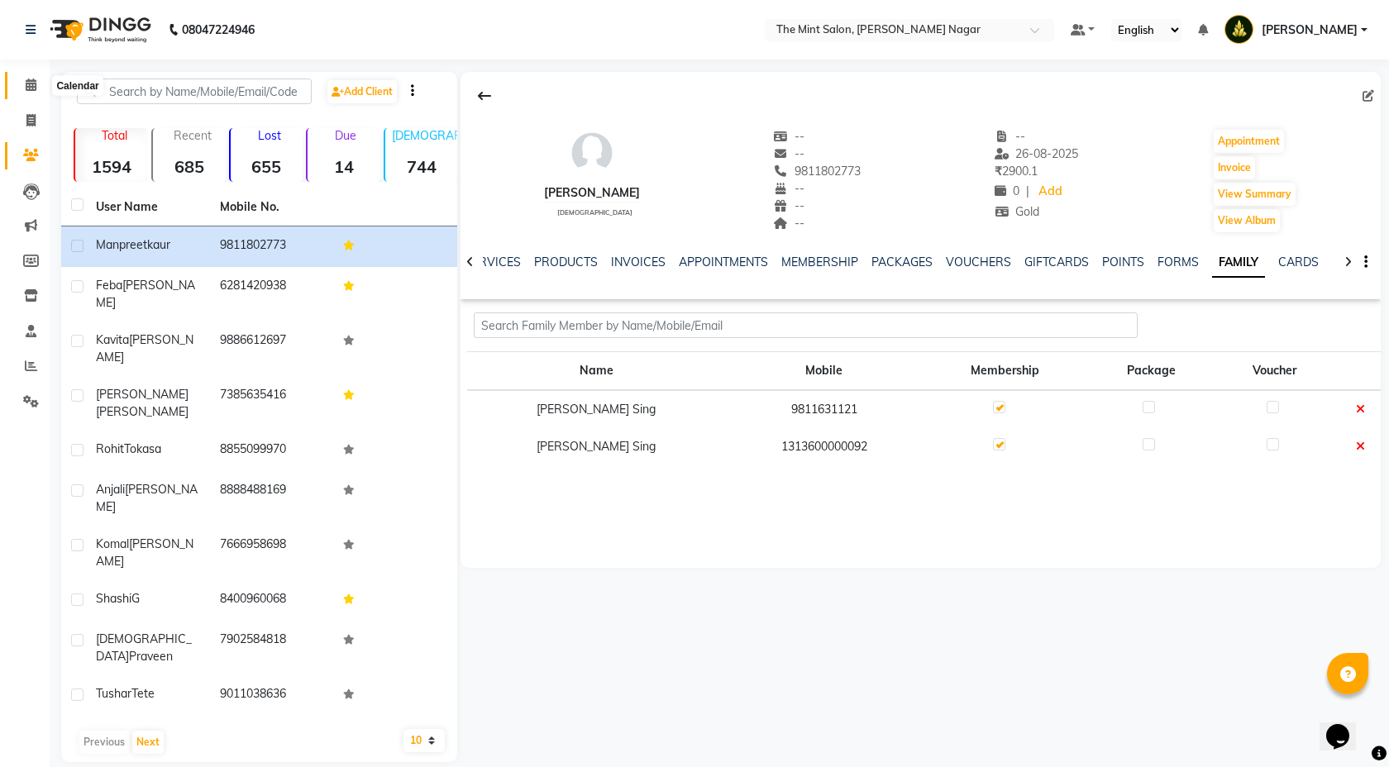
click at [32, 87] on icon at bounding box center [31, 85] width 11 height 12
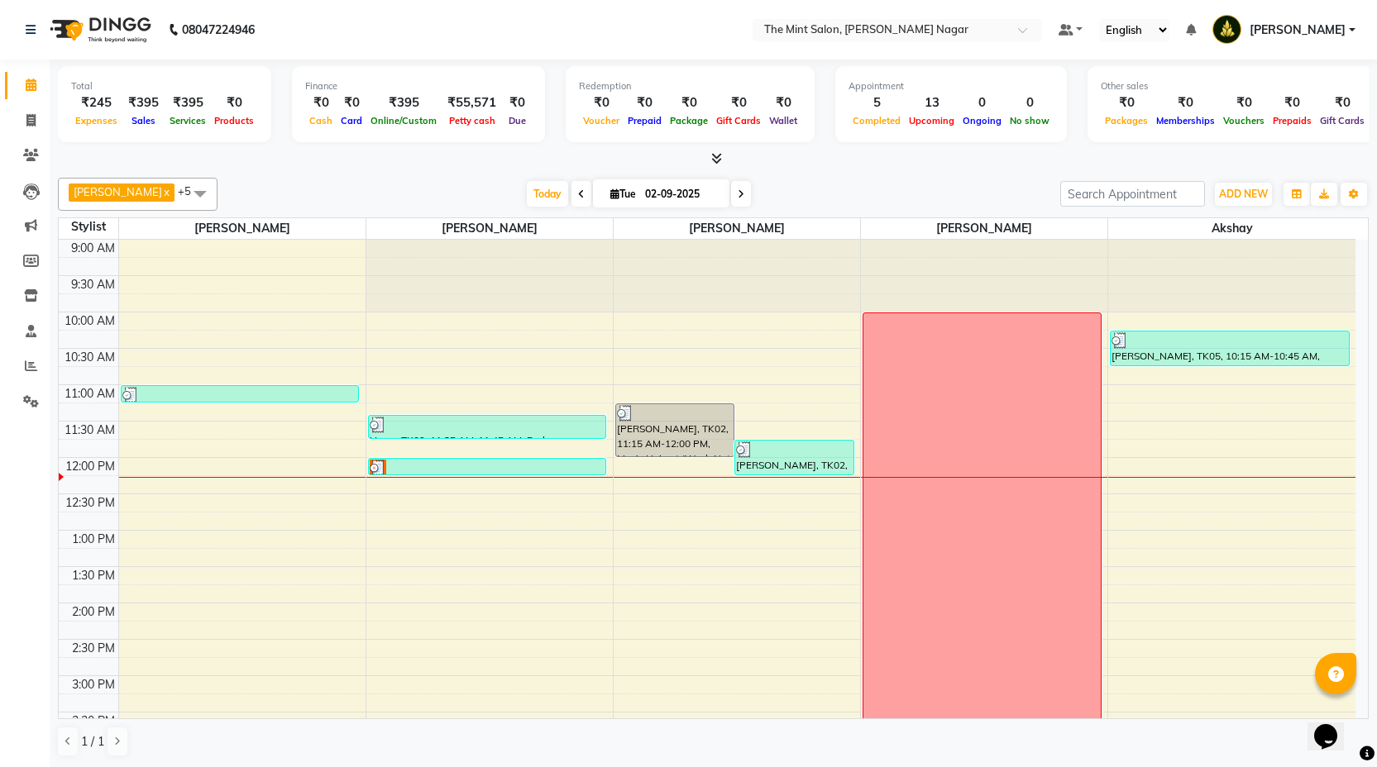
click at [689, 186] on input "02-09-2025" at bounding box center [681, 194] width 83 height 25
select select "9"
select select "2025"
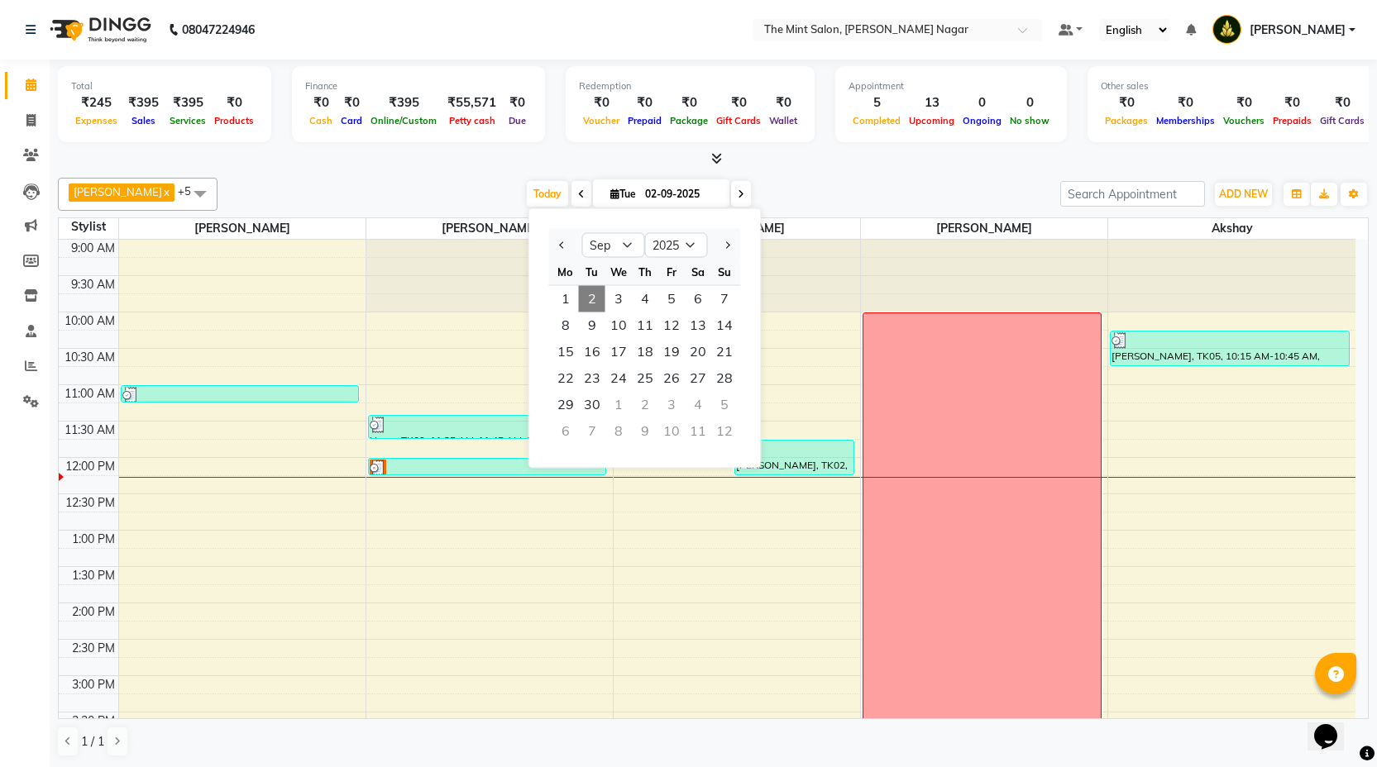
click at [818, 287] on div at bounding box center [737, 276] width 246 height 73
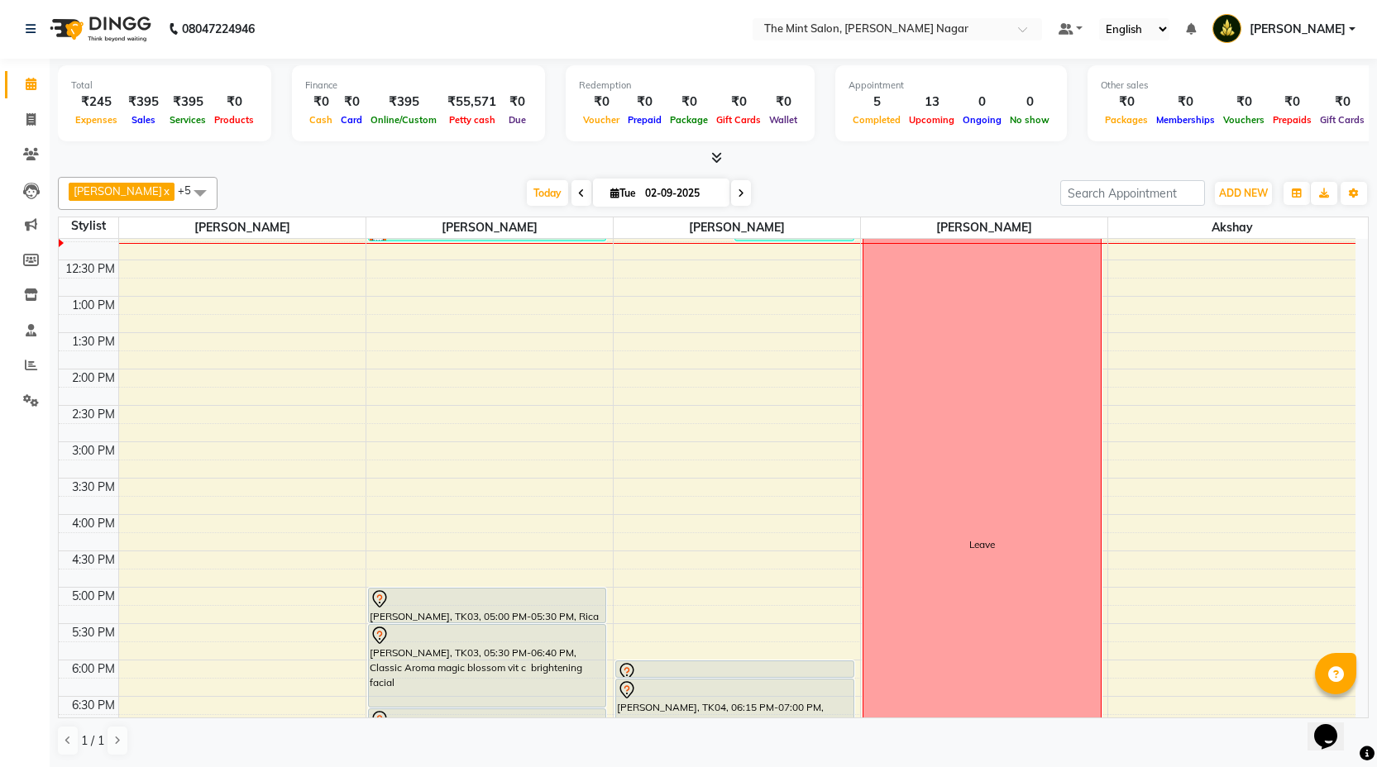
scroll to position [181, 0]
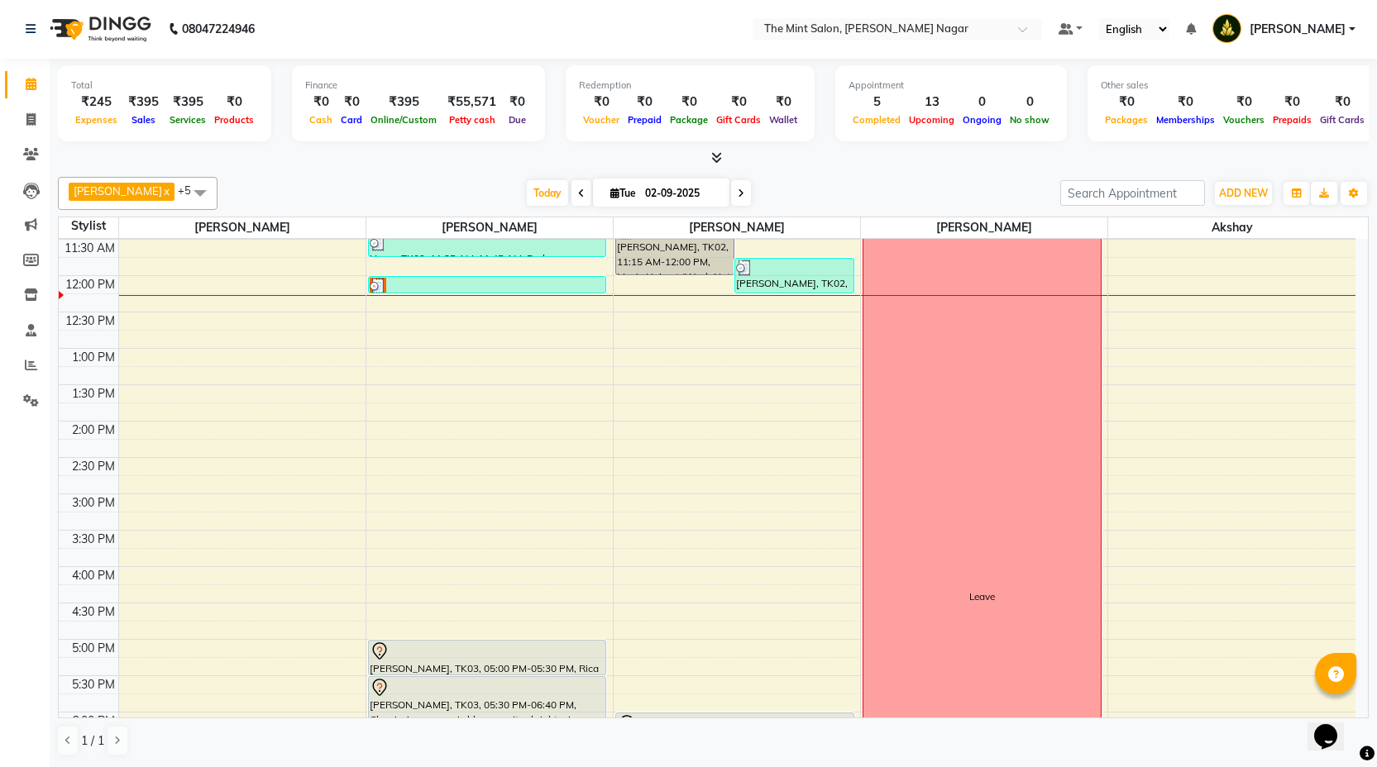
click at [741, 199] on span at bounding box center [741, 193] width 20 height 26
type input "03-09-2025"
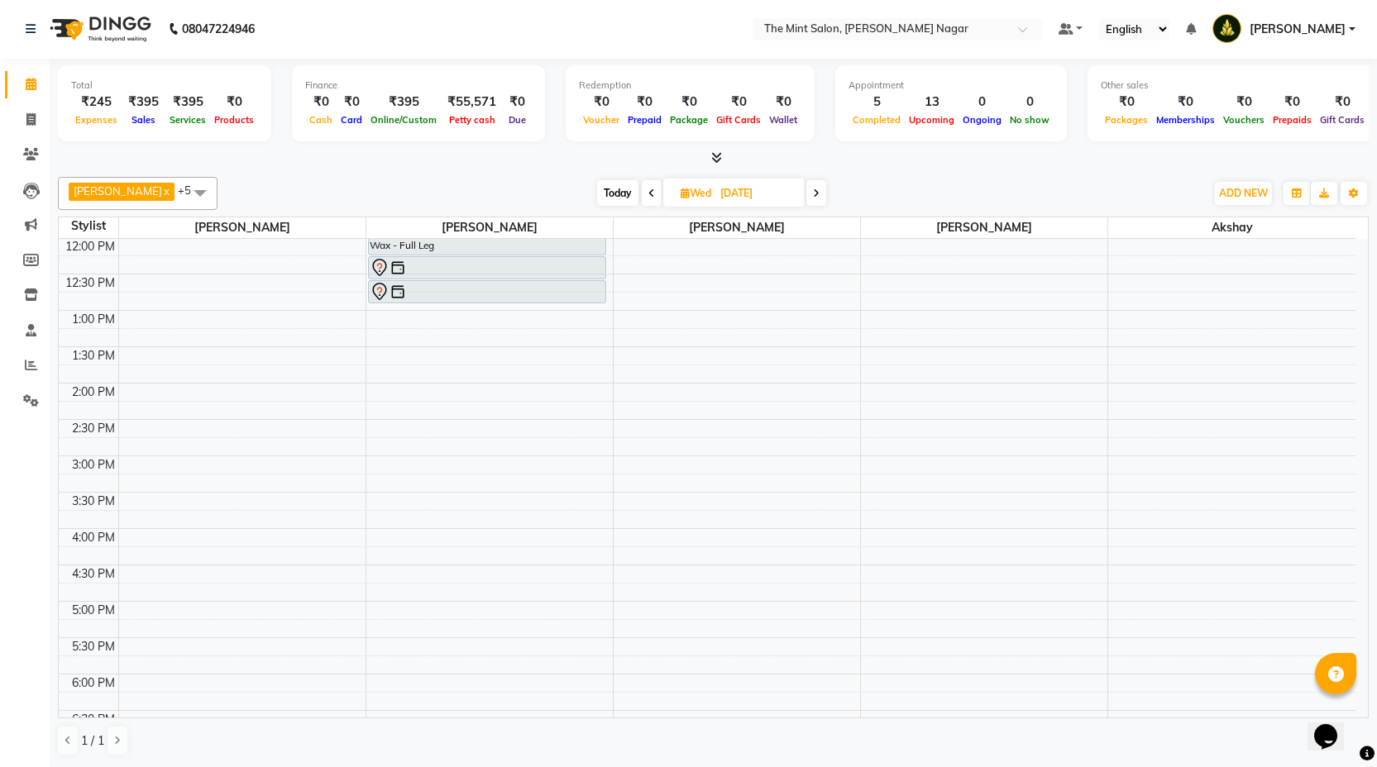
scroll to position [0, 0]
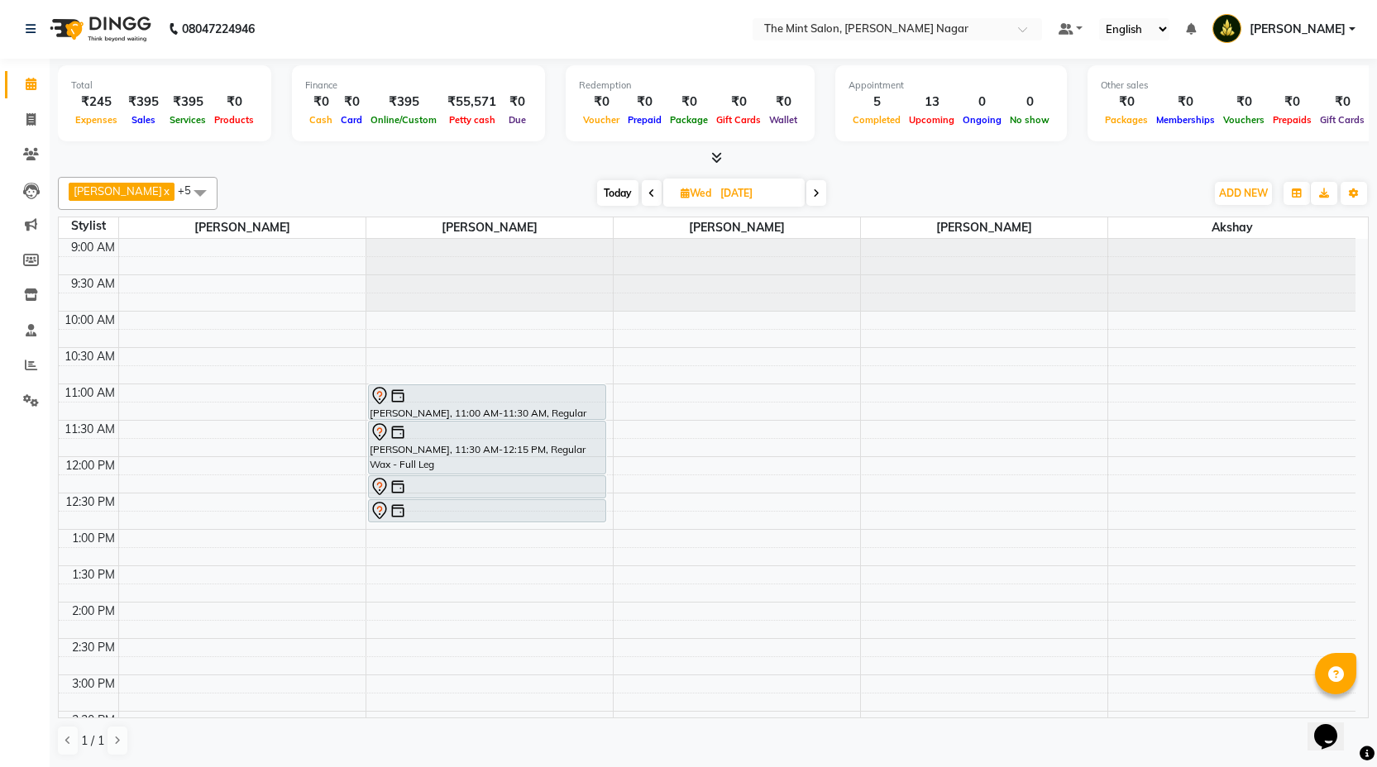
click at [739, 195] on input "03-09-2025" at bounding box center [756, 193] width 83 height 25
select select "9"
select select "2025"
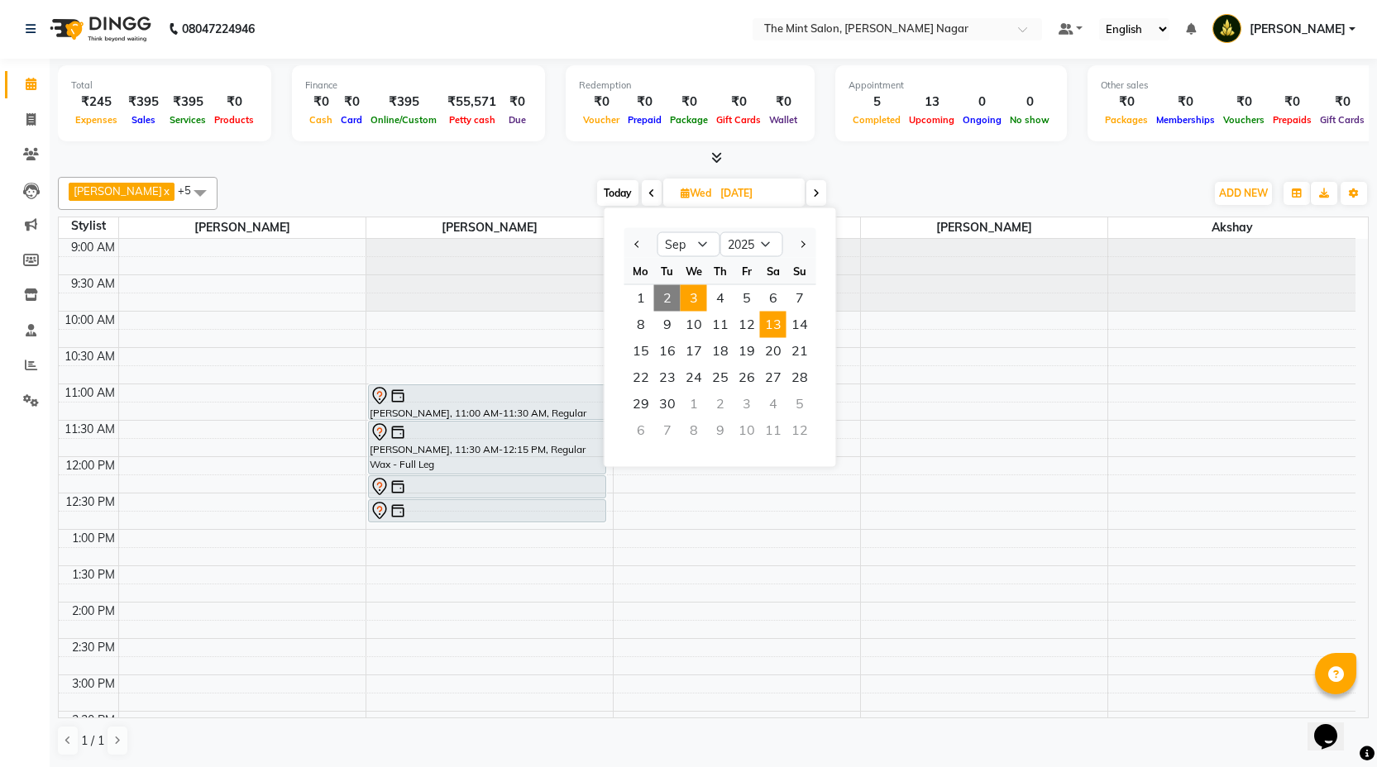
click at [771, 328] on span "13" at bounding box center [773, 325] width 26 height 26
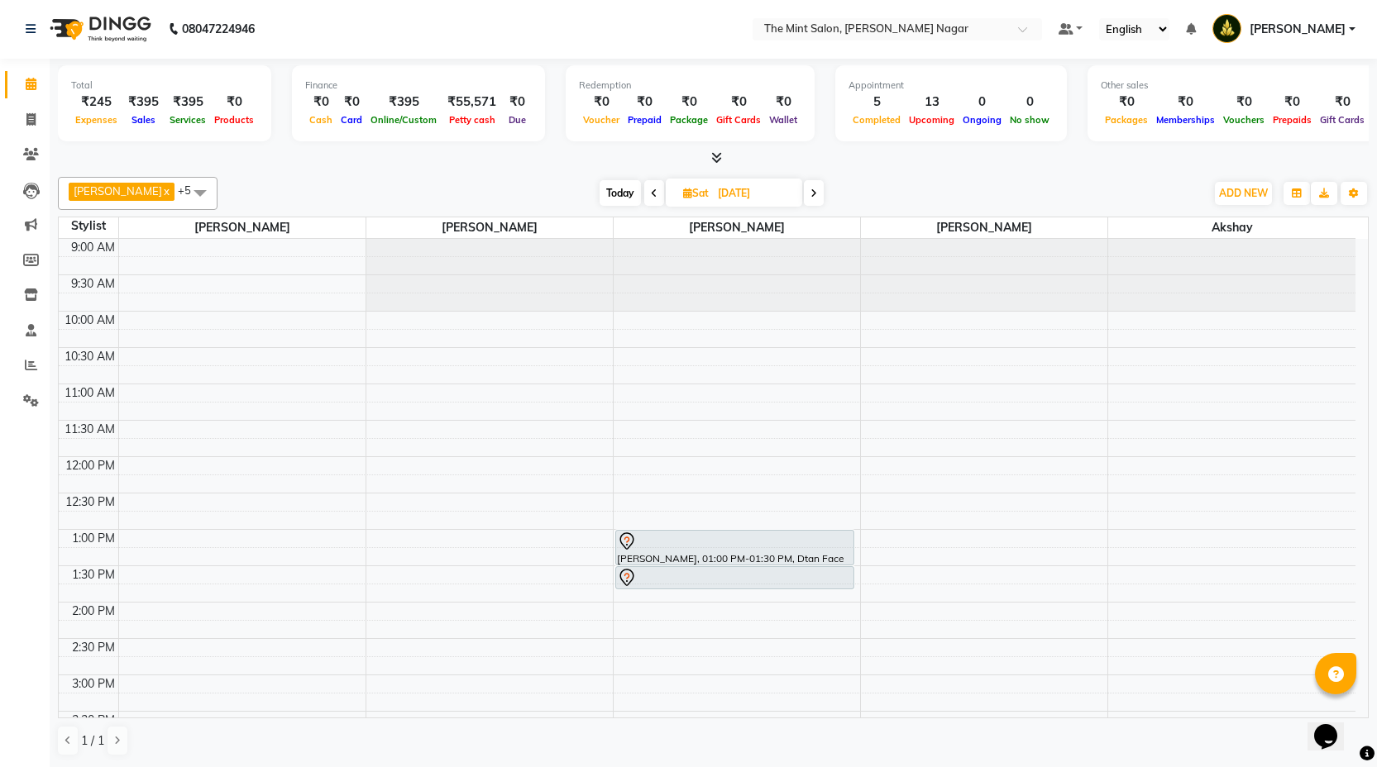
click at [609, 189] on span "Today" at bounding box center [620, 193] width 41 height 26
type input "02-09-2025"
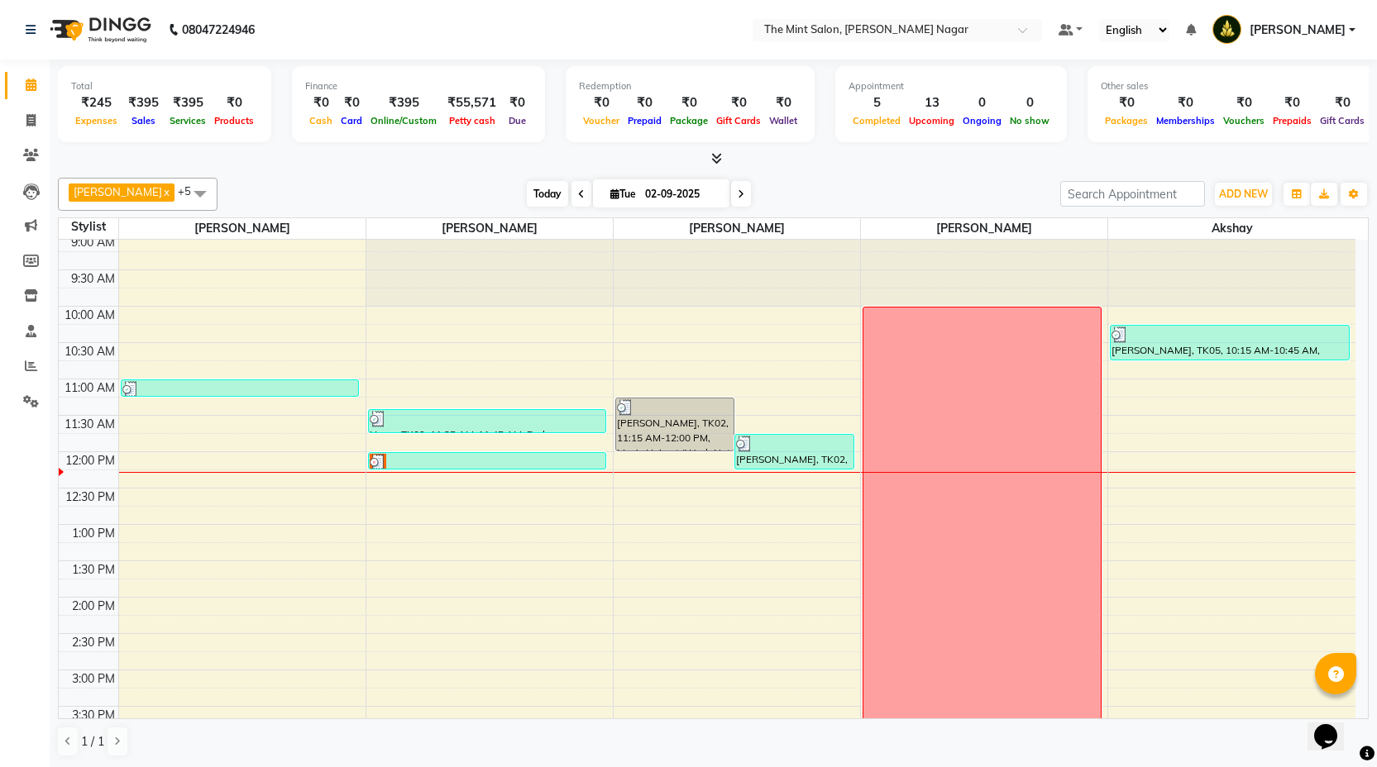
click at [536, 198] on span "Today" at bounding box center [547, 194] width 41 height 26
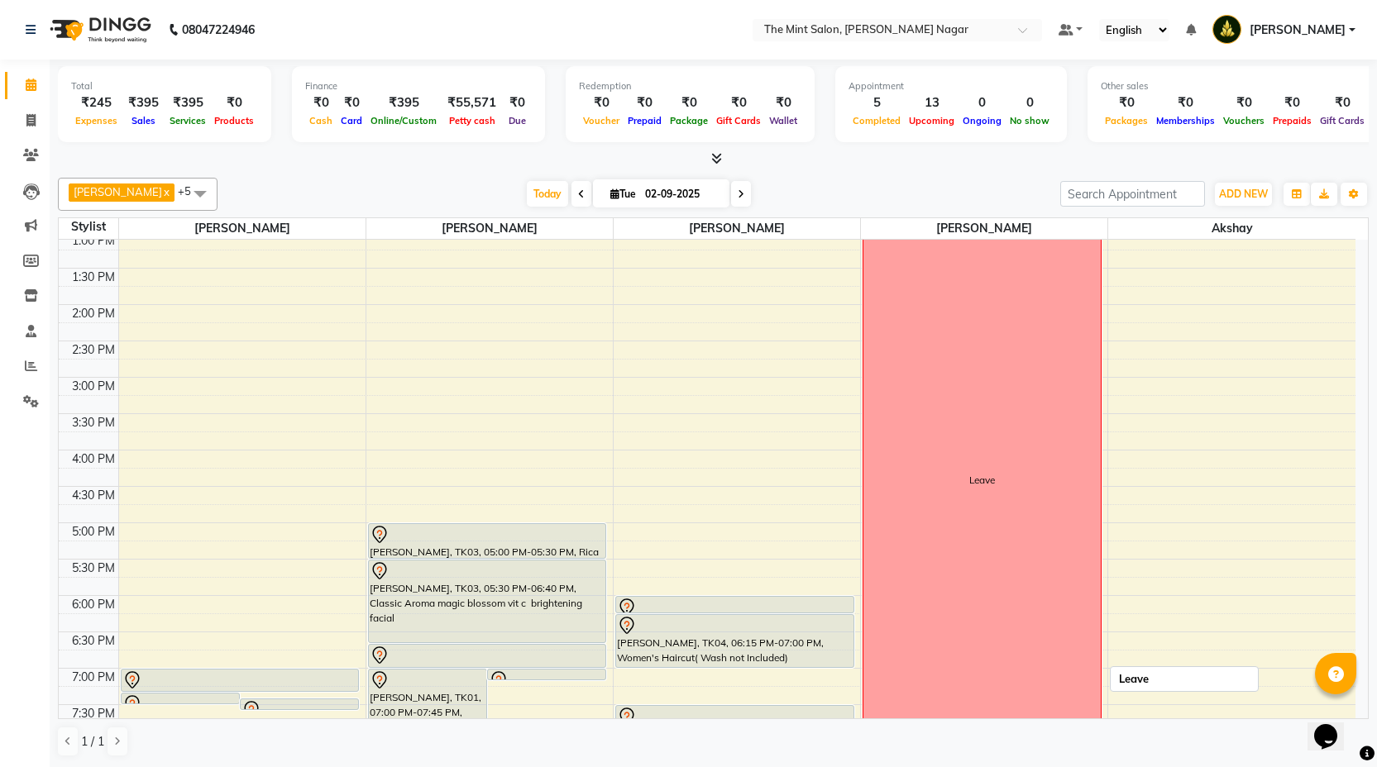
scroll to position [308, 0]
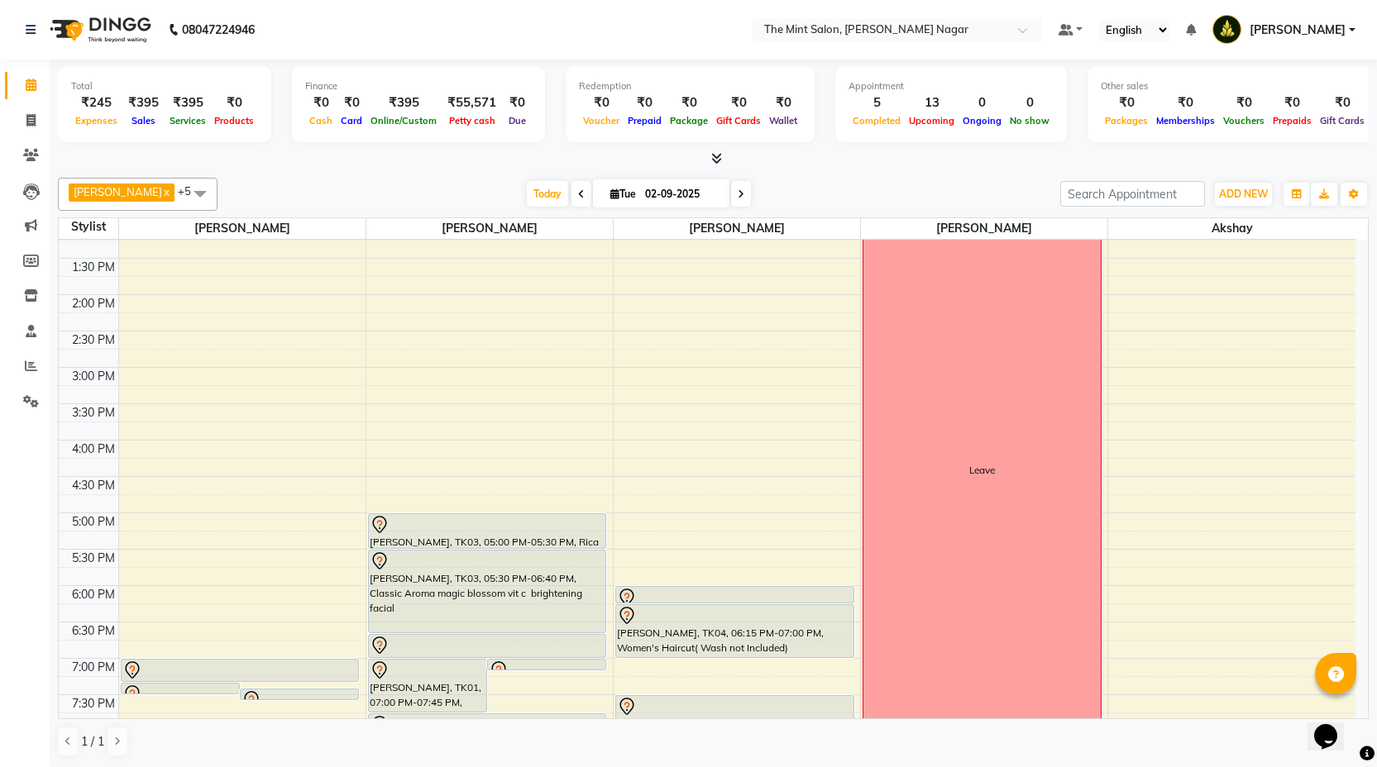
click at [689, 195] on input "02-09-2025" at bounding box center [681, 194] width 83 height 25
select select "9"
select select "2025"
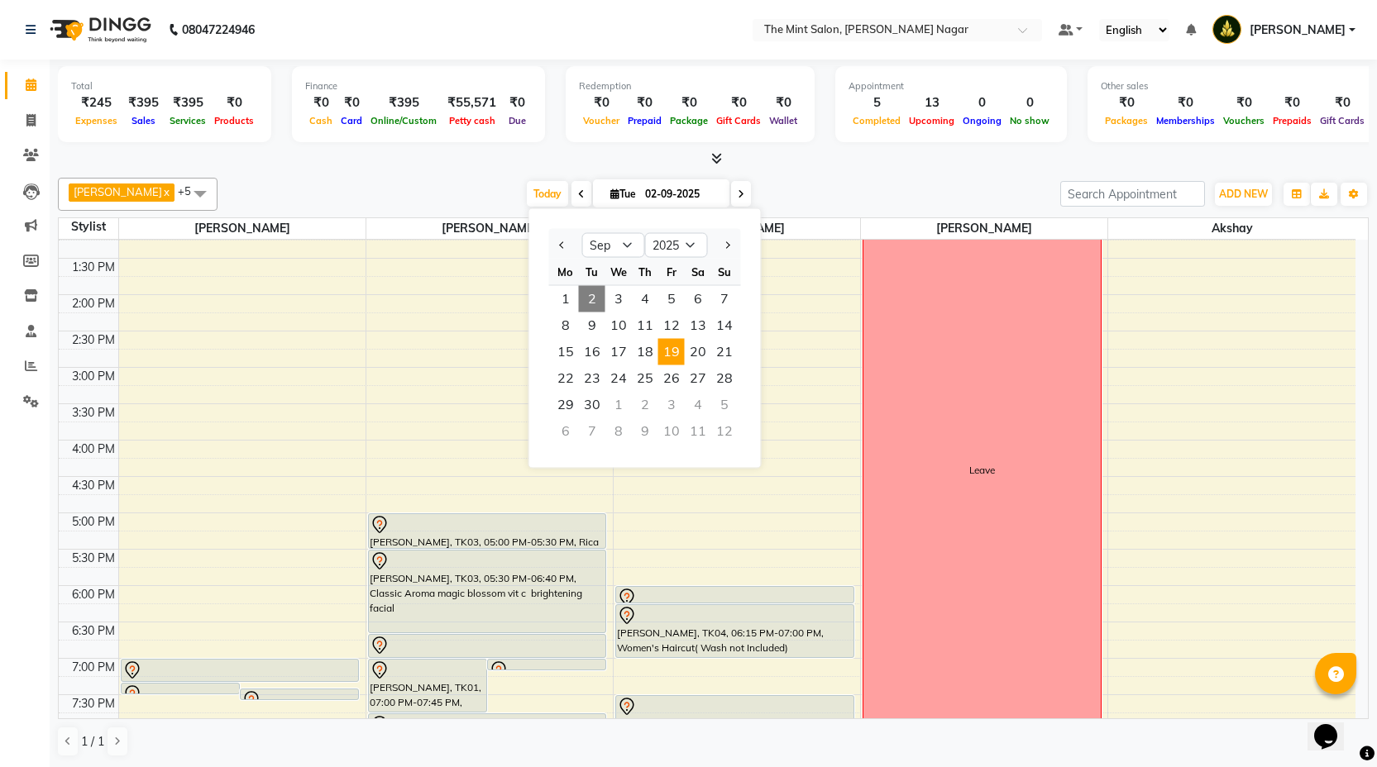
click at [674, 348] on span "19" at bounding box center [671, 352] width 26 height 26
type input "19-09-2025"
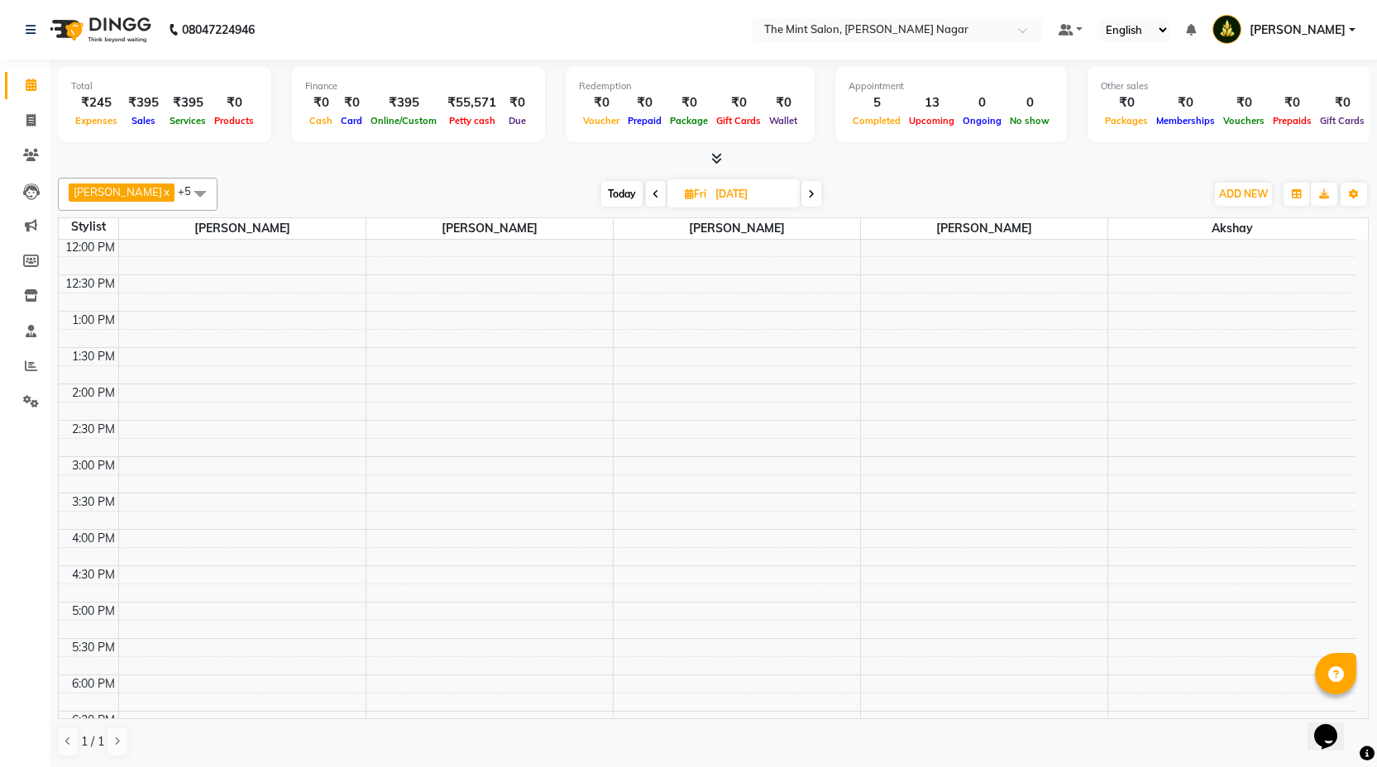
scroll to position [0, 0]
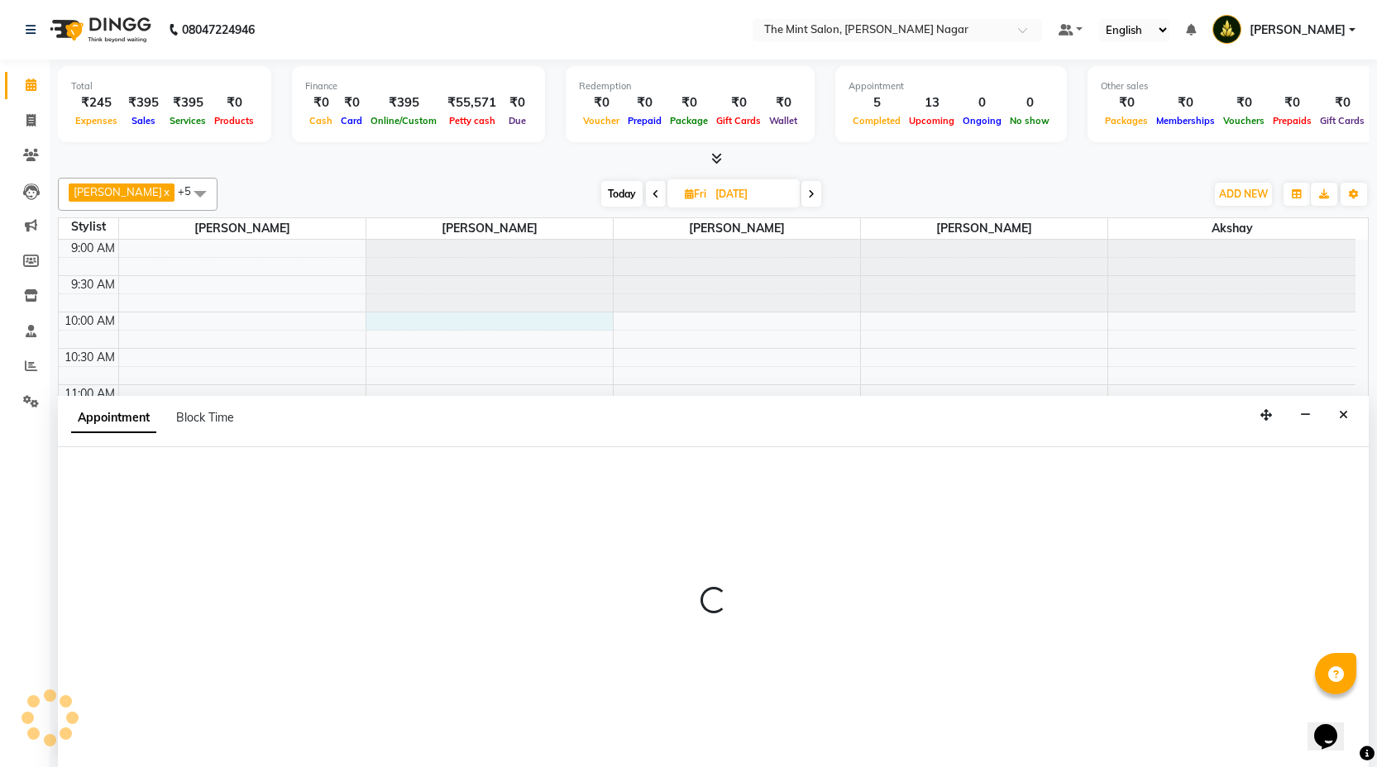
scroll to position [1, 0]
select select "61942"
select select "600"
select select "tentative"
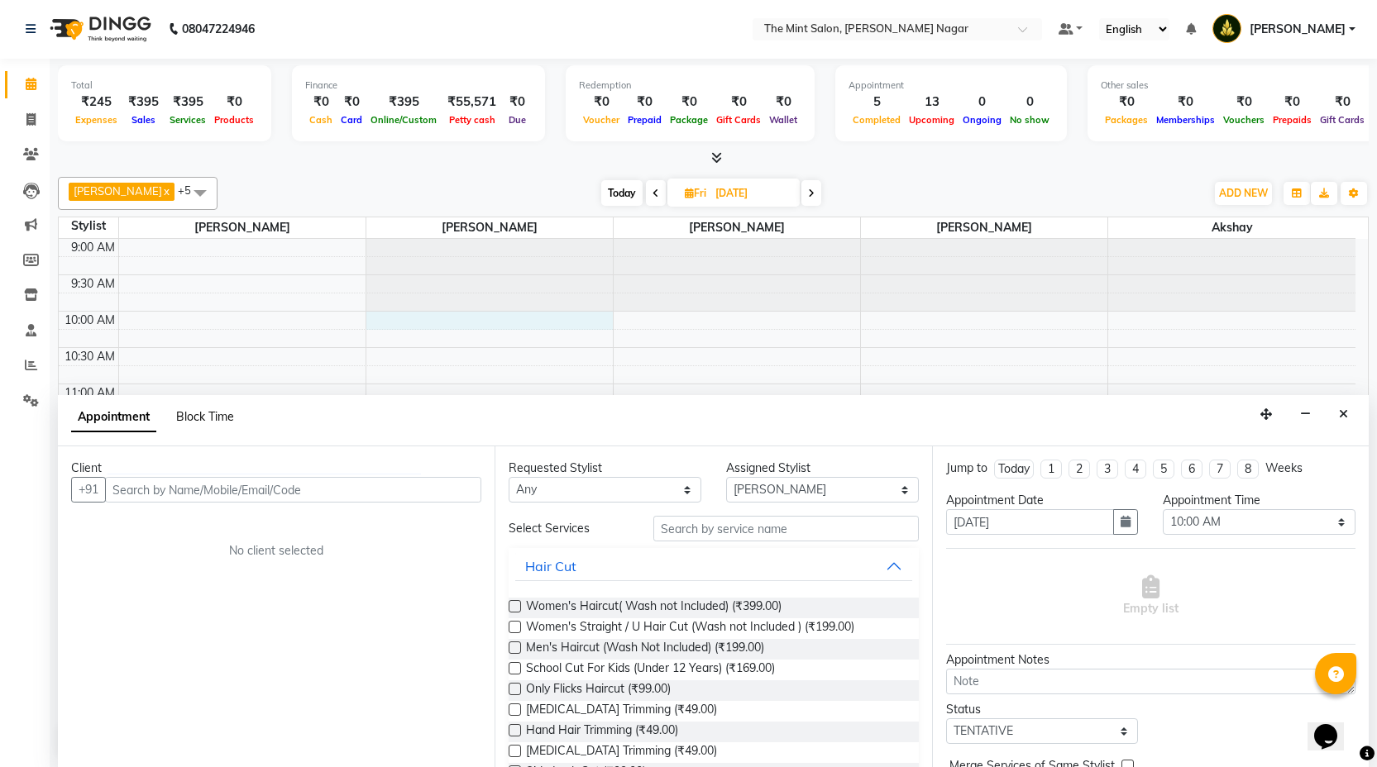
click at [217, 411] on span "Block Time" at bounding box center [205, 416] width 58 height 15
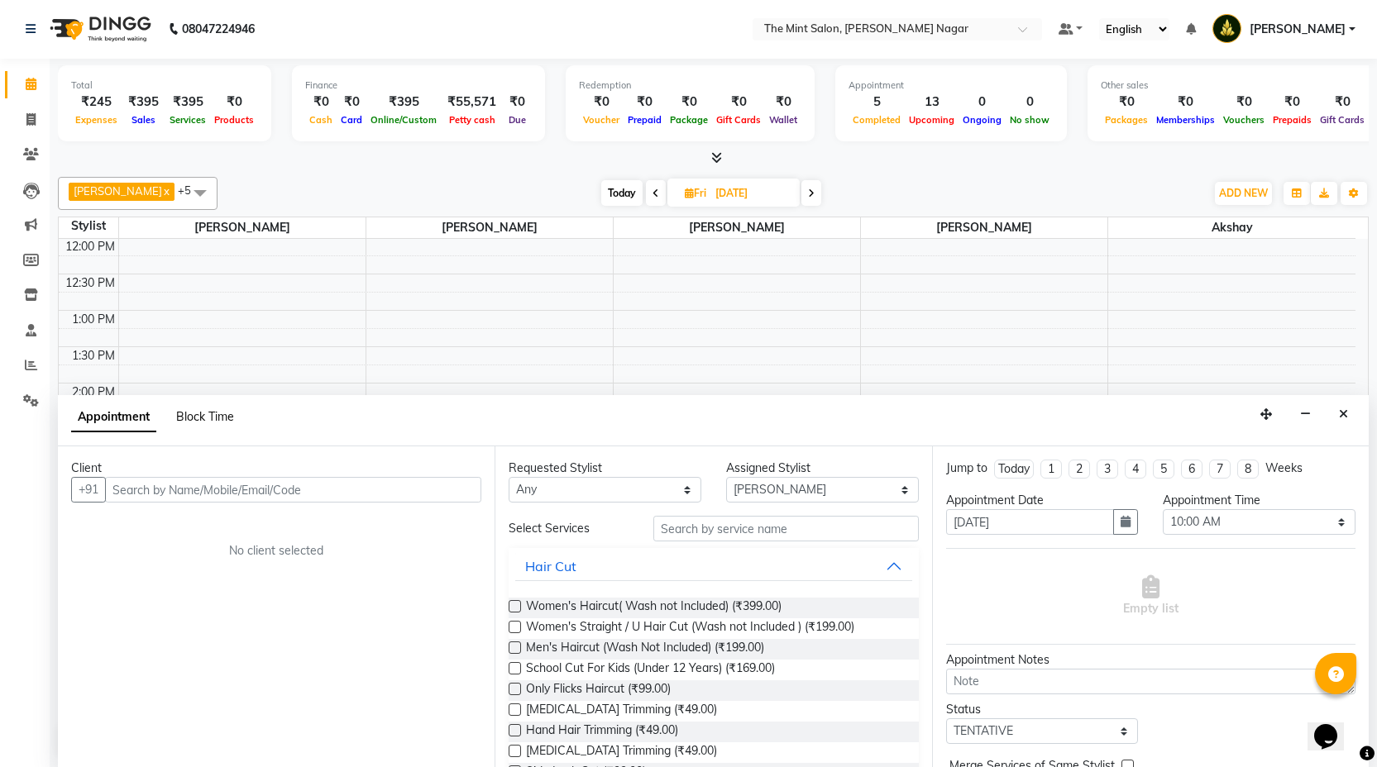
select select "61942"
select select "600"
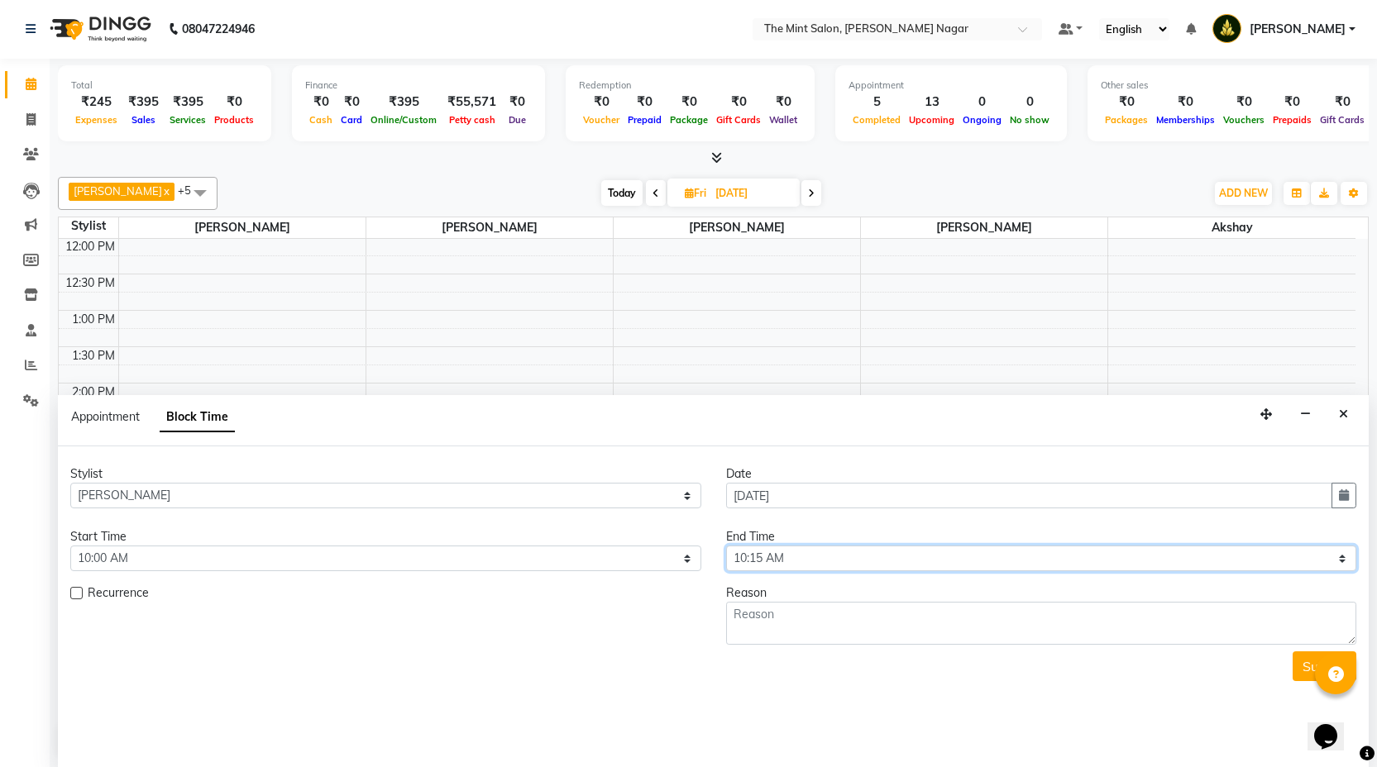
click at [1342, 563] on select "Select 10:00 AM 10:05 AM 10:10 AM 10:15 AM 10:20 AM 10:25 AM 10:30 AM 10:35 AM …" at bounding box center [1041, 559] width 631 height 26
select select "1365"
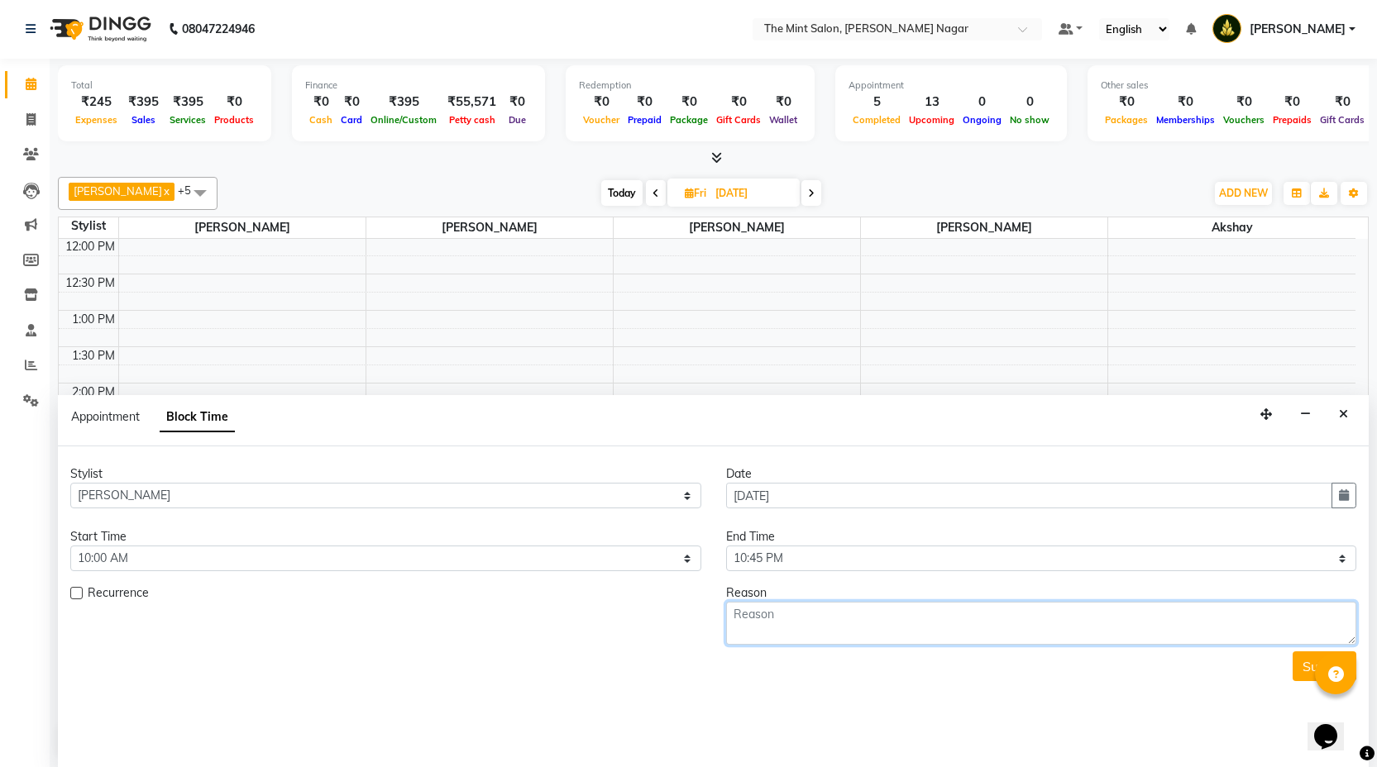
click at [960, 637] on textarea at bounding box center [1041, 623] width 631 height 43
type textarea "leave"
click at [1311, 664] on button "Submit" at bounding box center [1325, 667] width 64 height 30
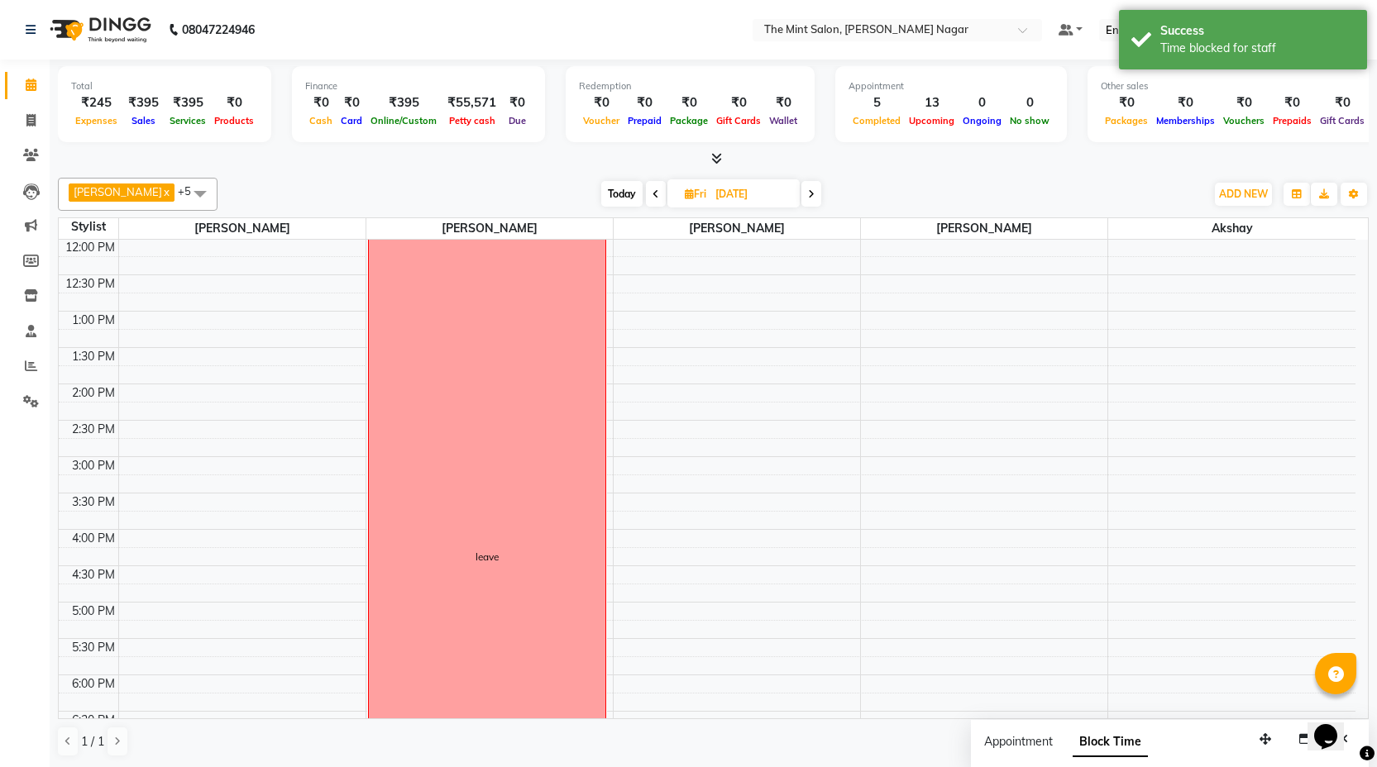
scroll to position [0, 0]
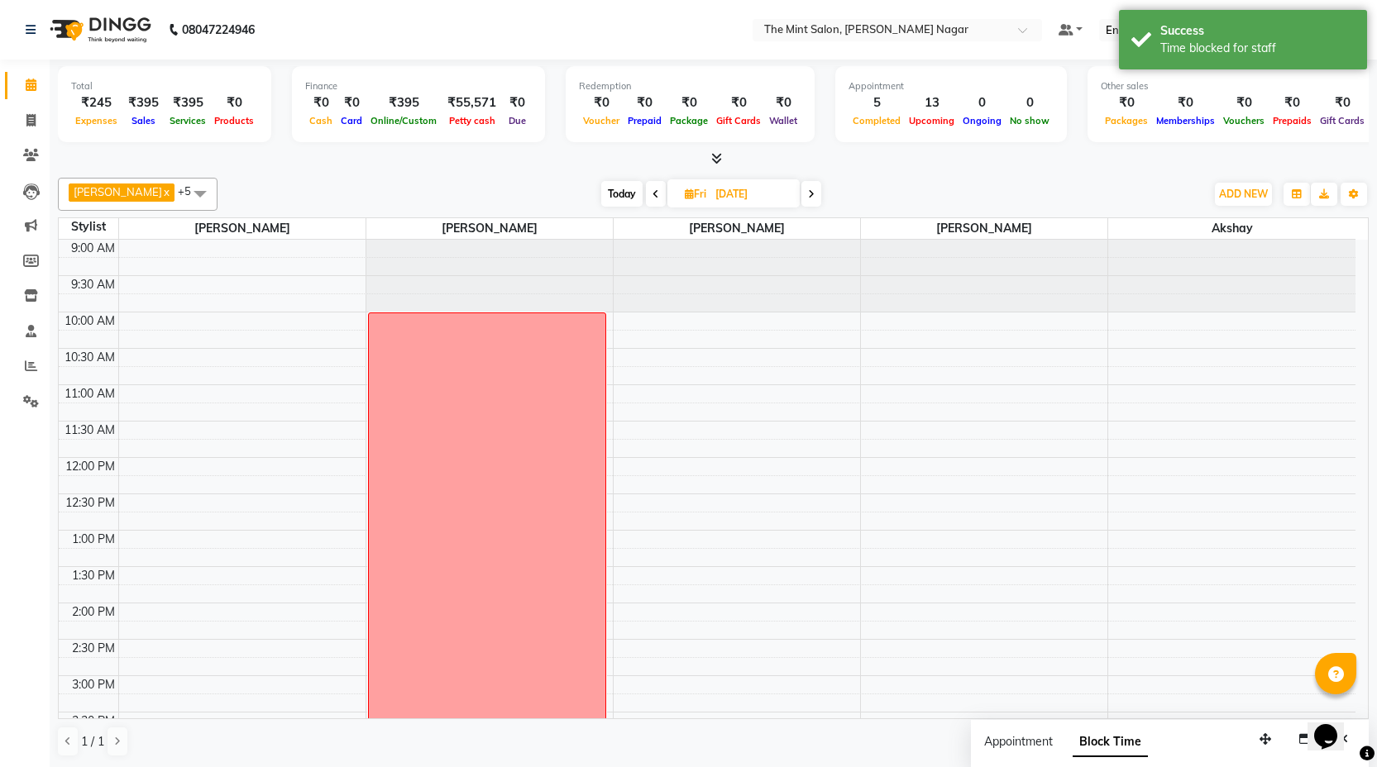
click at [620, 196] on span "Today" at bounding box center [621, 194] width 41 height 26
type input "02-09-2025"
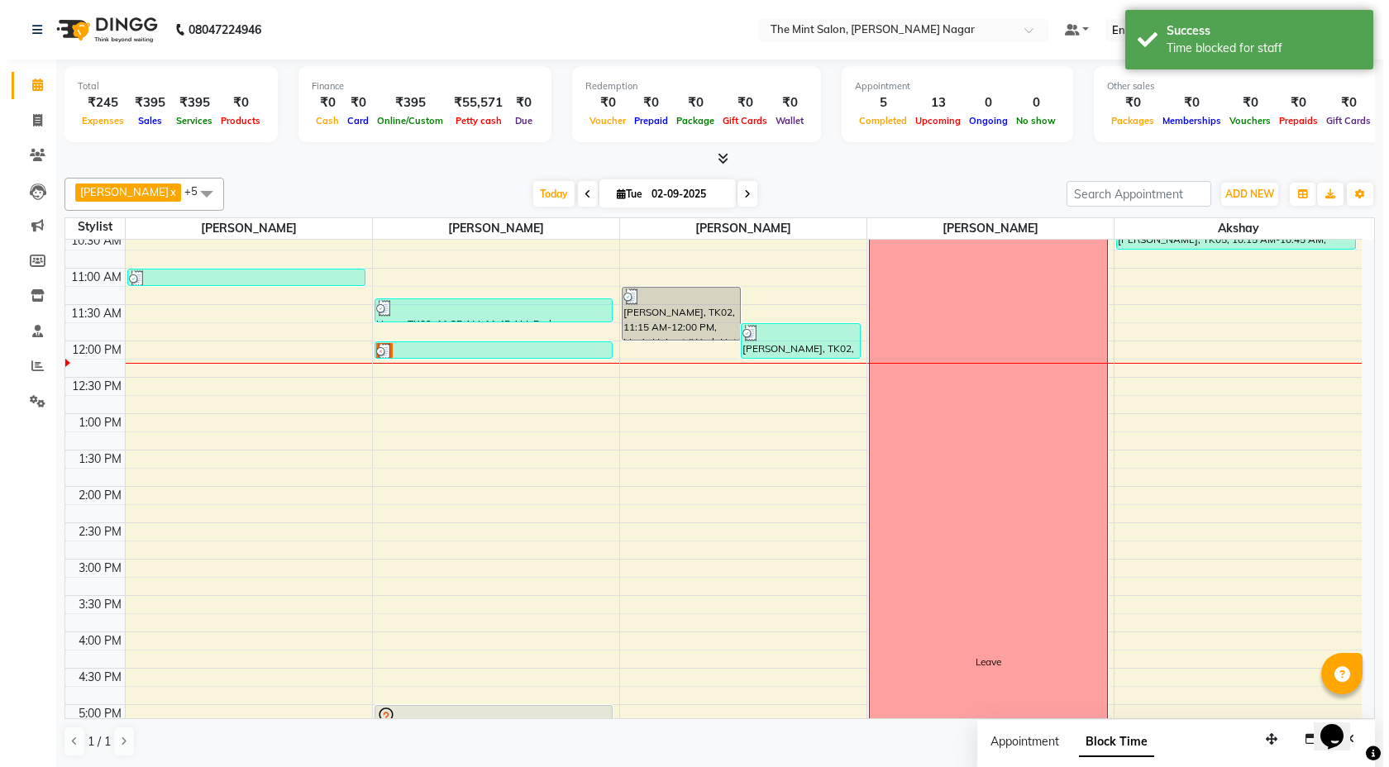
scroll to position [77, 0]
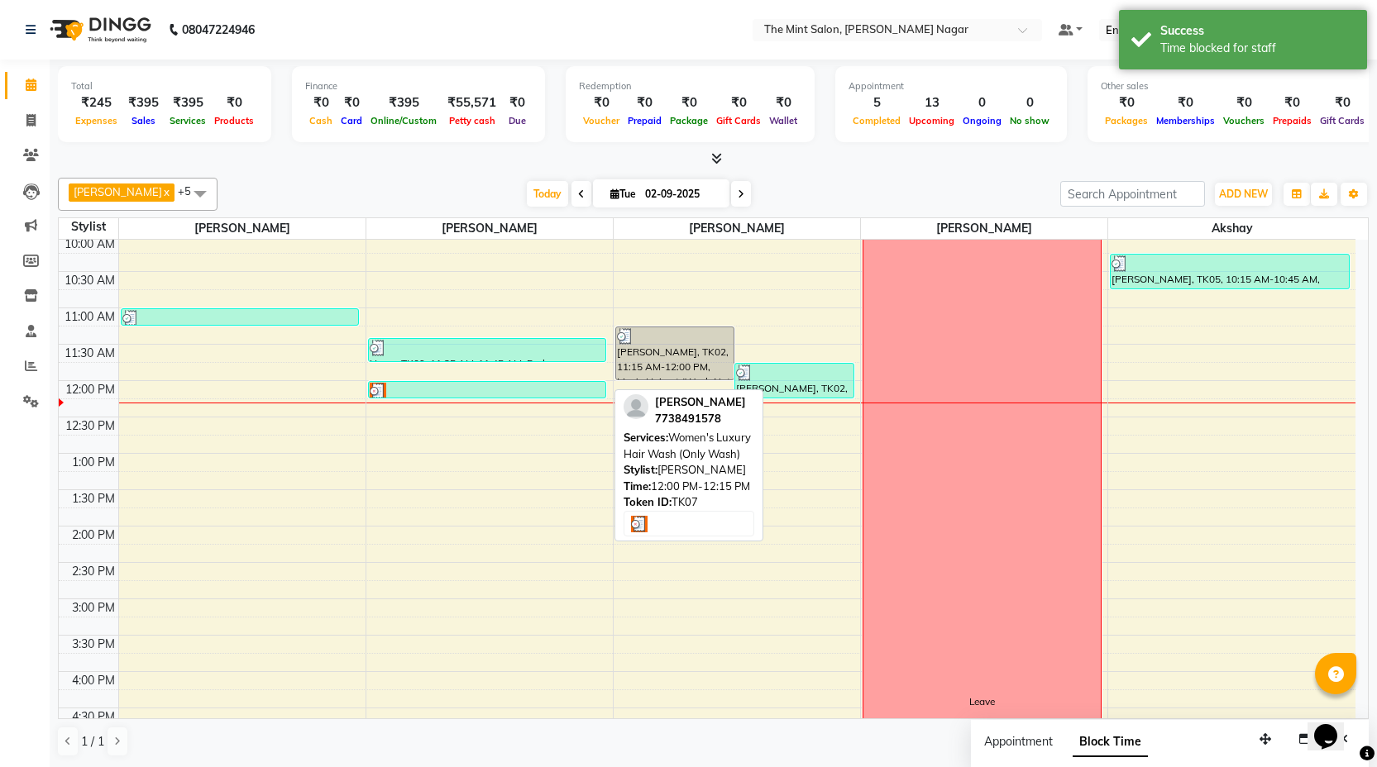
click at [542, 392] on div at bounding box center [488, 391] width 236 height 17
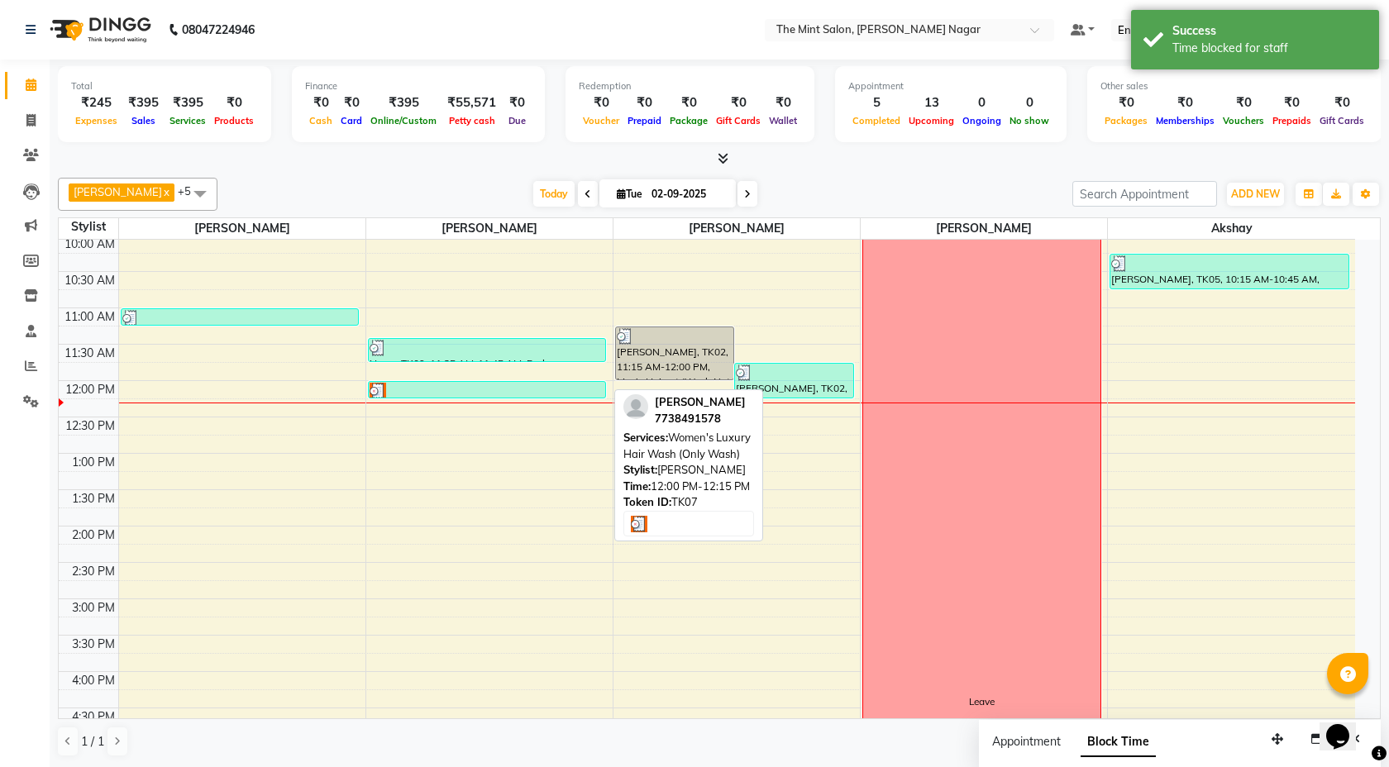
select select "3"
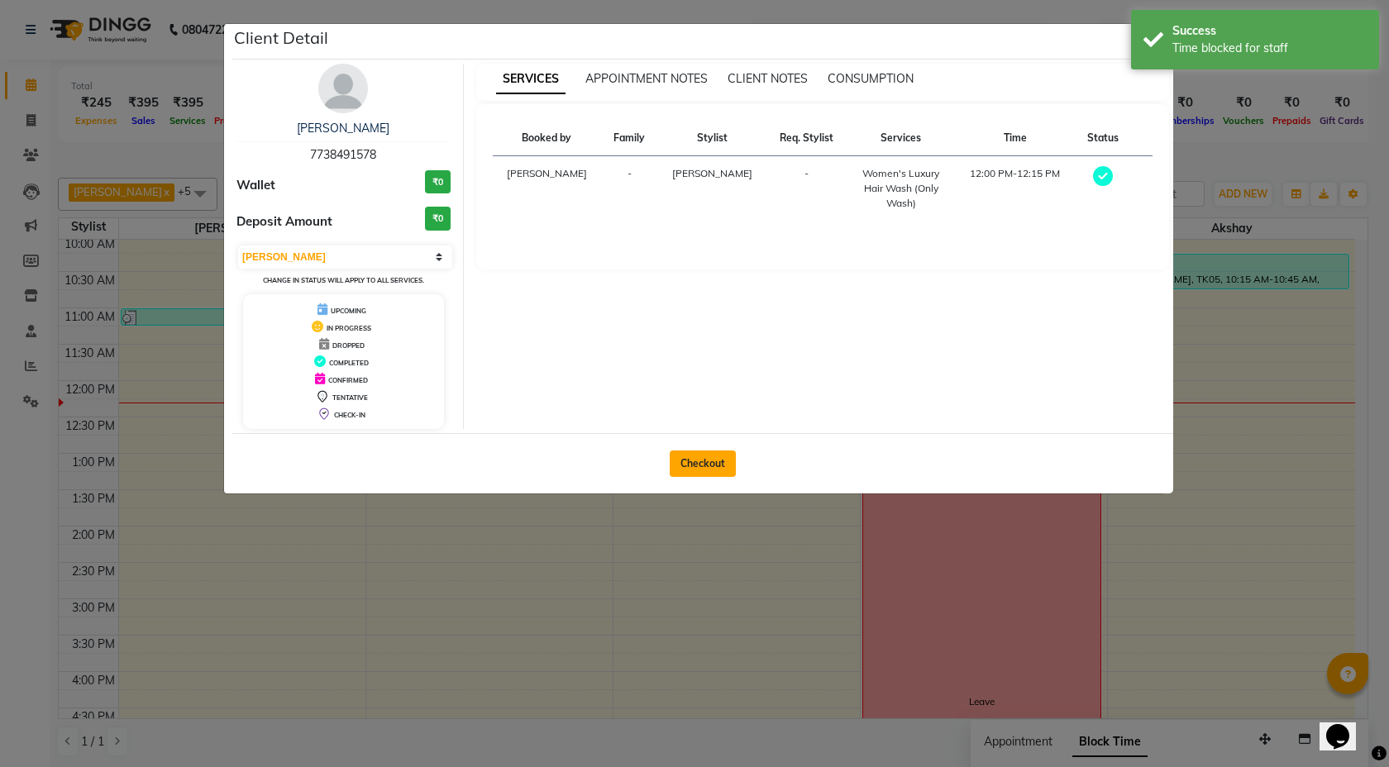
click at [701, 466] on button "Checkout" at bounding box center [703, 464] width 66 height 26
select select "service"
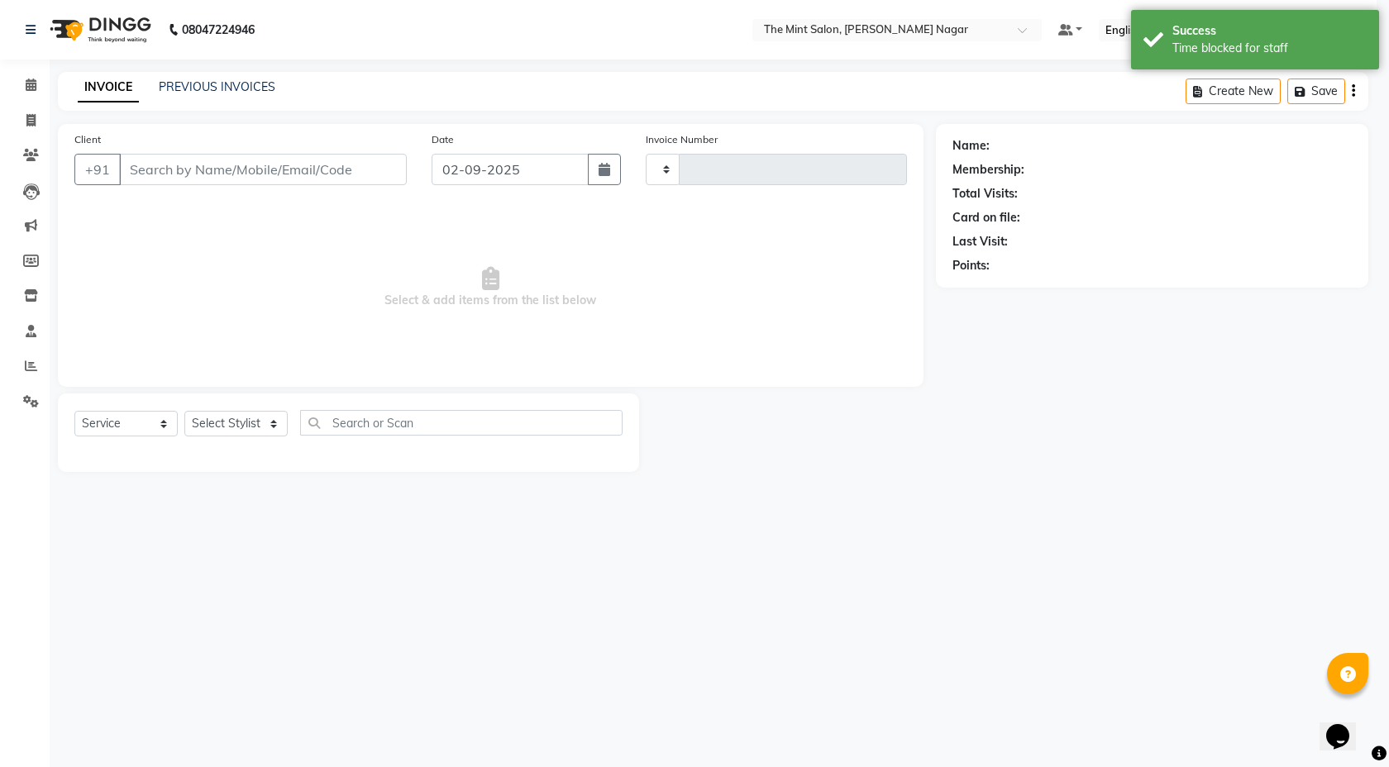
type input "02862"
select select "7164"
type input "7738491578"
select select "61942"
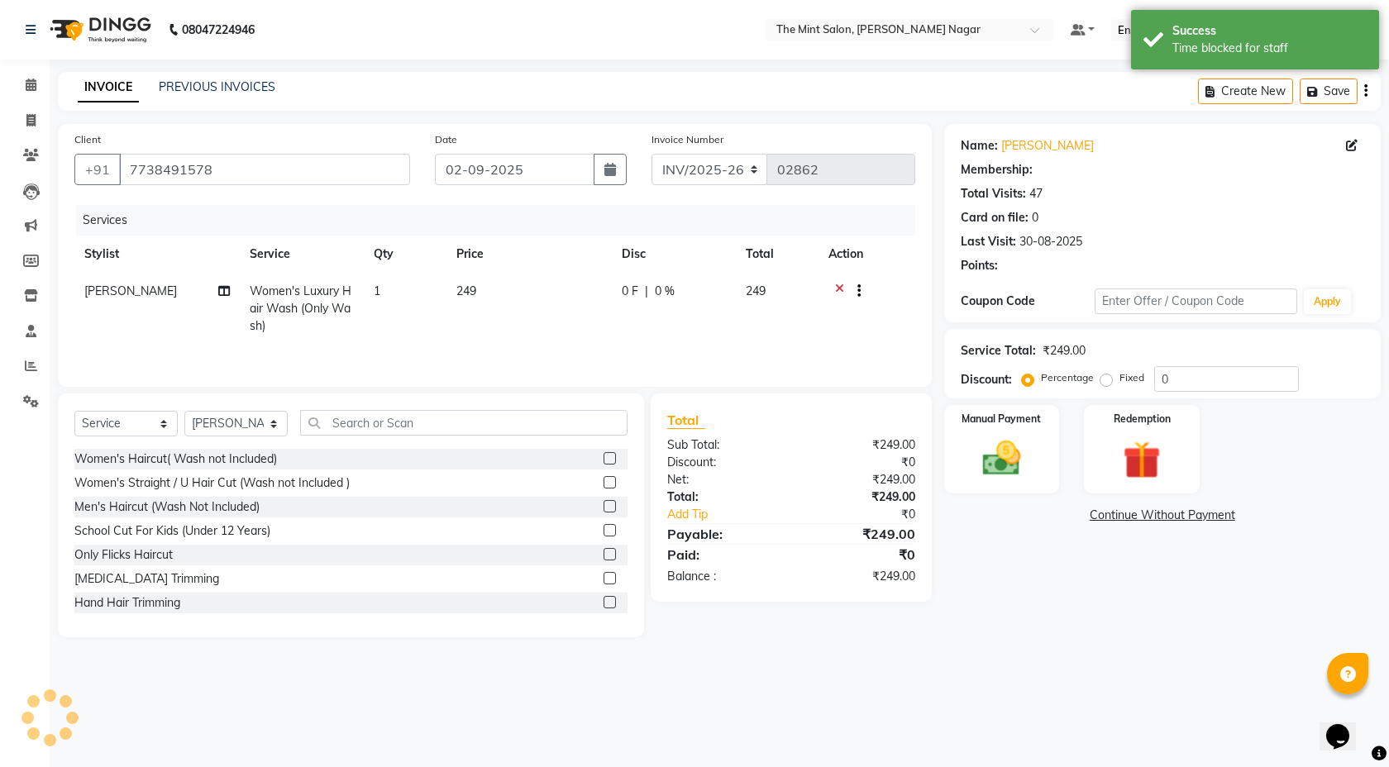
type input "25"
select select "1: Object"
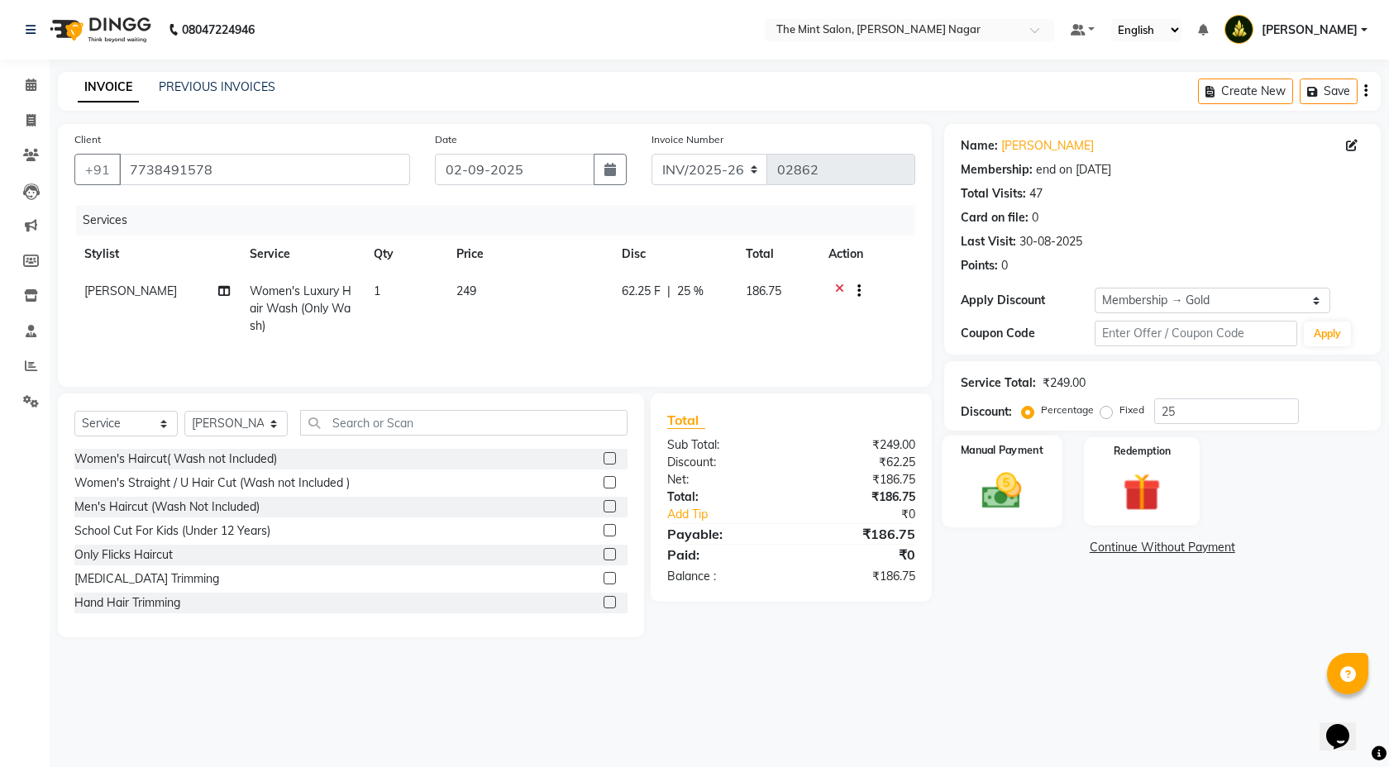
click at [961, 518] on div "Manual Payment" at bounding box center [1002, 482] width 120 height 92
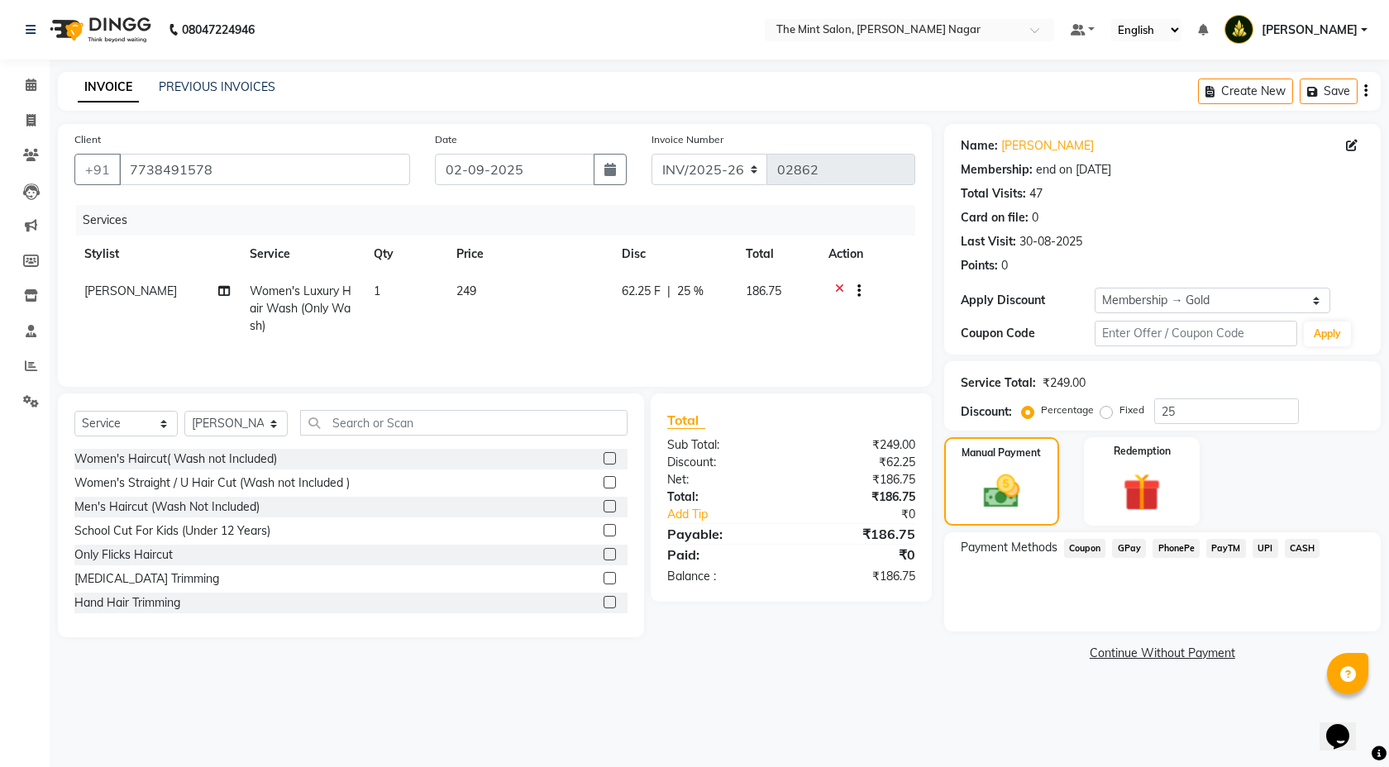
click at [1184, 548] on span "PhonePe" at bounding box center [1176, 548] width 47 height 19
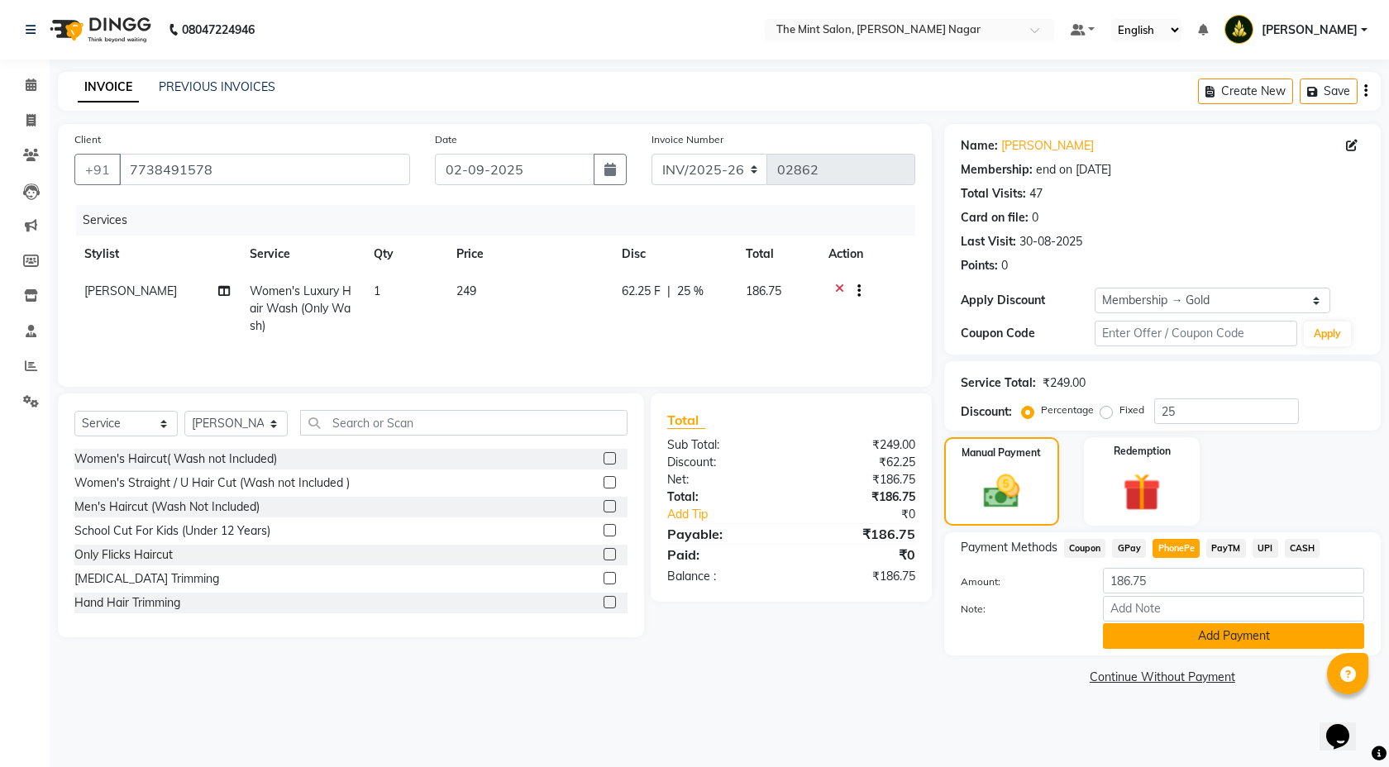
click at [1236, 635] on button "Add Payment" at bounding box center [1233, 637] width 261 height 26
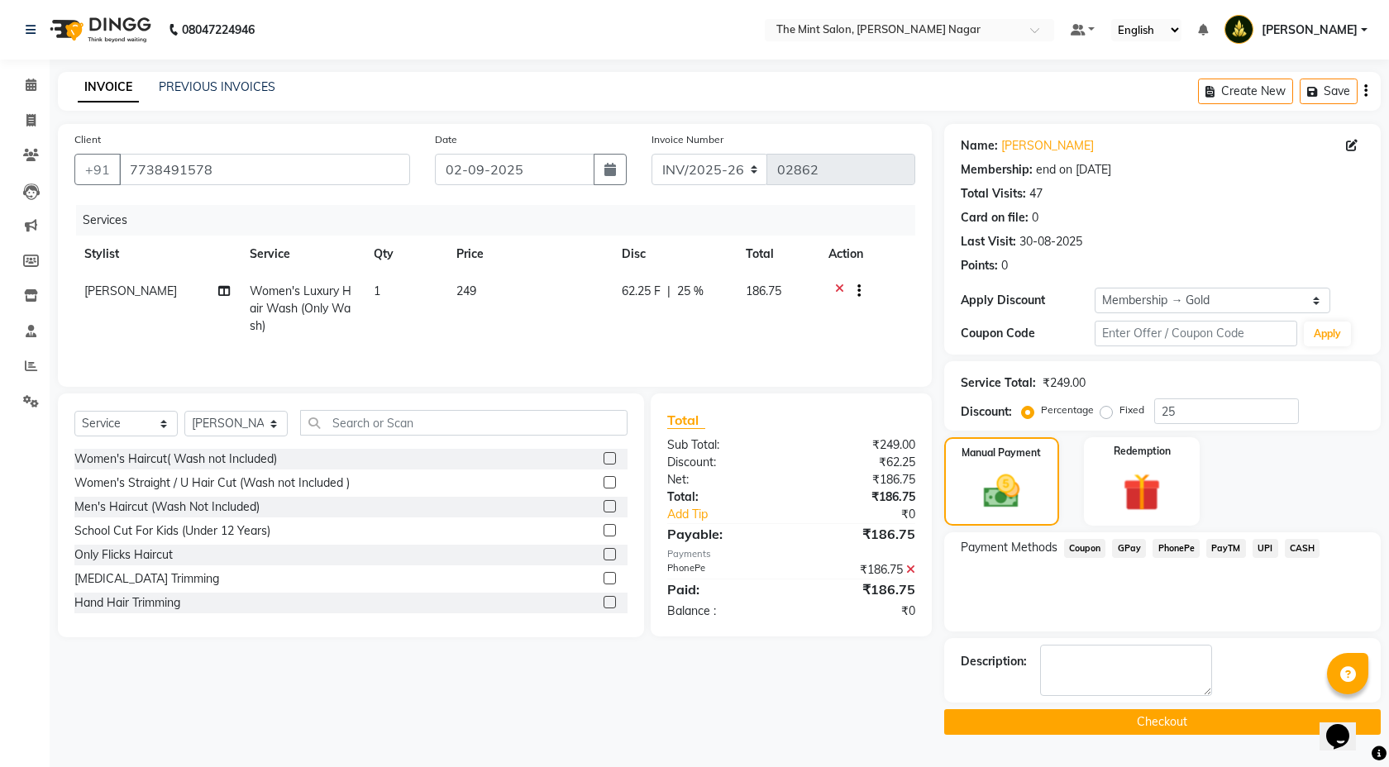
click at [1170, 719] on button "Checkout" at bounding box center [1162, 723] width 437 height 26
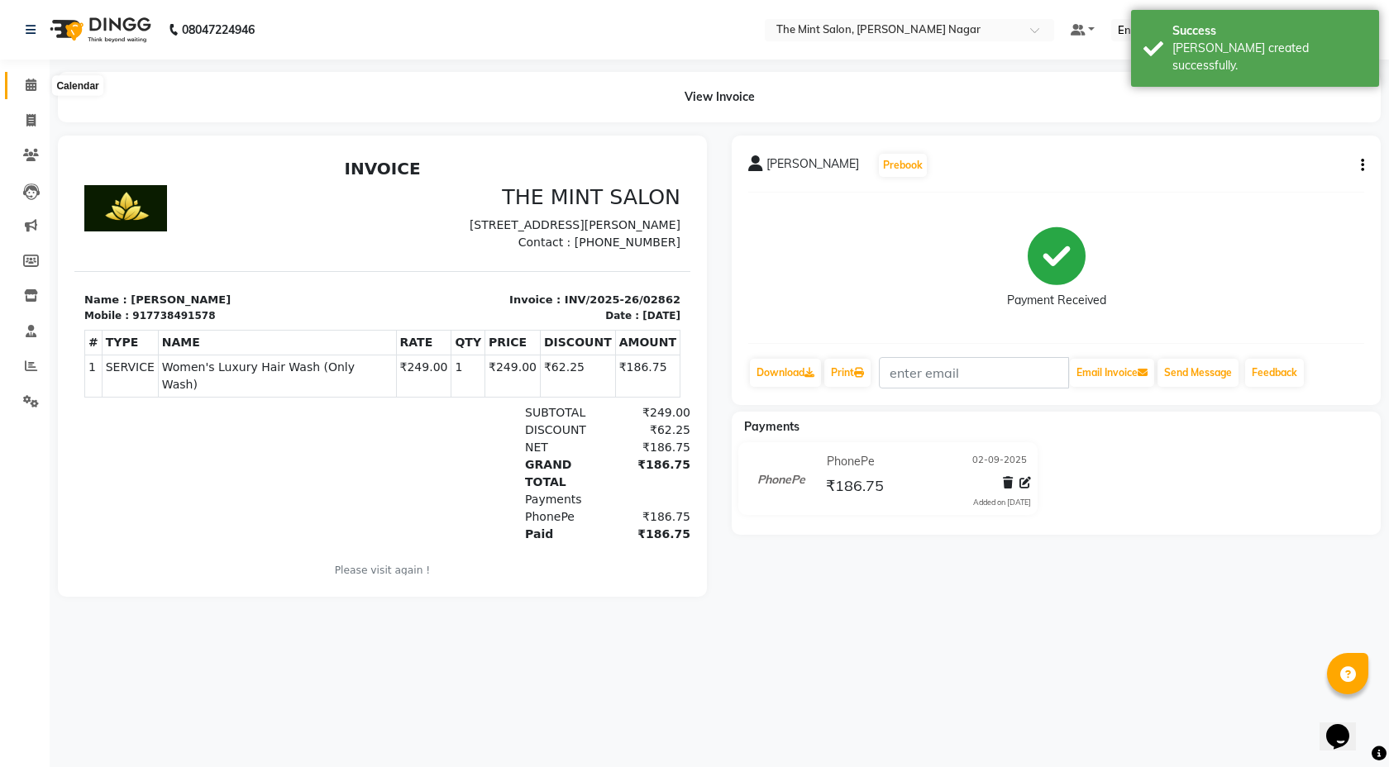
click at [32, 84] on icon at bounding box center [31, 85] width 11 height 12
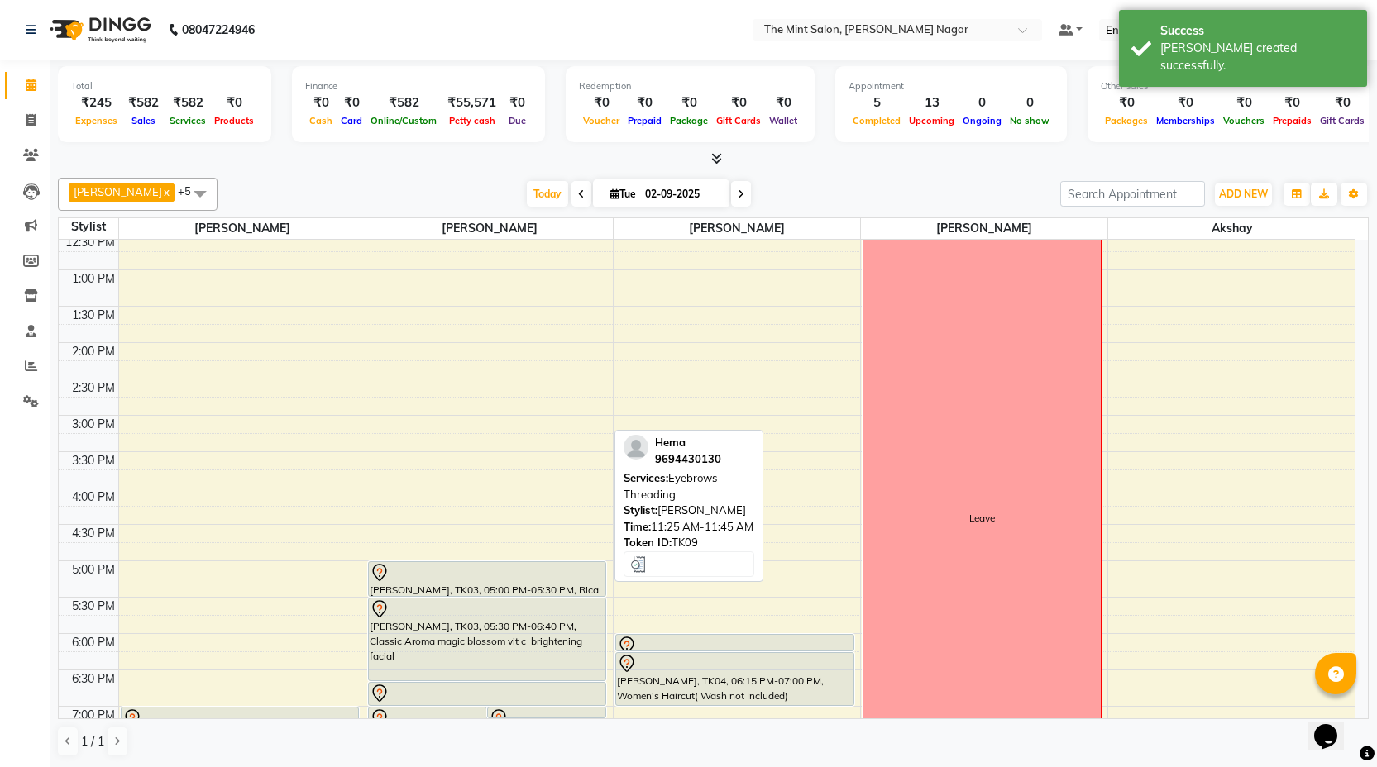
scroll to position [267, 0]
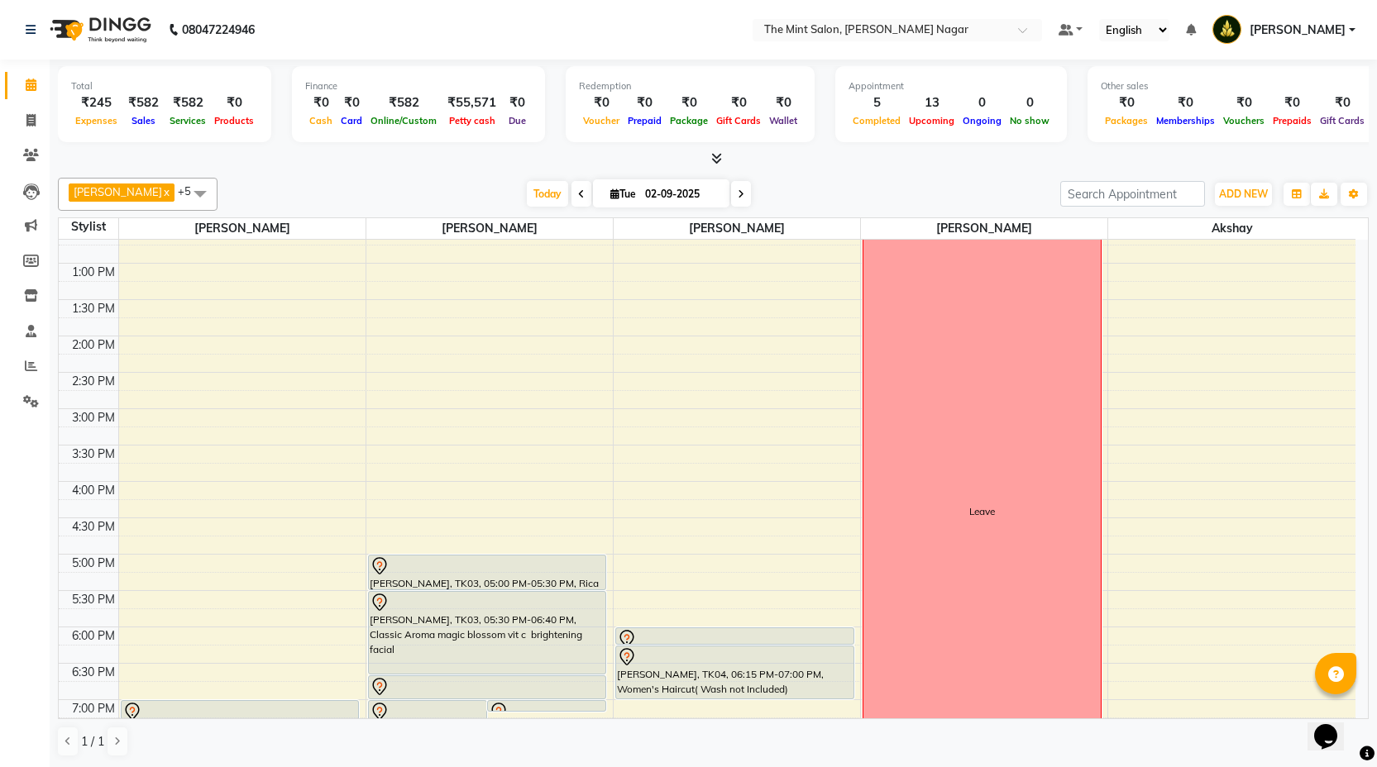
click at [697, 195] on input "02-09-2025" at bounding box center [681, 194] width 83 height 25
select select "9"
select select "2025"
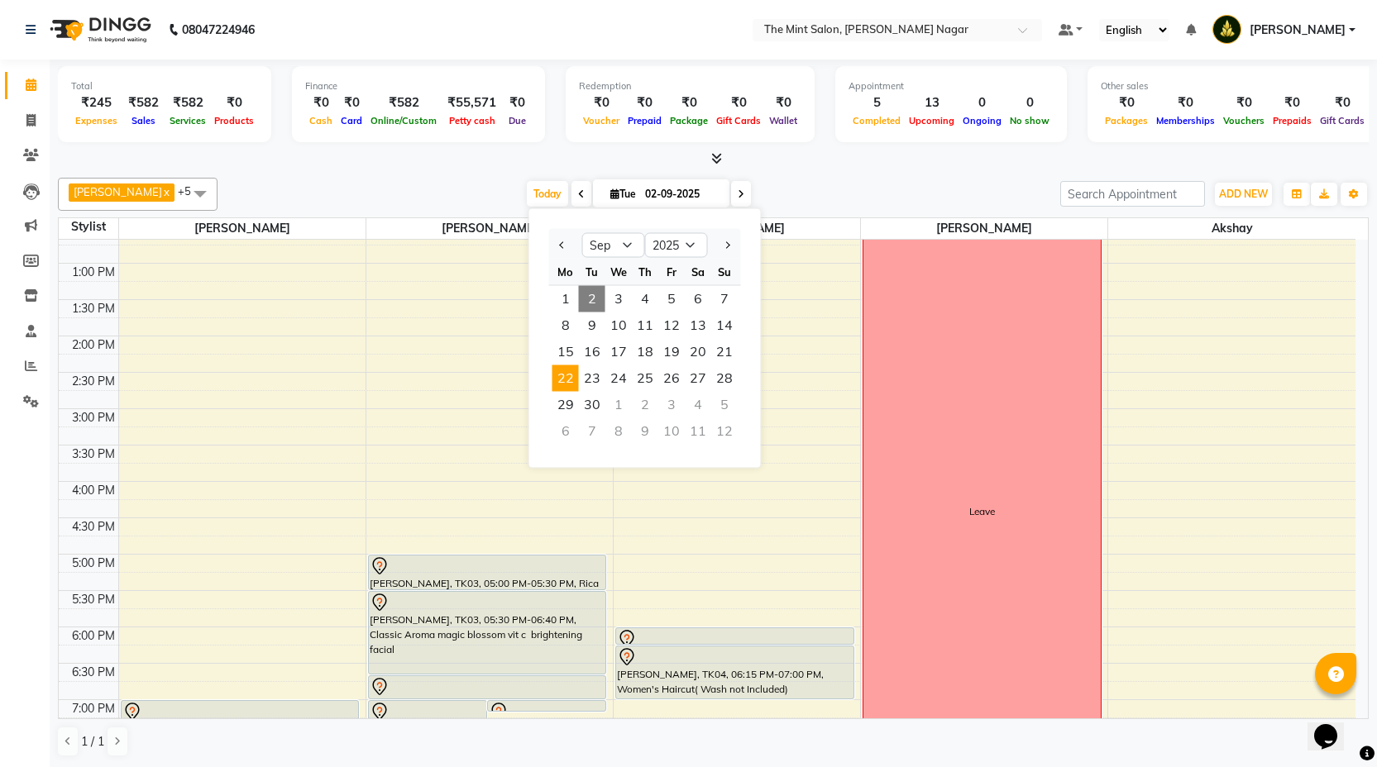
click at [565, 382] on span "22" at bounding box center [565, 379] width 26 height 26
type input "22-09-2025"
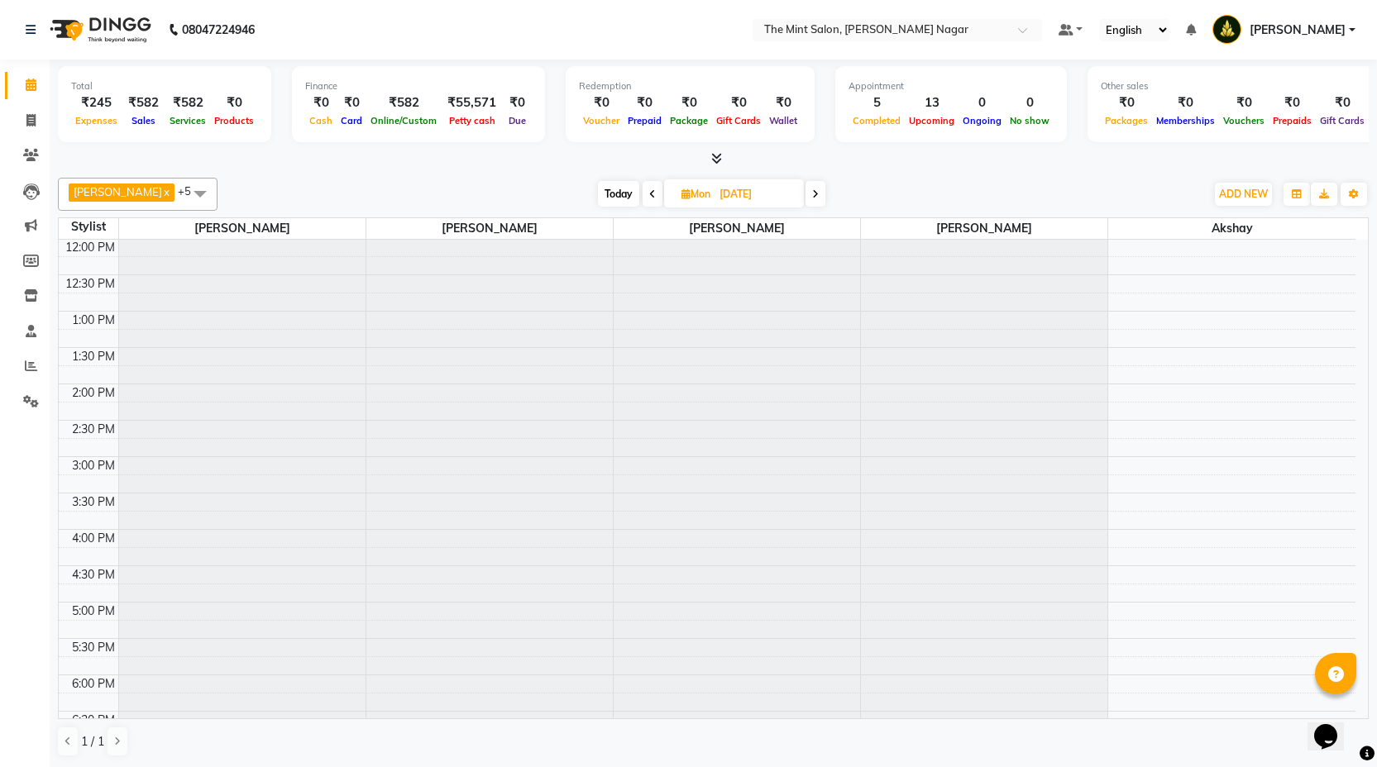
scroll to position [0, 0]
click at [720, 187] on input "22-09-2025" at bounding box center [756, 194] width 83 height 25
select select "9"
select select "2025"
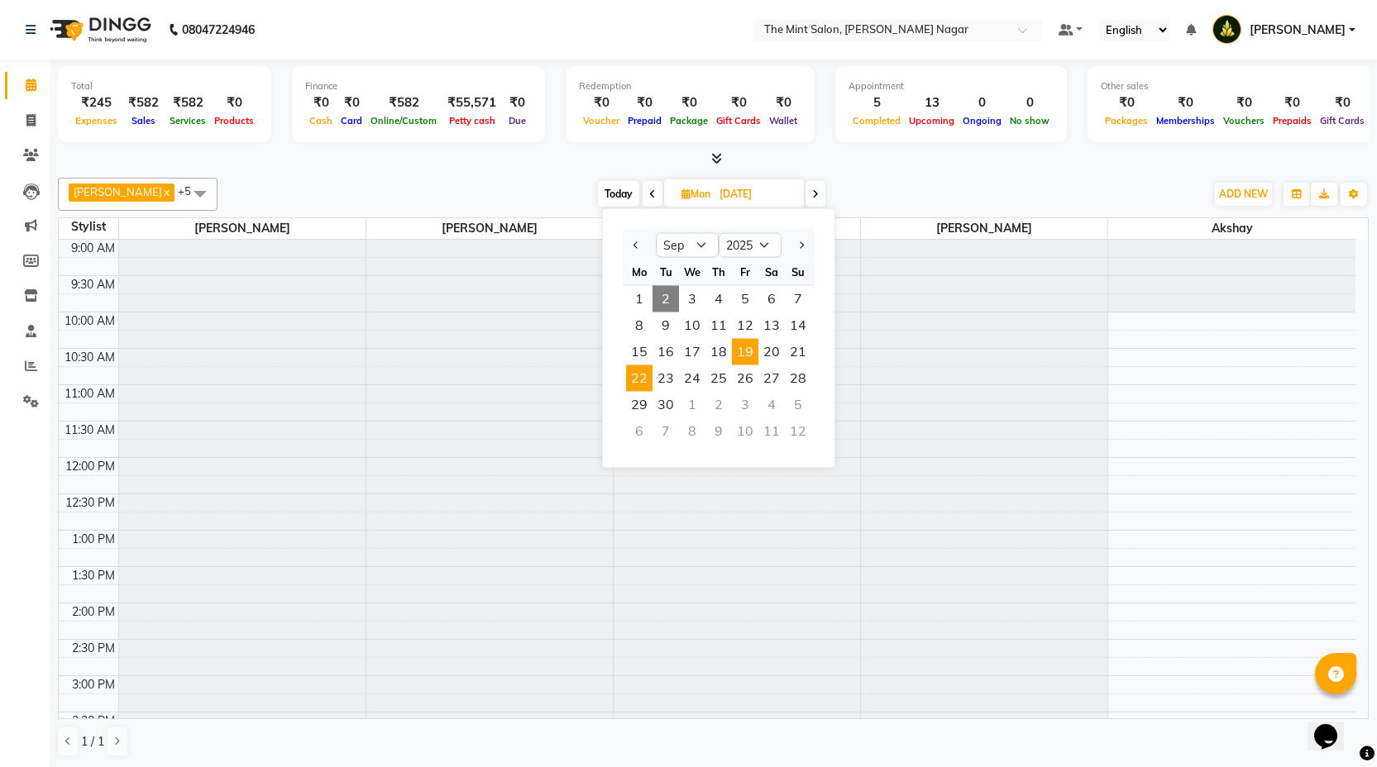
click at [741, 355] on span "19" at bounding box center [745, 352] width 26 height 26
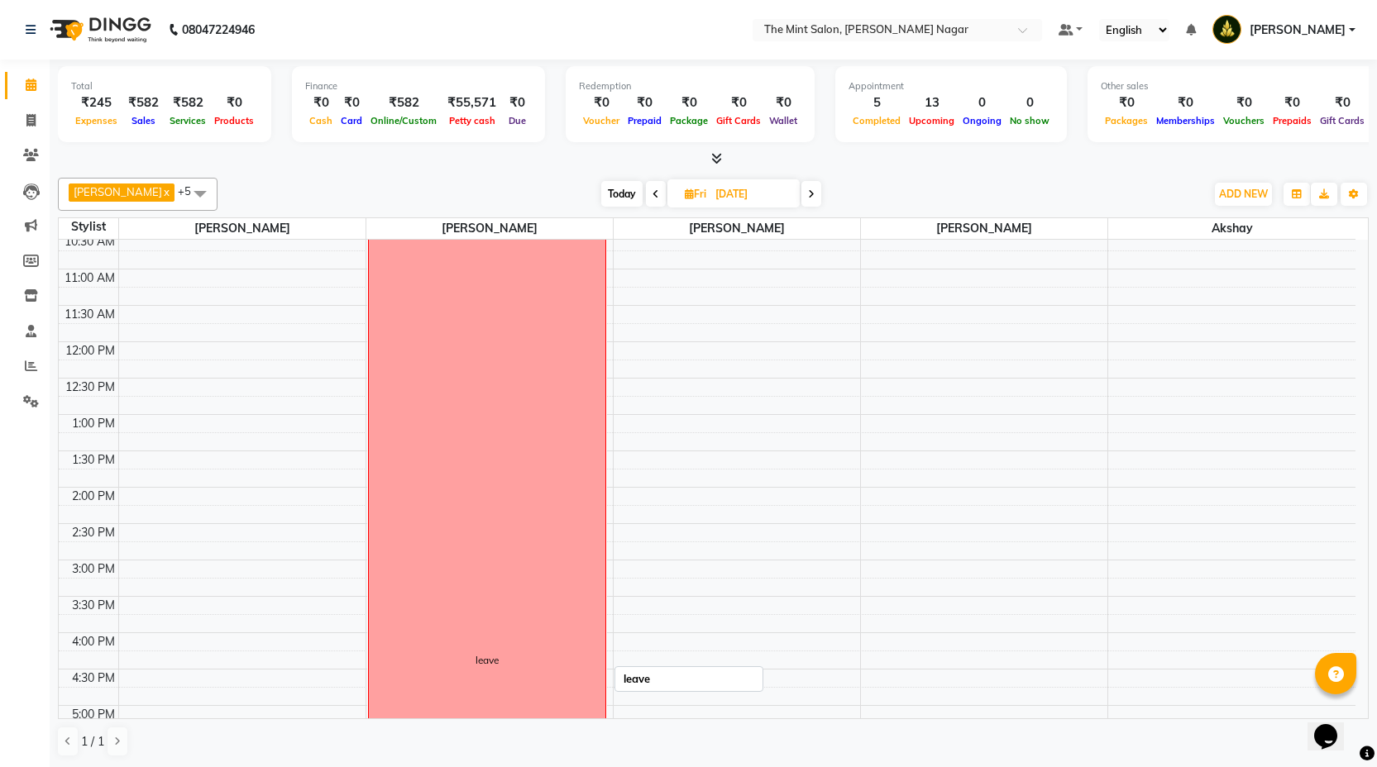
scroll to position [89, 0]
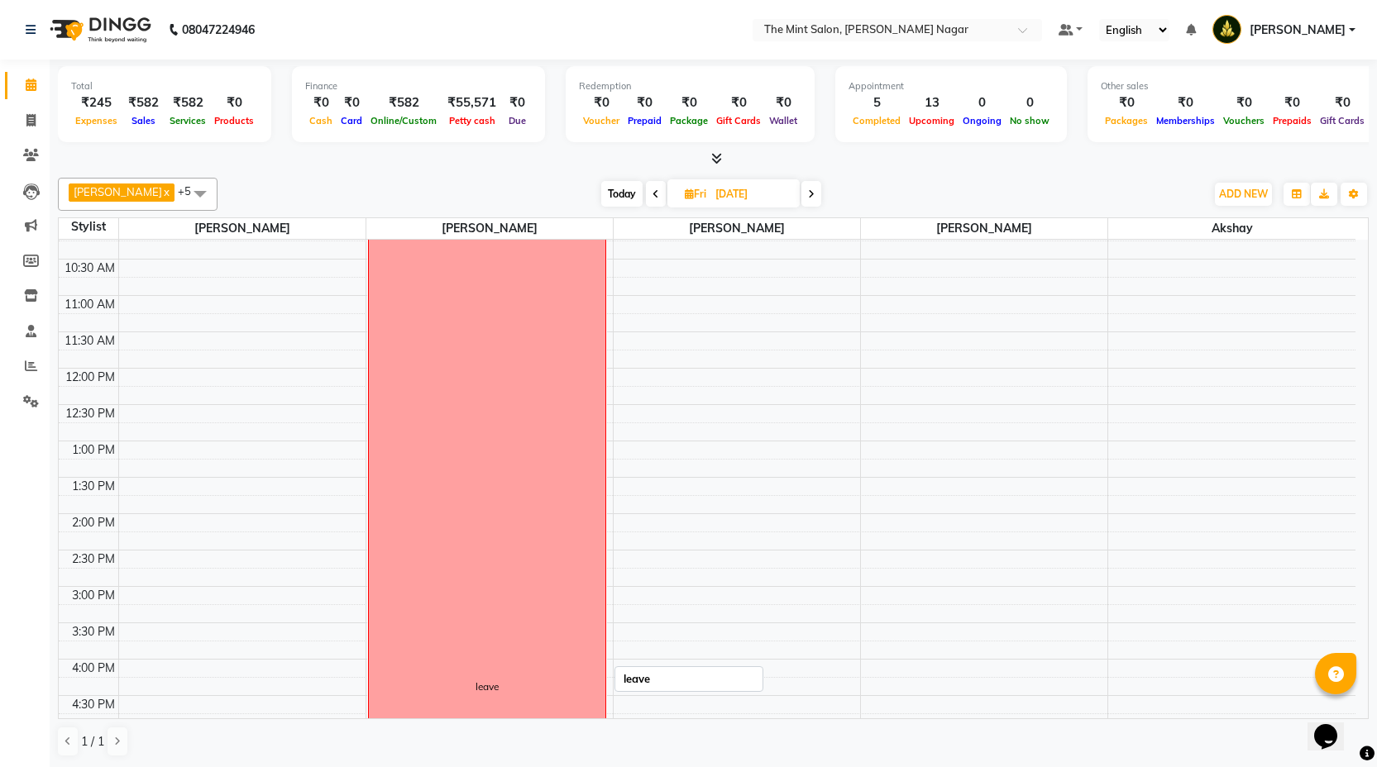
click at [522, 531] on div "leave" at bounding box center [487, 686] width 237 height 925
click at [561, 558] on span "Delete Block Time" at bounding box center [598, 550] width 93 height 17
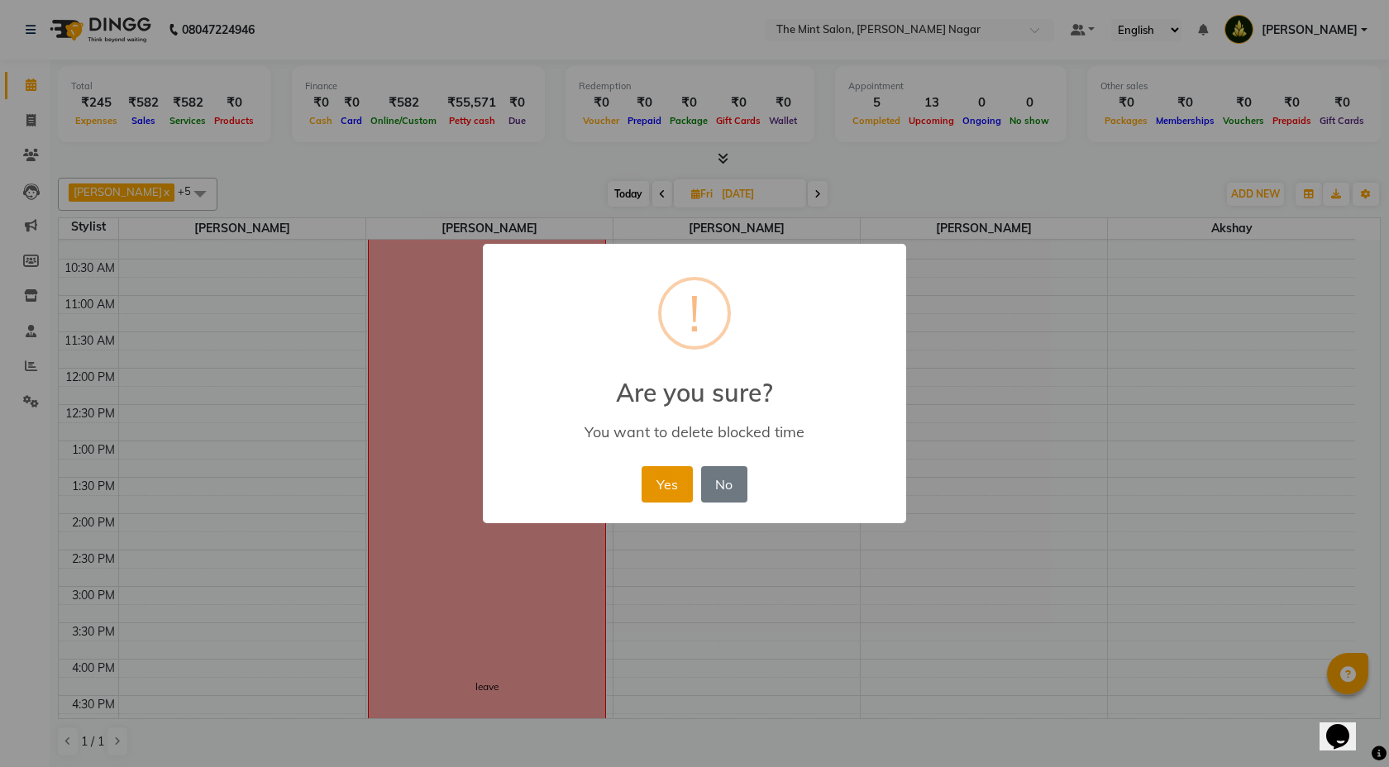
click at [668, 474] on button "Yes" at bounding box center [667, 484] width 50 height 36
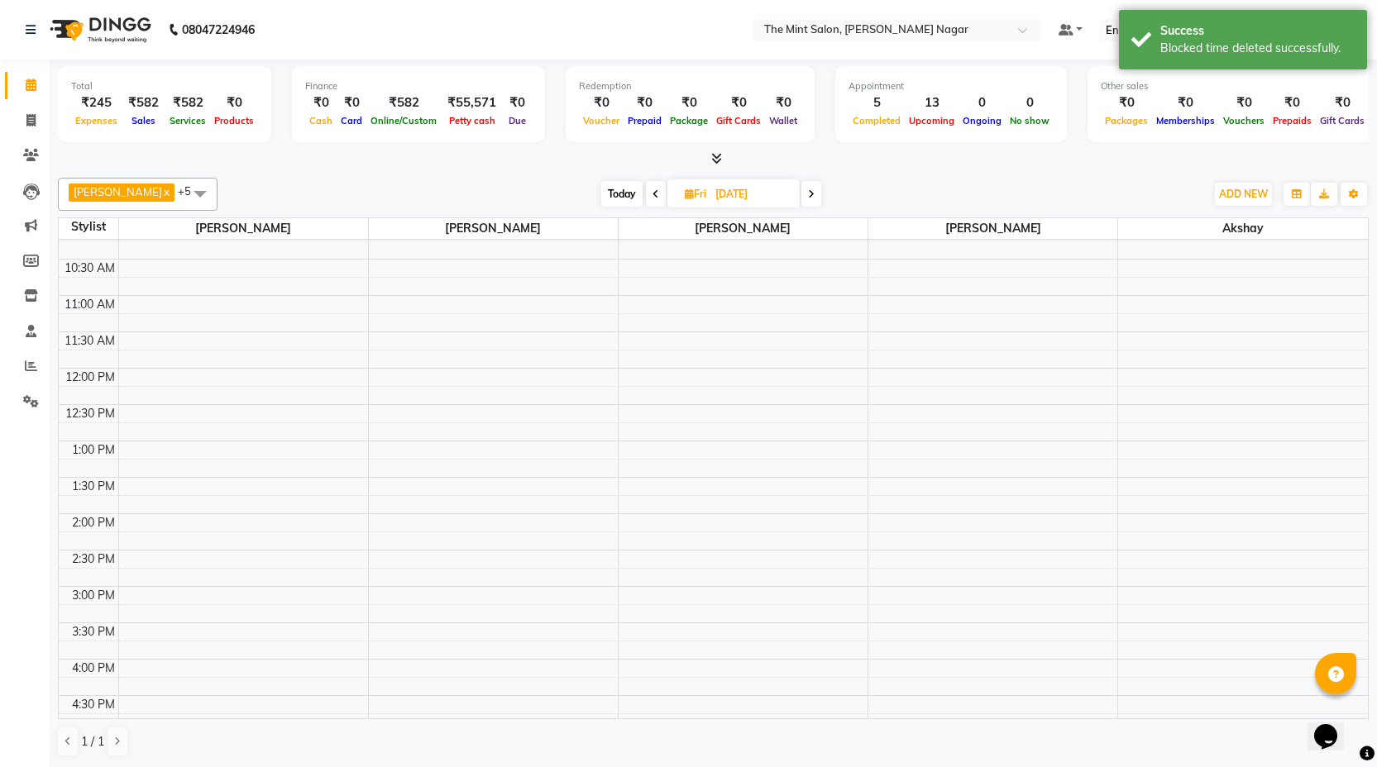
scroll to position [0, 0]
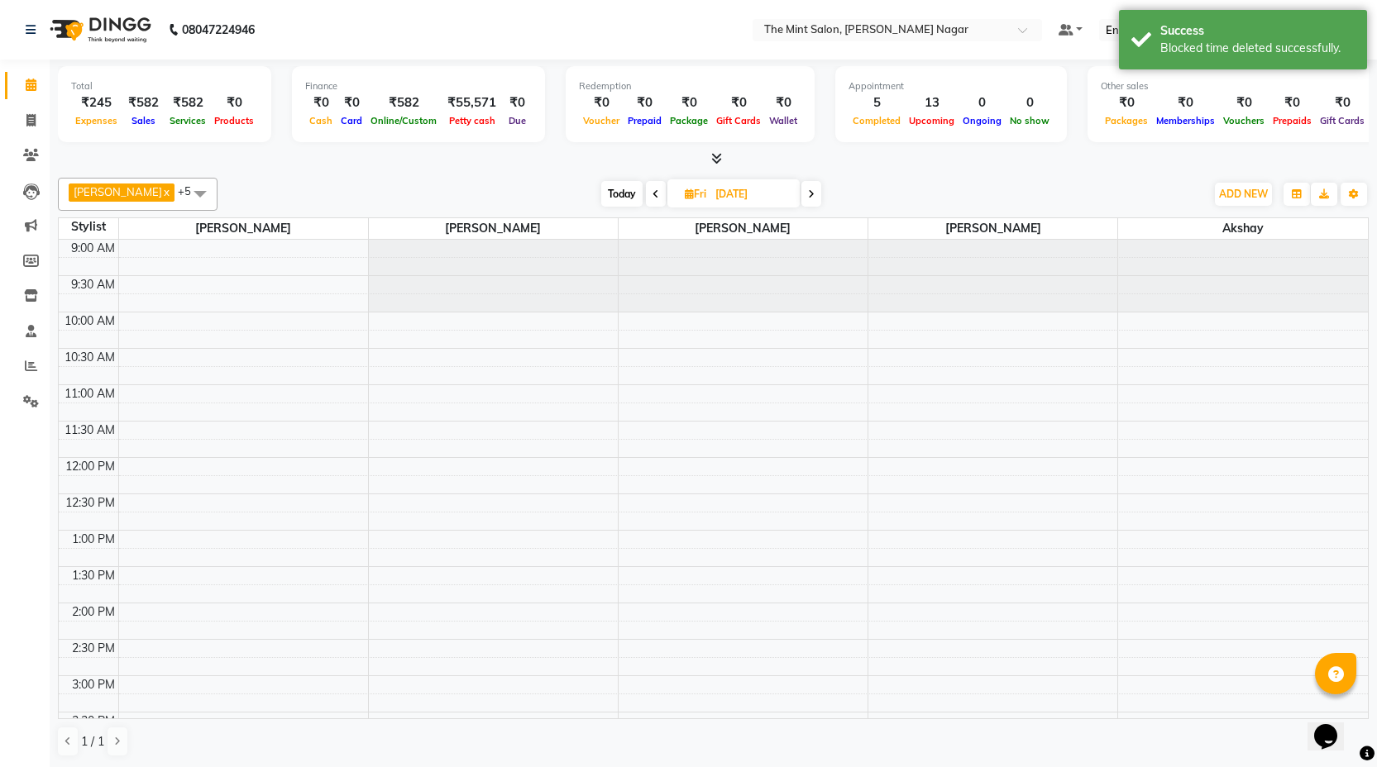
click at [612, 193] on span "Today" at bounding box center [621, 194] width 41 height 26
type input "02-09-2025"
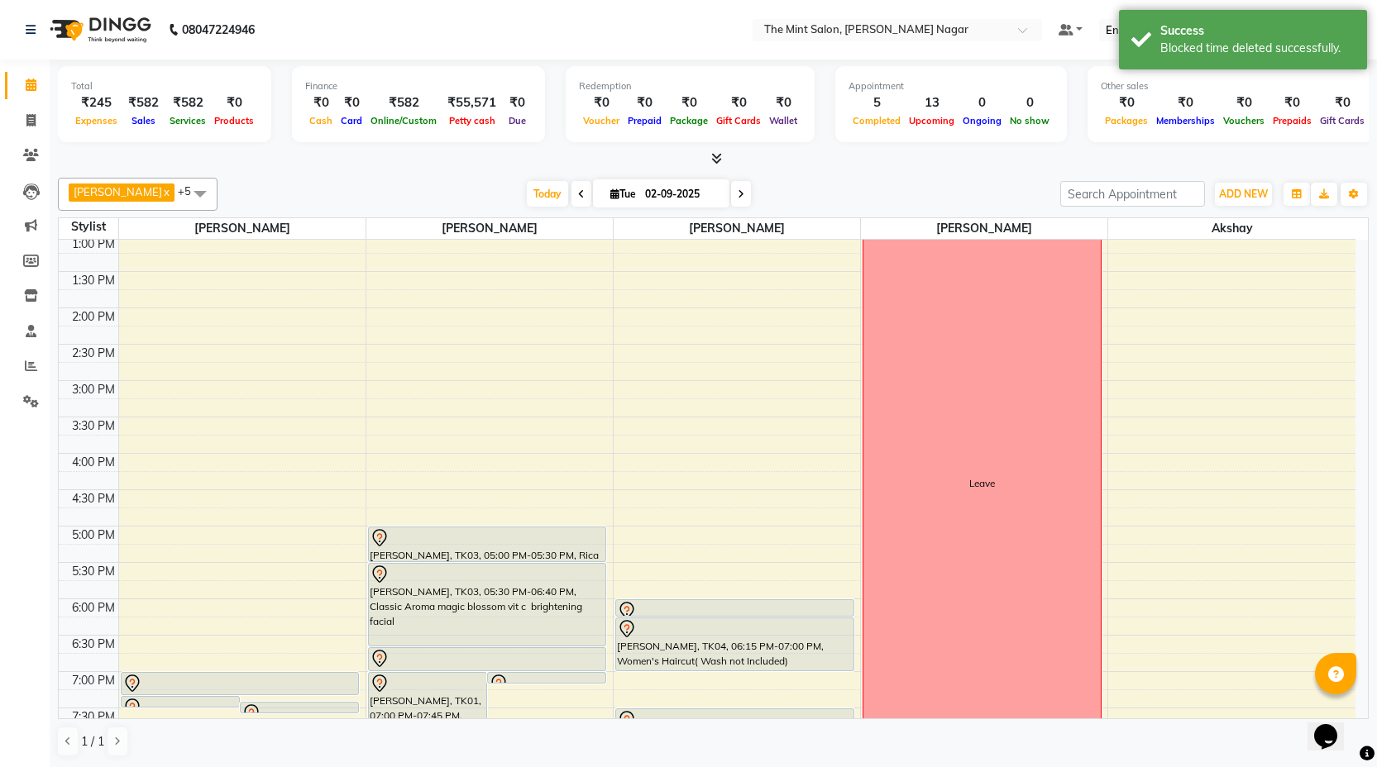
scroll to position [289, 0]
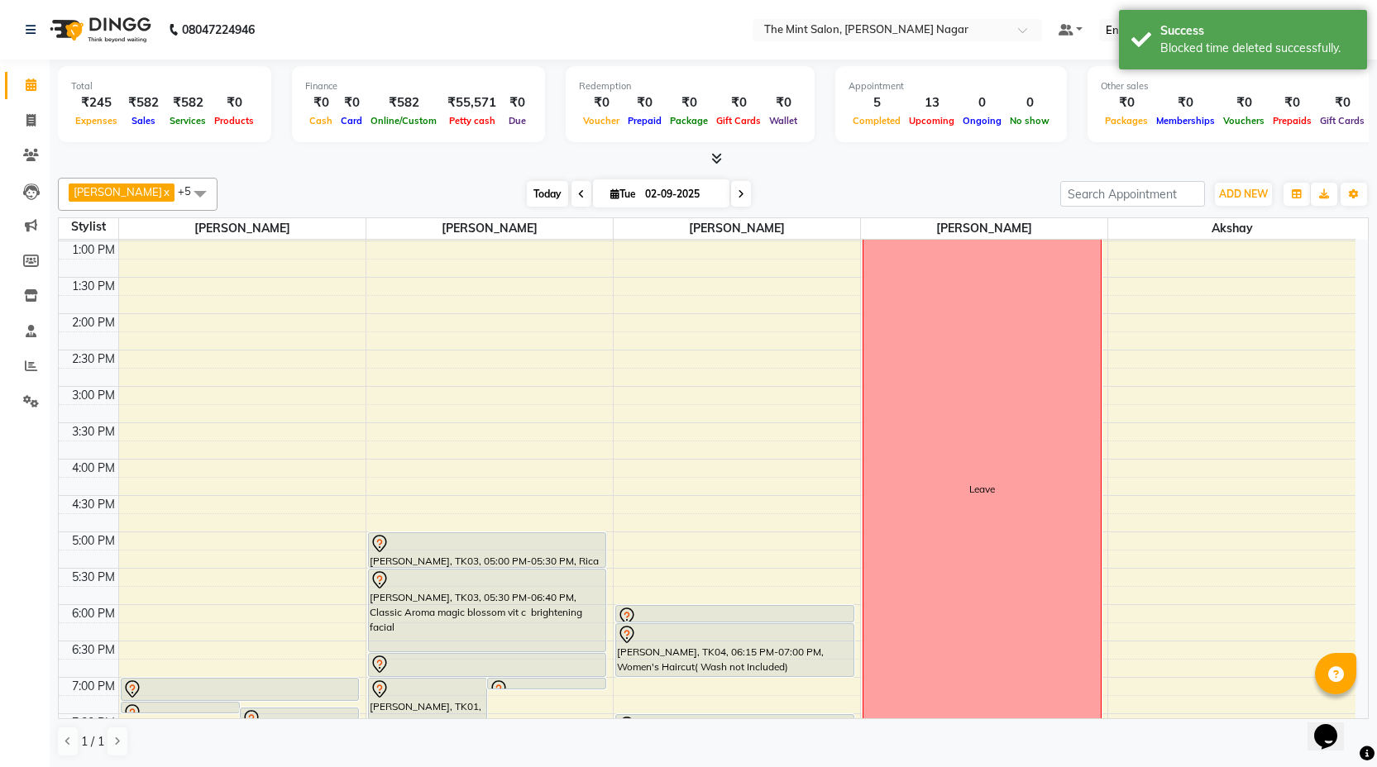
click at [550, 198] on span "Today" at bounding box center [547, 194] width 41 height 26
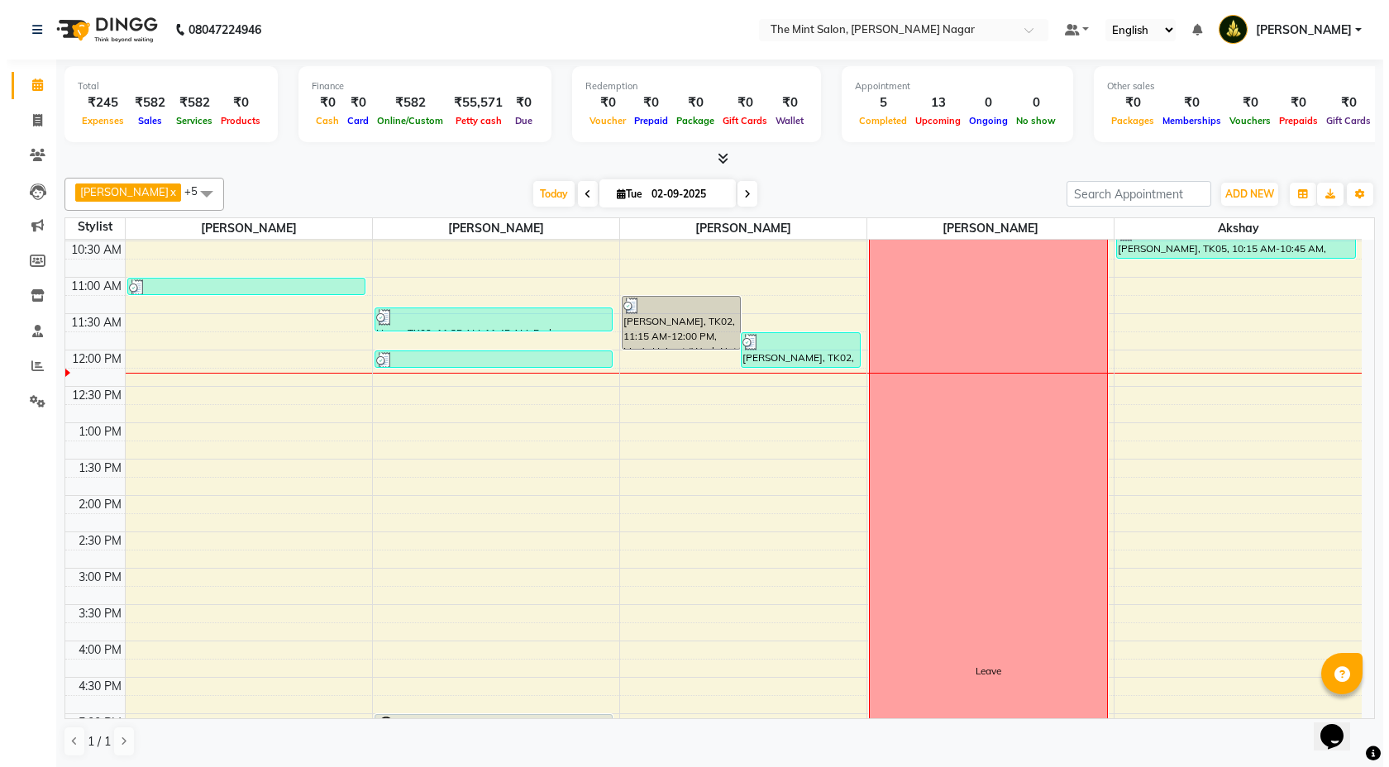
scroll to position [84, 0]
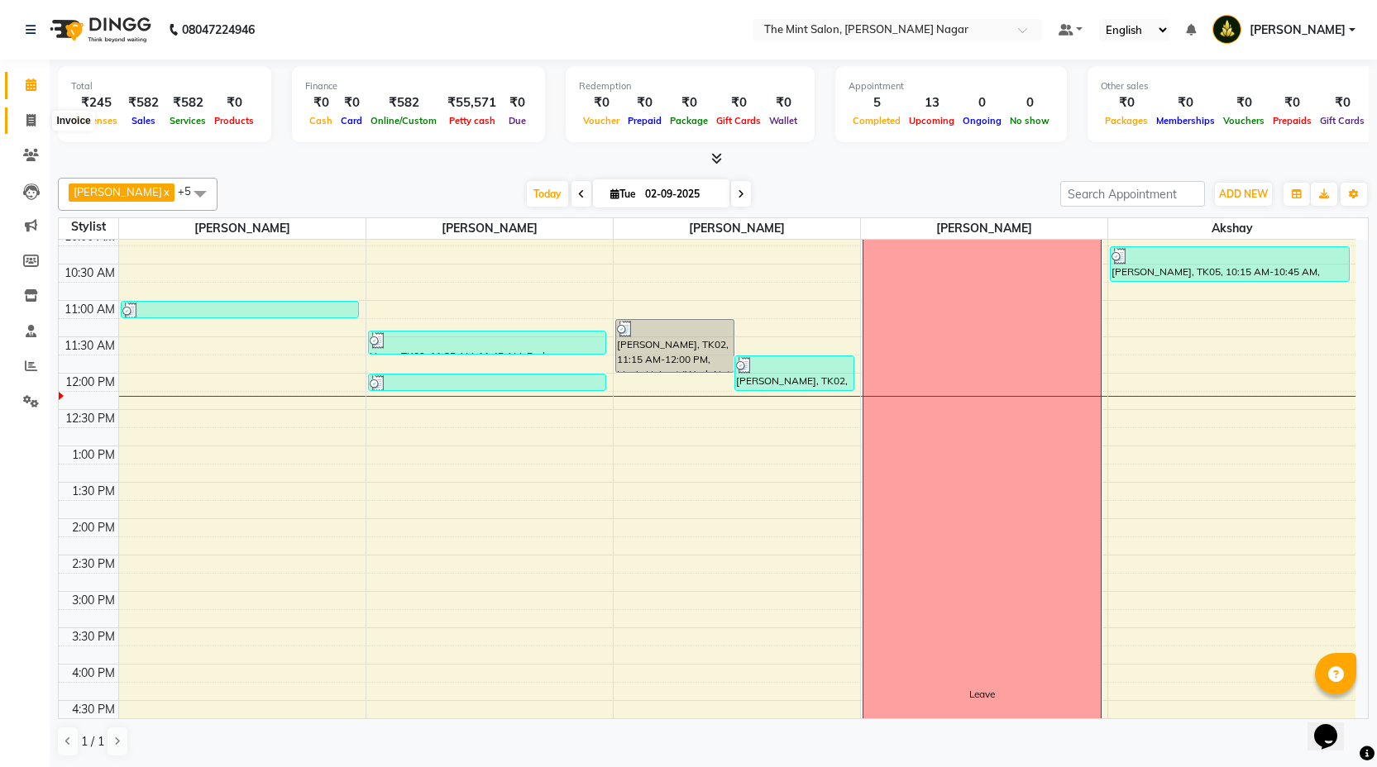
click at [28, 118] on icon at bounding box center [30, 120] width 9 height 12
select select "service"
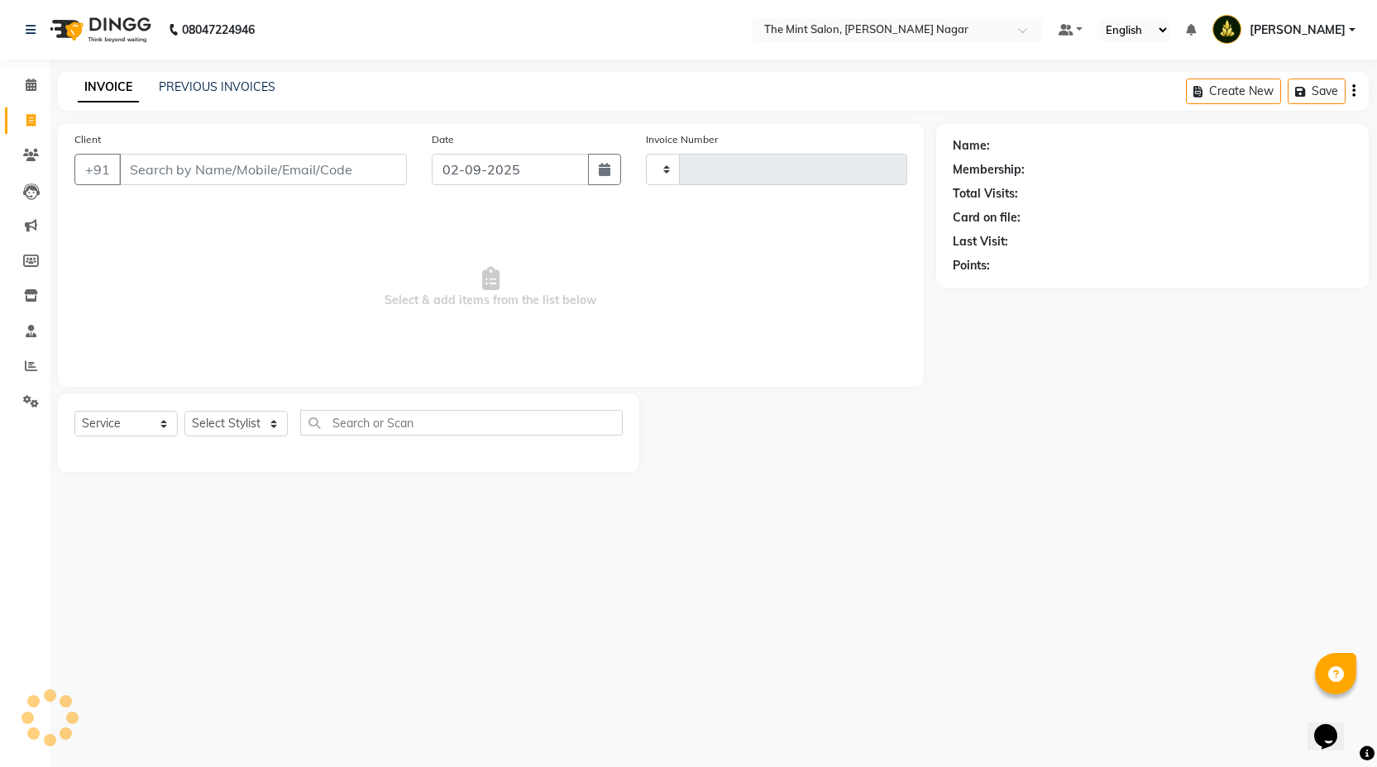
type input "02863"
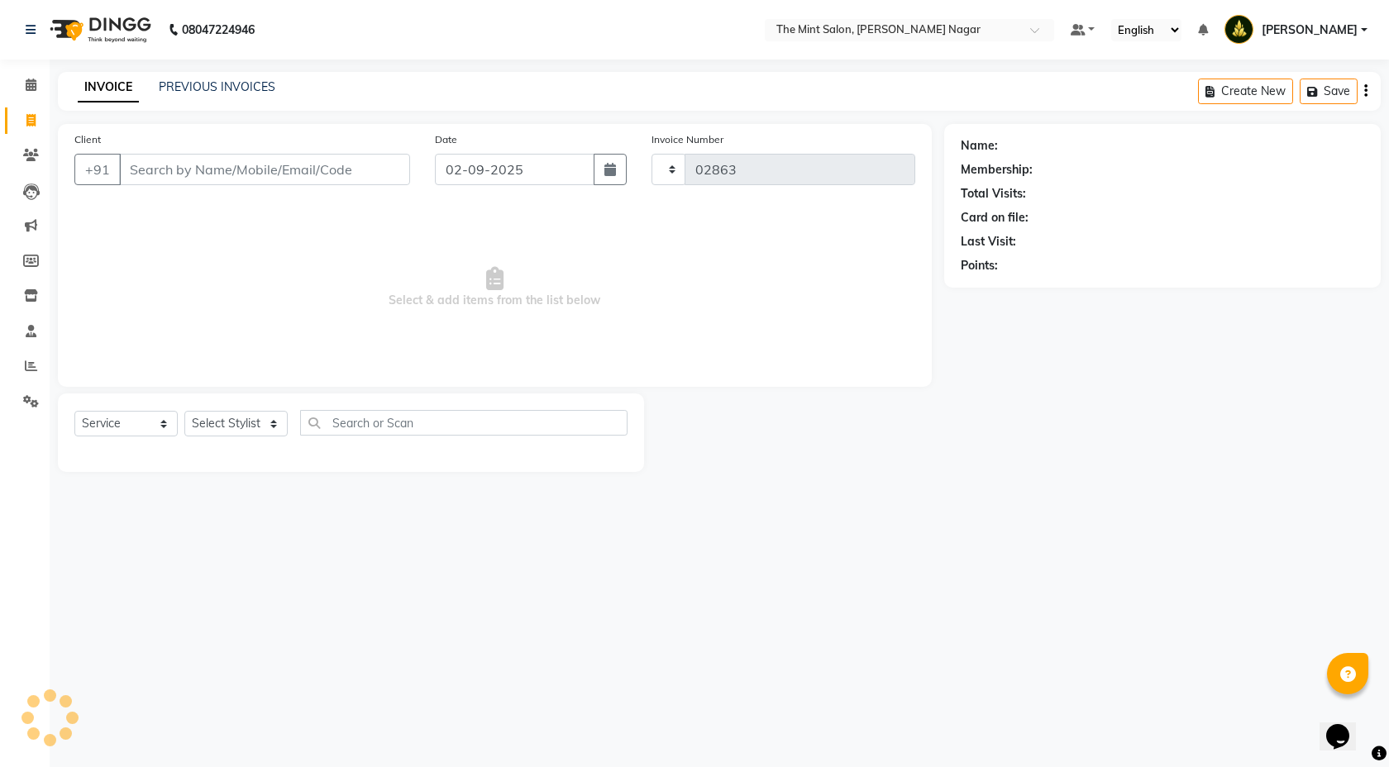
select select "7164"
click at [162, 439] on div "Select Service Product Membership Package Voucher Prepaid Gift Card Select Styl…" at bounding box center [350, 429] width 553 height 39
click at [276, 422] on select "Select Stylist Akshay Anand Chavan Dhiraj Mirajkar Mira Vishnu Patil Pooja Dash…" at bounding box center [235, 424] width 103 height 26
select select "90065"
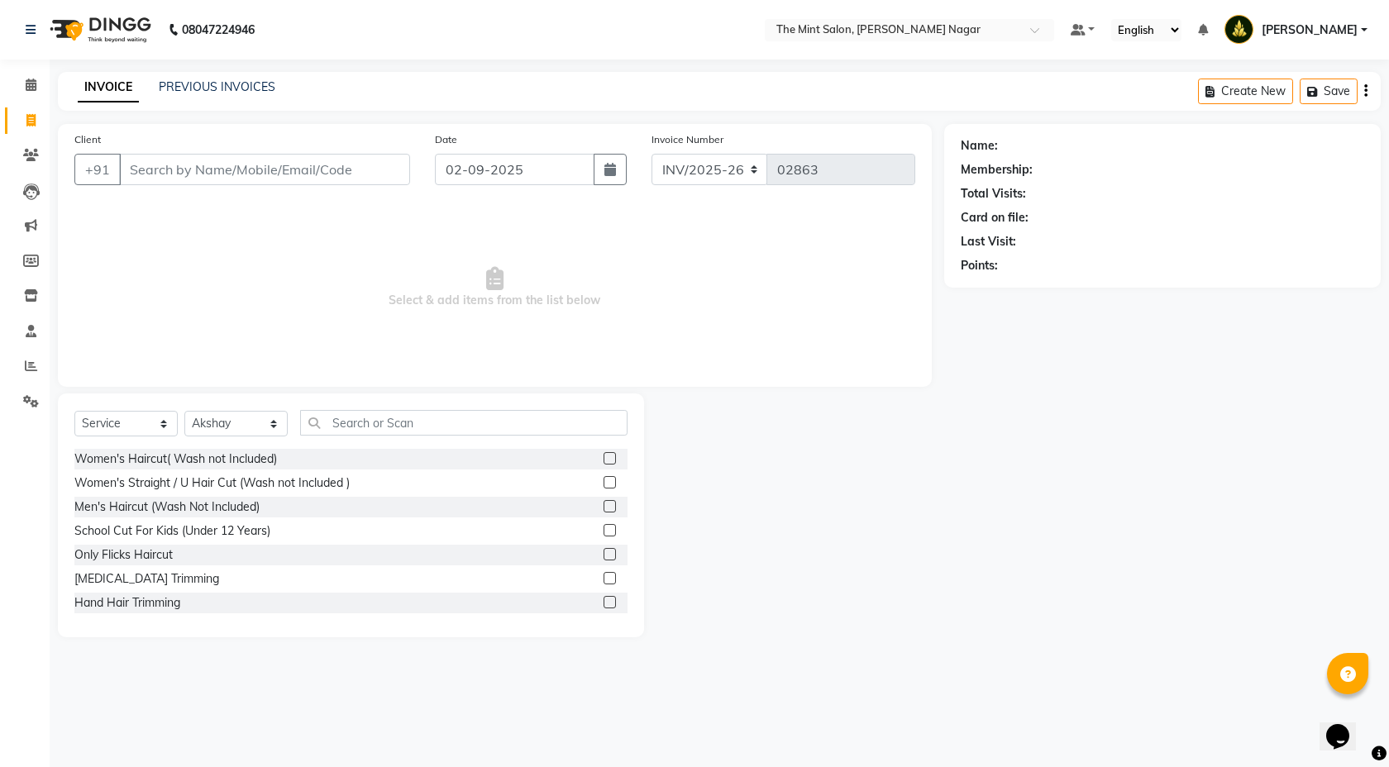
click at [604, 506] on label at bounding box center [610, 506] width 12 height 12
click at [604, 506] on input "checkbox" at bounding box center [609, 507] width 11 height 11
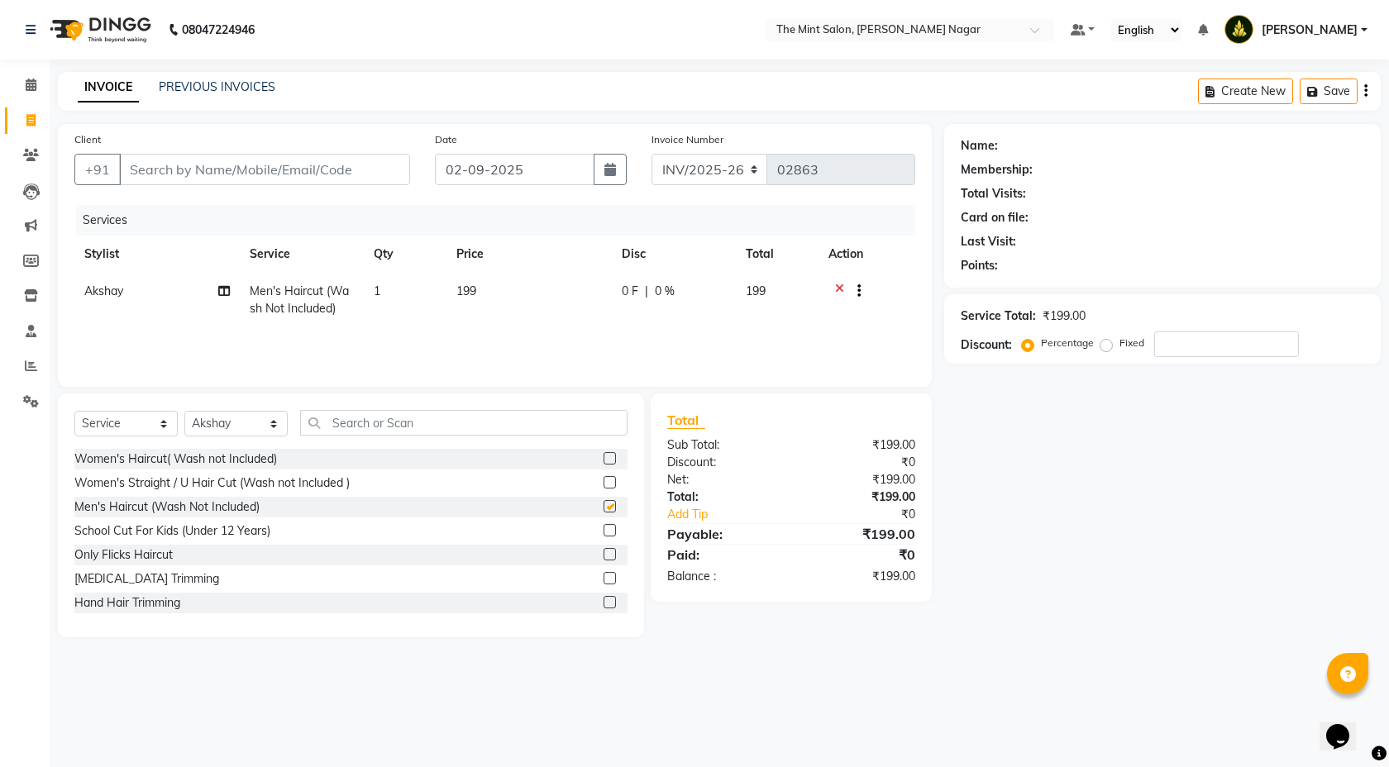
checkbox input "false"
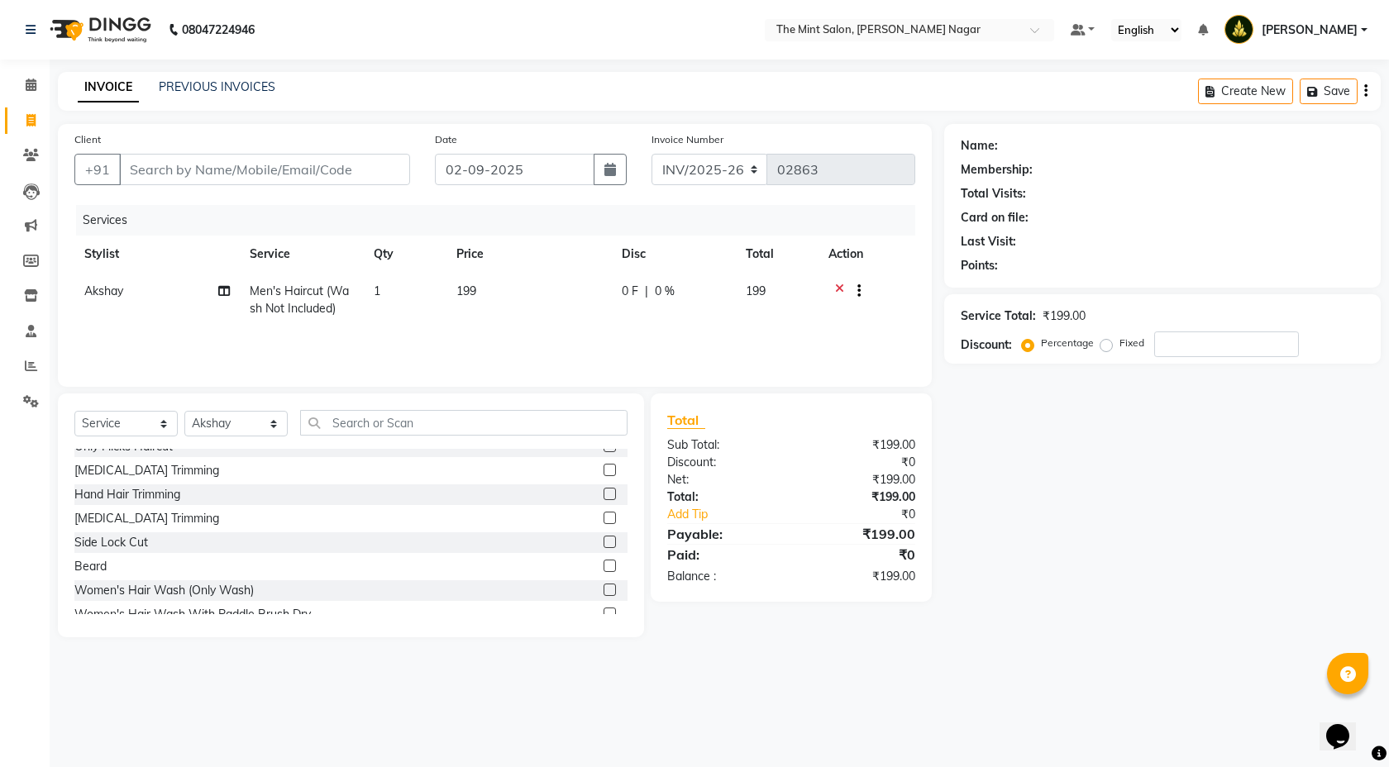
scroll to position [116, 0]
click at [604, 563] on label at bounding box center [610, 558] width 12 height 12
click at [604, 563] on input "checkbox" at bounding box center [609, 559] width 11 height 11
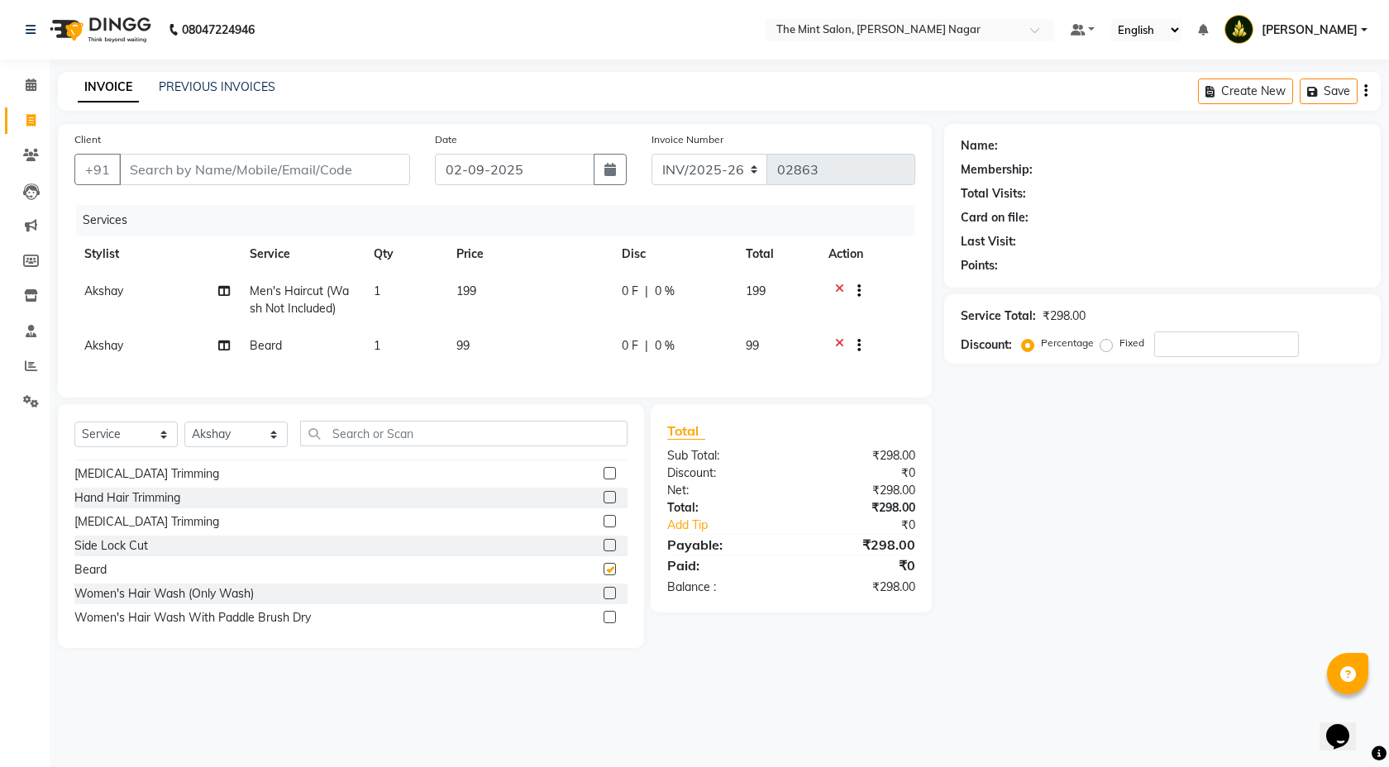
checkbox input "false"
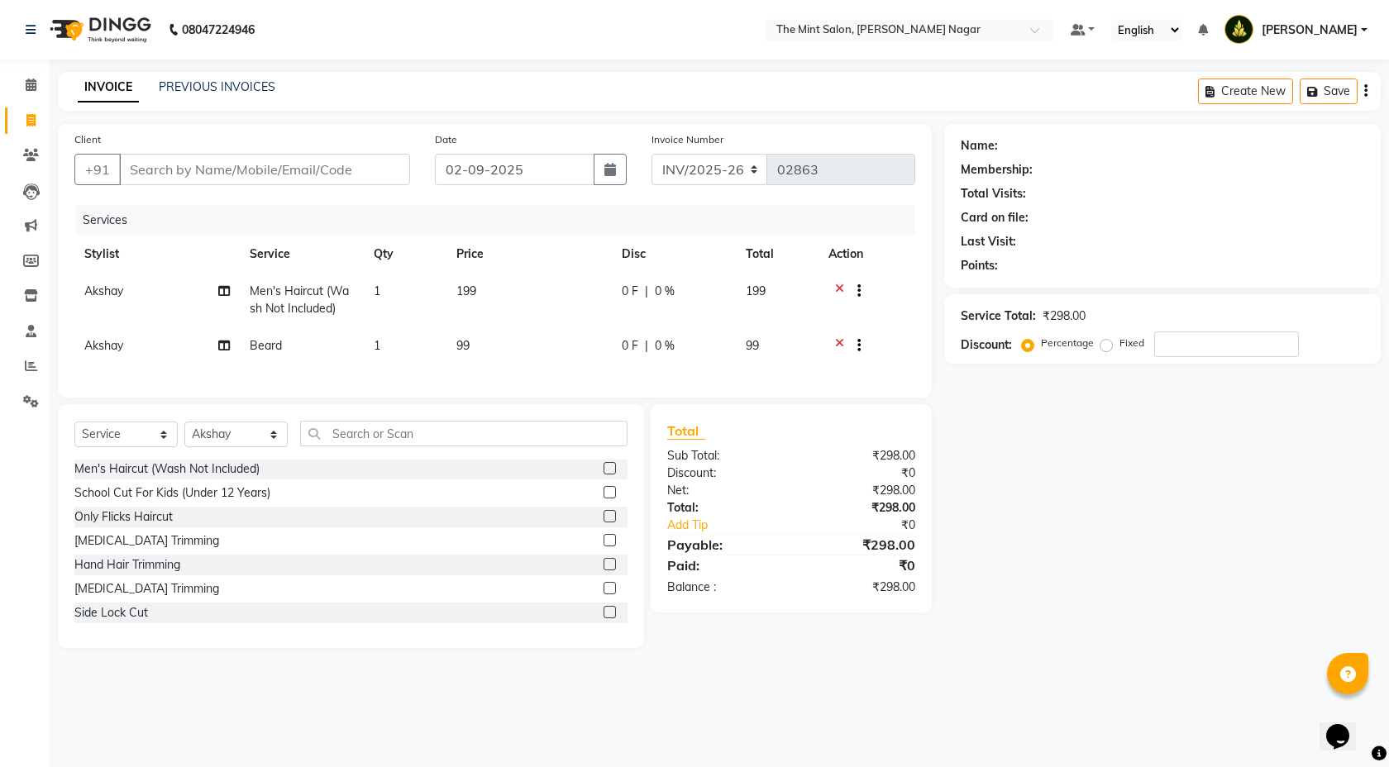
scroll to position [17, 0]
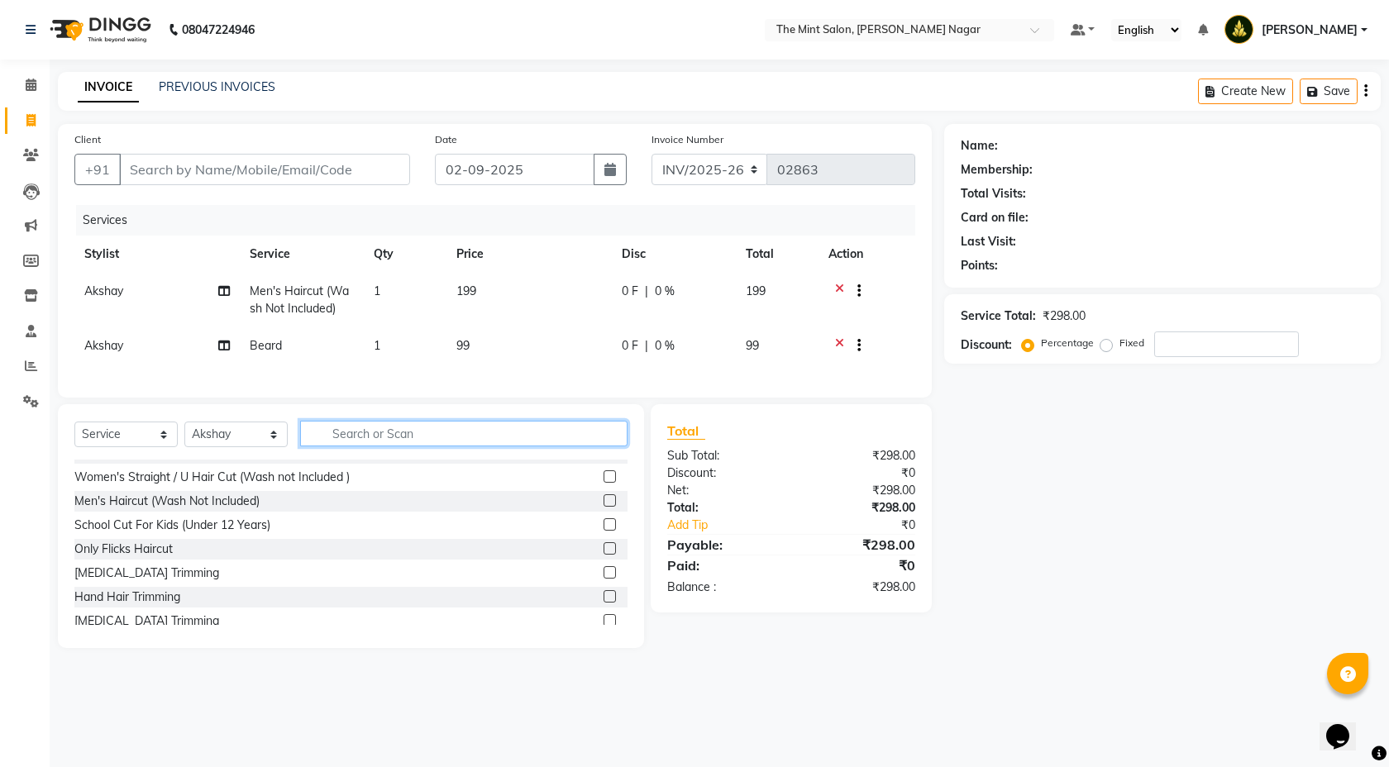
click at [409, 447] on input "text" at bounding box center [463, 434] width 327 height 26
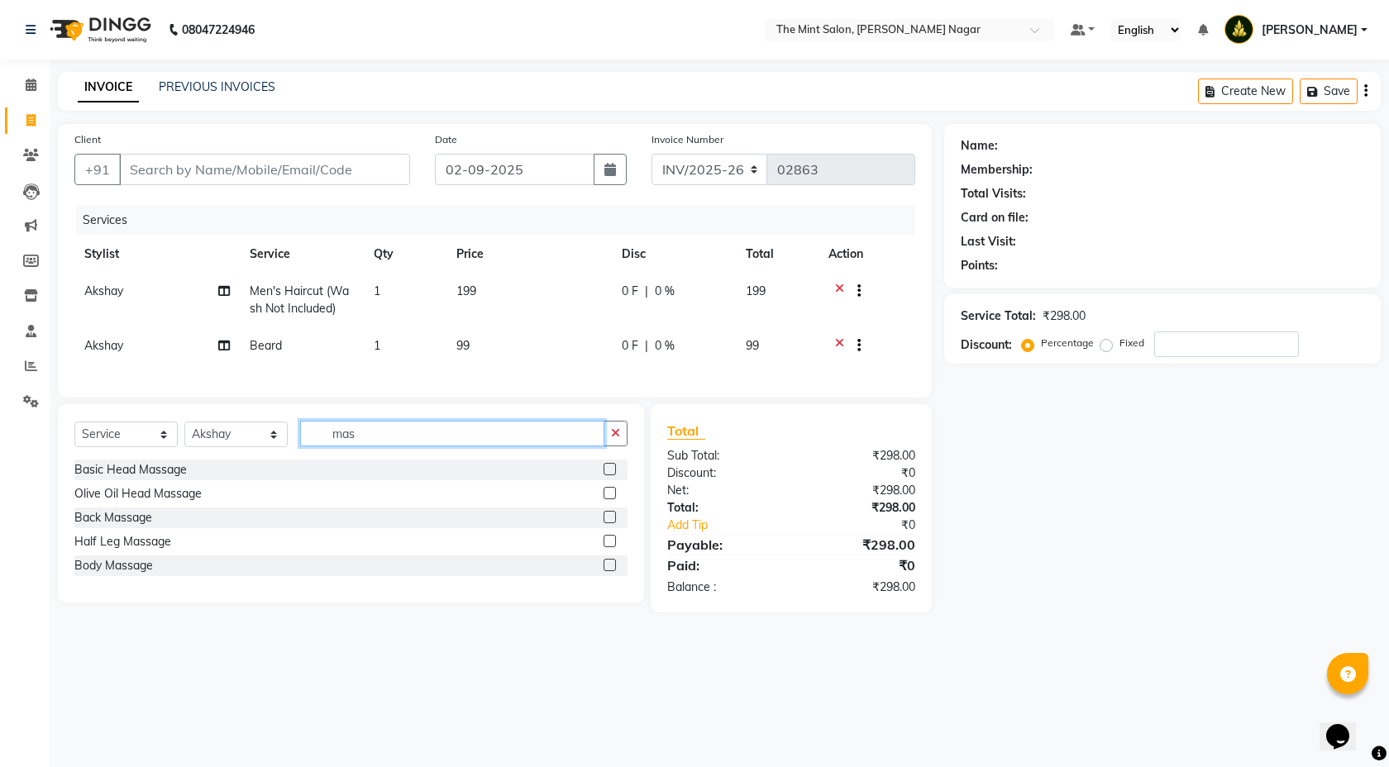
scroll to position [0, 0]
type input "massa"
click at [609, 476] on label at bounding box center [610, 469] width 12 height 12
click at [609, 476] on input "checkbox" at bounding box center [609, 470] width 11 height 11
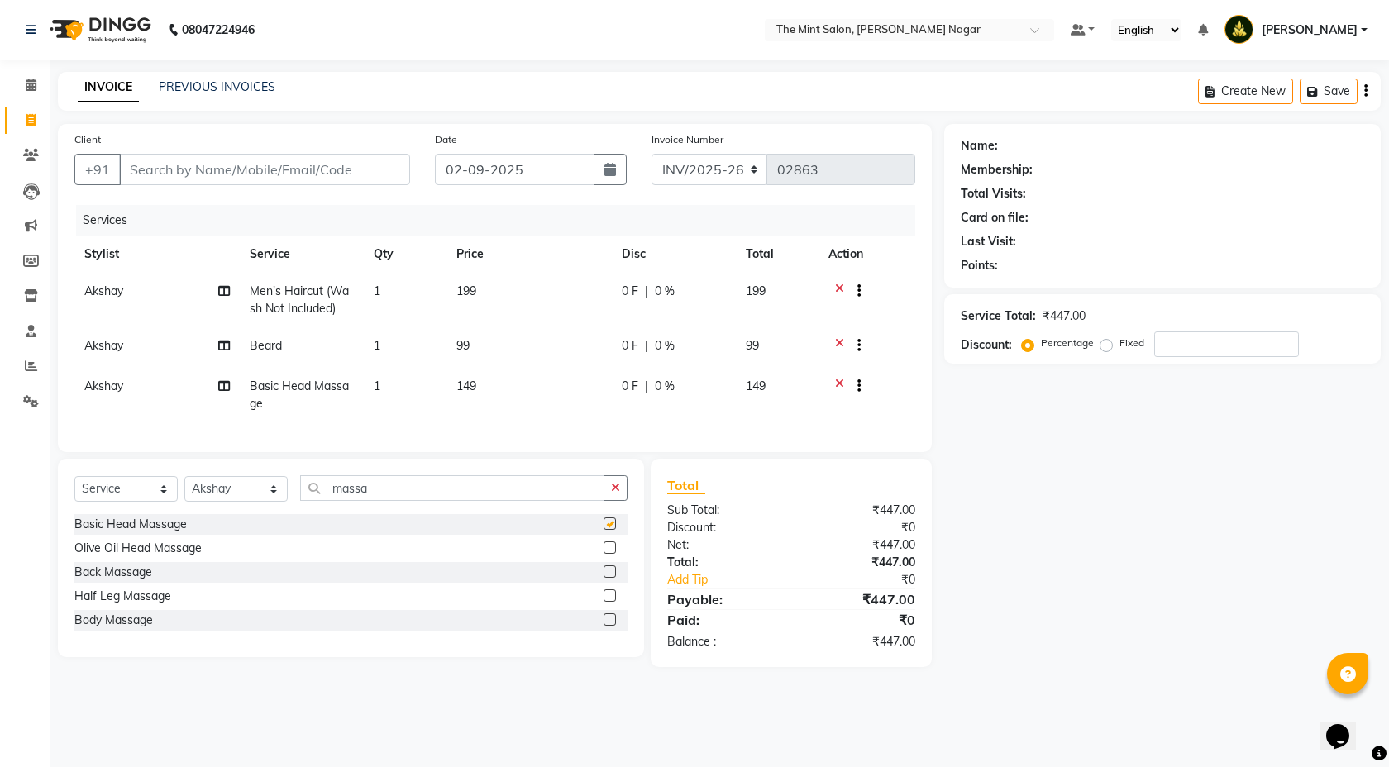
checkbox input "false"
click at [443, 497] on input "massa" at bounding box center [452, 489] width 304 height 26
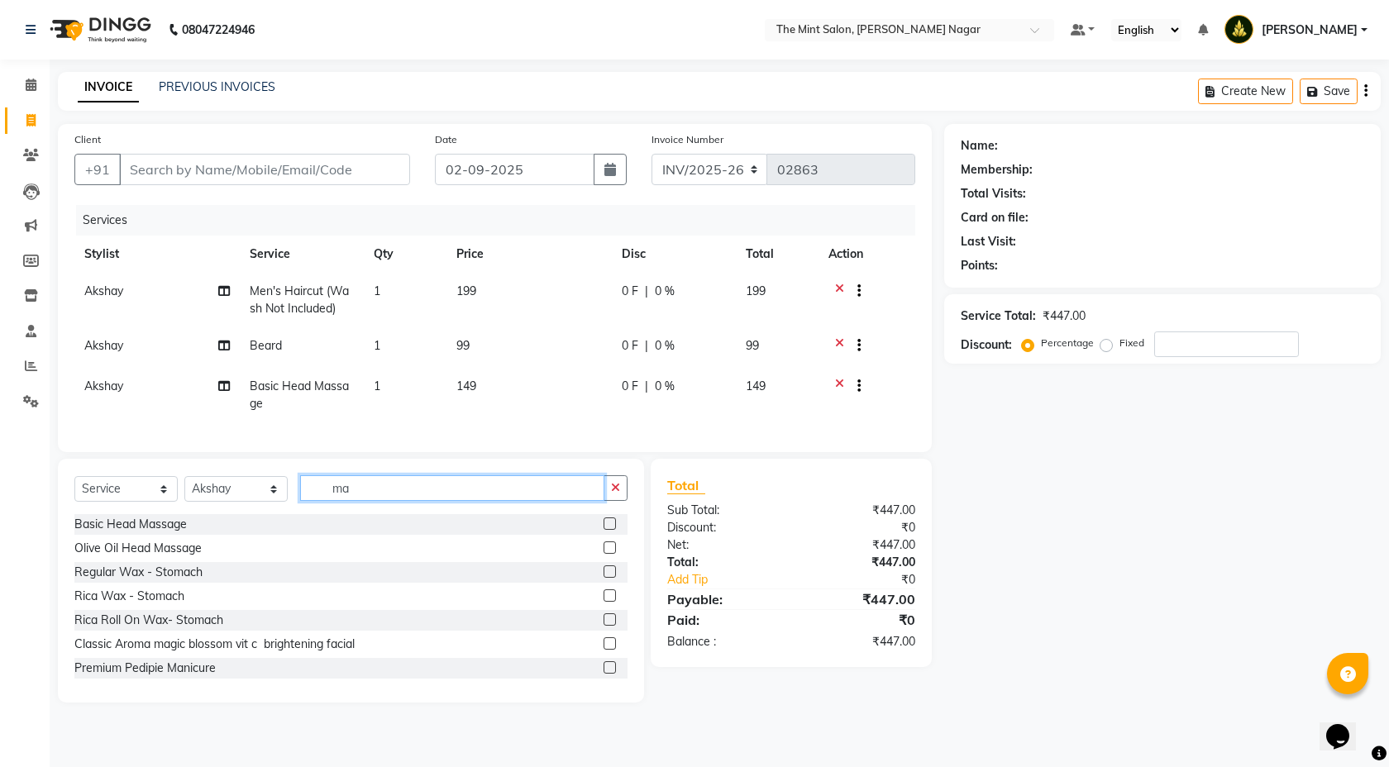
type input "m"
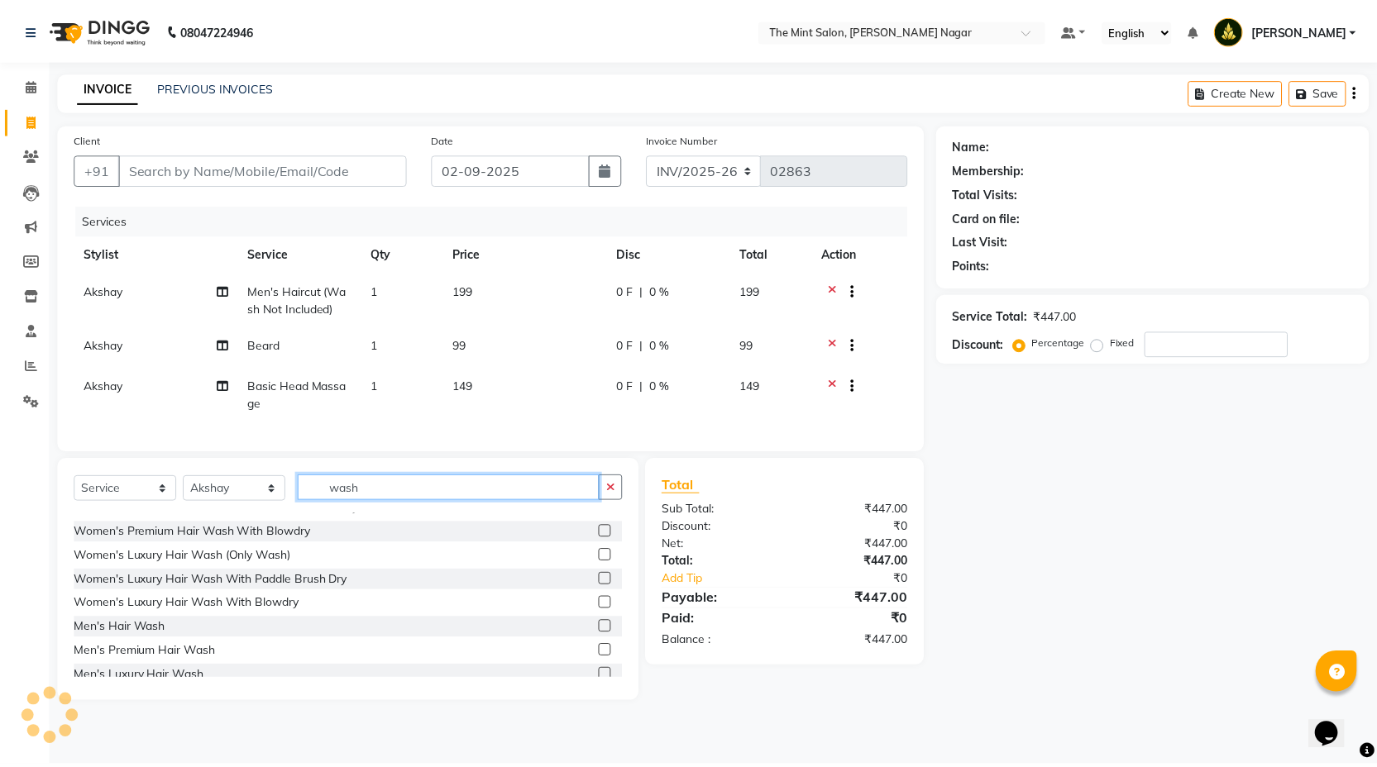
scroll to position [194, 0]
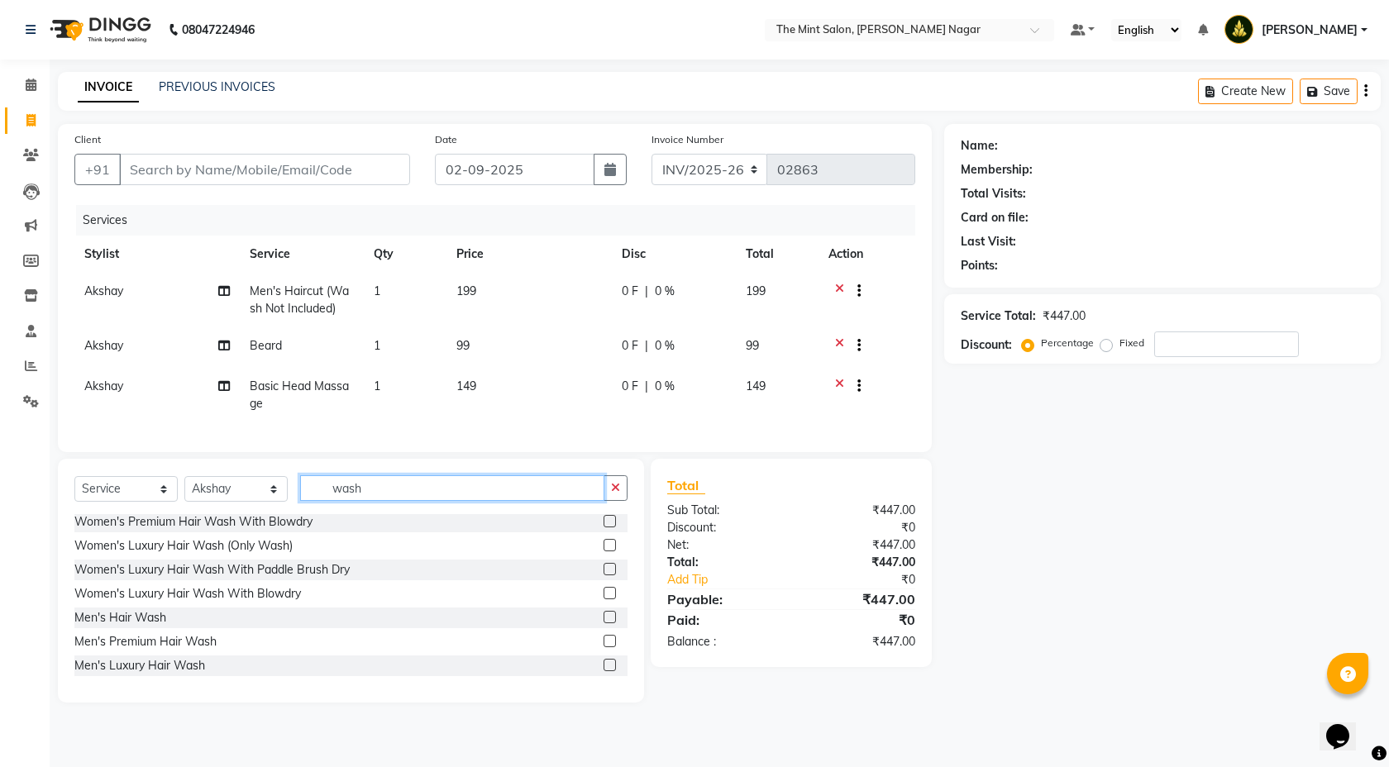
type input "wash"
click at [604, 624] on label at bounding box center [610, 617] width 12 height 12
click at [604, 624] on input "checkbox" at bounding box center [609, 618] width 11 height 11
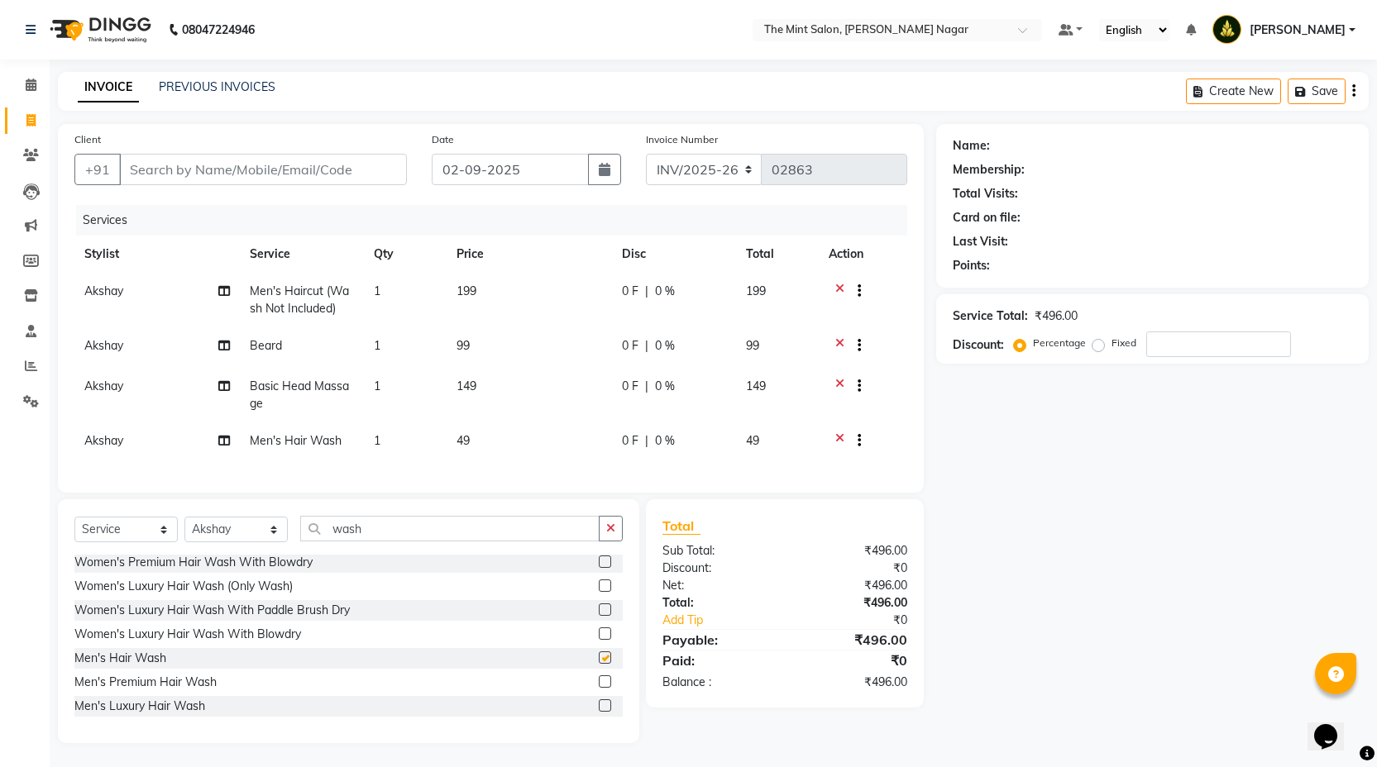
checkbox input "false"
click at [237, 164] on input "Client" at bounding box center [263, 169] width 288 height 31
click at [236, 175] on input "Client" at bounding box center [263, 169] width 288 height 31
click at [378, 542] on input "wash" at bounding box center [449, 529] width 299 height 26
type input "w"
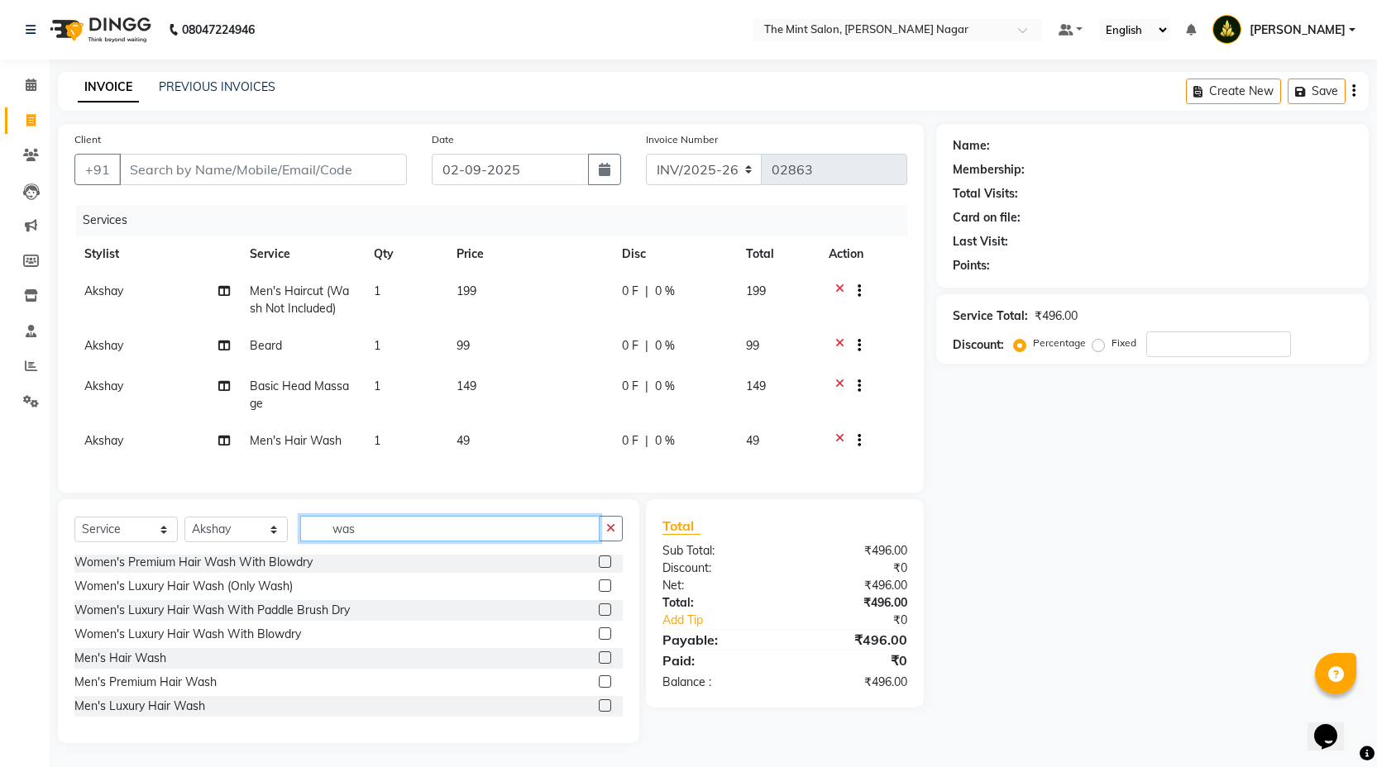
type input "wash"
click at [599, 657] on label at bounding box center [605, 657] width 12 height 12
click at [599, 657] on input "checkbox" at bounding box center [604, 657] width 11 height 11
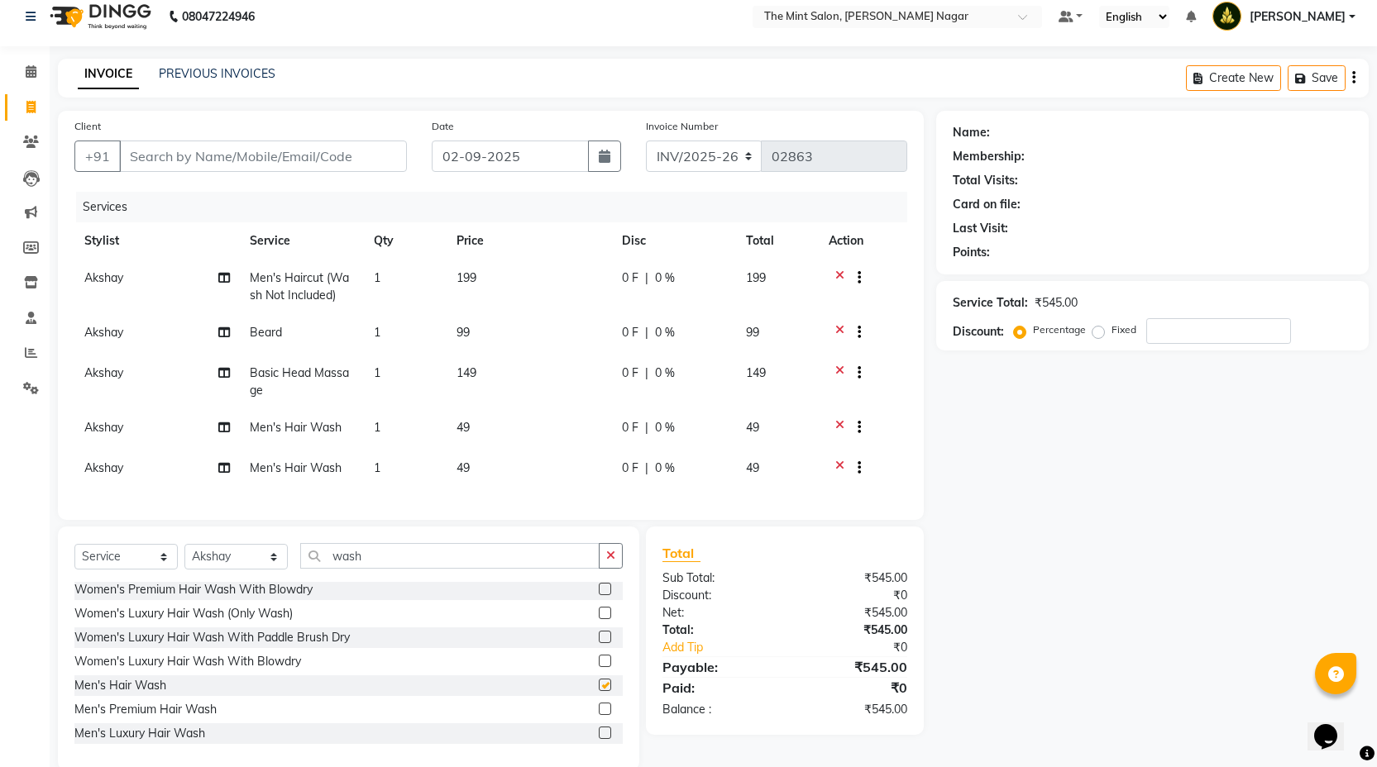
checkbox input "false"
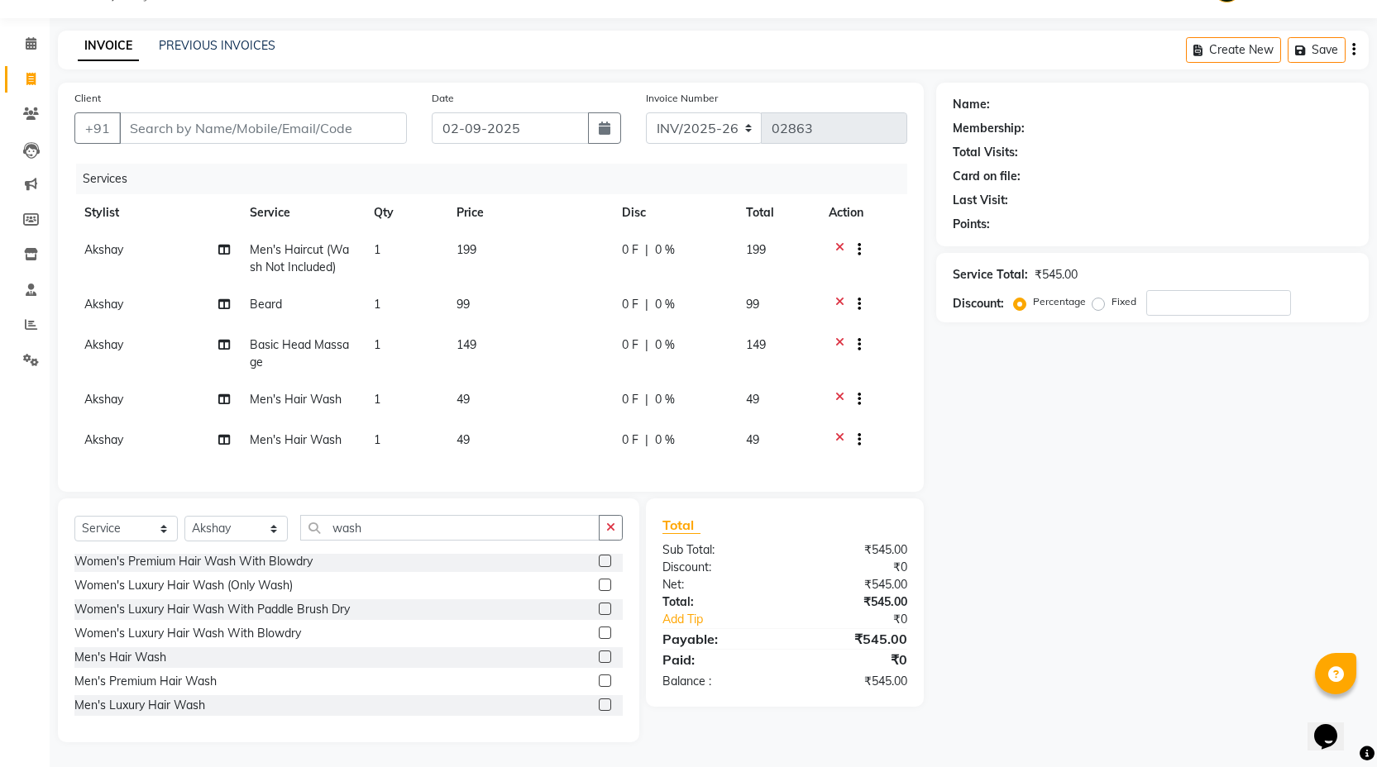
click at [843, 432] on icon at bounding box center [839, 442] width 9 height 21
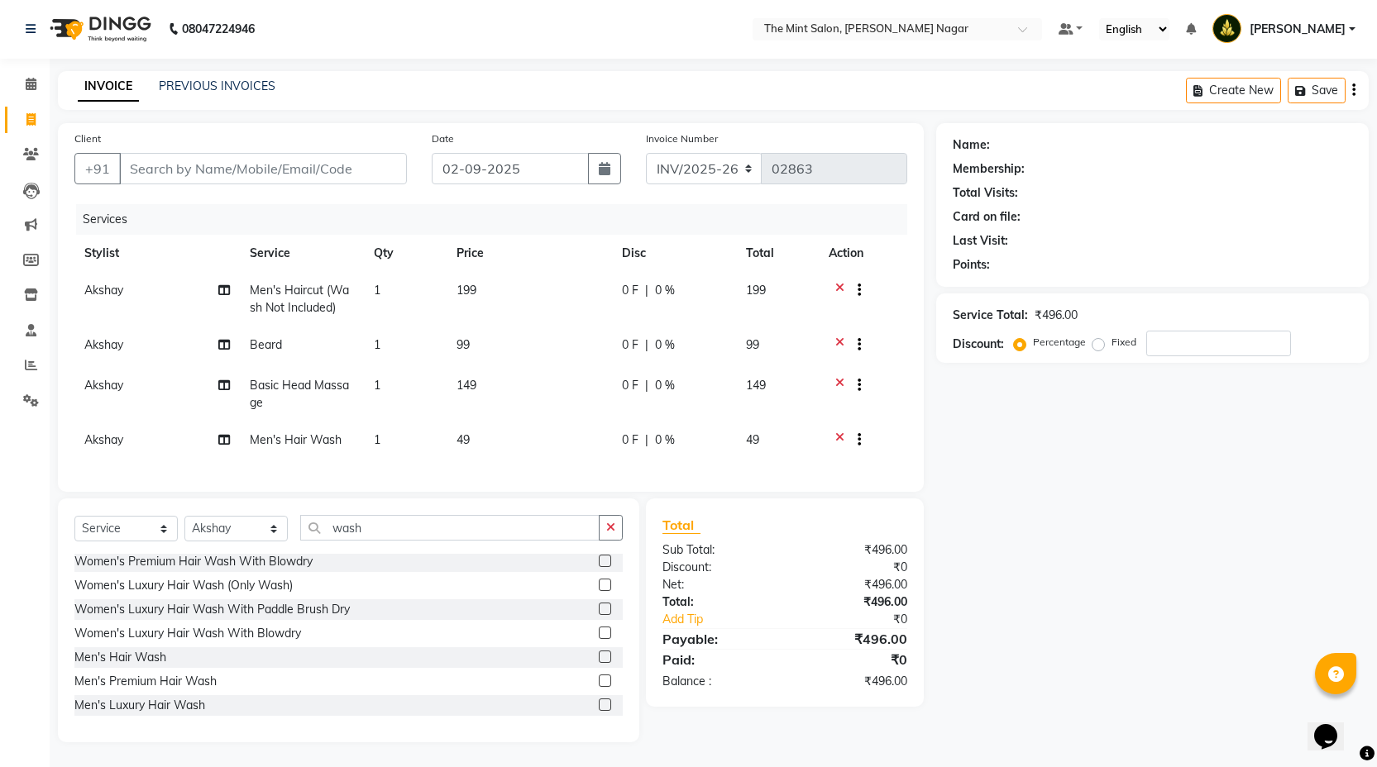
click at [373, 428] on td "1" at bounding box center [405, 442] width 83 height 41
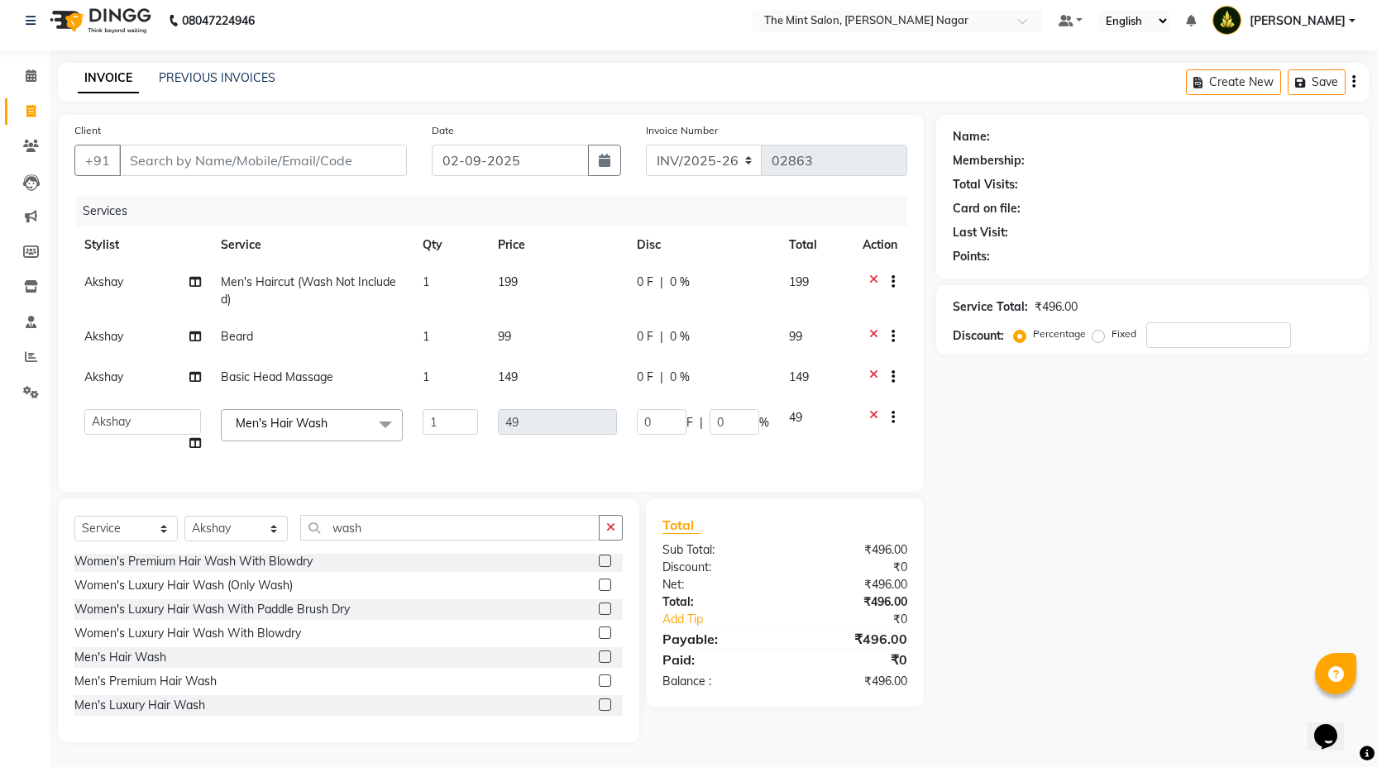
scroll to position [22, 0]
click at [450, 413] on input "1" at bounding box center [450, 422] width 55 height 26
type input "2"
click at [860, 426] on td at bounding box center [880, 430] width 55 height 63
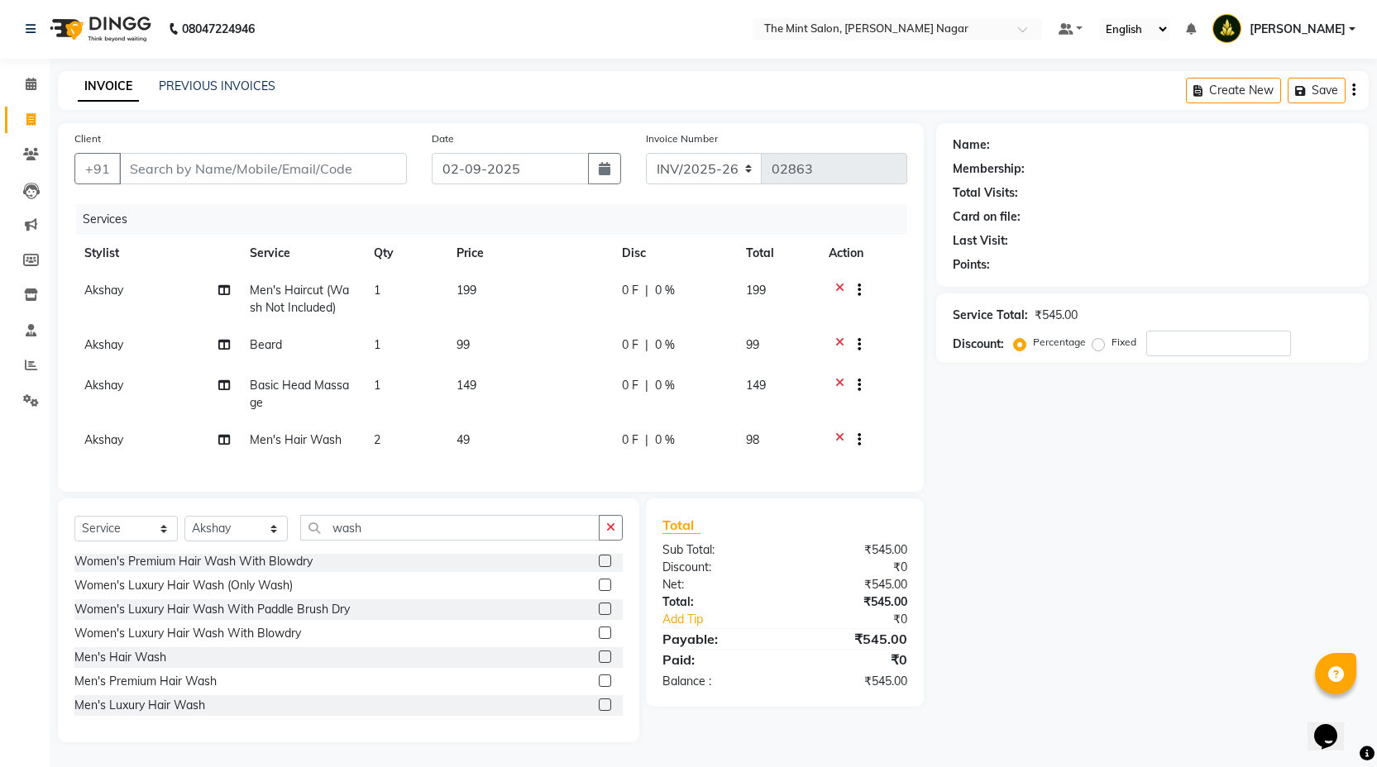
scroll to position [13, 0]
click at [250, 161] on input "Client" at bounding box center [263, 168] width 288 height 31
type input "8"
type input "0"
type input "8000899736"
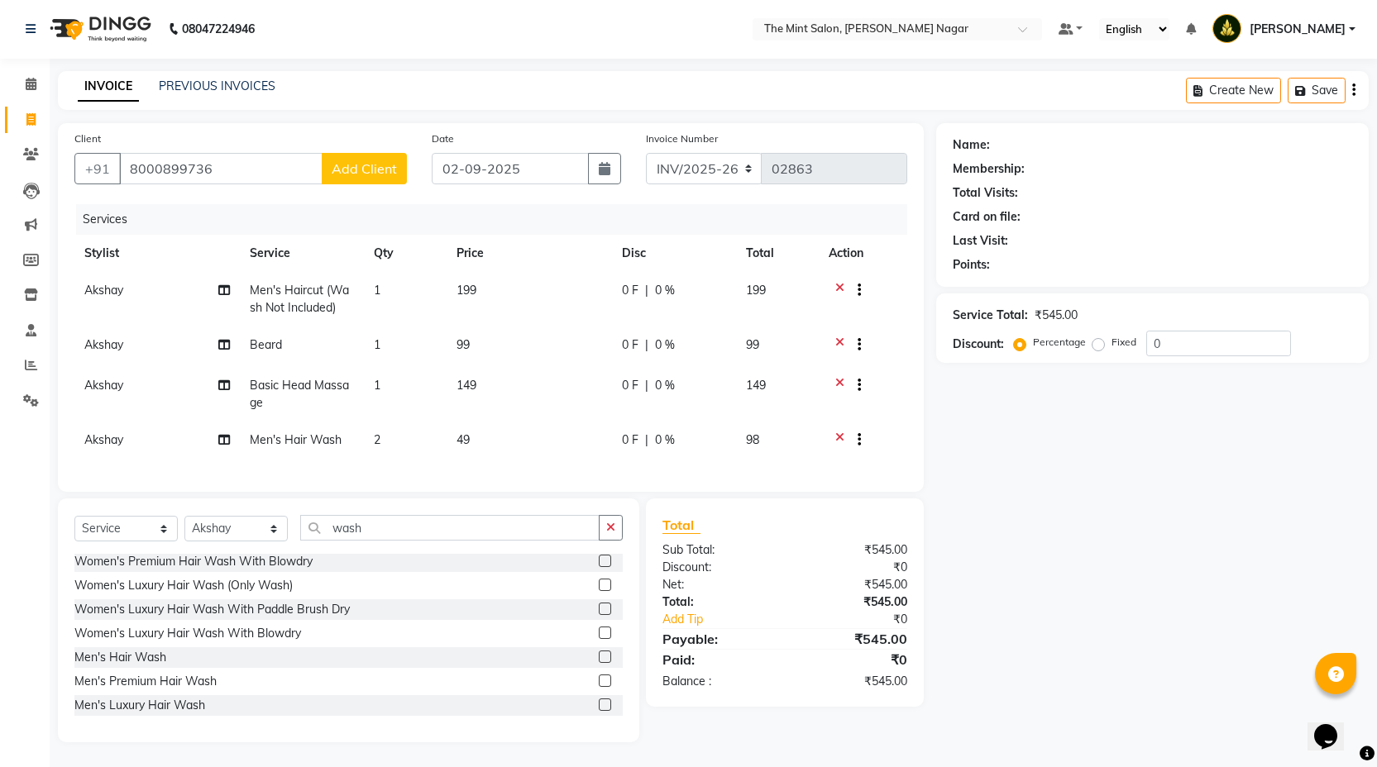
click at [389, 168] on button "Add Client" at bounding box center [364, 168] width 85 height 31
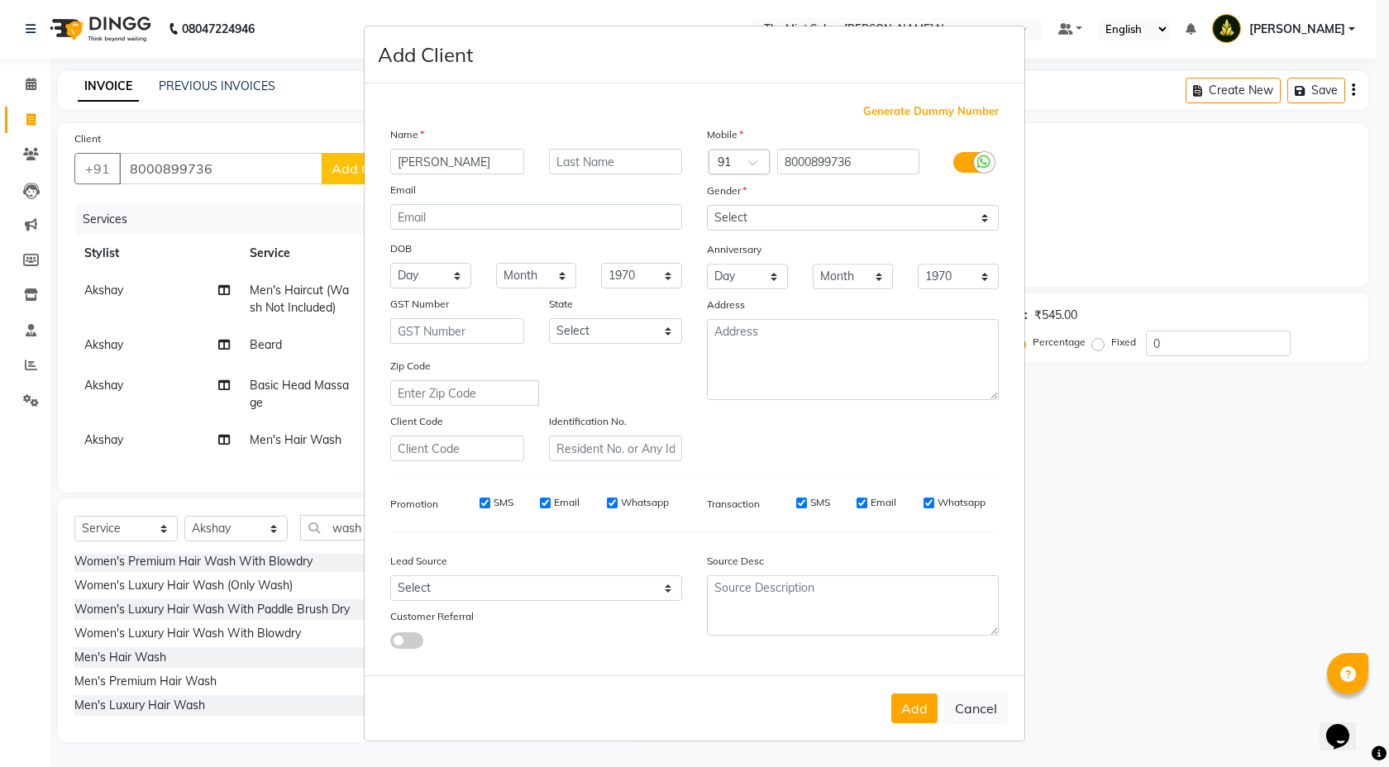
type input "Saumil"
click at [640, 153] on input "text" at bounding box center [616, 162] width 134 height 26
type input "Prajapati"
click at [996, 217] on select "Select Male Female Other Prefer Not To Say" at bounding box center [853, 218] width 292 height 26
select select "male"
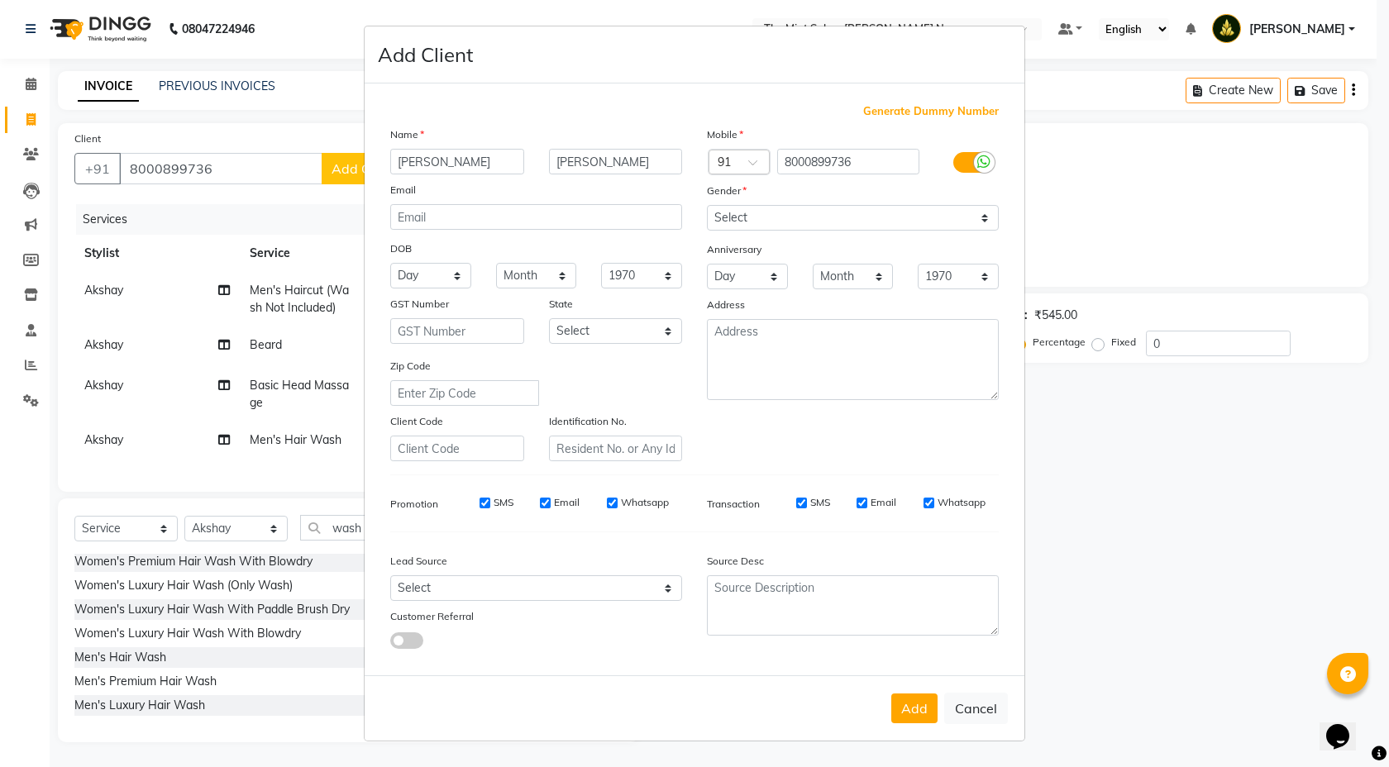
click at [673, 574] on div "Lead Source" at bounding box center [536, 563] width 317 height 23
click at [671, 595] on select "Select Walk-in Referral Internet Friend Word of Mouth Advertisement Facebook Ju…" at bounding box center [536, 589] width 292 height 26
select select "49202"
click at [915, 715] on button "Add" at bounding box center [914, 709] width 46 height 30
select select
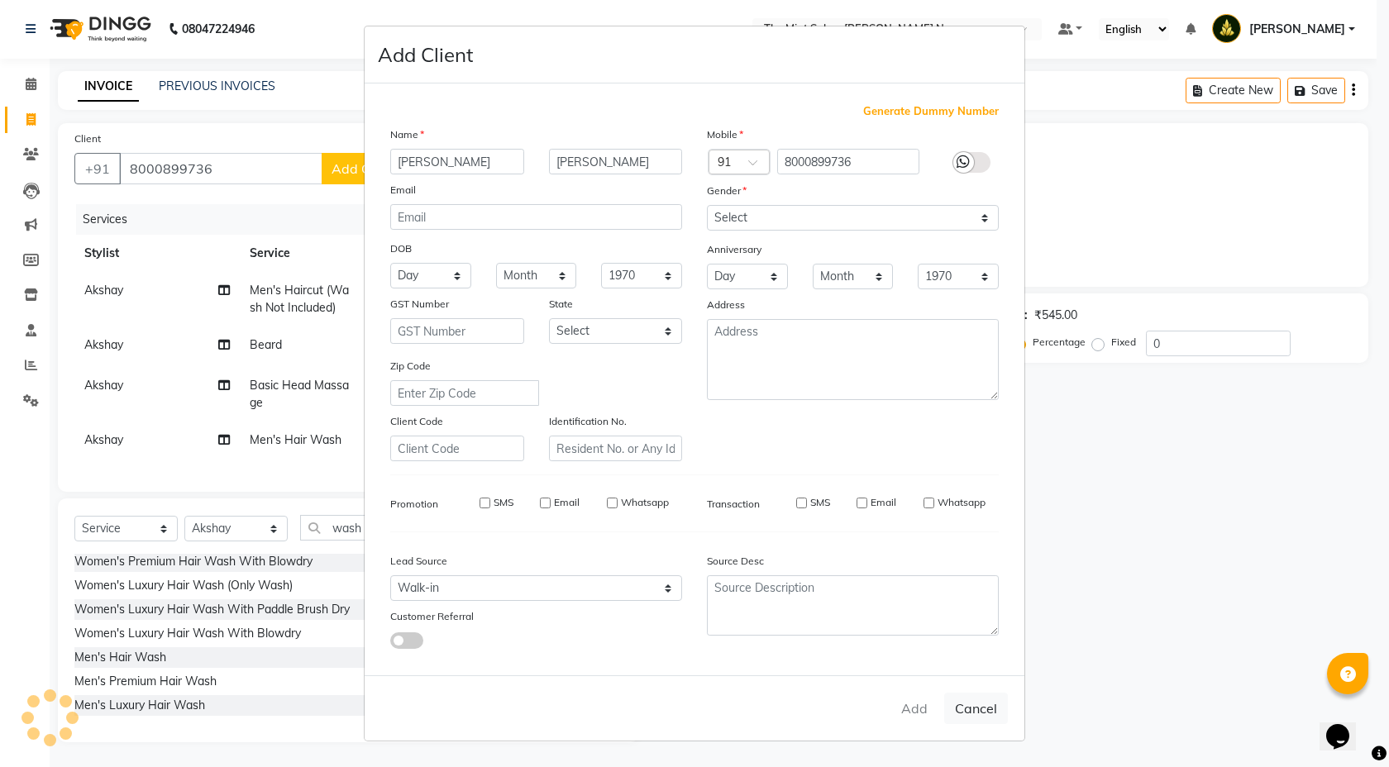
select select
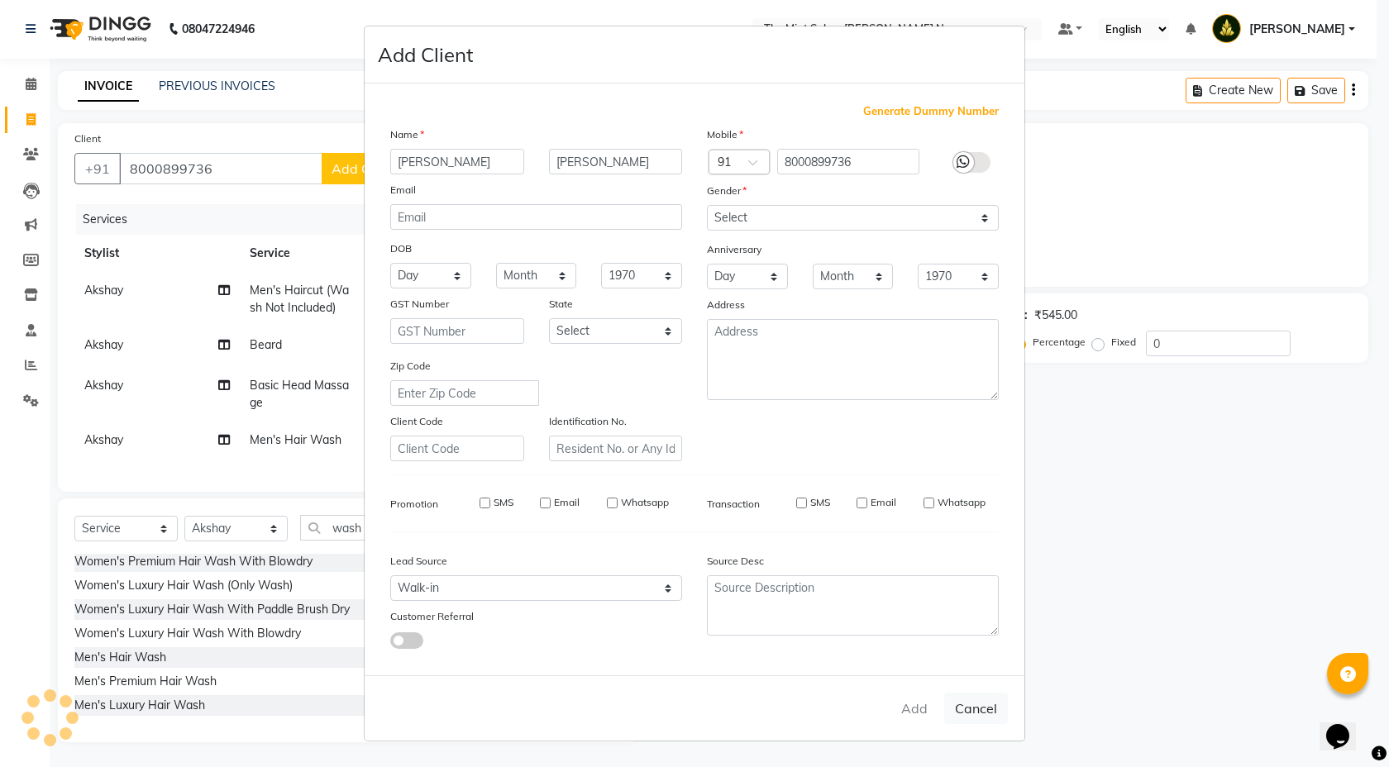
select select
checkbox input "false"
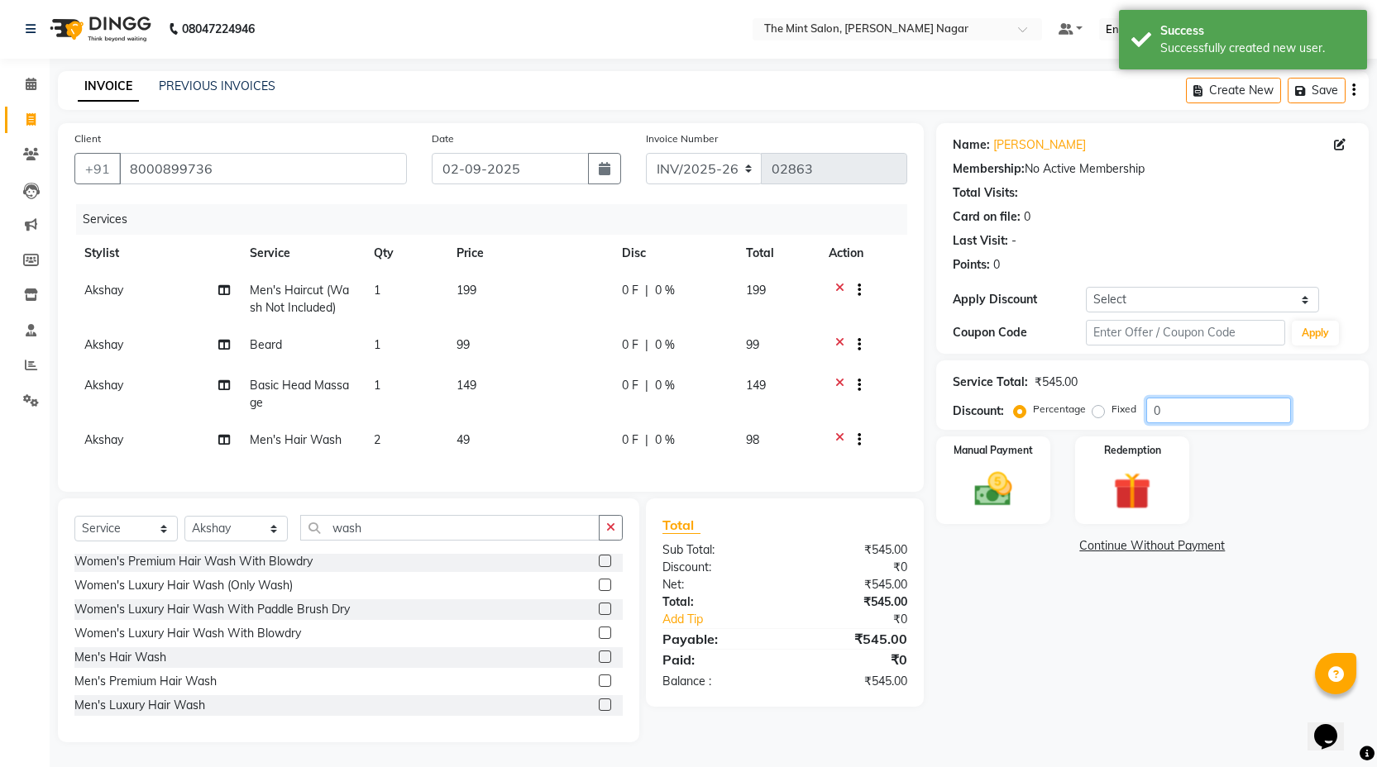
click at [1154, 401] on input "0" at bounding box center [1218, 411] width 145 height 26
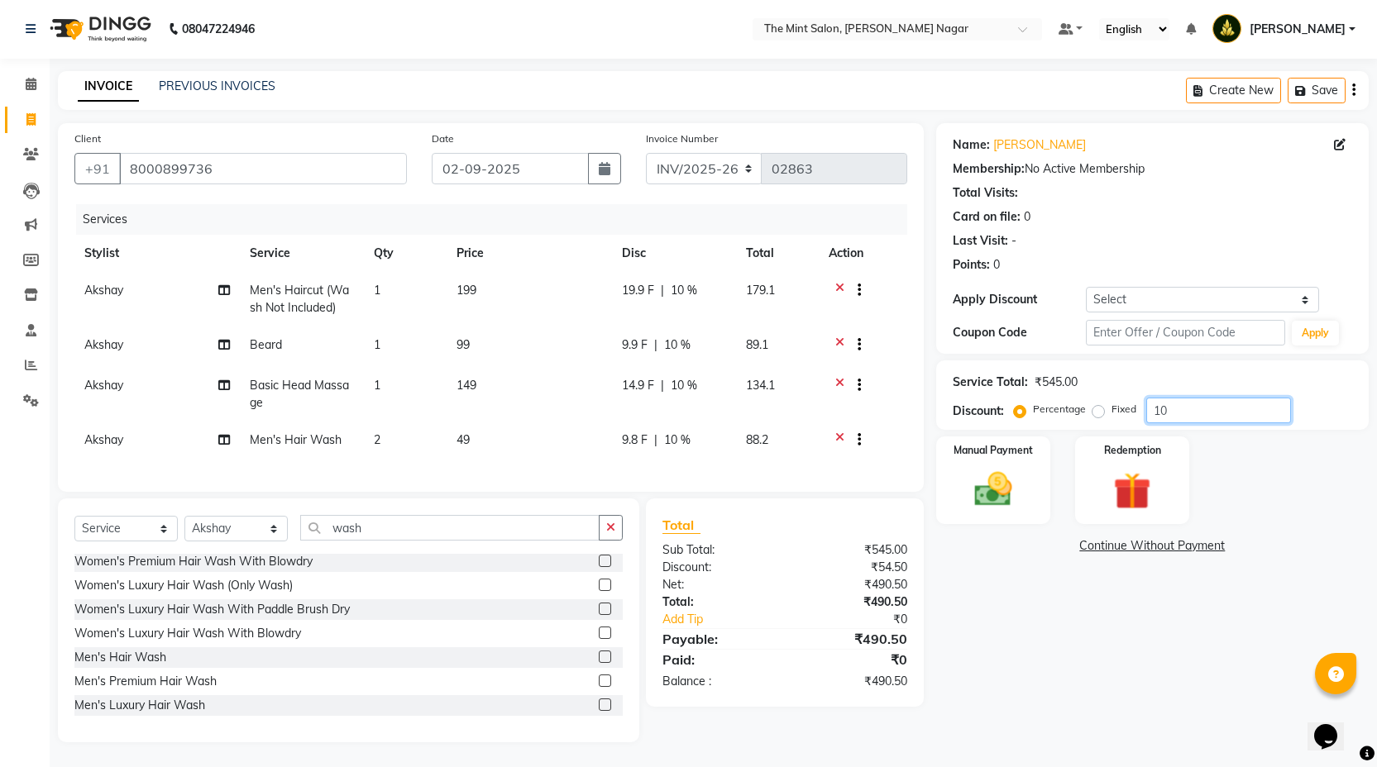
type input "10"
click at [386, 521] on input "wash" at bounding box center [449, 528] width 299 height 26
type input "w"
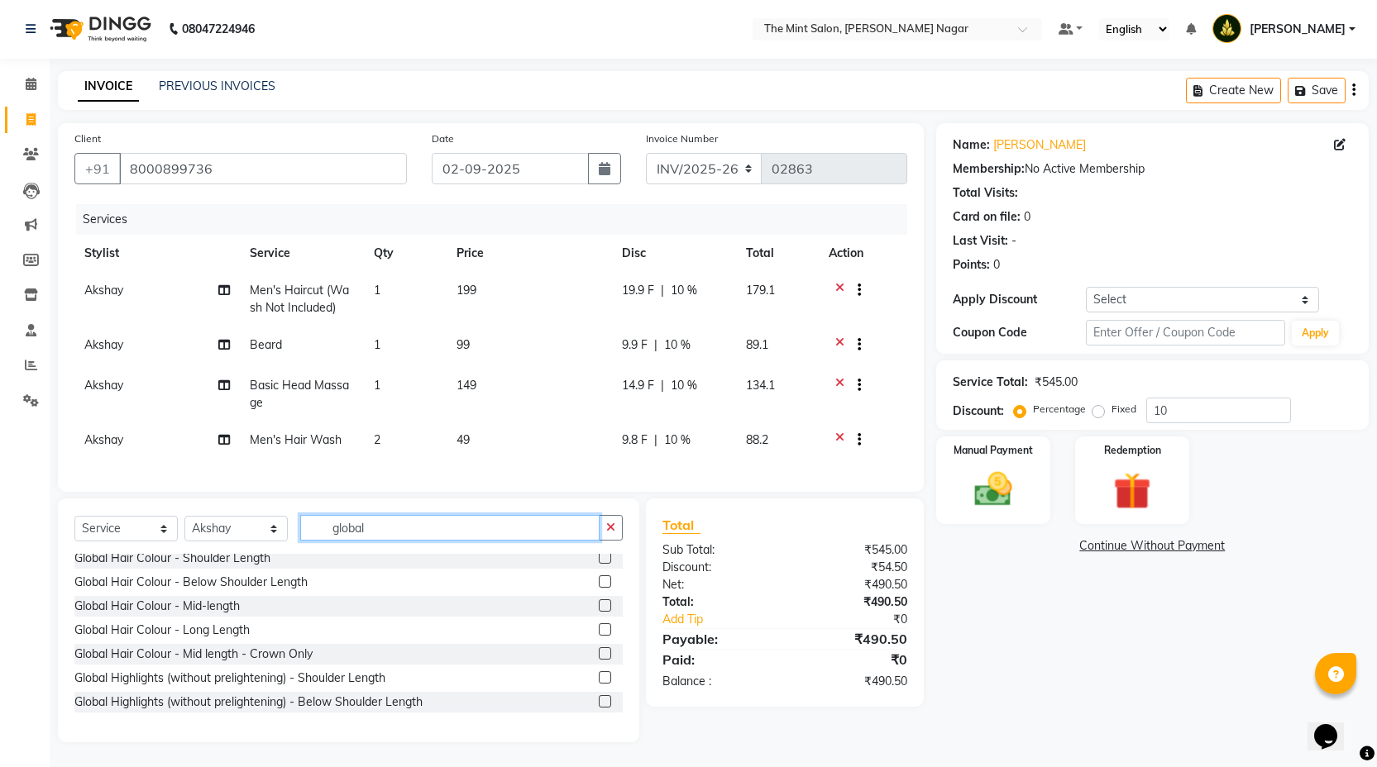
scroll to position [7, 0]
type input "global"
click at [599, 628] on label at bounding box center [605, 629] width 12 height 12
click at [599, 628] on input "checkbox" at bounding box center [604, 629] width 11 height 11
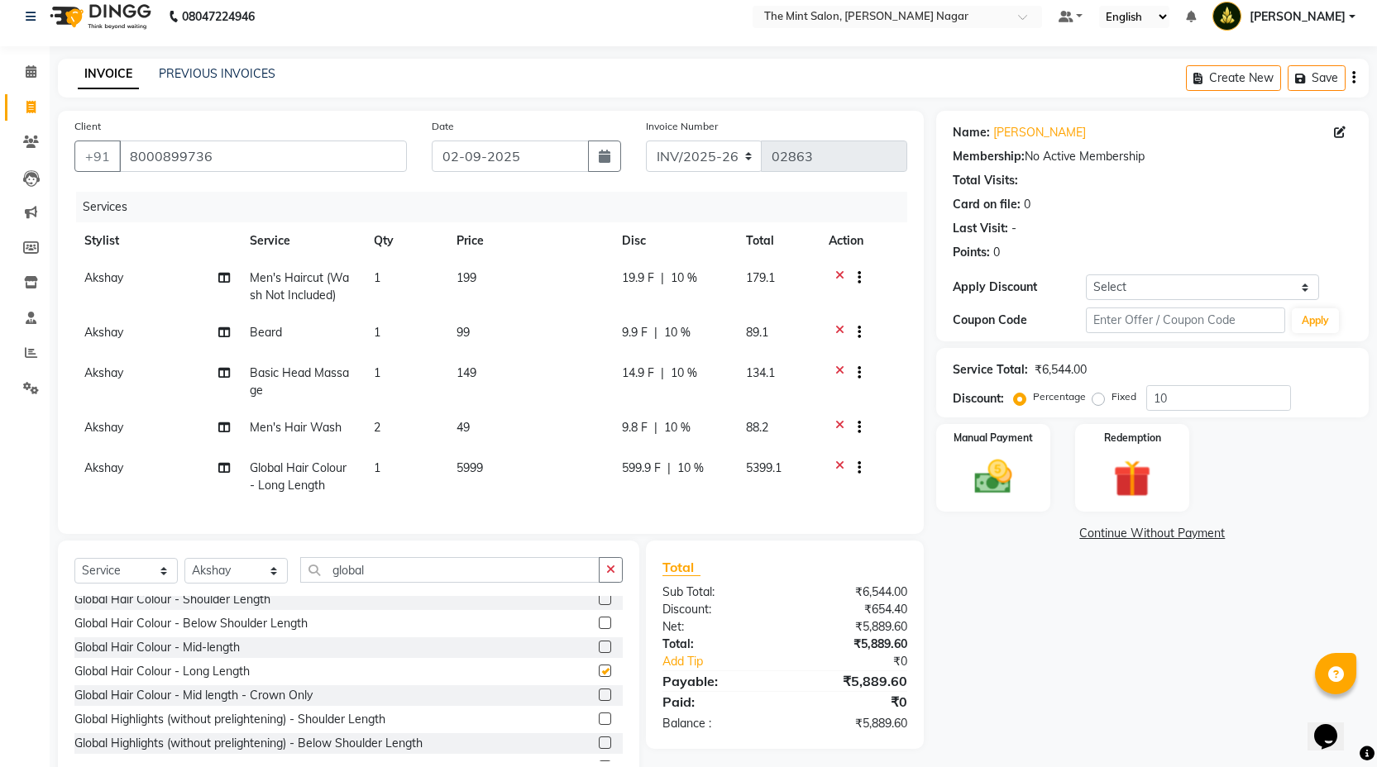
checkbox input "false"
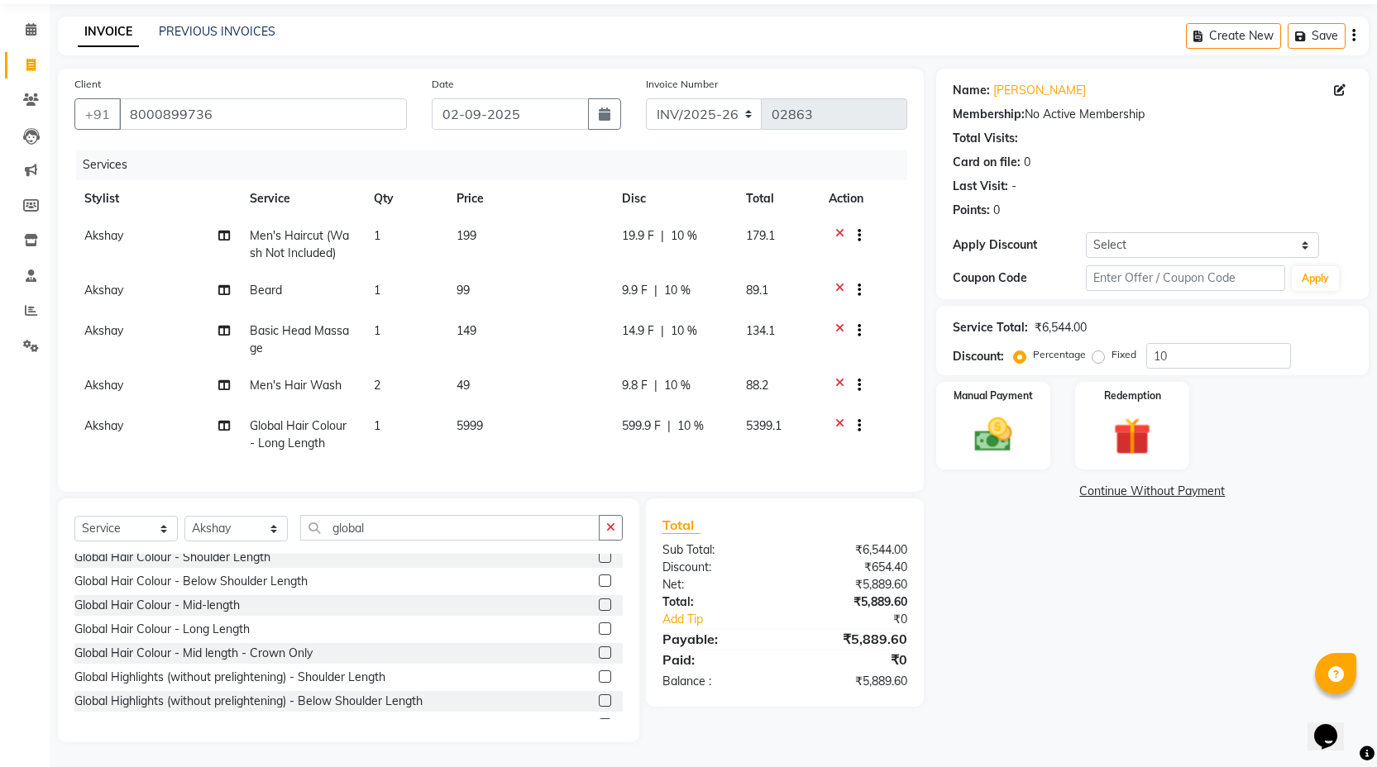
click at [837, 418] on icon at bounding box center [839, 428] width 9 height 21
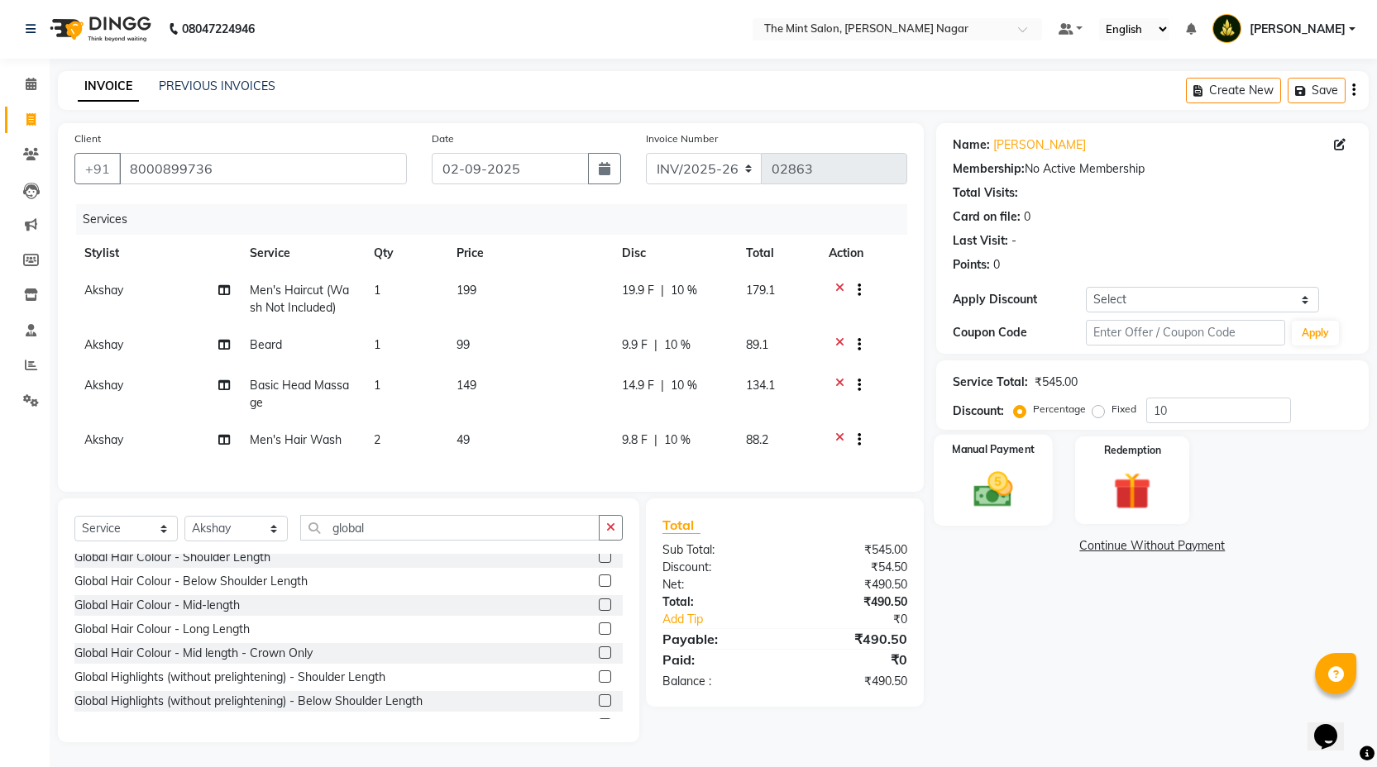
click at [963, 499] on img at bounding box center [993, 489] width 64 height 45
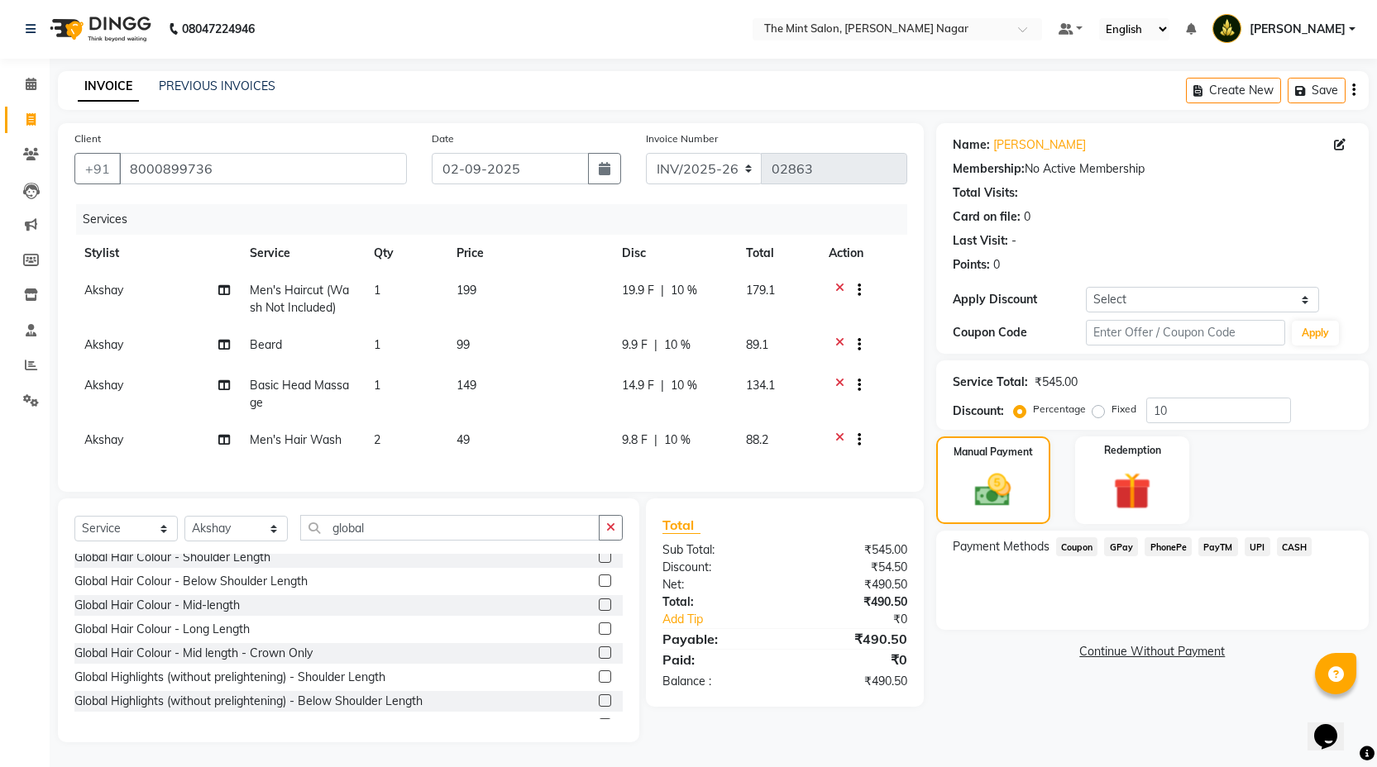
click at [1175, 538] on span "PhonePe" at bounding box center [1168, 547] width 47 height 19
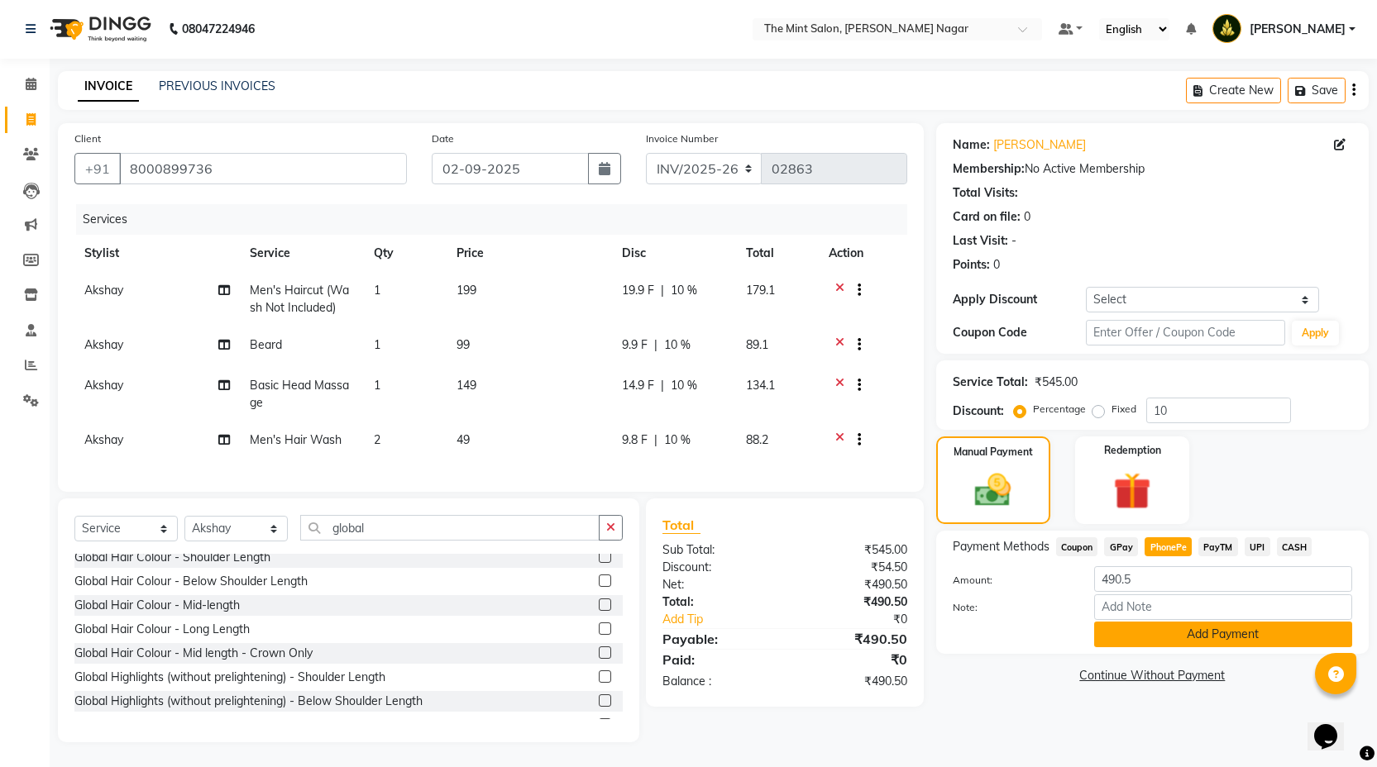
click at [1182, 622] on button "Add Payment" at bounding box center [1223, 635] width 258 height 26
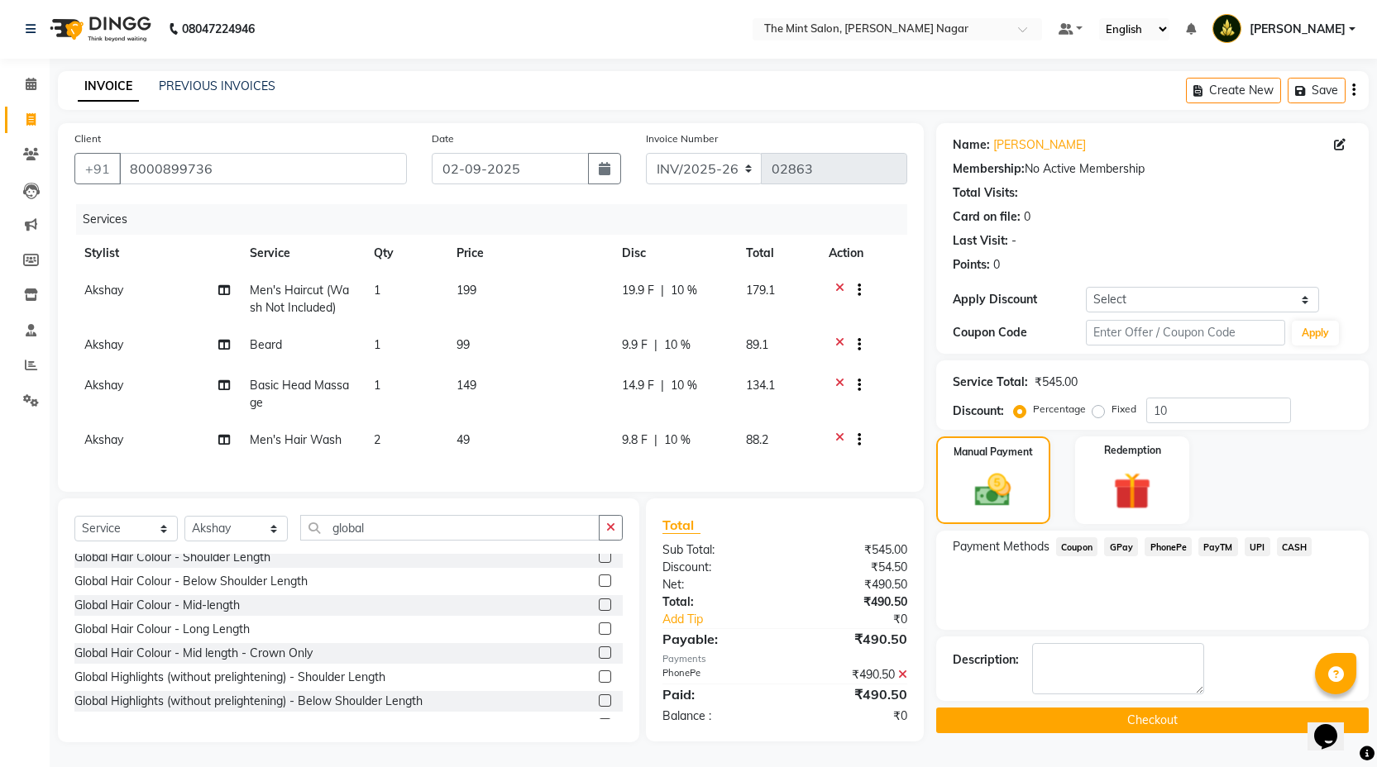
click at [1172, 710] on button "Checkout" at bounding box center [1152, 721] width 433 height 26
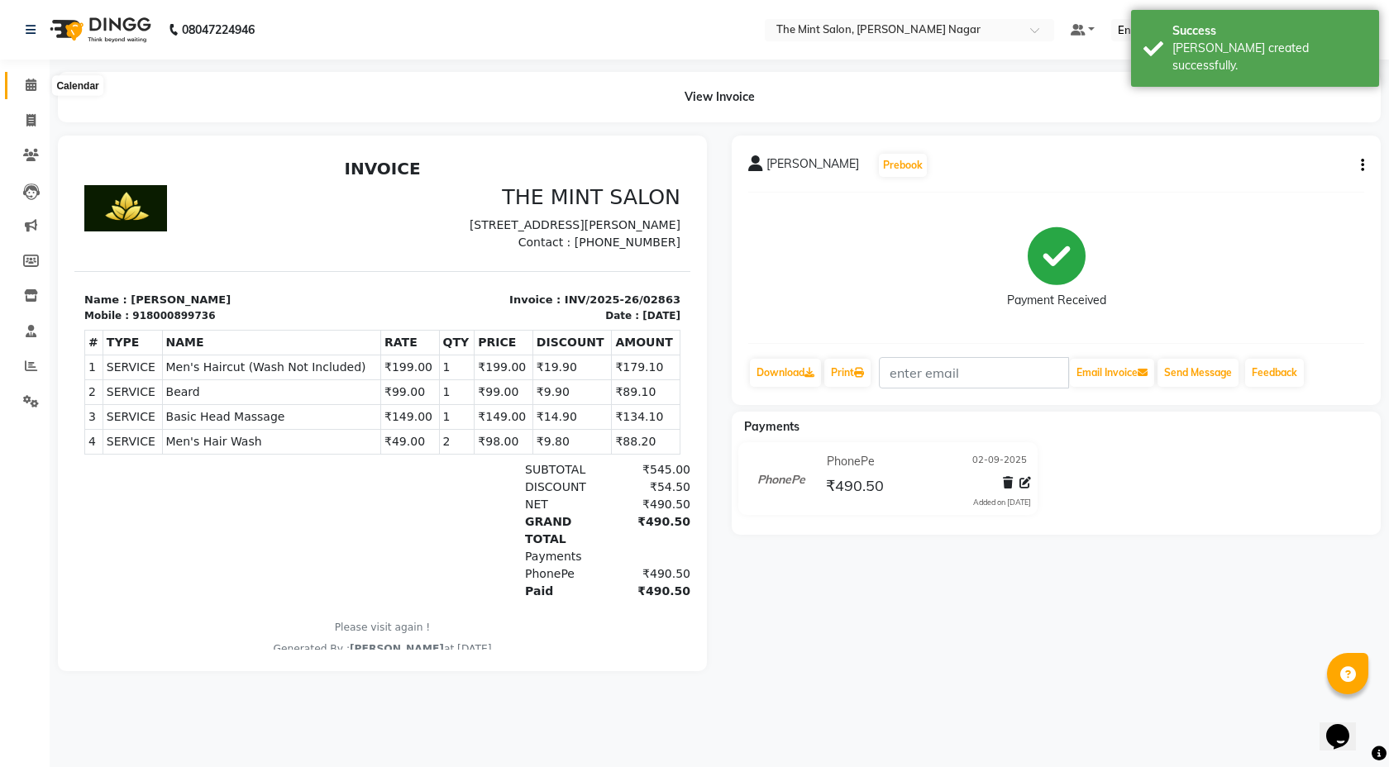
click at [30, 93] on span at bounding box center [31, 85] width 29 height 19
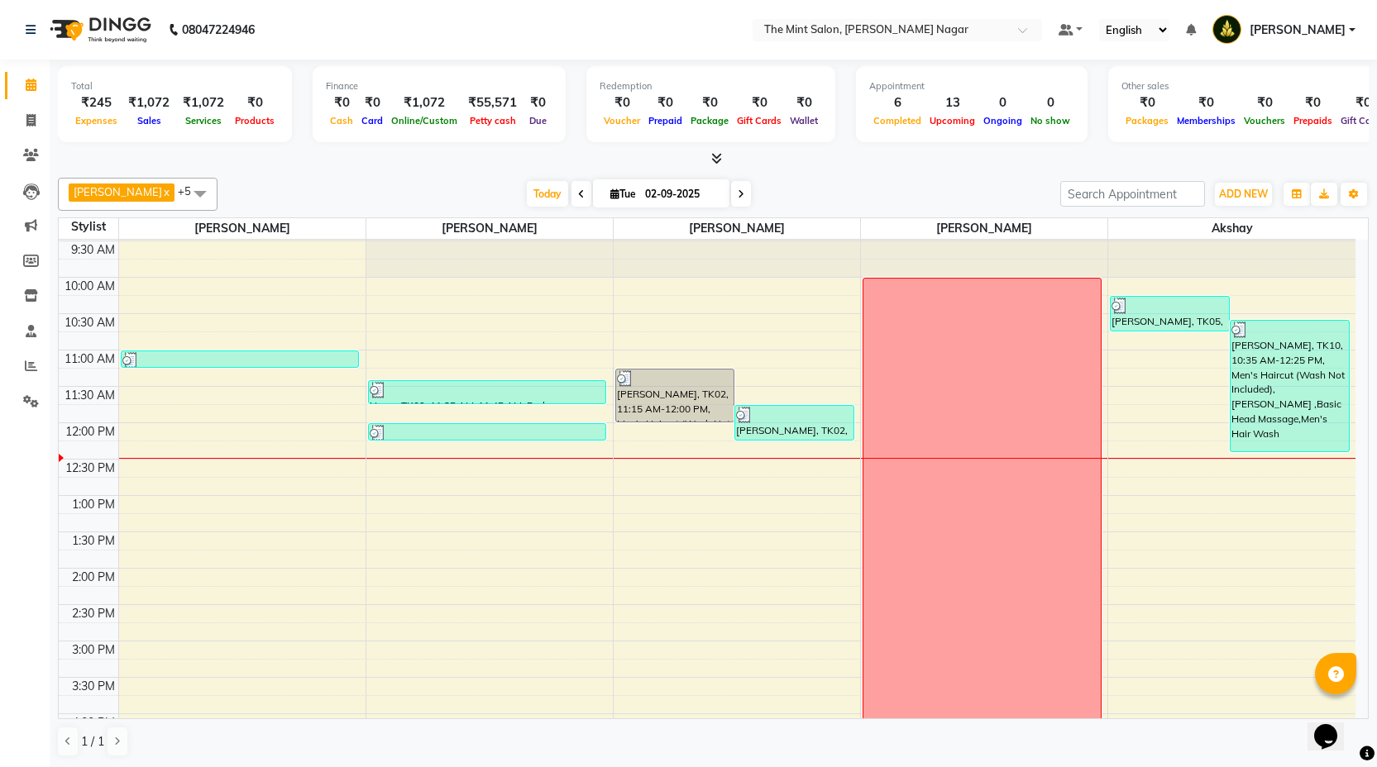
scroll to position [31, 0]
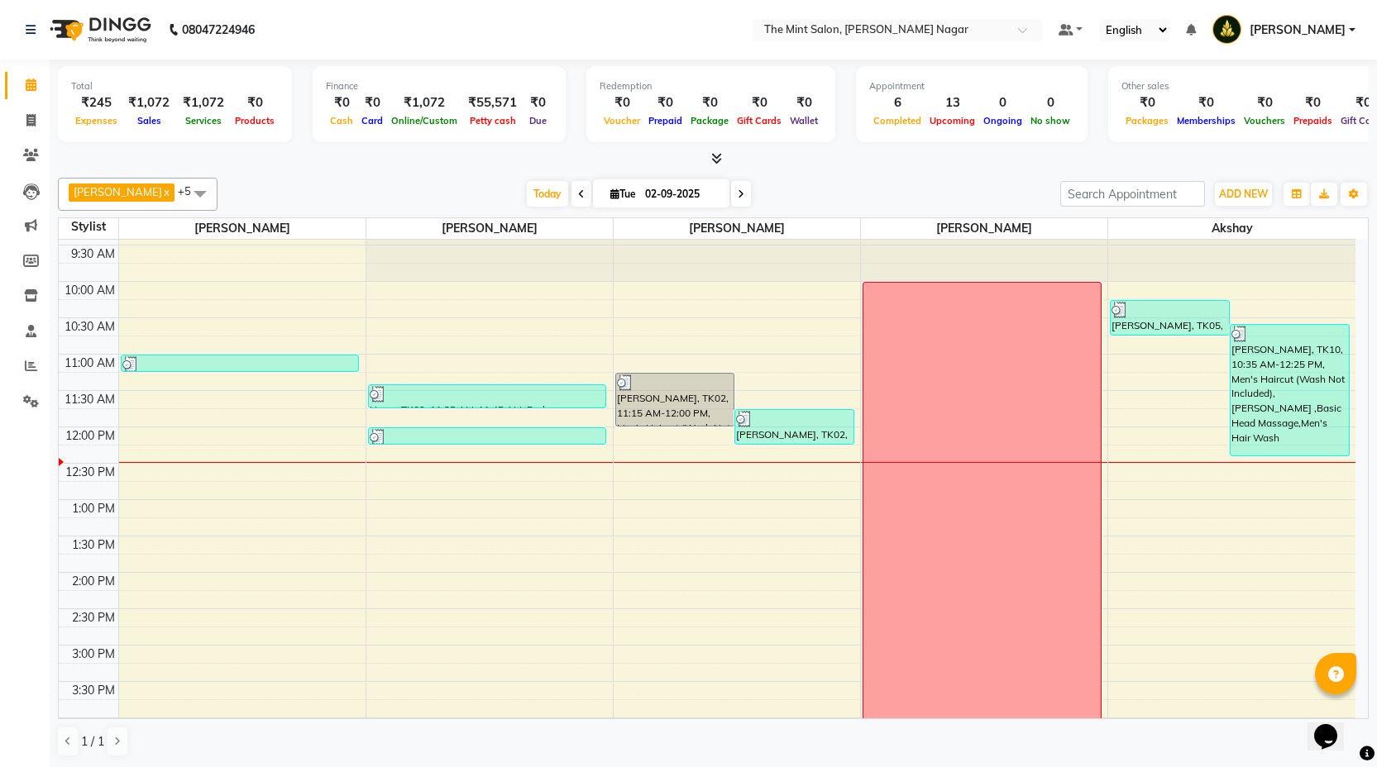
click at [645, 486] on div "9:00 AM 9:30 AM 10:00 AM 10:30 AM 11:00 AM 11:30 AM 12:00 PM 12:30 PM 1:00 PM 1…" at bounding box center [707, 754] width 1297 height 1091
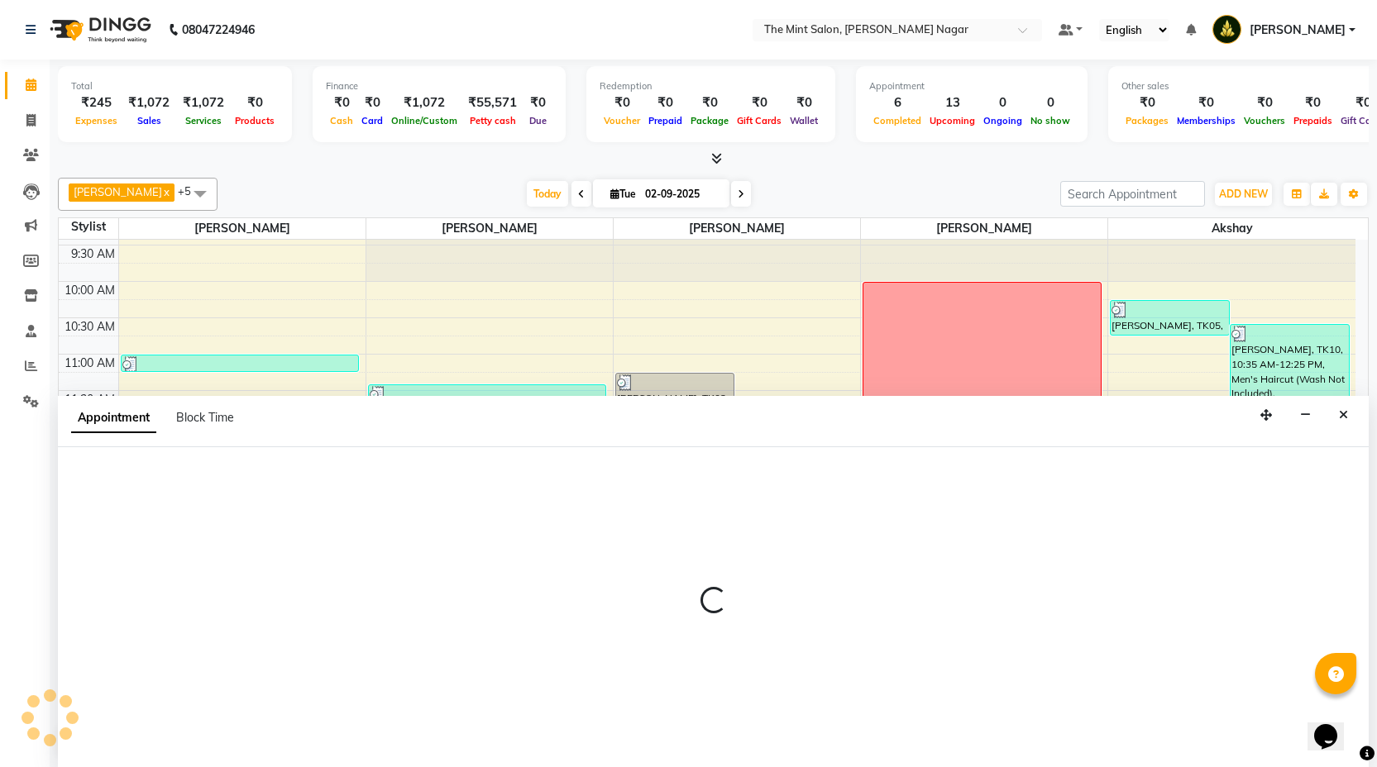
scroll to position [1, 0]
select select "66078"
select select "765"
select select "tentative"
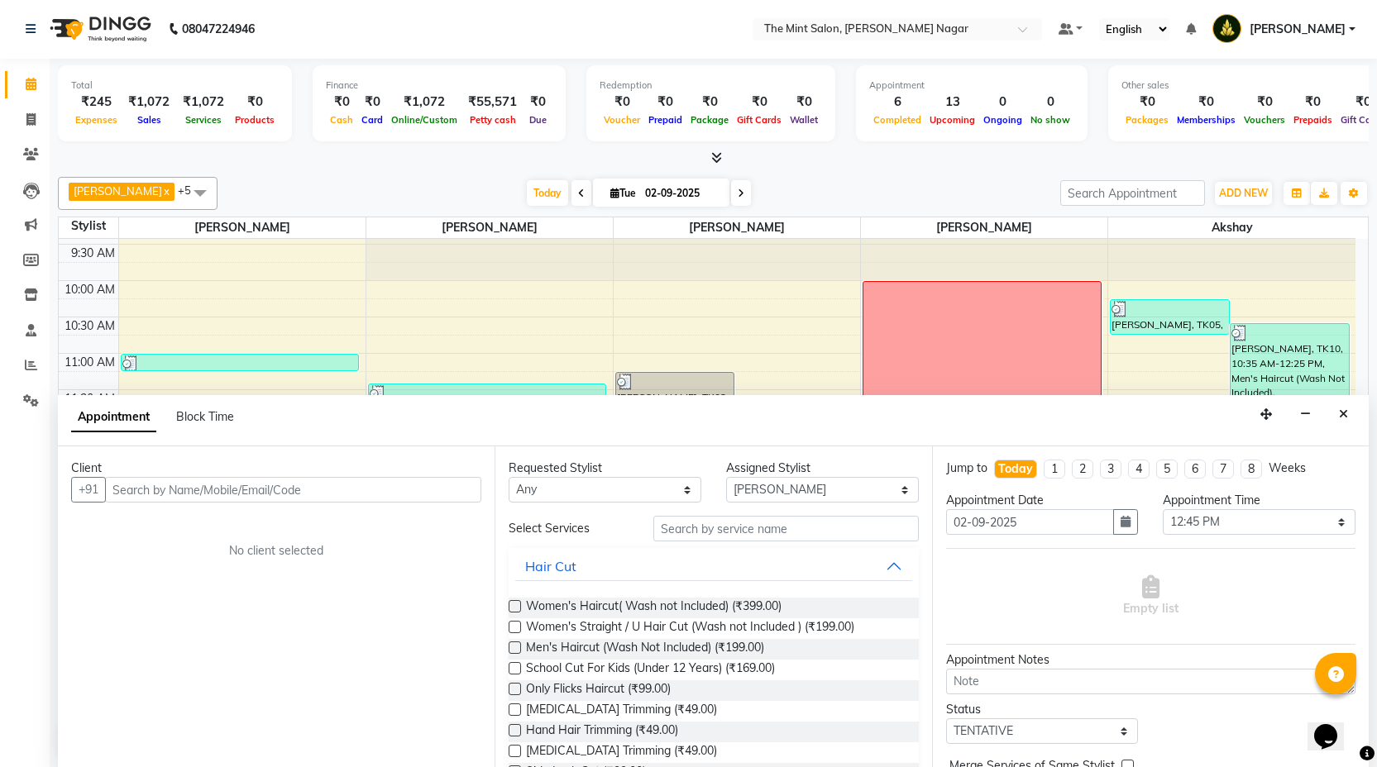
click at [270, 510] on div "Client +91 No client selected" at bounding box center [276, 607] width 437 height 321
click at [274, 483] on input "text" at bounding box center [293, 490] width 376 height 26
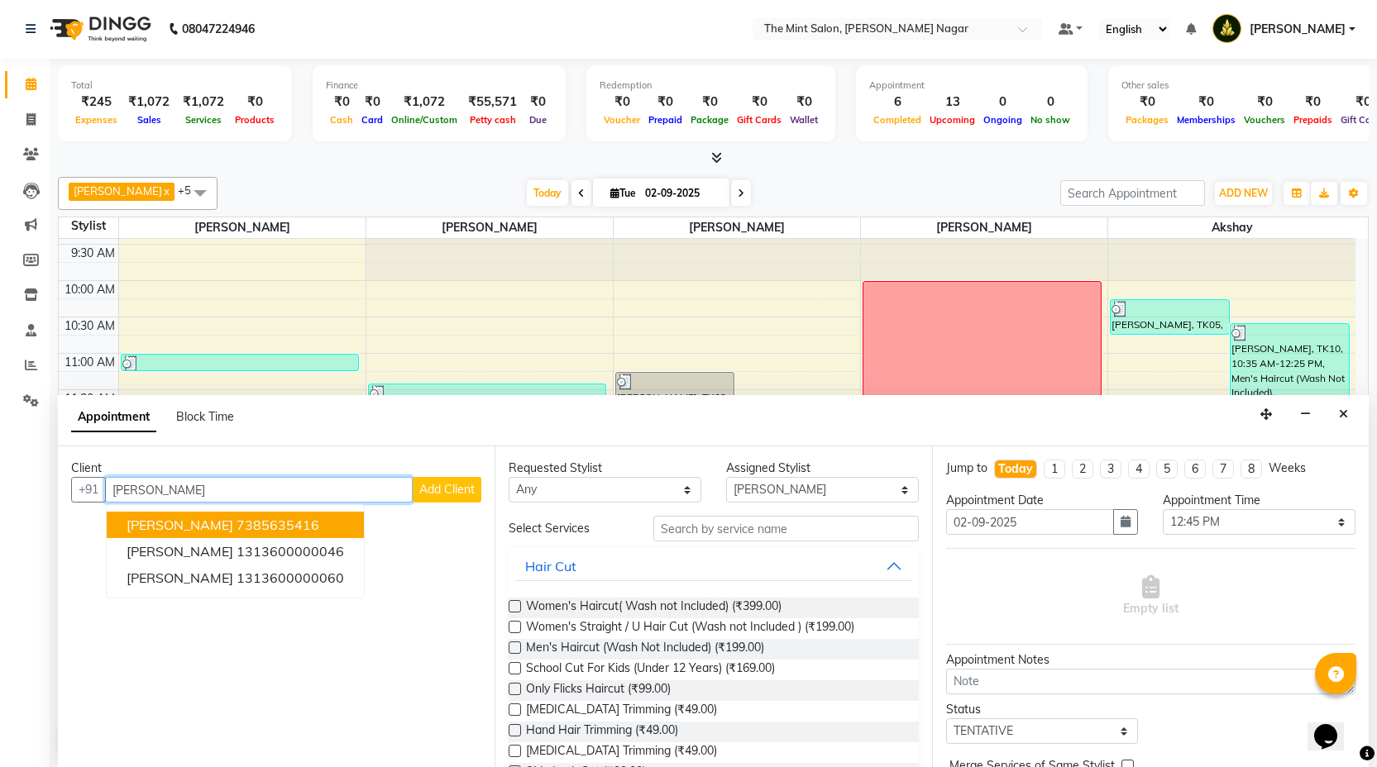
click at [237, 519] on ngb-highlight "7385635416" at bounding box center [278, 525] width 83 height 17
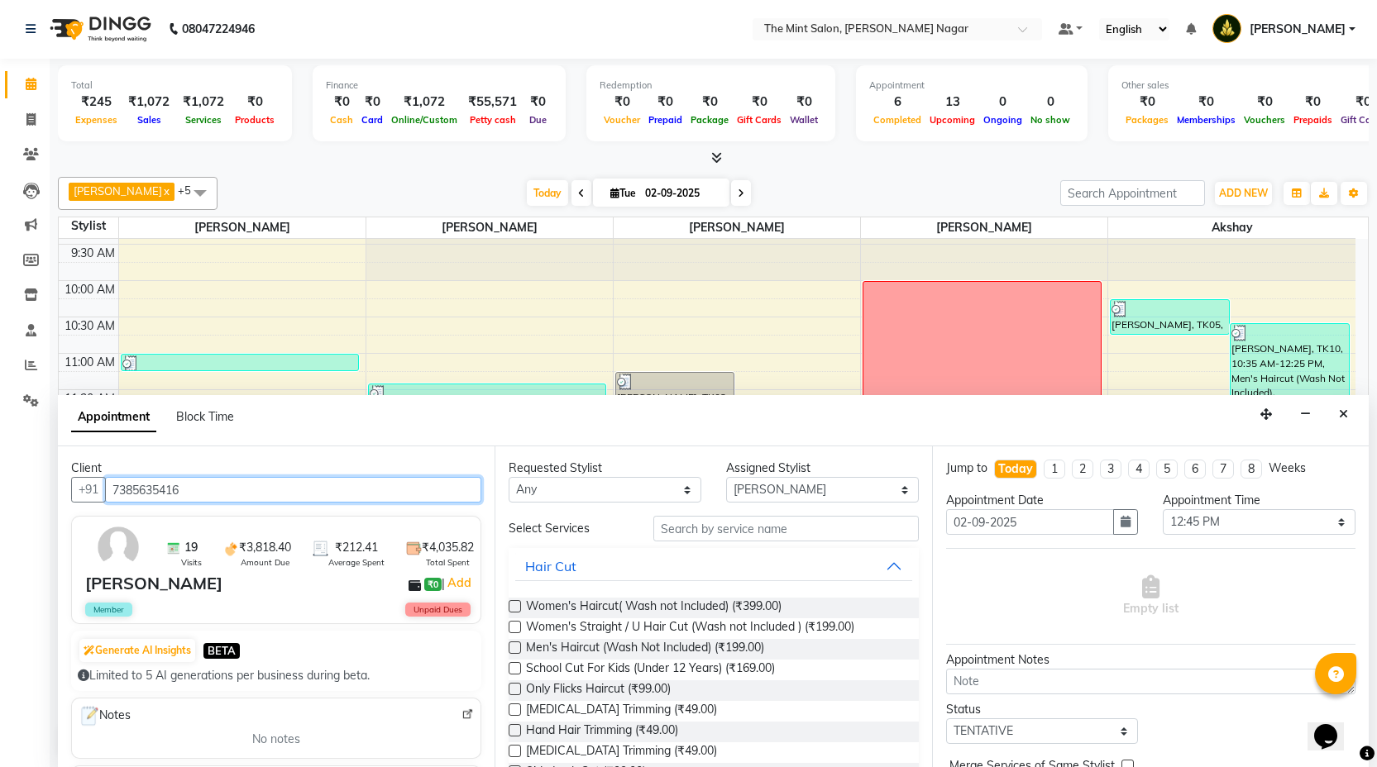
type input "7385635416"
click at [514, 646] on label at bounding box center [515, 648] width 12 height 12
click at [514, 646] on input "checkbox" at bounding box center [514, 649] width 11 height 11
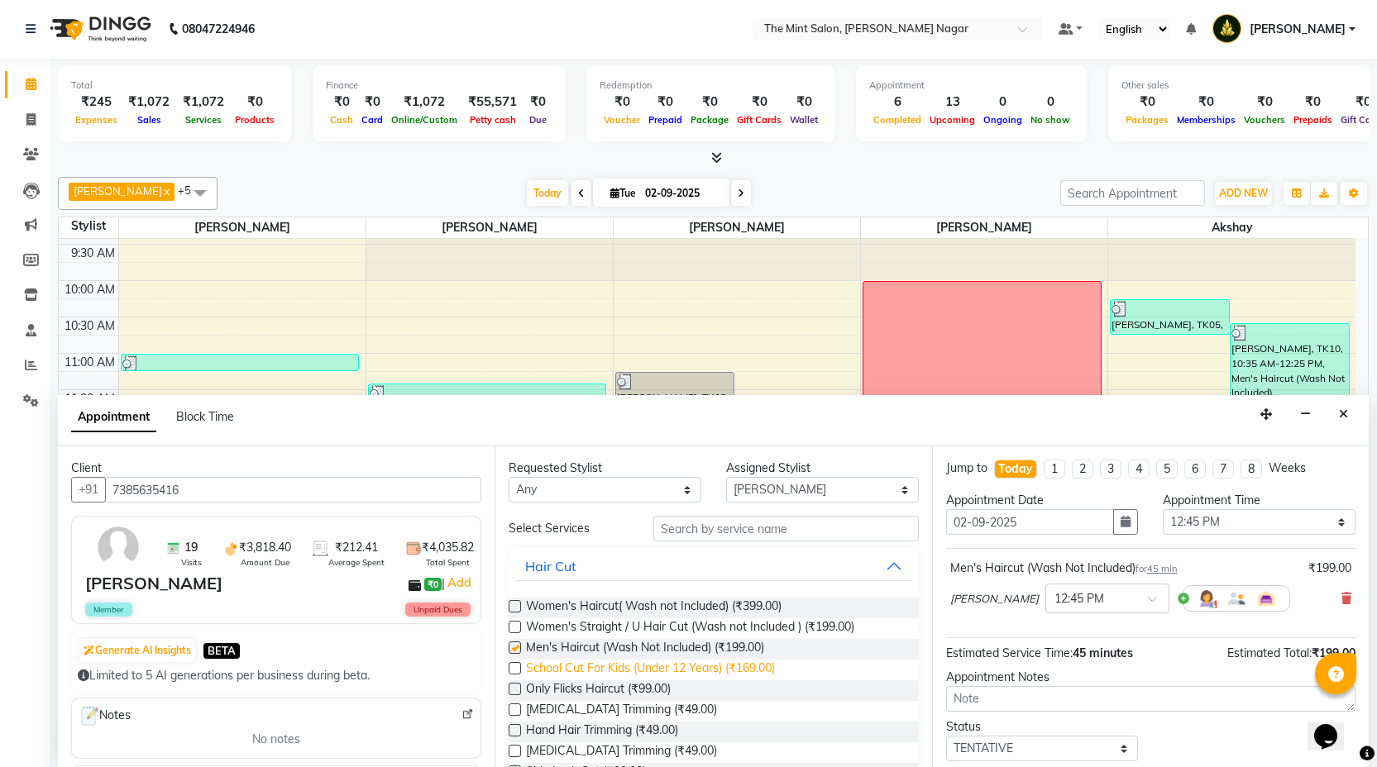
checkbox input "false"
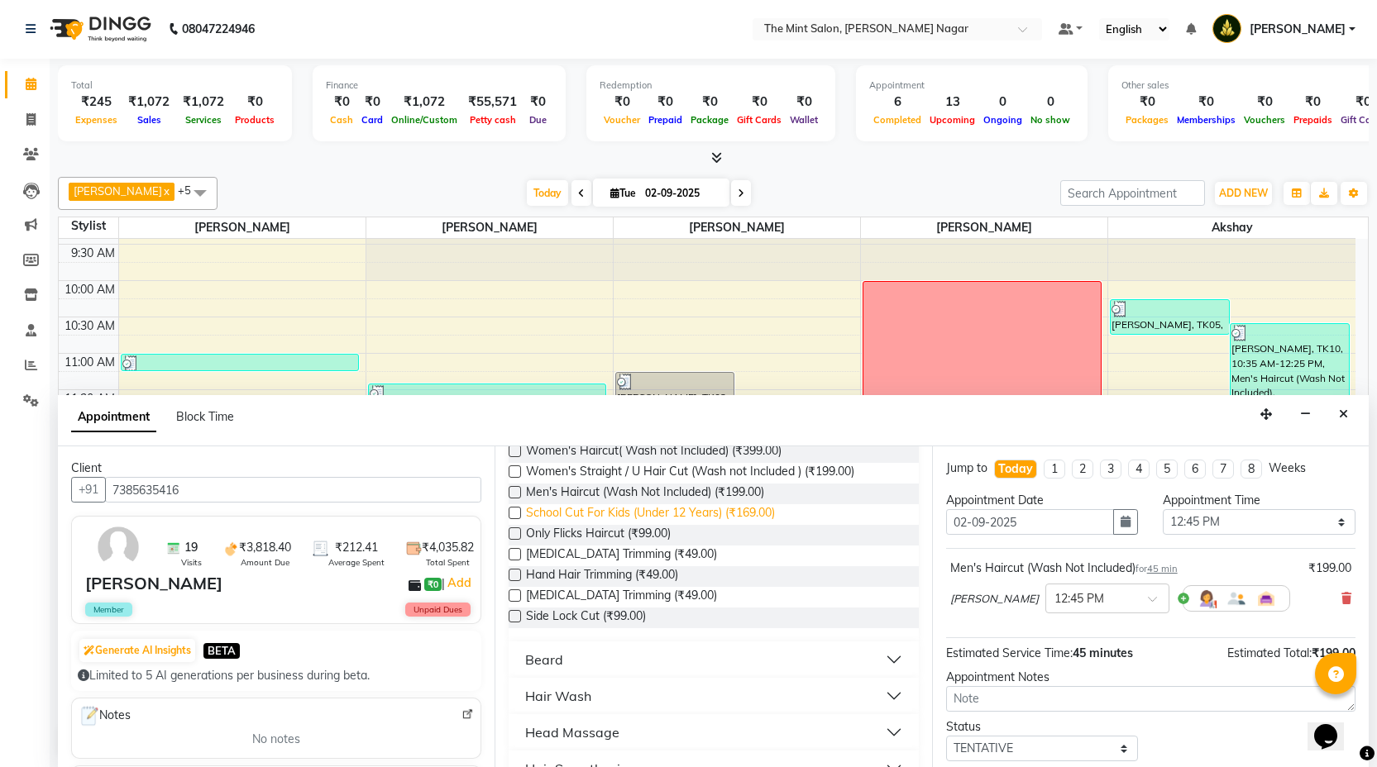
scroll to position [174, 0]
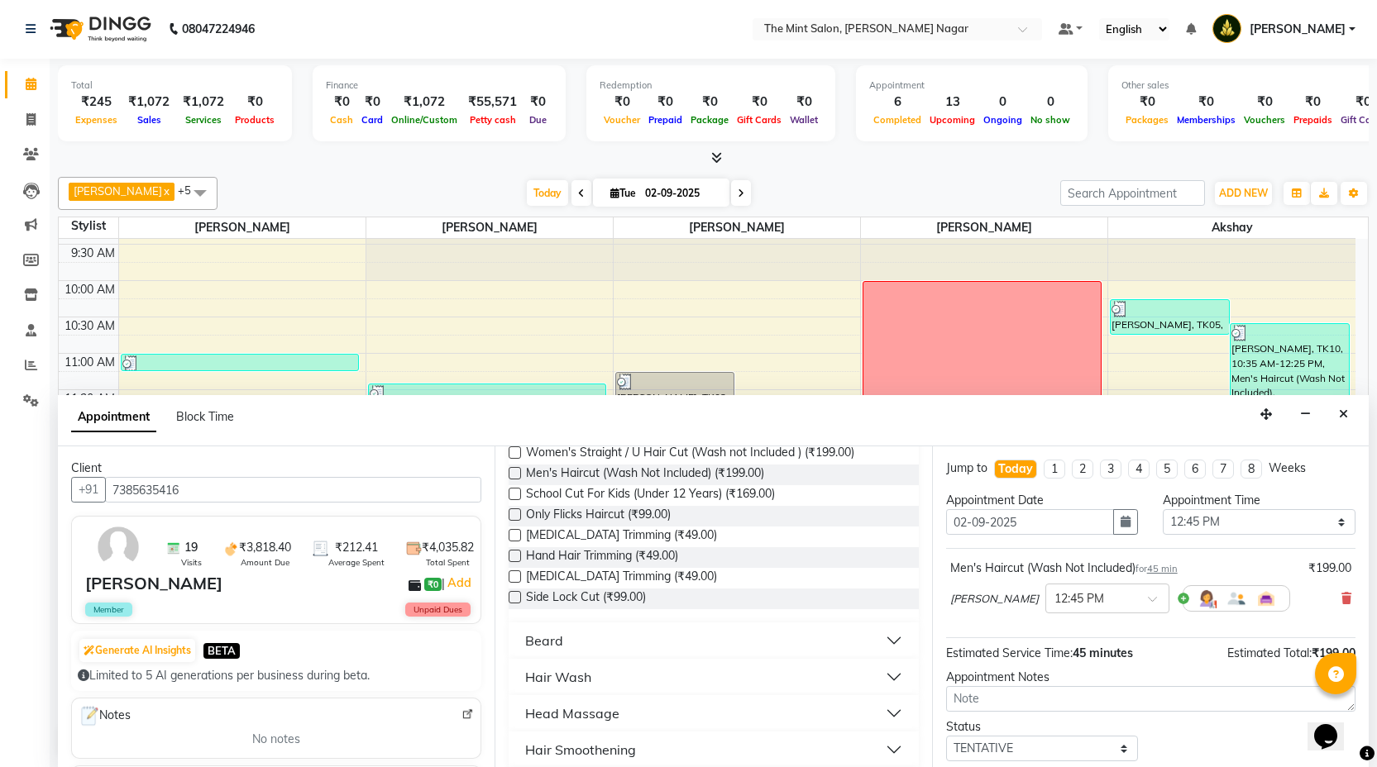
click at [882, 644] on button "Beard" at bounding box center [713, 641] width 396 height 30
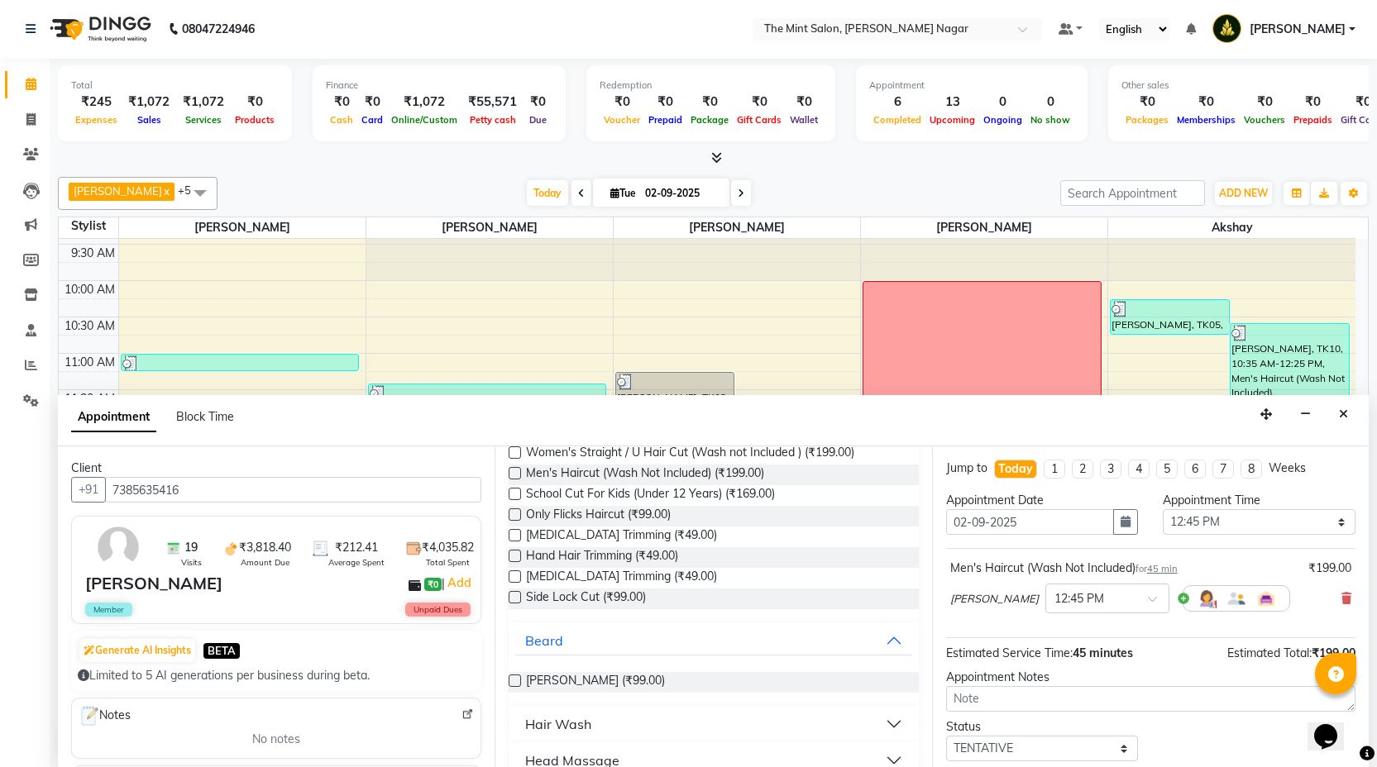
click at [512, 680] on label at bounding box center [515, 681] width 12 height 12
click at [512, 680] on input "checkbox" at bounding box center [514, 682] width 11 height 11
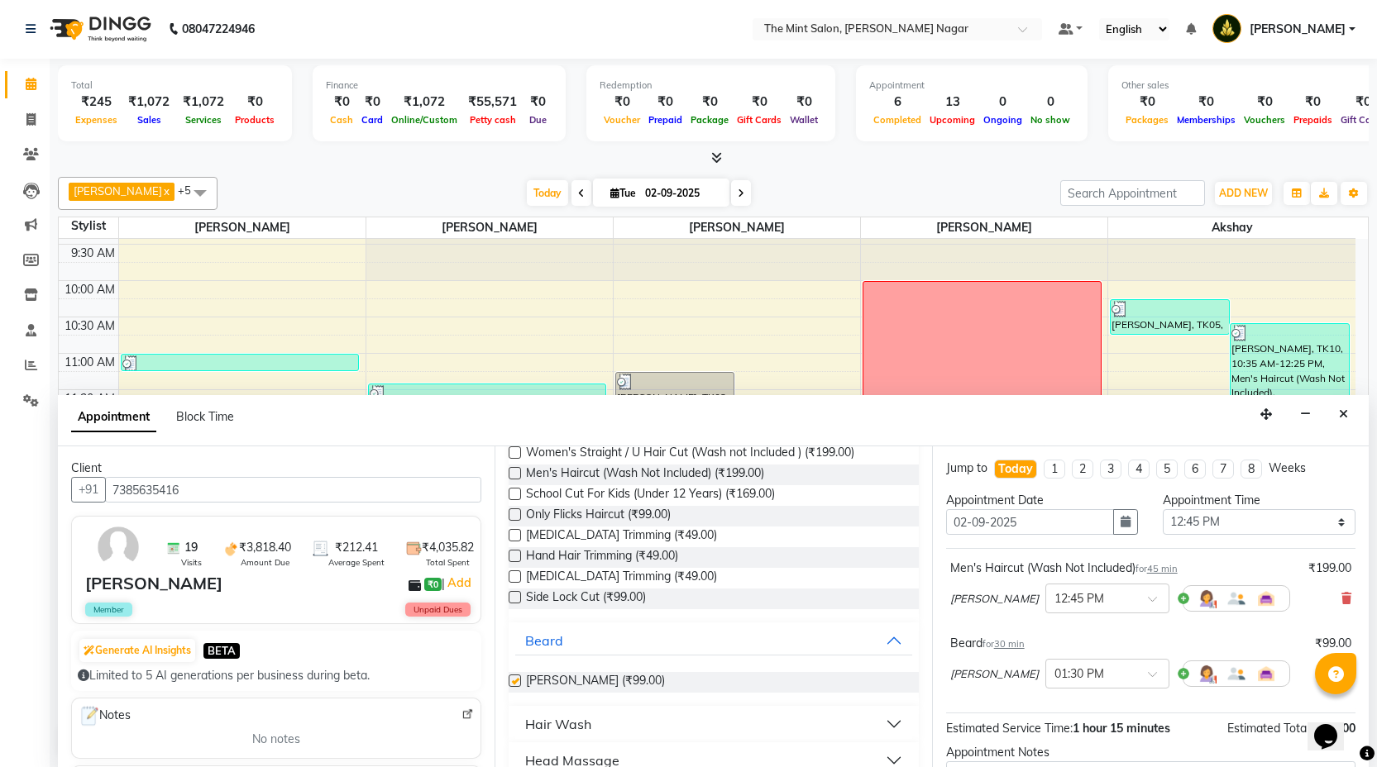
checkbox input "false"
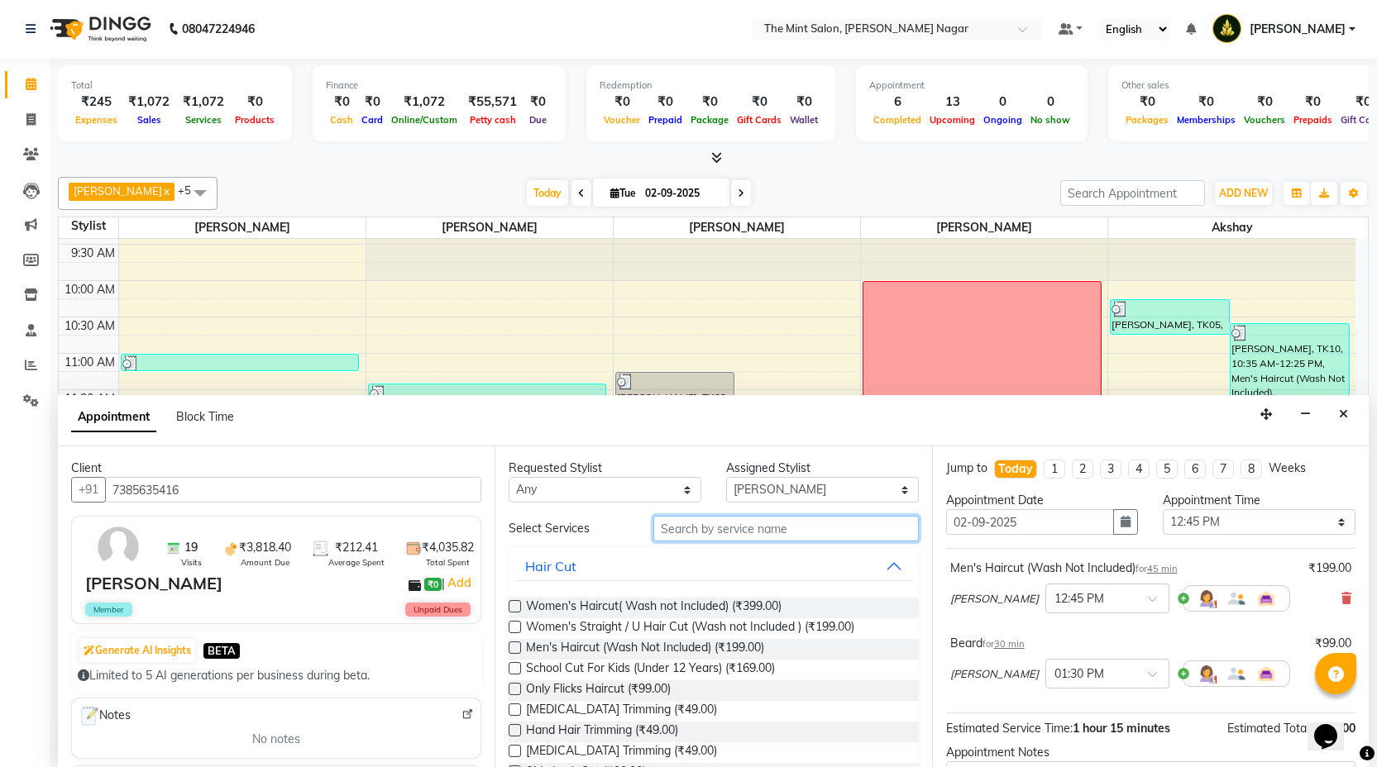
click at [675, 533] on input "text" at bounding box center [785, 529] width 265 height 26
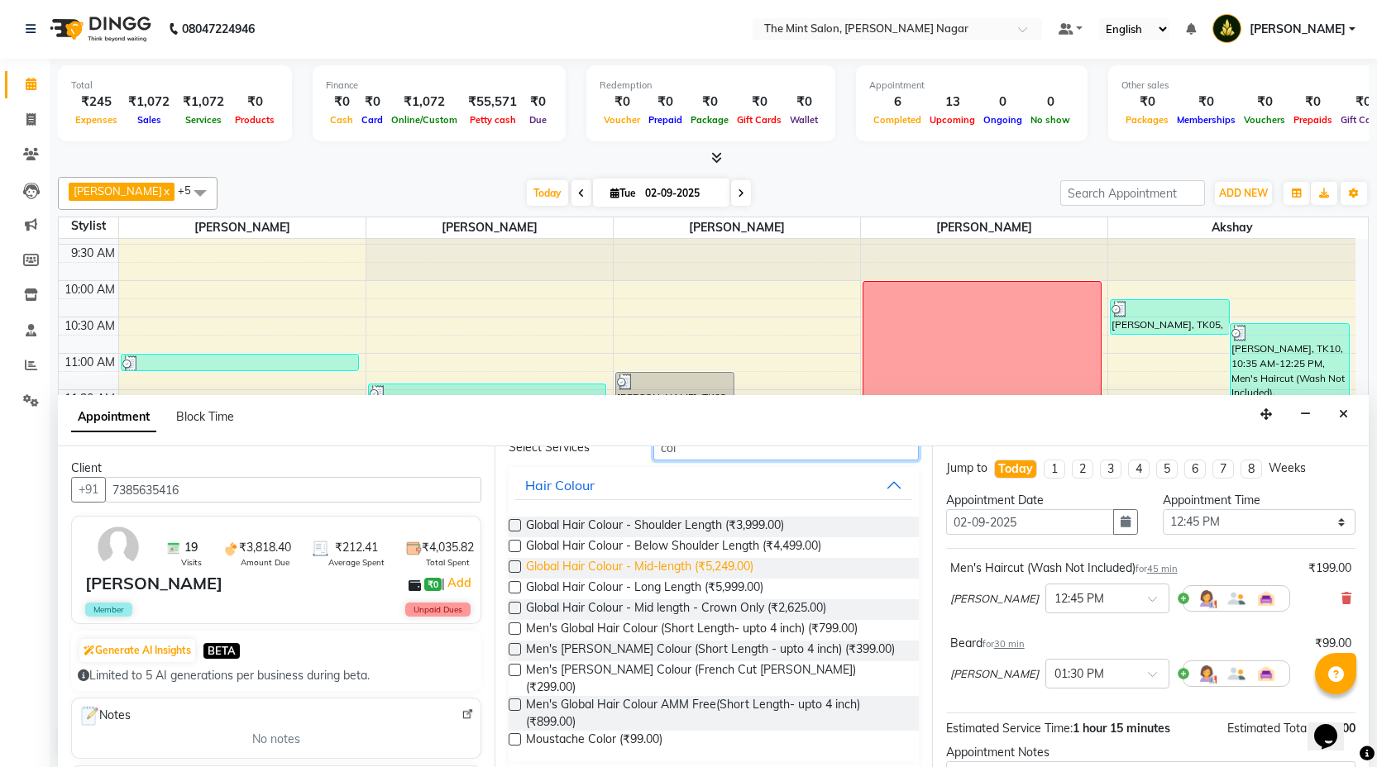
scroll to position [82, 0]
type input "col"
click at [514, 628] on label at bounding box center [515, 628] width 12 height 12
click at [514, 628] on input "checkbox" at bounding box center [514, 629] width 11 height 11
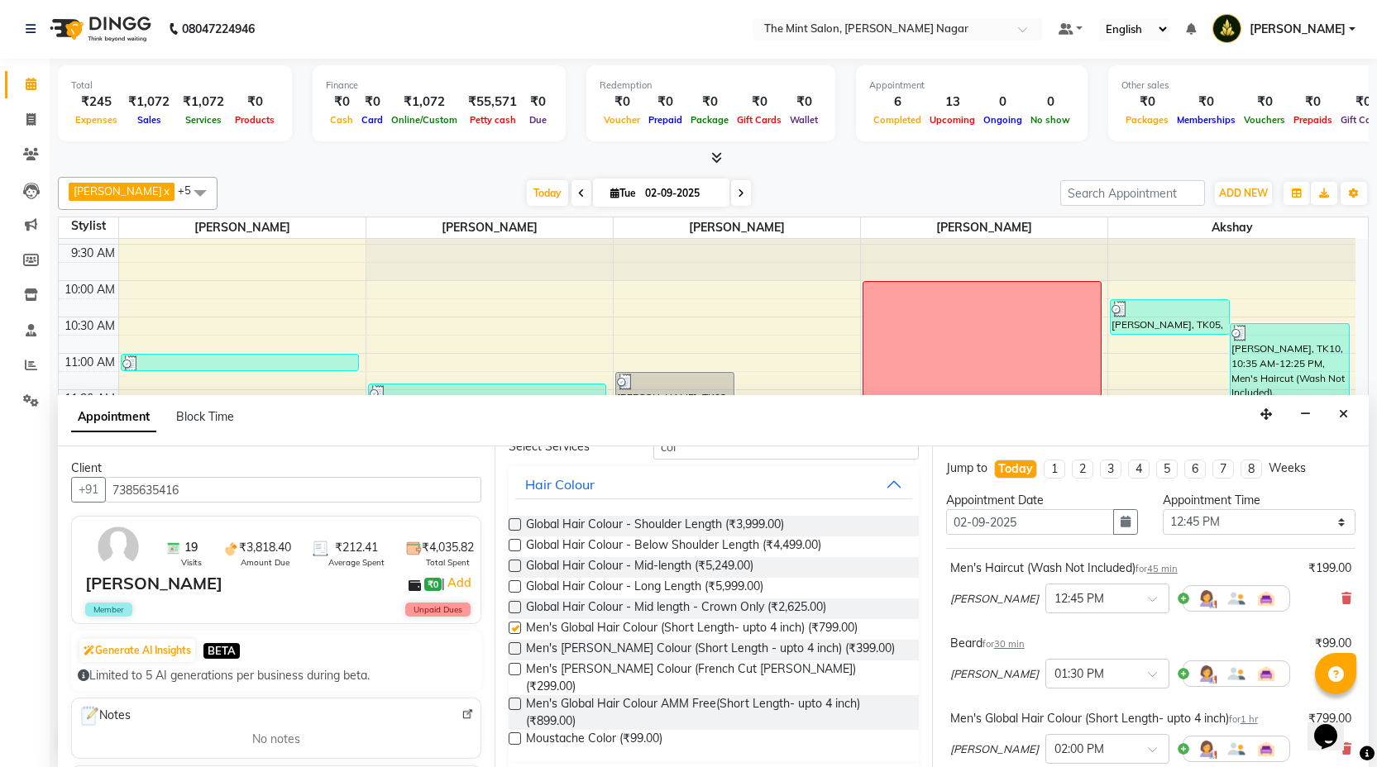
checkbox input "false"
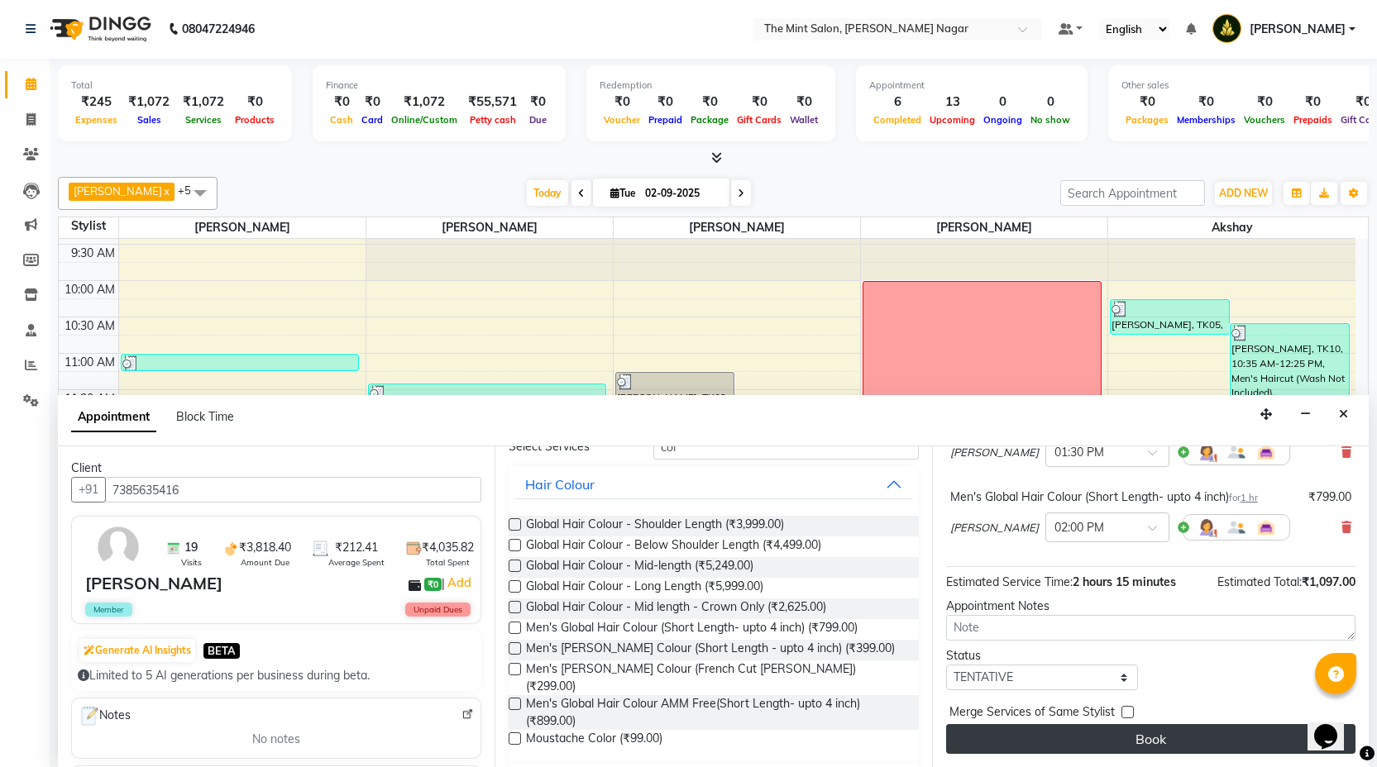
click at [1161, 730] on button "Book" at bounding box center [1150, 739] width 409 height 30
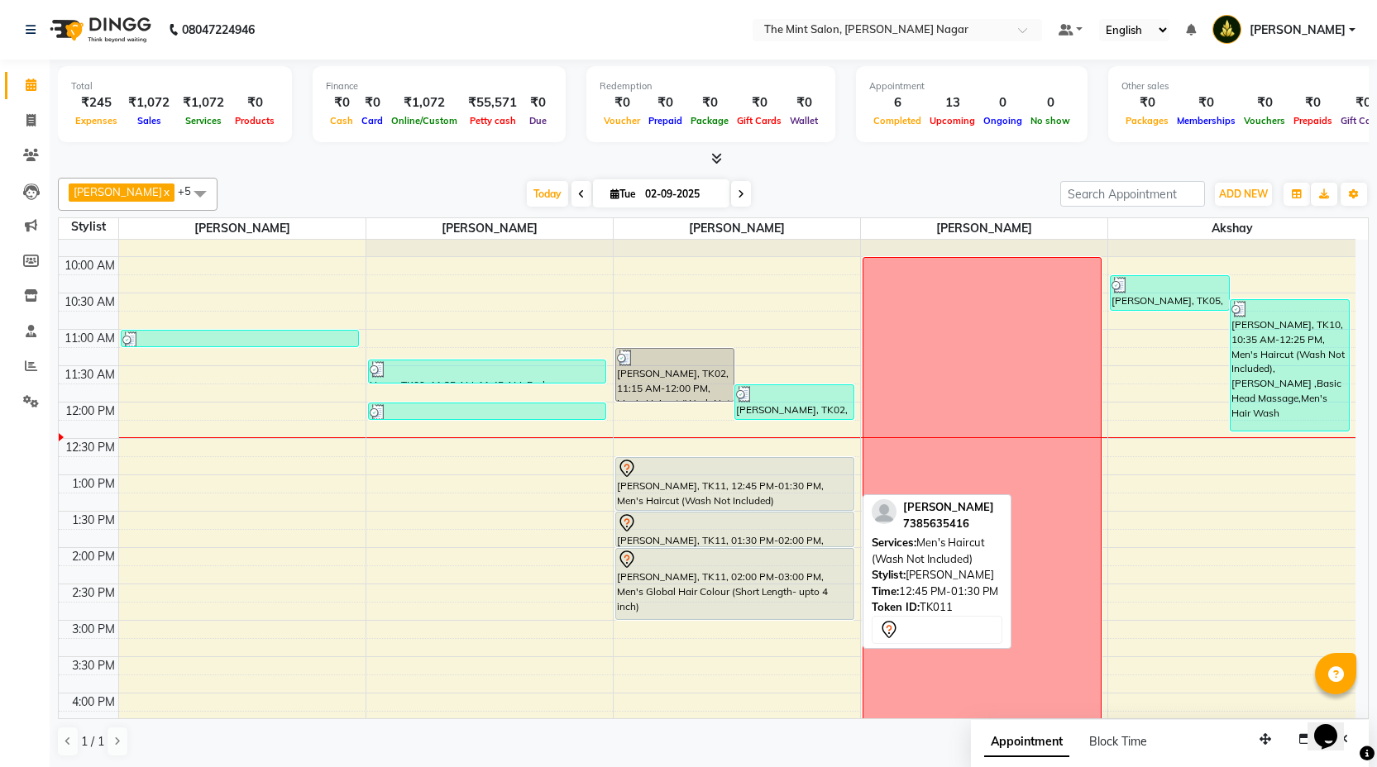
scroll to position [53, 0]
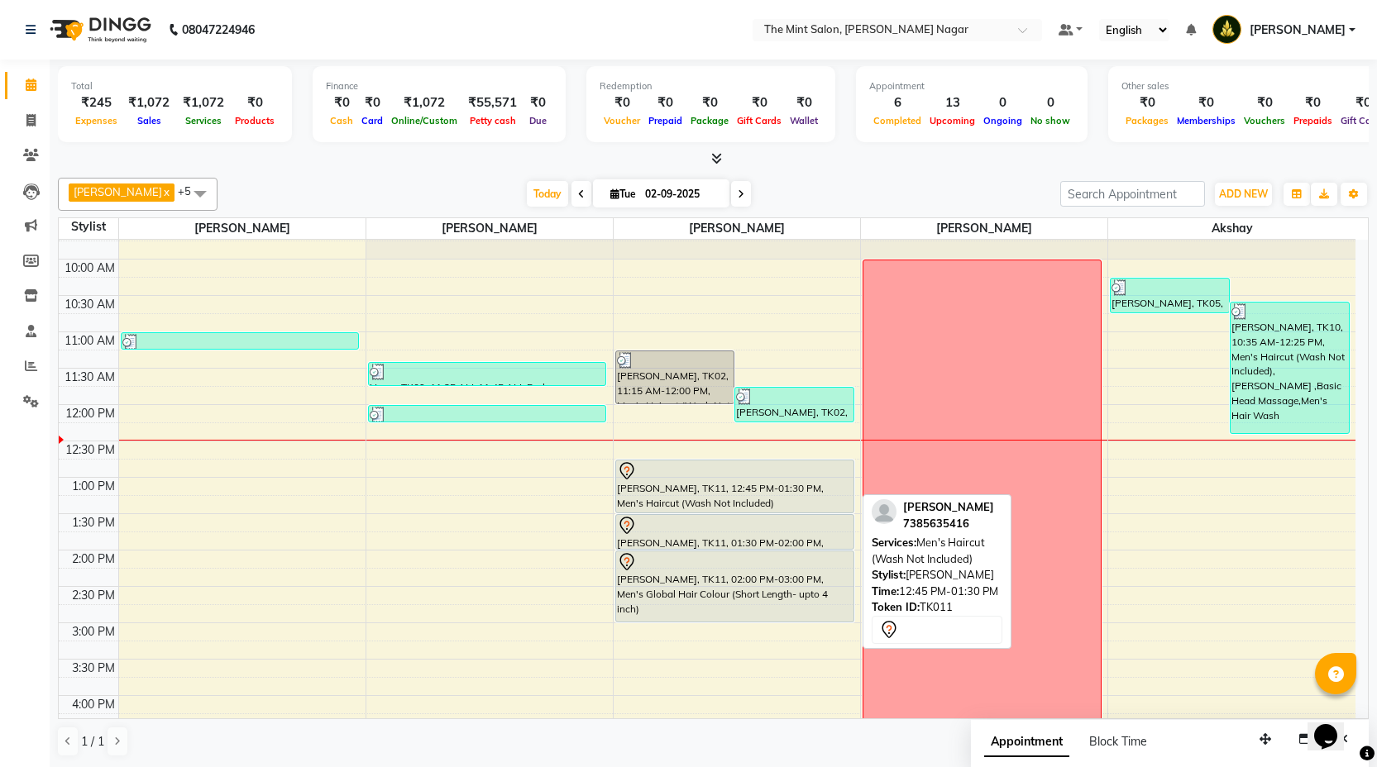
click at [742, 496] on div "Dhiraj Mirajkar, TK11, 12:45 PM-01:30 PM, Men's Haircut (Wash Not Included)" at bounding box center [734, 487] width 237 height 52
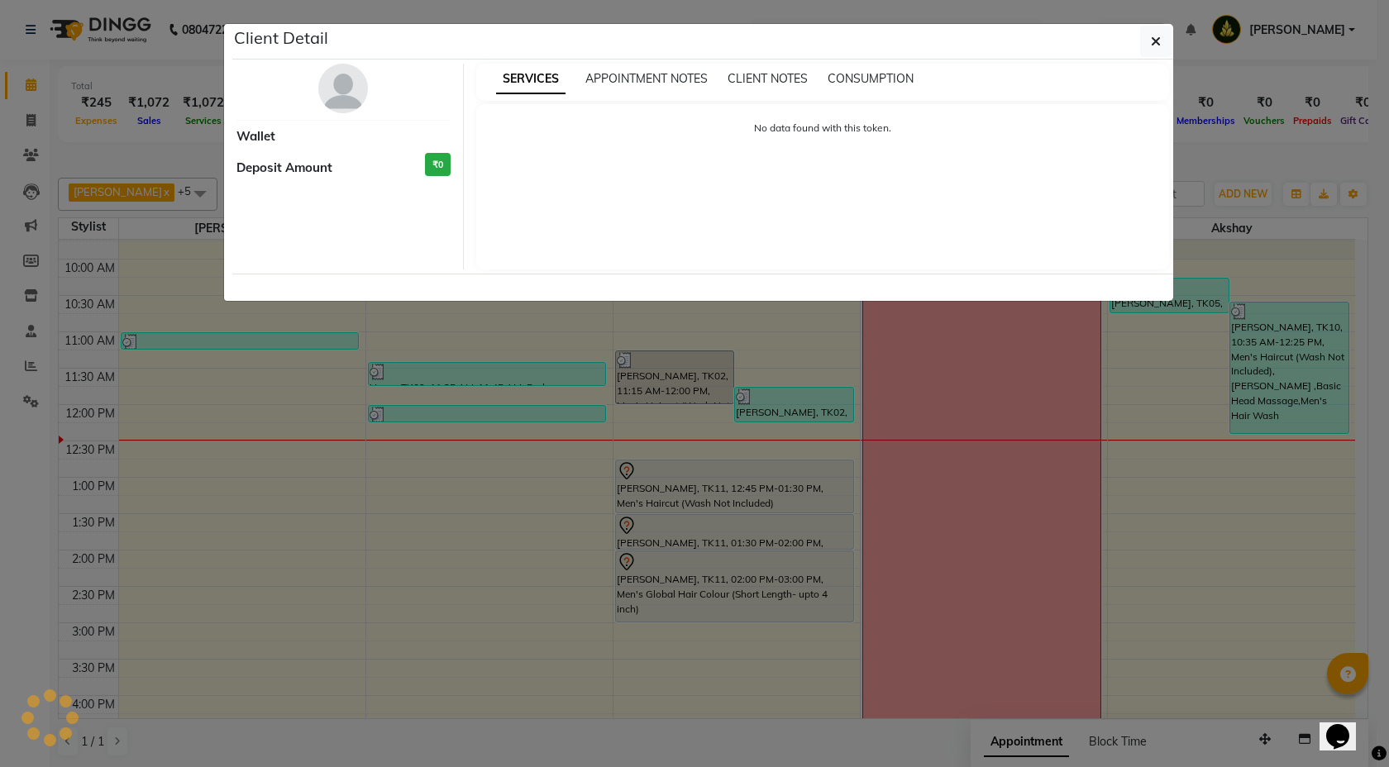
select select "7"
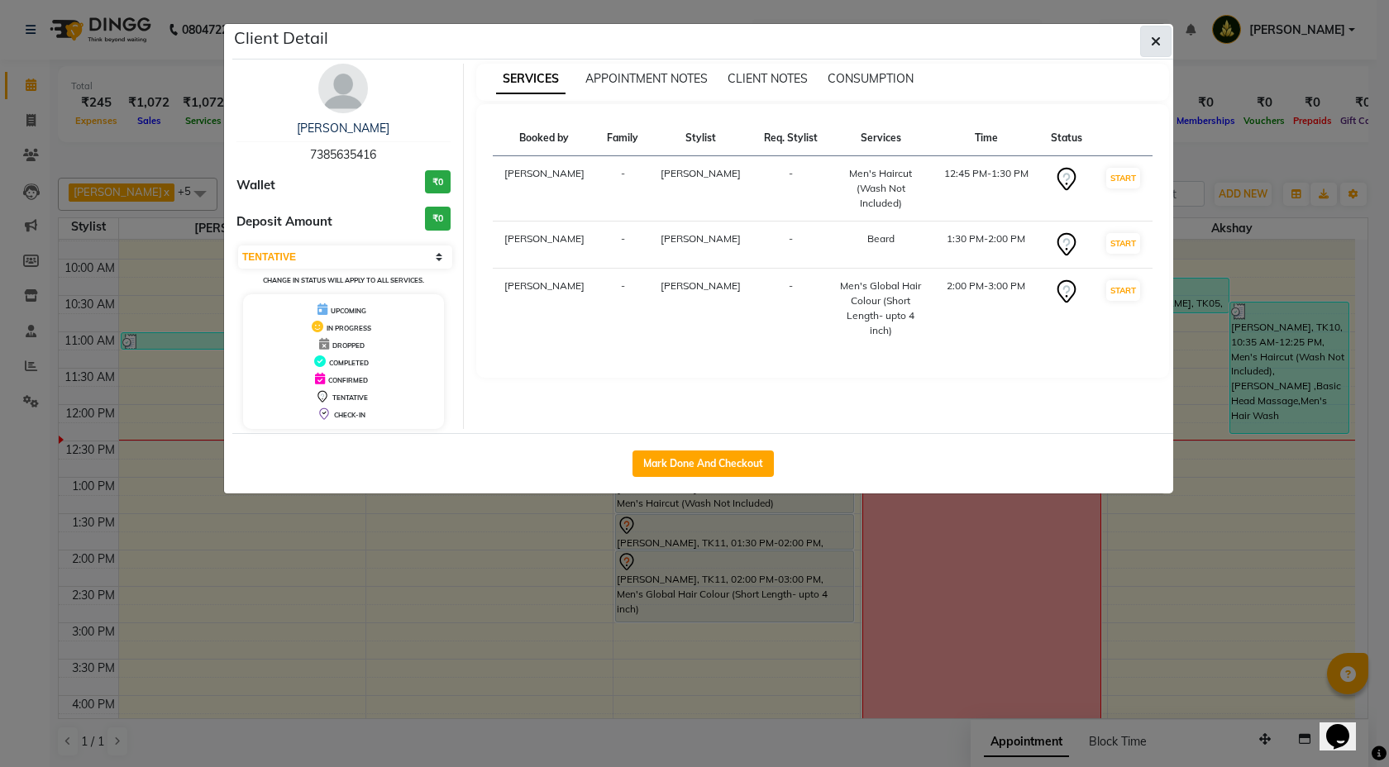
click at [1145, 55] on button "button" at bounding box center [1155, 41] width 31 height 31
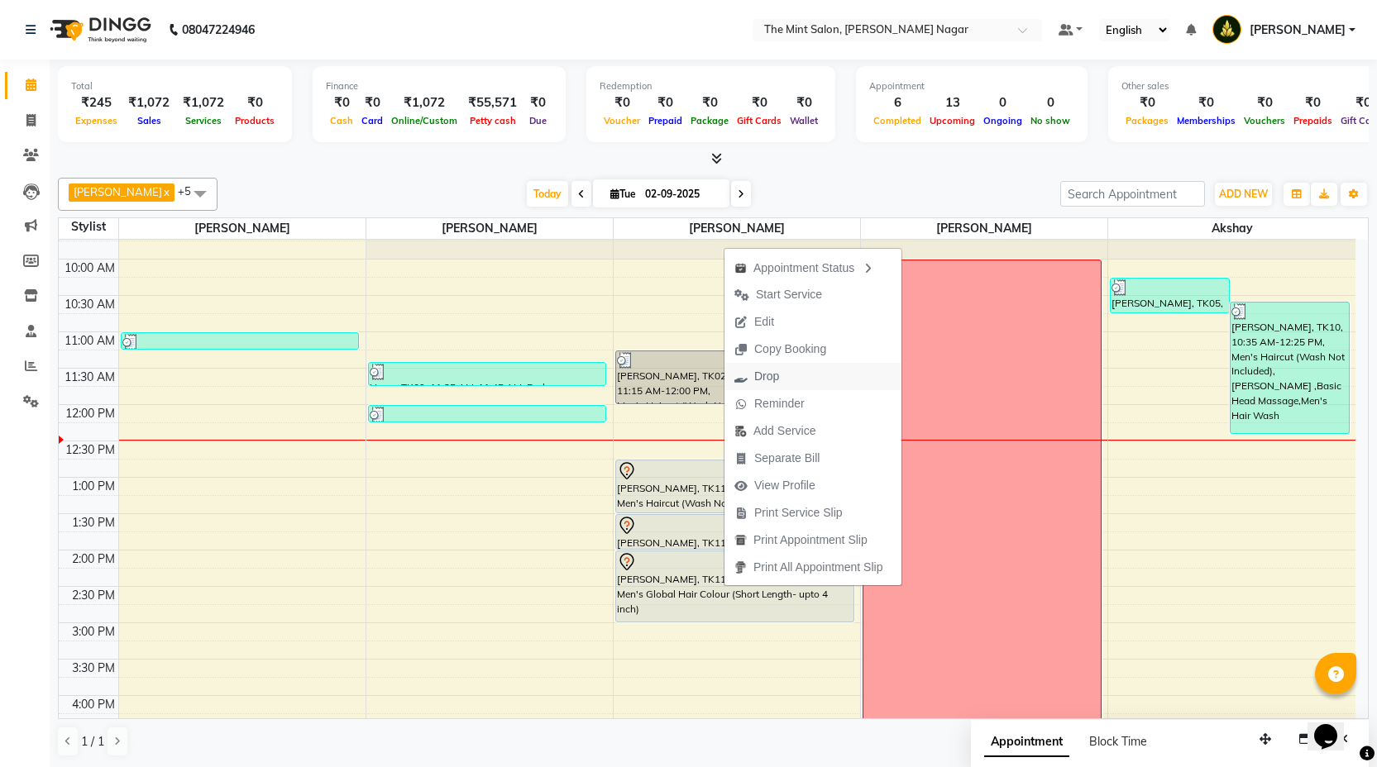
click at [758, 374] on span "Drop" at bounding box center [766, 376] width 25 height 17
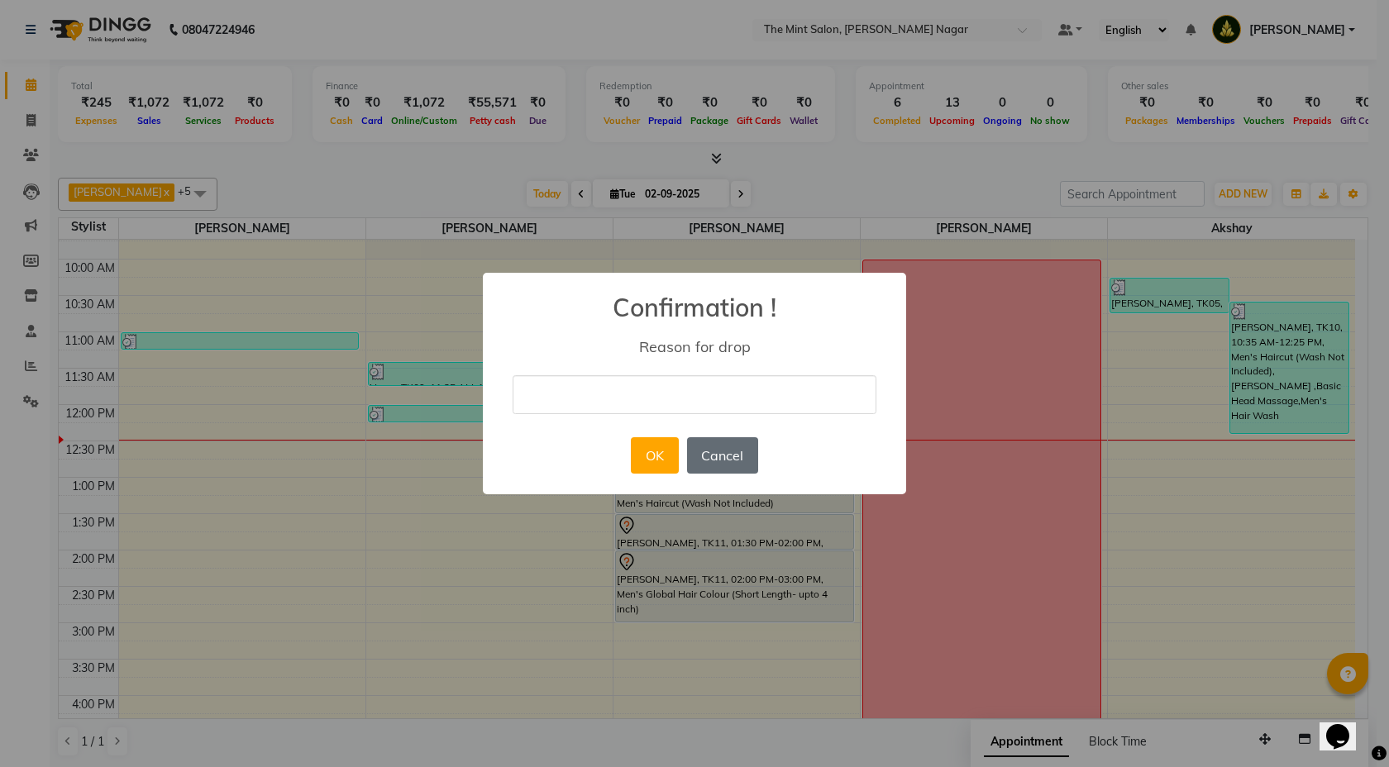
click at [709, 468] on button "Cancel" at bounding box center [722, 455] width 71 height 36
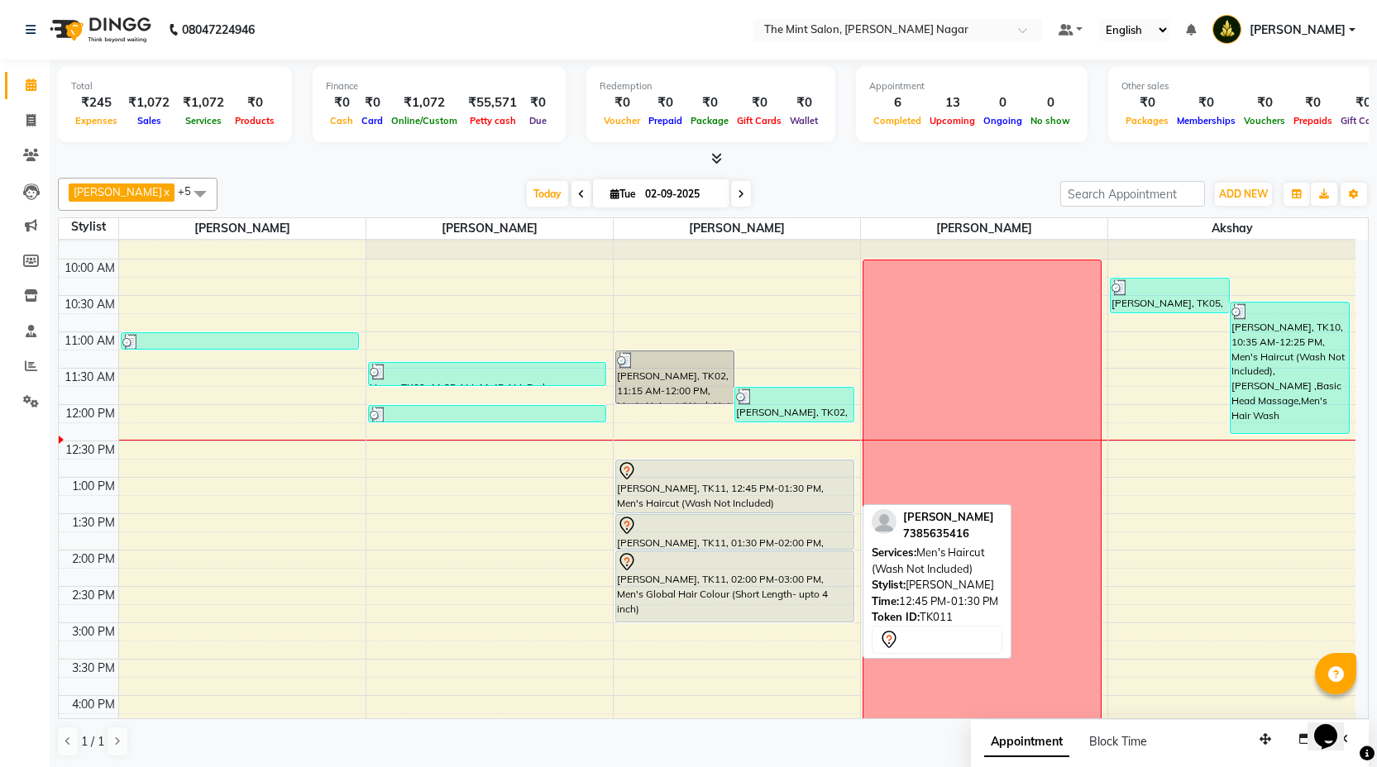
click at [712, 507] on div "Dhiraj Mirajkar, TK11, 12:45 PM-01:30 PM, Men's Haircut (Wash Not Included)" at bounding box center [734, 487] width 237 height 52
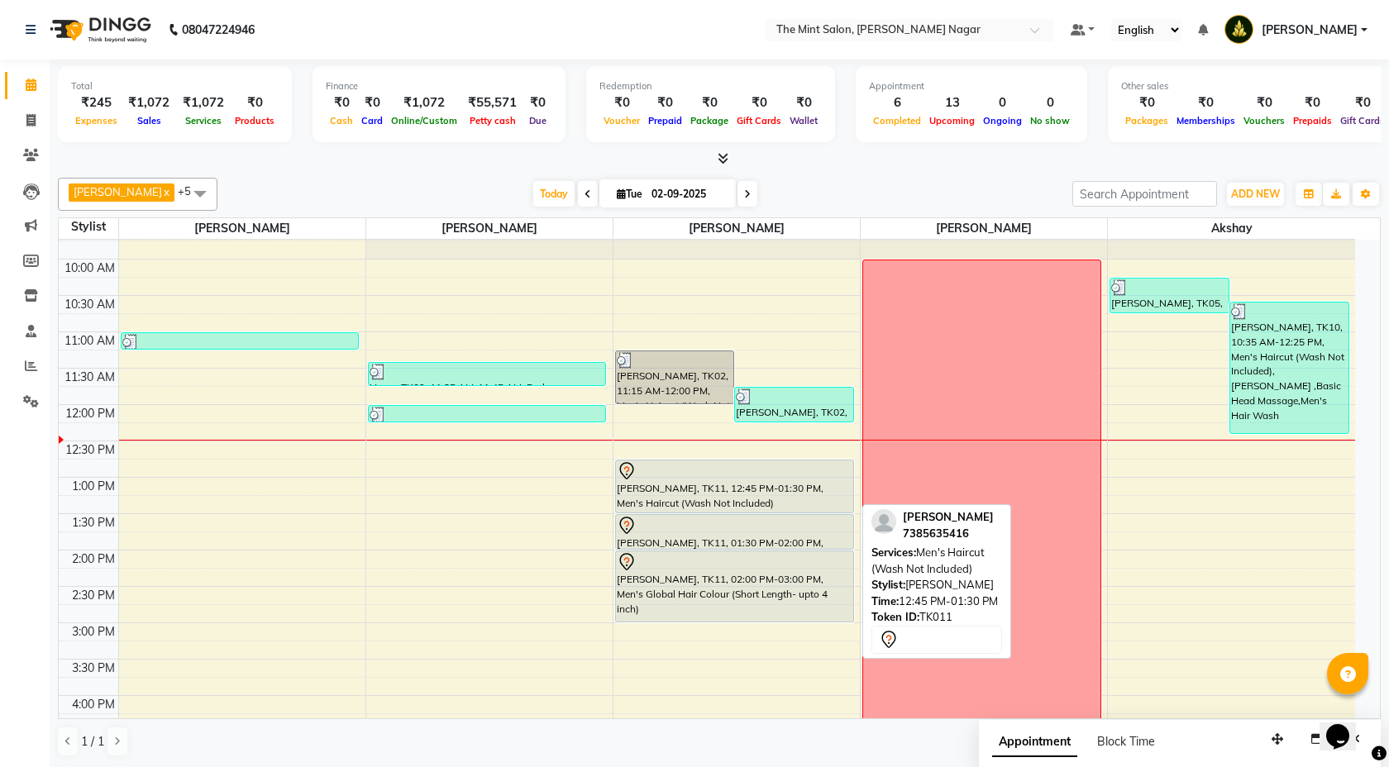
select select "7"
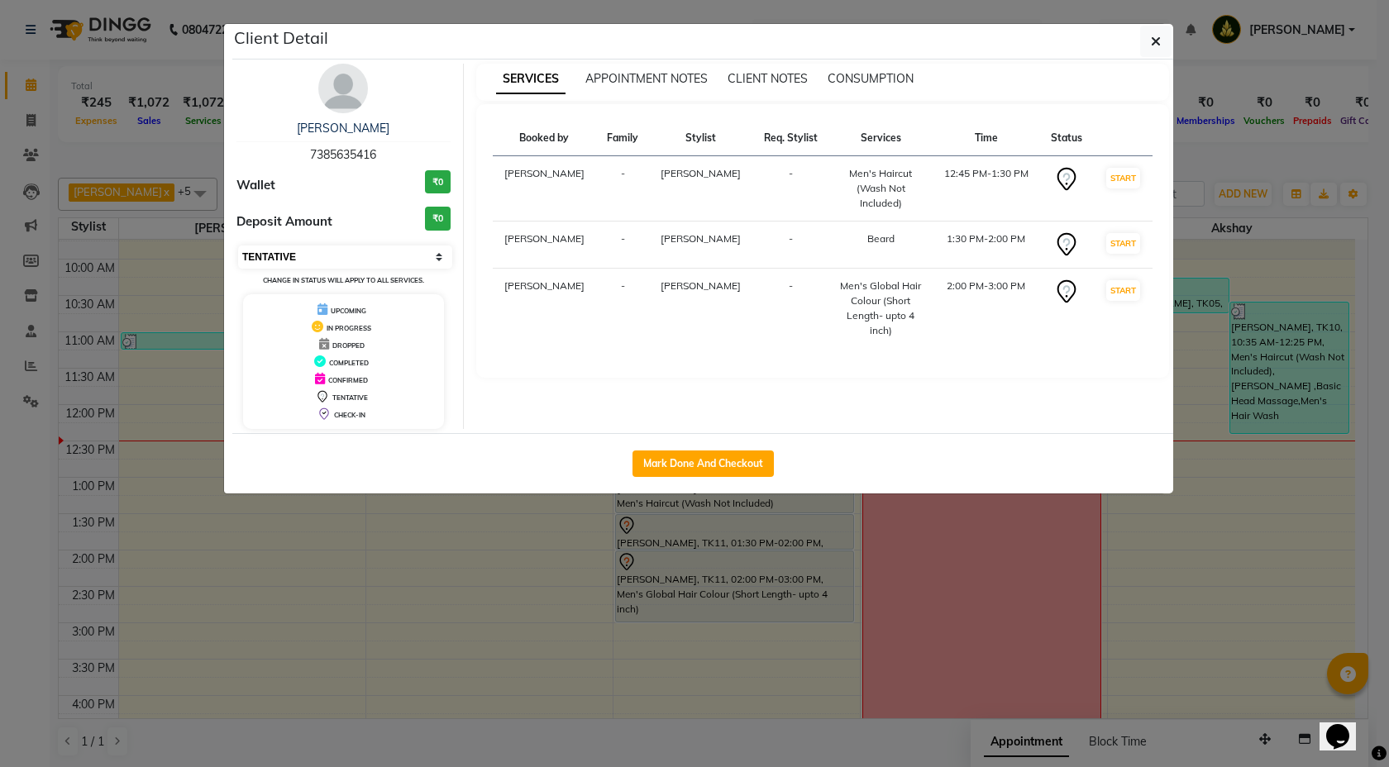
click at [436, 256] on select "Select IN SERVICE CONFIRMED TENTATIVE CHECK IN MARK DONE DROPPED UPCOMING" at bounding box center [345, 257] width 214 height 23
click at [1157, 33] on span "button" at bounding box center [1156, 41] width 10 height 17
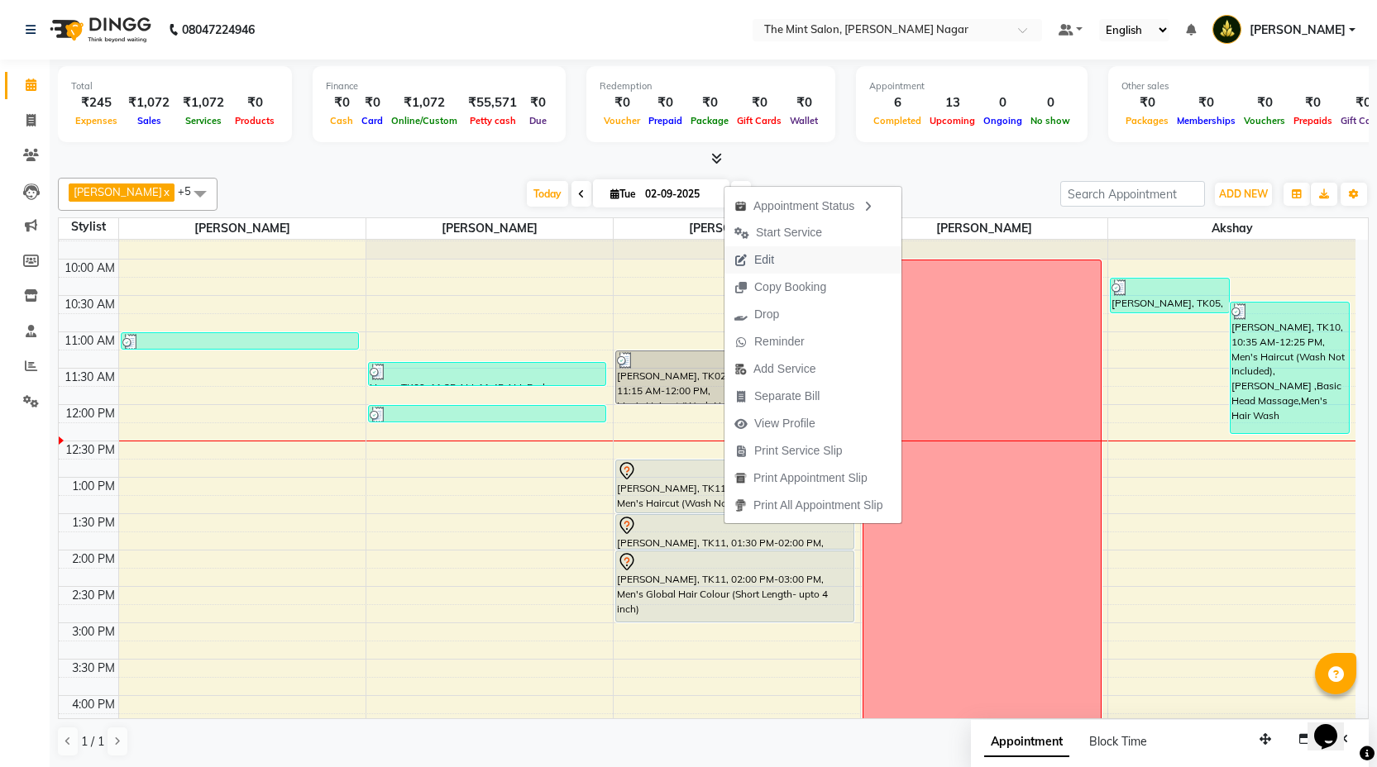
click at [762, 256] on span "Edit" at bounding box center [764, 259] width 20 height 17
select select "tentative"
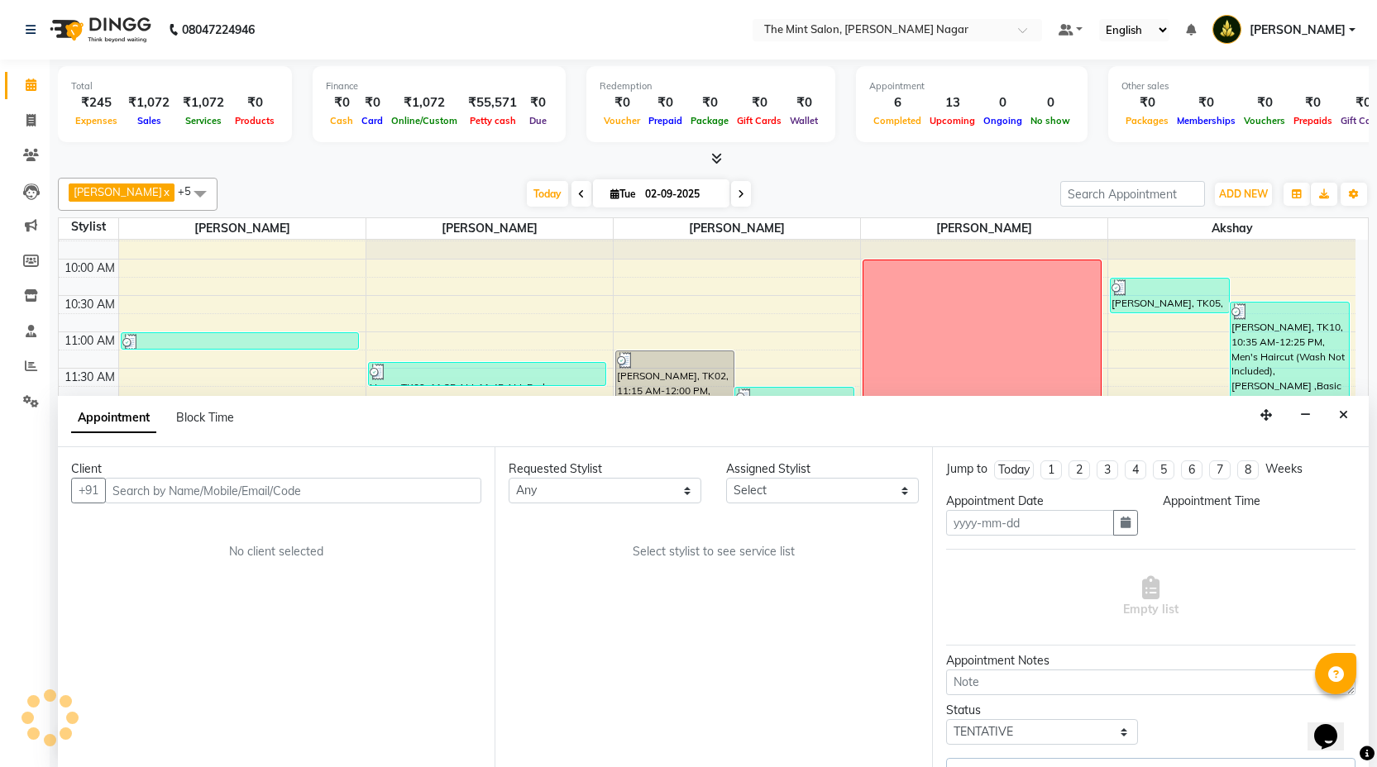
type input "02-09-2025"
select select "66078"
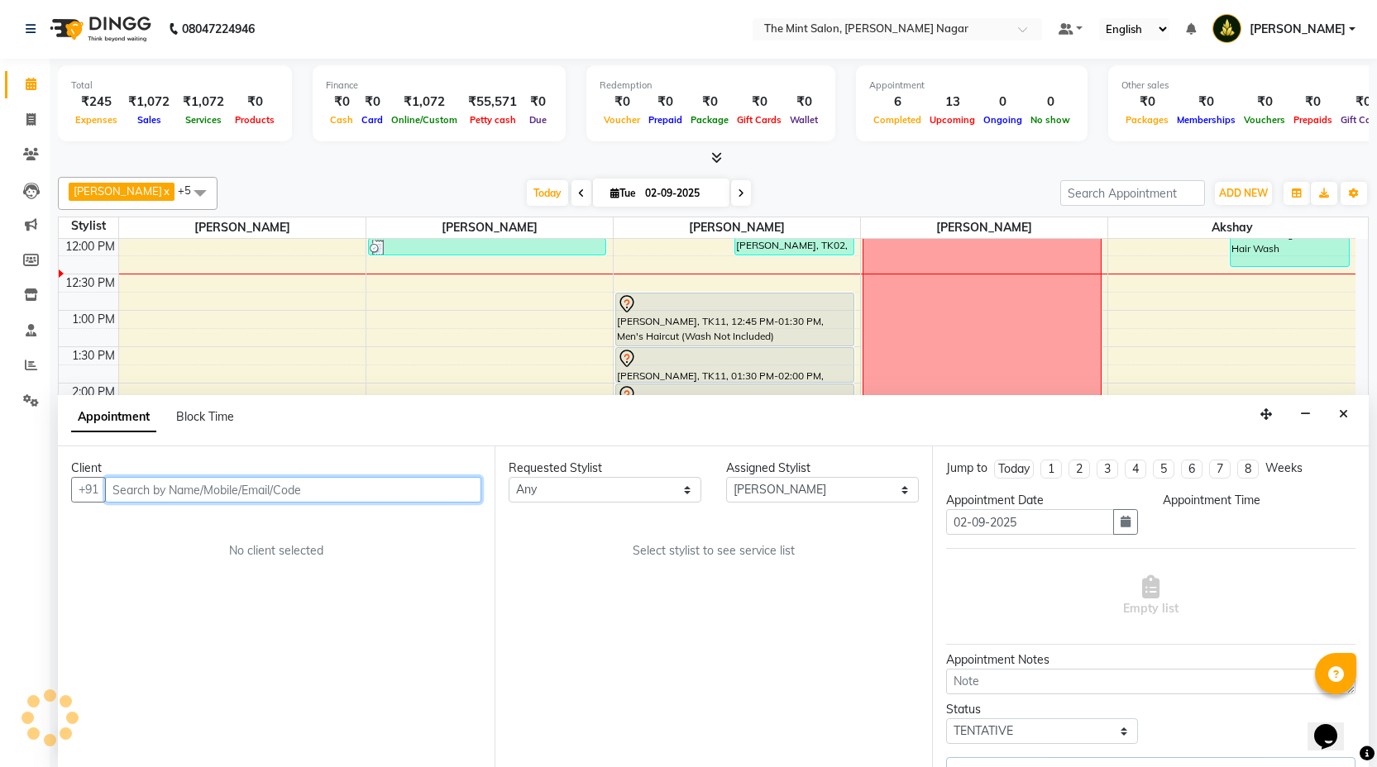
select select "765"
select select "3616"
select select "3576"
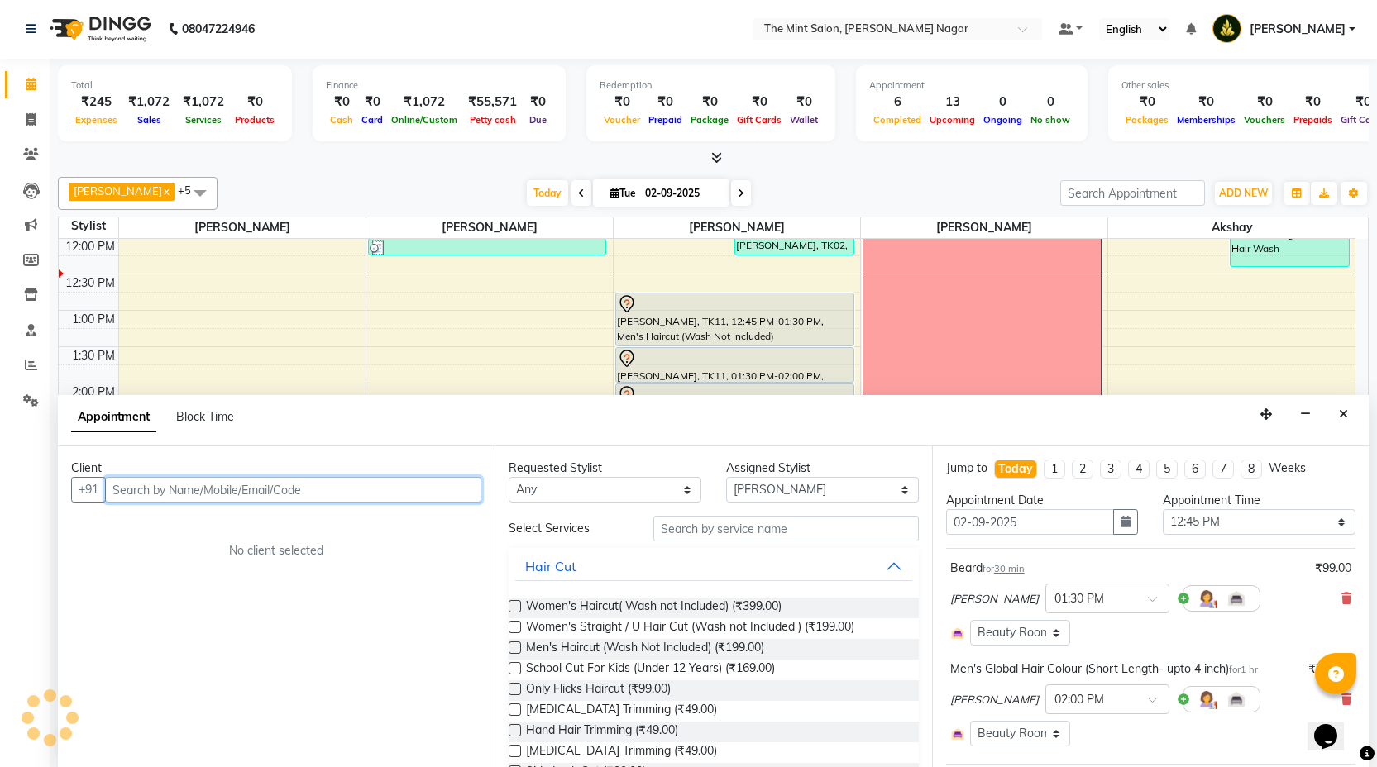
select select "3576"
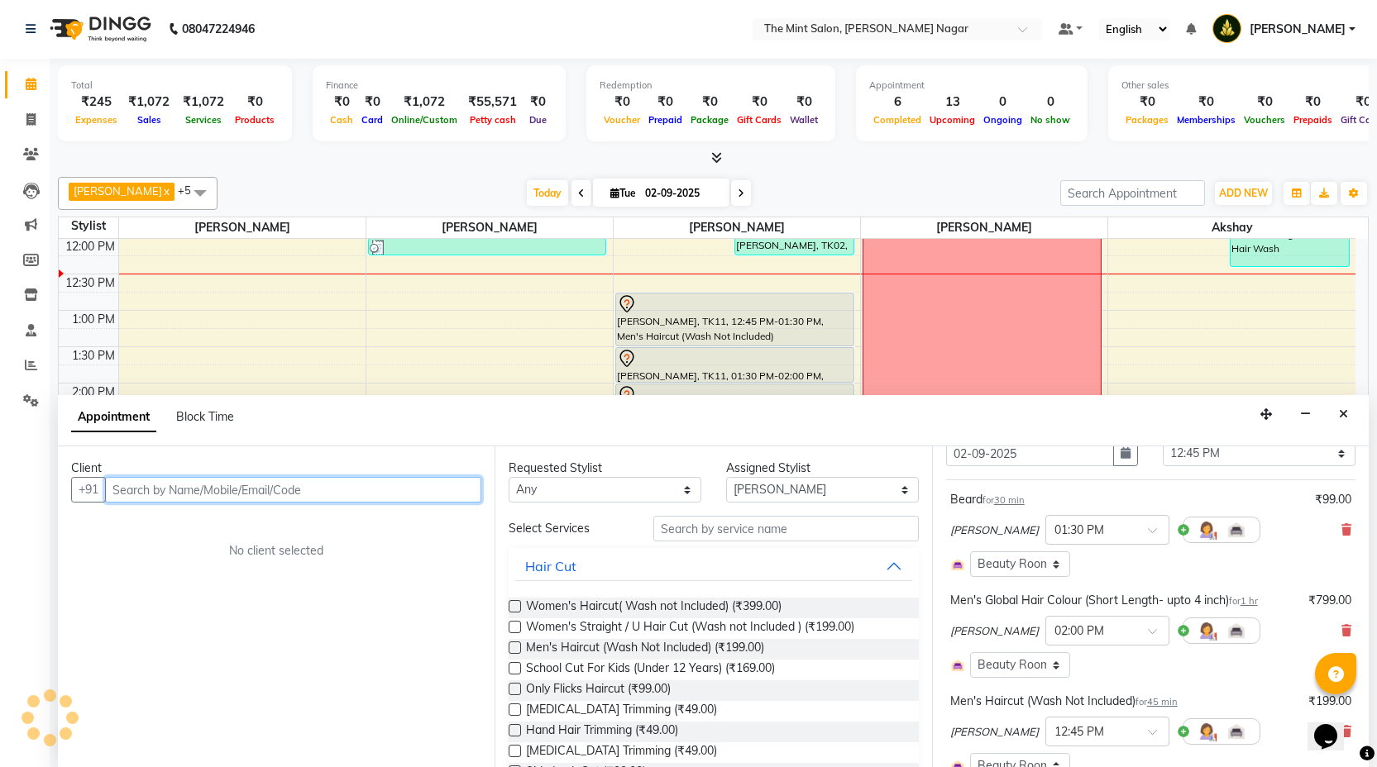
scroll to position [93, 0]
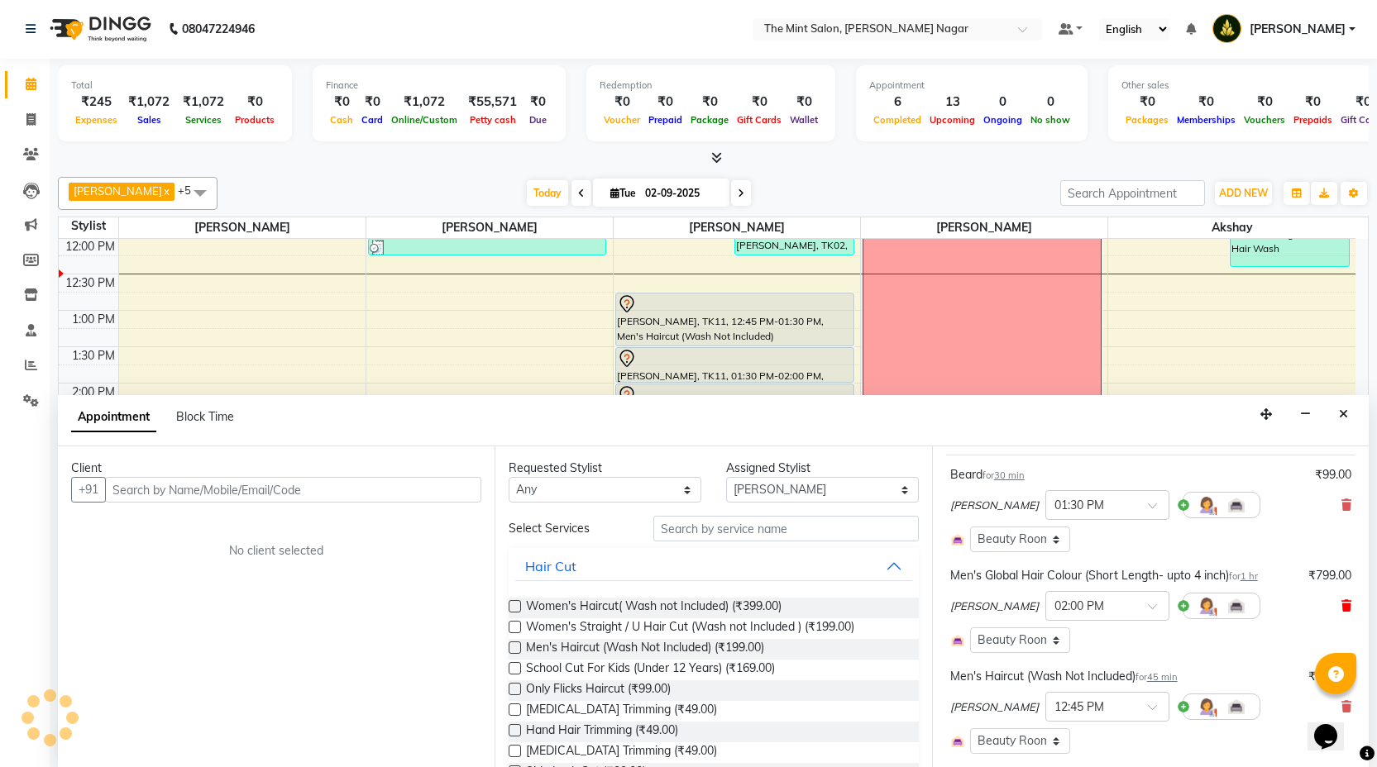
click at [1341, 605] on icon at bounding box center [1346, 606] width 10 height 12
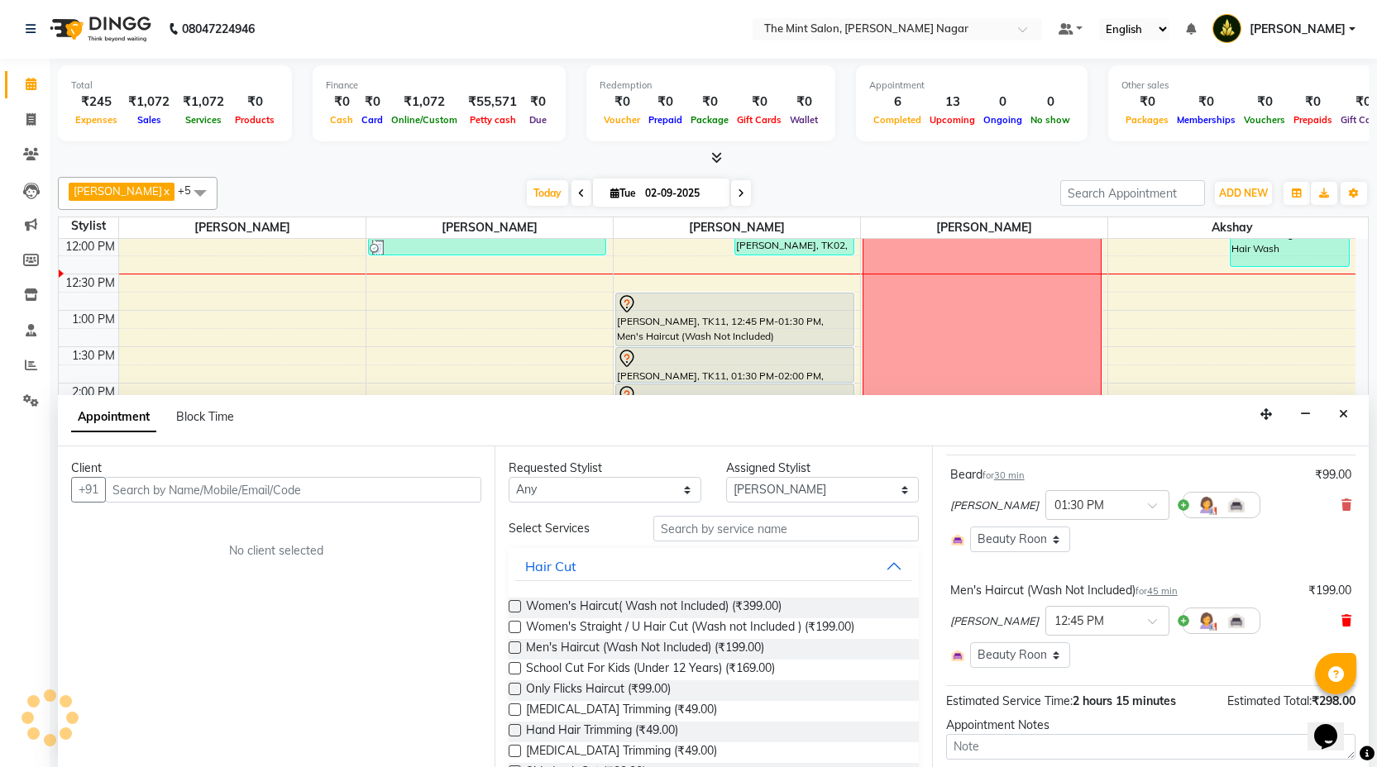
click at [1341, 627] on span at bounding box center [1346, 621] width 10 height 17
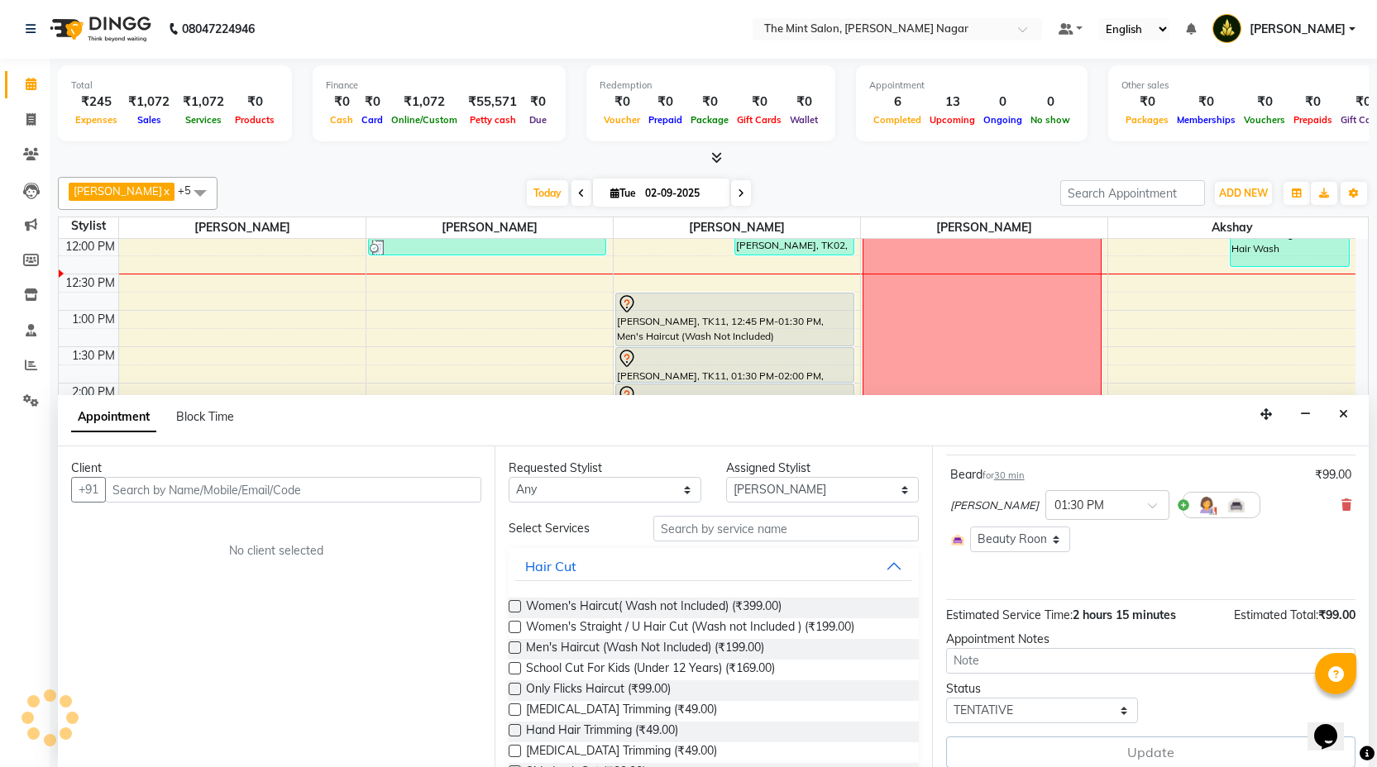
scroll to position [108, 0]
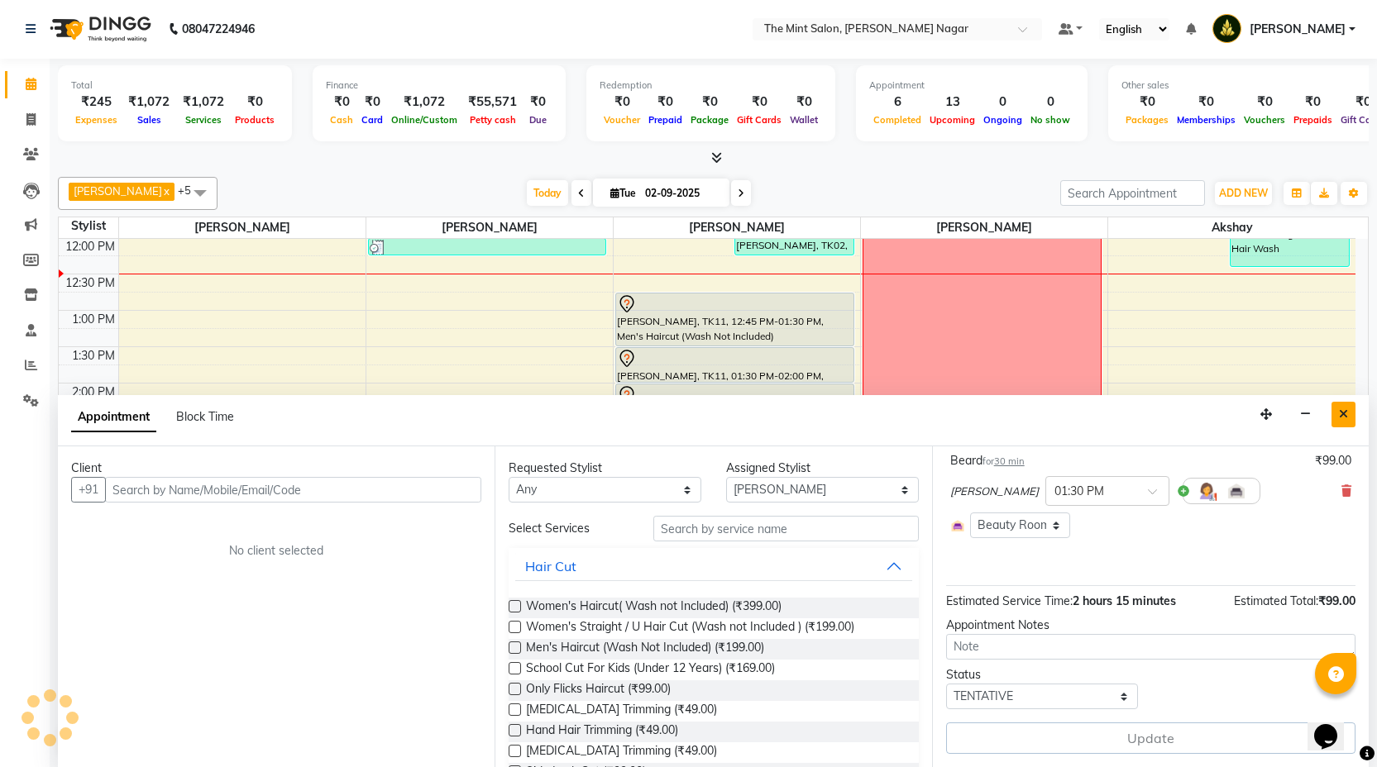
click at [1343, 409] on icon "Close" at bounding box center [1343, 415] width 9 height 12
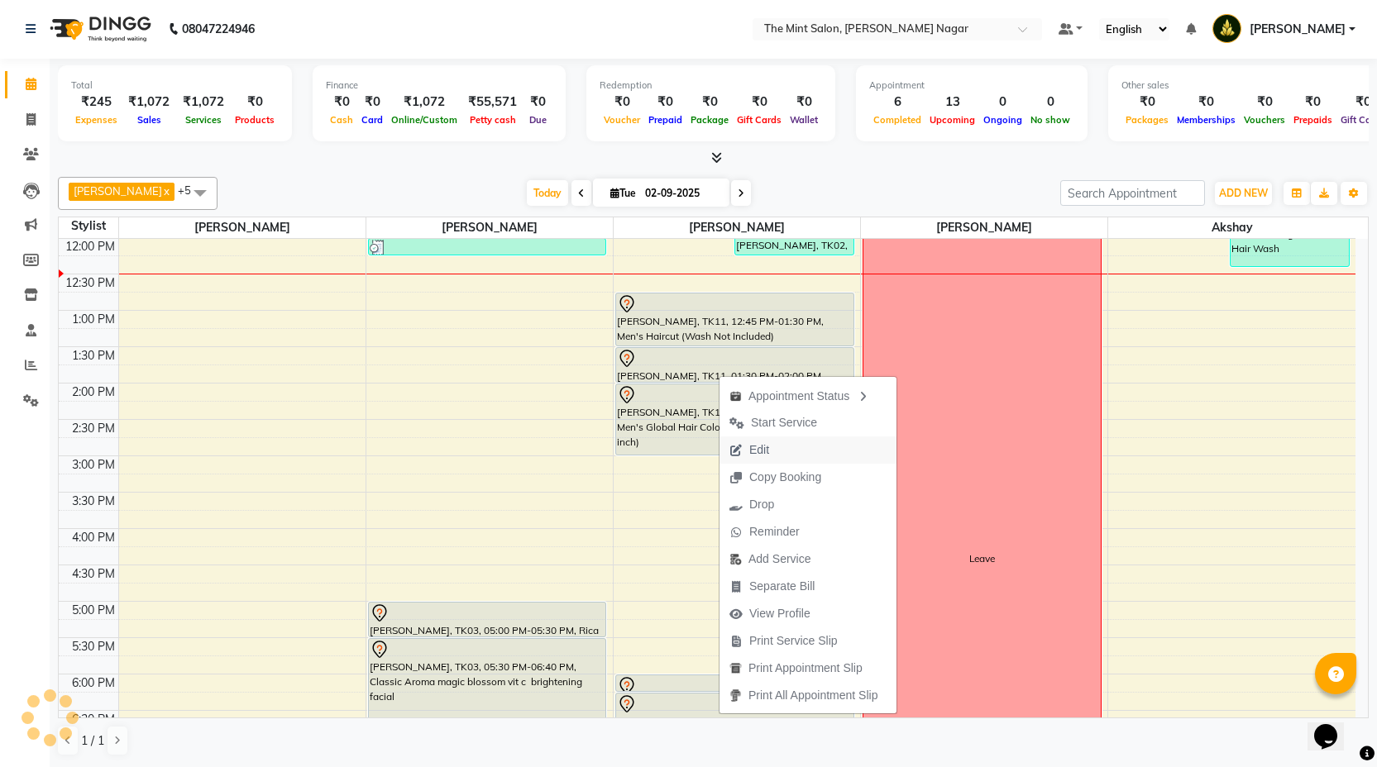
click at [751, 453] on span "Edit" at bounding box center [759, 450] width 20 height 17
select select "tentative"
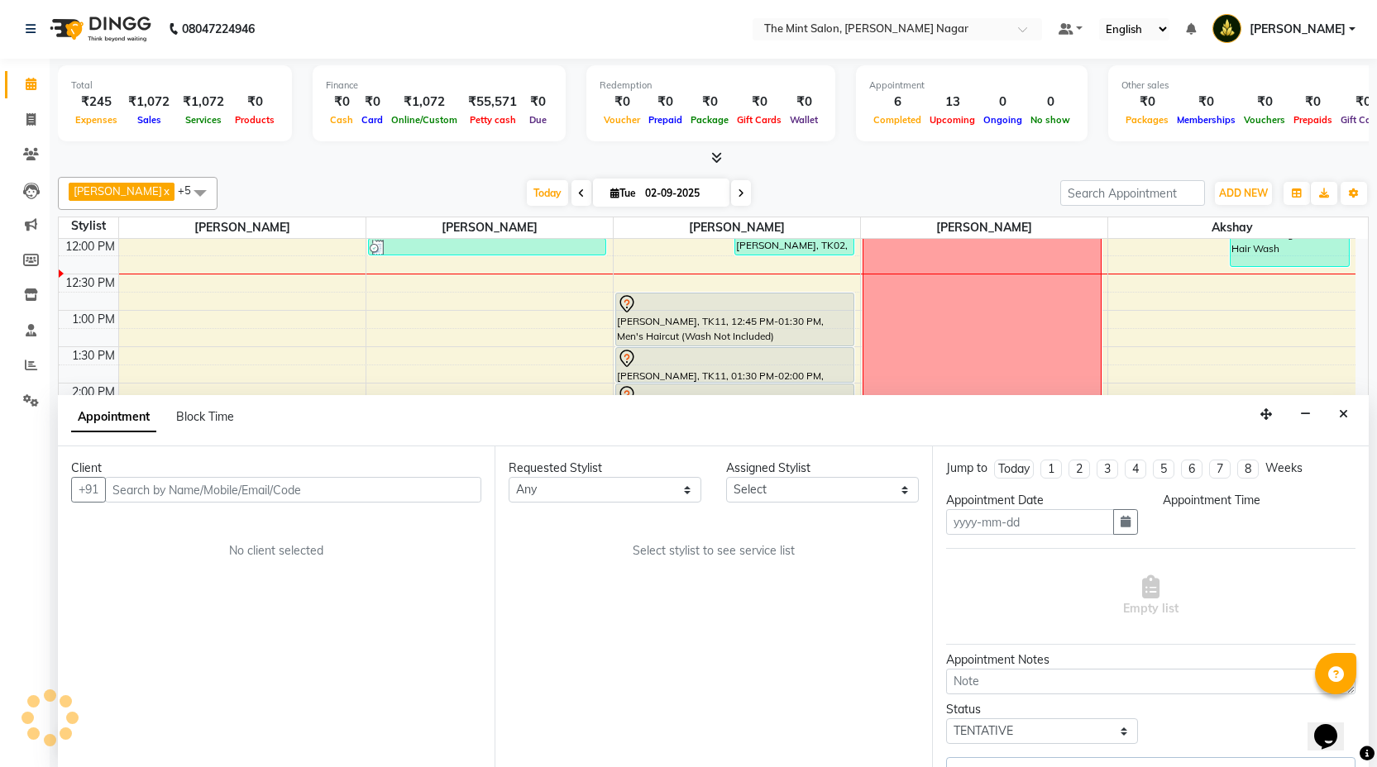
type input "02-09-2025"
select select "66078"
select select "765"
select select "3576"
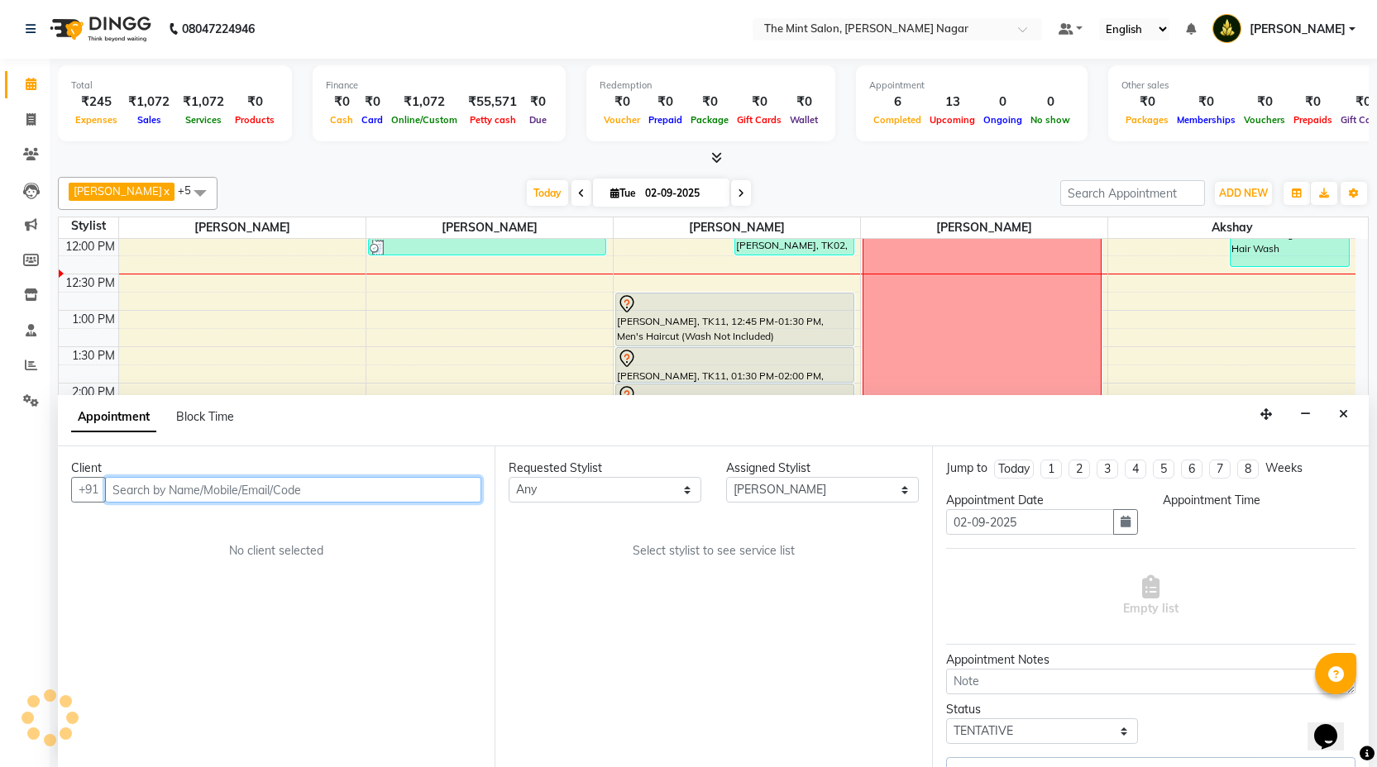
select select "3616"
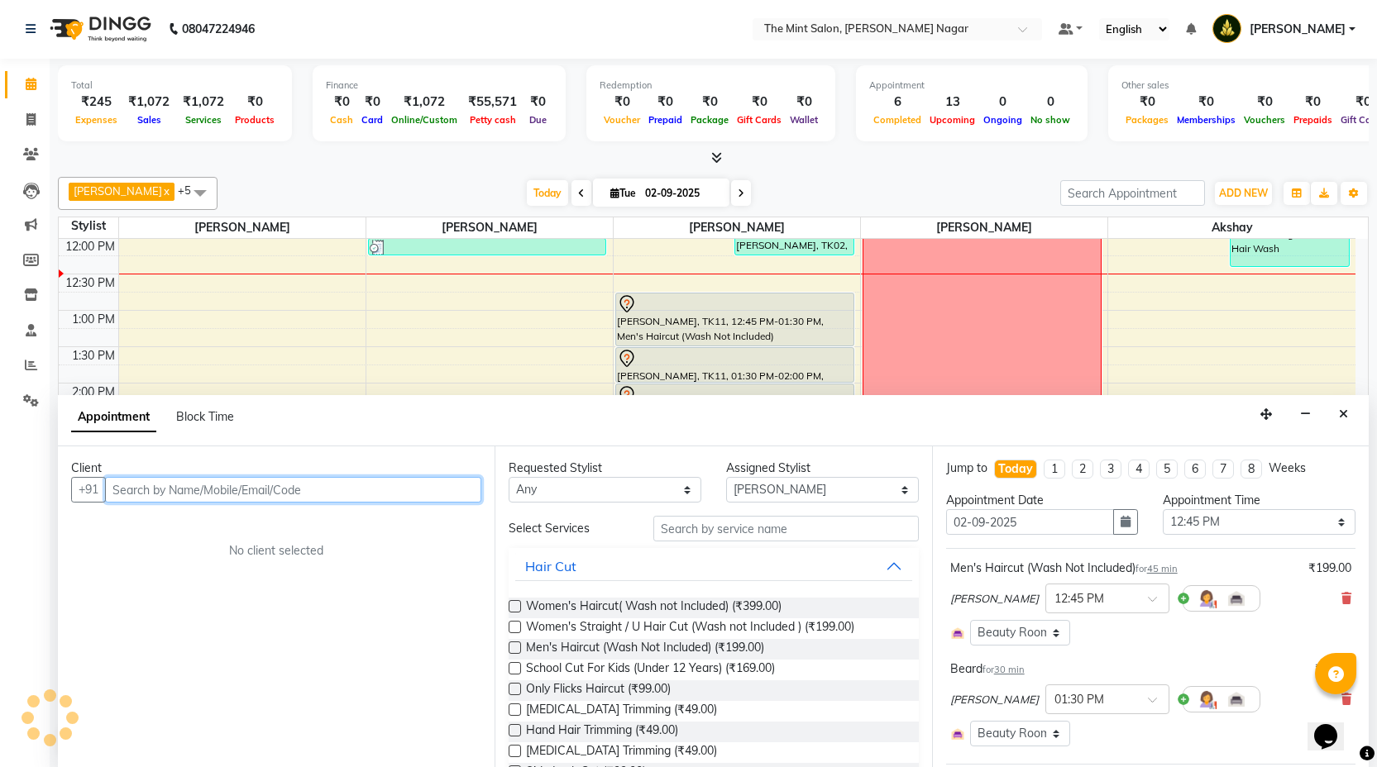
select select "3576"
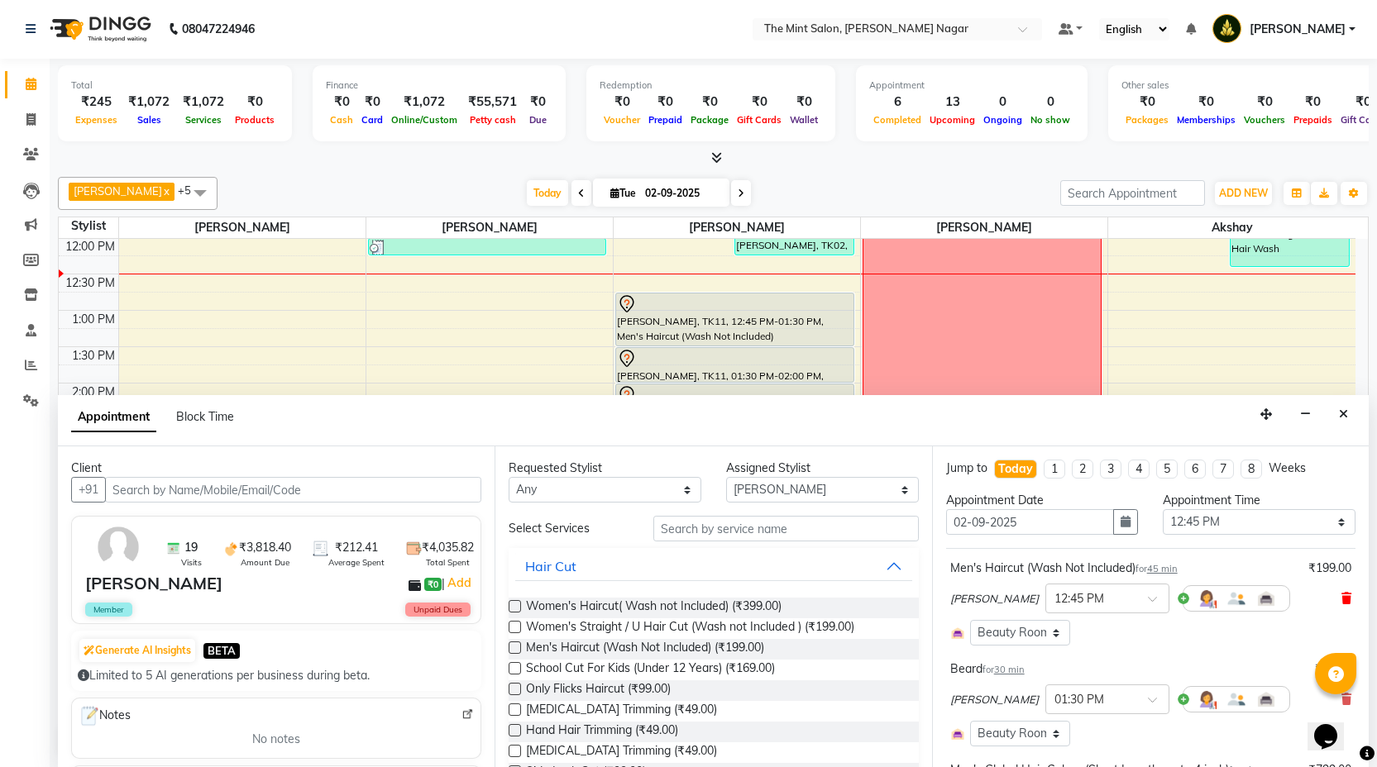
click at [1341, 601] on icon at bounding box center [1346, 599] width 10 height 12
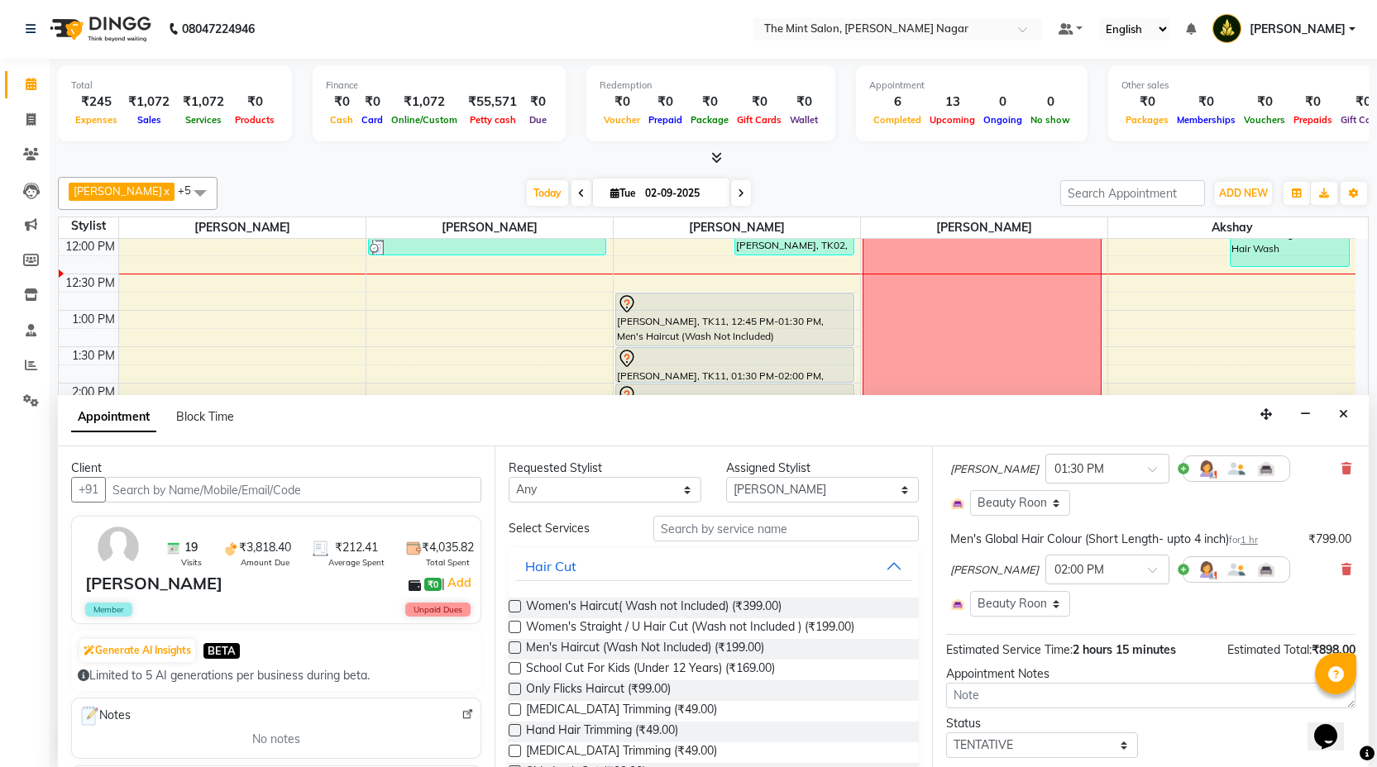
scroll to position [192, 0]
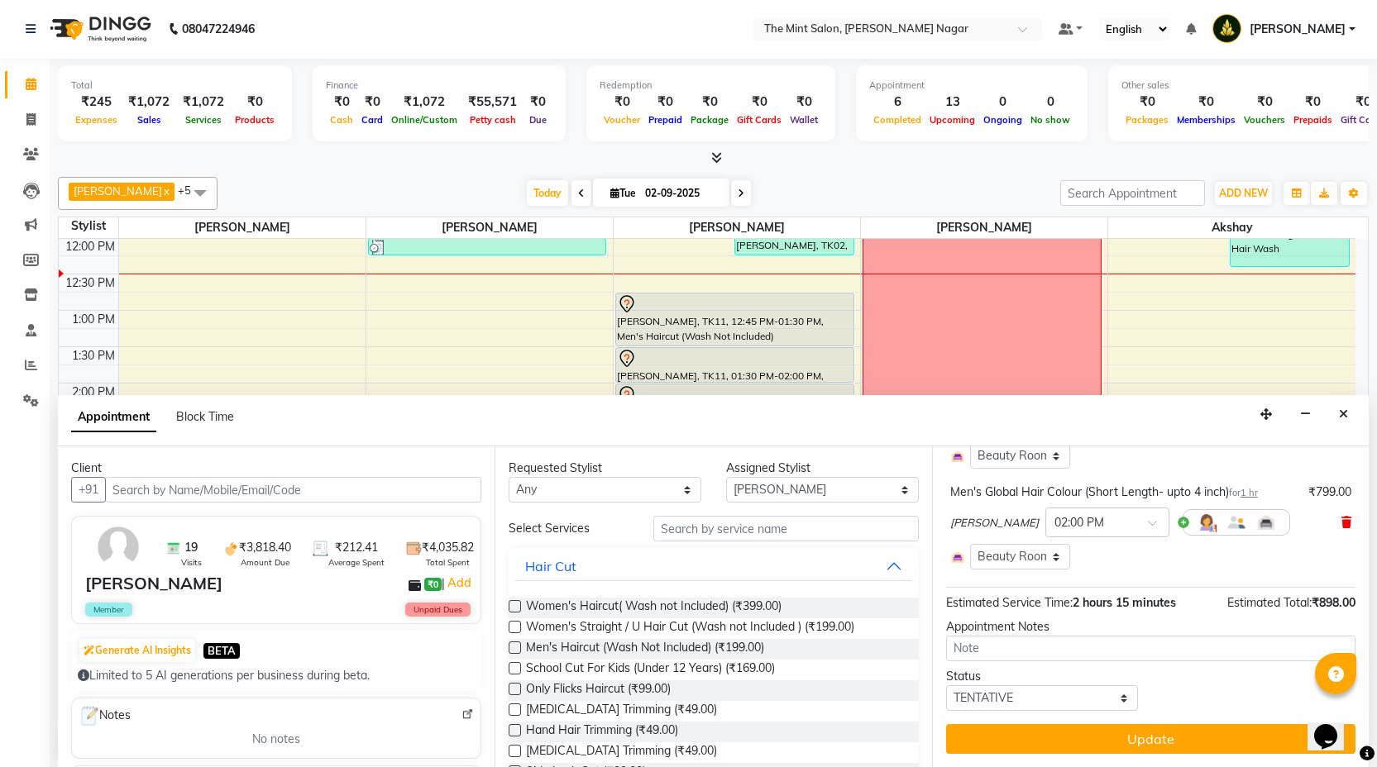
click at [1341, 520] on icon at bounding box center [1346, 523] width 10 height 12
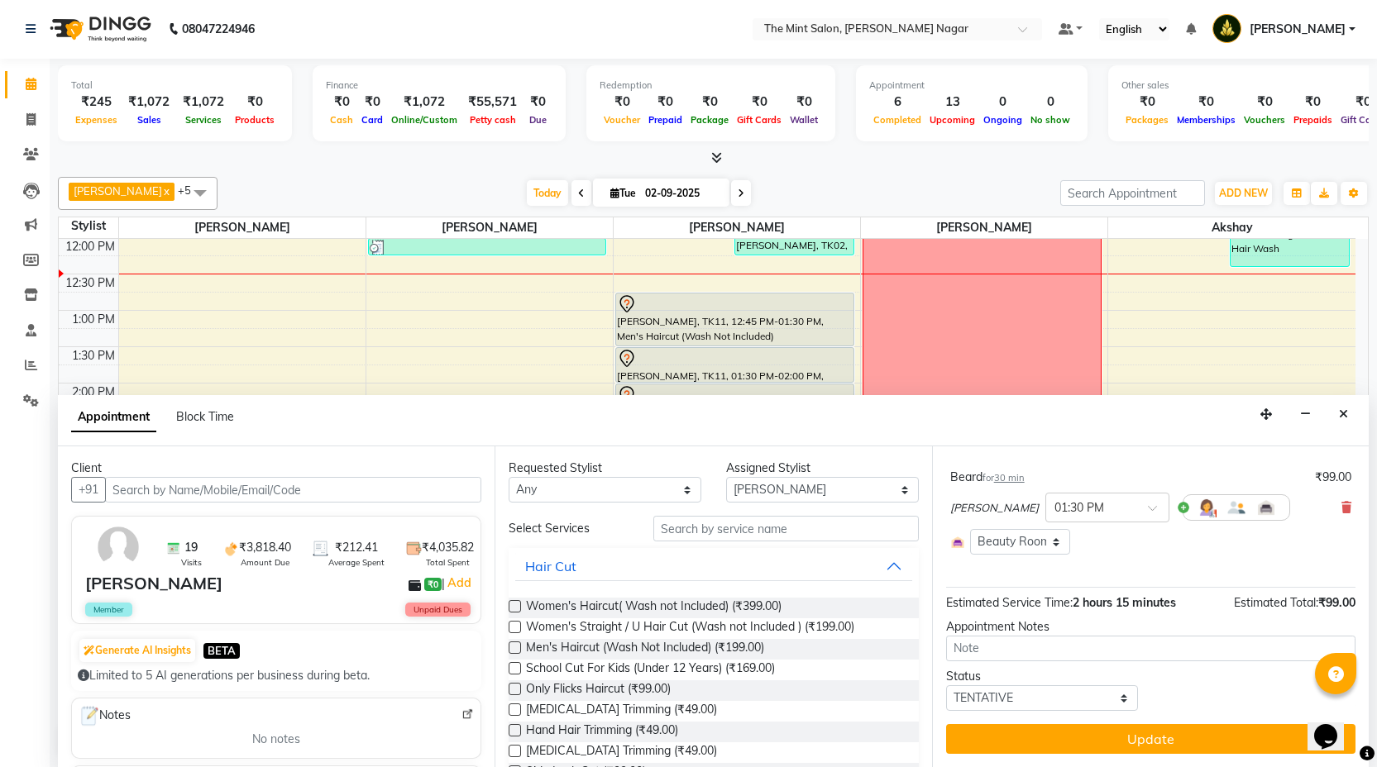
scroll to position [106, 0]
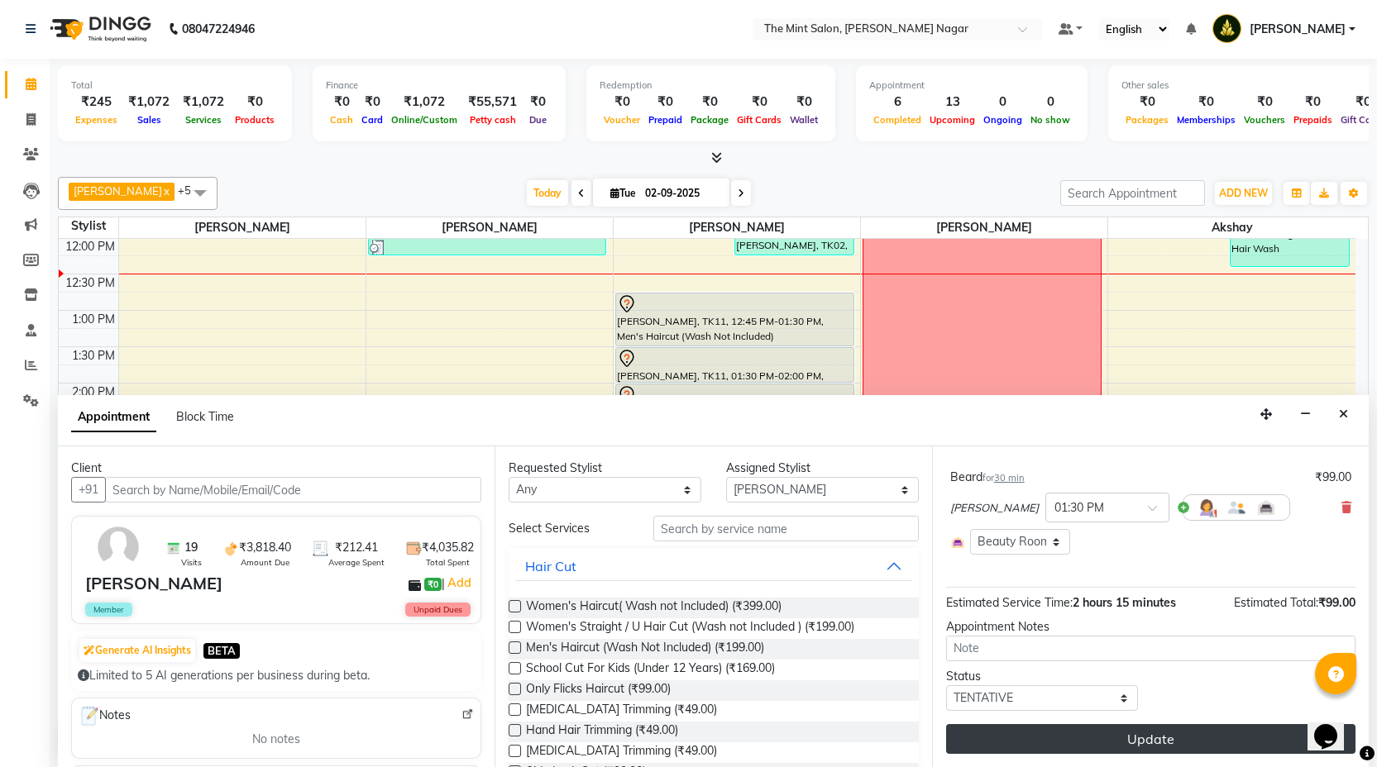
click at [1112, 741] on button "Update" at bounding box center [1150, 739] width 409 height 30
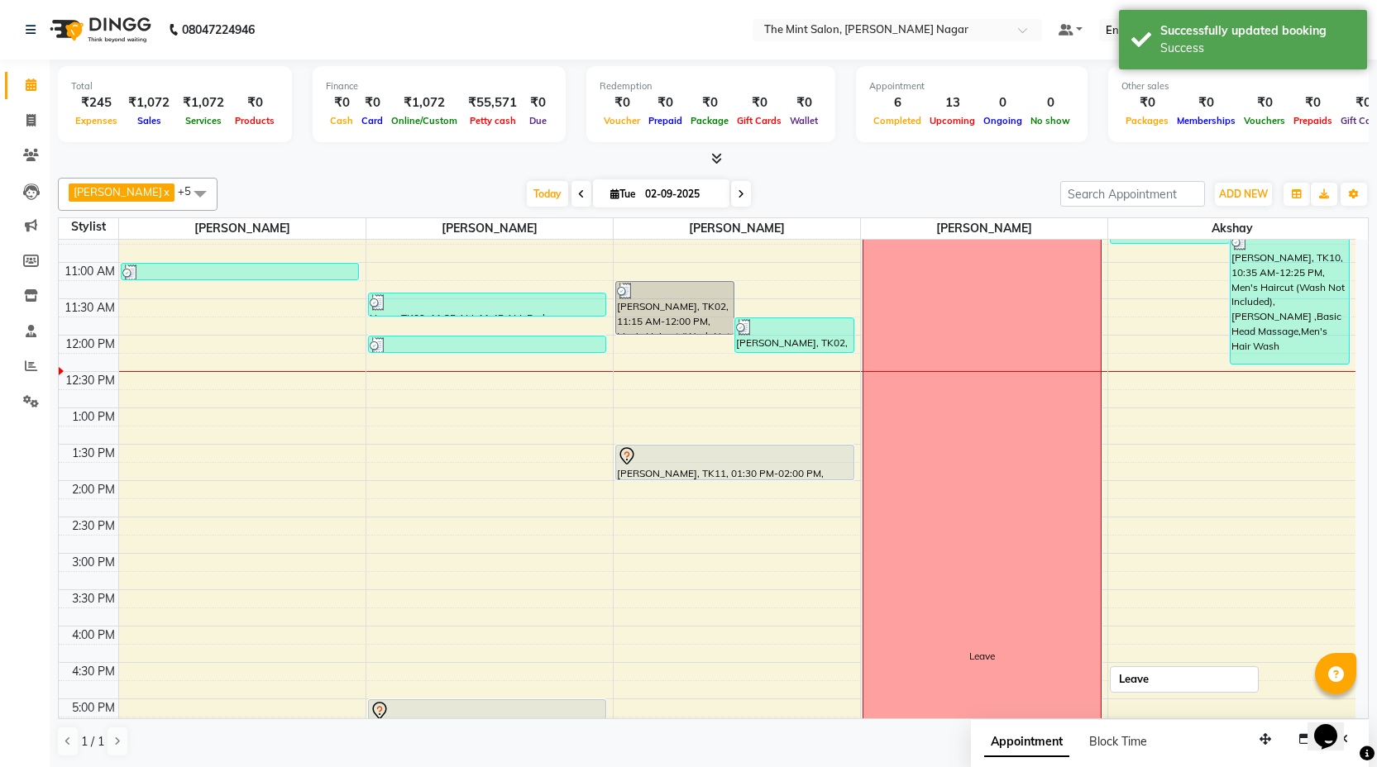
scroll to position [100, 0]
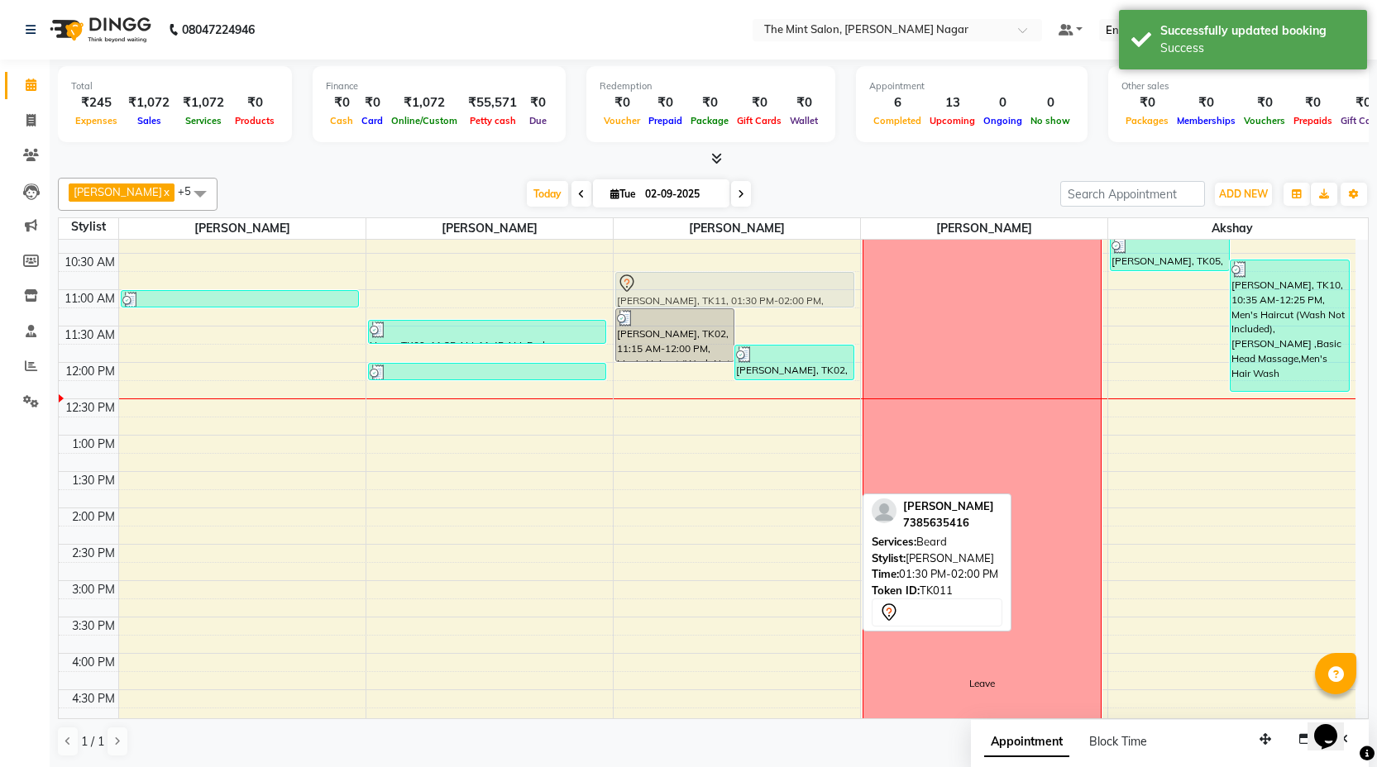
drag, startPoint x: 688, startPoint y: 476, endPoint x: 685, endPoint y: 264, distance: 211.7
click at [685, 264] on div "Amit Uttarwar, TK02, 11:15 AM-12:00 PM, Men's Haircut (Wash Not Included) Amit …" at bounding box center [737, 690] width 246 height 1091
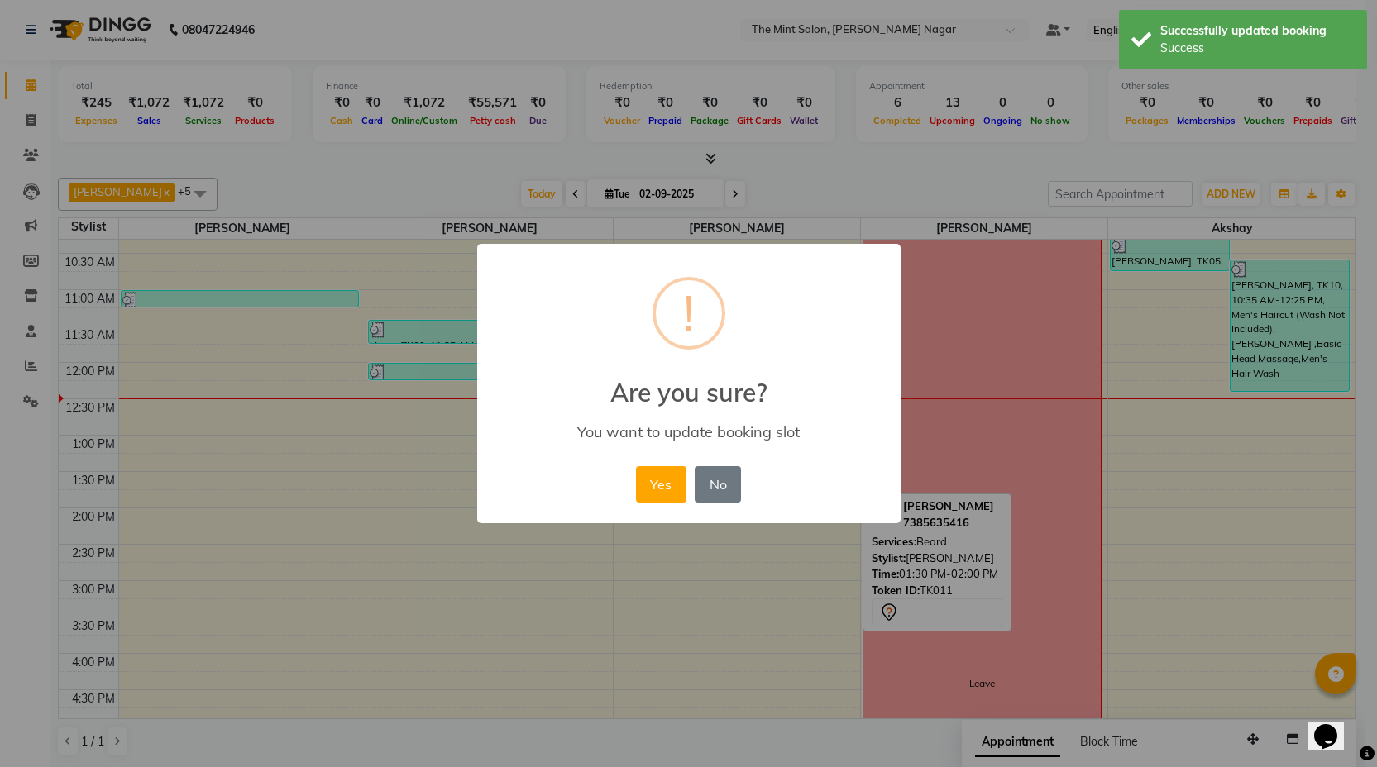
scroll to position [92, 0]
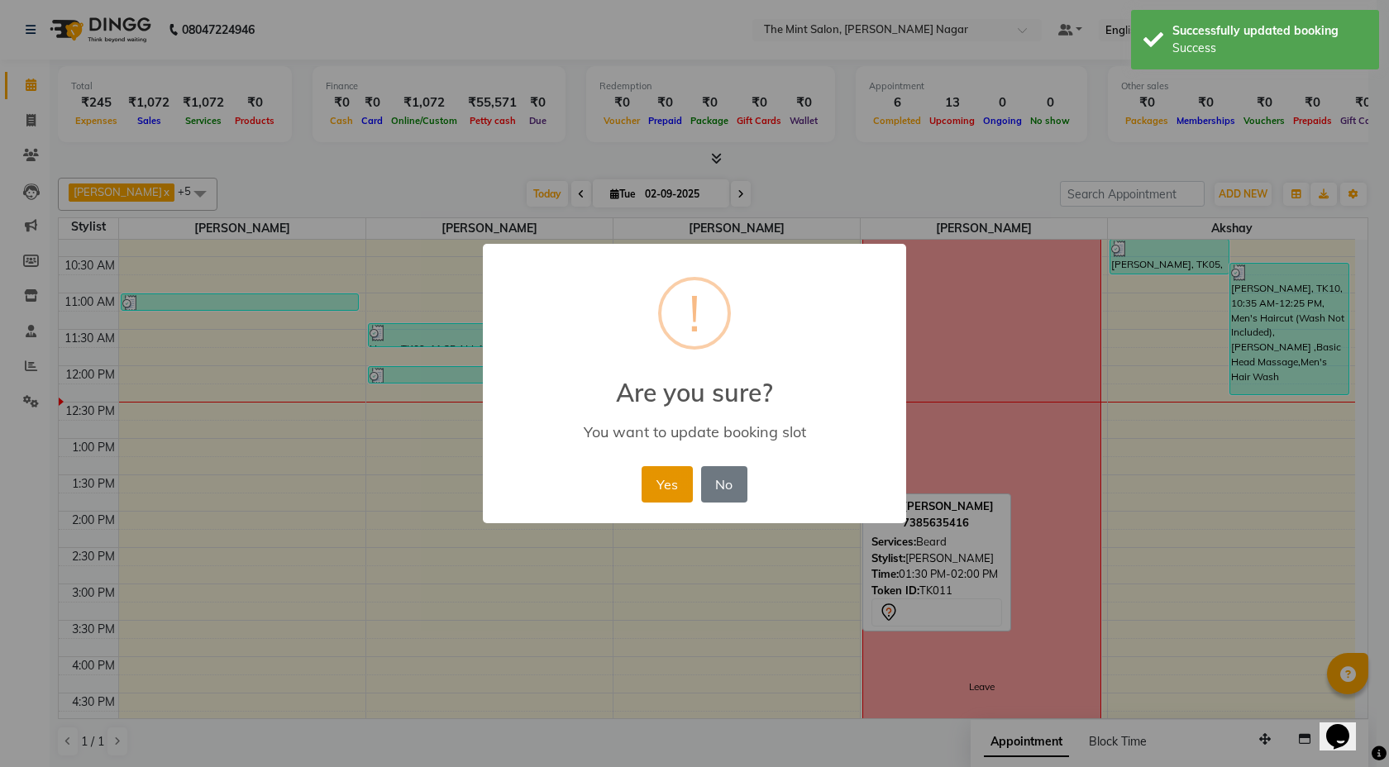
click at [672, 485] on button "Yes" at bounding box center [667, 484] width 50 height 36
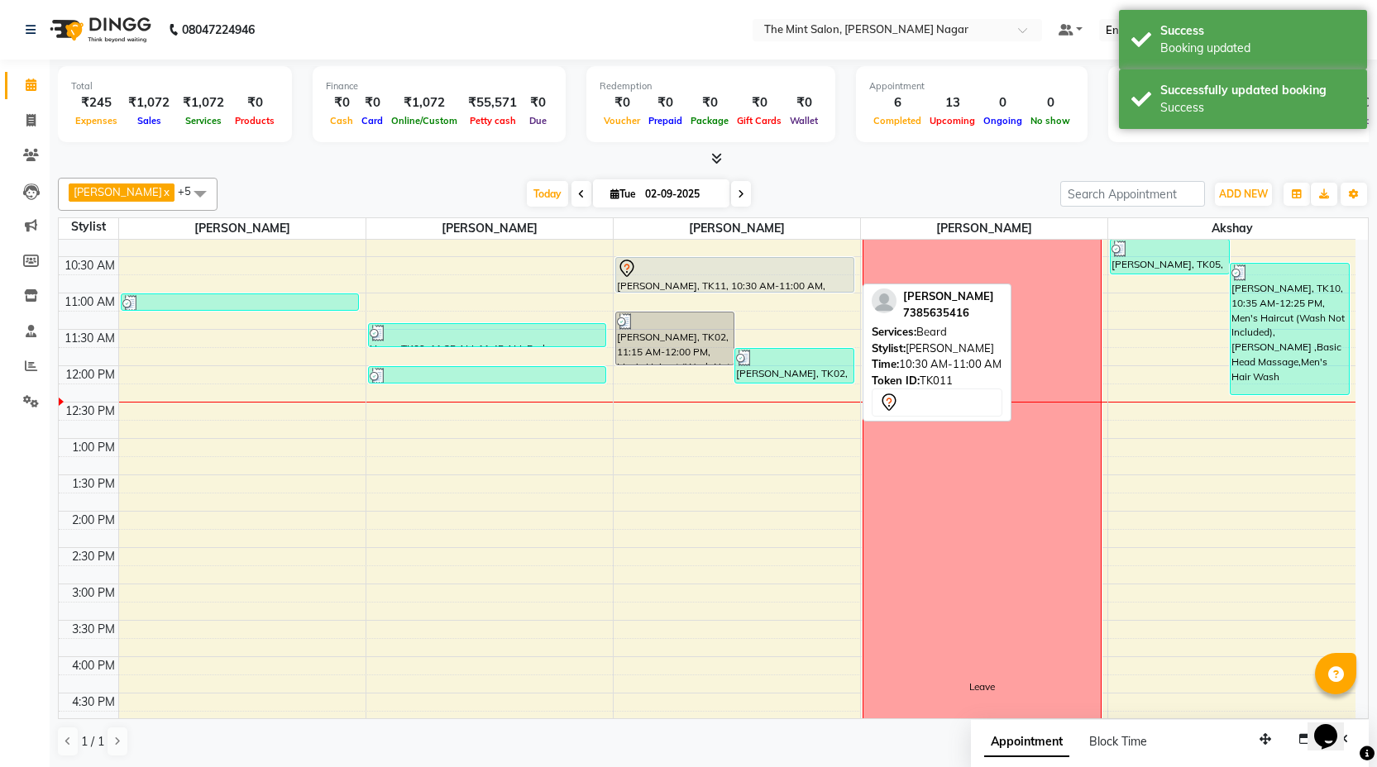
click at [717, 273] on div at bounding box center [735, 269] width 236 height 20
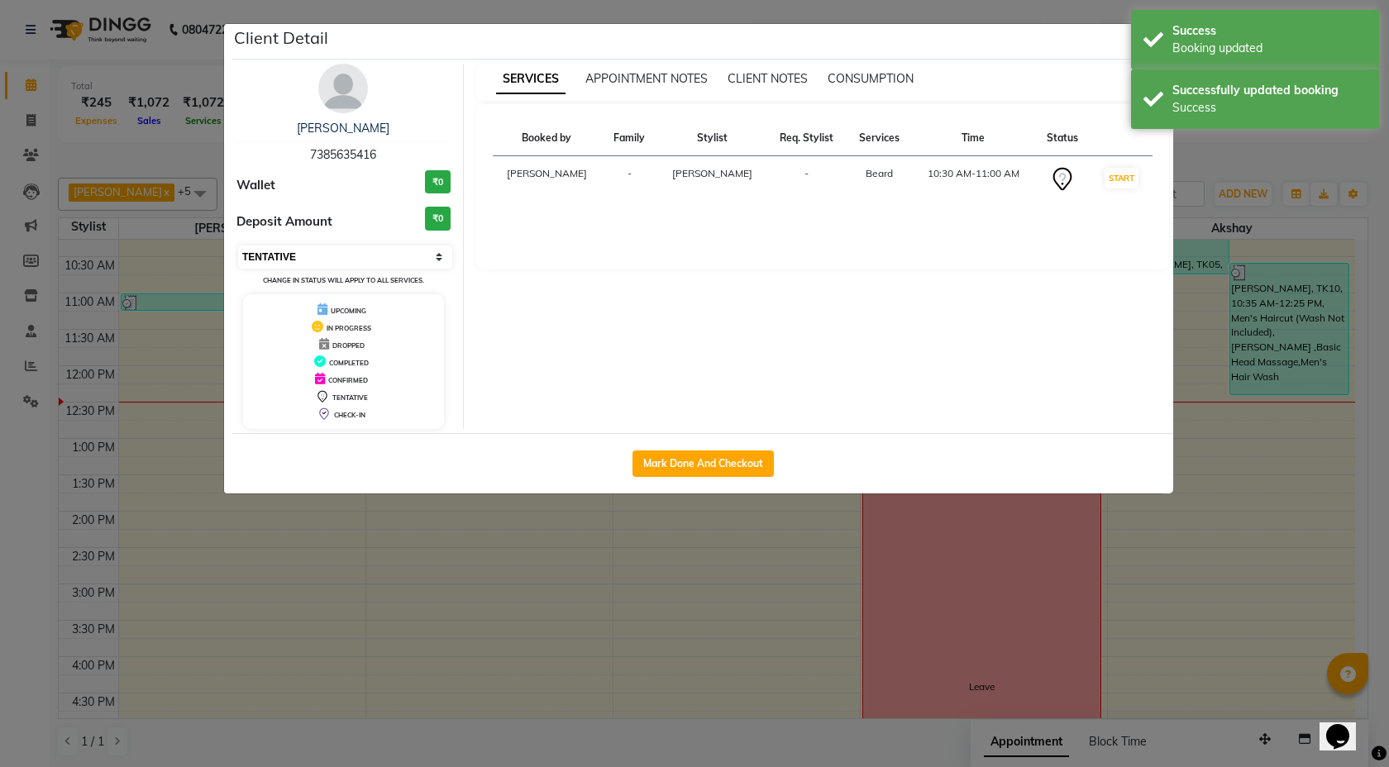
click at [441, 256] on select "Select IN SERVICE CONFIRMED TENTATIVE CHECK IN MARK DONE DROPPED UPCOMING" at bounding box center [345, 257] width 214 height 23
select select "2"
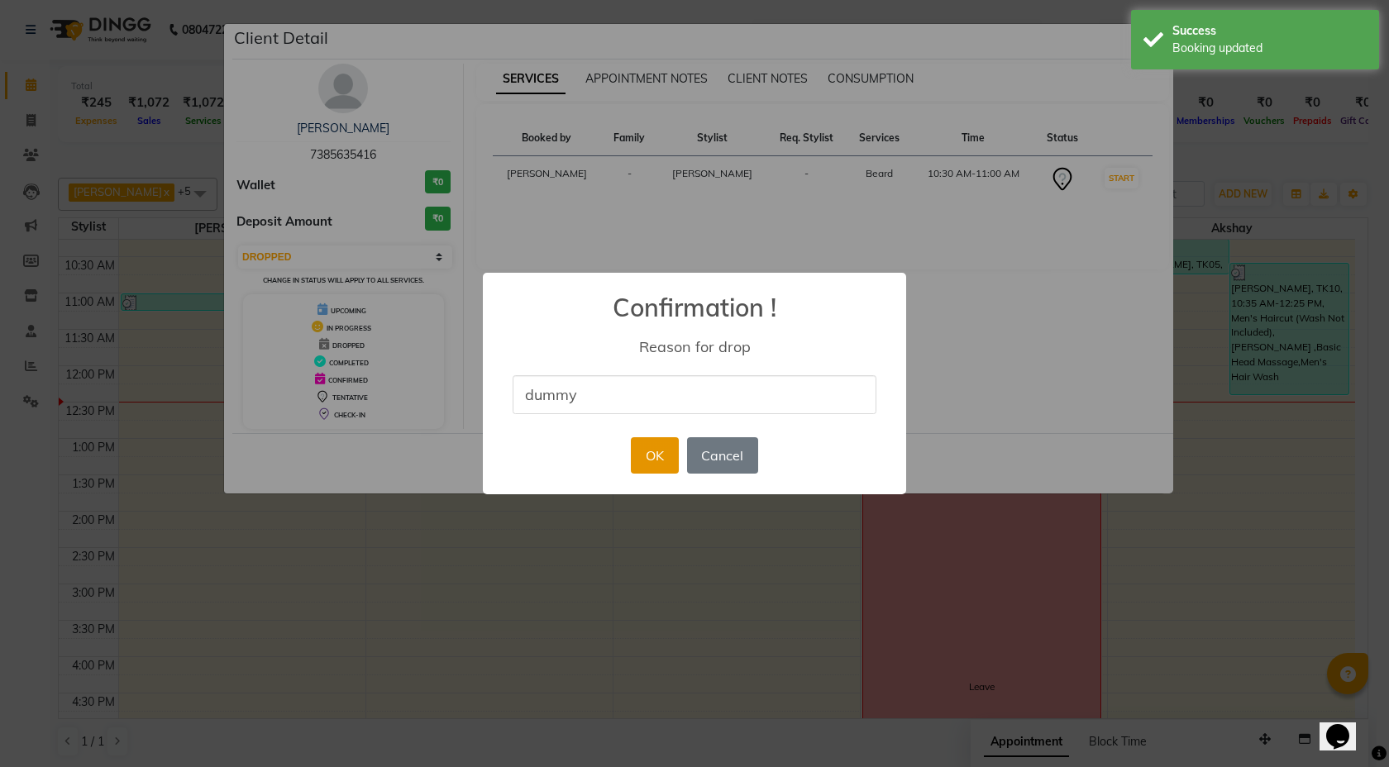
type input "dummy"
click at [647, 442] on button "OK" at bounding box center [654, 455] width 47 height 36
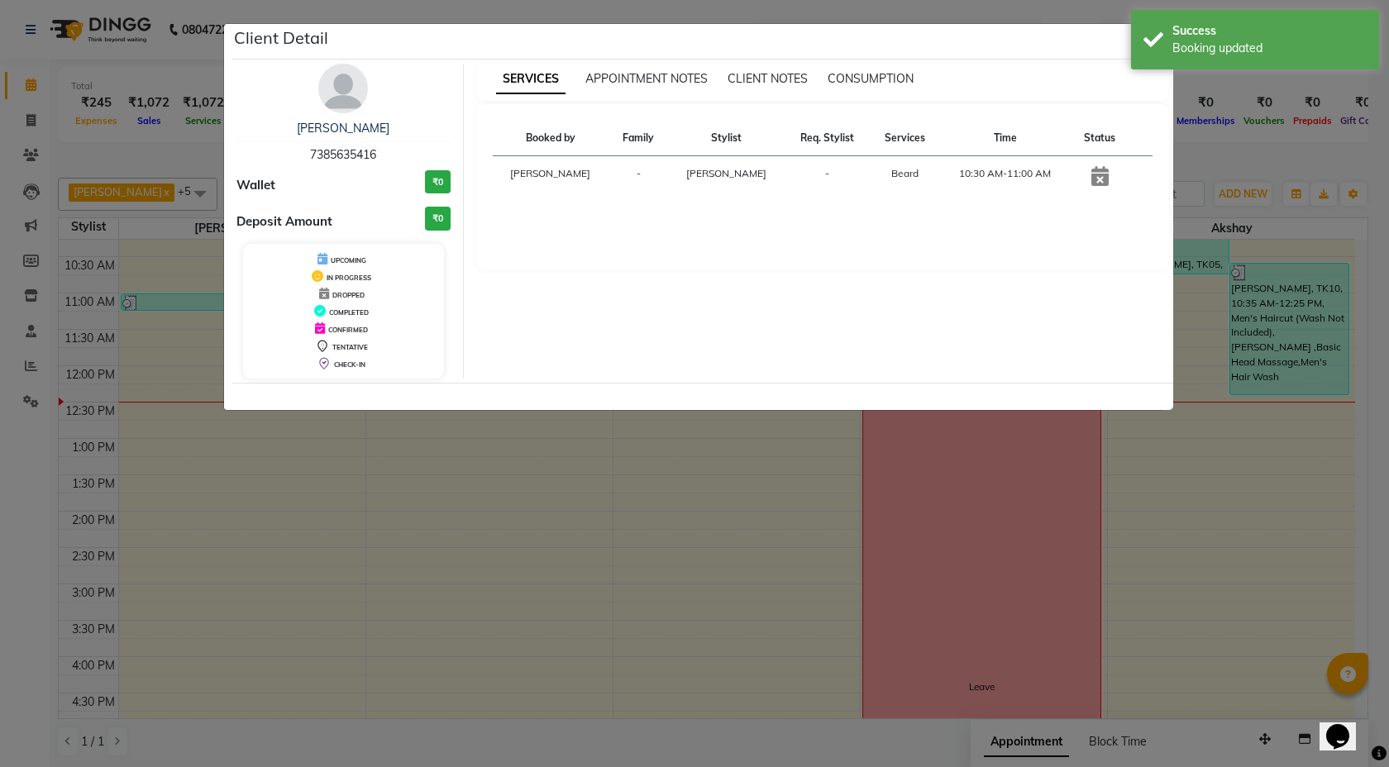
click at [1189, 439] on ngb-modal-window "Client Detail Dhiraj Mirajkar 7385635416 Wallet ₹0 Deposit Amount ₹0 UPCOMING I…" at bounding box center [694, 383] width 1389 height 767
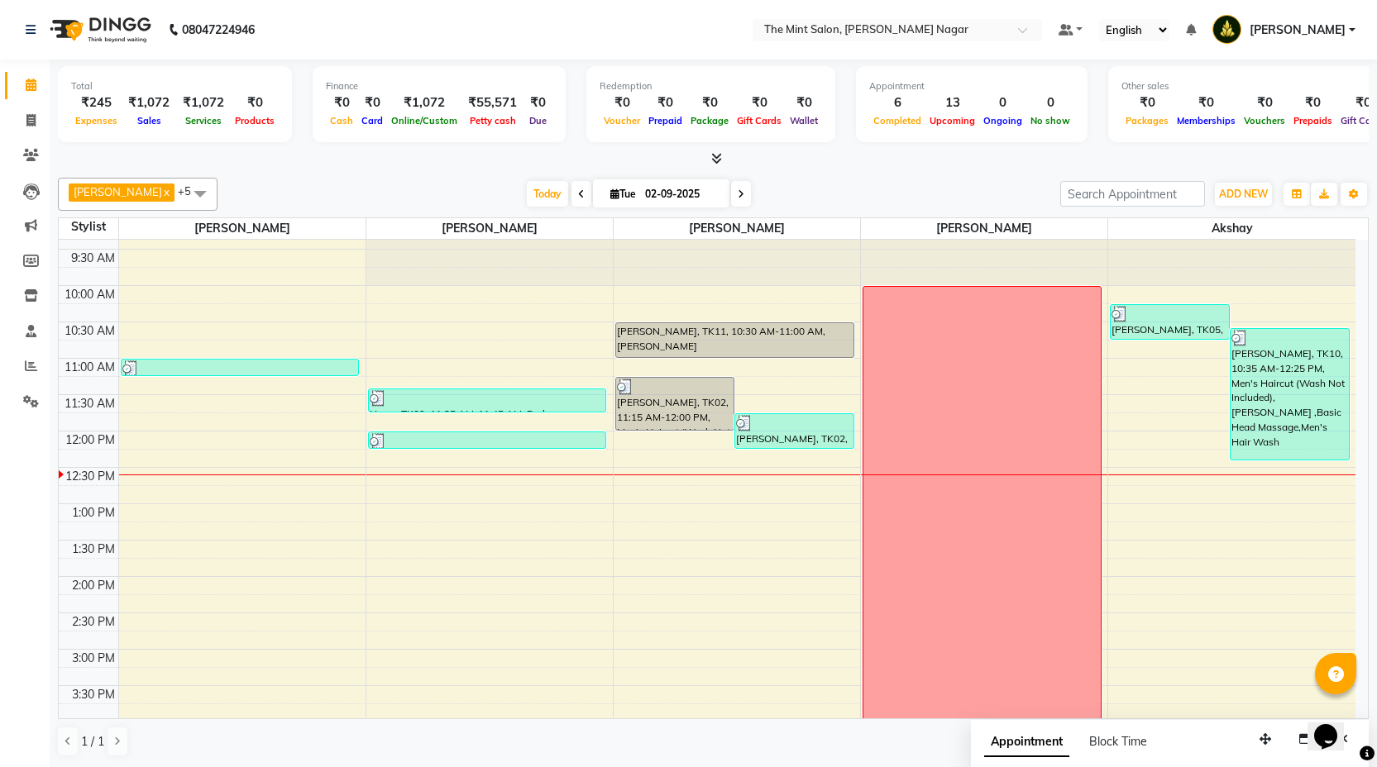
scroll to position [0, 0]
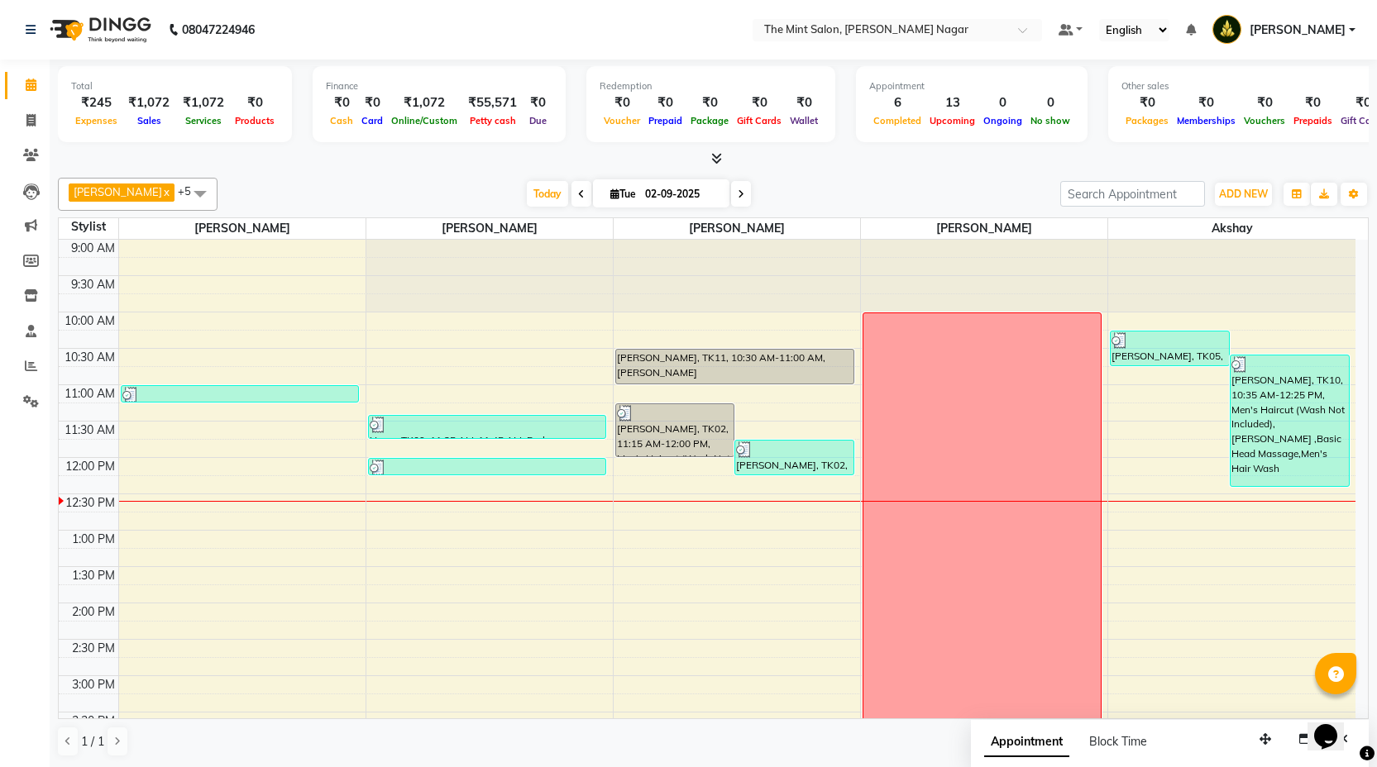
click at [667, 196] on input "02-09-2025" at bounding box center [681, 194] width 83 height 25
select select "9"
select select "2025"
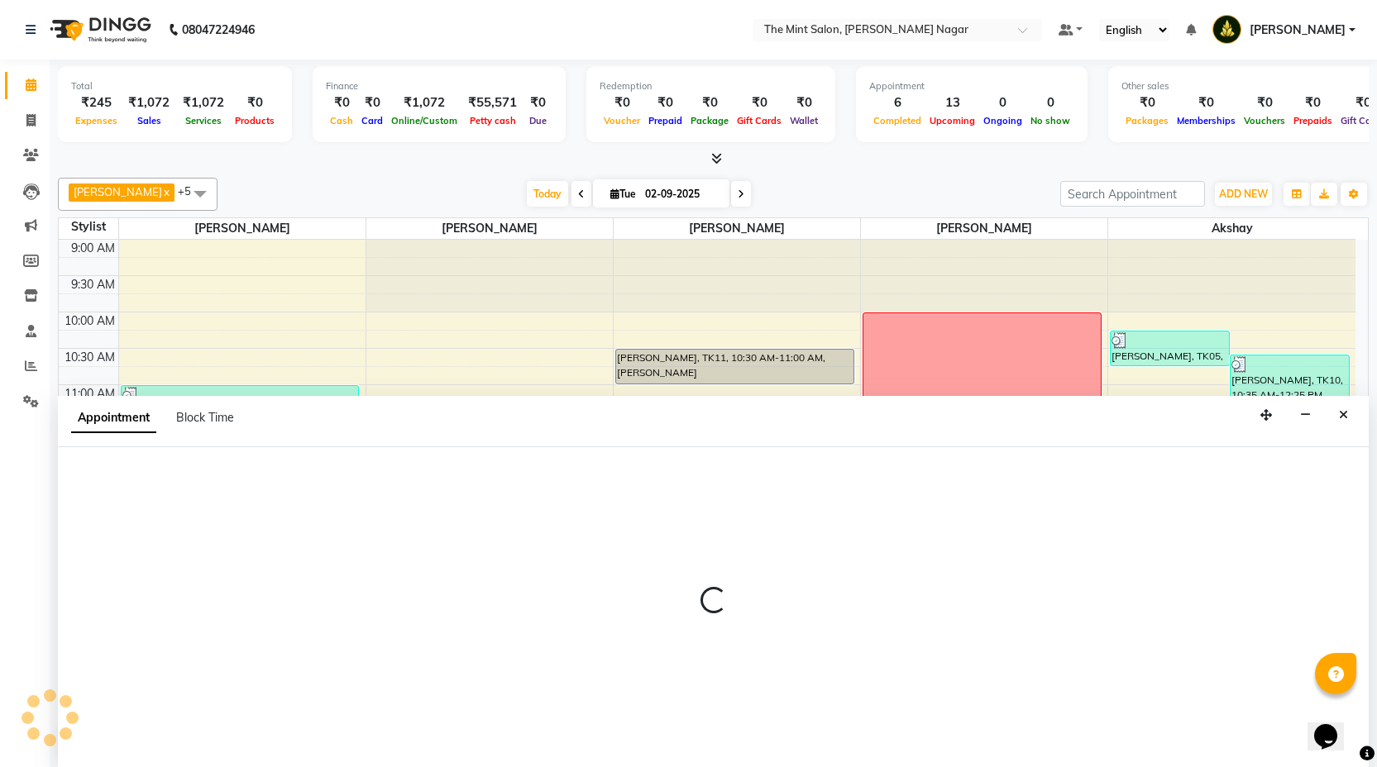
select select "66078"
select select "tentative"
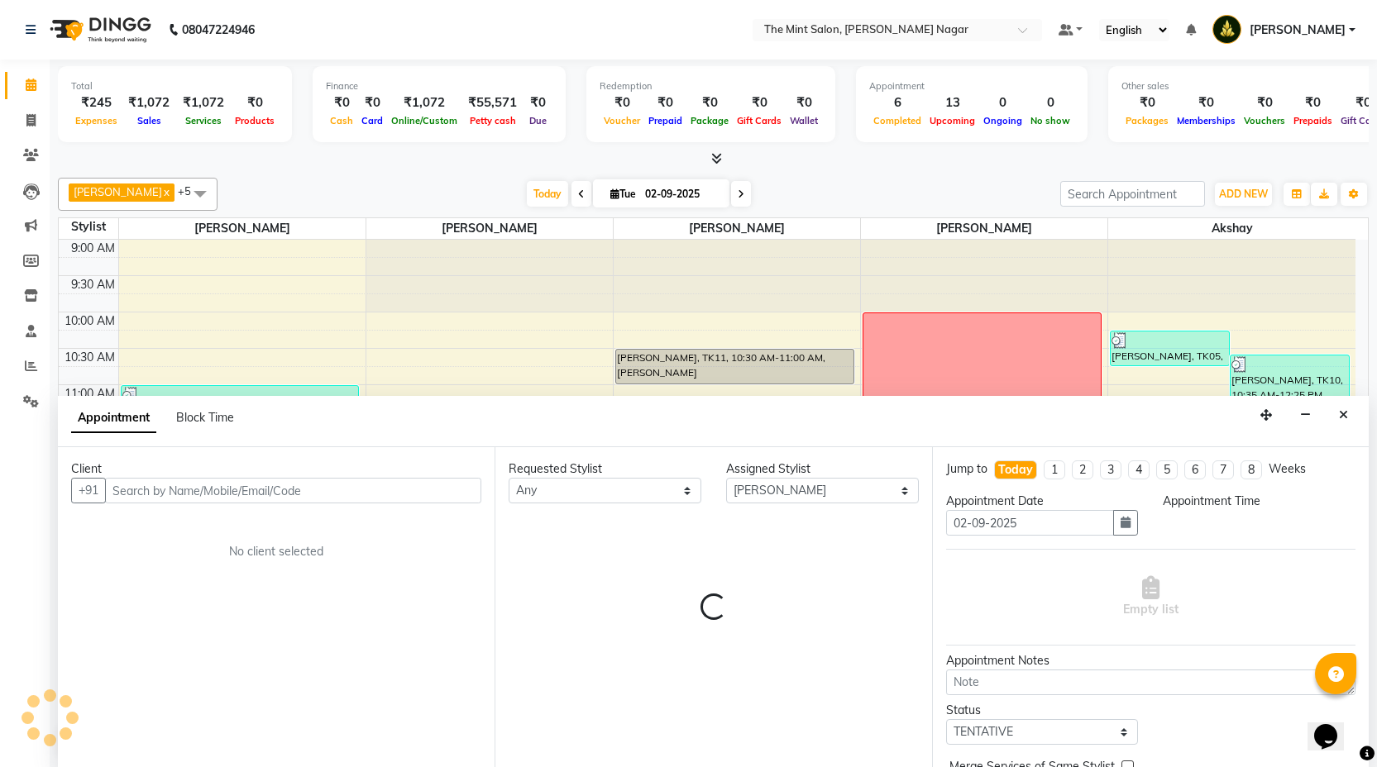
scroll to position [1, 0]
select select "780"
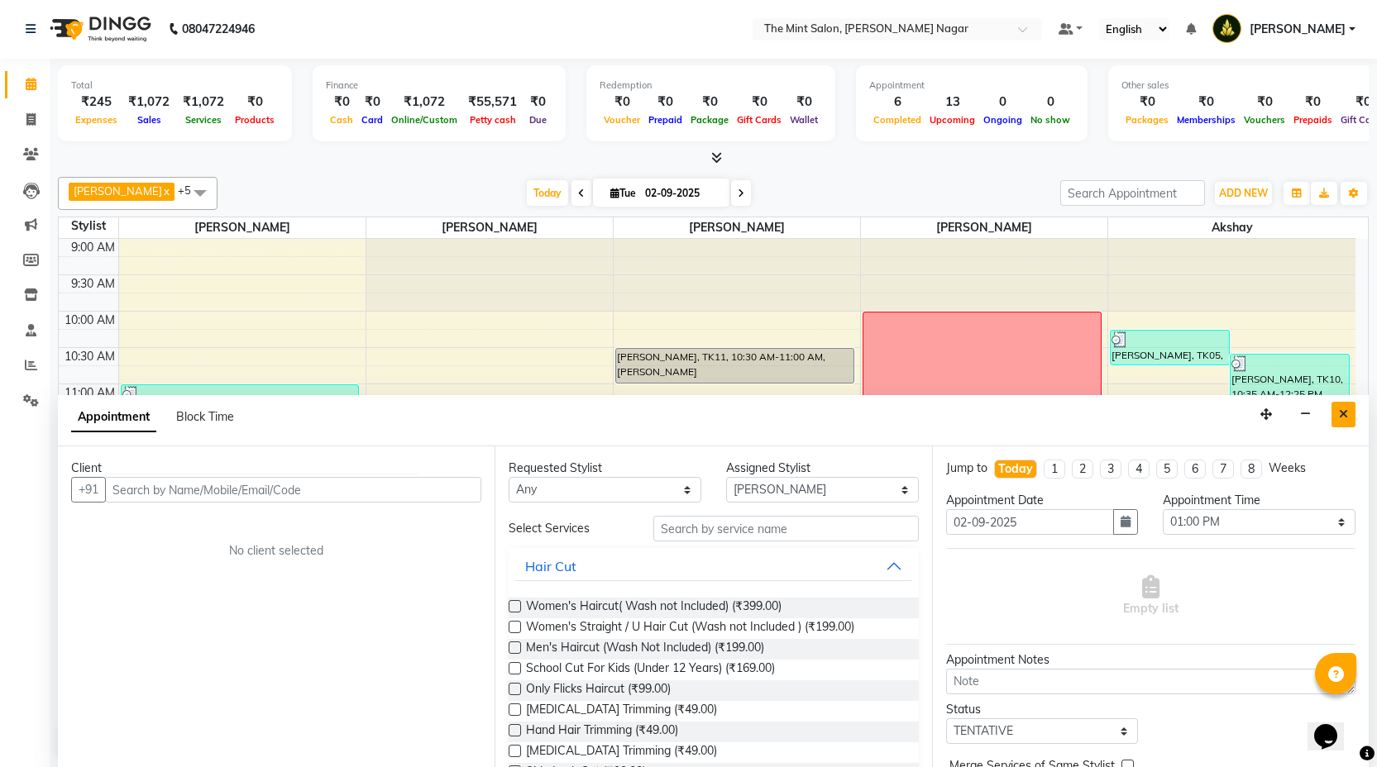
click at [1344, 413] on icon "Close" at bounding box center [1343, 415] width 9 height 12
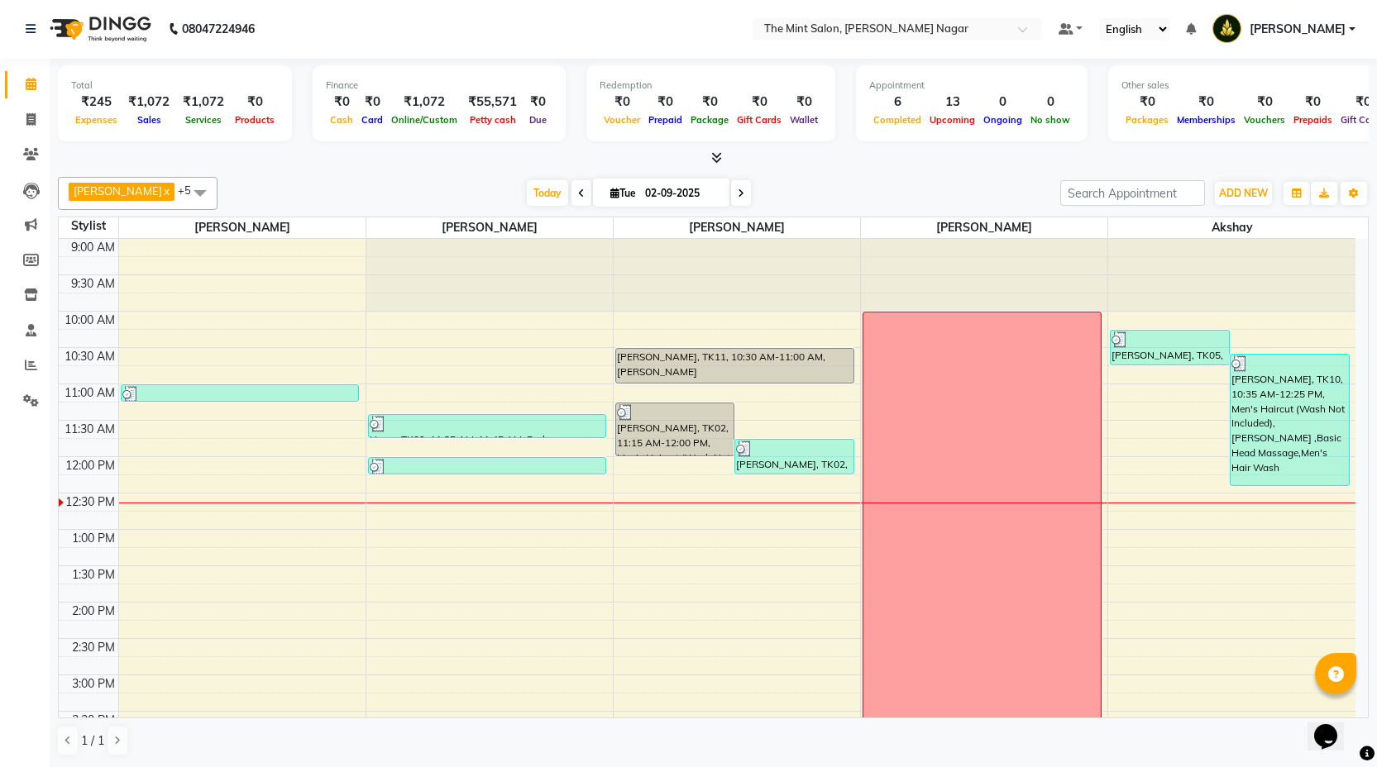
click at [627, 197] on span "Tue" at bounding box center [623, 193] width 34 height 12
select select "9"
select select "2025"
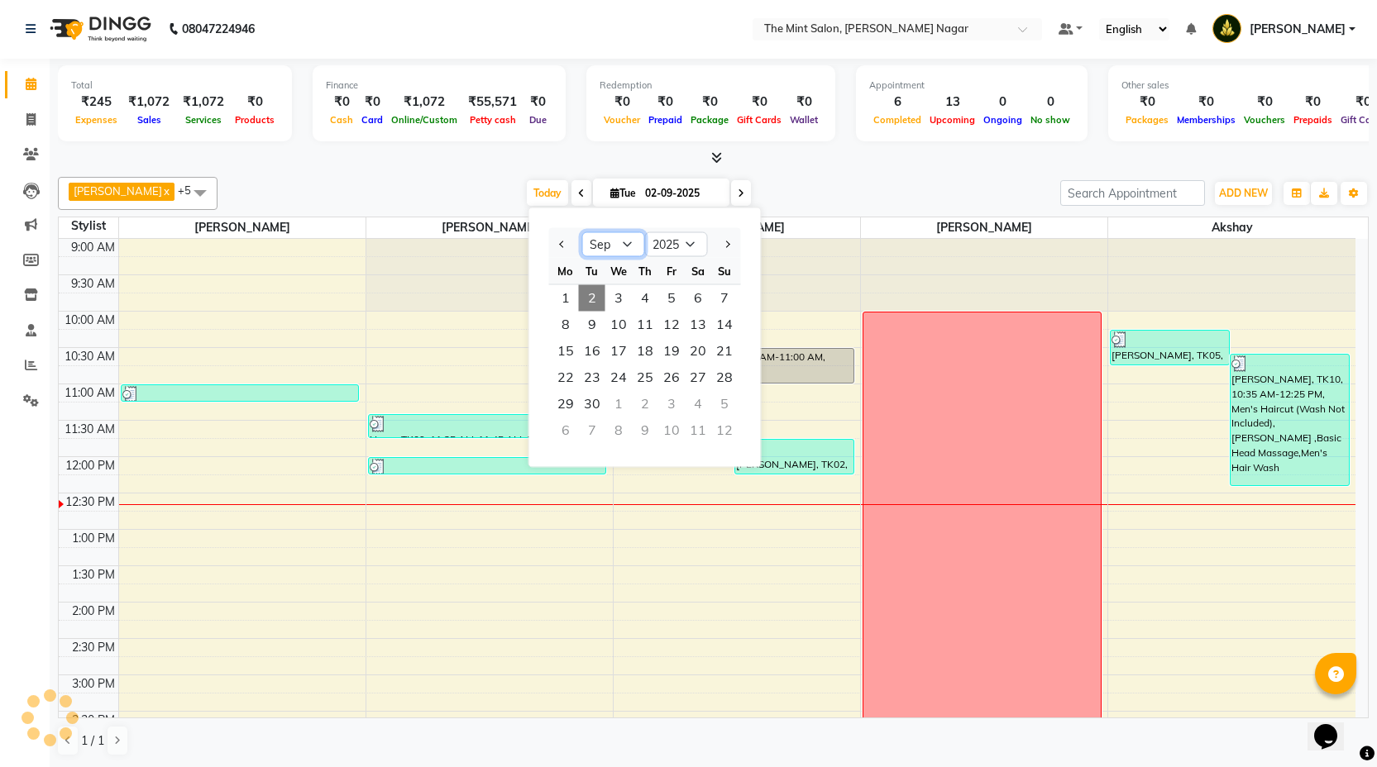
click at [624, 241] on select "Jan Feb Mar Apr May Jun Jul Aug Sep Oct Nov Dec" at bounding box center [613, 244] width 63 height 25
click at [571, 188] on span at bounding box center [581, 193] width 20 height 26
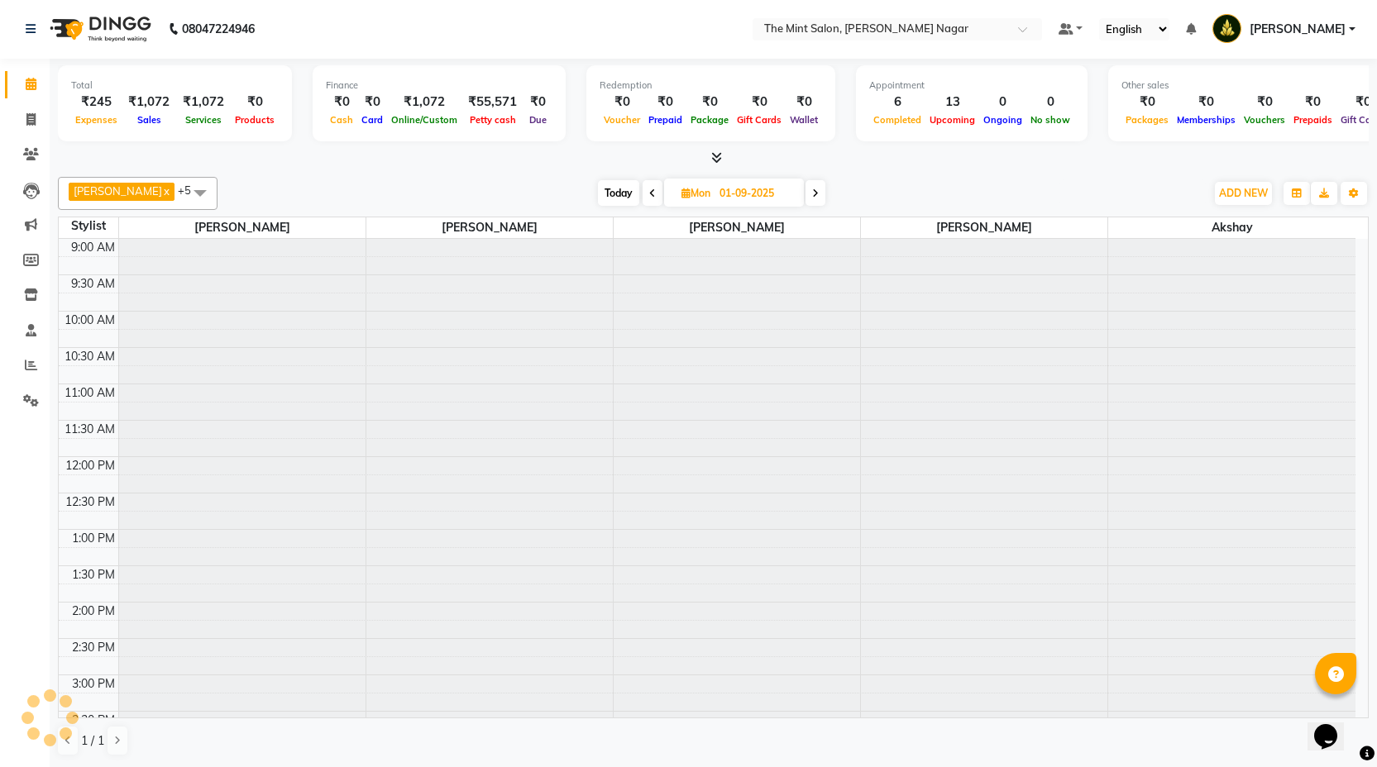
scroll to position [219, 0]
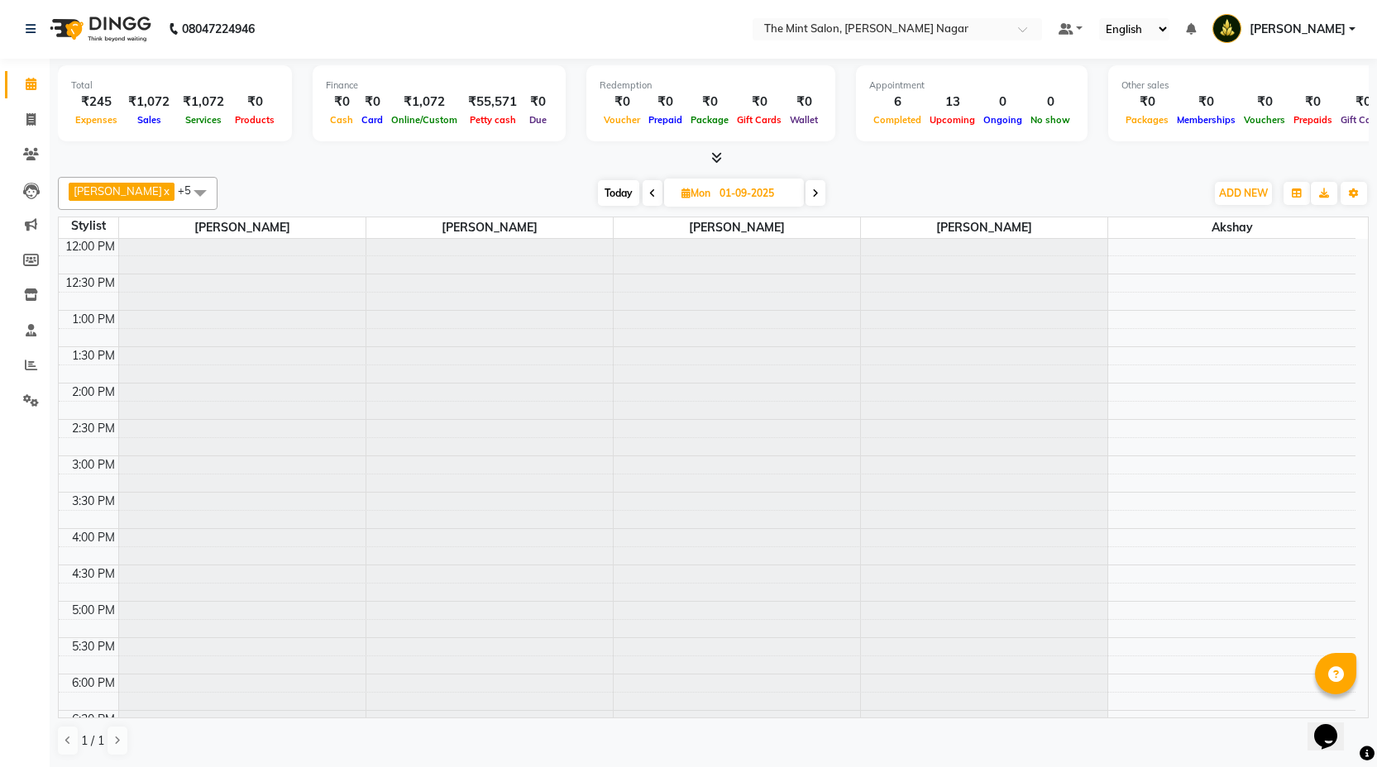
click at [643, 187] on span at bounding box center [653, 193] width 20 height 26
type input "31-08-2025"
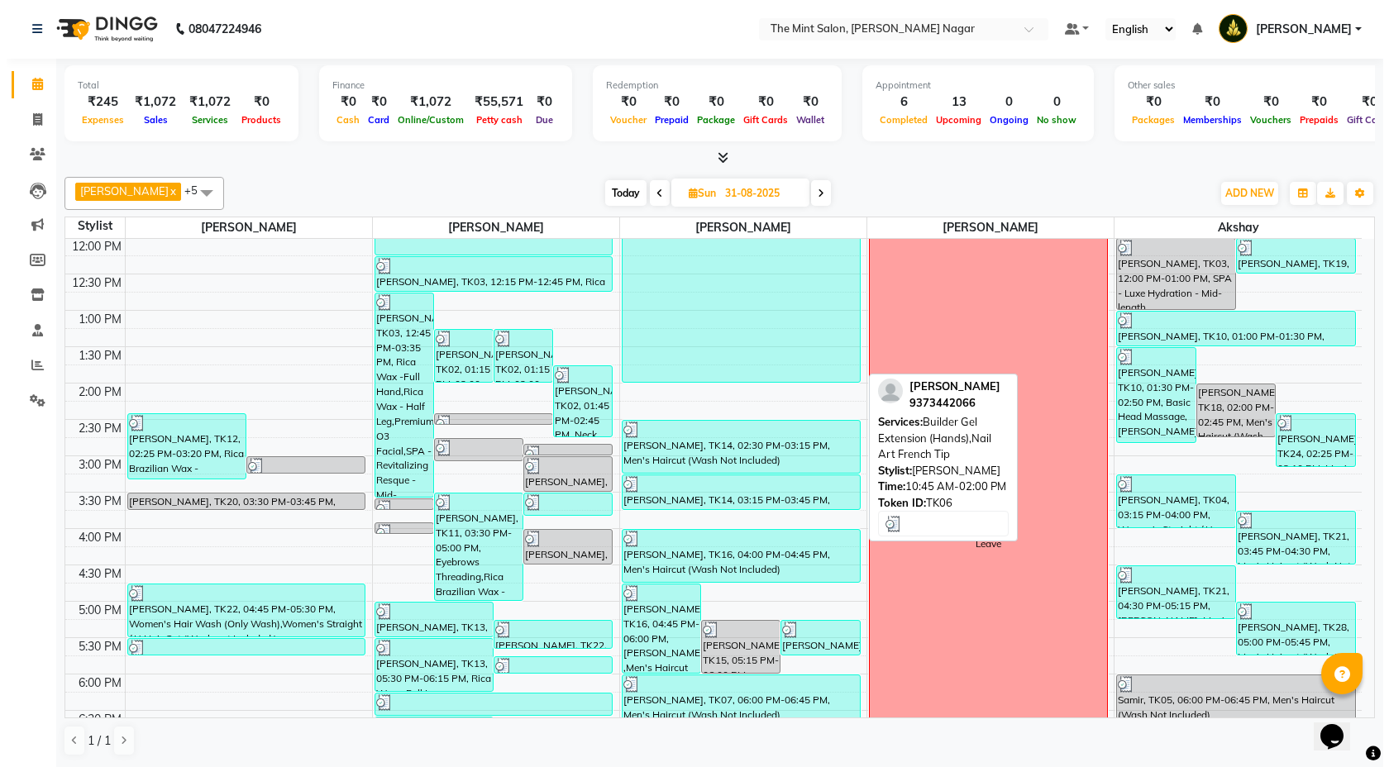
scroll to position [0, 0]
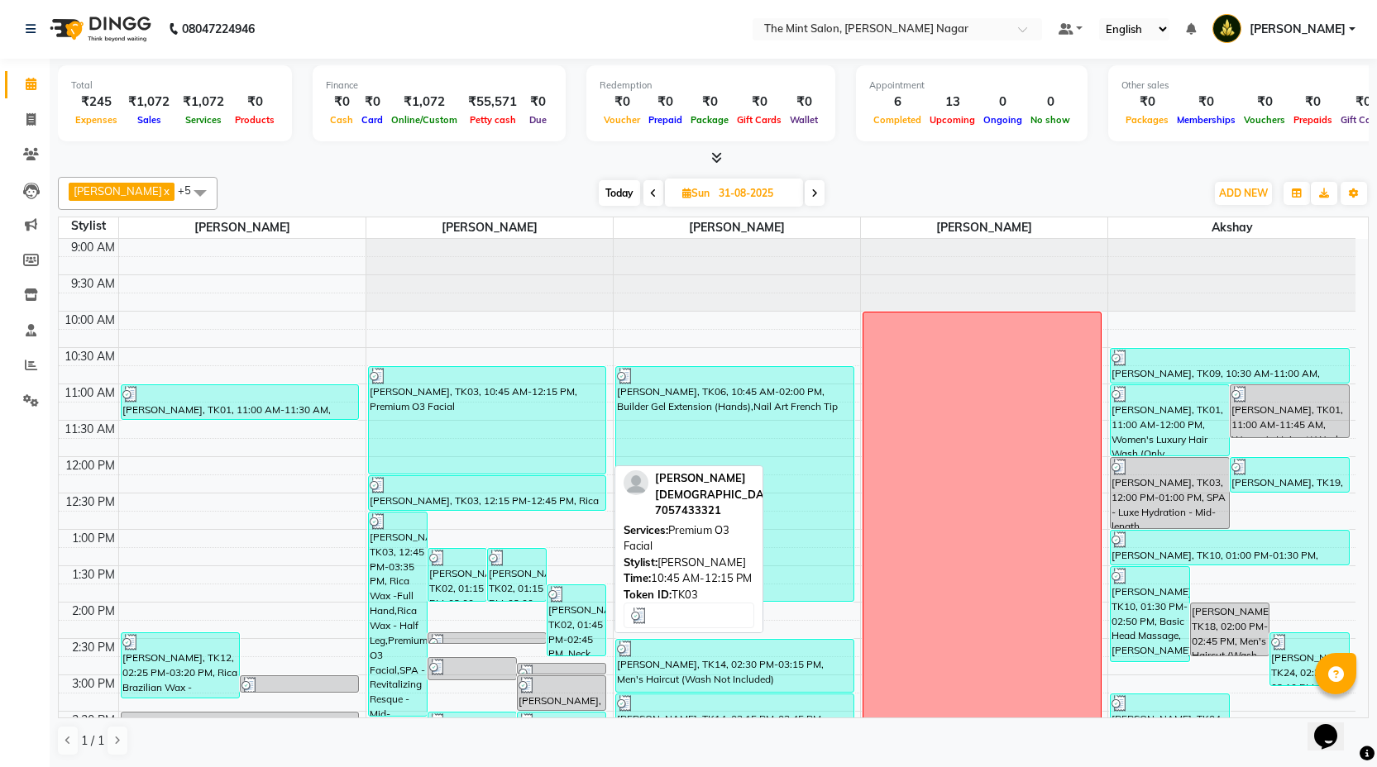
click at [404, 466] on div "Anuja Jain, TK03, 10:45 AM-12:15 PM, Premium O3 Facial" at bounding box center [487, 420] width 237 height 107
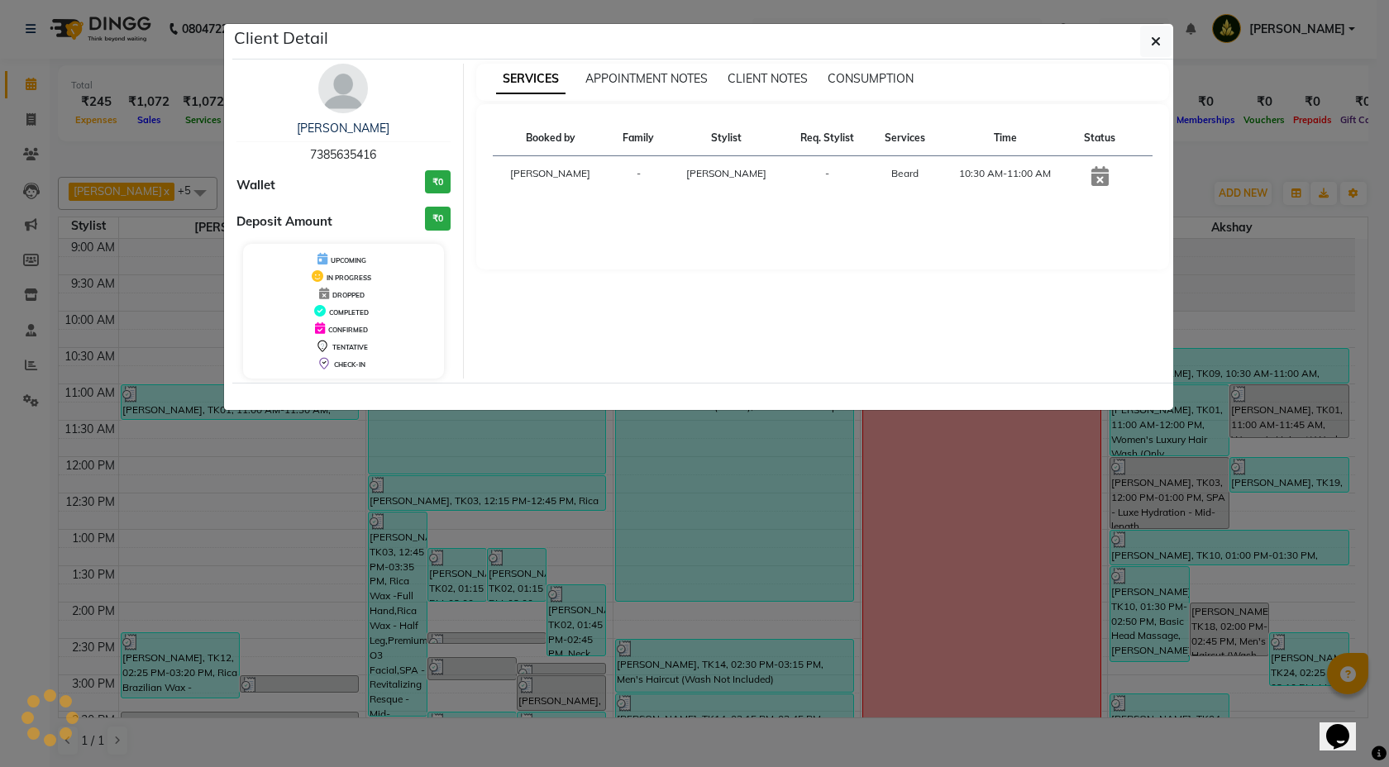
select select "3"
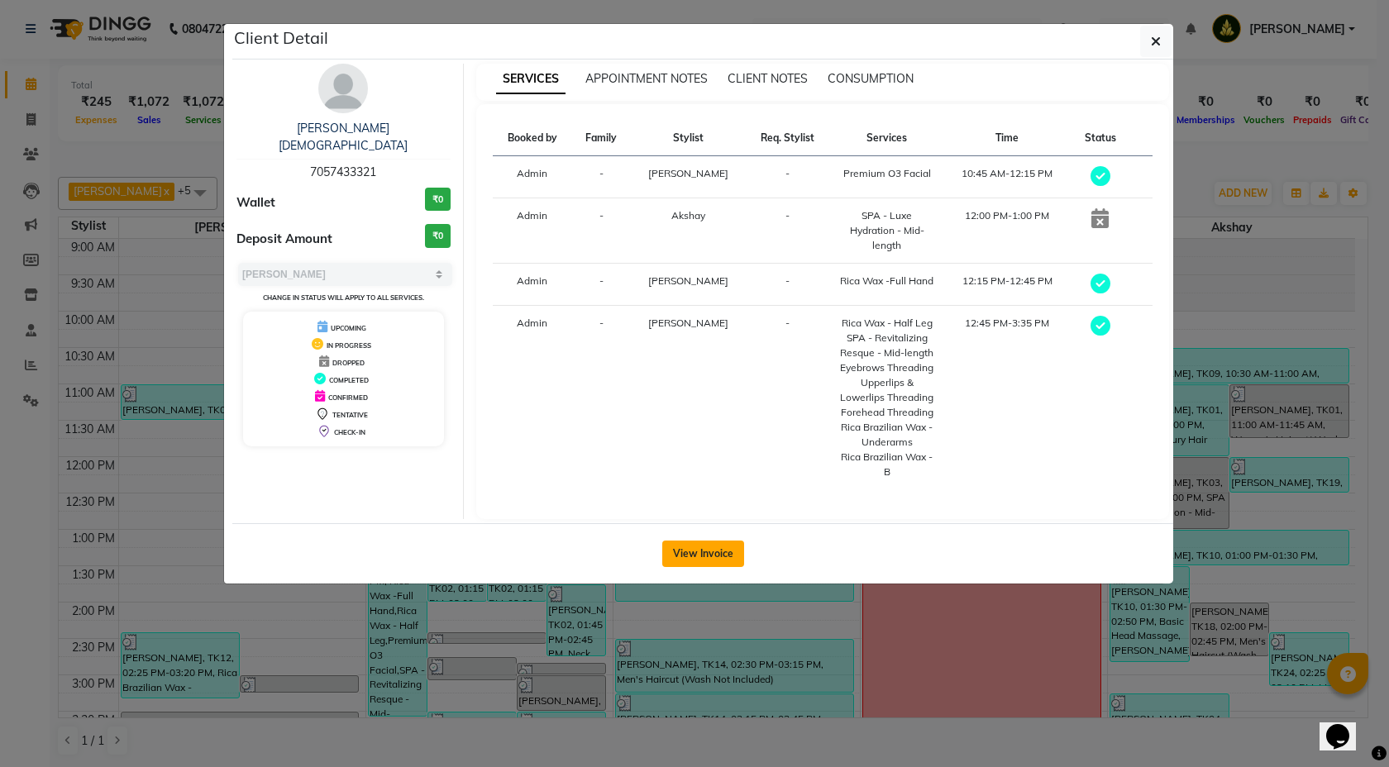
click at [705, 551] on button "View Invoice" at bounding box center [703, 554] width 82 height 26
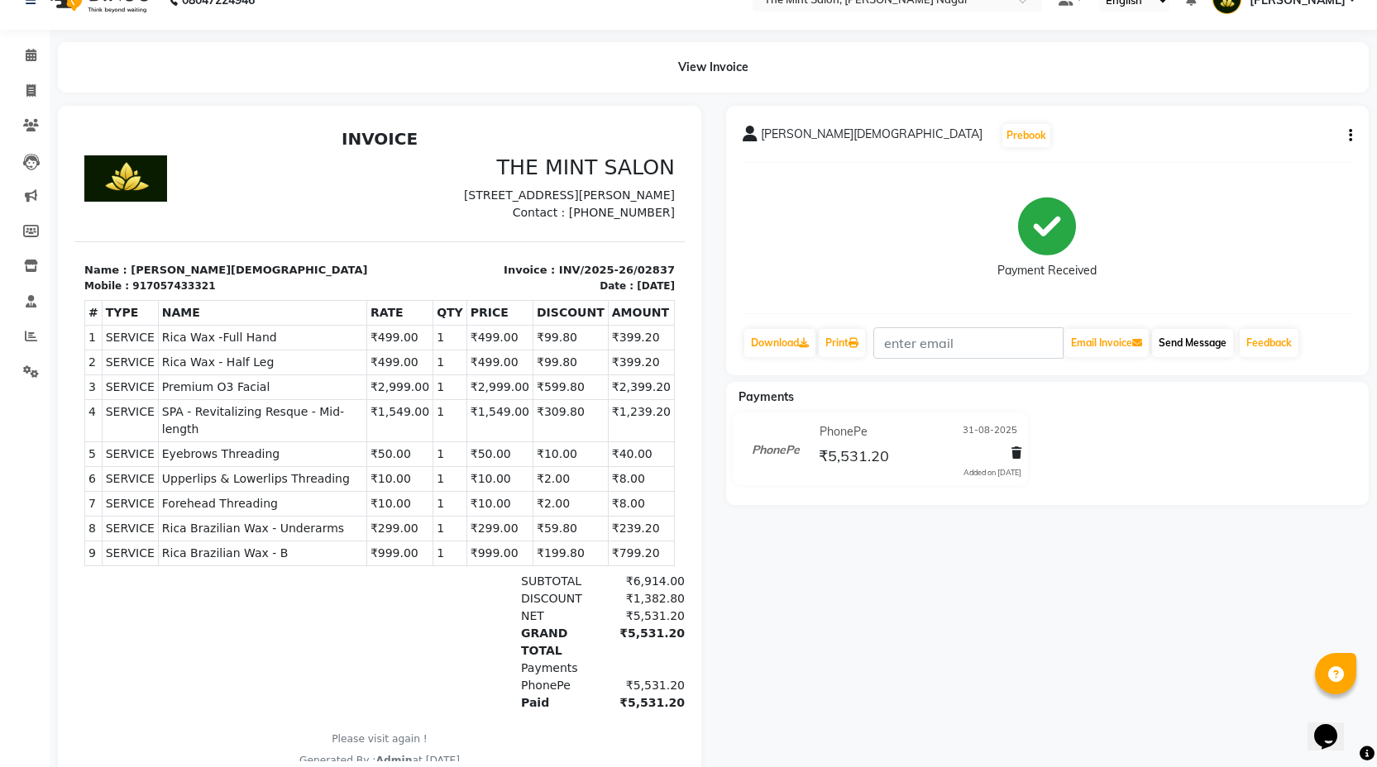
scroll to position [33, 0]
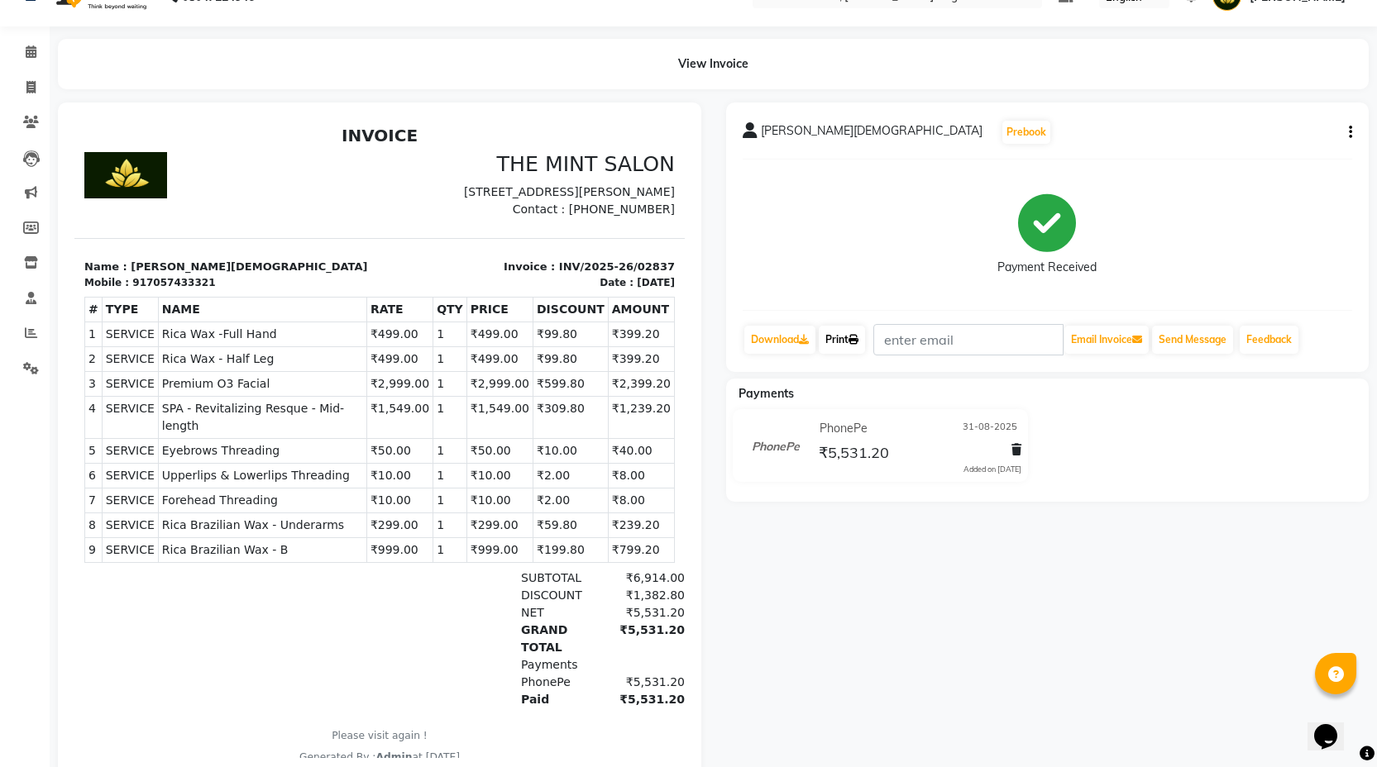
click at [848, 337] on link "Print" at bounding box center [842, 340] width 46 height 28
click at [29, 55] on icon at bounding box center [31, 51] width 11 height 12
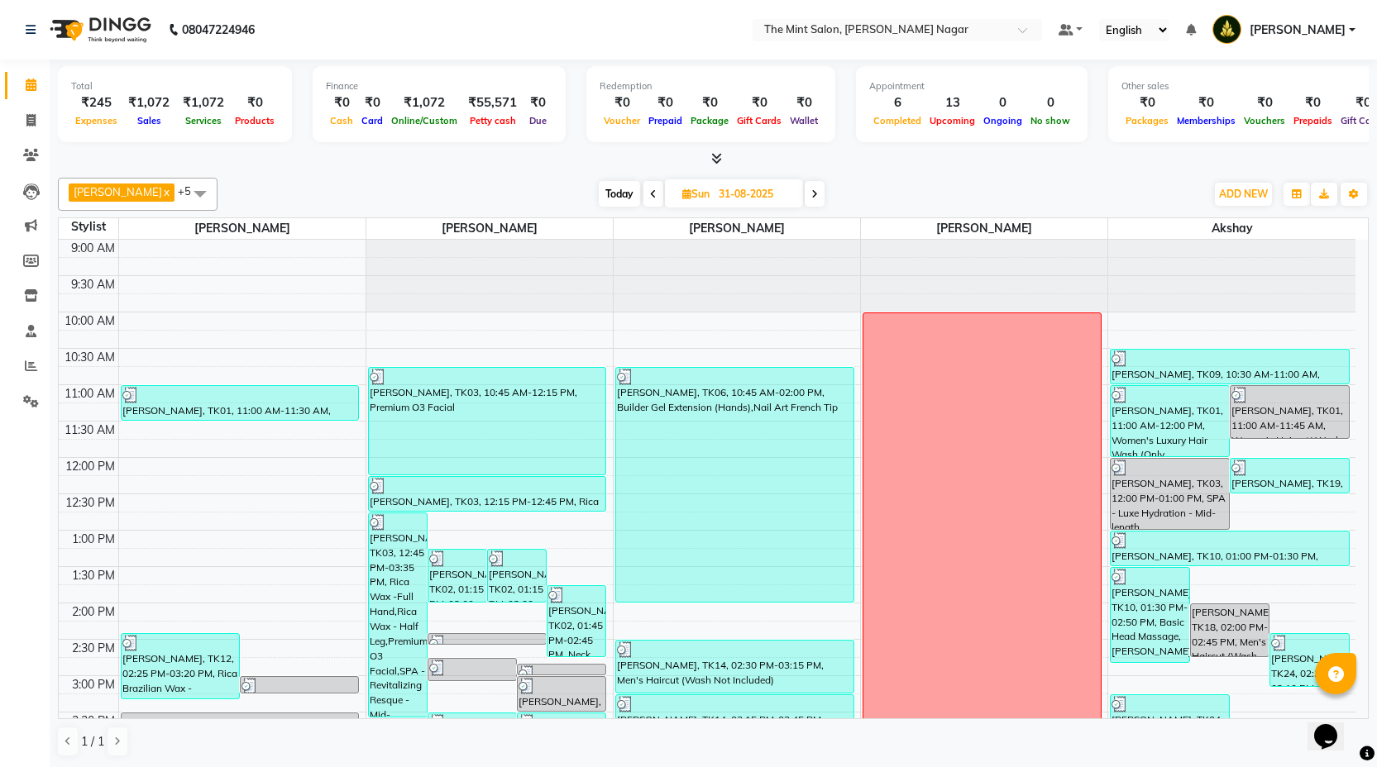
click at [603, 189] on span "Today" at bounding box center [619, 194] width 41 height 26
type input "02-09-2025"
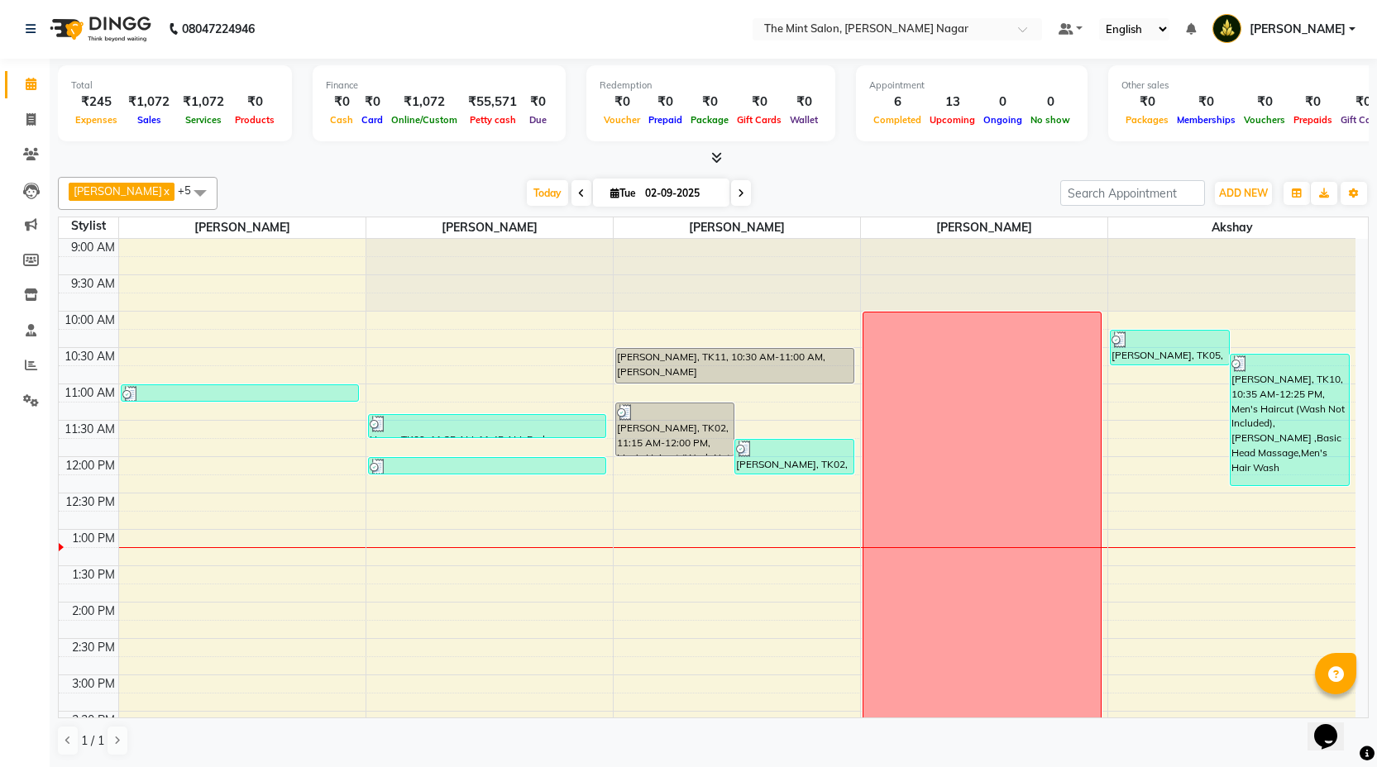
click at [566, 767] on div "Total ₹245 Expenses ₹1,072 Sales ₹1,072 Services ₹0 Products Finance ₹0 Cash ₹0…" at bounding box center [713, 413] width 1327 height 709
click at [36, 409] on span at bounding box center [31, 401] width 29 height 19
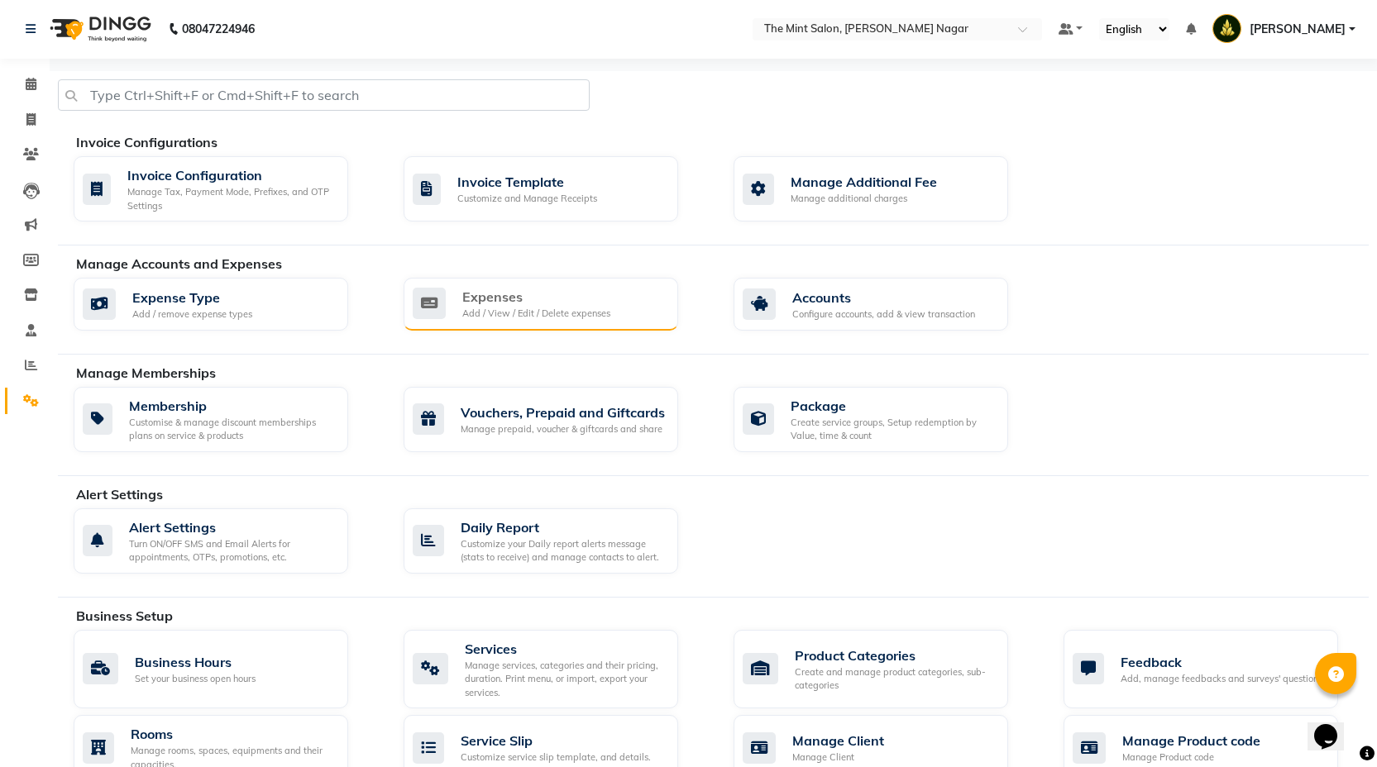
click at [545, 322] on div "Expenses Add / View / Edit / Delete expenses" at bounding box center [541, 304] width 275 height 53
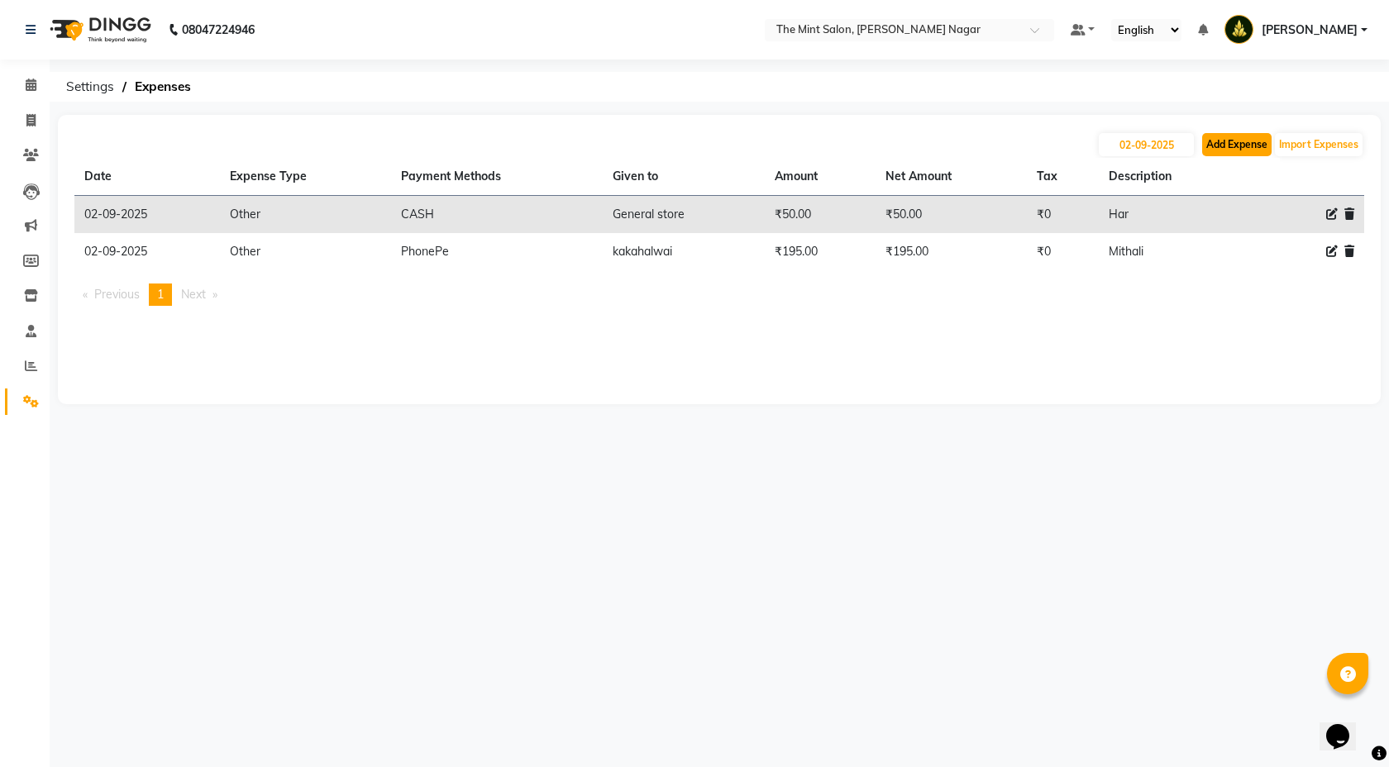
click at [1238, 151] on button "Add Expense" at bounding box center [1236, 144] width 69 height 23
select select "1"
select select "6185"
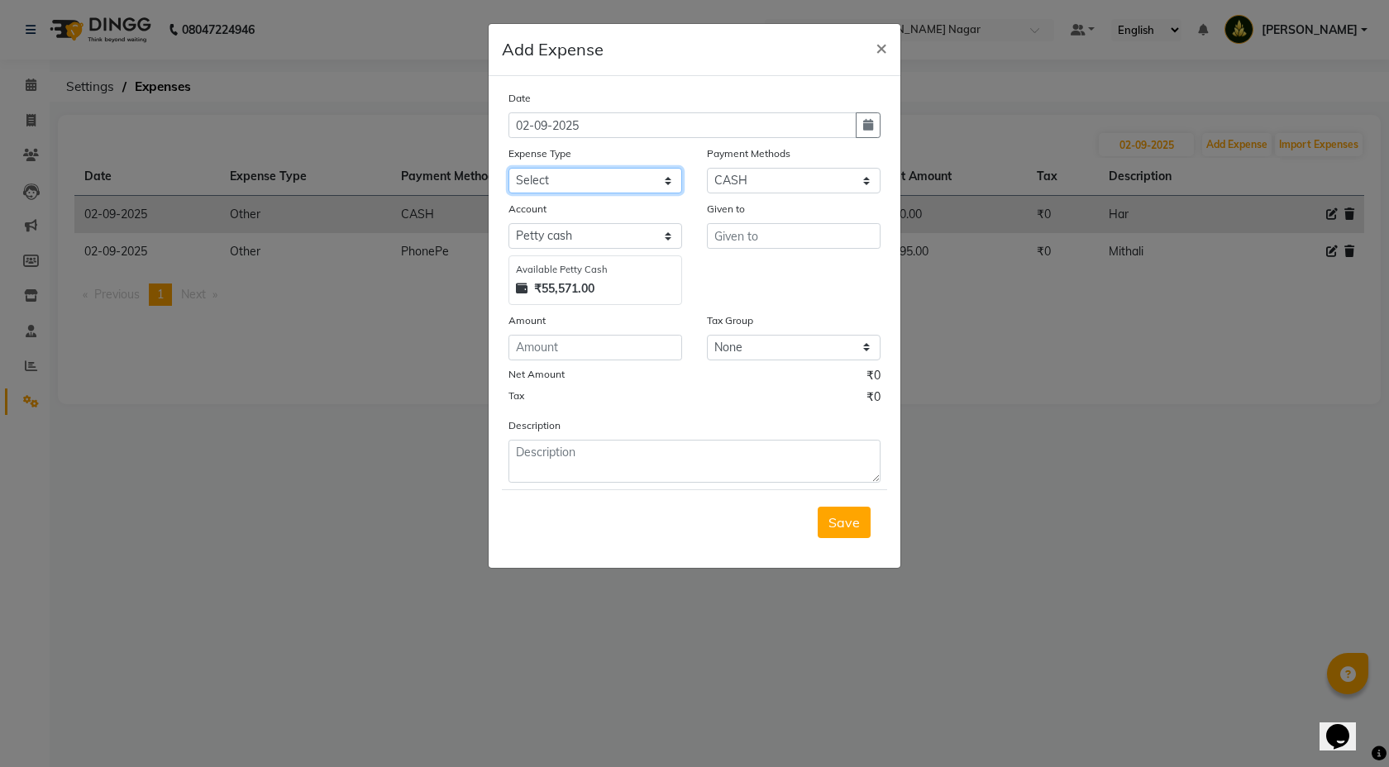
click at [658, 184] on select "Select Advance Salary Bank charges Bonus Car maintenance Cash transfer to bank …" at bounding box center [596, 181] width 174 height 26
select select "18195"
click at [872, 185] on select "Select Coupon Gift Card GPay PhonePe PayTM UPI CASH Wallet Points" at bounding box center [794, 181] width 174 height 26
select select "7"
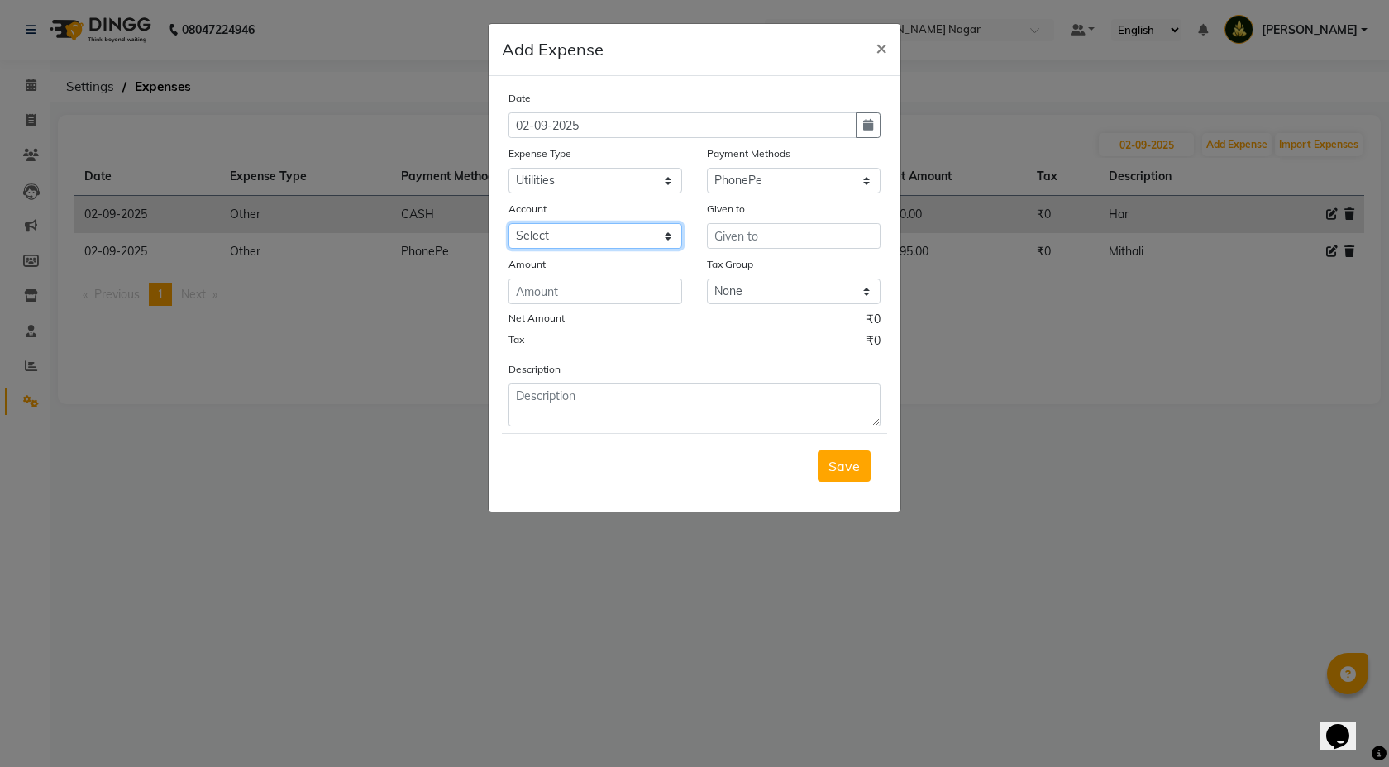
click at [662, 239] on select "Select HDFC Bank" at bounding box center [596, 236] width 174 height 26
click at [668, 236] on select "Select HDFC Bank" at bounding box center [596, 236] width 174 height 26
select select "6967"
click at [734, 229] on input "text" at bounding box center [794, 236] width 174 height 26
type input "MSEB"
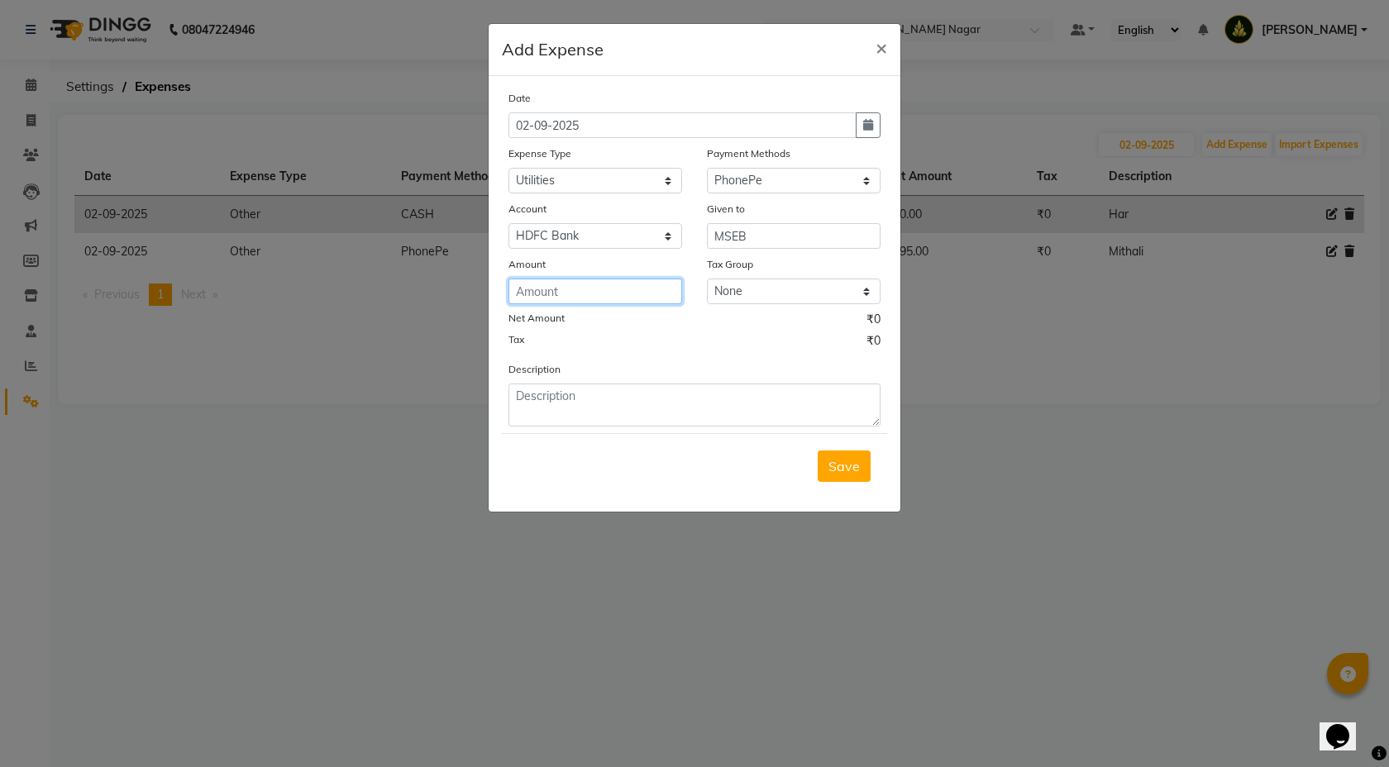
click at [643, 298] on input "number" at bounding box center [596, 292] width 174 height 26
type input "11620"
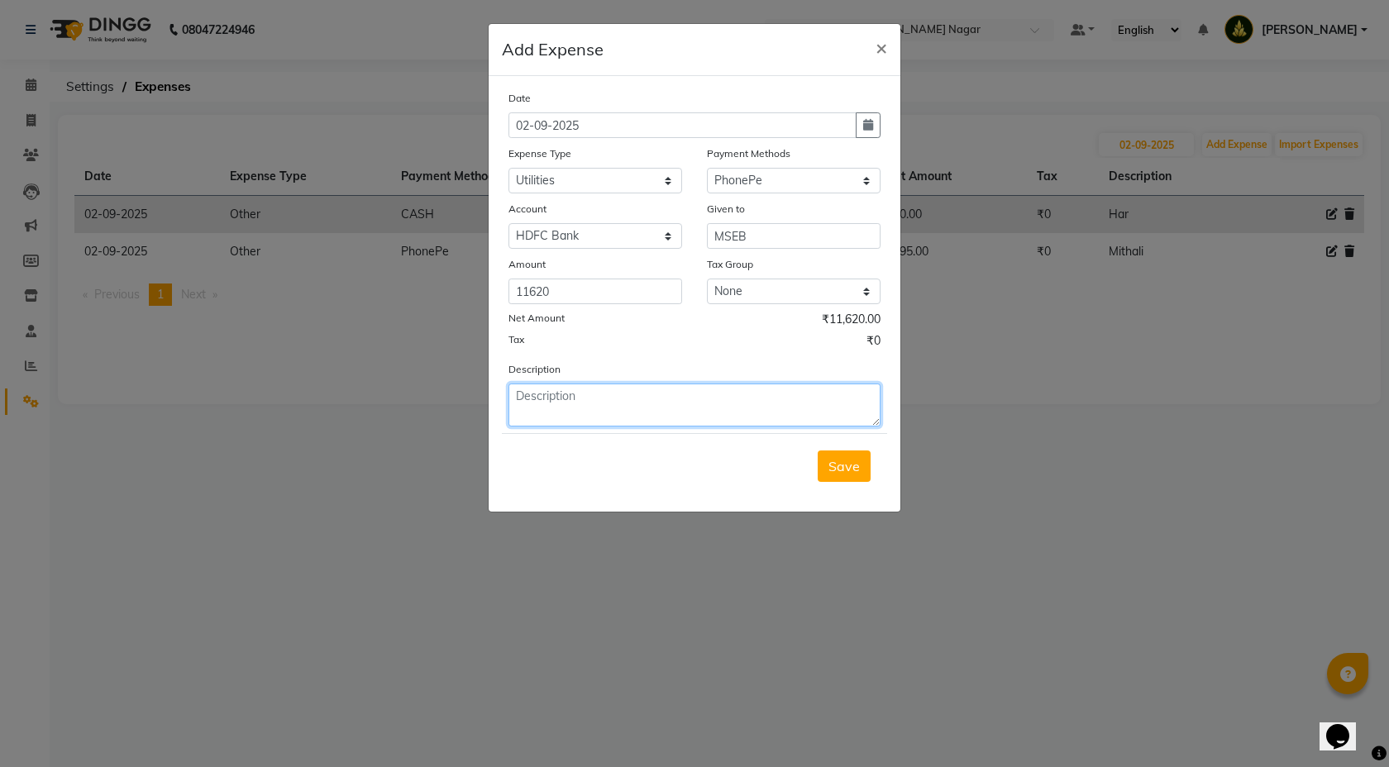
click at [791, 398] on textarea at bounding box center [695, 405] width 372 height 43
type textarea "Light Bill"
click at [850, 467] on span "Save" at bounding box center [844, 466] width 31 height 17
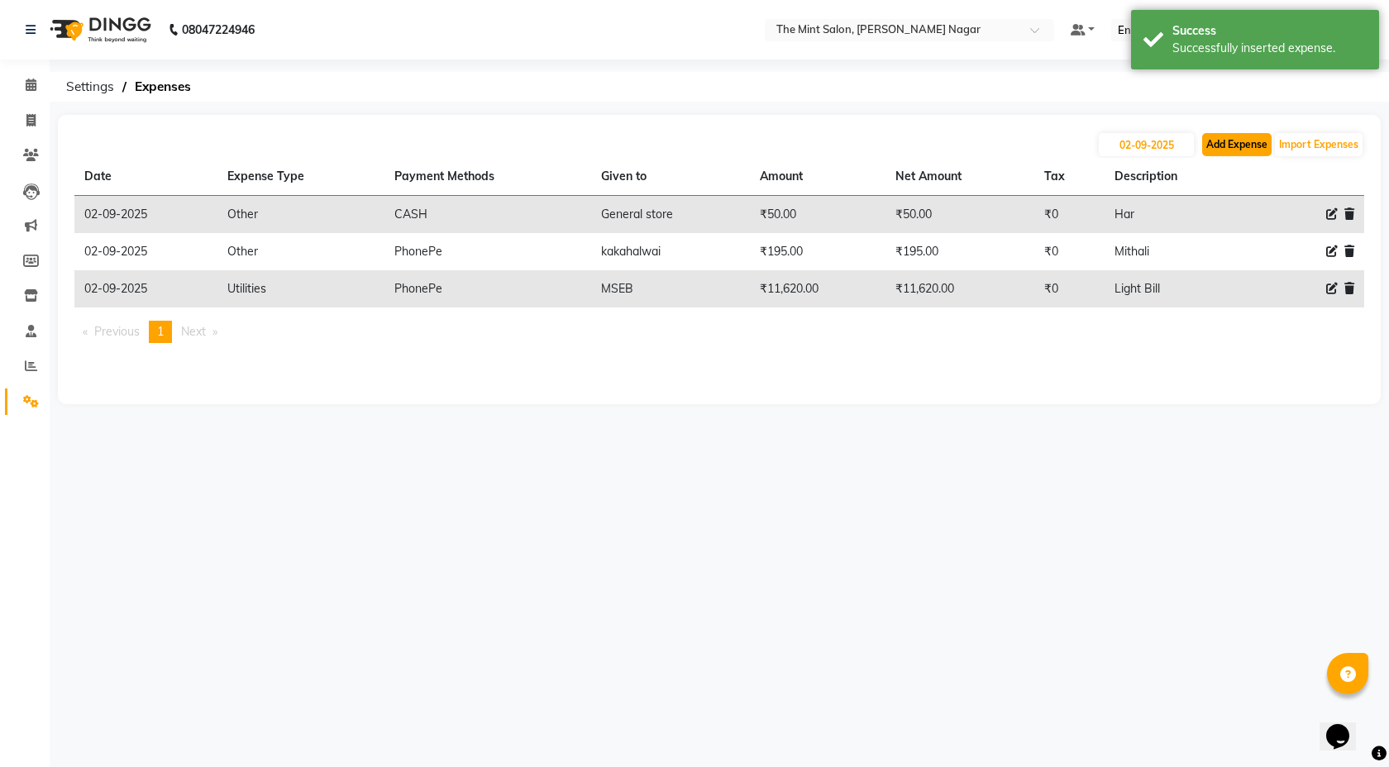
click at [1245, 152] on button "Add Expense" at bounding box center [1236, 144] width 69 height 23
select select "1"
select select "6185"
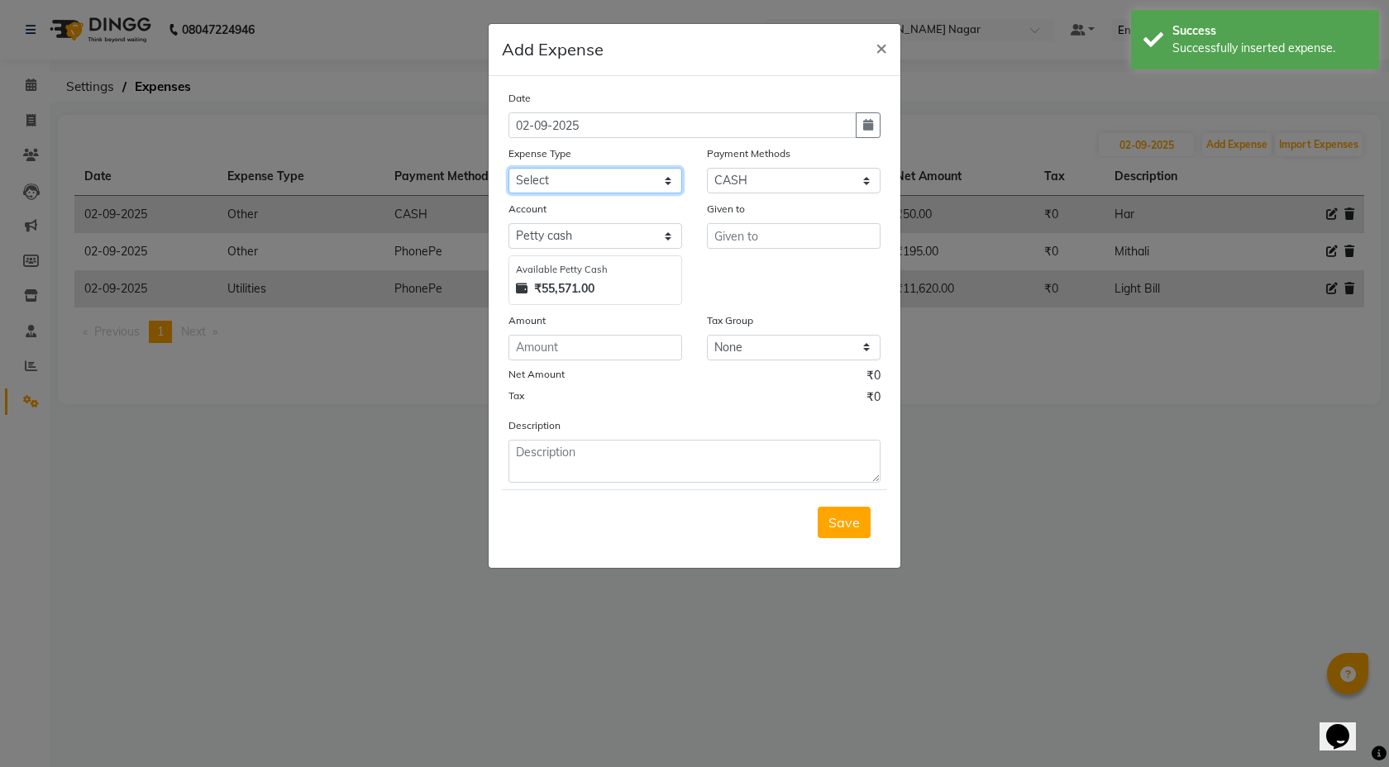
click at [667, 178] on select "Select Advance Salary Bank charges Bonus Car maintenance Cash transfer to bank …" at bounding box center [596, 181] width 174 height 26
click at [881, 41] on span "×" at bounding box center [882, 47] width 12 height 25
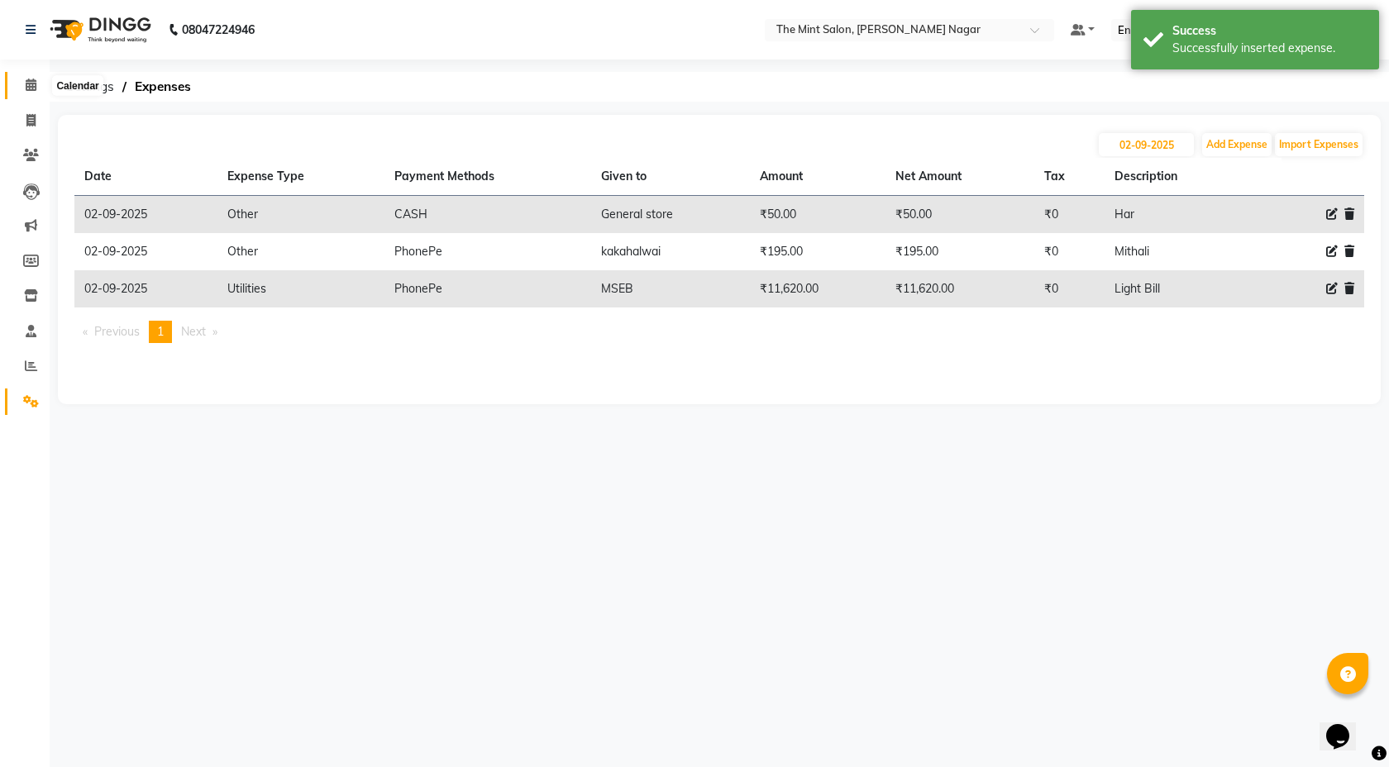
click at [32, 83] on icon at bounding box center [31, 85] width 11 height 12
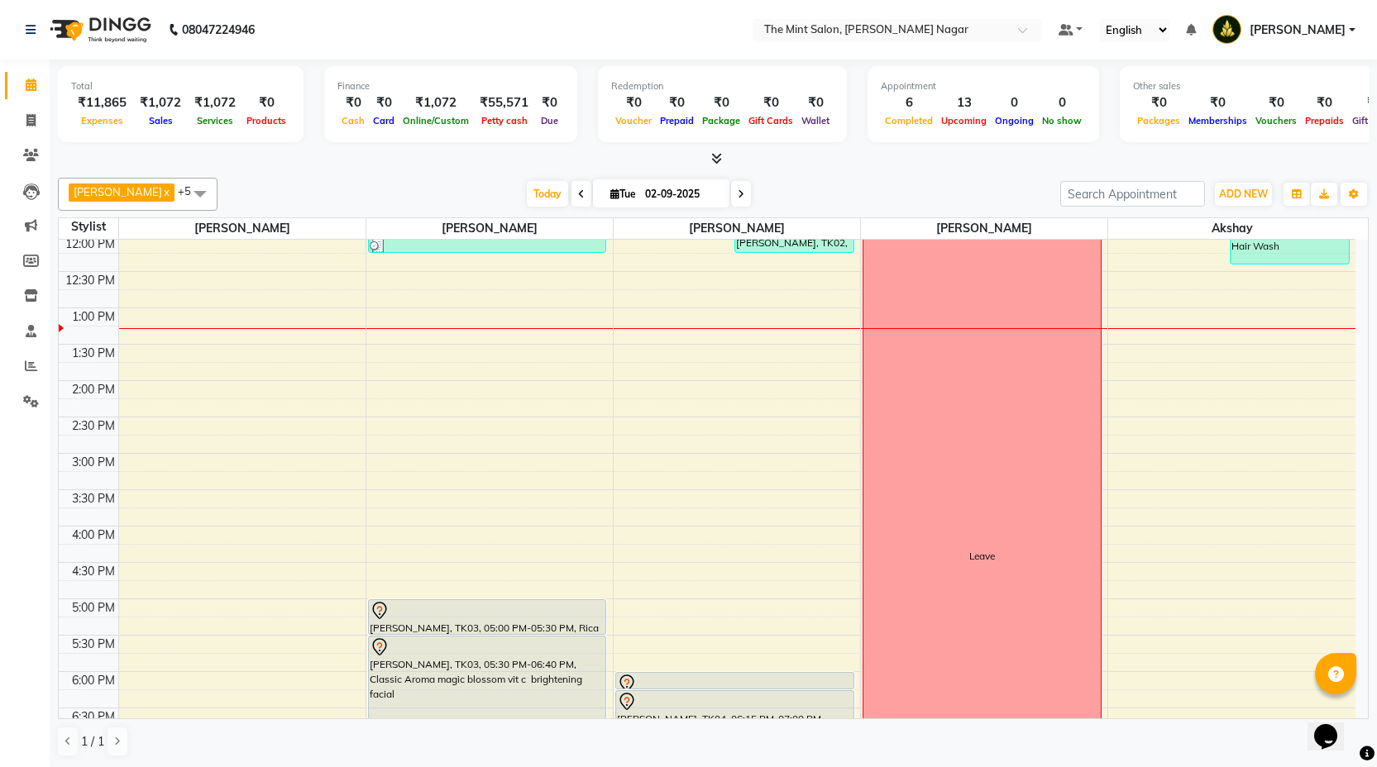
scroll to position [227, 0]
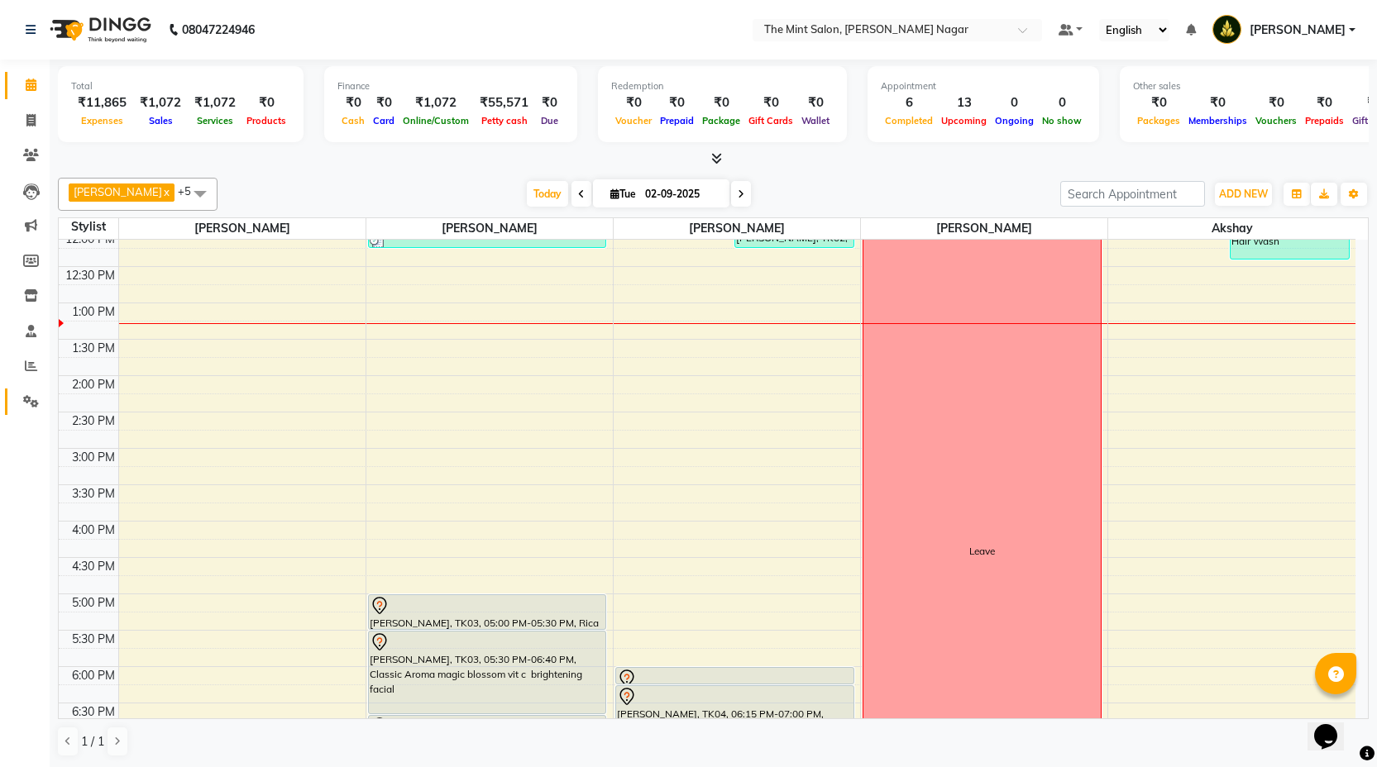
click at [30, 399] on icon at bounding box center [31, 401] width 16 height 12
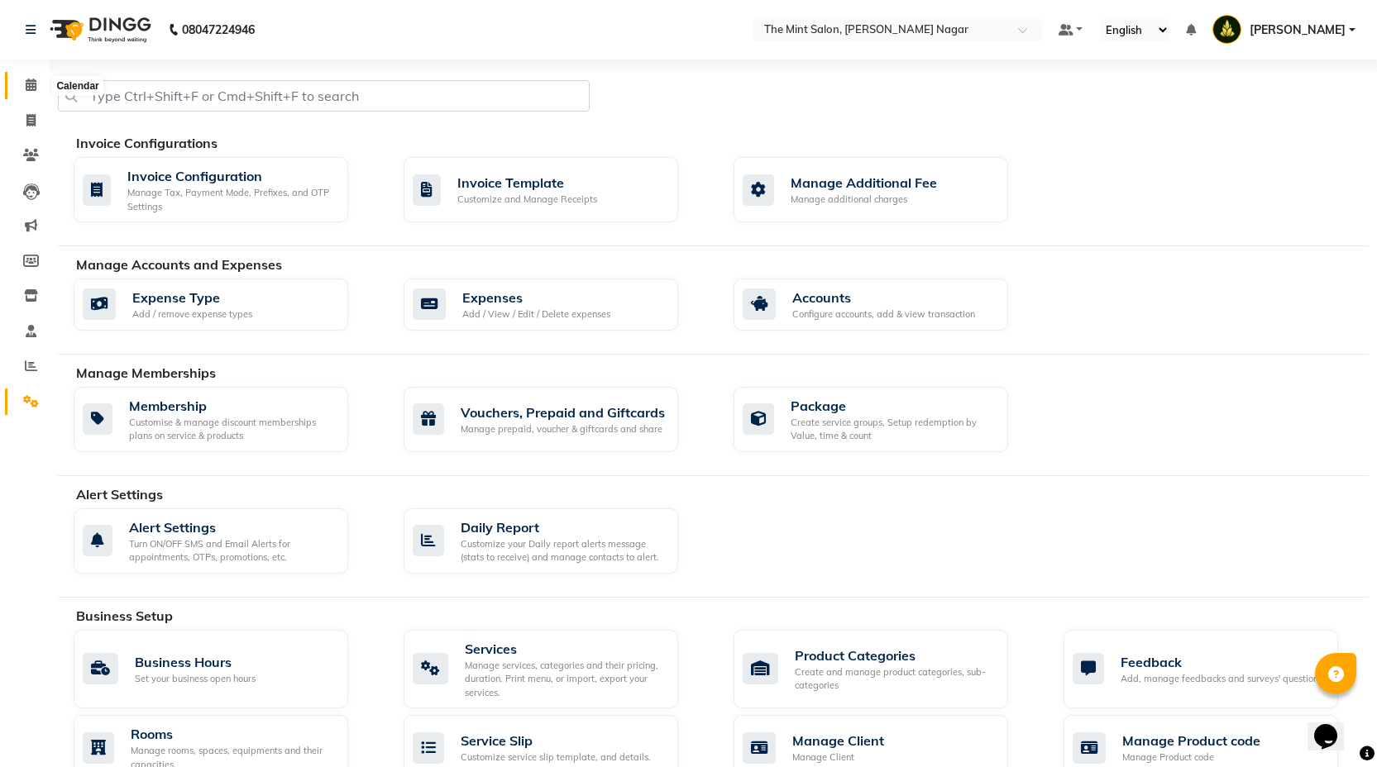
click at [26, 88] on icon at bounding box center [31, 85] width 11 height 12
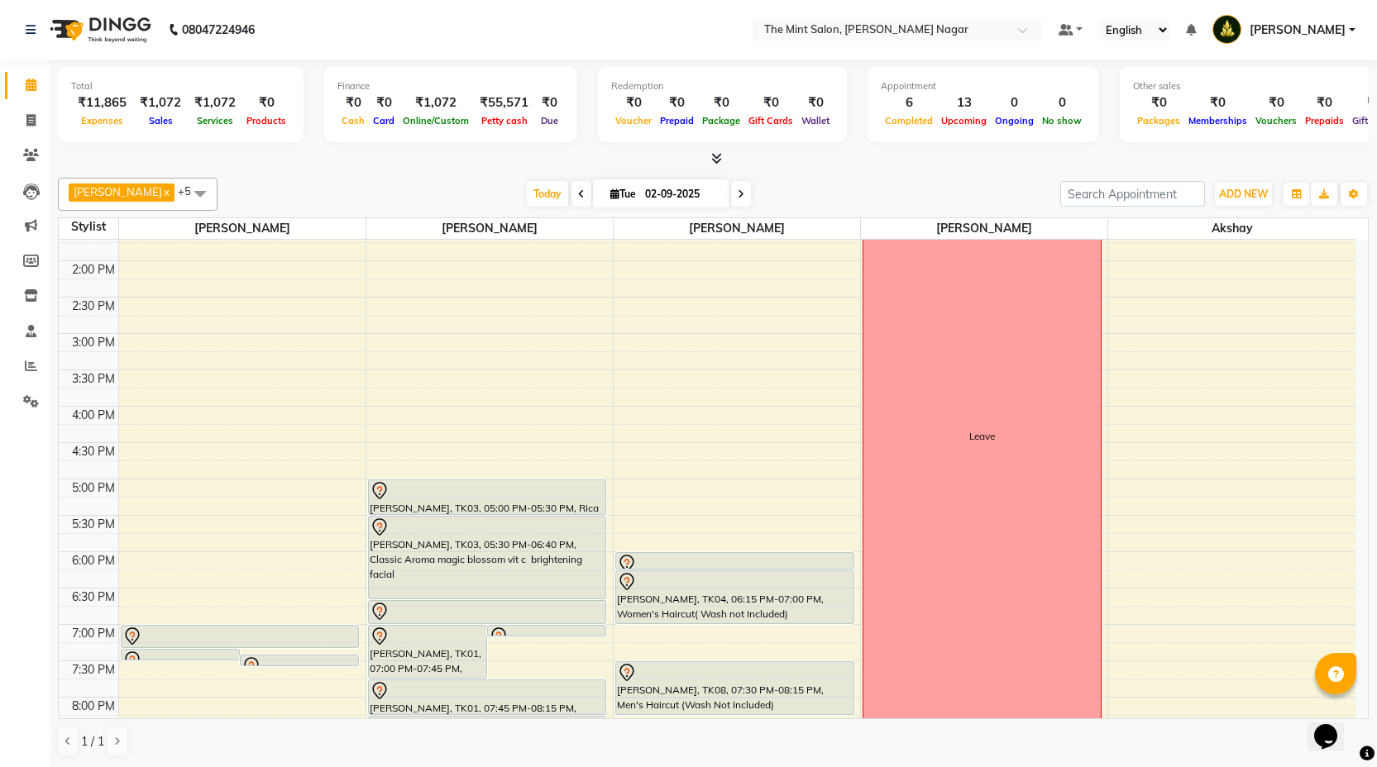
scroll to position [336, 0]
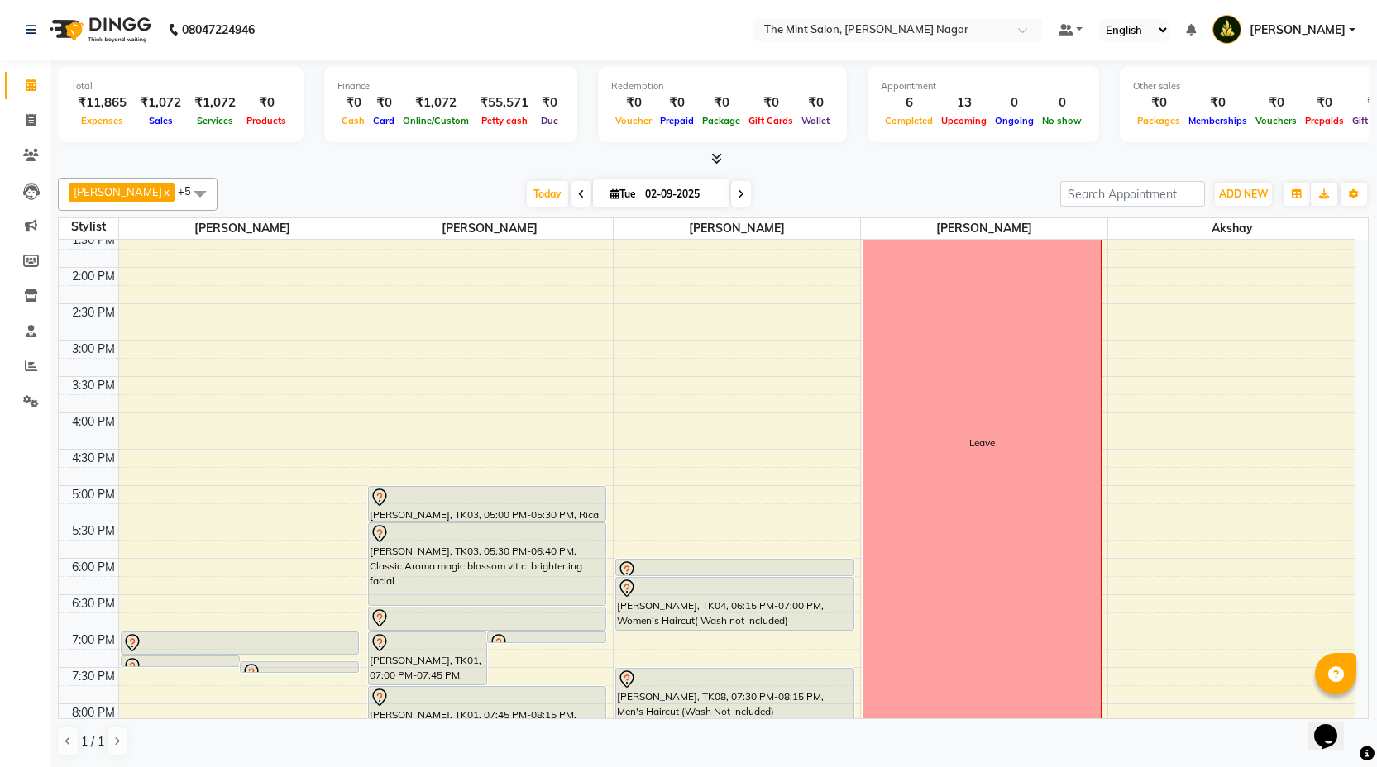
click at [386, 386] on div "9:00 AM 9:30 AM 10:00 AM 10:30 AM 11:00 AM 11:30 AM 12:00 PM 12:30 PM 1:00 PM 1…" at bounding box center [707, 449] width 1297 height 1091
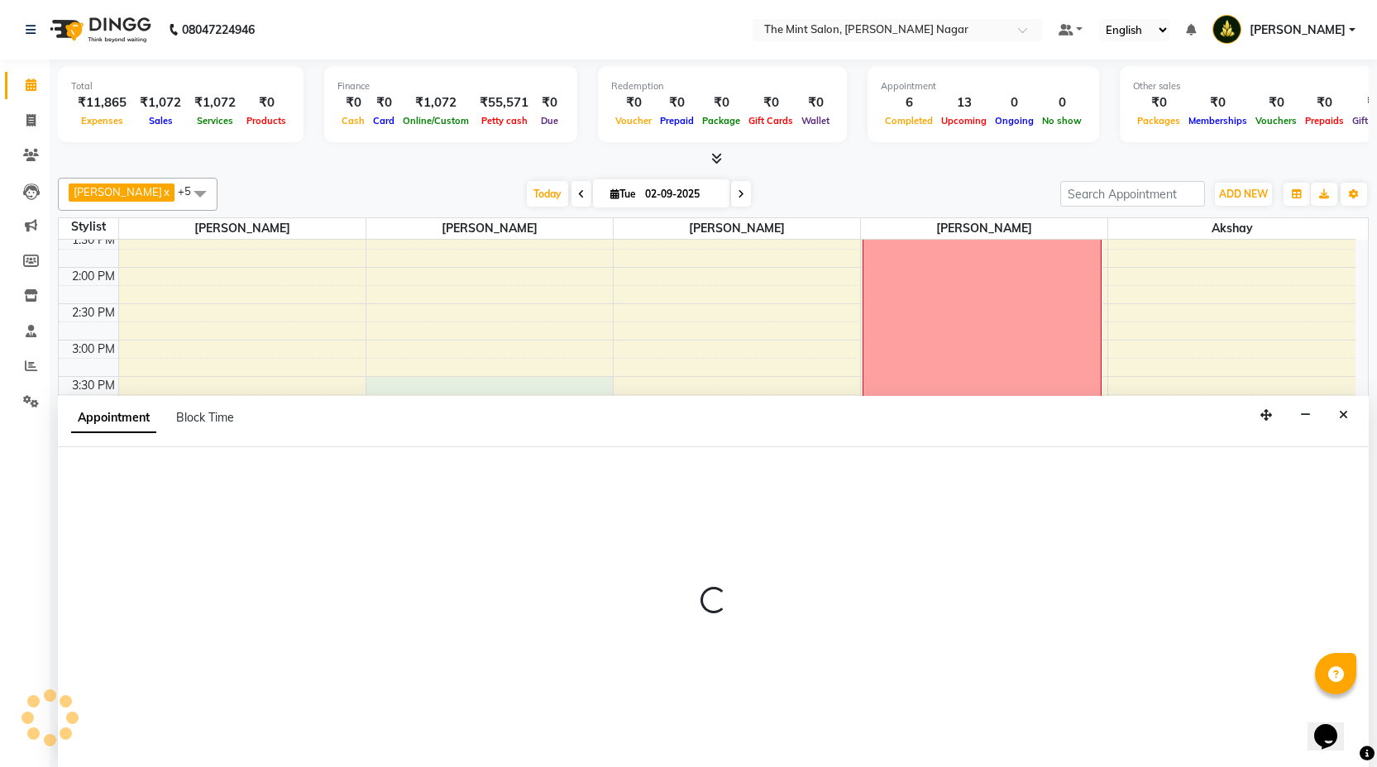
scroll to position [1, 0]
select select "61942"
select select "930"
select select "tentative"
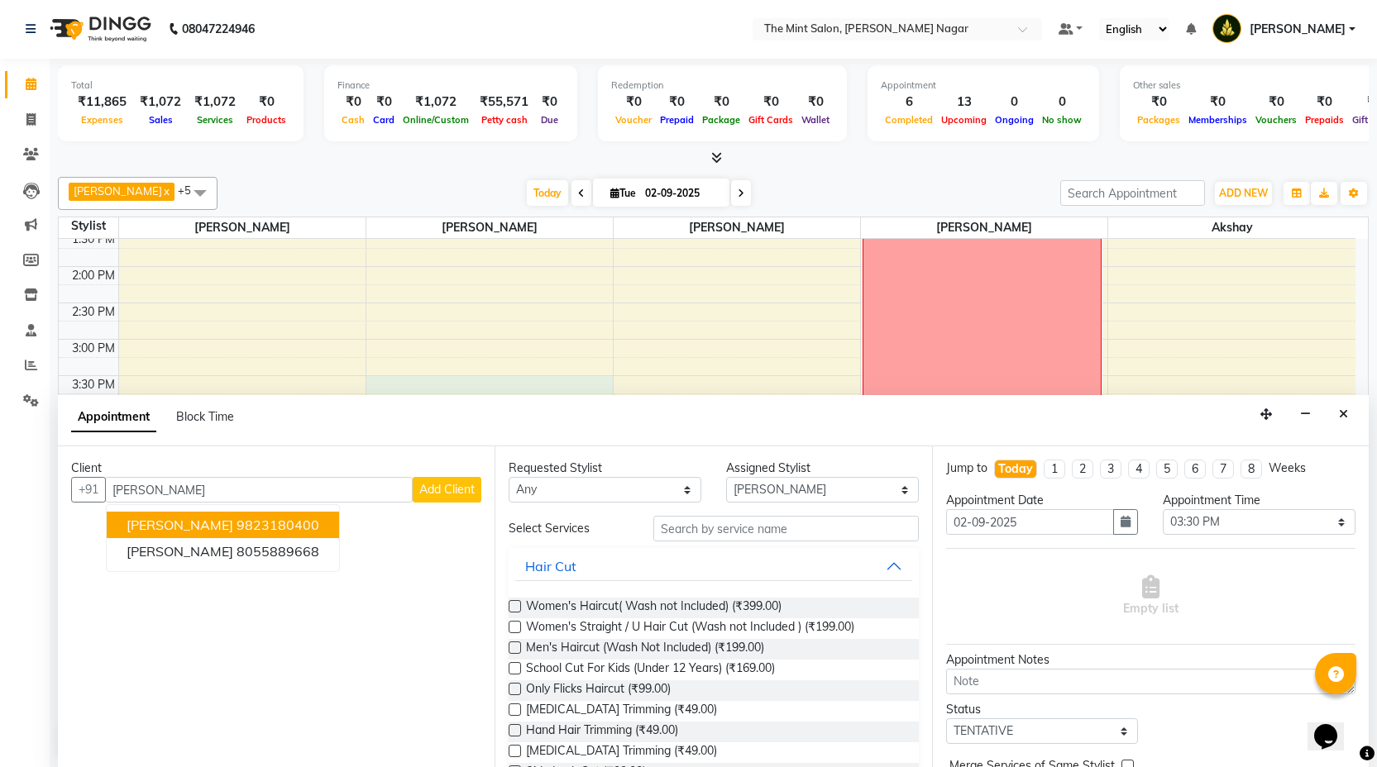
click at [276, 523] on ngb-highlight "9823180400" at bounding box center [278, 525] width 83 height 17
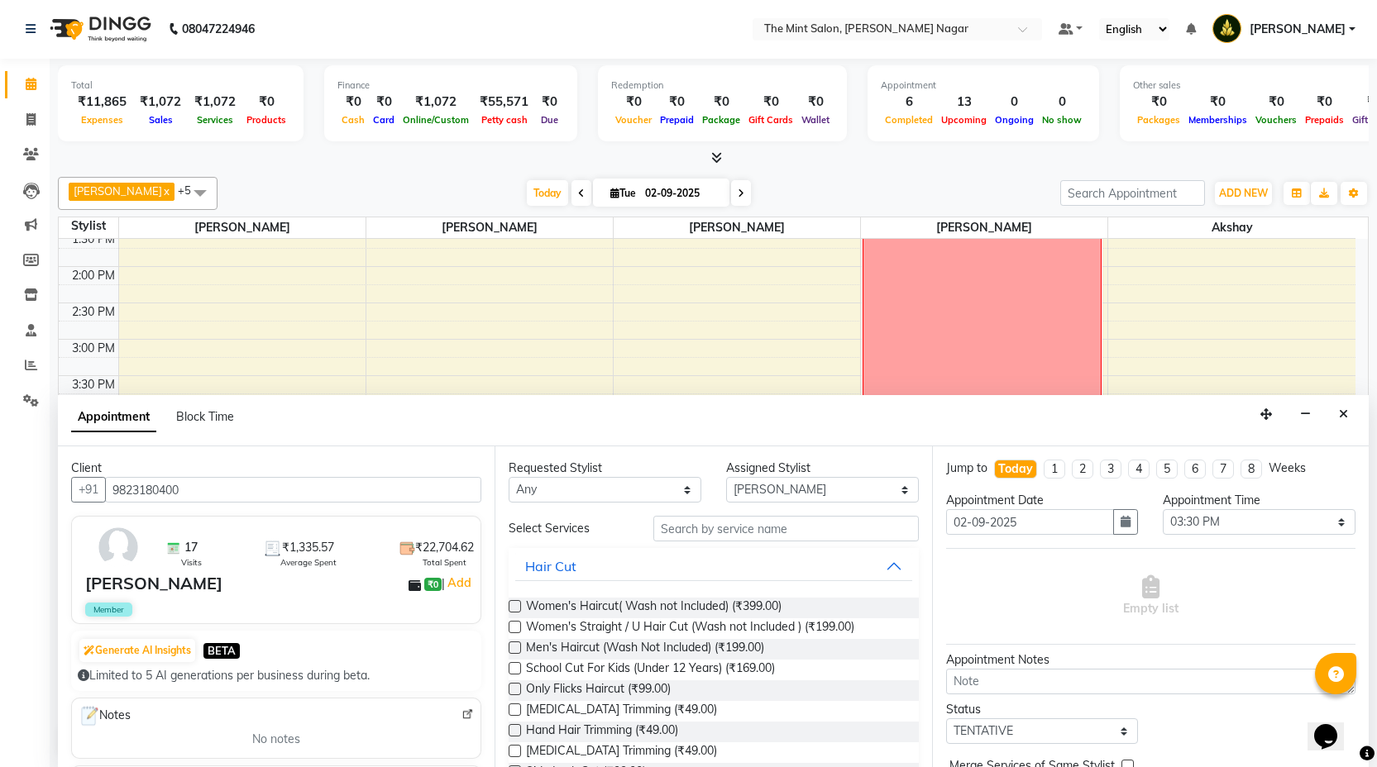
type input "9823180400"
click at [812, 532] on input "text" at bounding box center [785, 529] width 265 height 26
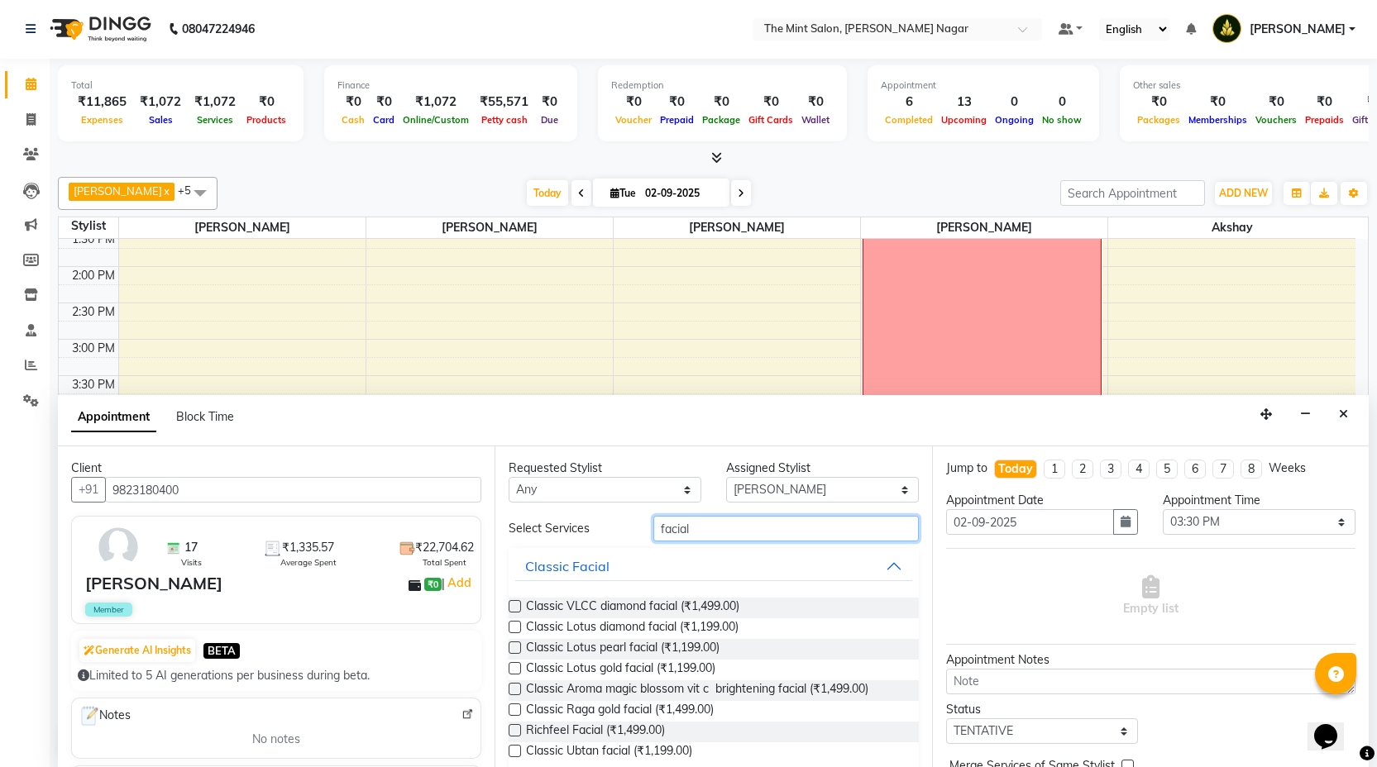
type input "facial"
click at [513, 689] on label at bounding box center [515, 689] width 12 height 12
click at [513, 689] on input "checkbox" at bounding box center [514, 691] width 11 height 11
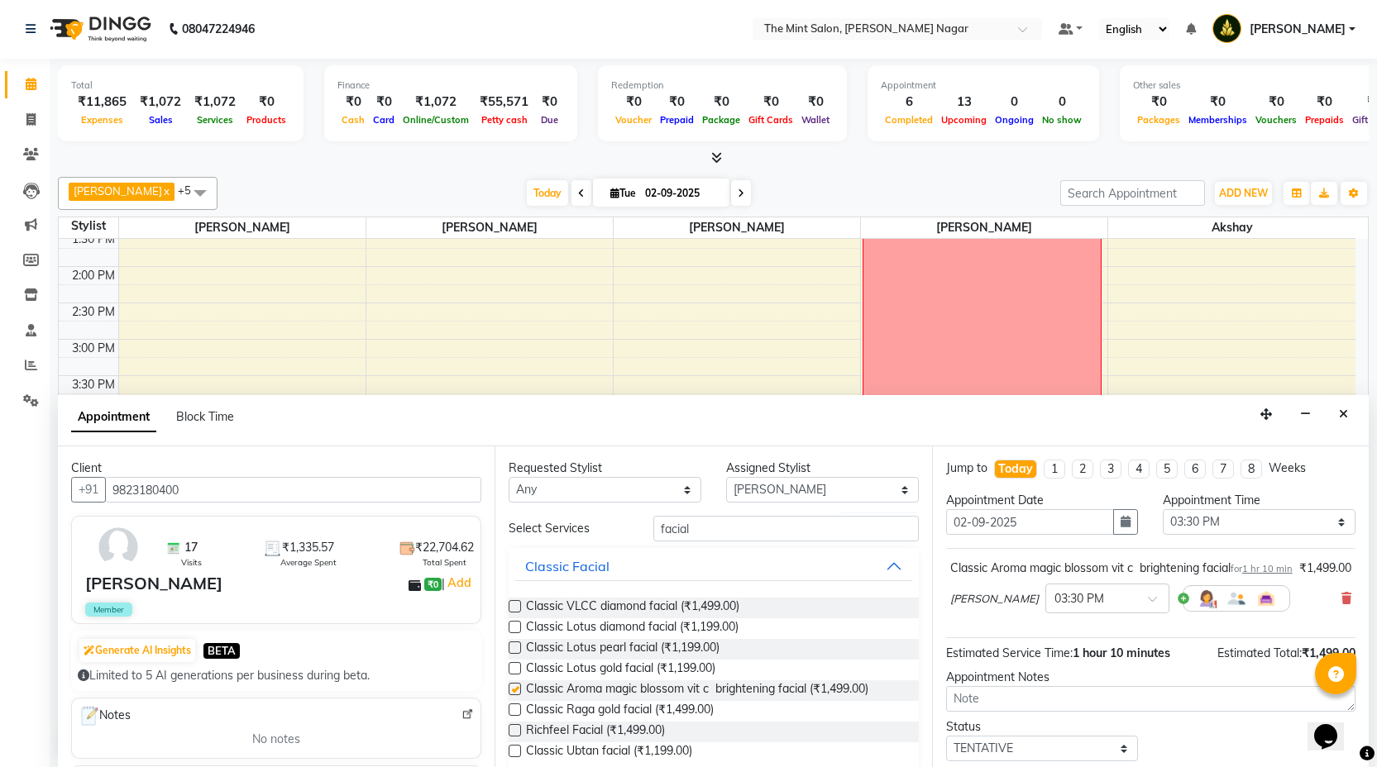
checkbox input "false"
click at [702, 526] on input "facial" at bounding box center [785, 529] width 265 height 26
type input "f"
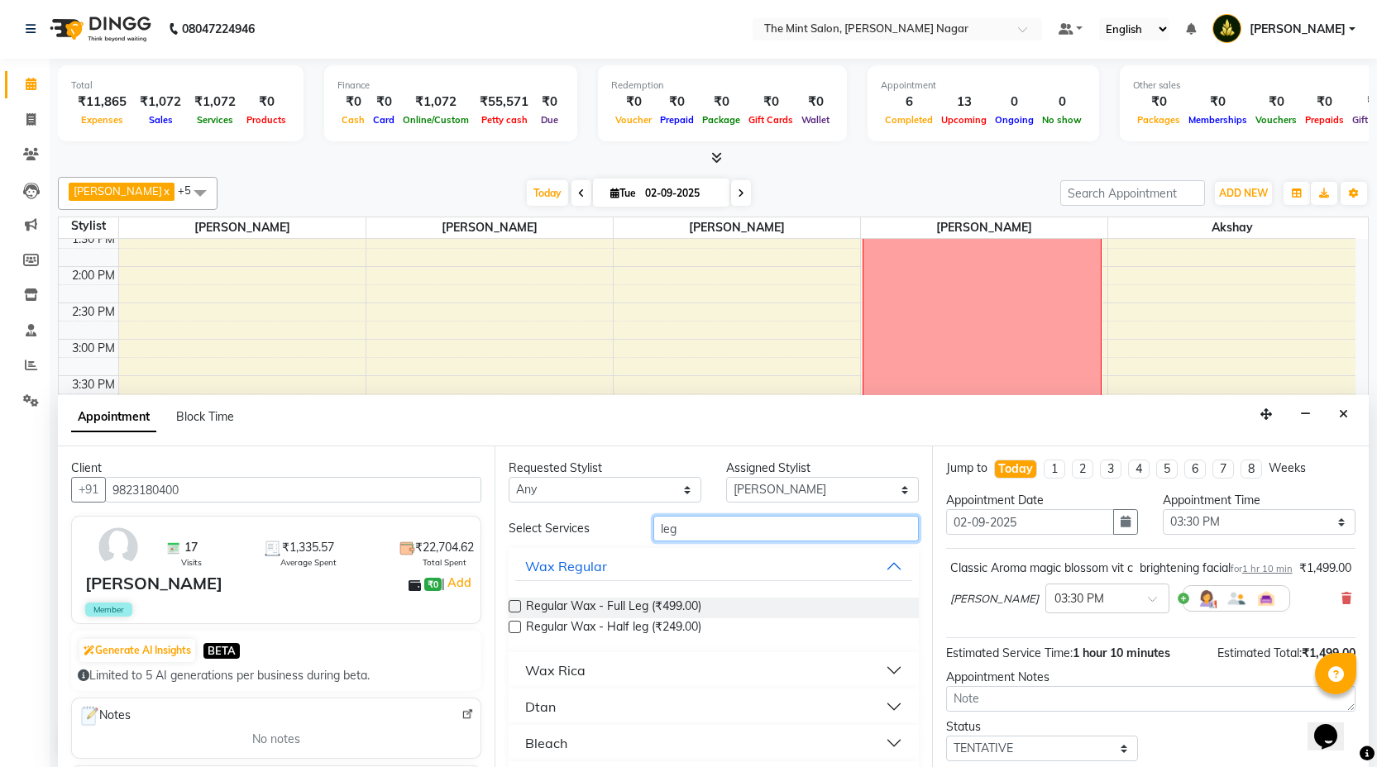
type input "leg"
click at [864, 682] on button "Wax Rica" at bounding box center [713, 671] width 396 height 30
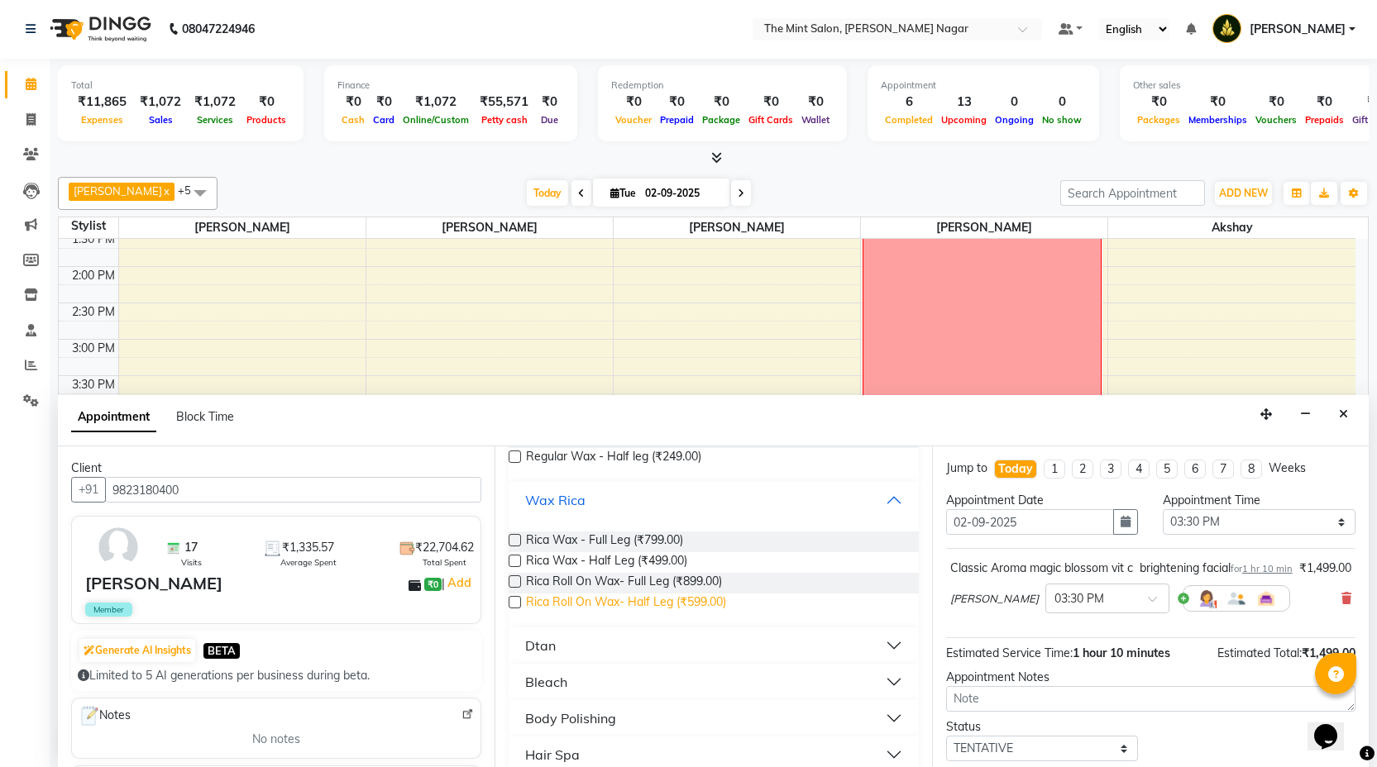
scroll to position [179, 0]
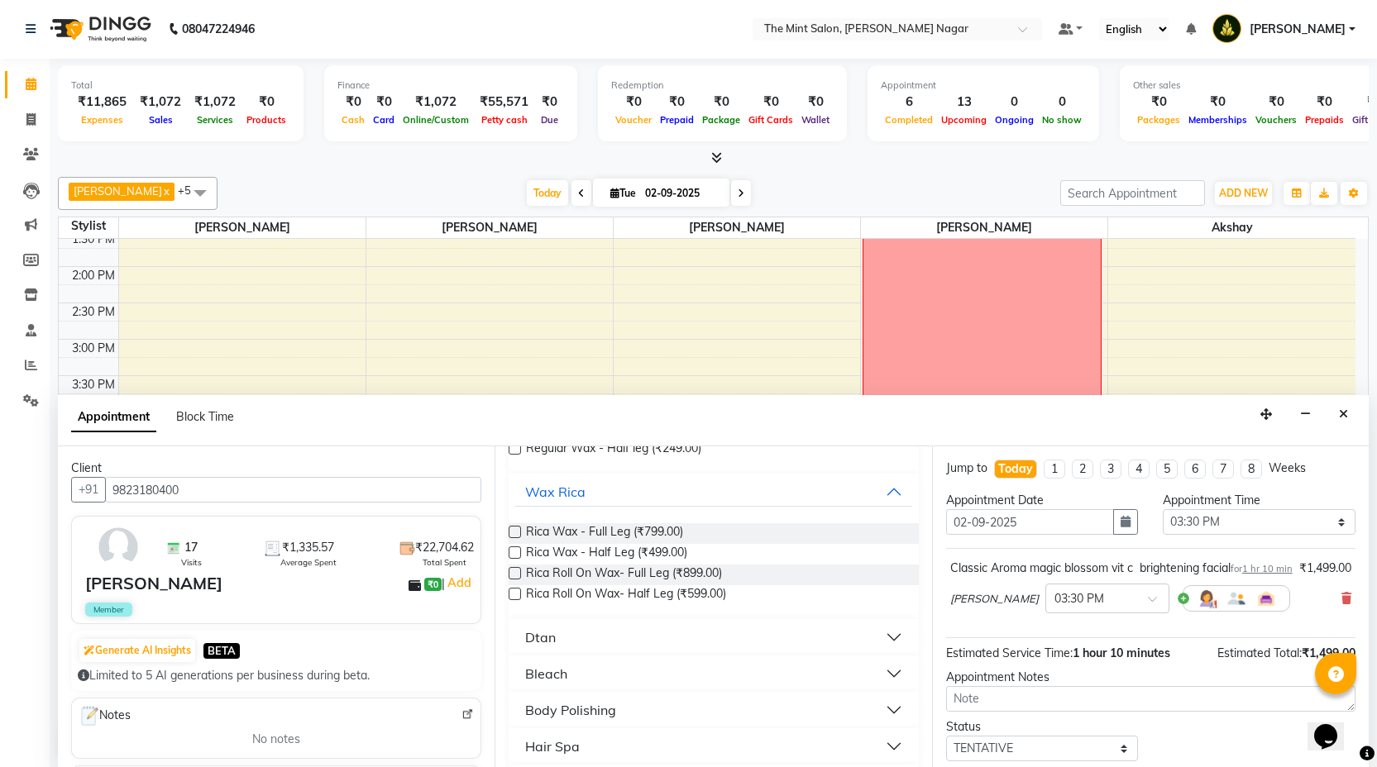
click at [509, 528] on label at bounding box center [515, 532] width 12 height 12
click at [509, 528] on input "checkbox" at bounding box center [514, 533] width 11 height 11
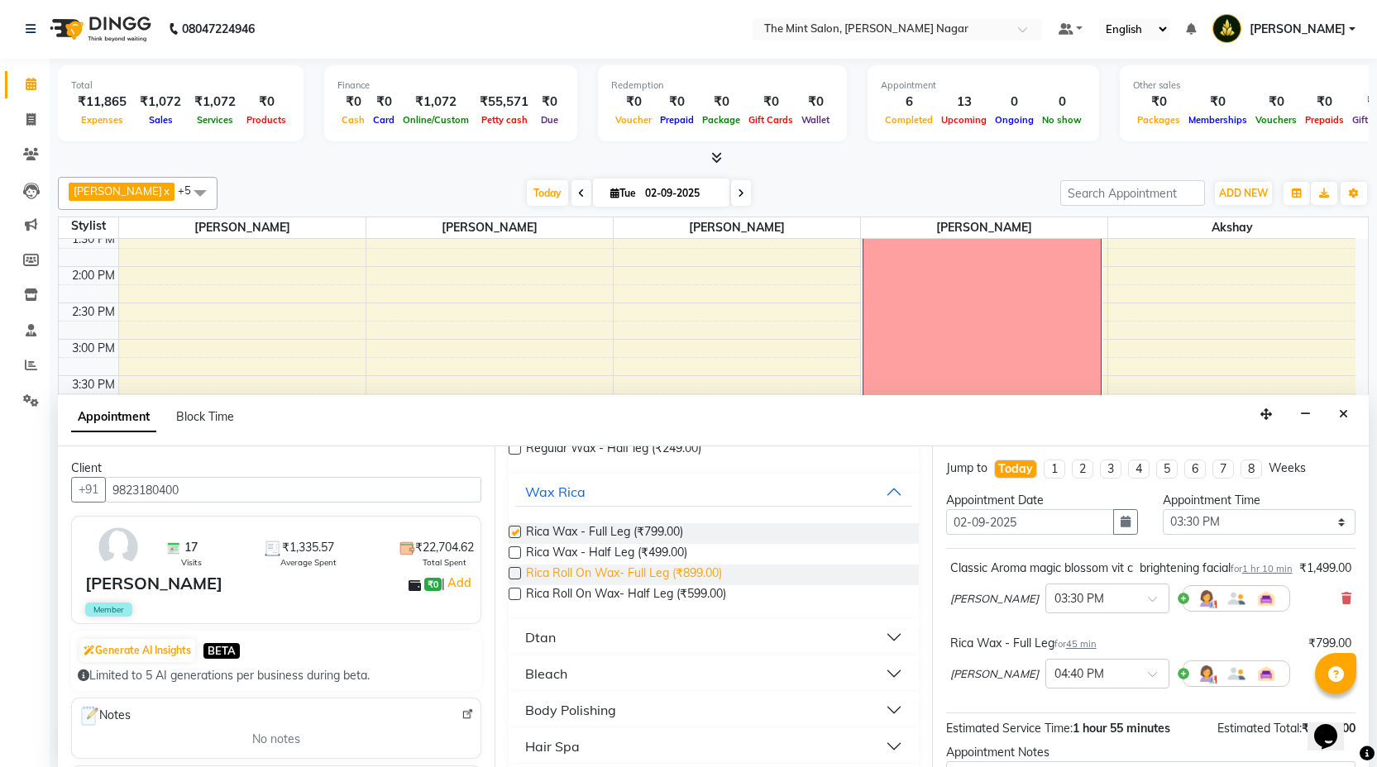
checkbox input "false"
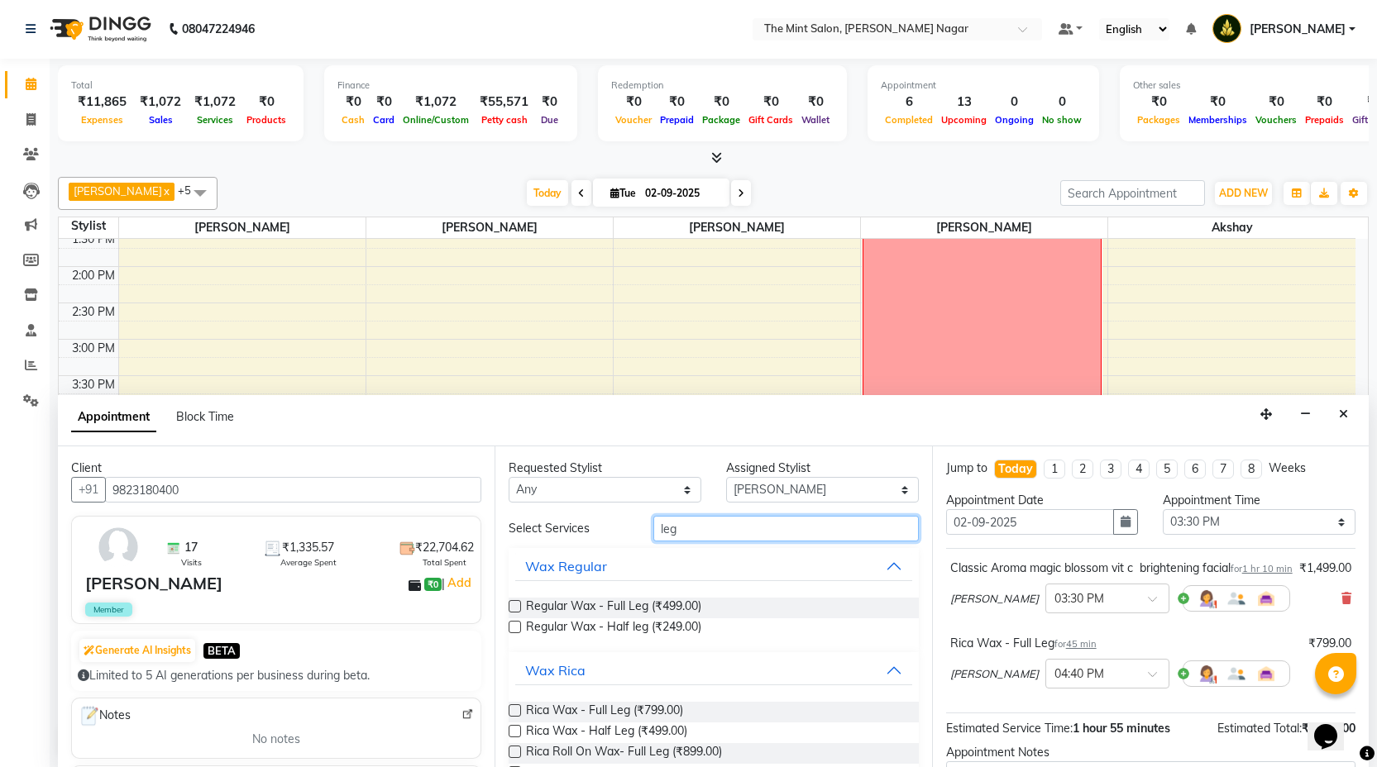
click at [703, 523] on input "leg" at bounding box center [785, 529] width 265 height 26
type input "l"
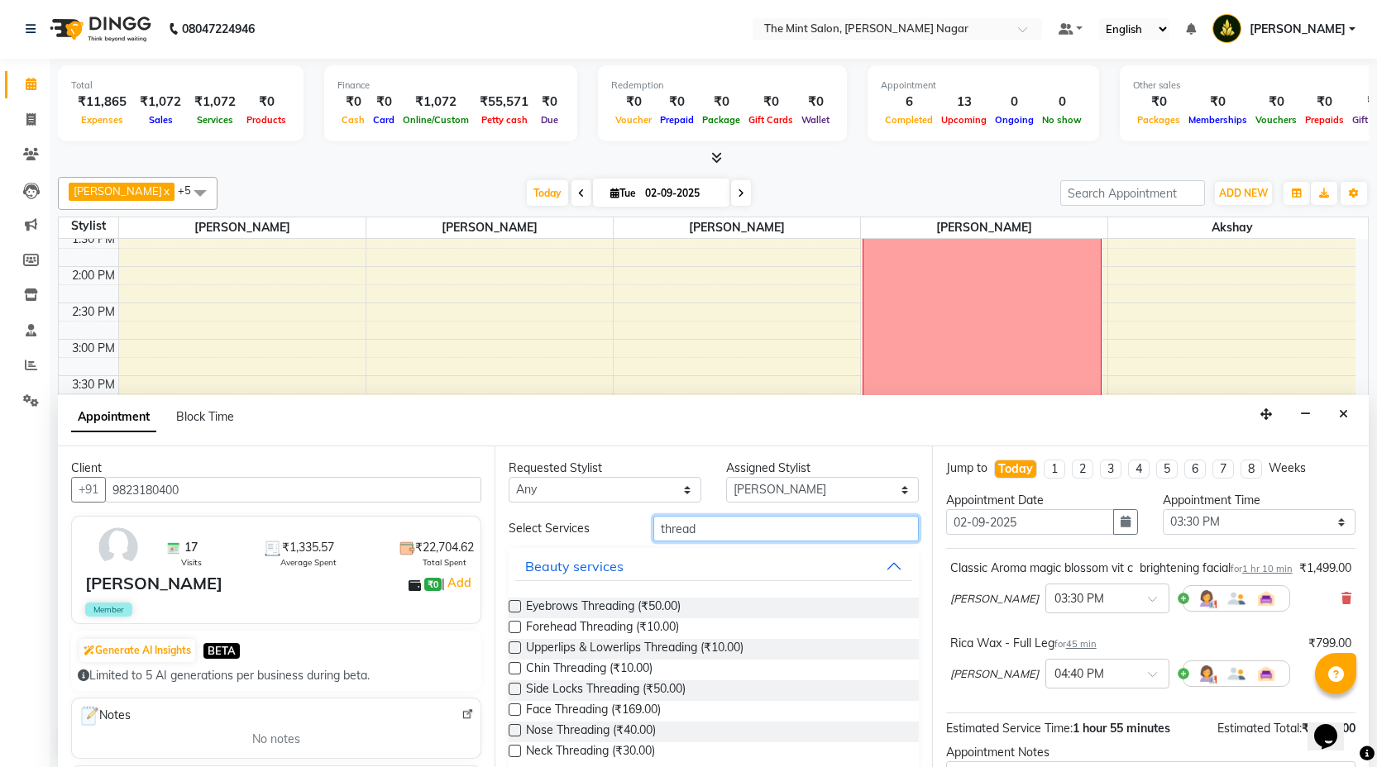
type input "thread"
click at [517, 607] on label at bounding box center [515, 606] width 12 height 12
click at [517, 607] on input "checkbox" at bounding box center [514, 608] width 11 height 11
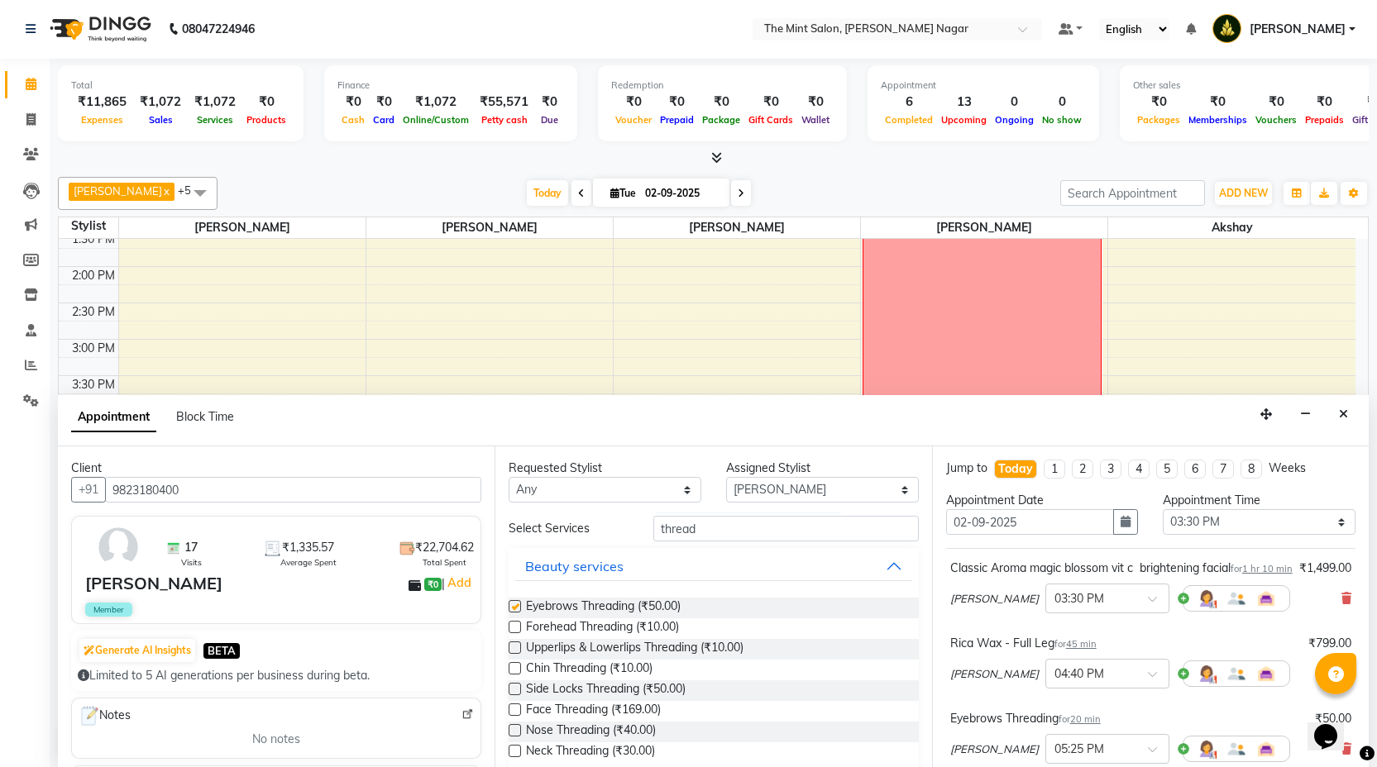
checkbox input "false"
click at [516, 624] on label at bounding box center [515, 627] width 12 height 12
click at [516, 624] on input "checkbox" at bounding box center [514, 629] width 11 height 11
checkbox input "false"
click at [516, 647] on label at bounding box center [515, 648] width 12 height 12
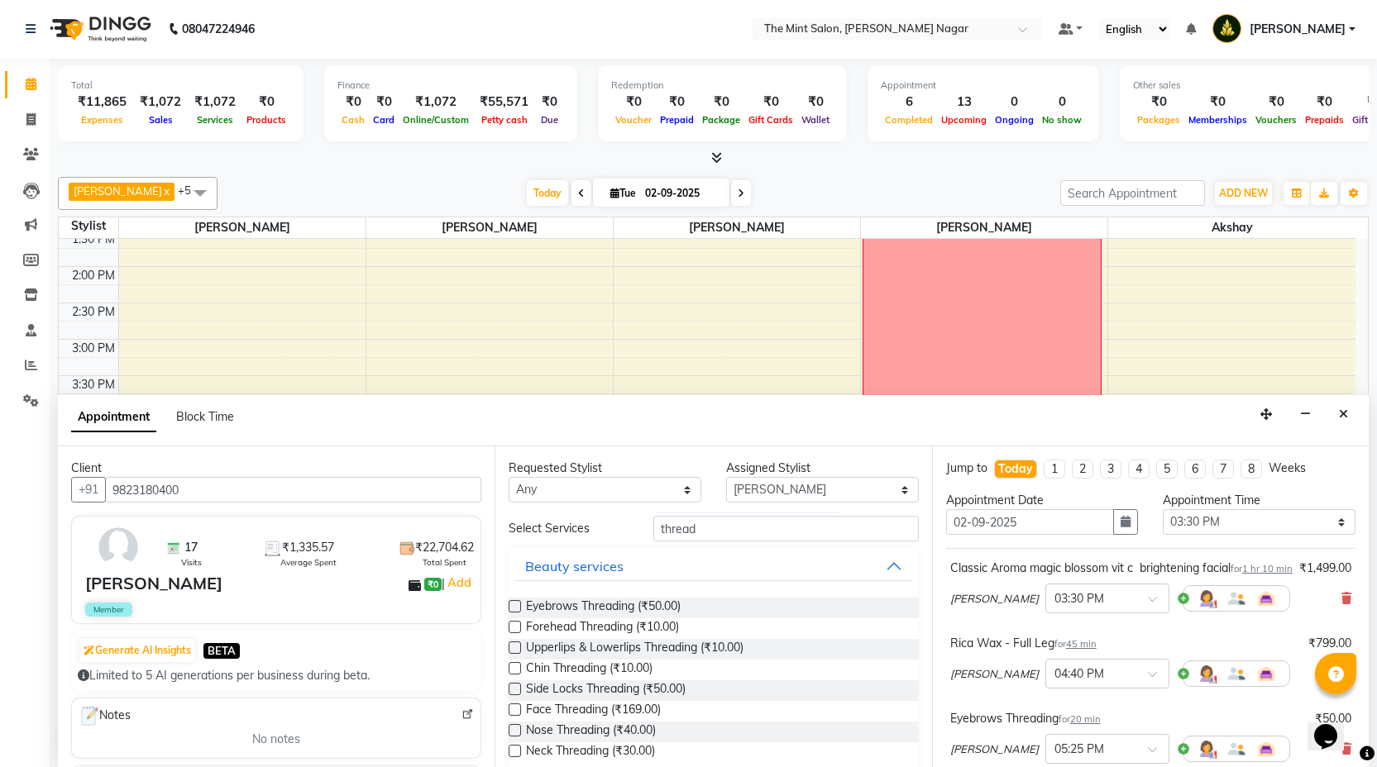
click at [516, 647] on input "checkbox" at bounding box center [514, 649] width 11 height 11
checkbox input "false"
click at [724, 532] on input "thread" at bounding box center [785, 529] width 265 height 26
type input "t"
type input "bleach"
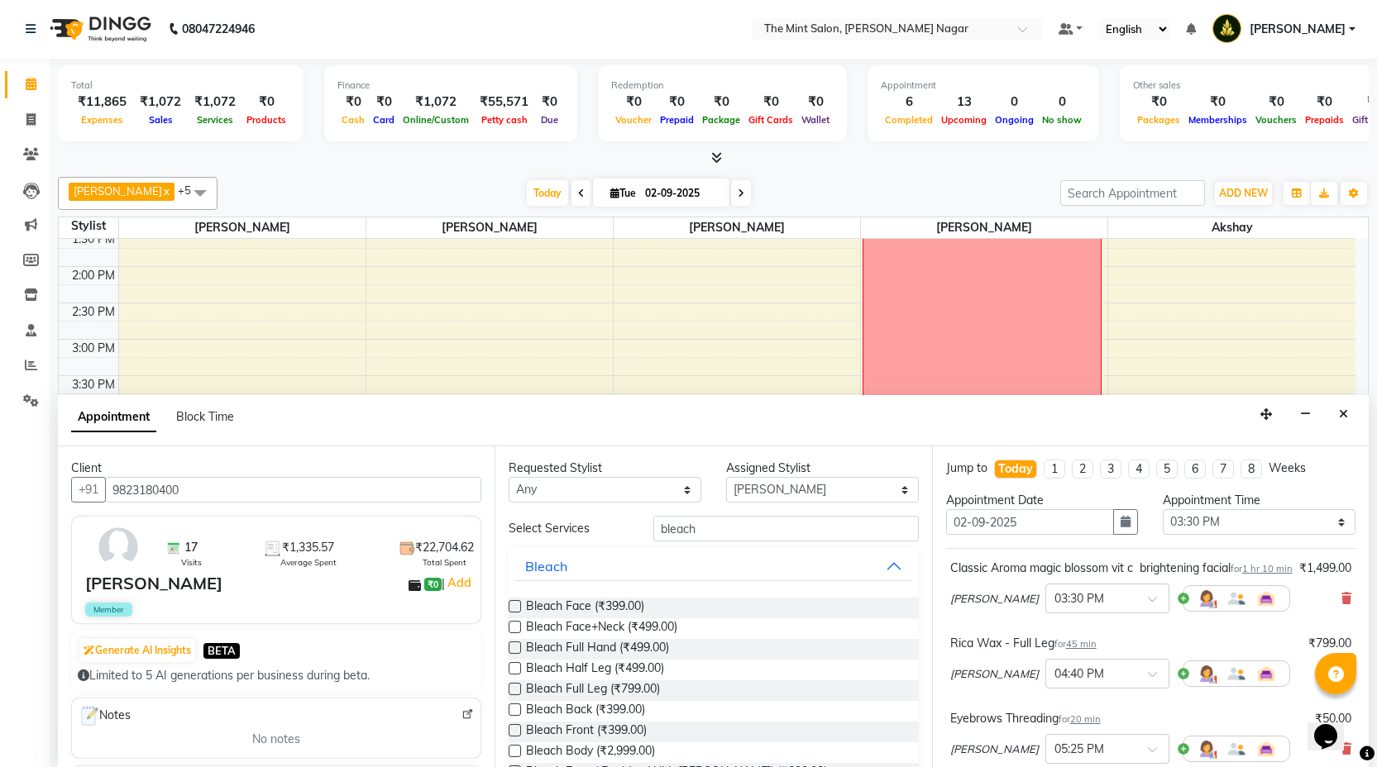
click at [513, 608] on label at bounding box center [515, 606] width 12 height 12
click at [513, 608] on input "checkbox" at bounding box center [514, 608] width 11 height 11
checkbox input "false"
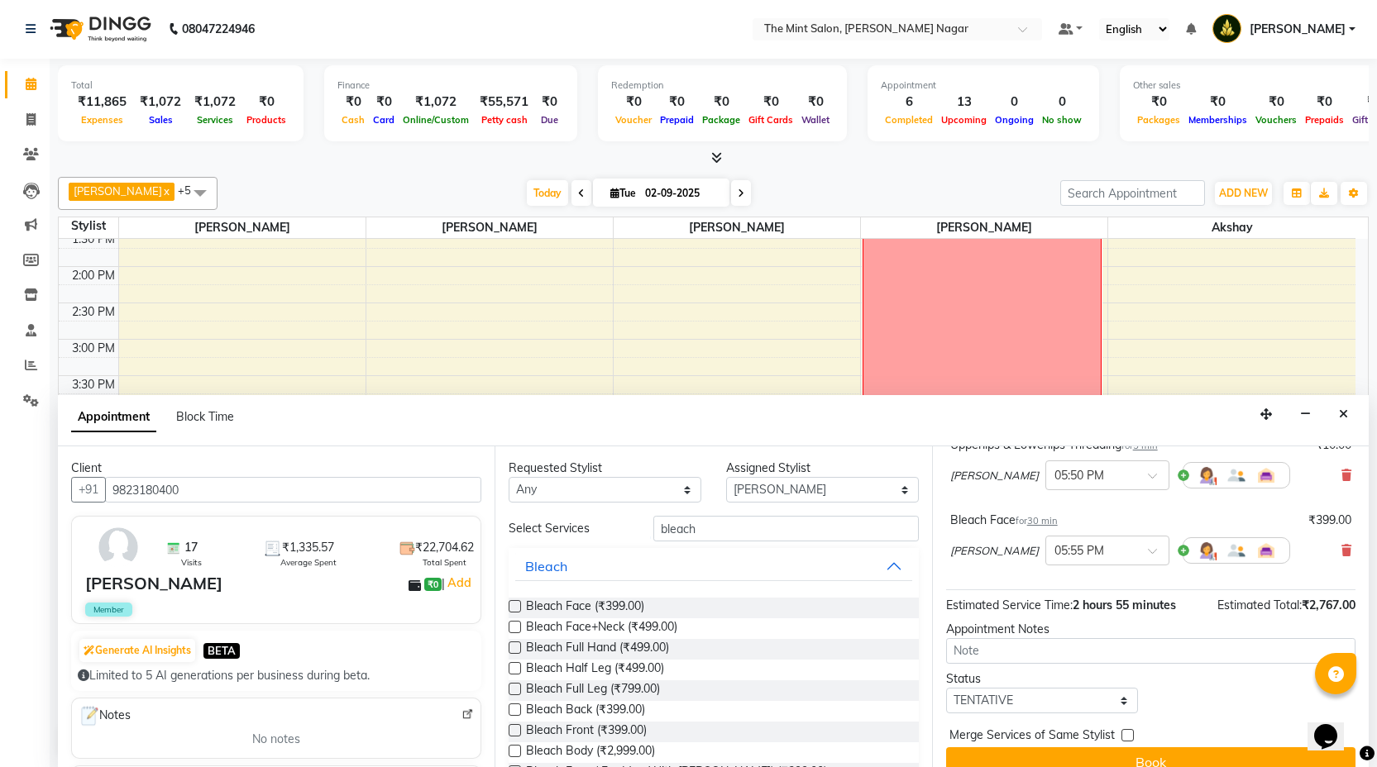
scroll to position [465, 0]
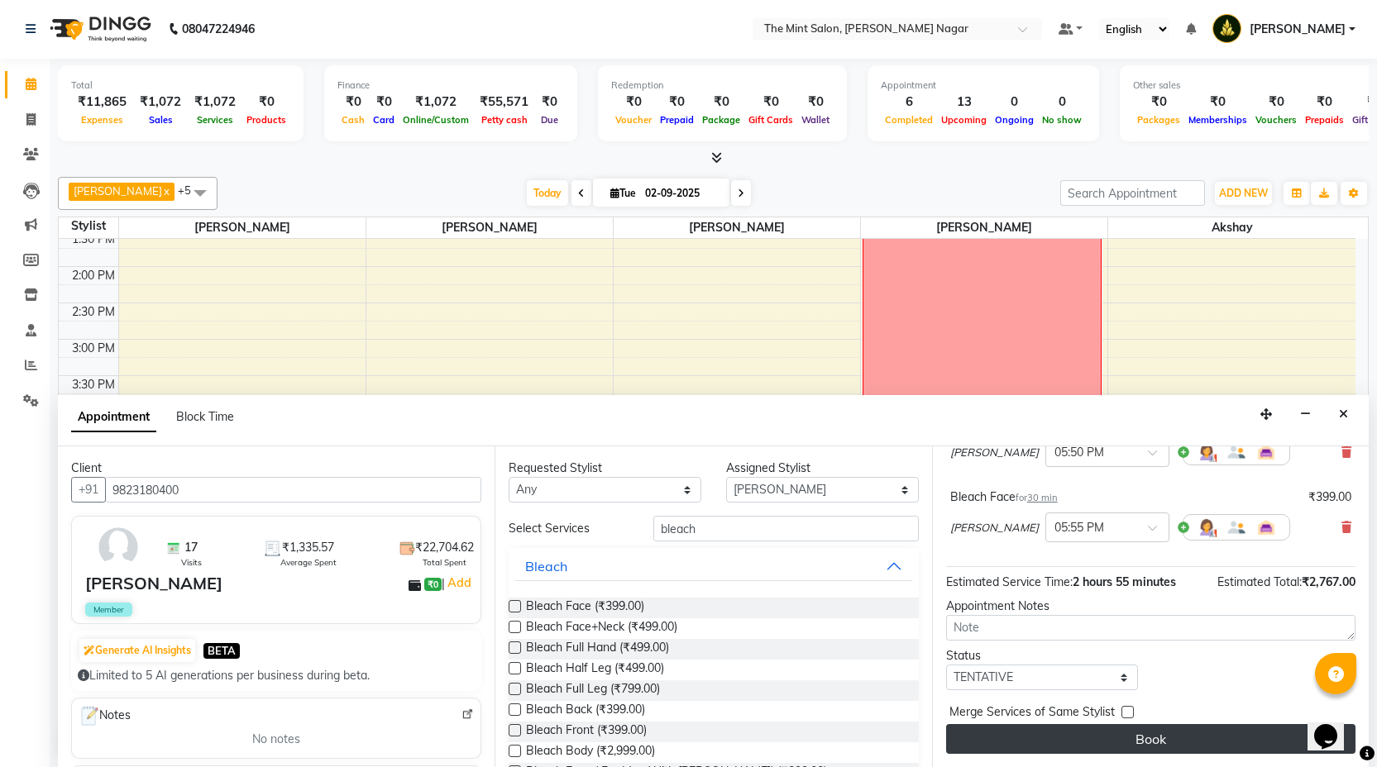
click at [1087, 738] on button "Book" at bounding box center [1150, 739] width 409 height 30
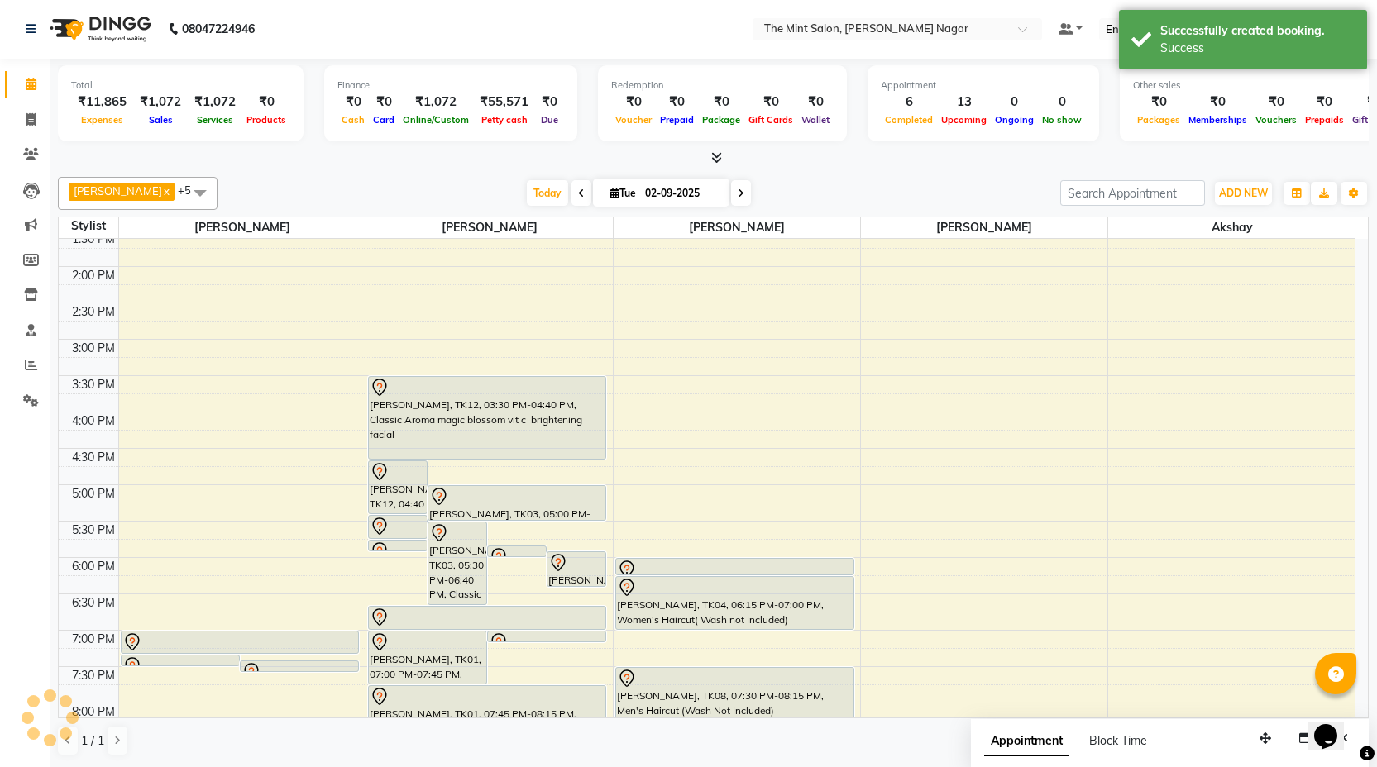
scroll to position [0, 0]
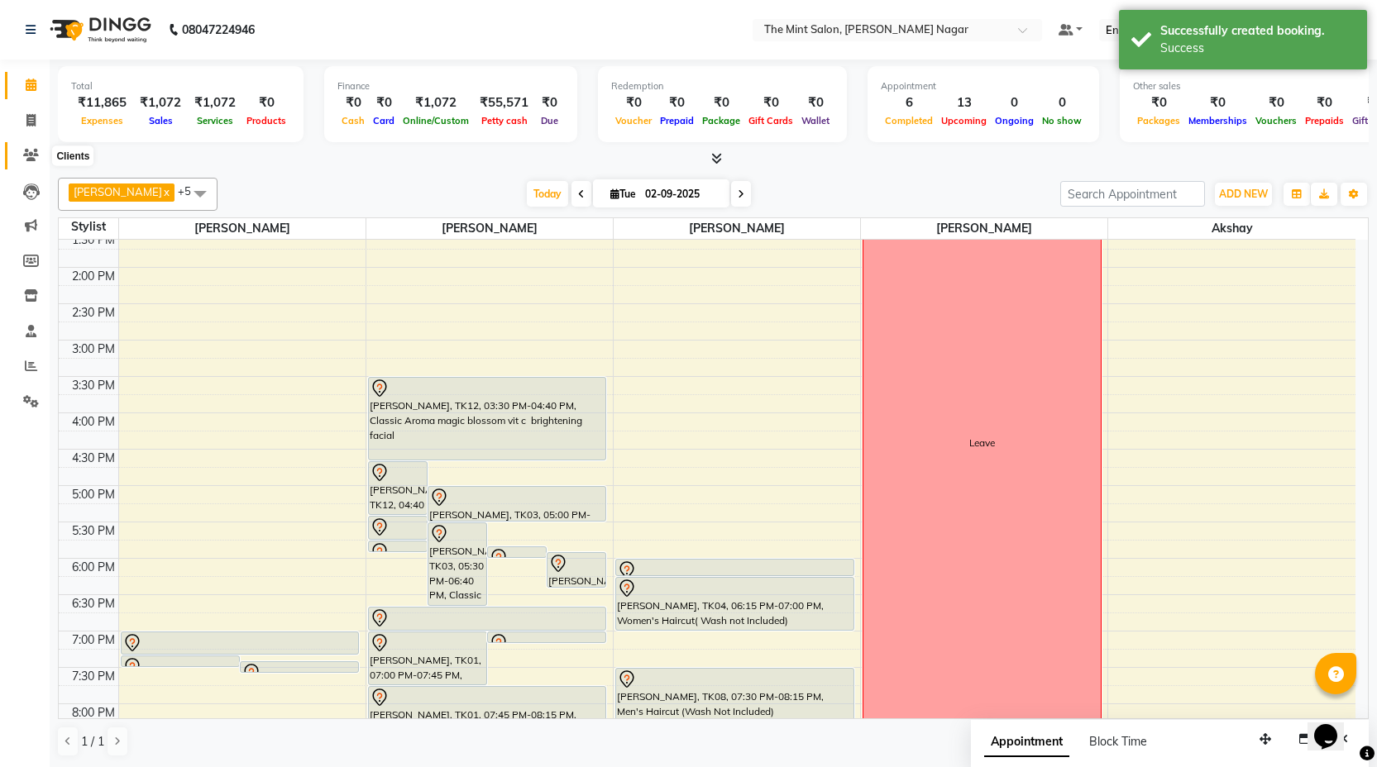
click at [31, 155] on icon at bounding box center [31, 155] width 16 height 12
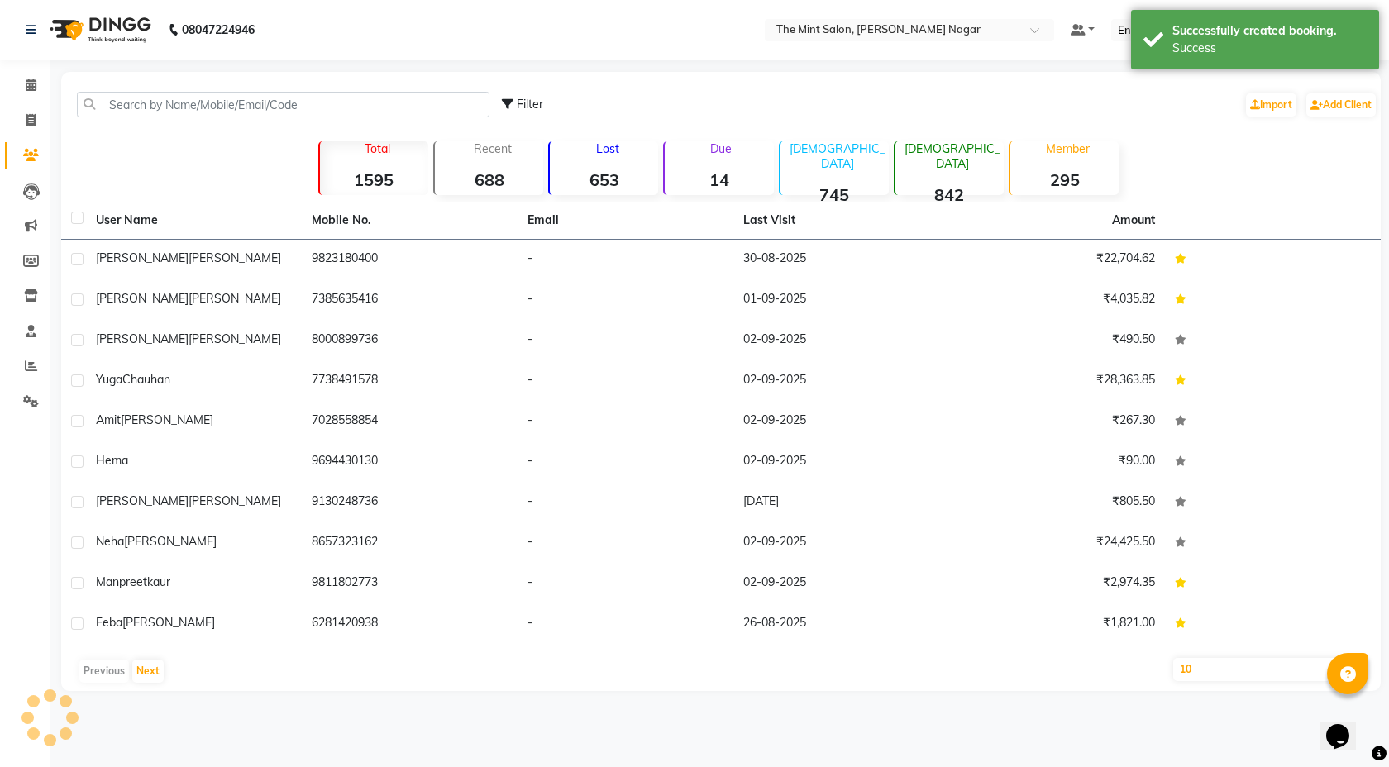
click at [246, 91] on div "Filter Import Add Client" at bounding box center [721, 105] width 1313 height 52
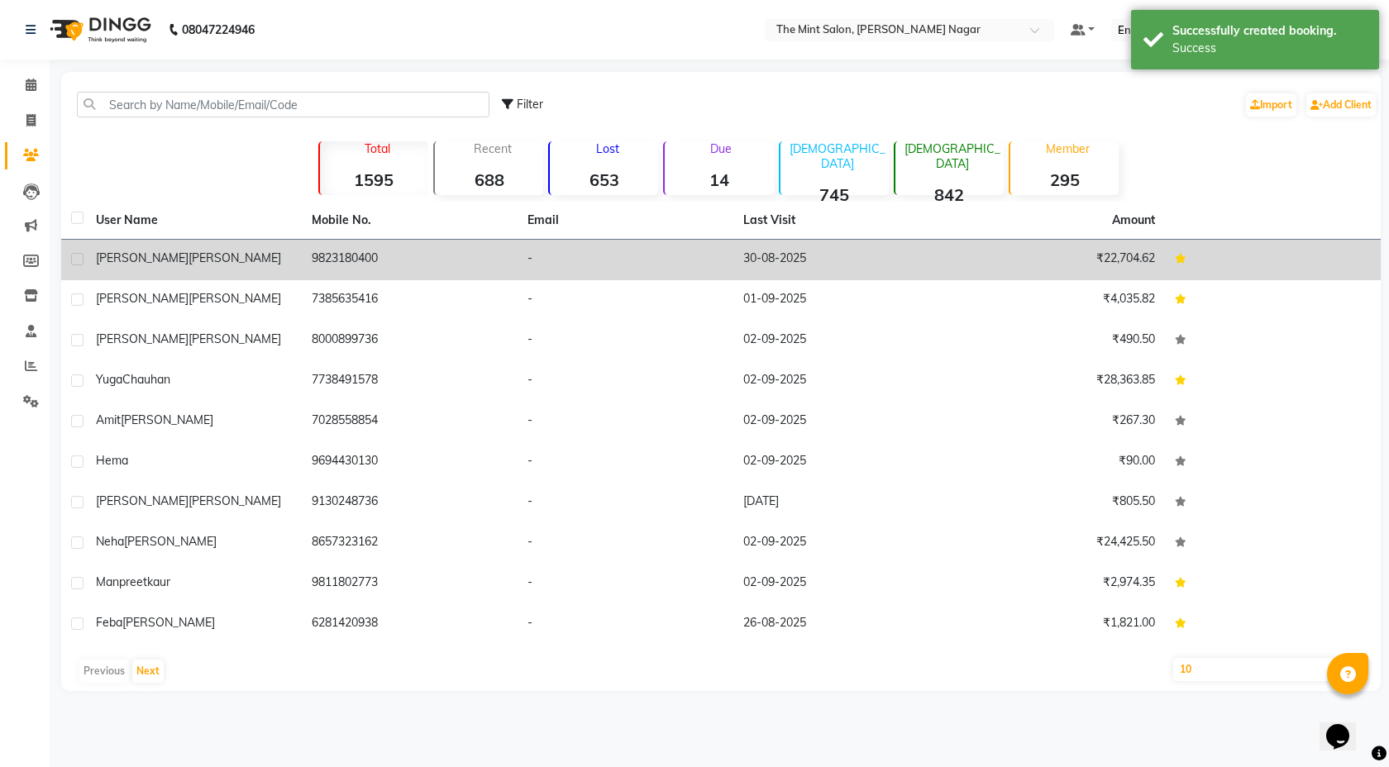
click at [281, 270] on td "Monika Patial" at bounding box center [194, 260] width 216 height 41
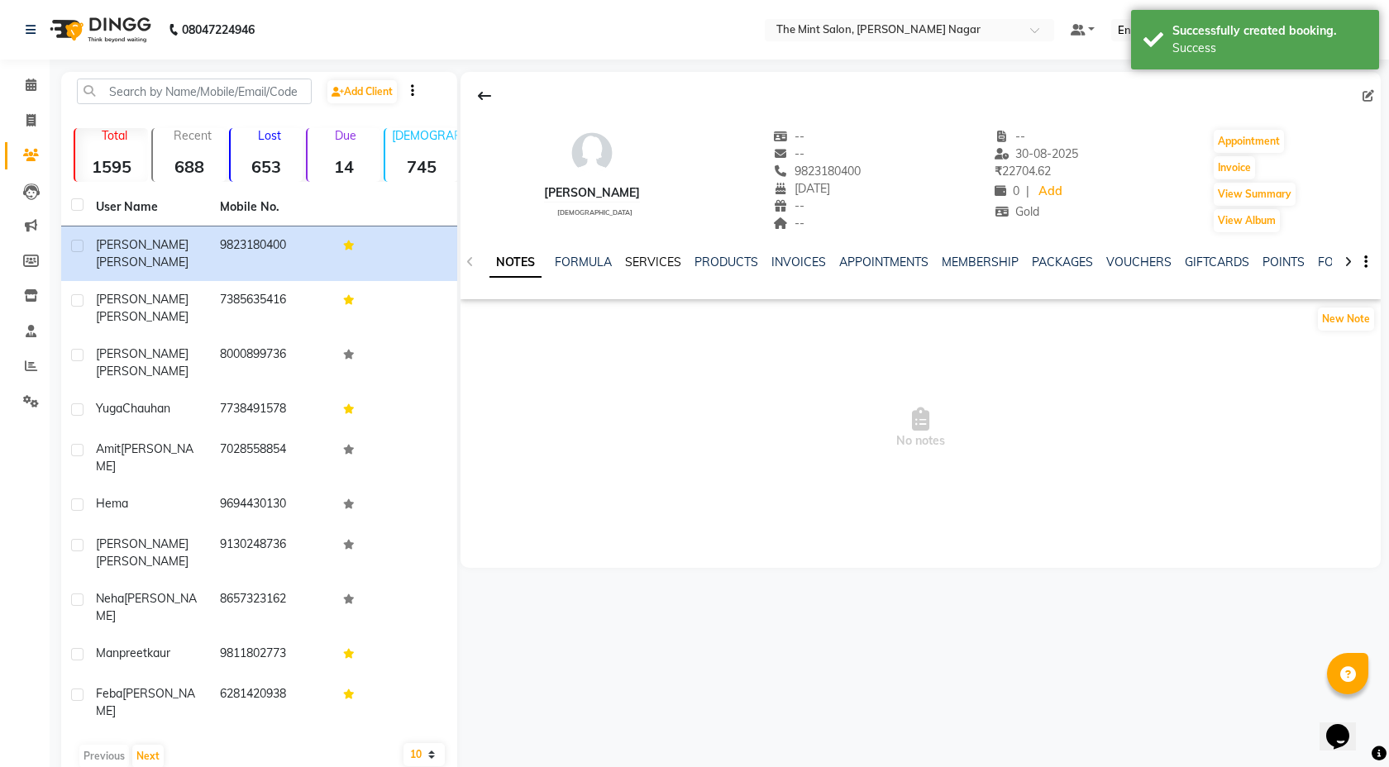
click at [646, 267] on link "SERVICES" at bounding box center [653, 262] width 56 height 15
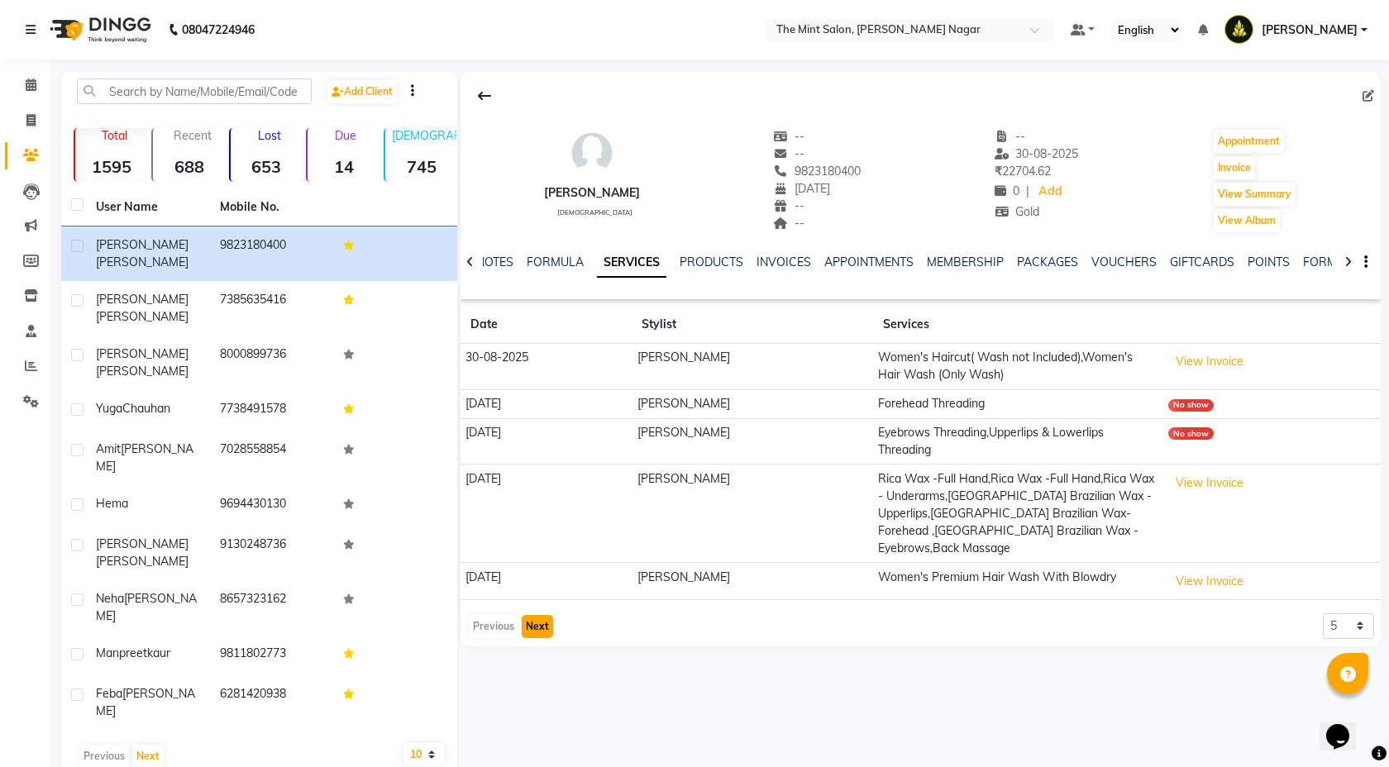
click at [538, 615] on button "Next" at bounding box center [537, 626] width 31 height 23
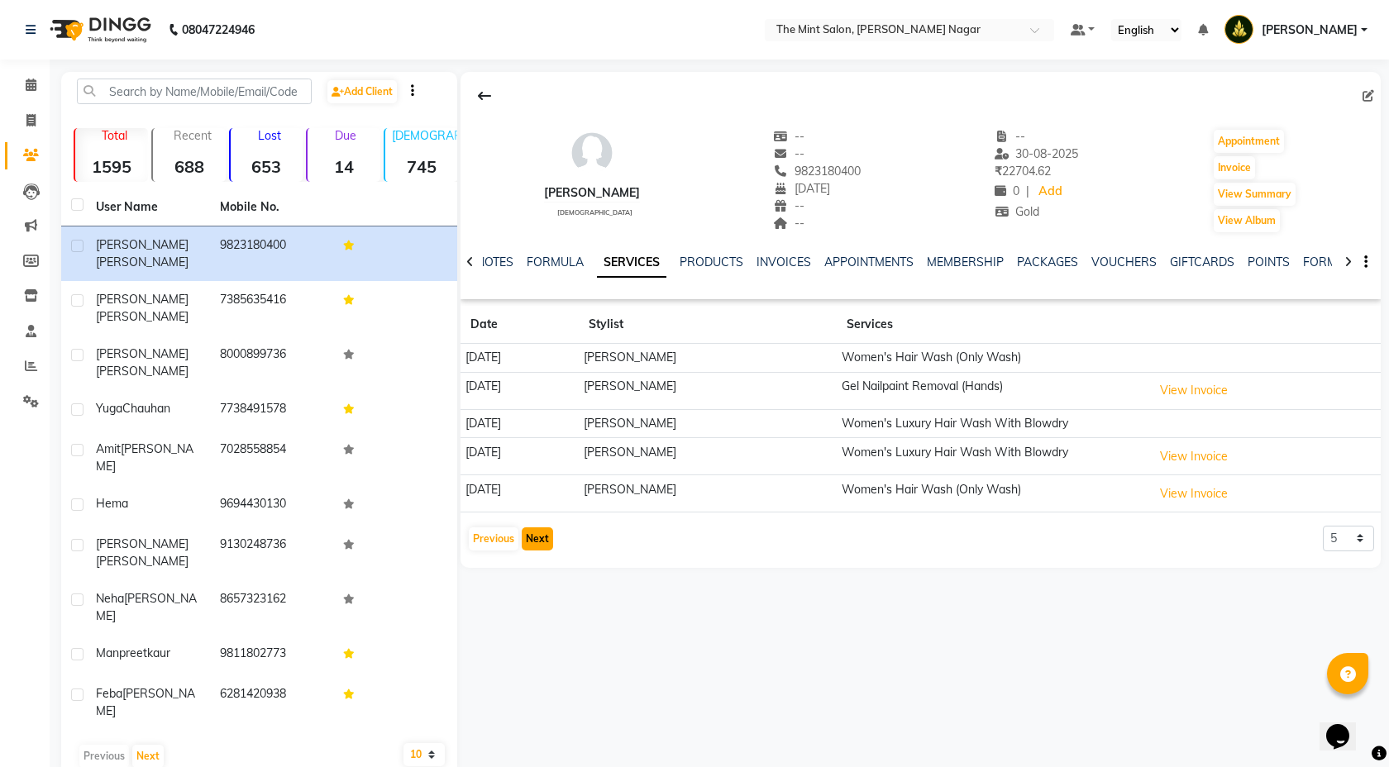
click at [537, 537] on button "Next" at bounding box center [537, 539] width 31 height 23
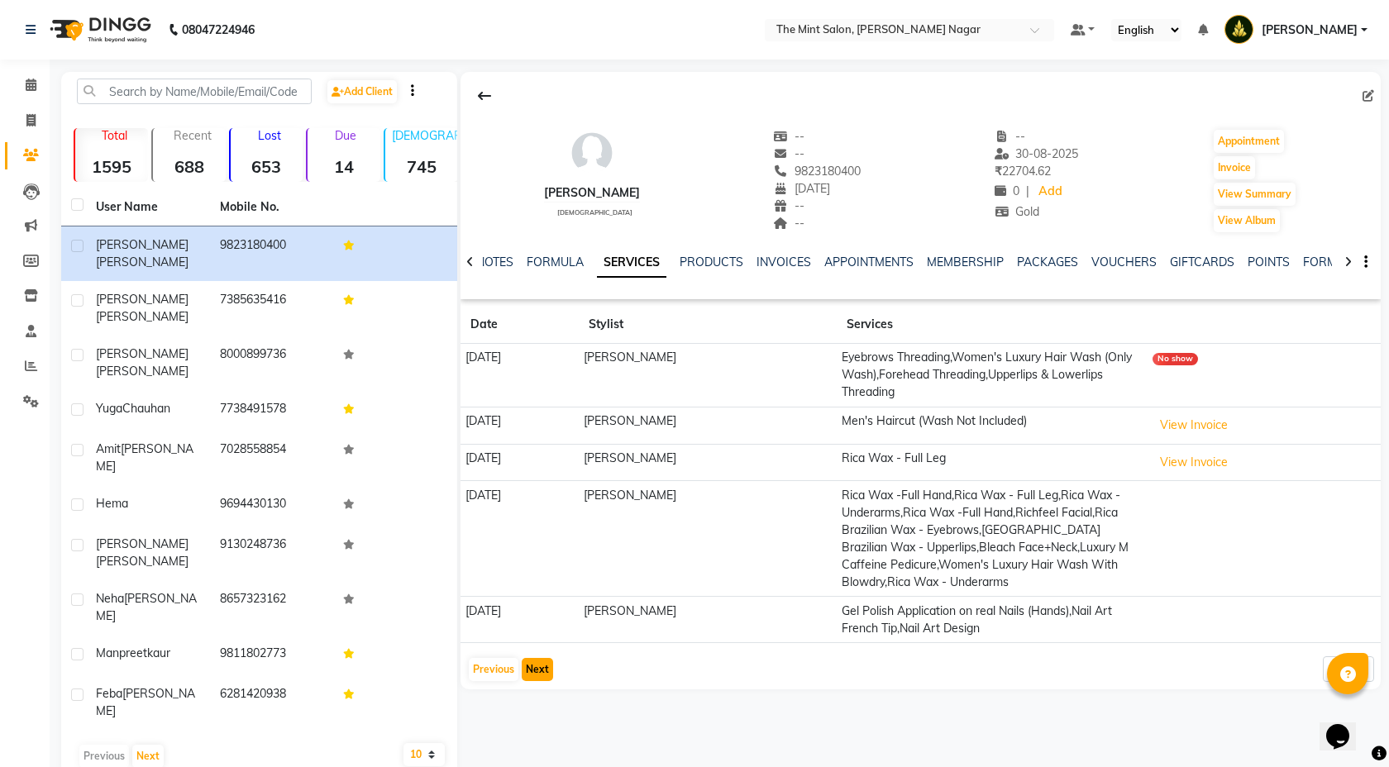
click at [531, 681] on button "Next" at bounding box center [537, 669] width 31 height 23
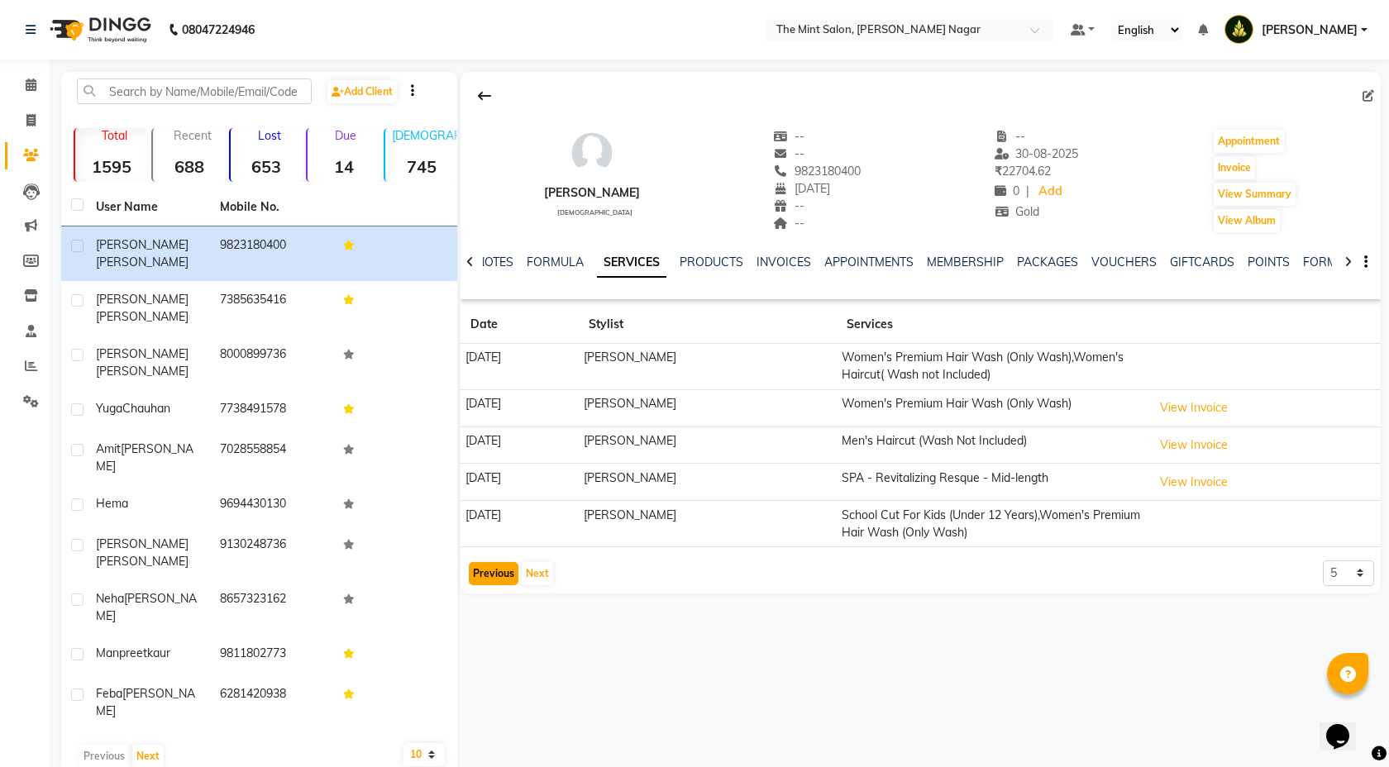
click at [495, 574] on button "Previous" at bounding box center [494, 573] width 50 height 23
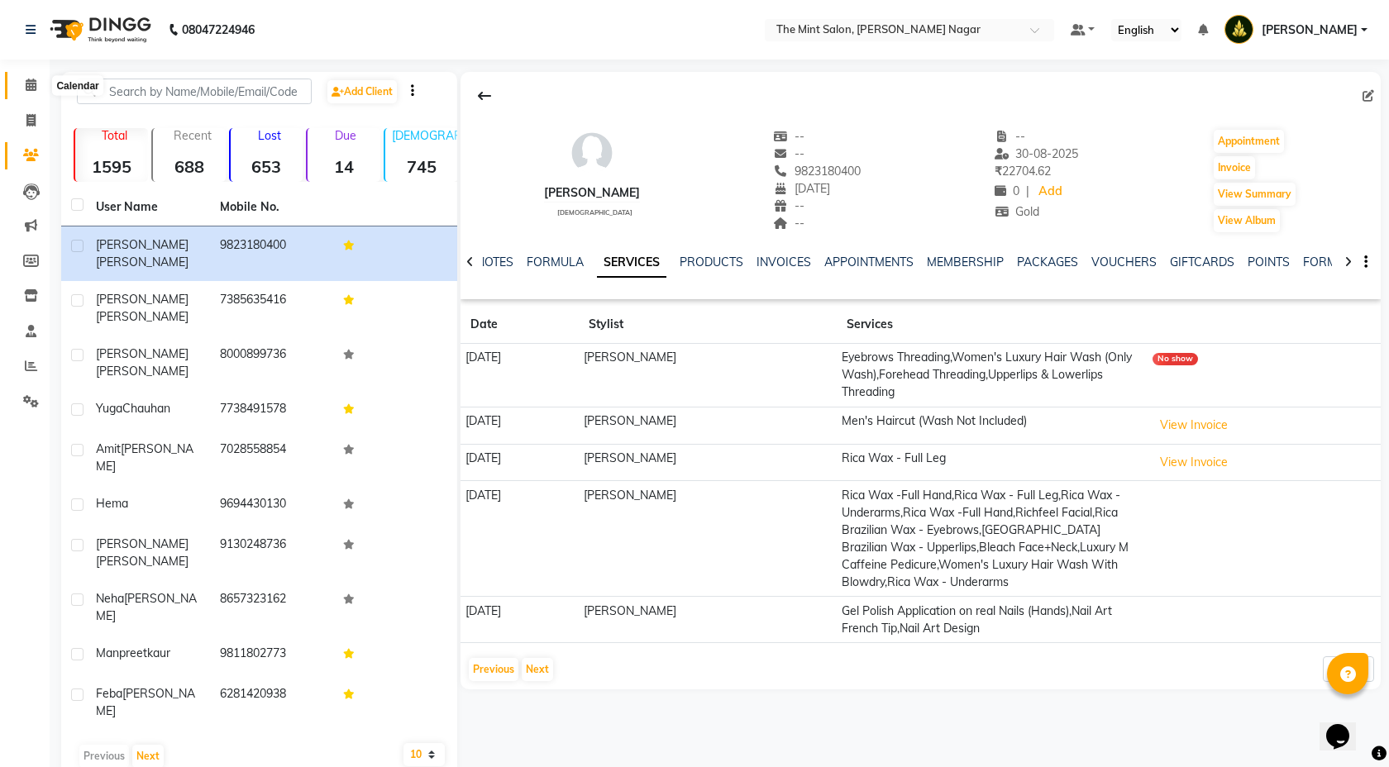
click at [35, 86] on icon at bounding box center [31, 85] width 11 height 12
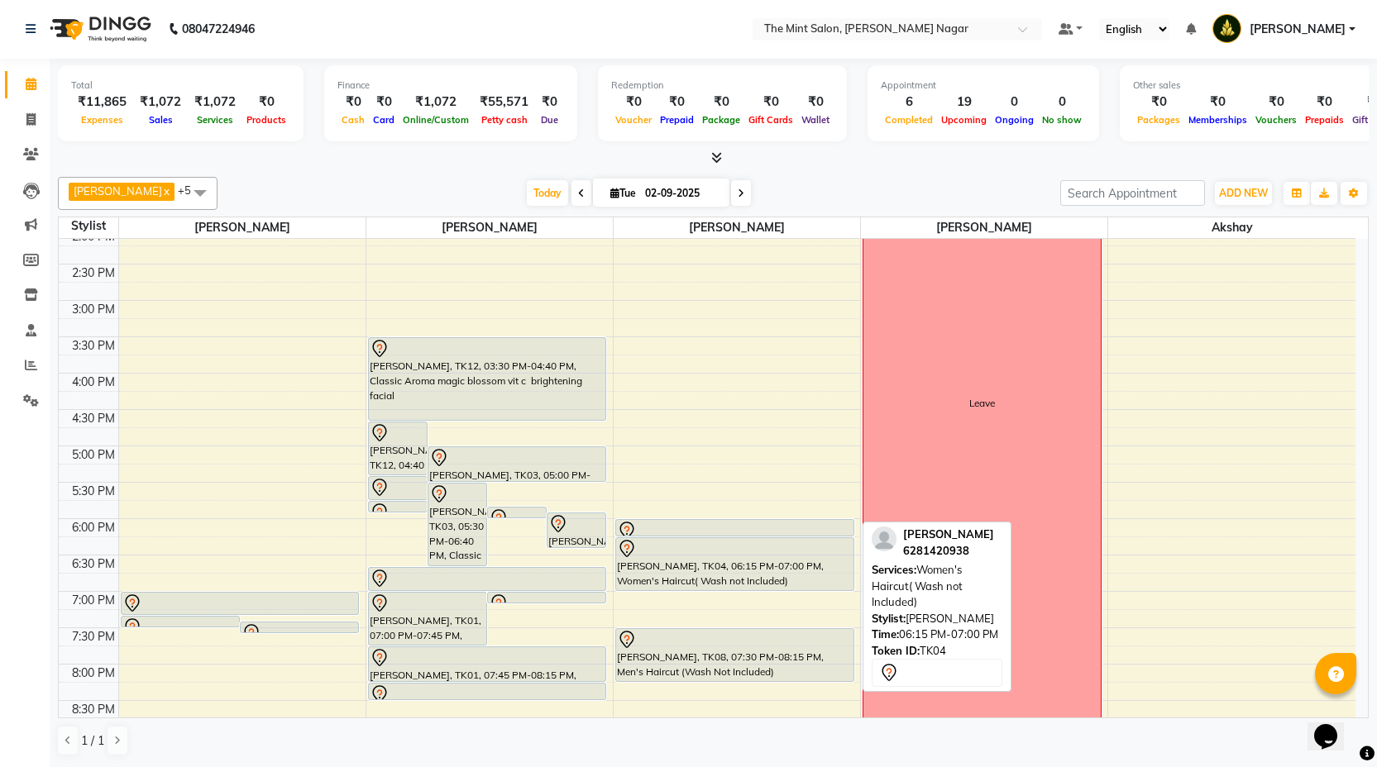
scroll to position [376, 0]
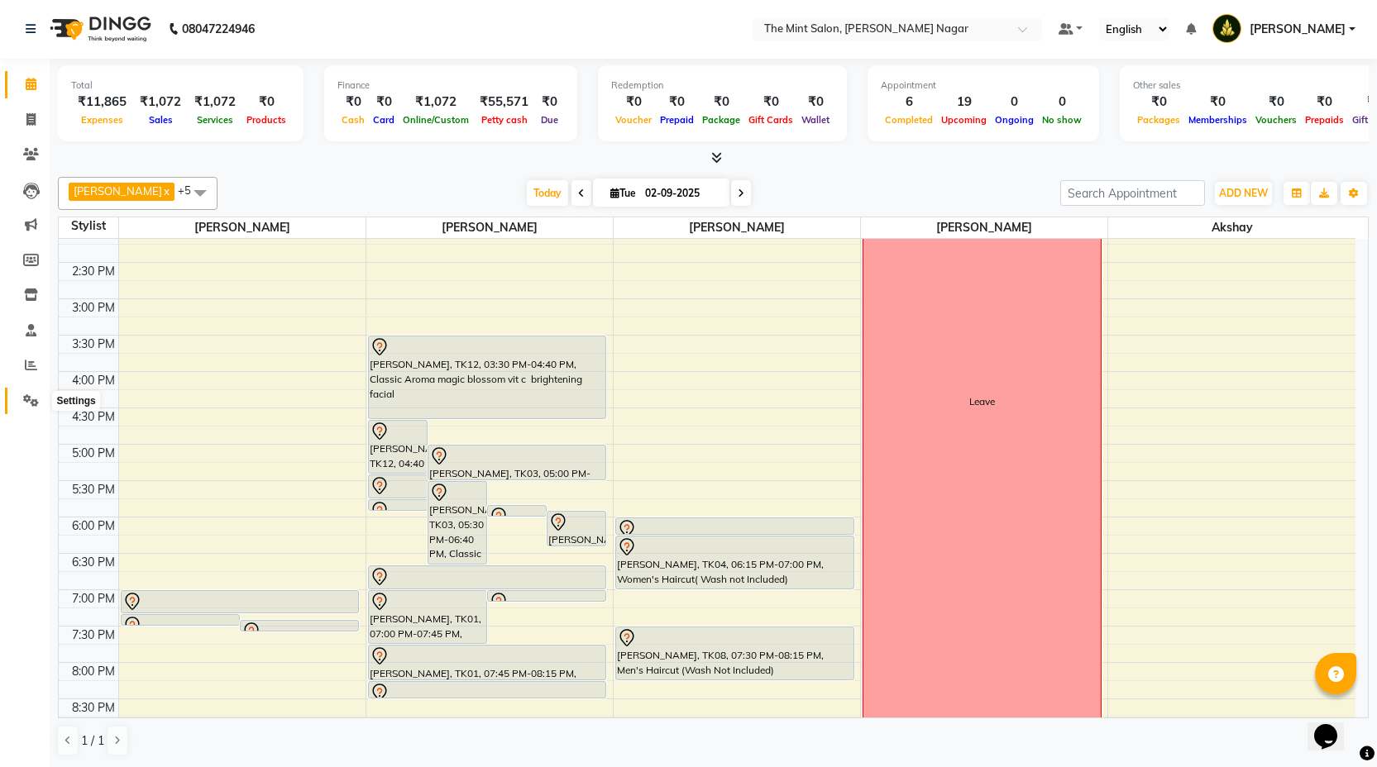
click at [31, 402] on icon at bounding box center [31, 400] width 16 height 12
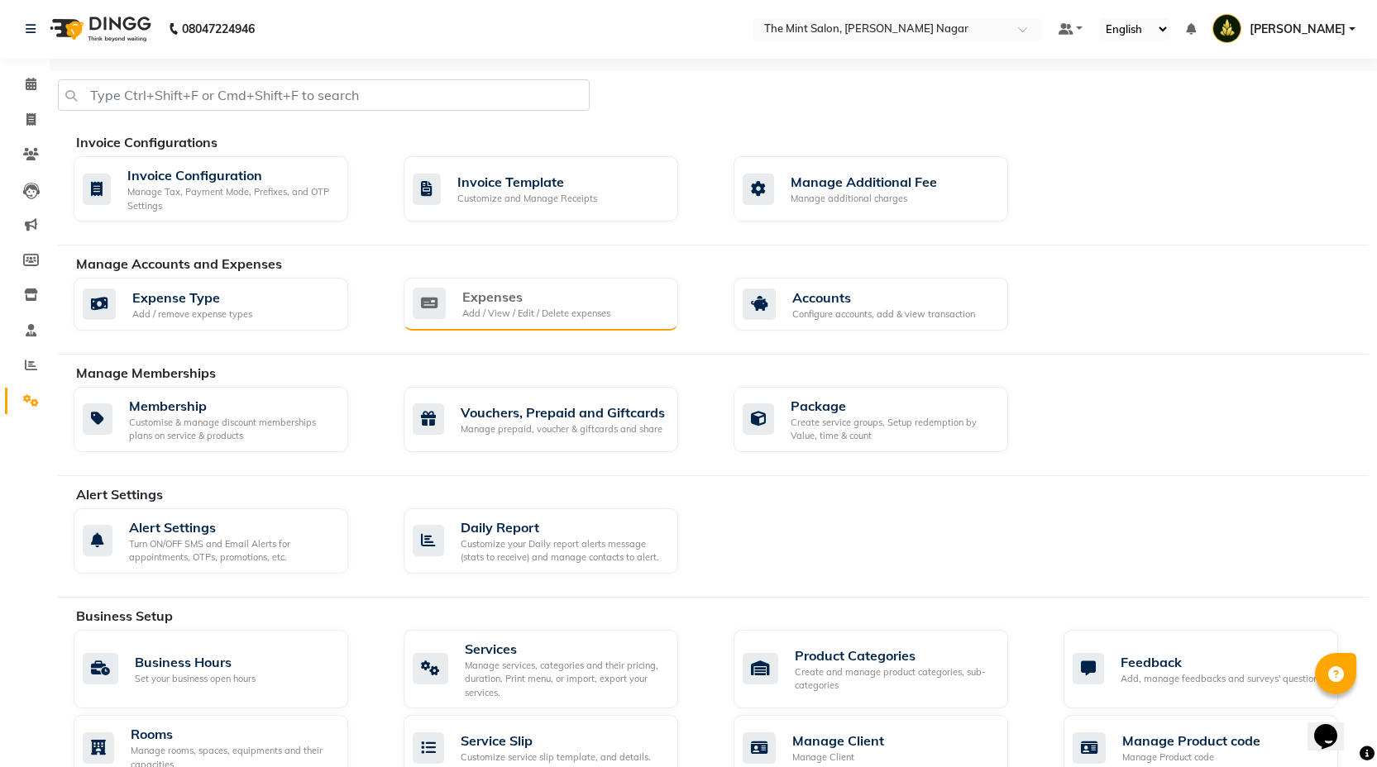
click at [538, 313] on div "Add / View / Edit / Delete expenses" at bounding box center [536, 314] width 148 height 14
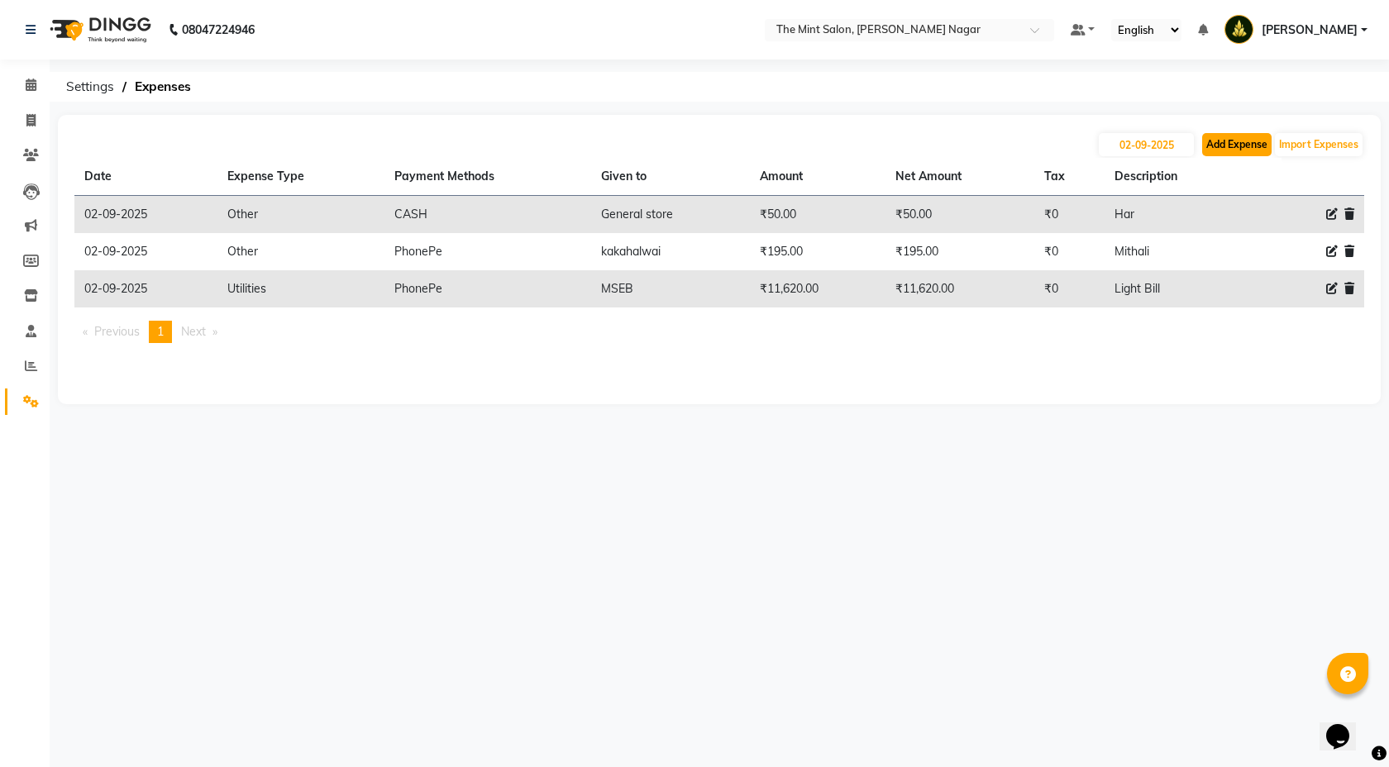
click at [1243, 142] on button "Add Expense" at bounding box center [1236, 144] width 69 height 23
select select "1"
select select "6185"
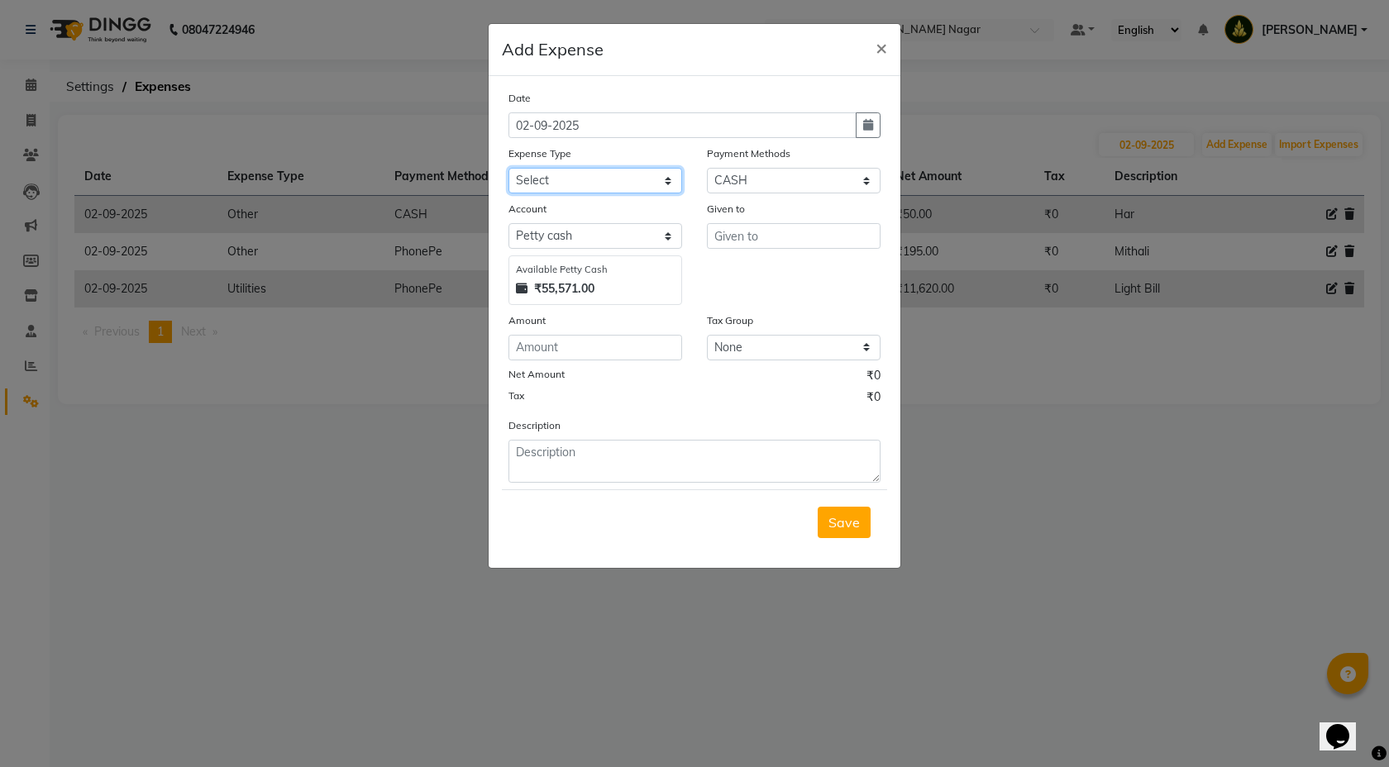
click at [677, 176] on select "Select Advance Salary Bank charges Bonus Car maintenance Cash transfer to bank …" at bounding box center [596, 181] width 174 height 26
click at [674, 192] on select "Select Advance Salary Bank charges Bonus Car maintenance Cash transfer to bank …" at bounding box center [596, 181] width 174 height 26
select select "18195"
click at [663, 230] on select "Select Petty cash HDFC Bank" at bounding box center [596, 236] width 174 height 26
select select "6967"
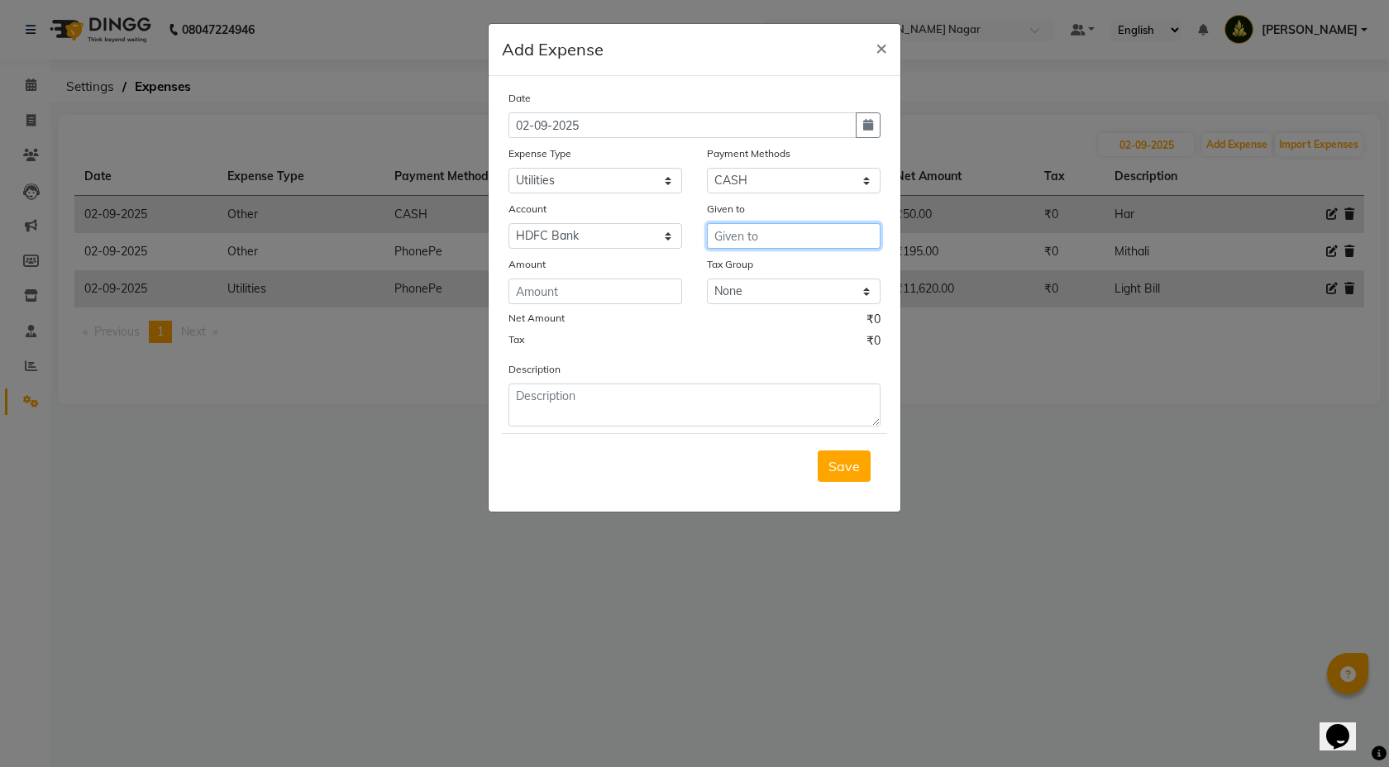
click at [738, 237] on input "text" at bounding box center [794, 236] width 174 height 26
type input "Laptop"
click at [640, 295] on input "number" at bounding box center [596, 292] width 174 height 26
type input "9"
type input "29000"
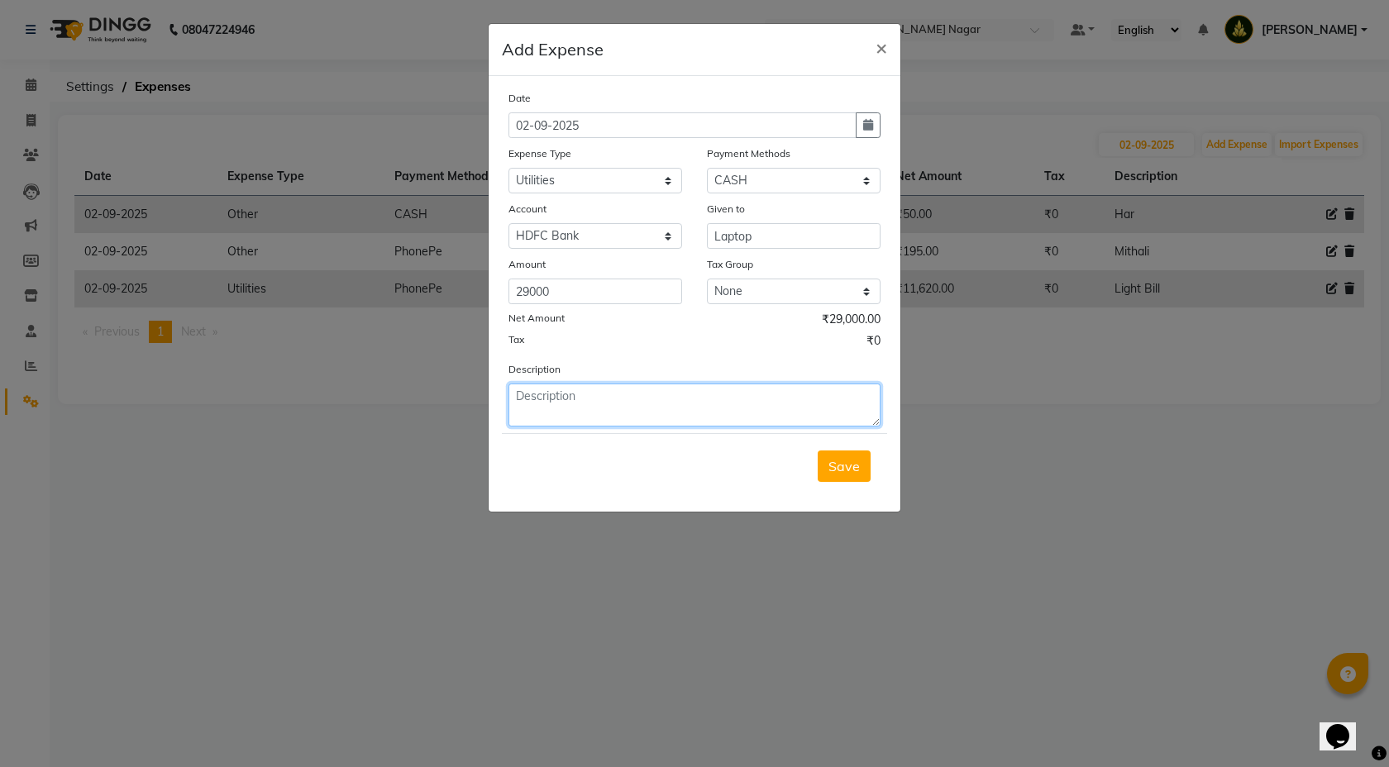
click at [644, 409] on textarea at bounding box center [695, 405] width 372 height 43
type textarea "laptop"
click at [857, 466] on span "Save" at bounding box center [844, 466] width 31 height 17
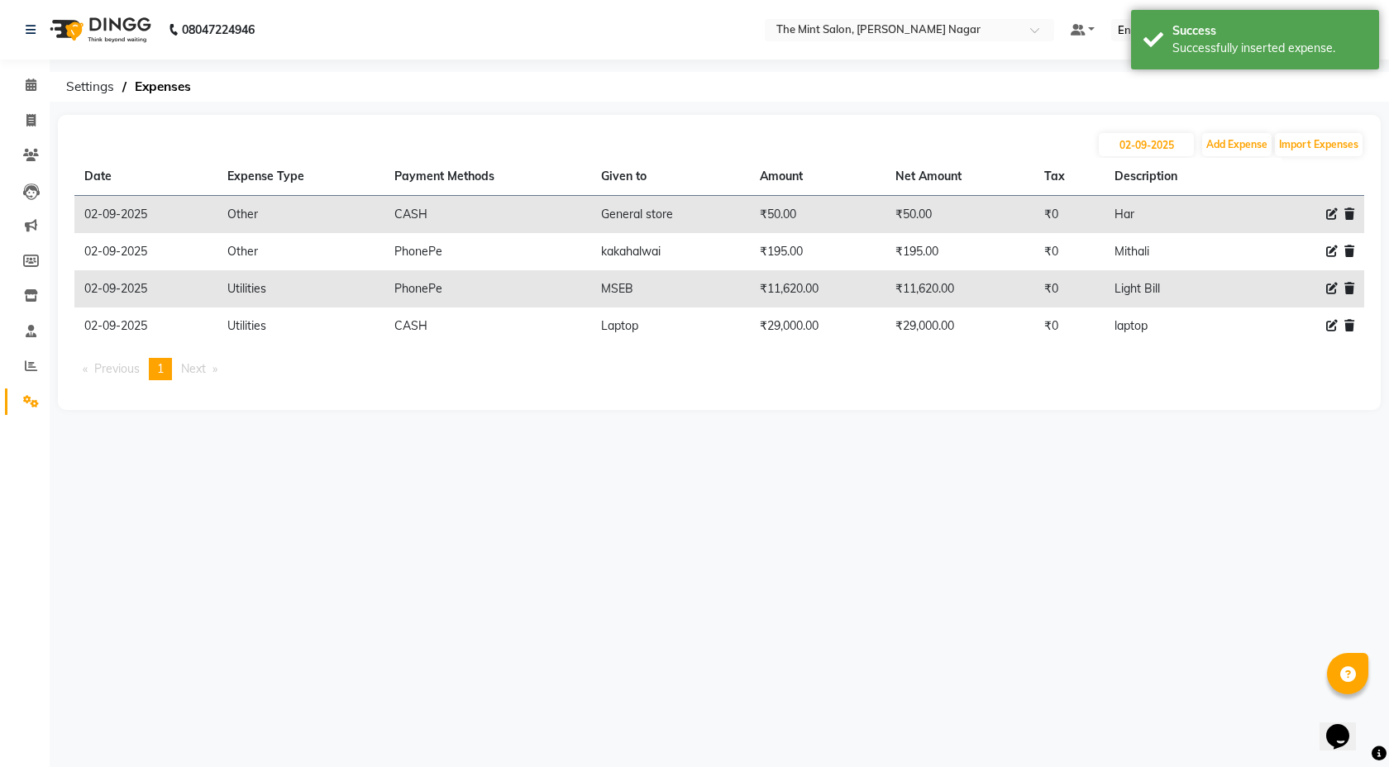
click at [1330, 327] on icon at bounding box center [1332, 326] width 12 height 12
select select "18195"
select select "1"
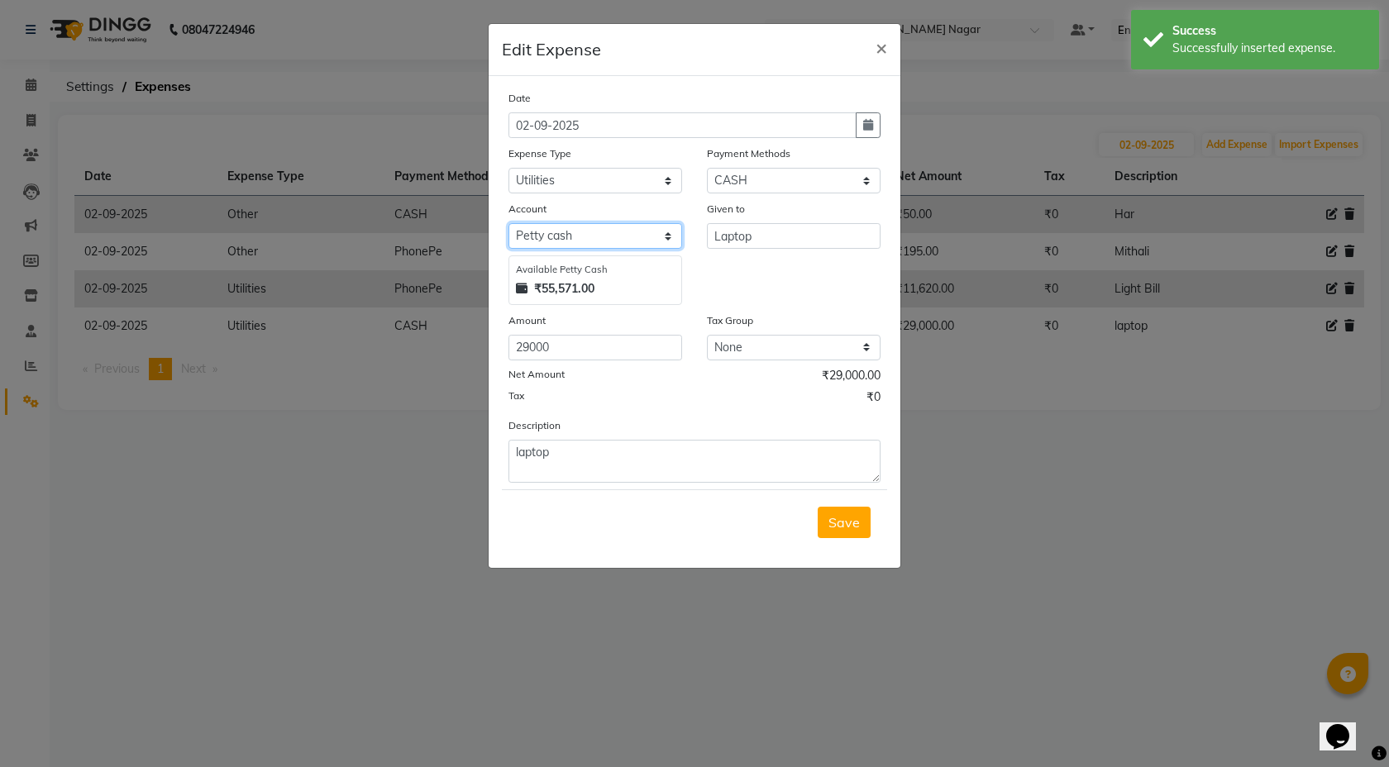
click at [657, 236] on select "Select Petty cash HDFC Bank" at bounding box center [596, 236] width 174 height 26
select select "6967"
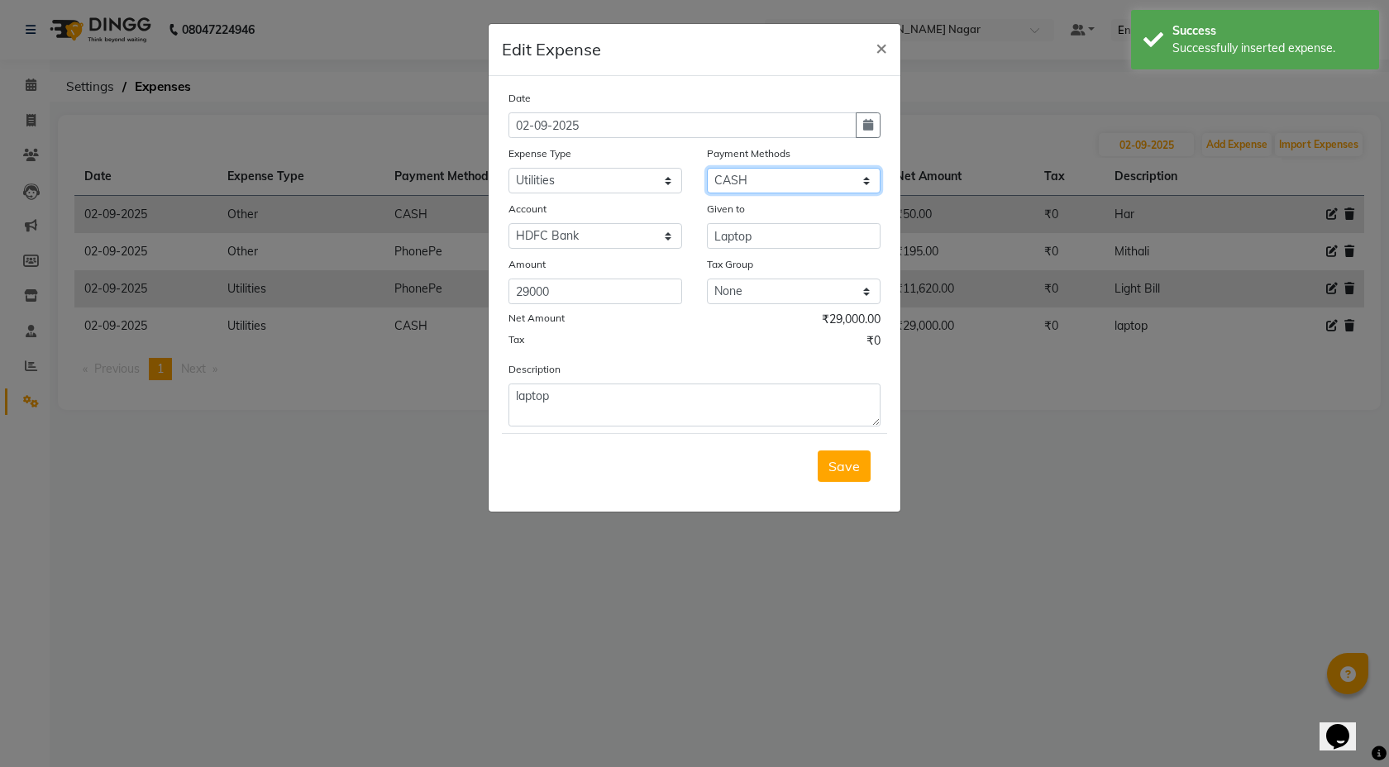
click at [863, 180] on select "Select Coupon Gift Card GPay PhonePe PayTM UPI CASH Wallet Points" at bounding box center [794, 181] width 174 height 26
select select "7"
click at [669, 234] on select "Select HDFC Bank" at bounding box center [596, 236] width 174 height 26
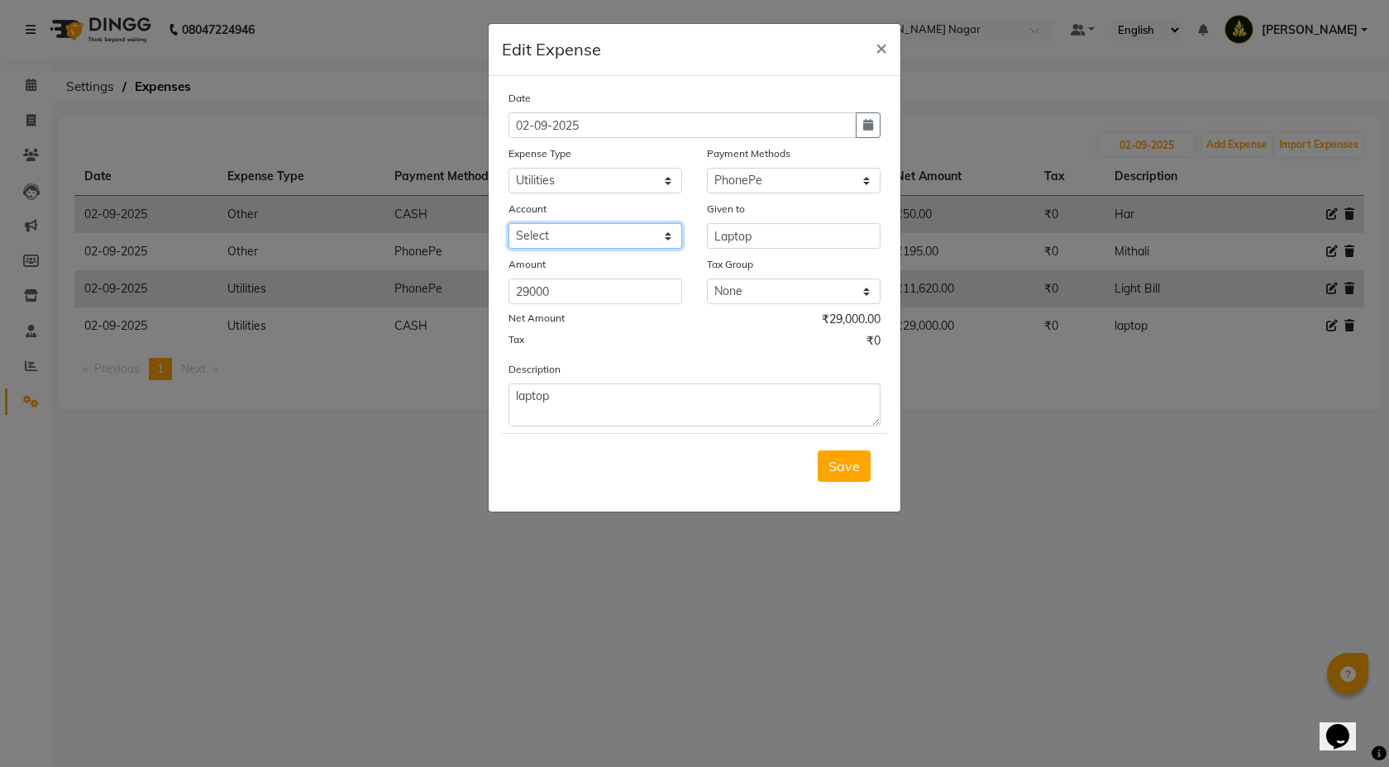
select select "6967"
click at [834, 474] on span "Save" at bounding box center [844, 466] width 31 height 17
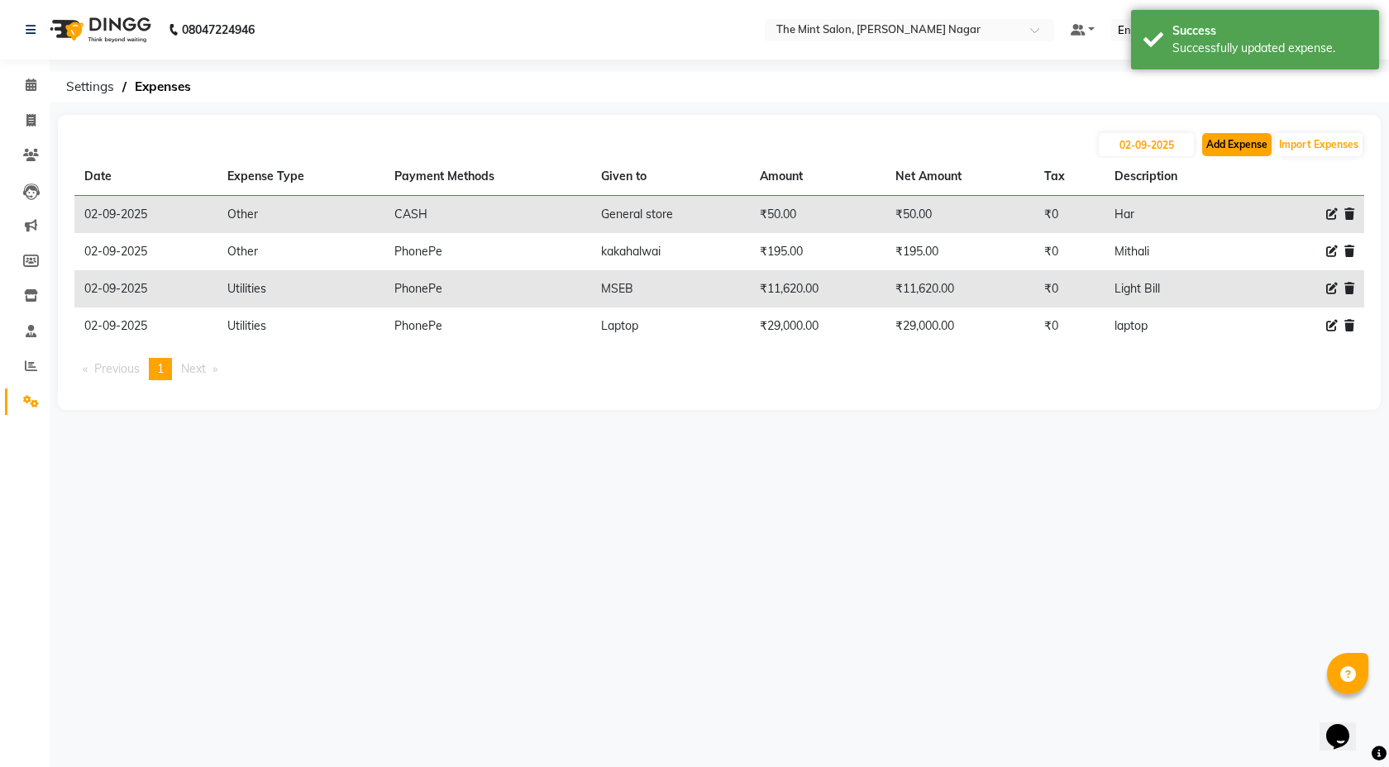
click at [1251, 144] on button "Add Expense" at bounding box center [1236, 144] width 69 height 23
select select "1"
select select "6185"
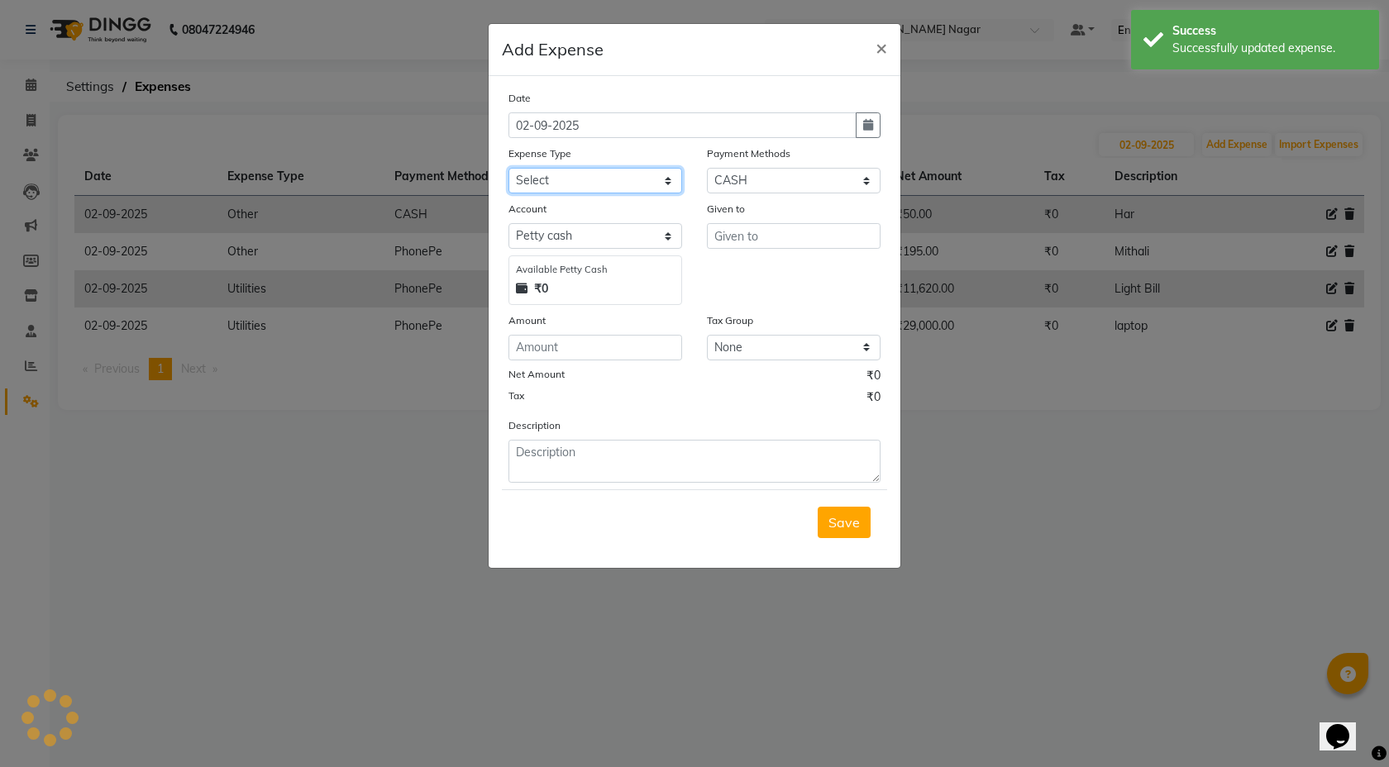
click at [667, 179] on select "Select Advance Salary Bank charges Bonus Car maintenance Cash transfer to bank …" at bounding box center [596, 181] width 174 height 26
select select "18175"
click at [867, 184] on select "Select Coupon Gift Card GPay PhonePe PayTM UPI CASH Wallet Points" at bounding box center [794, 181] width 174 height 26
select select "7"
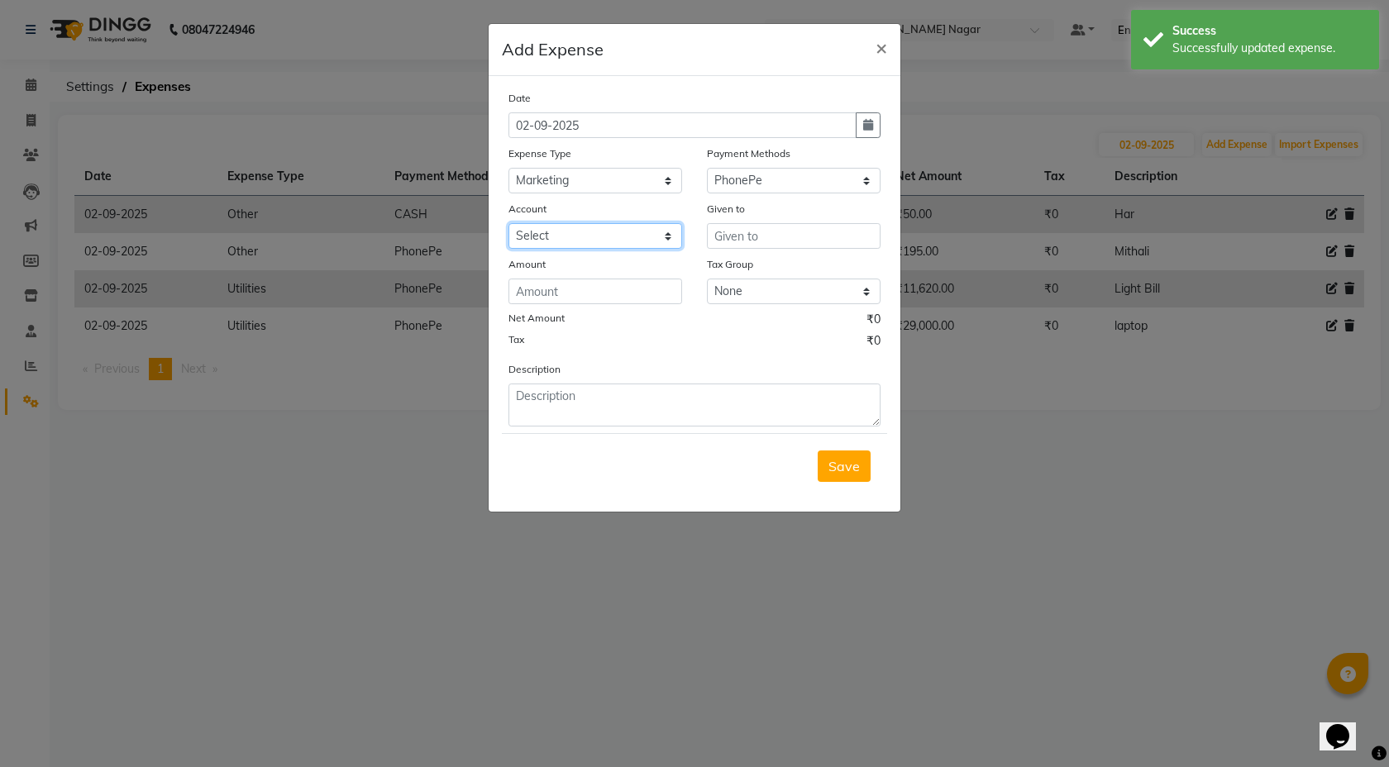
click at [662, 237] on select "Select HDFC Bank" at bounding box center [596, 236] width 174 height 26
select select "6967"
click at [748, 239] on input "text" at bounding box center [794, 236] width 174 height 26
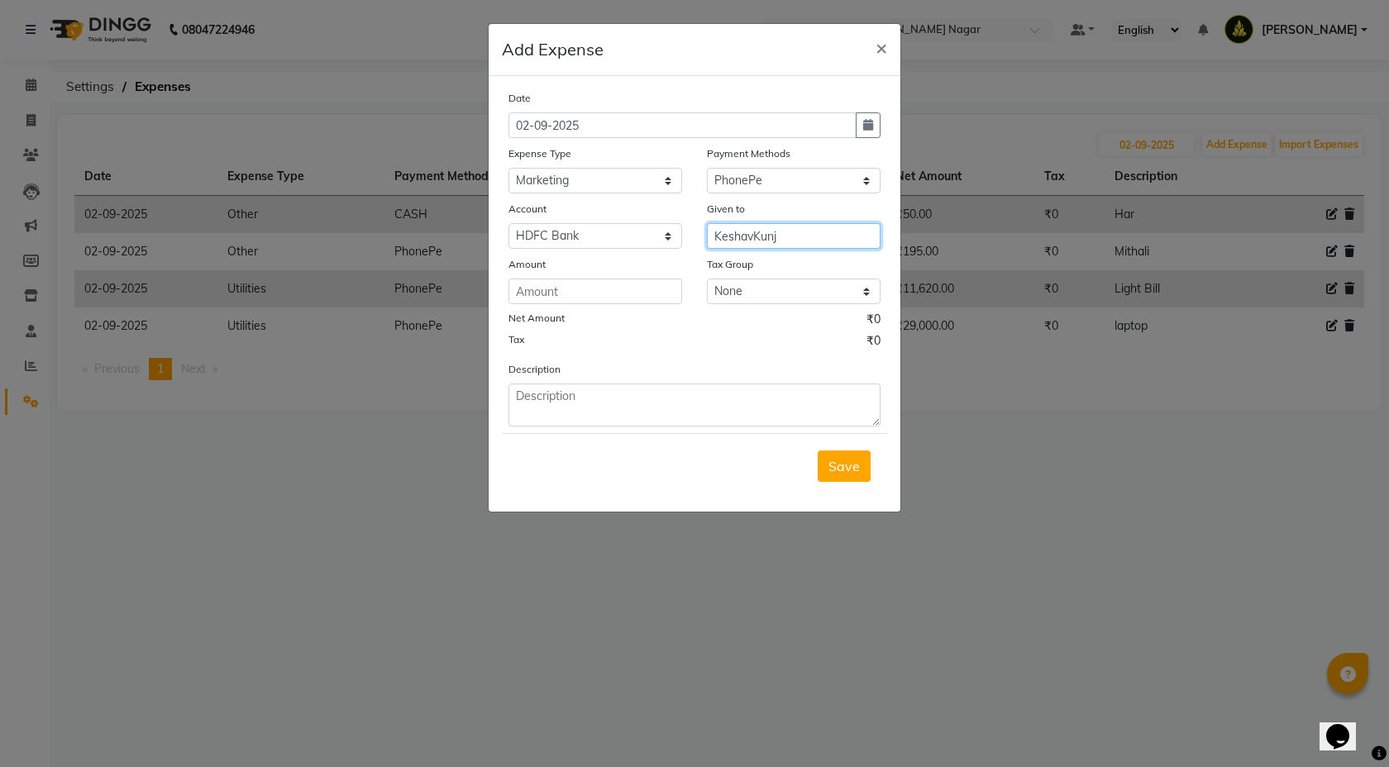
type input "KeshavKunj"
click at [681, 287] on input "number" at bounding box center [596, 292] width 174 height 26
type input "3500"
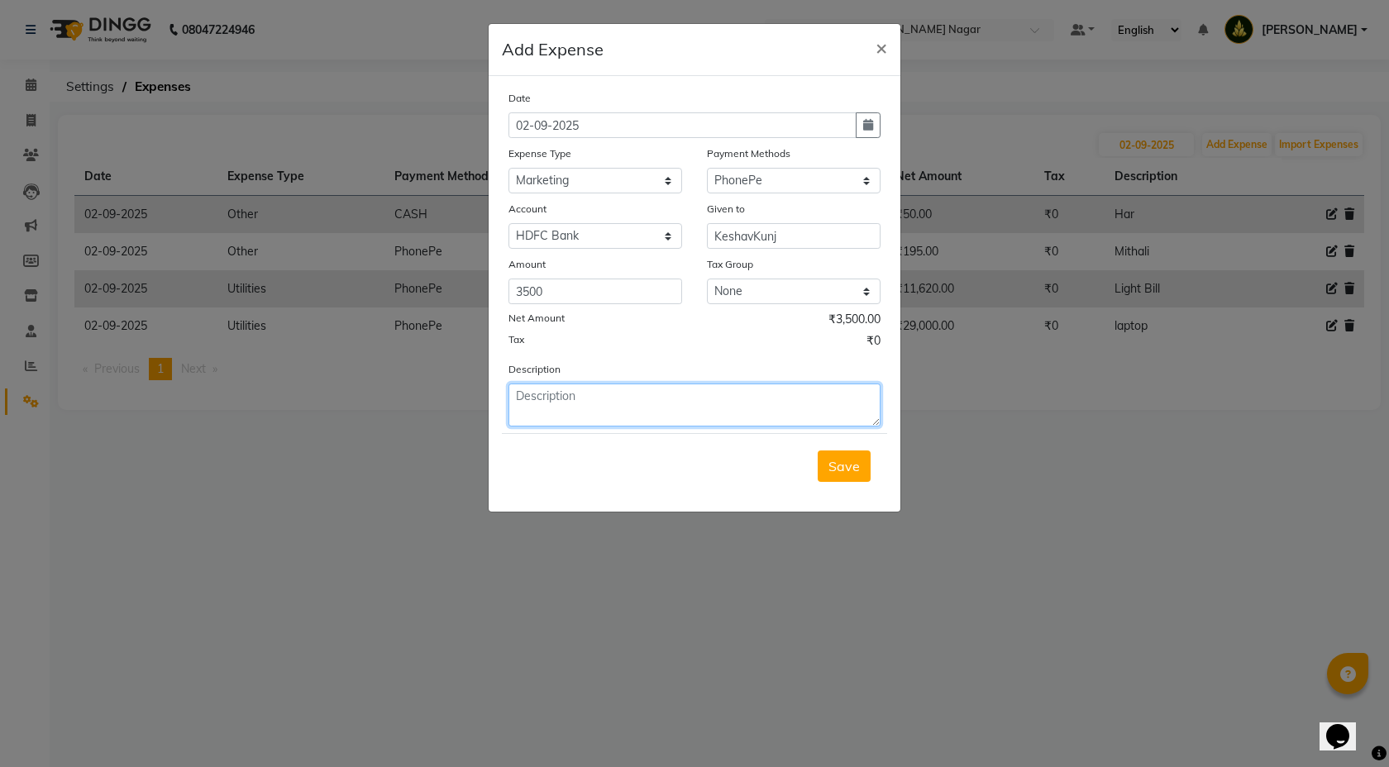
click at [690, 425] on textarea at bounding box center [695, 405] width 372 height 43
type textarea "Banner"
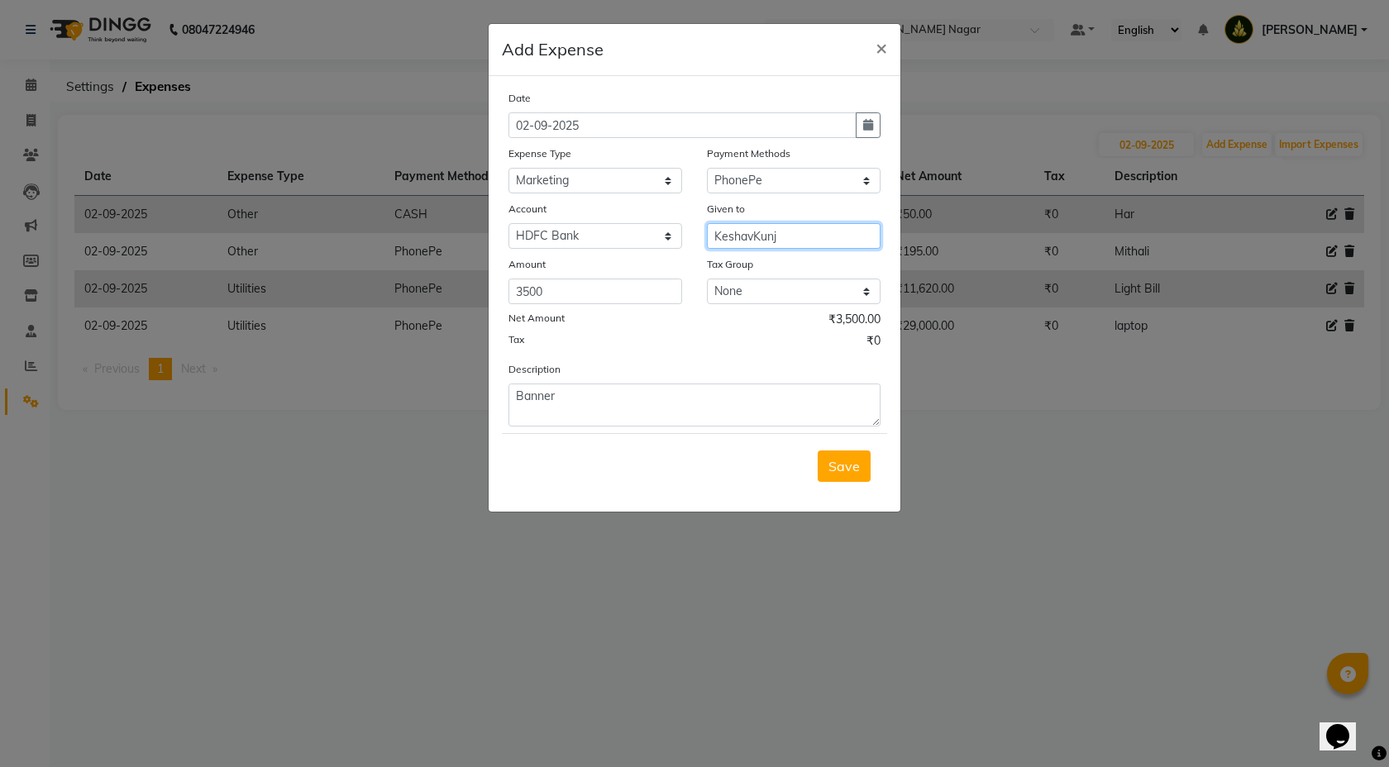
click at [825, 233] on input "KeshavKunj" at bounding box center [794, 236] width 174 height 26
type input "K"
type input "Fabriucation and banner"
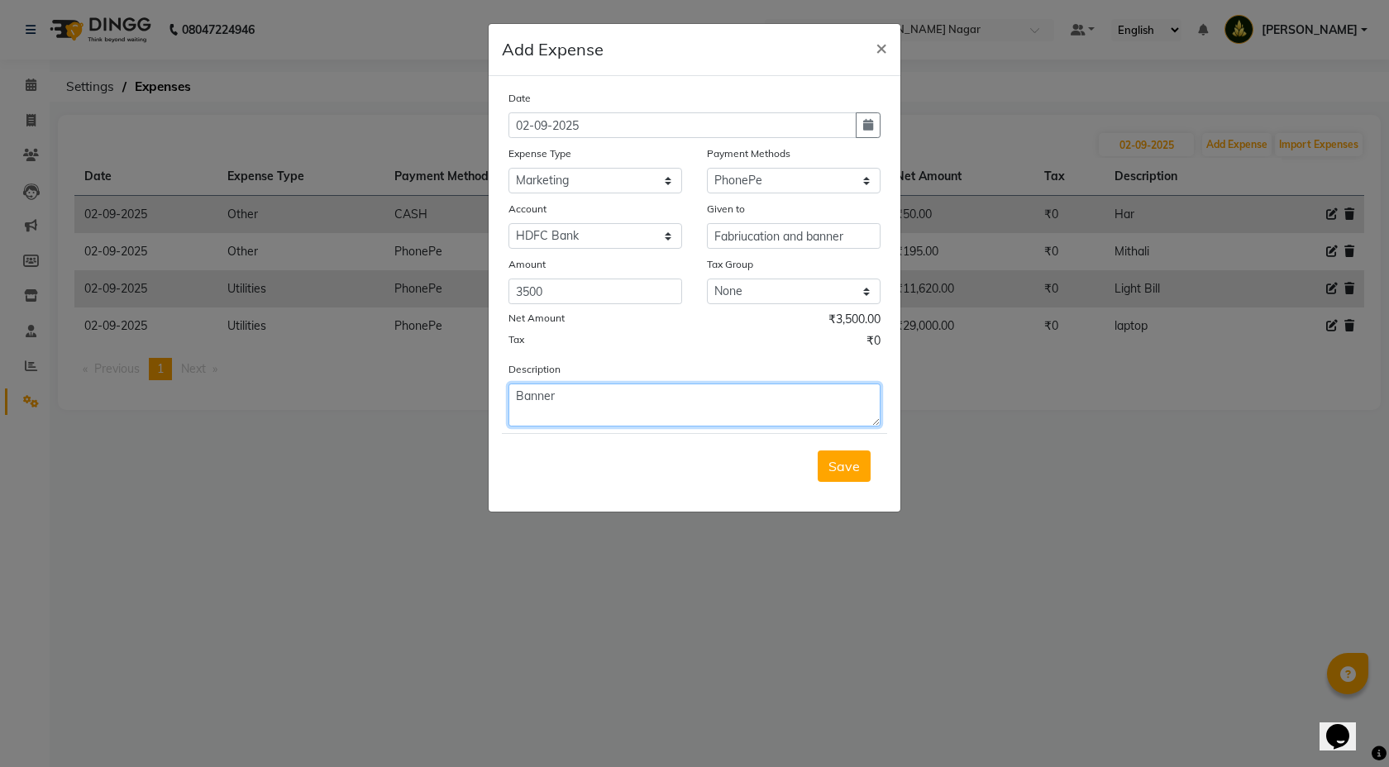
click at [584, 398] on textarea "Banner" at bounding box center [695, 405] width 372 height 43
type textarea "Banner nd fabricatuon"
click at [847, 473] on span "Save" at bounding box center [844, 466] width 31 height 17
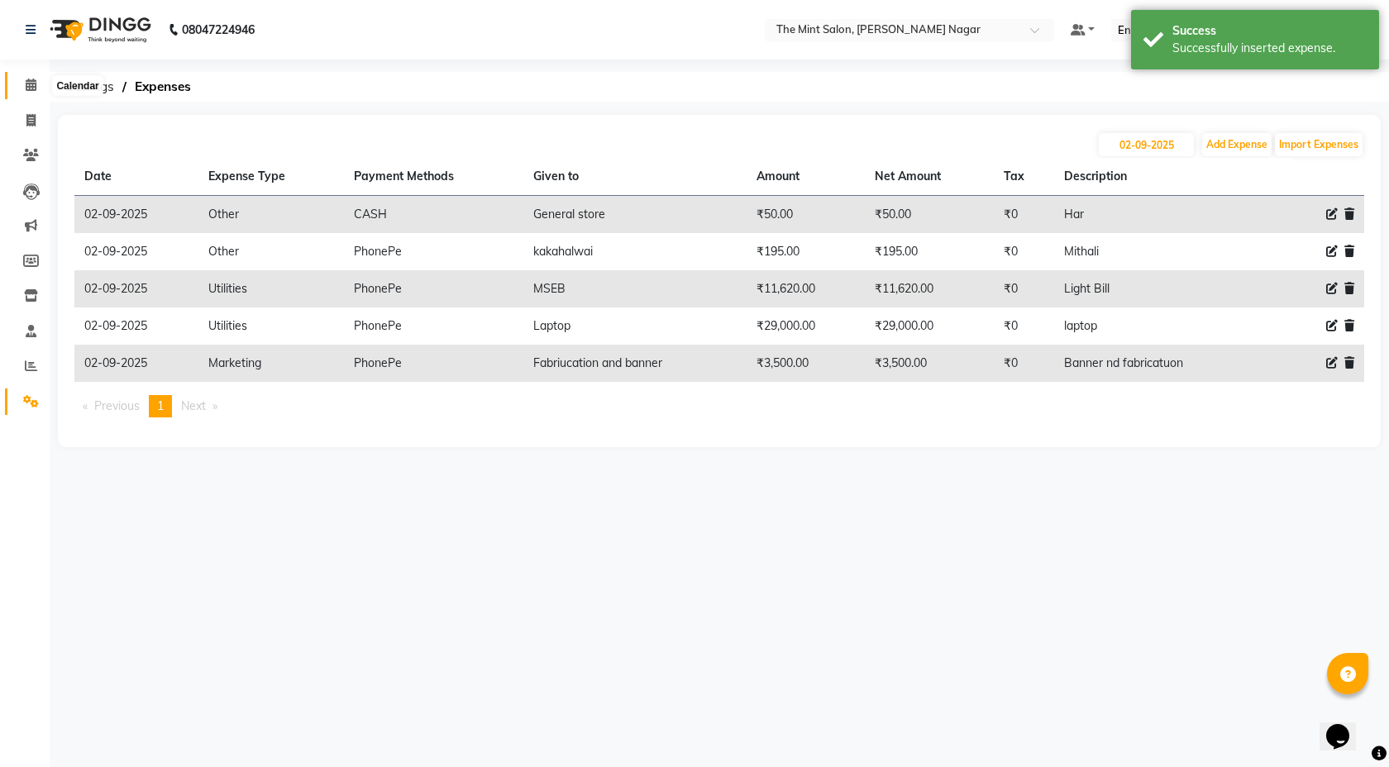
click at [28, 83] on icon at bounding box center [31, 85] width 11 height 12
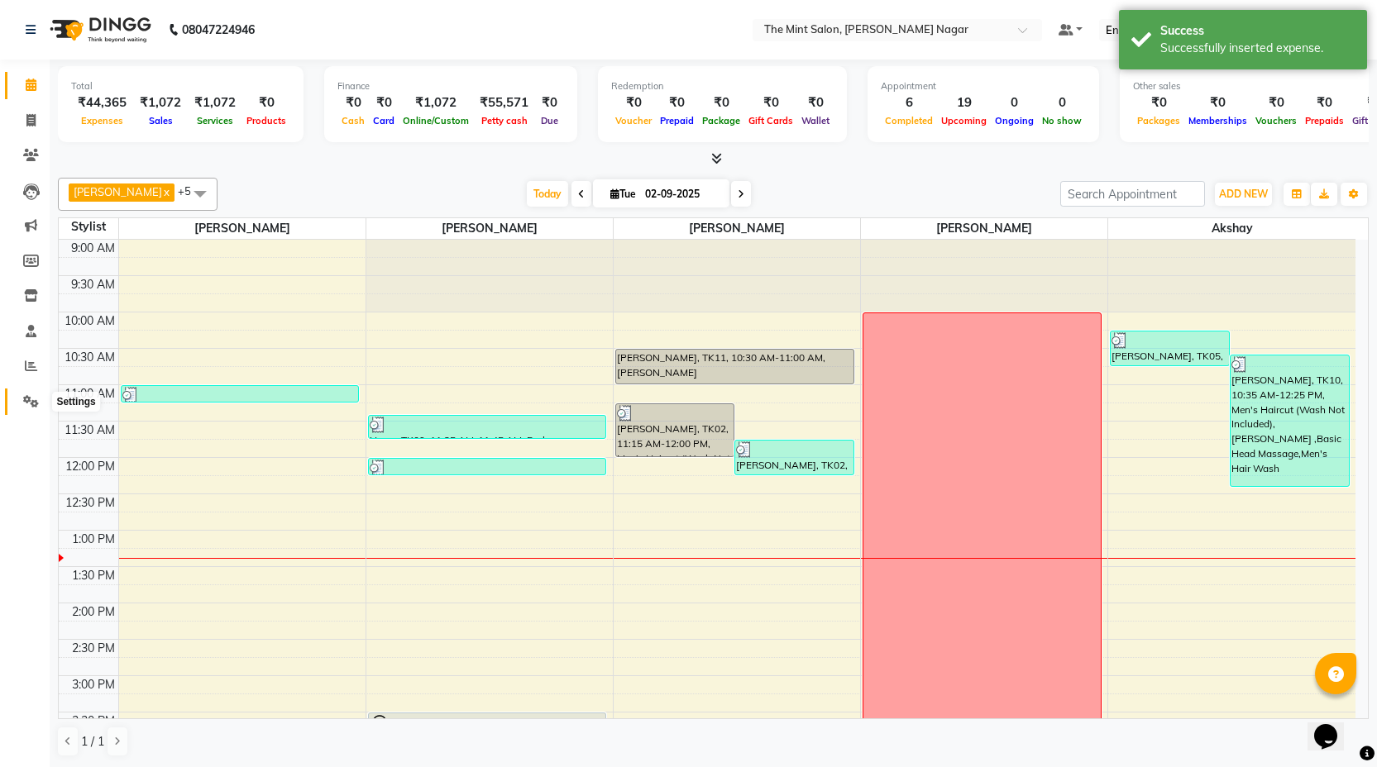
click at [30, 400] on icon at bounding box center [31, 401] width 16 height 12
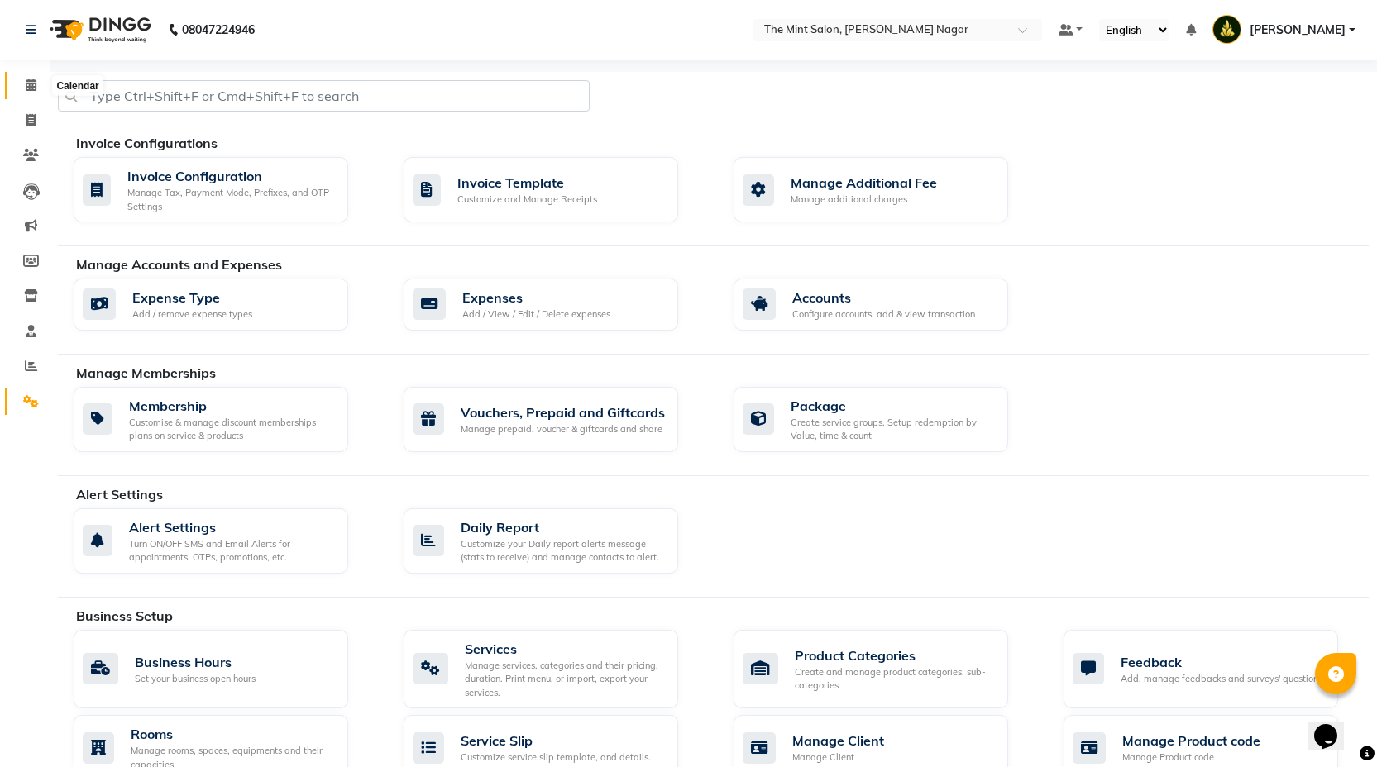
click at [31, 84] on icon at bounding box center [31, 85] width 11 height 12
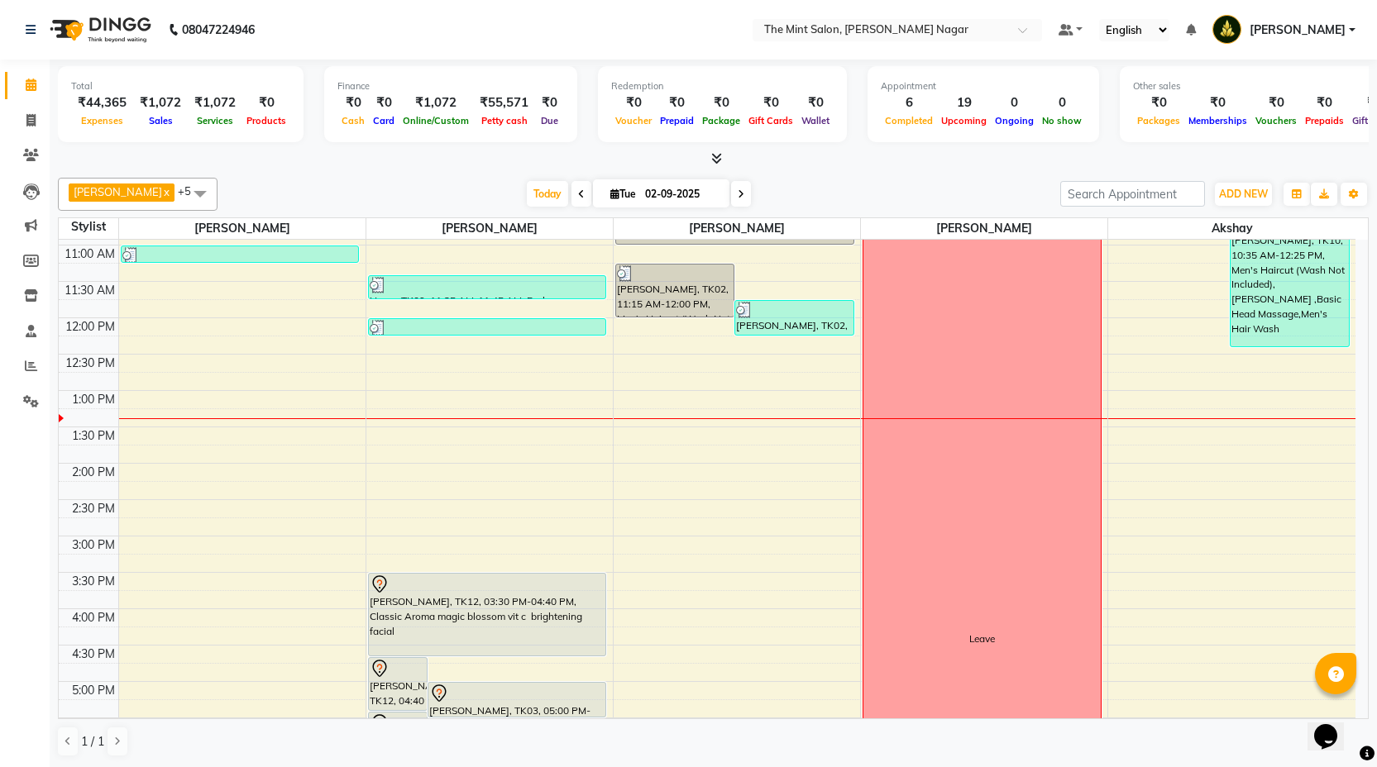
scroll to position [151, 0]
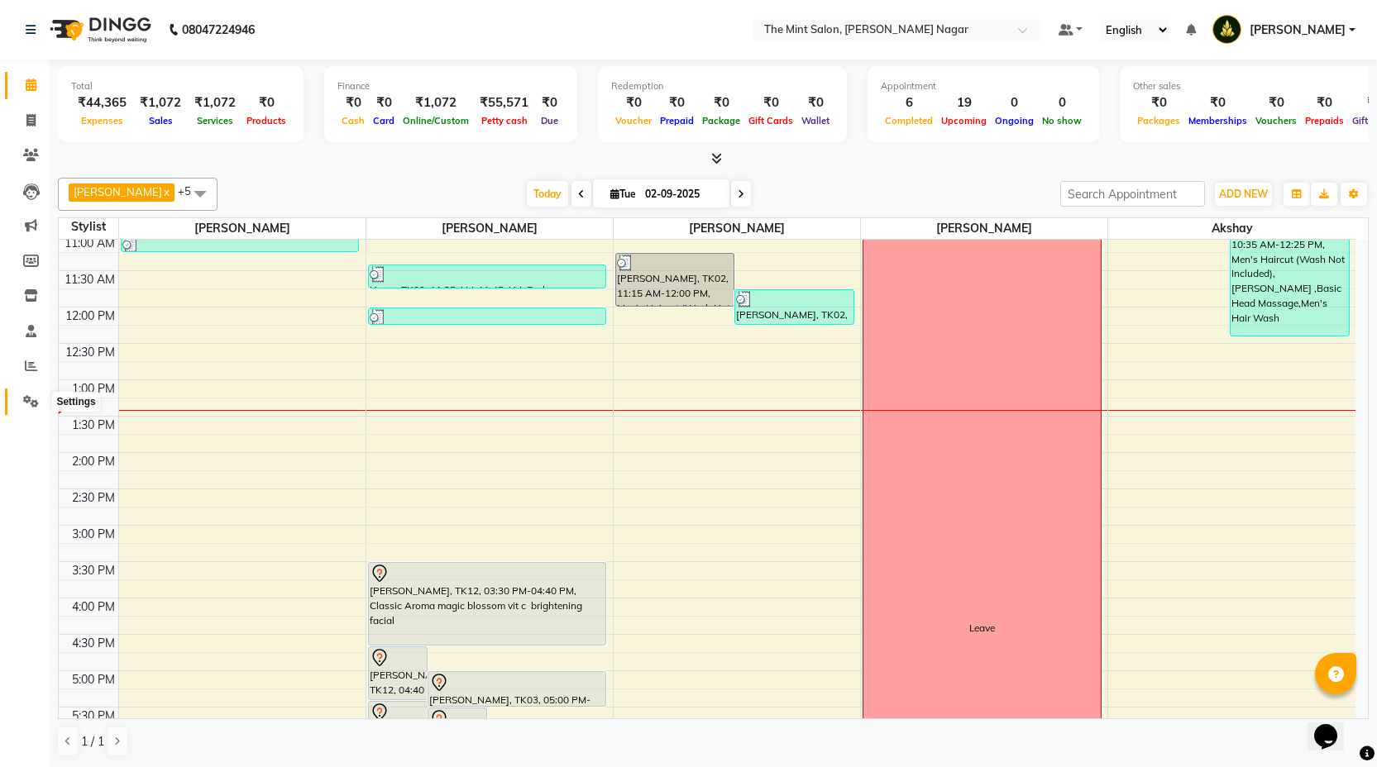
click at [23, 399] on icon at bounding box center [31, 401] width 16 height 12
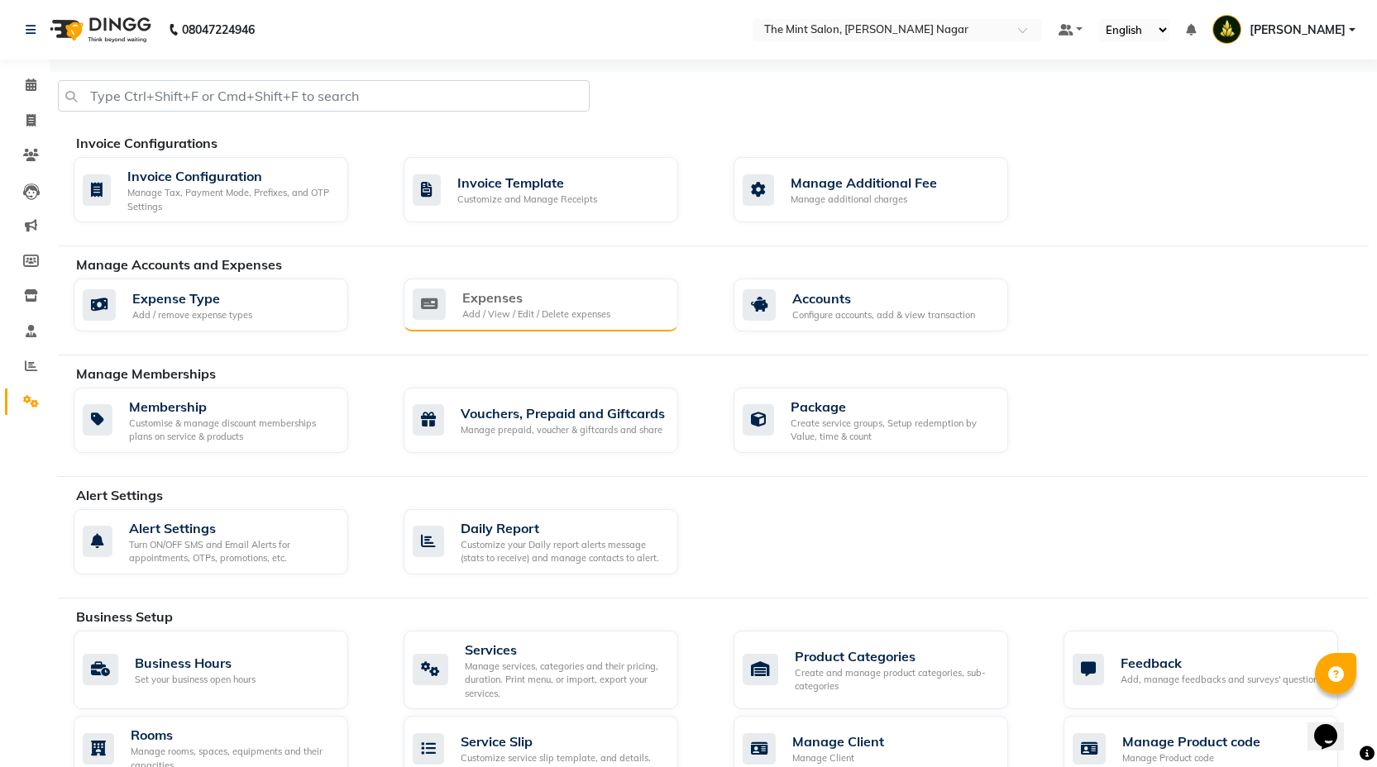
click at [475, 326] on div "Expenses Add / View / Edit / Delete expenses" at bounding box center [541, 305] width 275 height 53
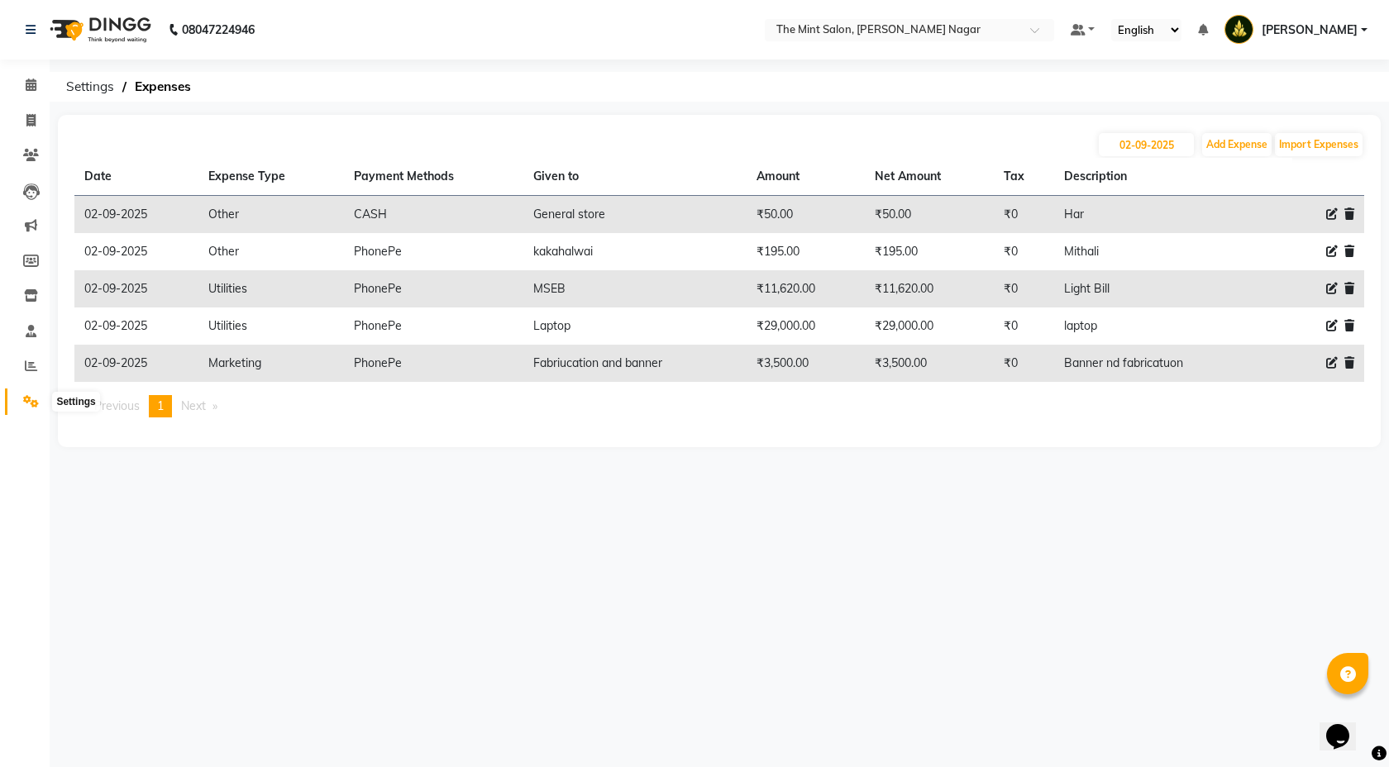
click at [32, 397] on icon at bounding box center [31, 401] width 16 height 12
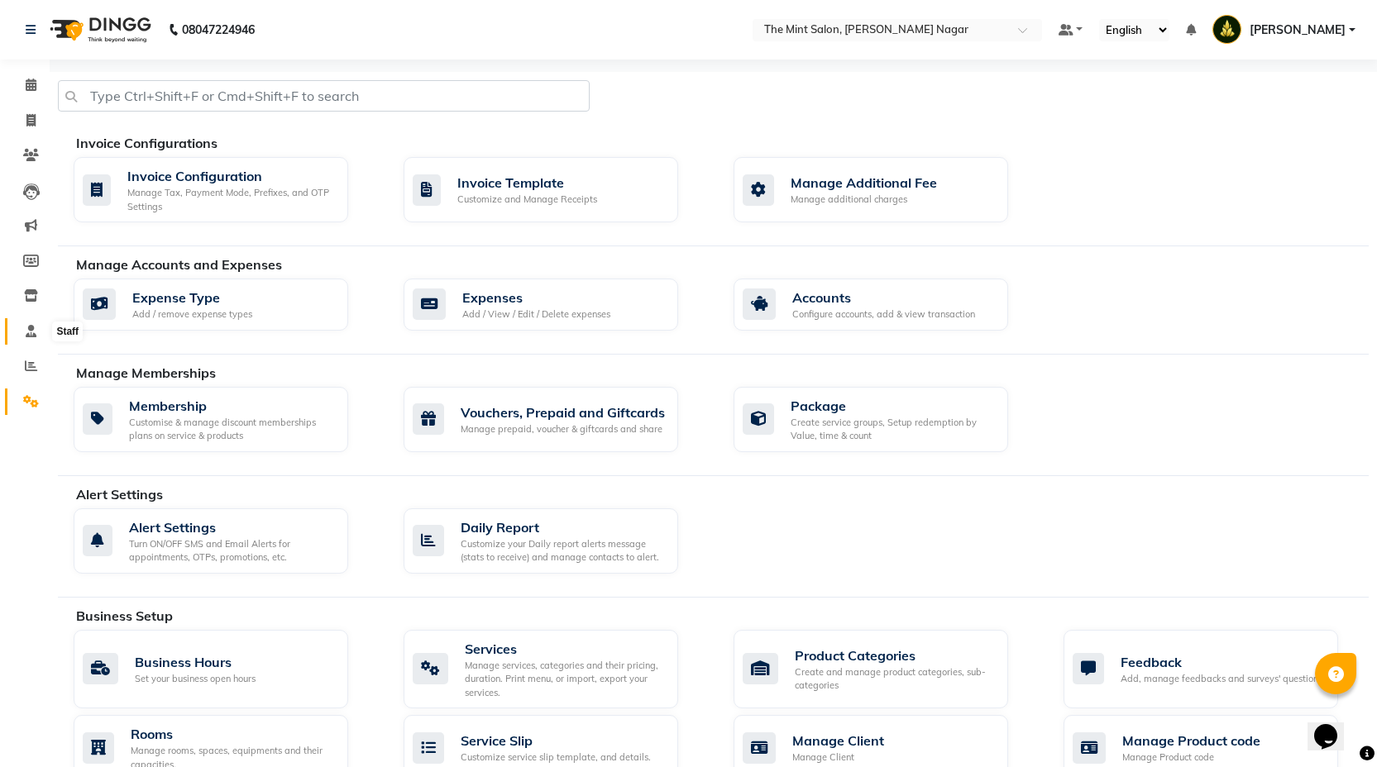
click at [31, 335] on icon at bounding box center [31, 331] width 11 height 12
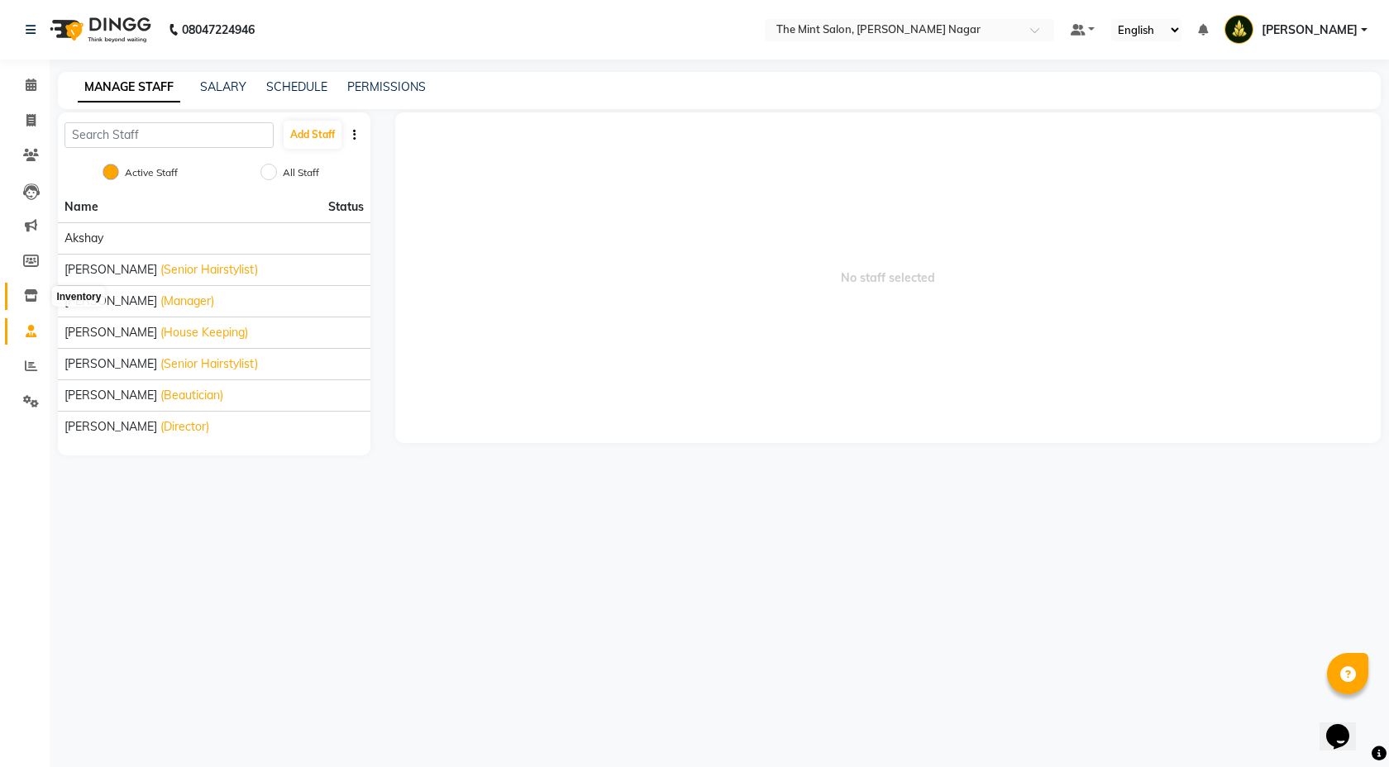
click at [28, 297] on icon at bounding box center [31, 295] width 14 height 12
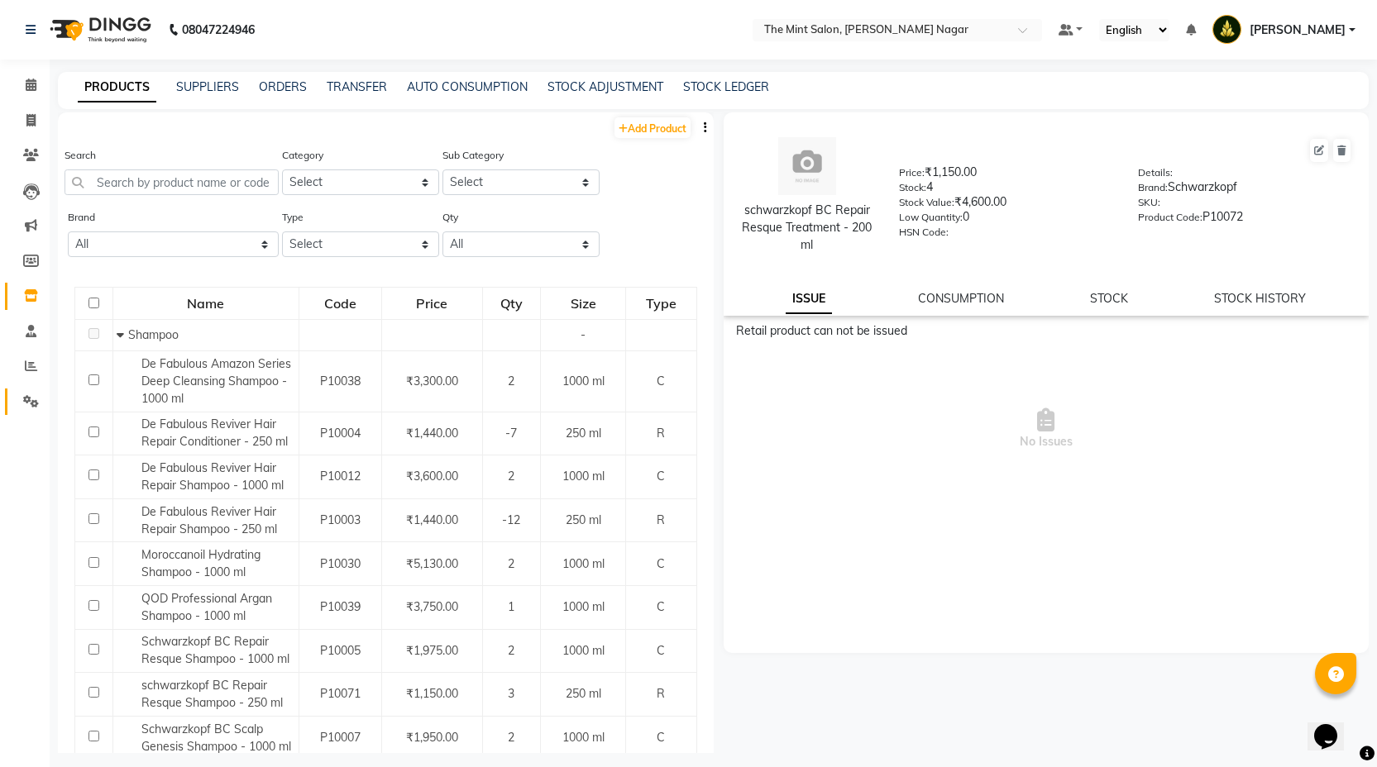
click at [27, 411] on link "Settings" at bounding box center [25, 402] width 40 height 27
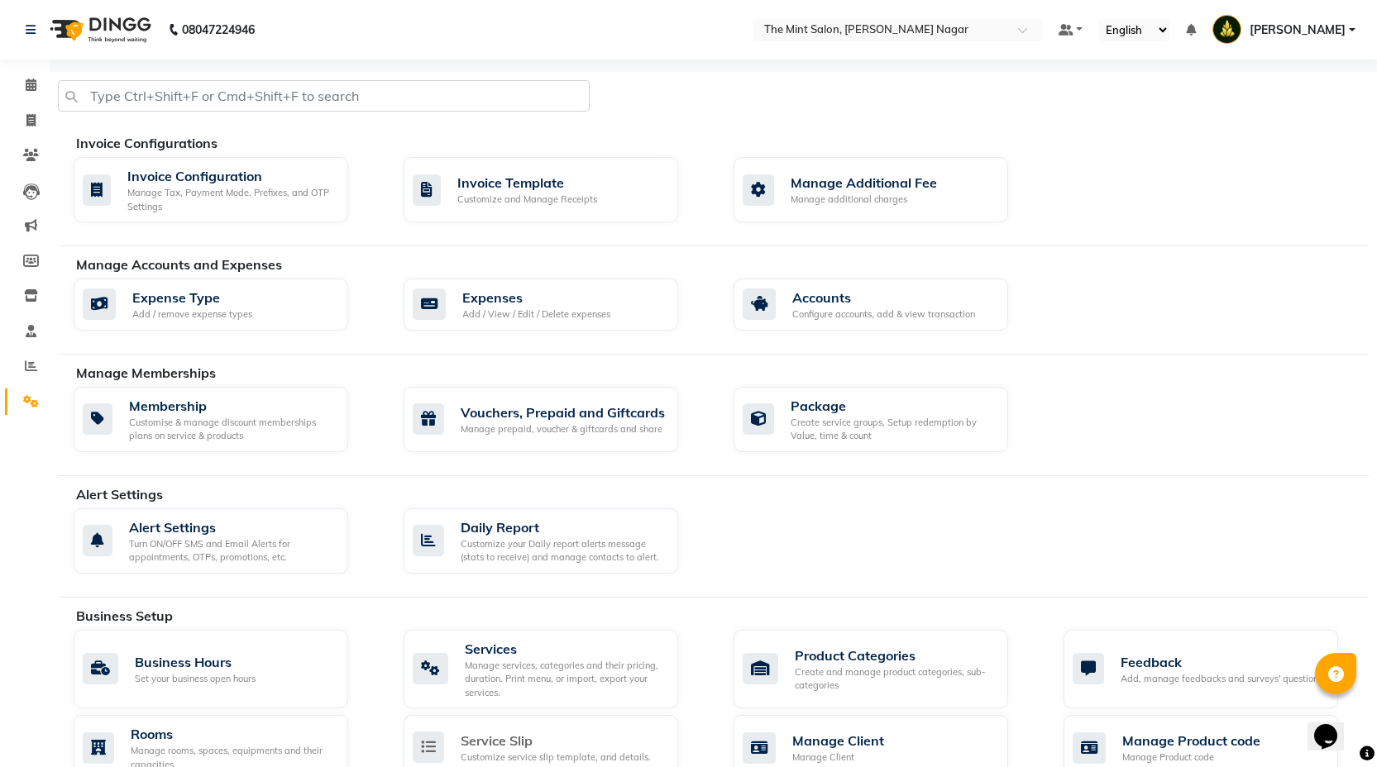
scroll to position [192, 0]
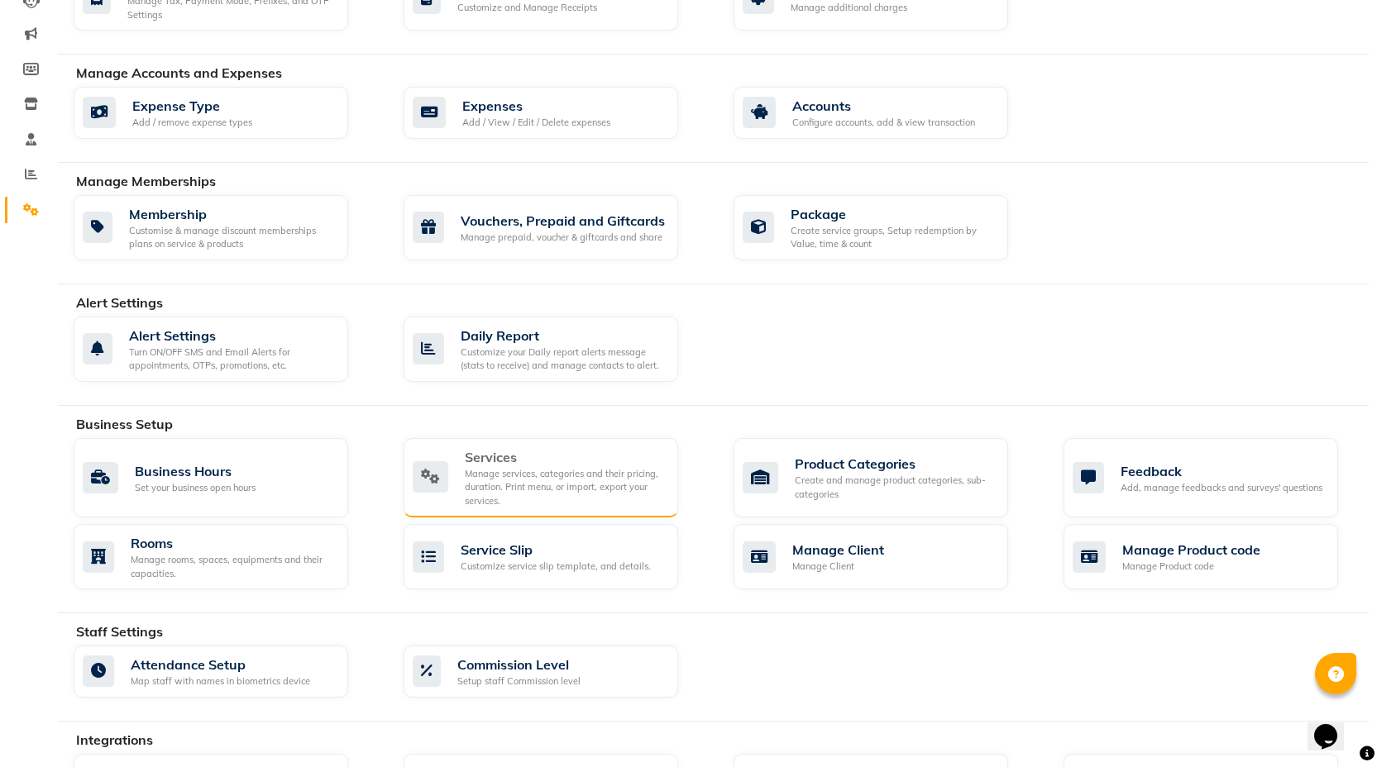
click at [563, 472] on div "Manage services, categories and their pricing, duration. Print menu, or import,…" at bounding box center [565, 487] width 200 height 41
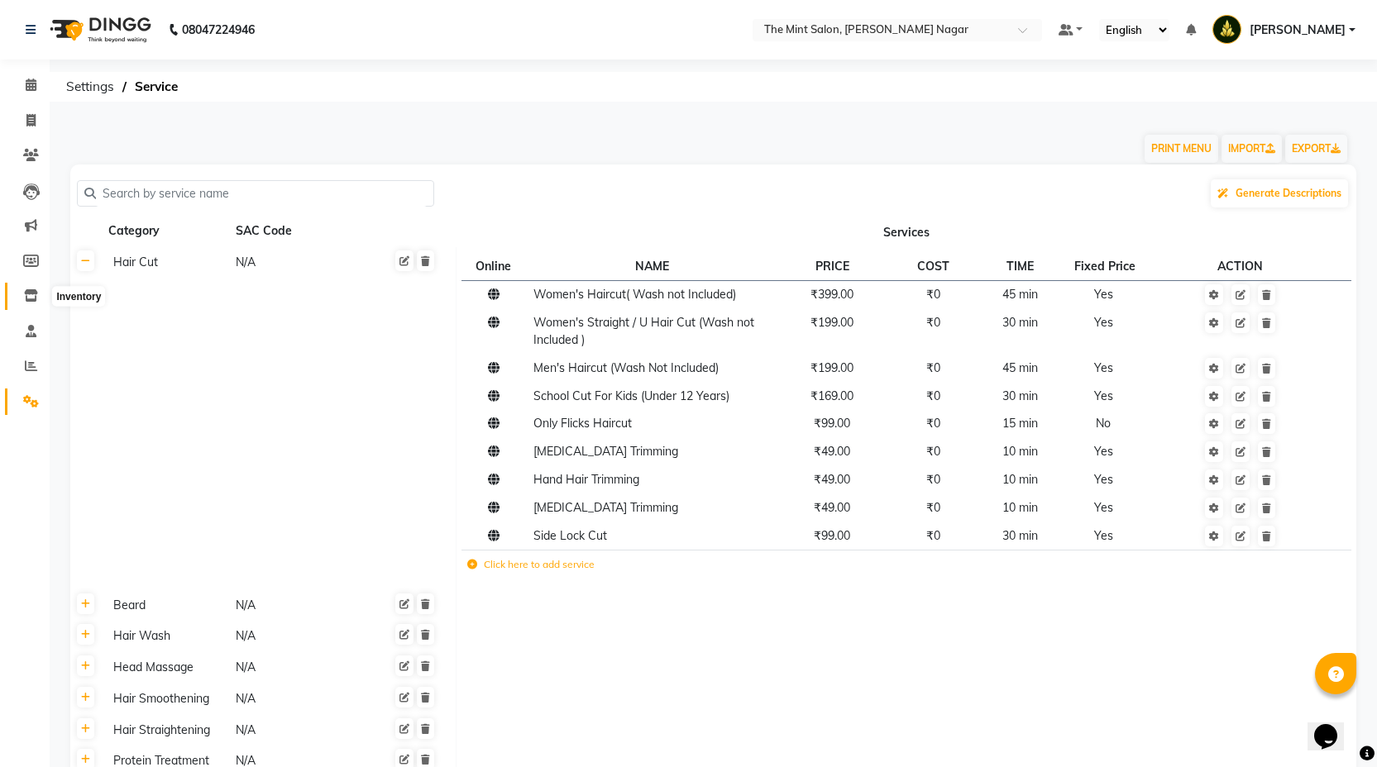
click at [34, 297] on icon at bounding box center [31, 295] width 14 height 12
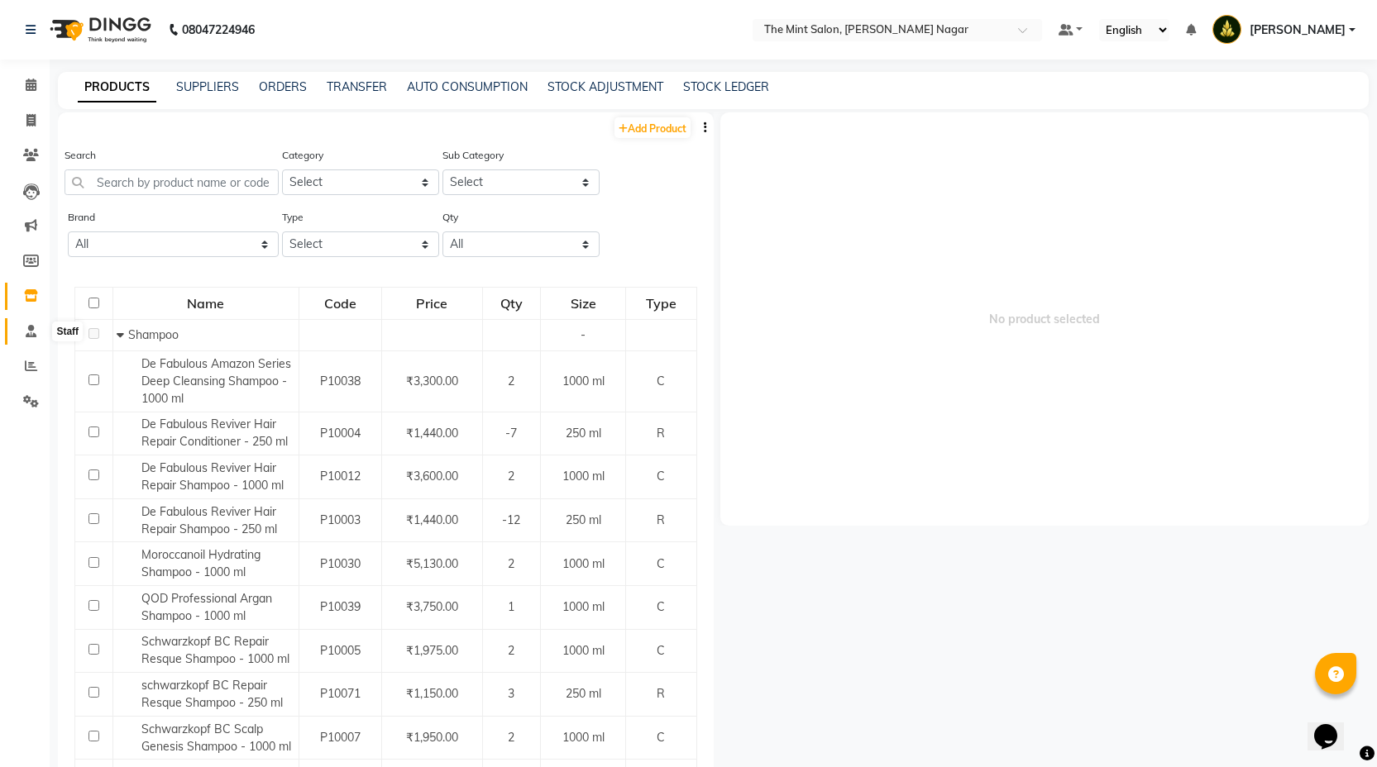
click at [28, 327] on icon at bounding box center [31, 331] width 11 height 12
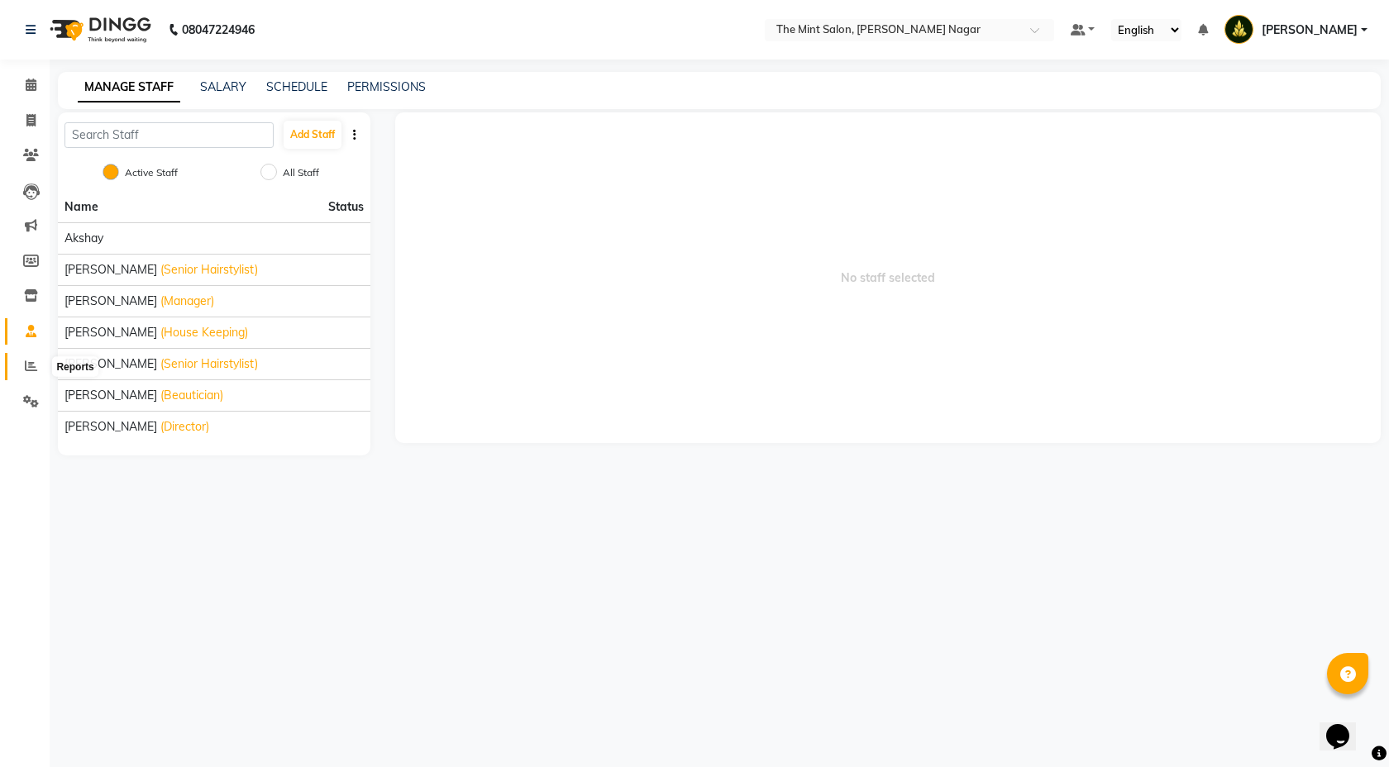
click at [28, 364] on icon at bounding box center [31, 366] width 12 height 12
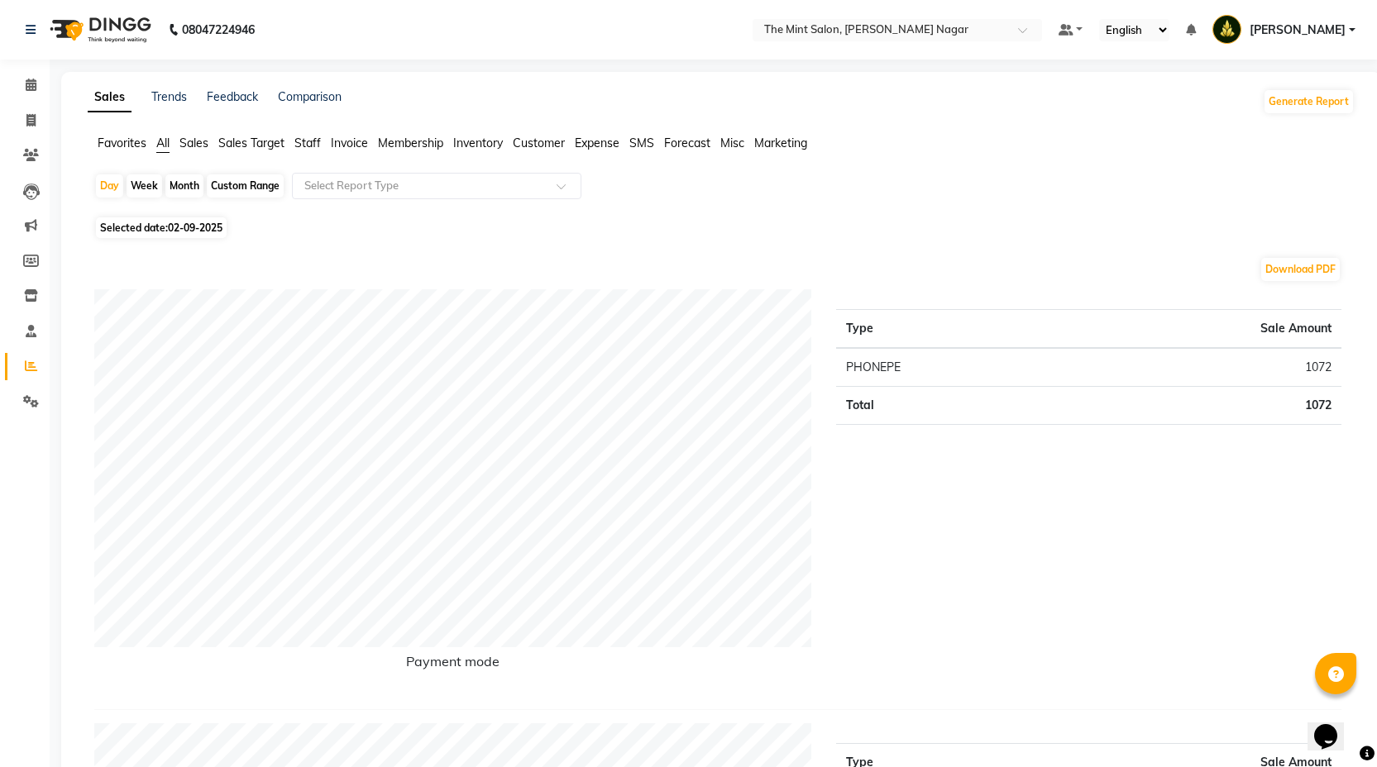
click at [605, 146] on span "Expense" at bounding box center [597, 143] width 45 height 15
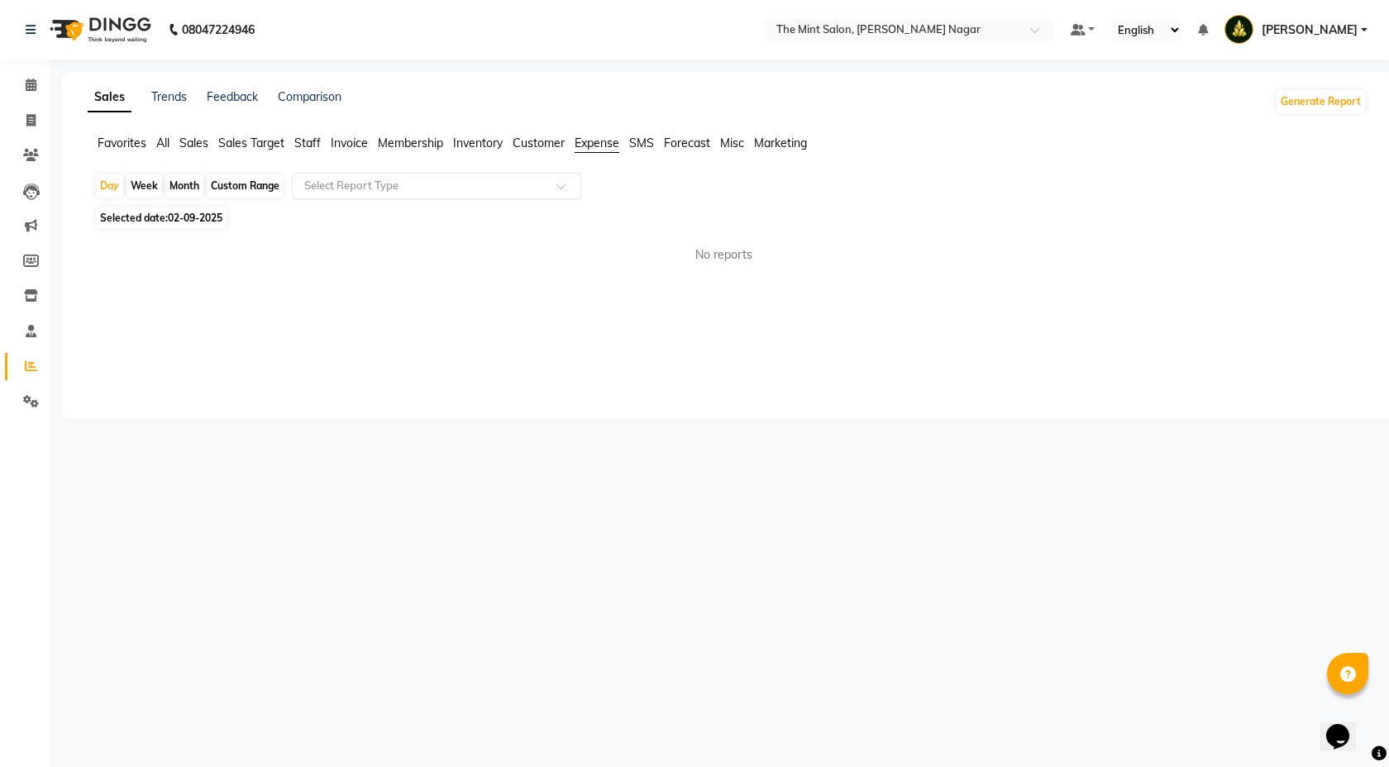
click at [557, 186] on span at bounding box center [567, 191] width 21 height 17
click at [495, 223] on div "Expense by type" at bounding box center [437, 215] width 288 height 33
select select "full_report"
select select "csv"
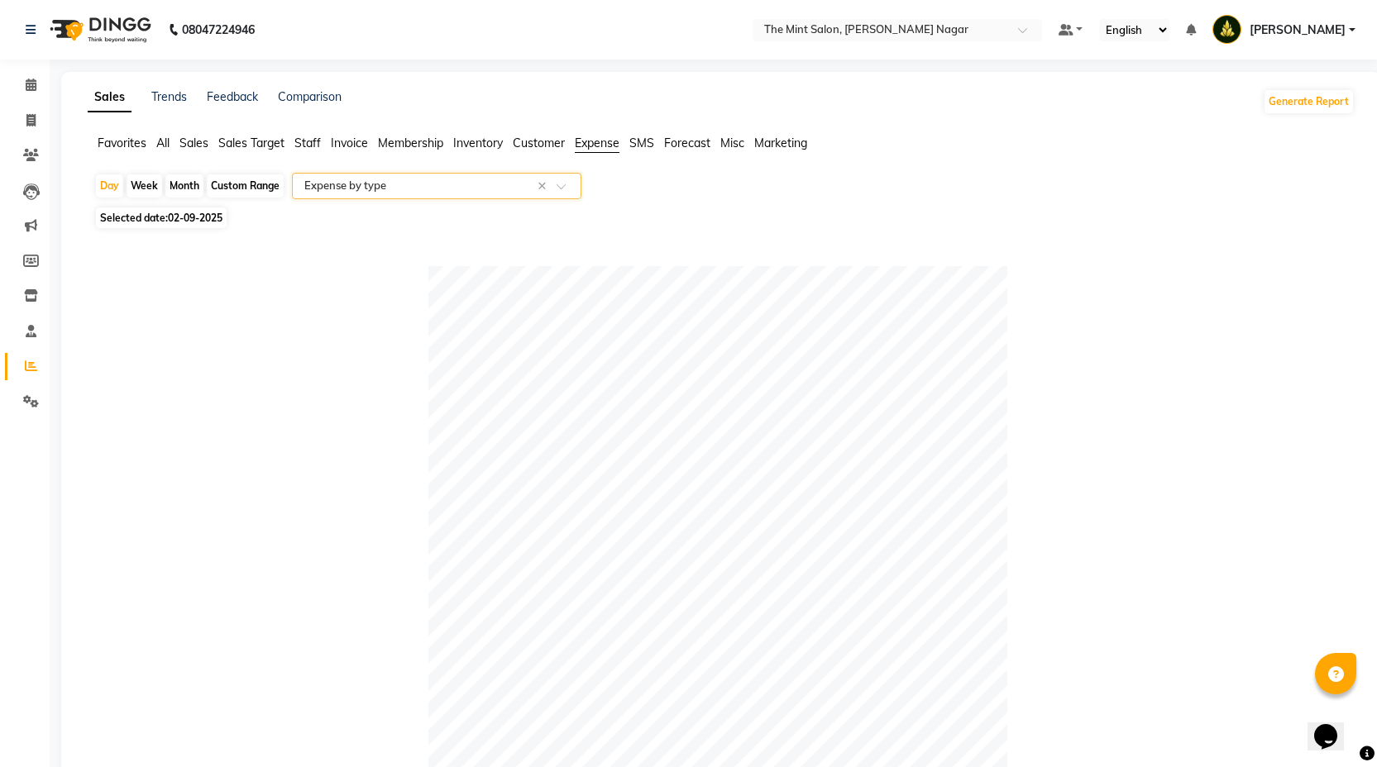
click at [184, 184] on div "Month" at bounding box center [184, 185] width 38 height 23
select select "9"
select select "2025"
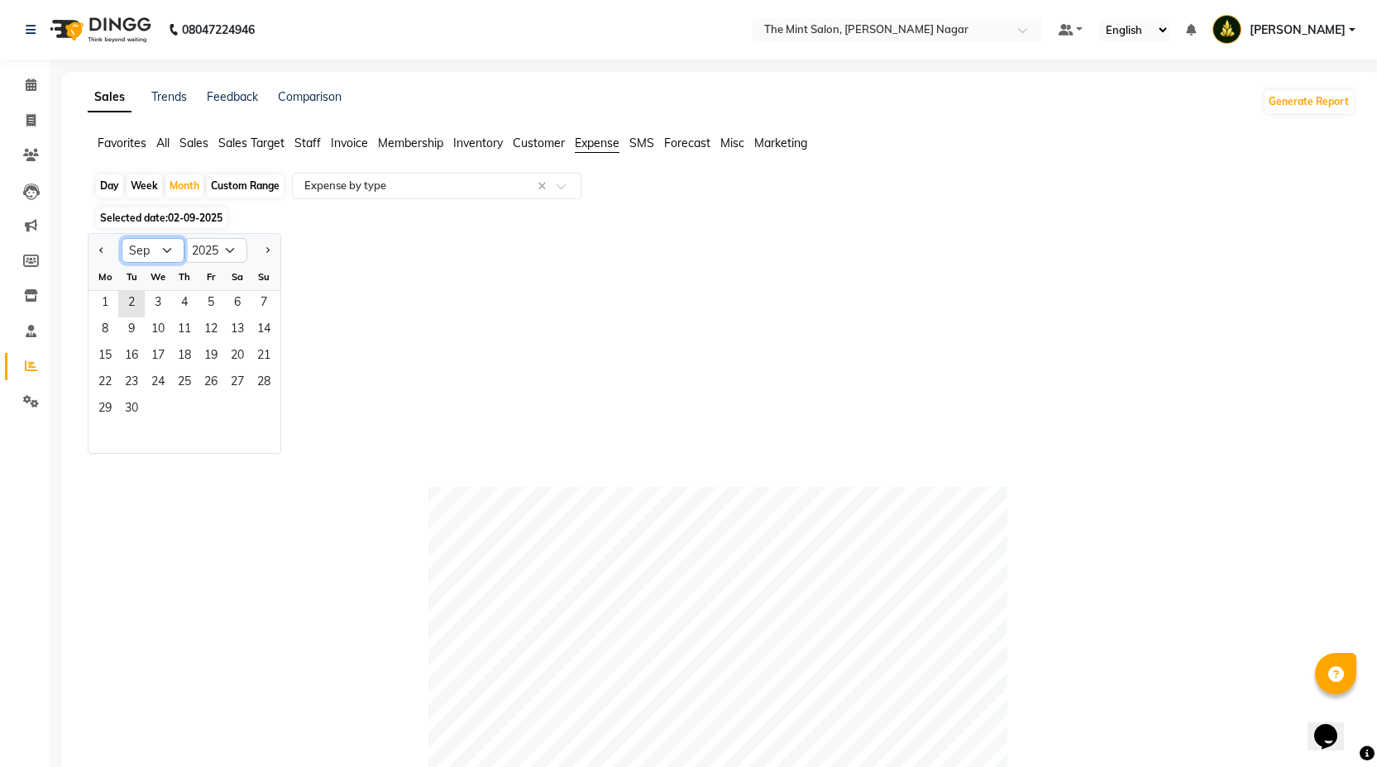
click at [170, 246] on select "Jan Feb Mar Apr May Jun Jul Aug Sep Oct Nov Dec" at bounding box center [153, 250] width 63 height 25
select select "8"
click at [219, 298] on span "1" at bounding box center [211, 304] width 26 height 26
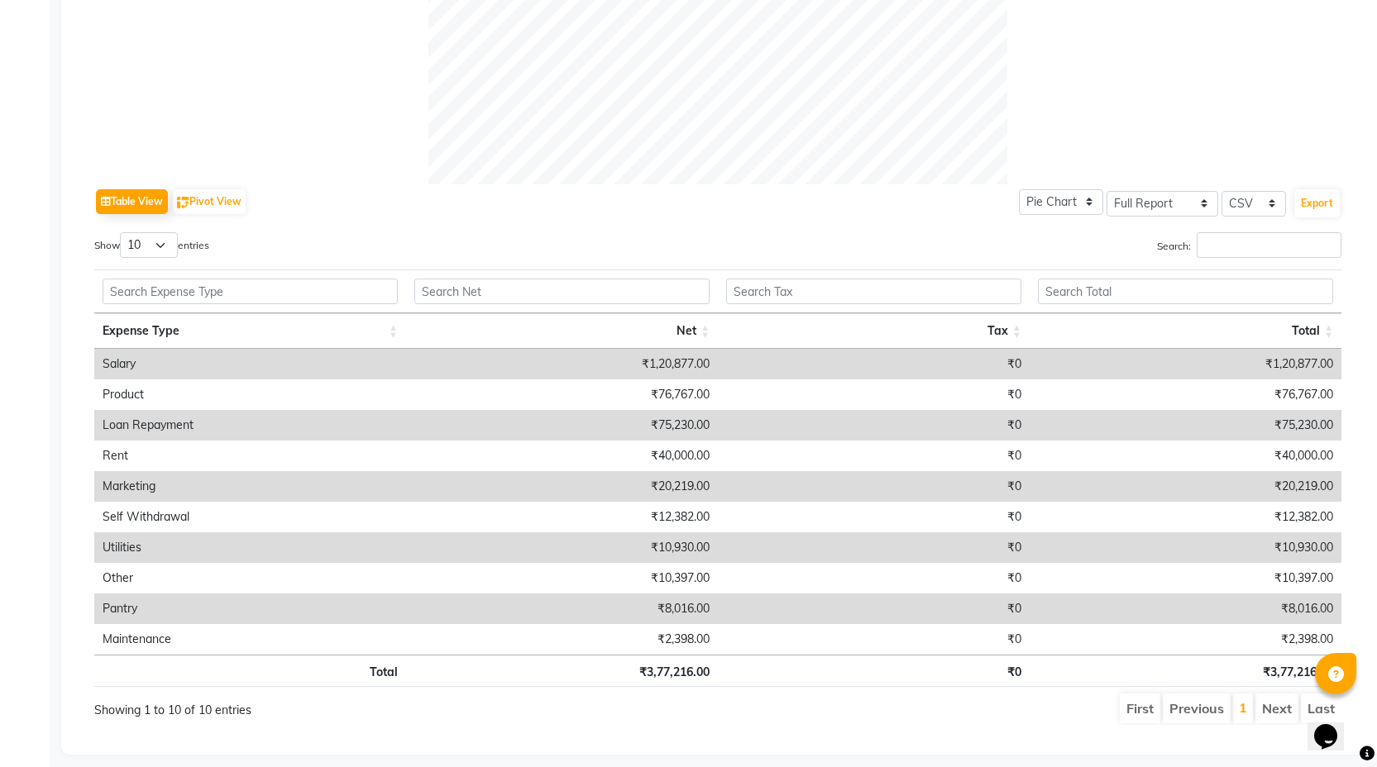
scroll to position [671, 0]
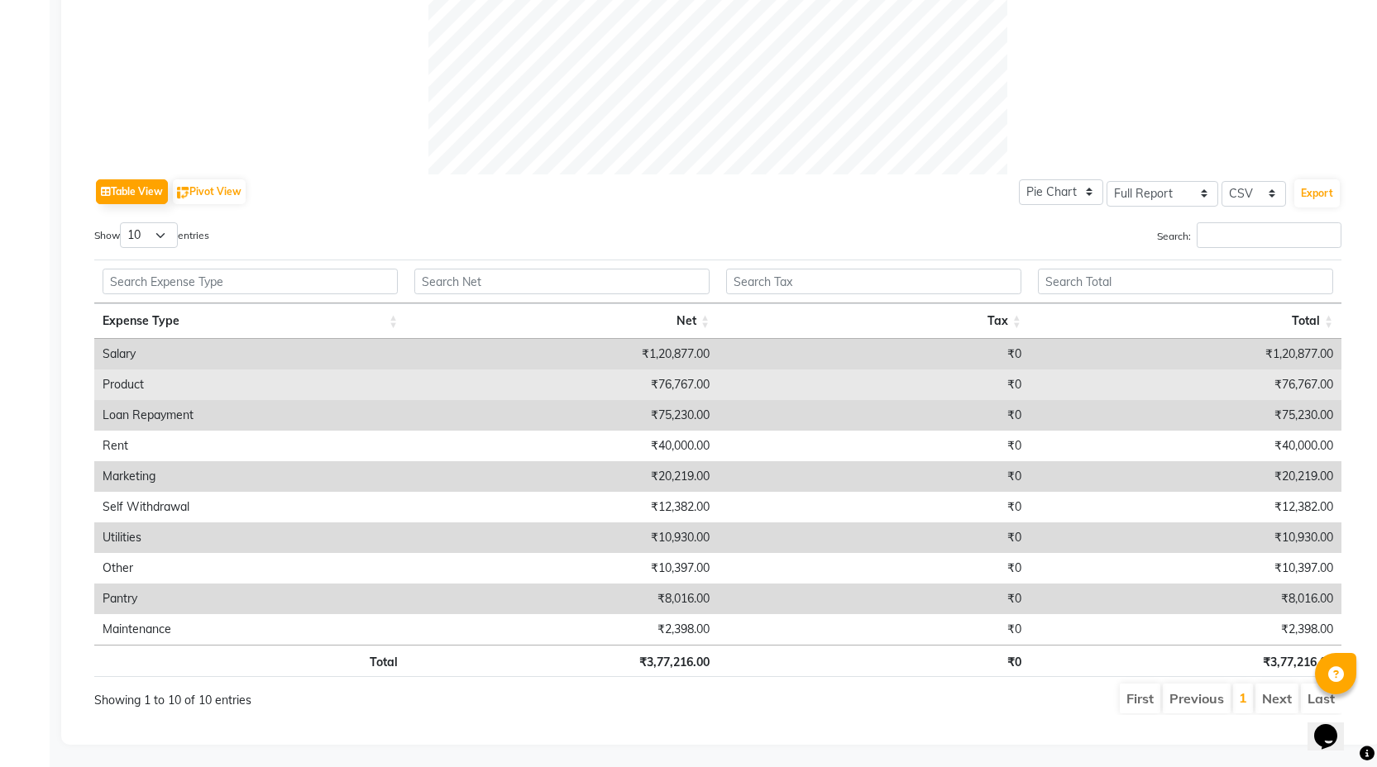
click at [147, 384] on td "Product" at bounding box center [250, 385] width 312 height 31
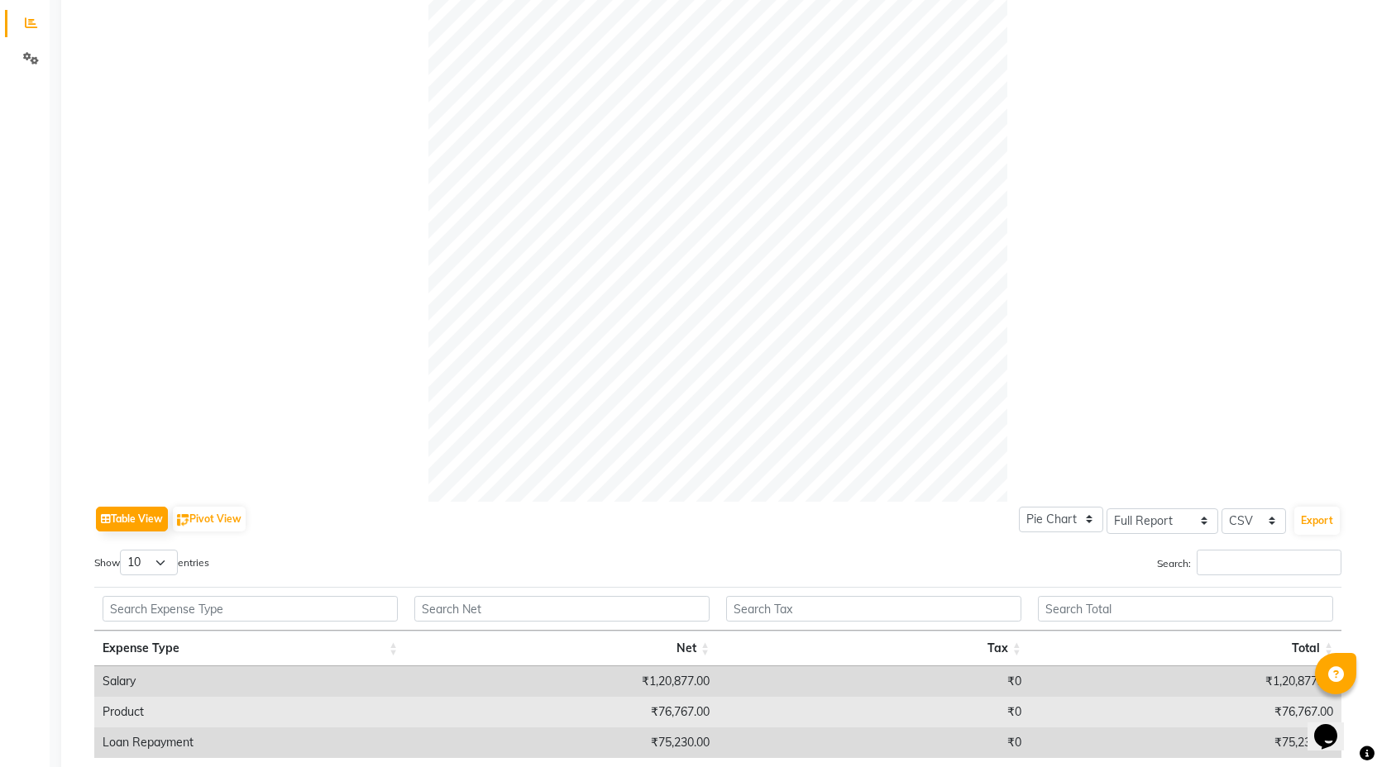
scroll to position [0, 0]
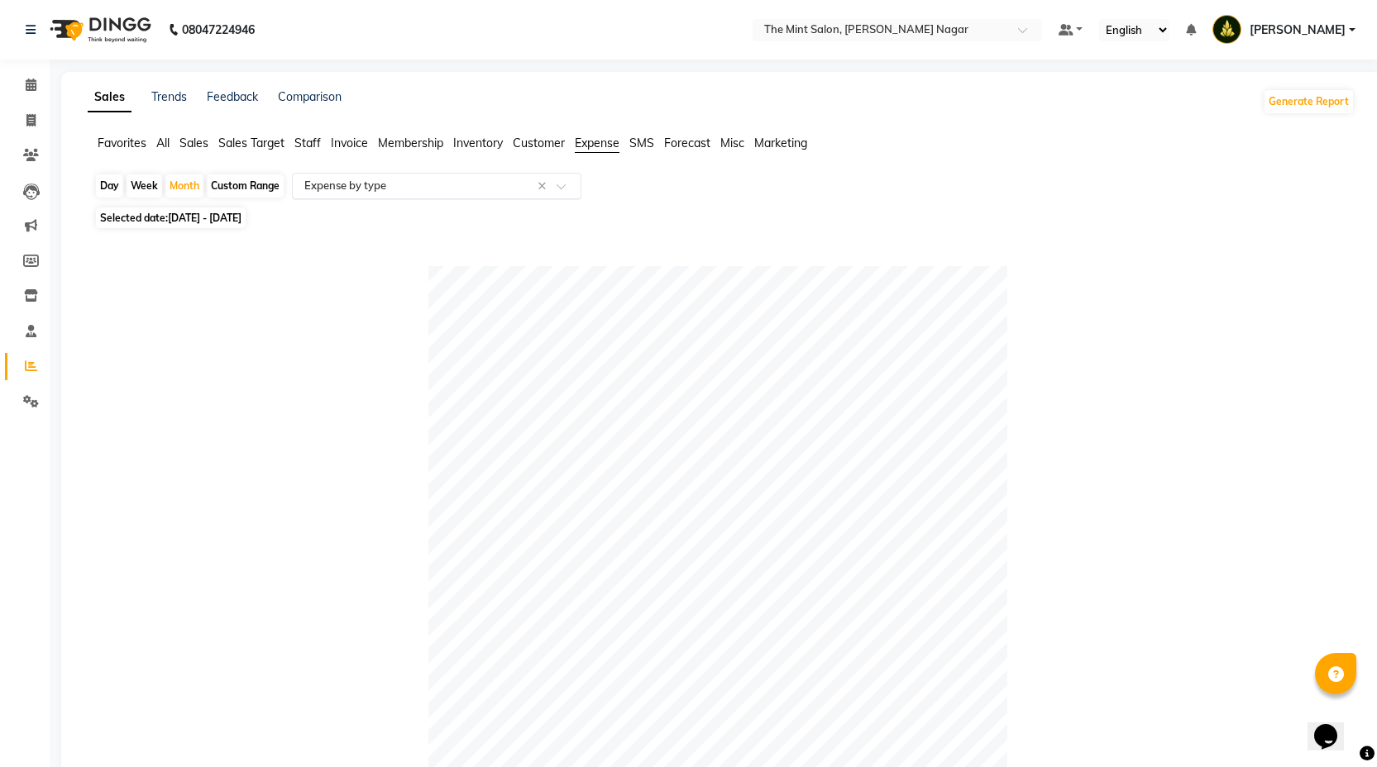
click at [555, 187] on div at bounding box center [437, 186] width 288 height 17
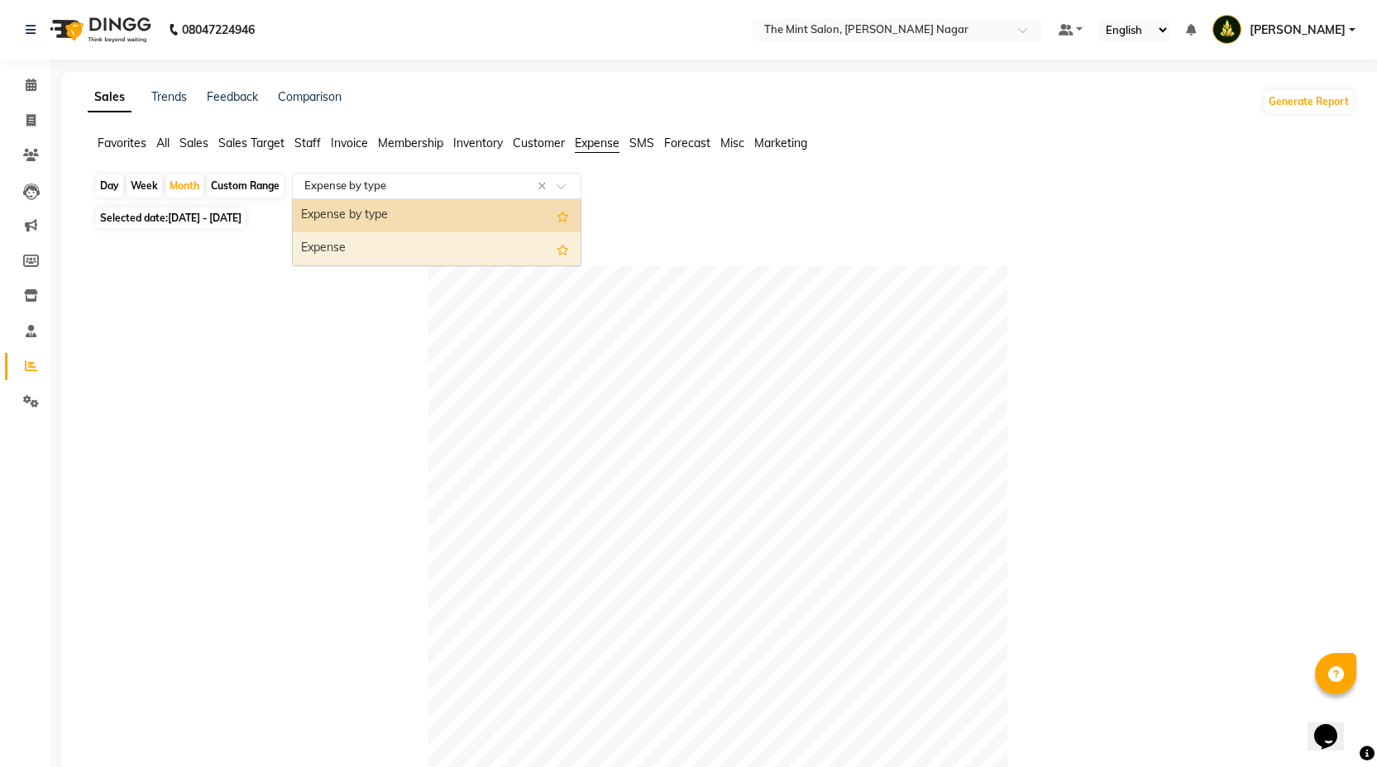
click at [501, 245] on div "Expense" at bounding box center [437, 248] width 288 height 33
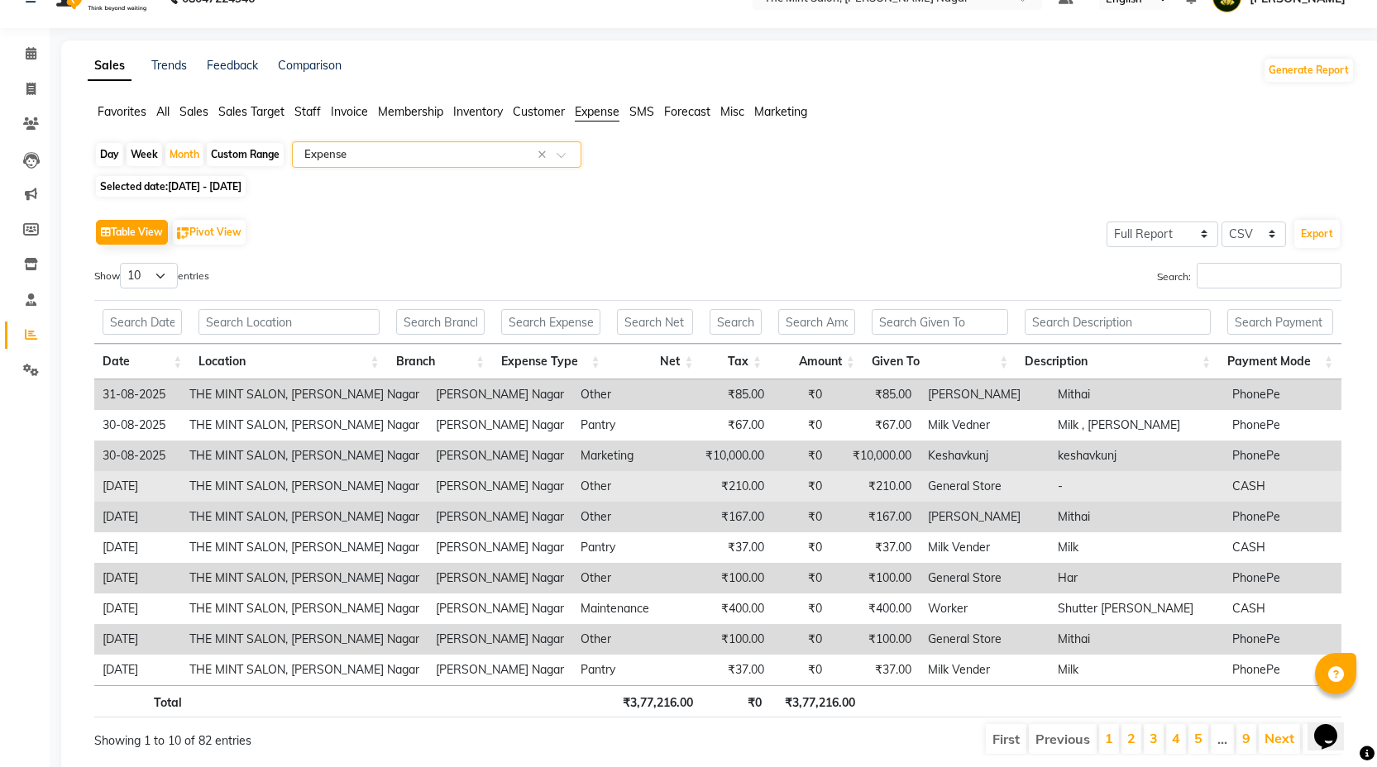
scroll to position [88, 0]
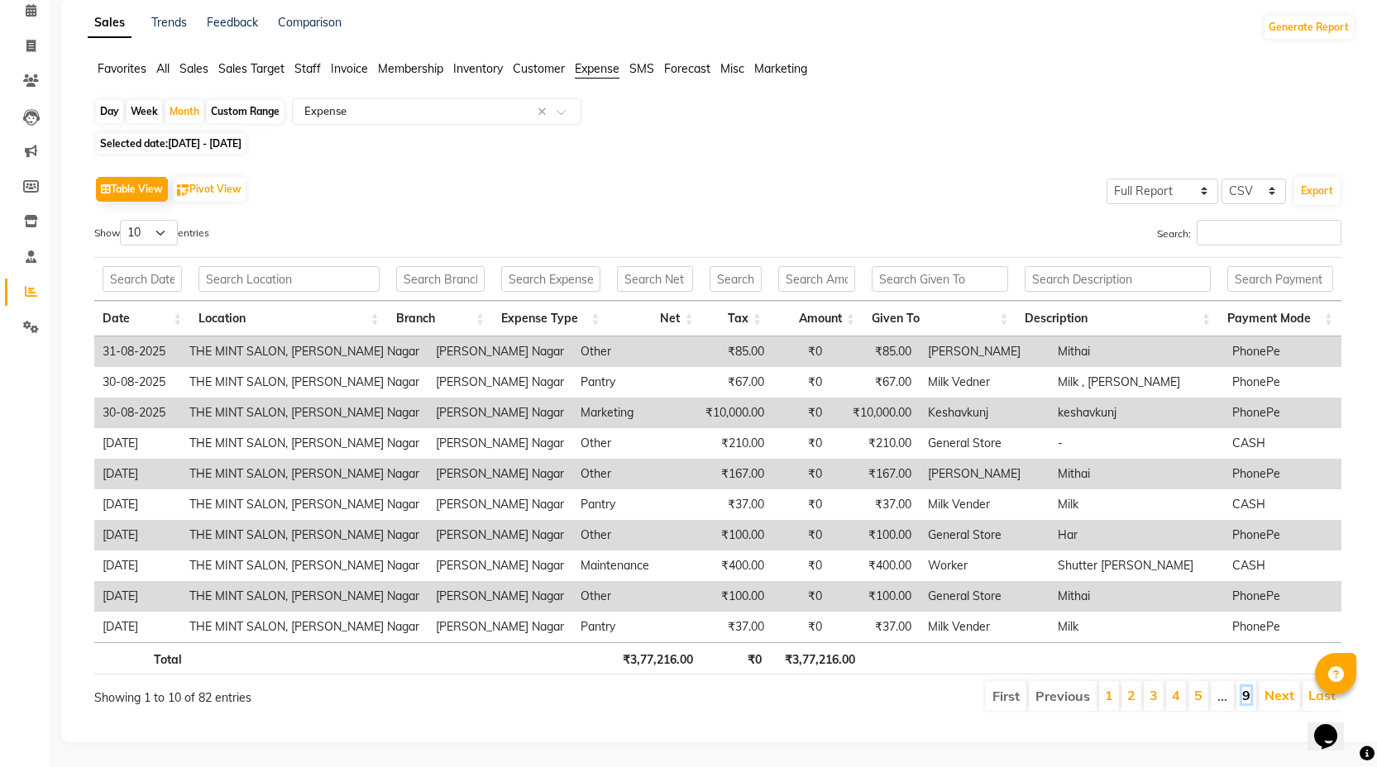
click at [1250, 687] on link "9" at bounding box center [1246, 695] width 8 height 17
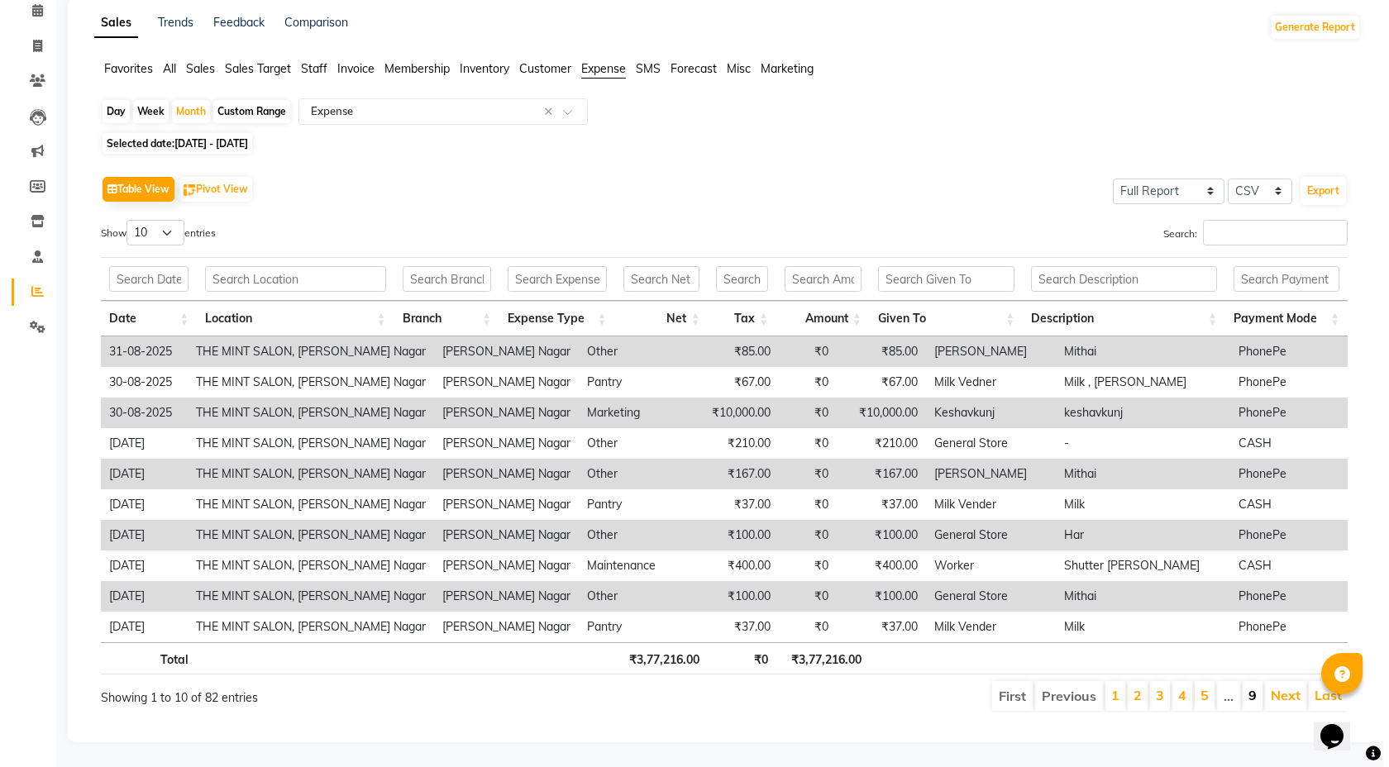
scroll to position [0, 0]
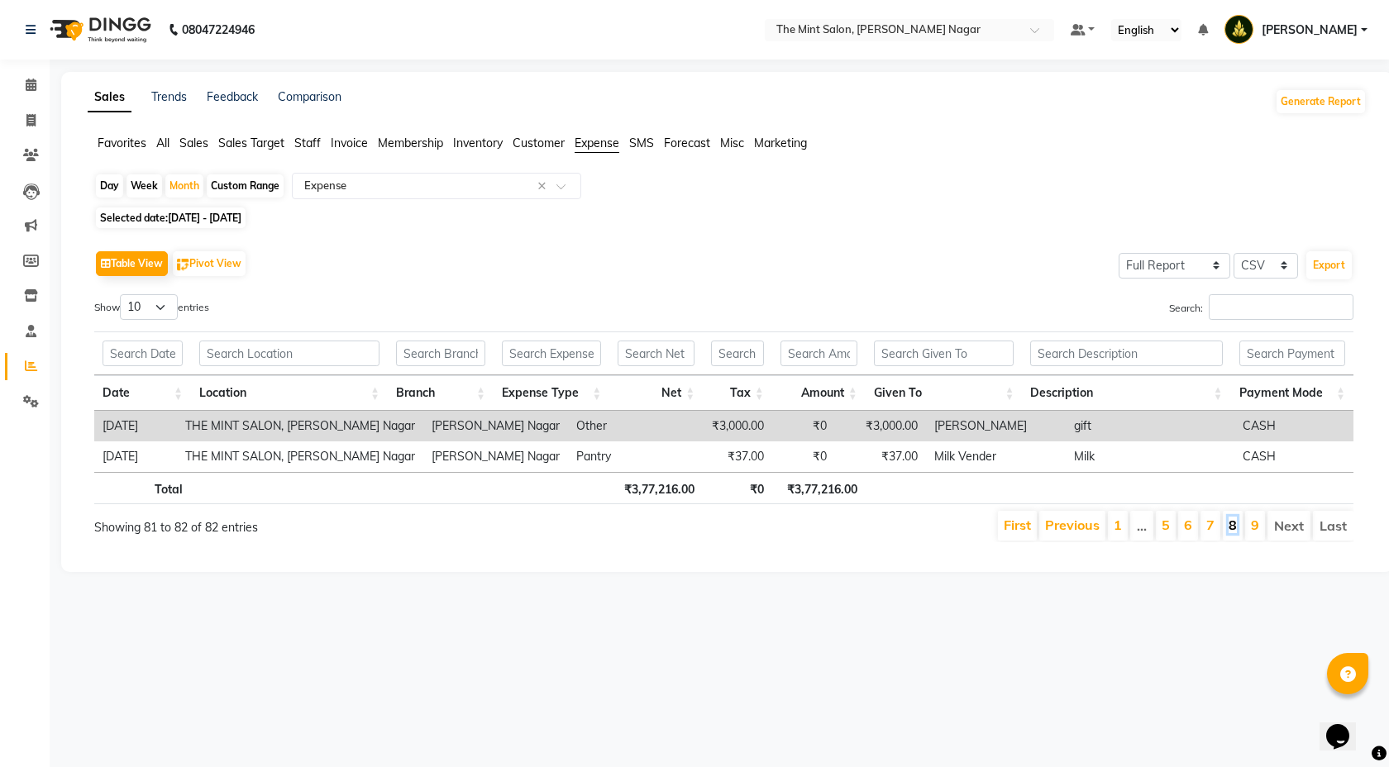
click at [1231, 526] on link "8" at bounding box center [1233, 525] width 8 height 17
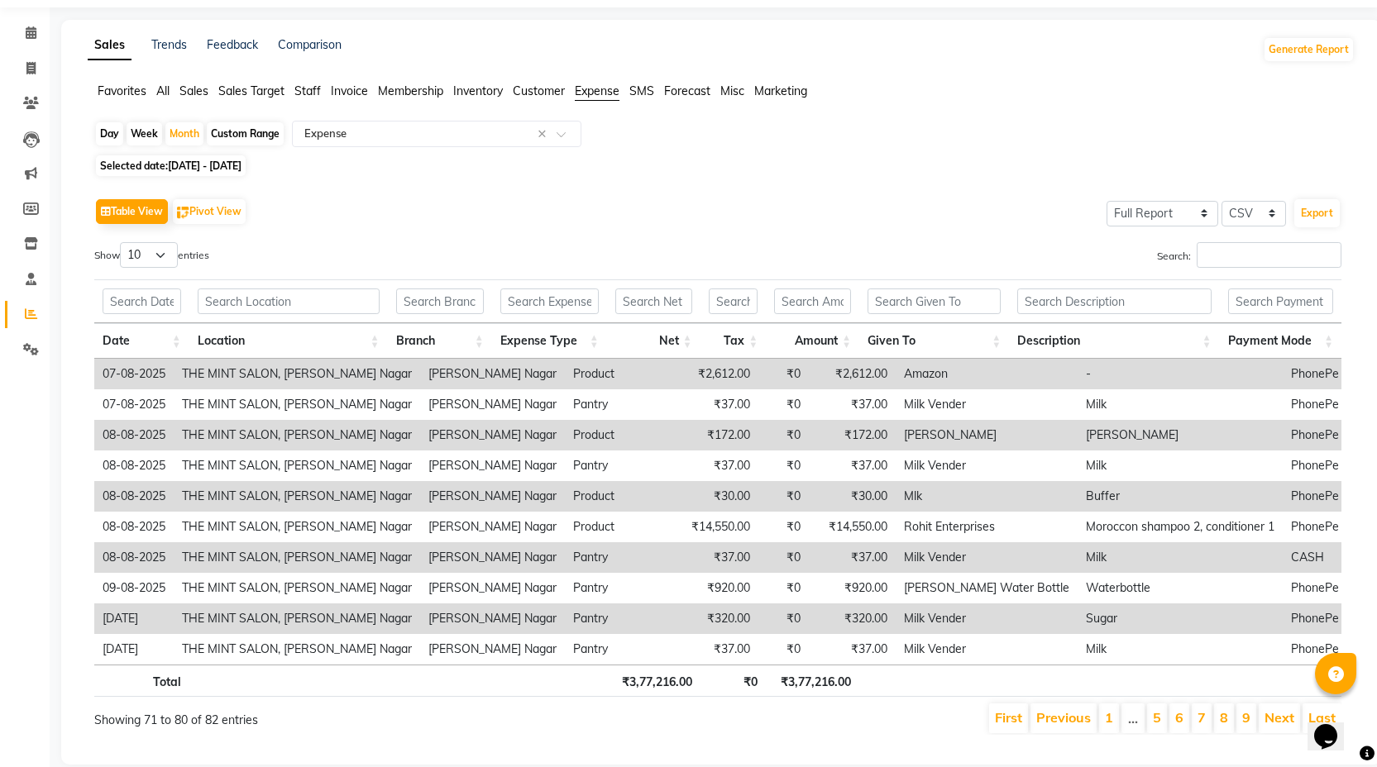
scroll to position [88, 0]
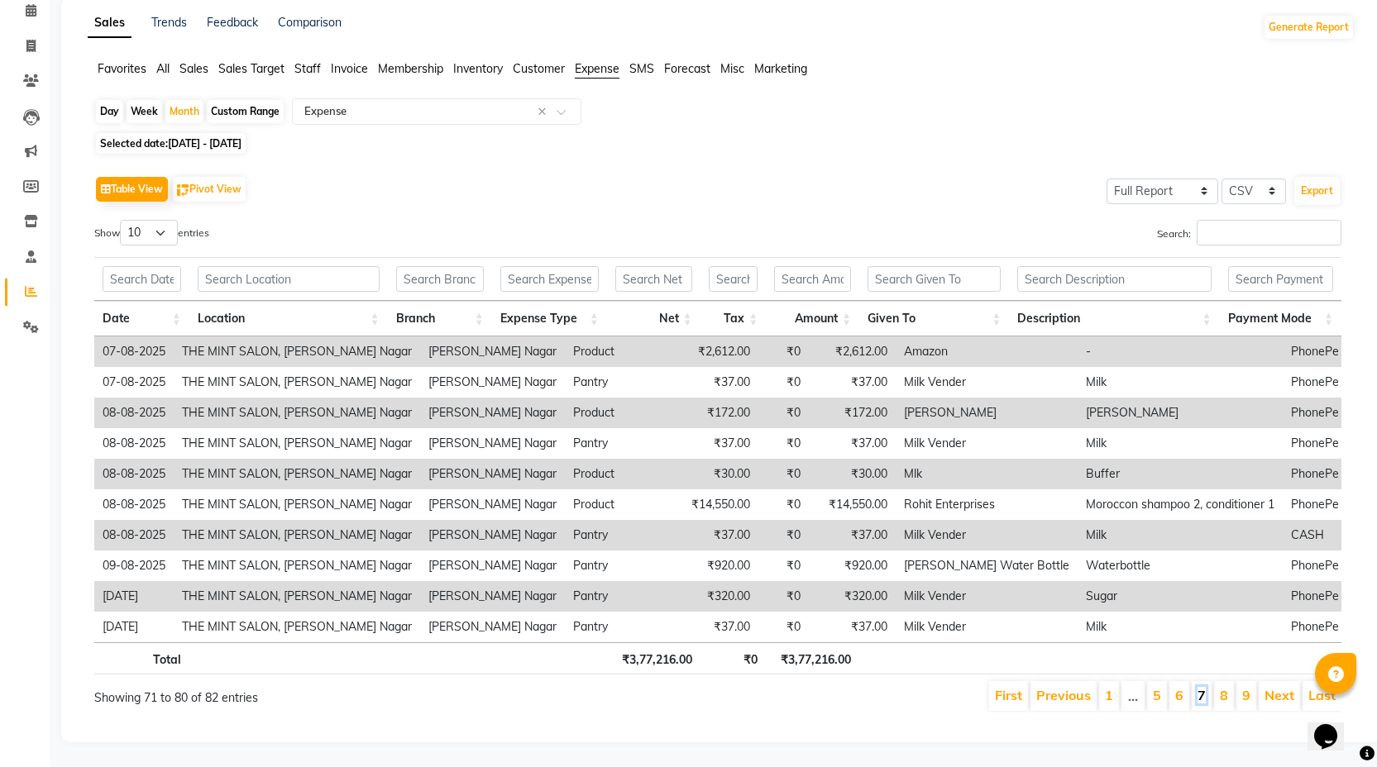
click at [1198, 687] on link "7" at bounding box center [1201, 695] width 8 height 17
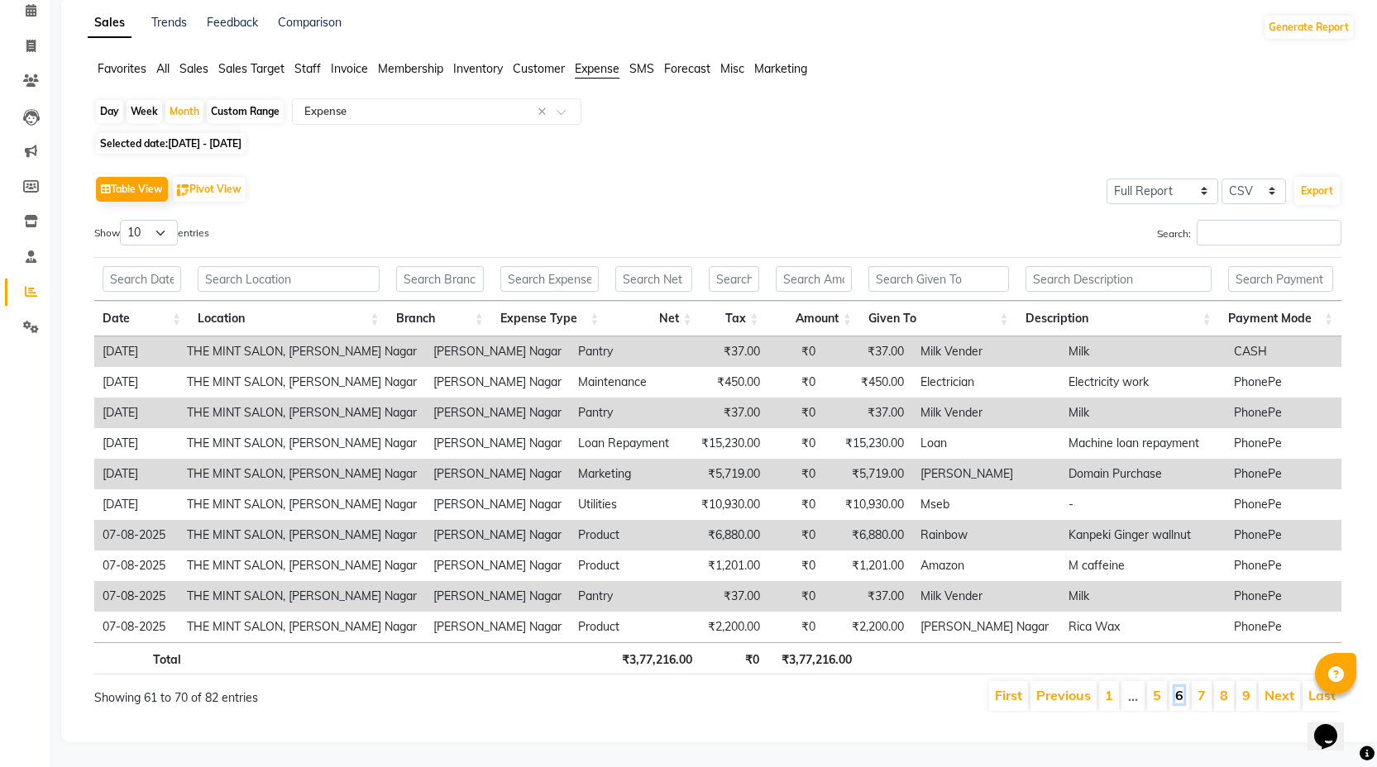
click at [1179, 687] on link "6" at bounding box center [1179, 695] width 8 height 17
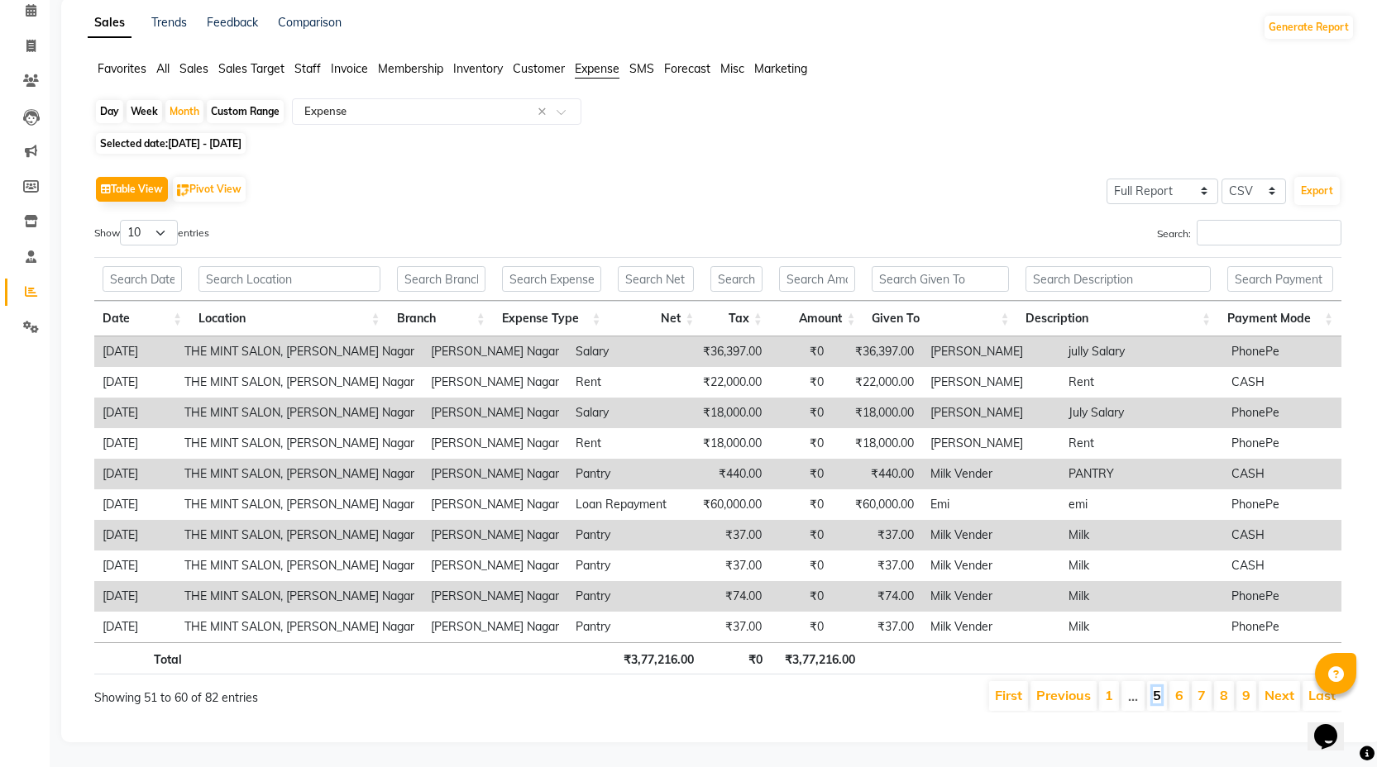
click at [1159, 687] on link "5" at bounding box center [1157, 695] width 8 height 17
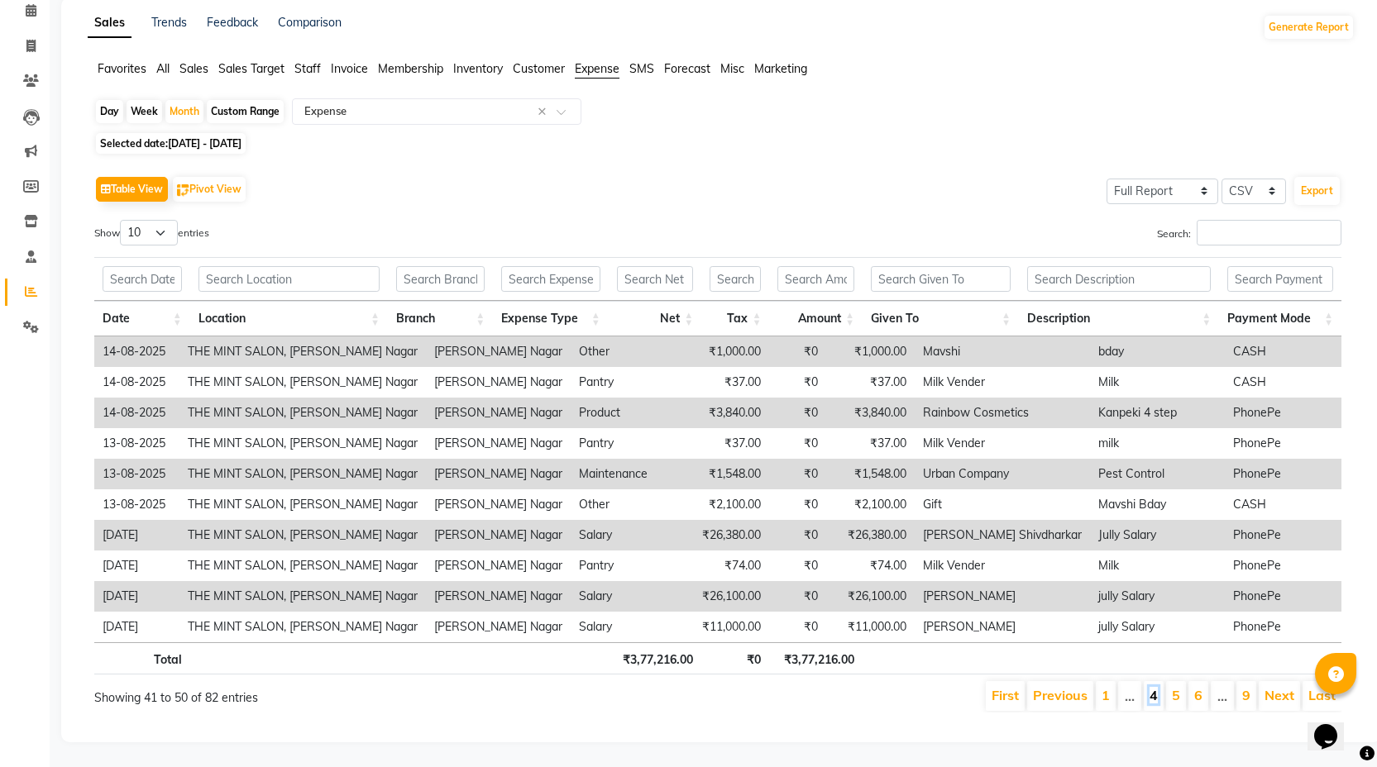
click at [1153, 687] on link "4" at bounding box center [1154, 695] width 8 height 17
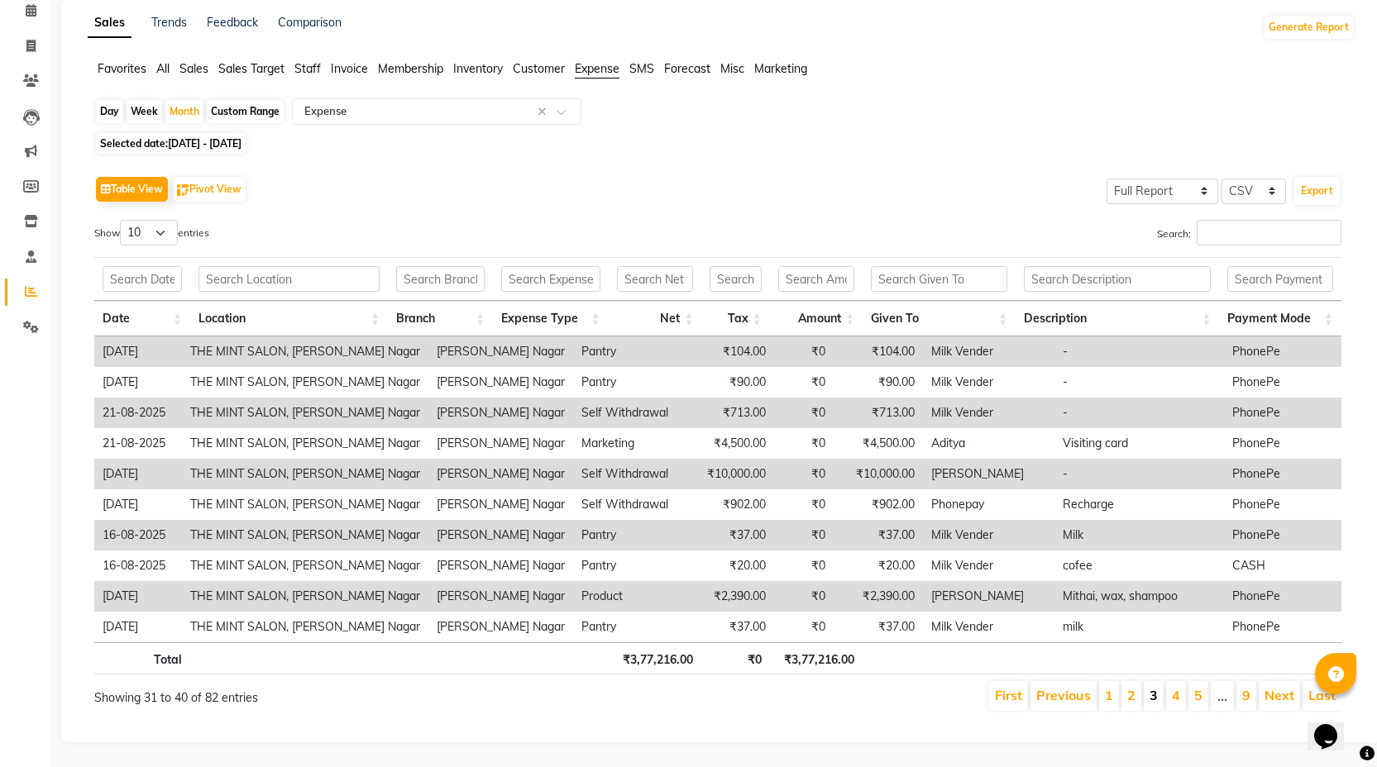
click at [1156, 687] on link "3" at bounding box center [1154, 695] width 8 height 17
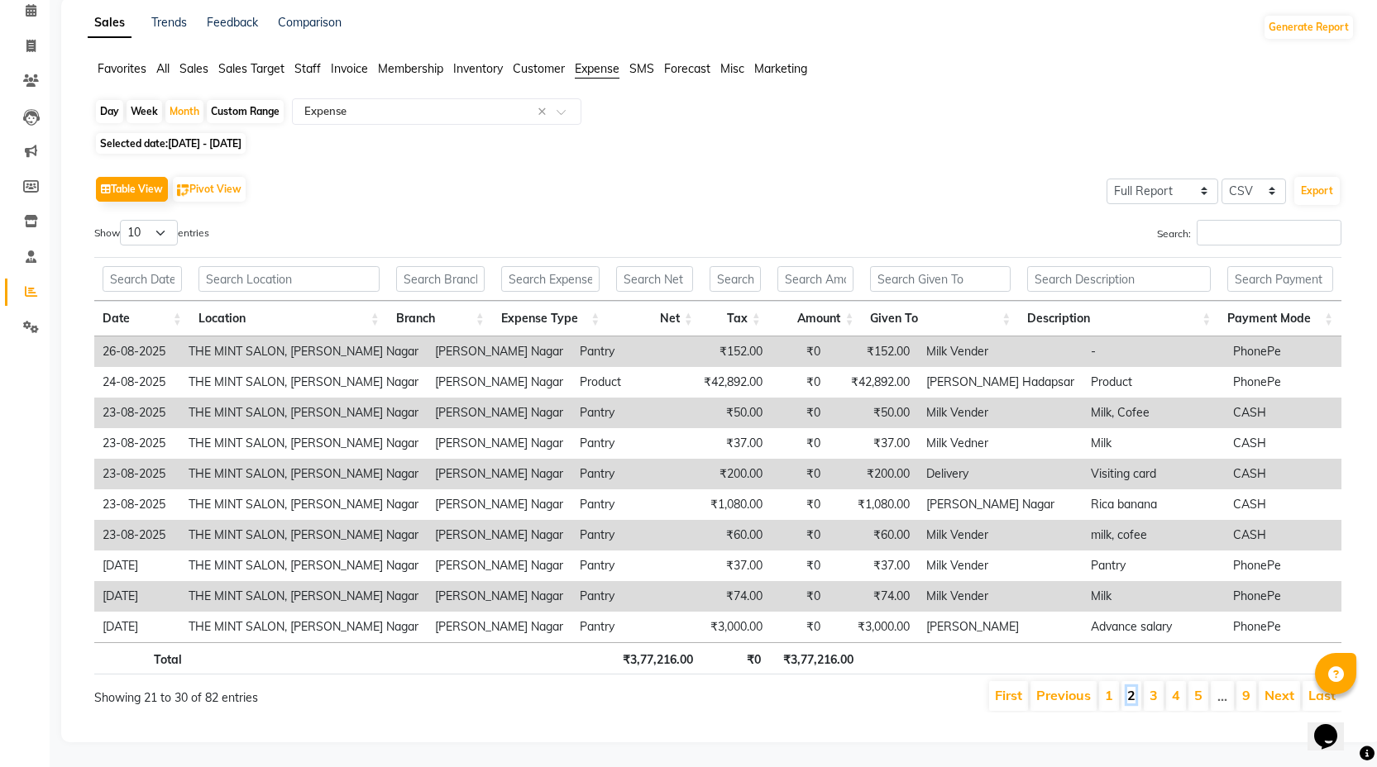
click at [1135, 687] on link "2" at bounding box center [1131, 695] width 8 height 17
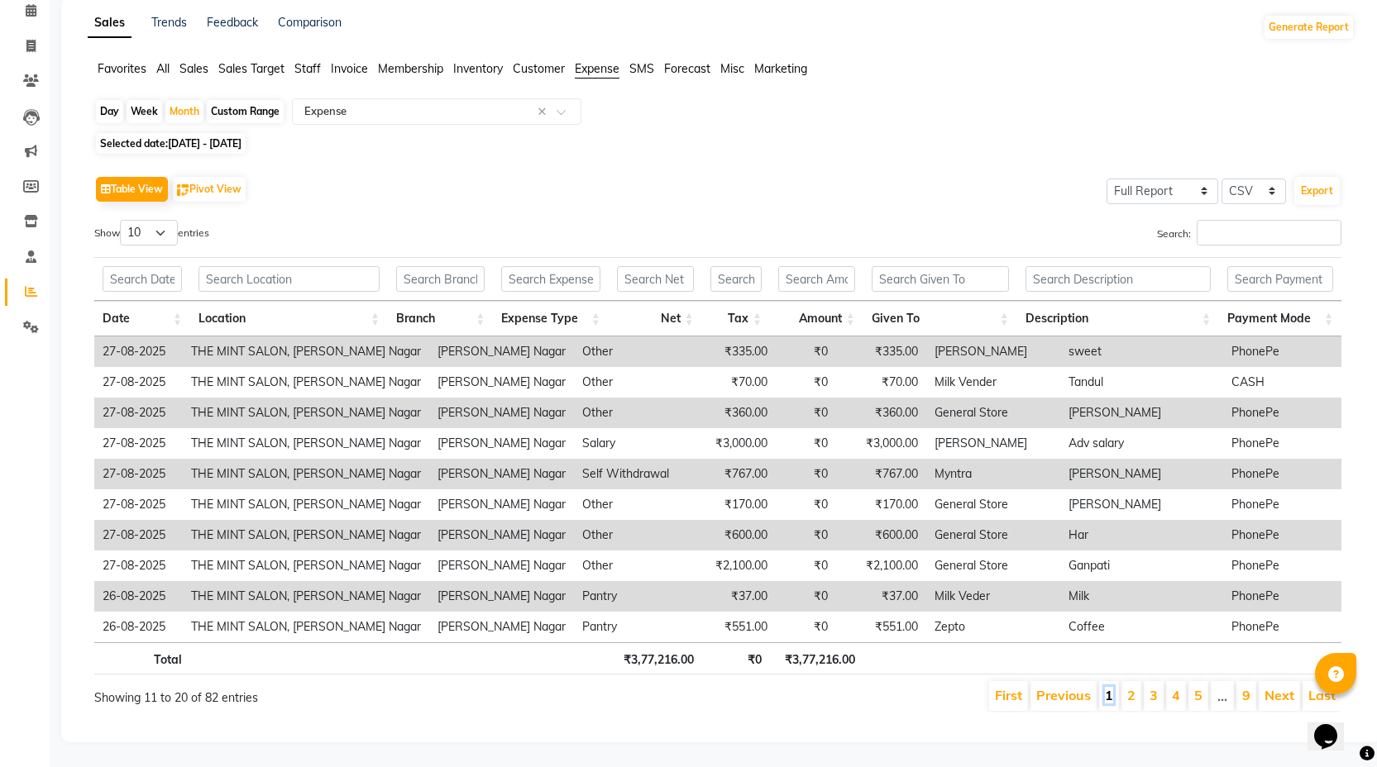
click at [1111, 687] on link "1" at bounding box center [1109, 695] width 8 height 17
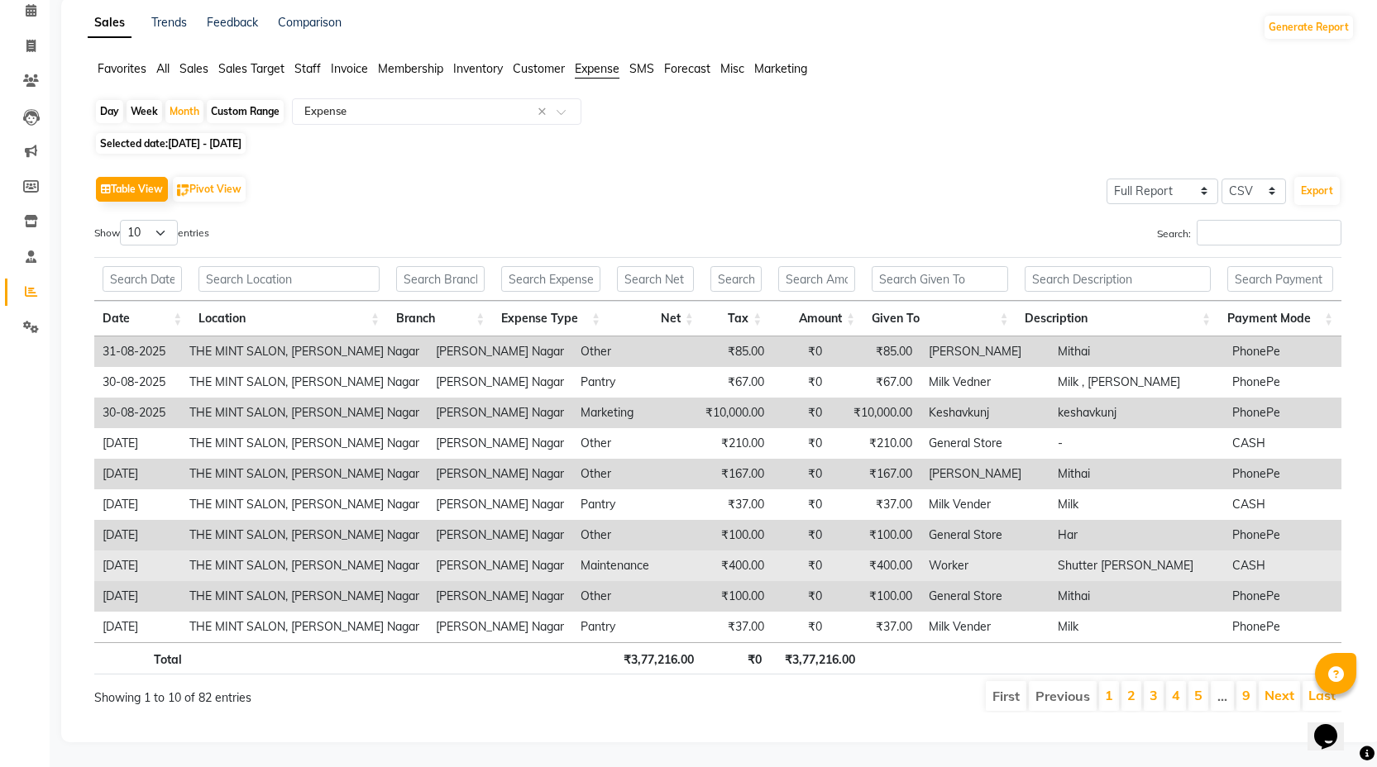
scroll to position [0, 0]
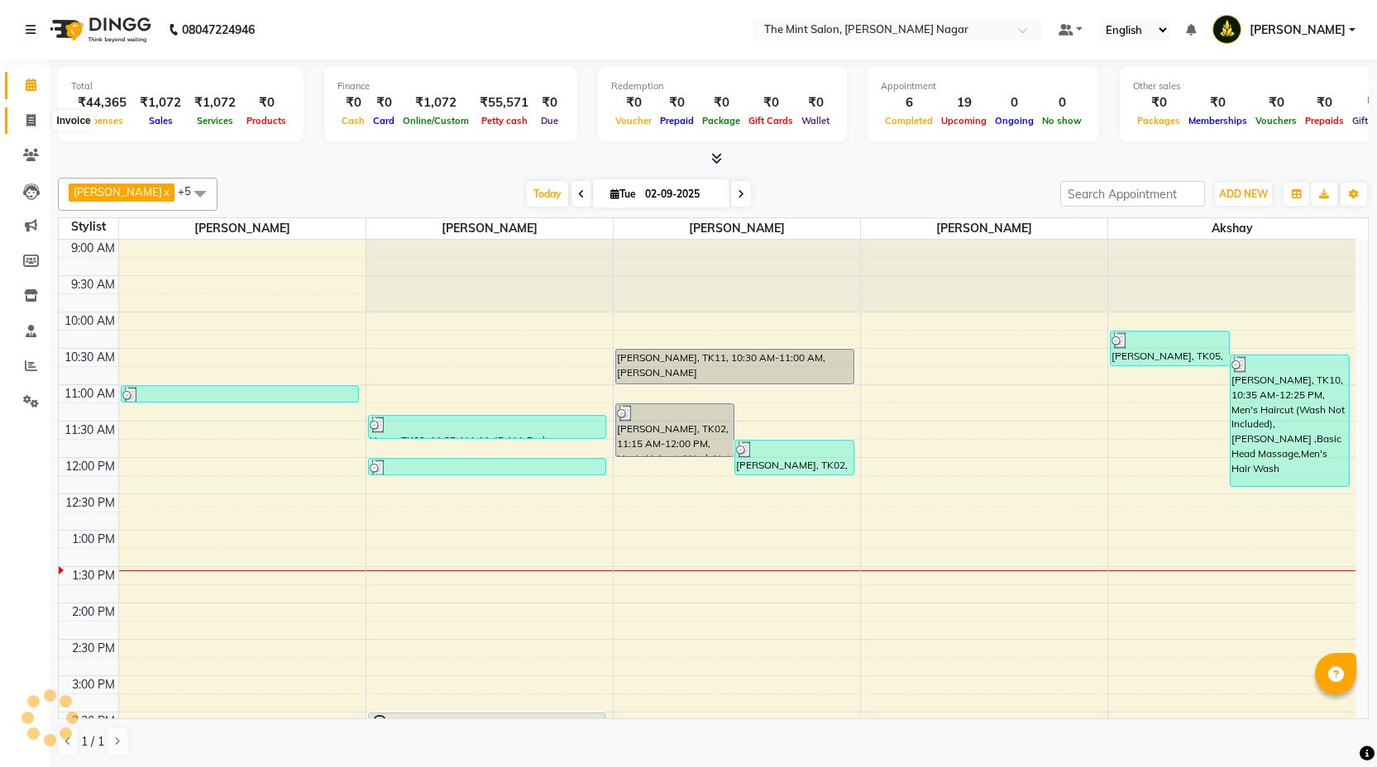
click at [35, 117] on icon at bounding box center [30, 120] width 9 height 12
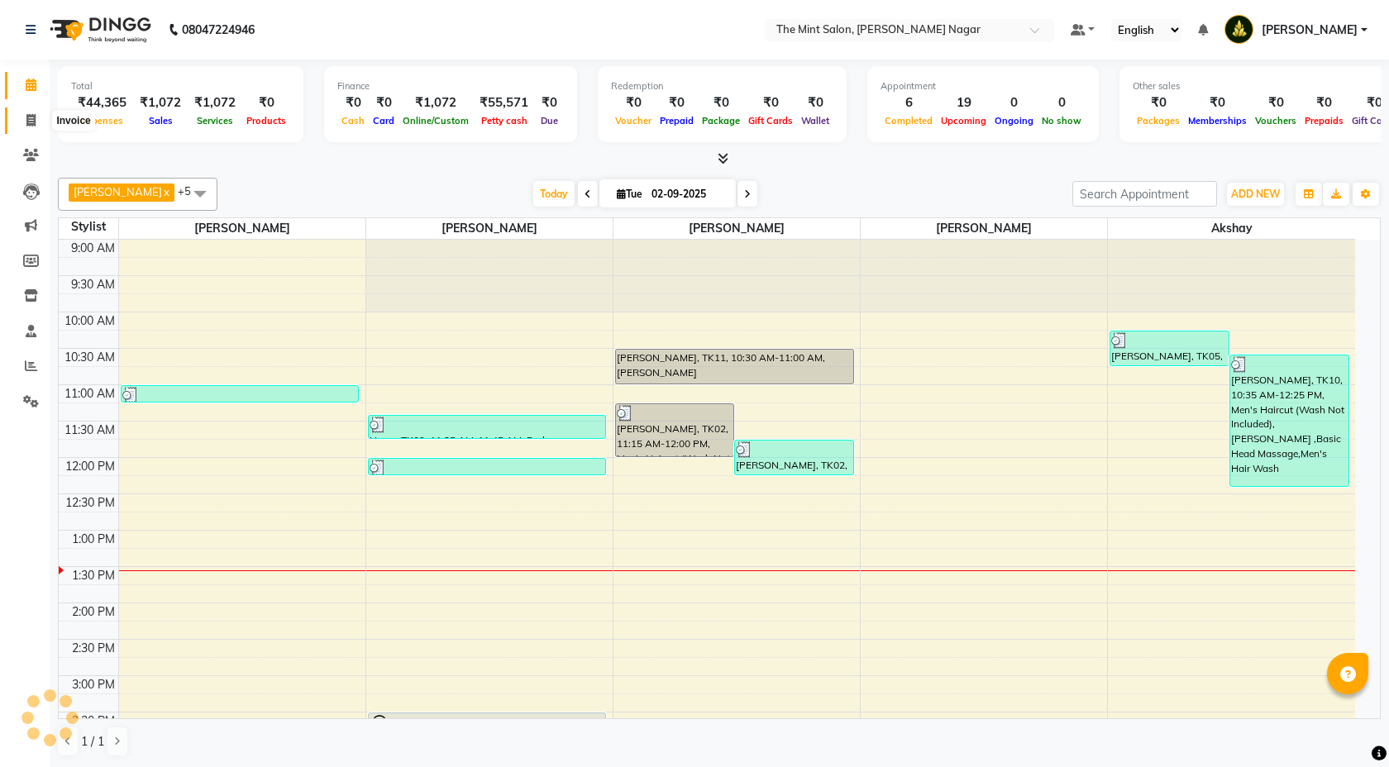
select select "service"
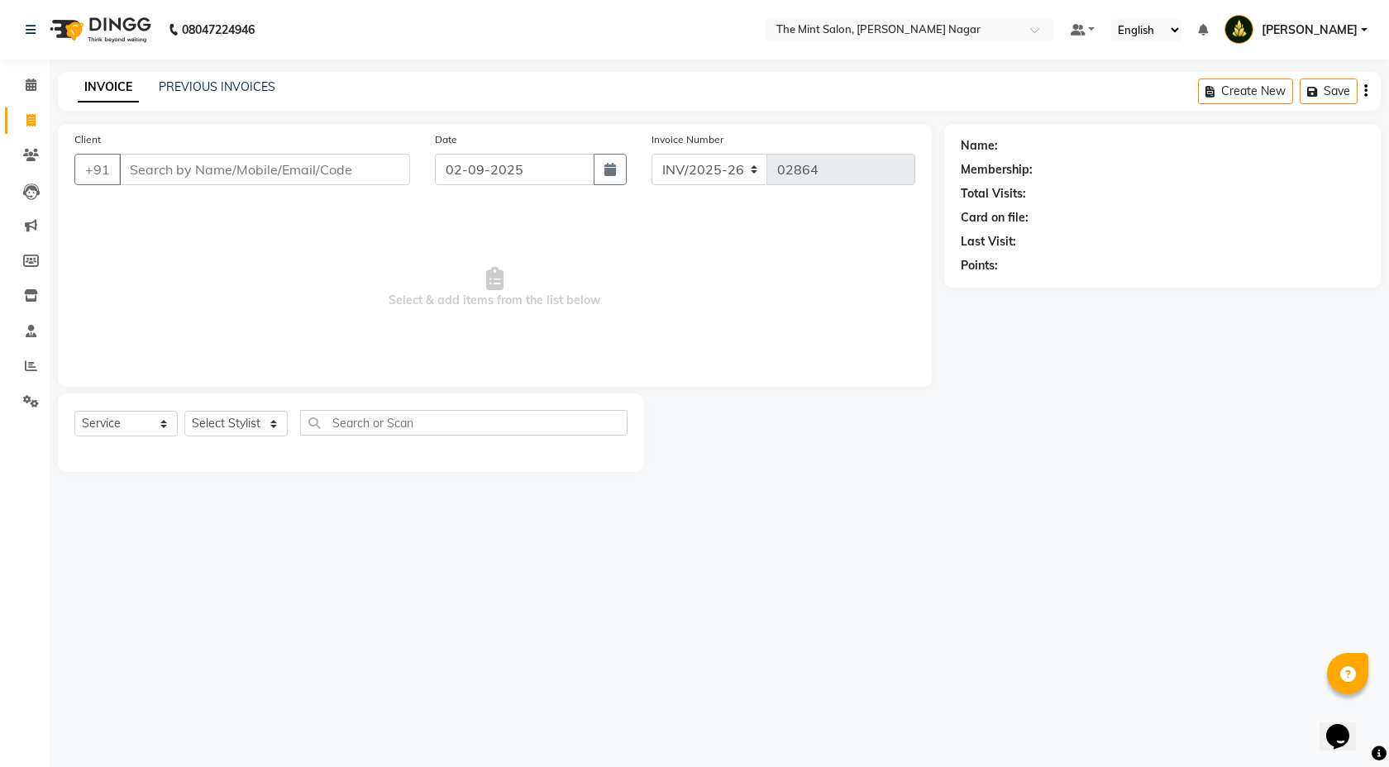
click at [253, 155] on input "Client" at bounding box center [264, 169] width 291 height 31
click at [255, 169] on input "Client" at bounding box center [264, 169] width 291 height 31
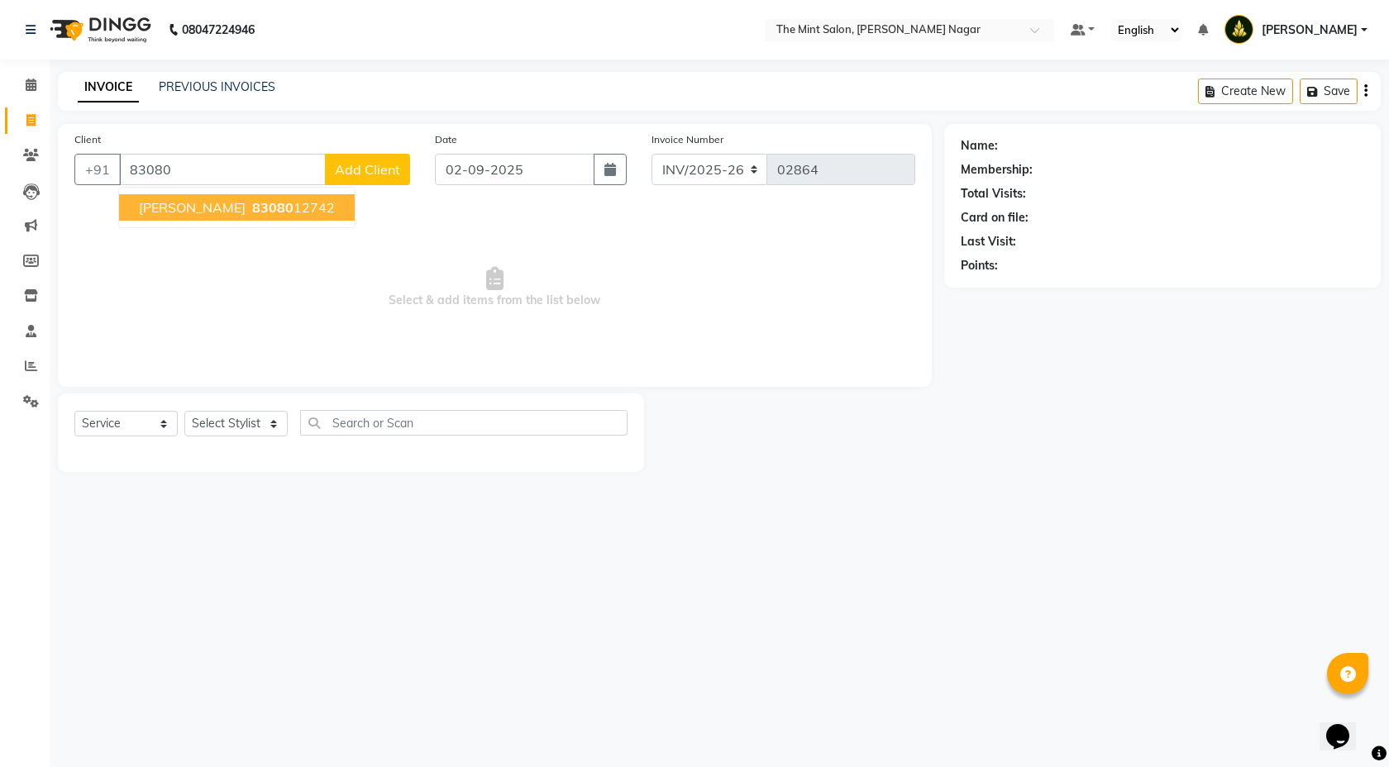
click at [252, 205] on span "83080" at bounding box center [272, 207] width 41 height 17
type input "8308012742"
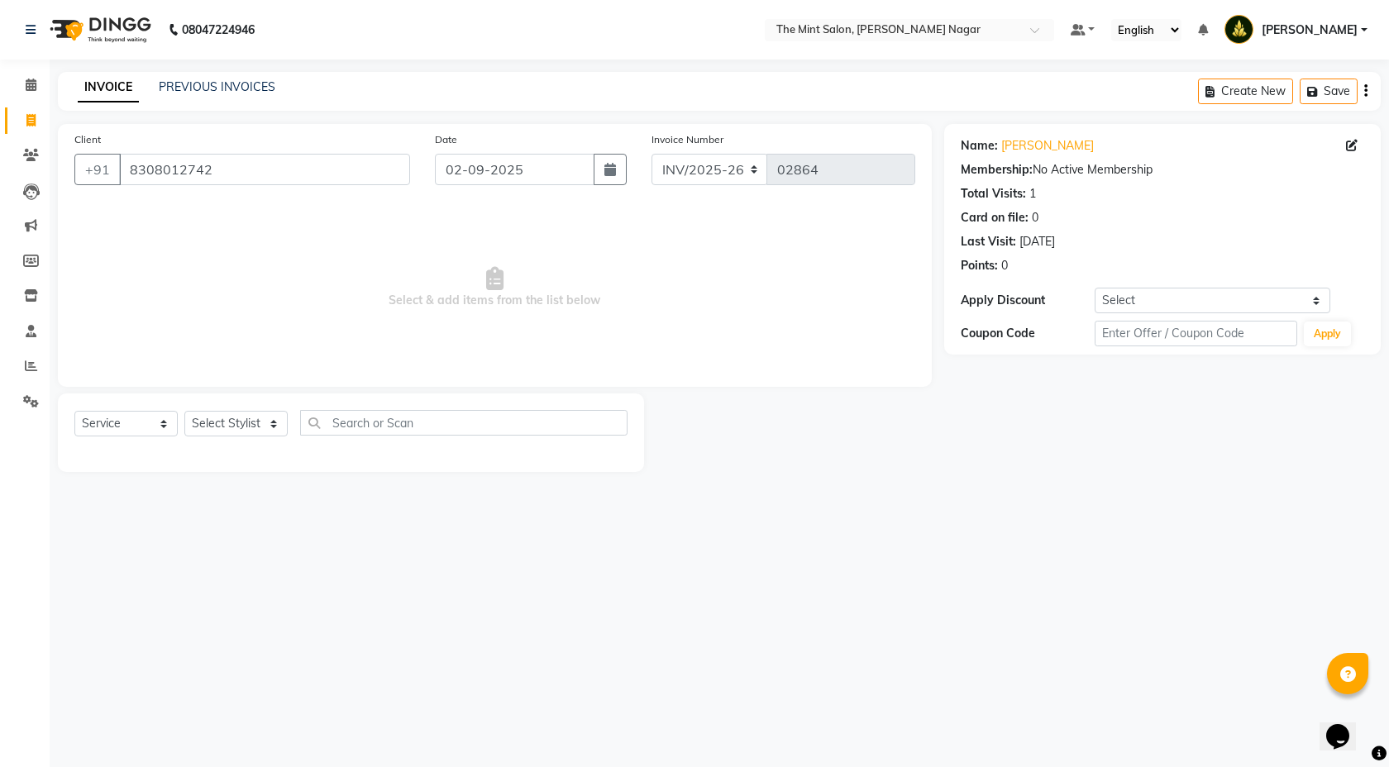
click at [271, 409] on div "Select Service Product Membership Package Voucher Prepaid Gift Card Select Styl…" at bounding box center [351, 433] width 586 height 79
click at [270, 434] on select "Select Stylist [PERSON_NAME] [PERSON_NAME] [PERSON_NAME] Pooja [PERSON_NAME] [P…" at bounding box center [235, 424] width 103 height 26
select select "66078"
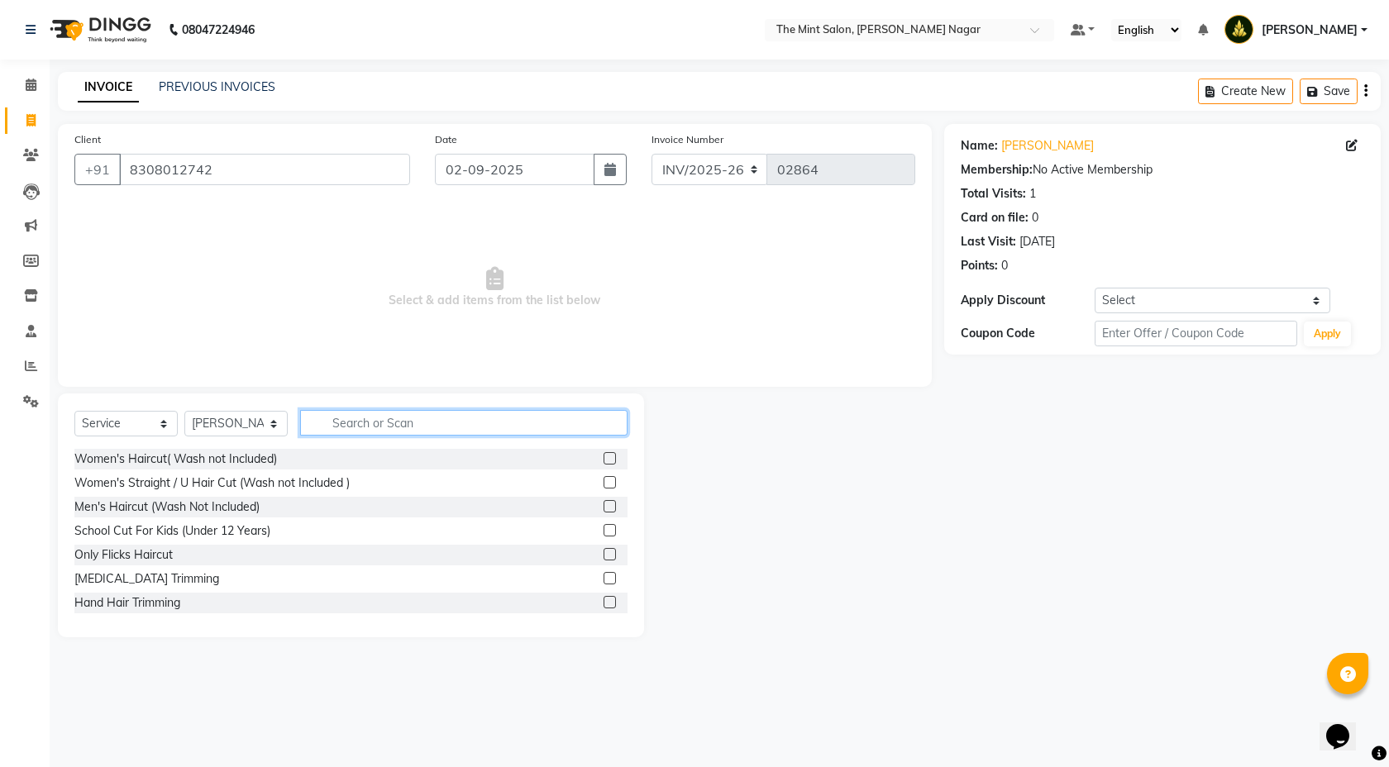
click at [347, 432] on input "text" at bounding box center [463, 423] width 327 height 26
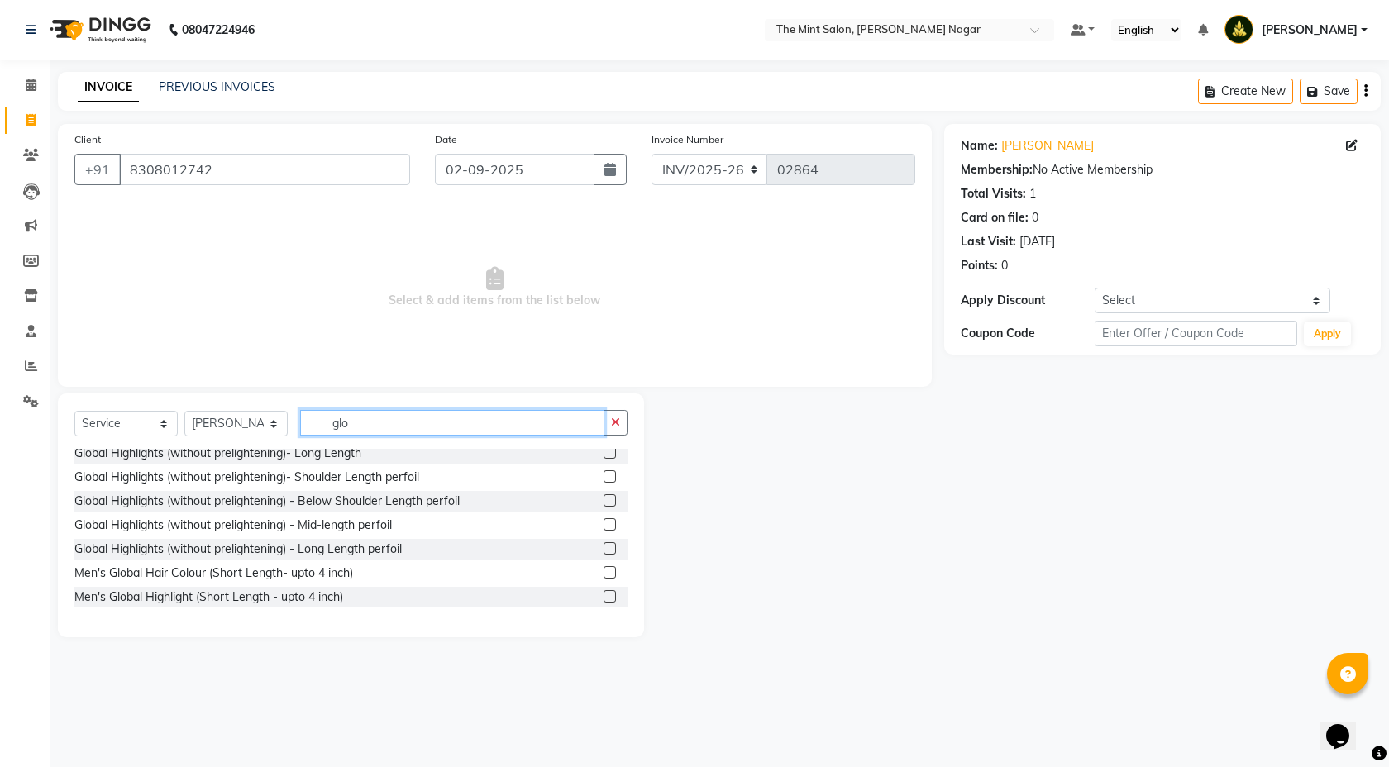
scroll to position [218, 0]
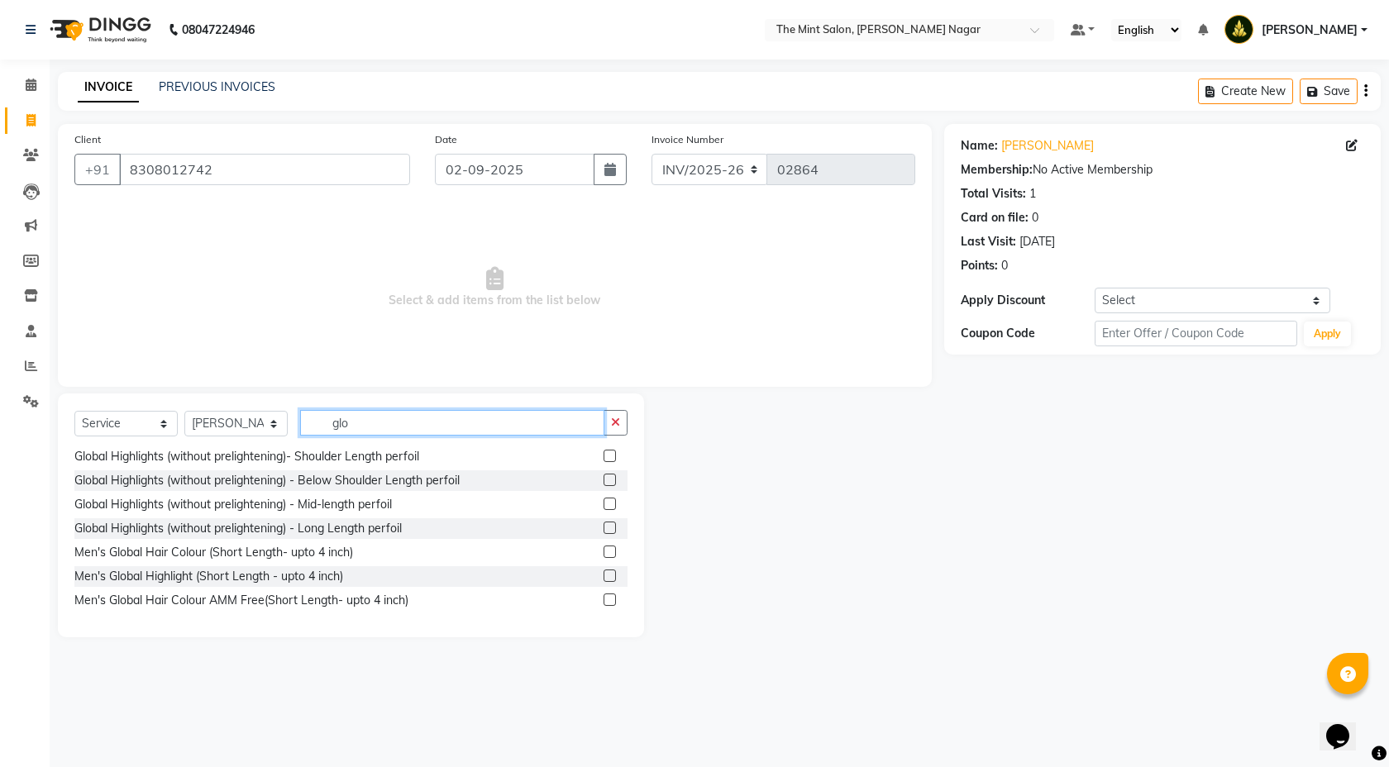
type input "glo"
click at [604, 549] on label at bounding box center [610, 552] width 12 height 12
click at [604, 549] on input "checkbox" at bounding box center [609, 552] width 11 height 11
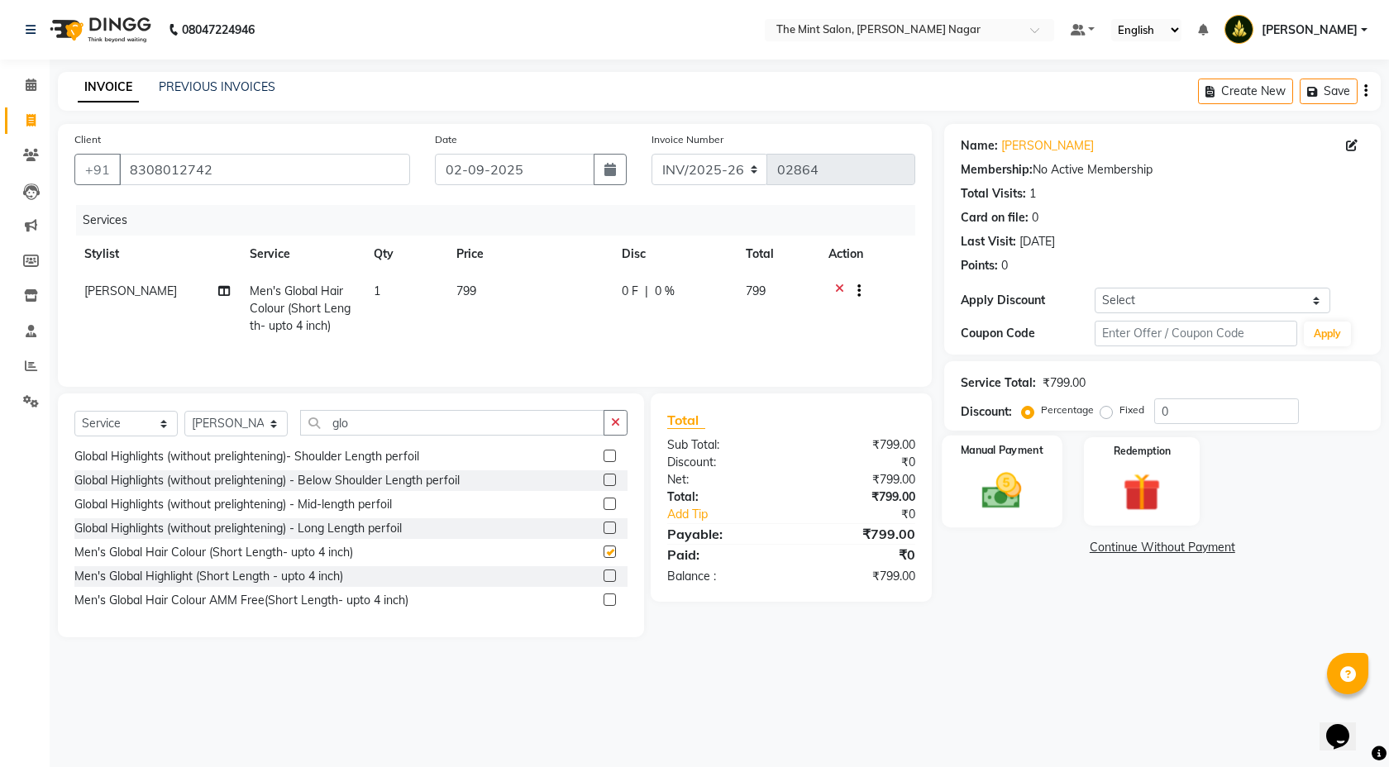
checkbox input "false"
click at [402, 423] on input "glo" at bounding box center [452, 423] width 304 height 26
type input "g"
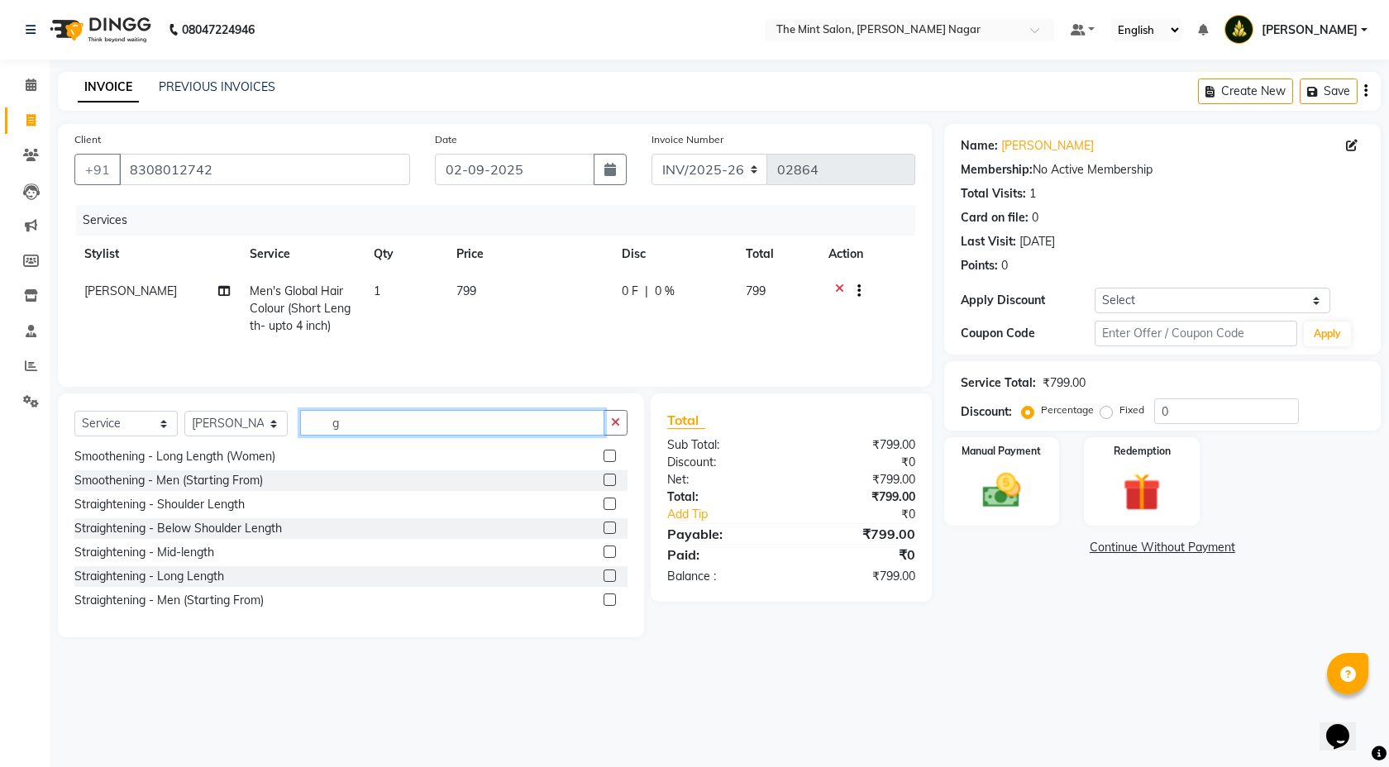
scroll to position [986, 0]
type input "2"
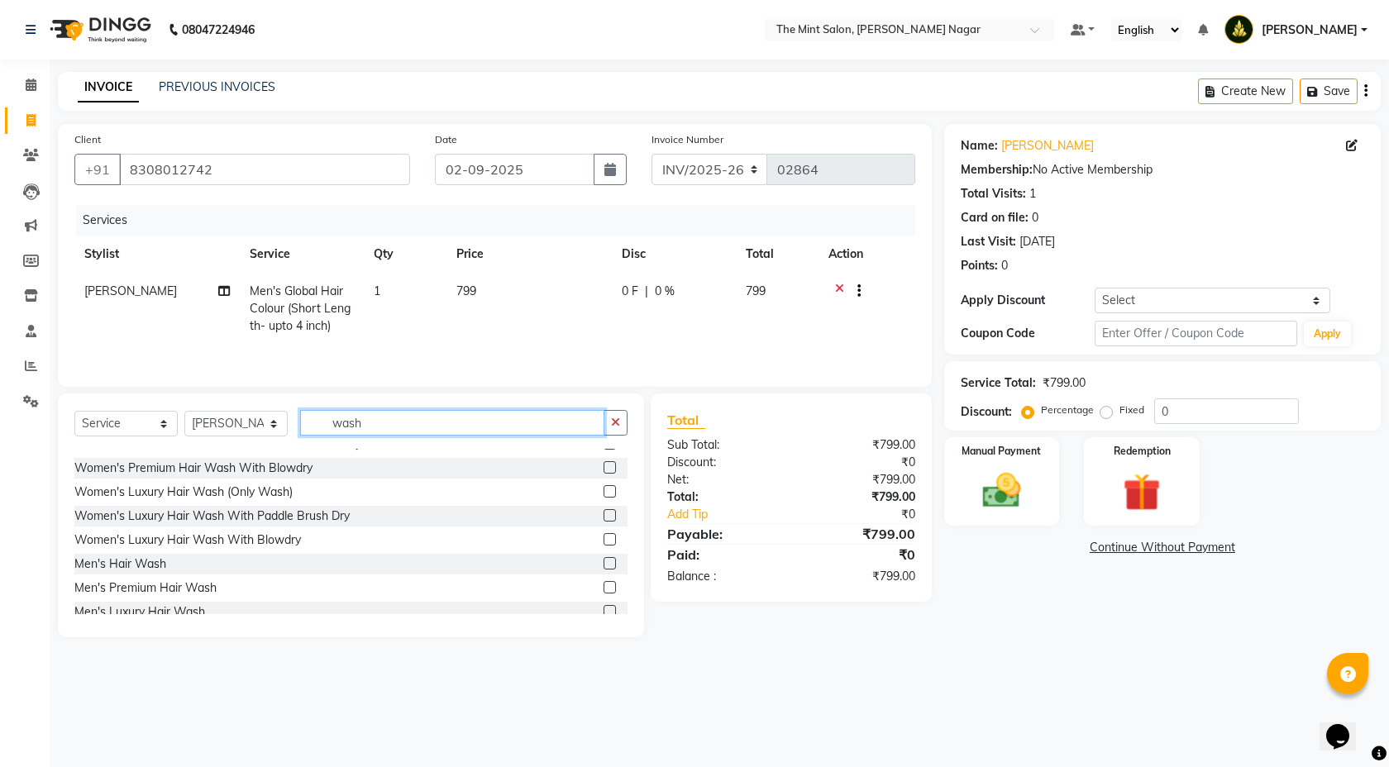
scroll to position [184, 0]
type input "wash"
click at [604, 563] on label at bounding box center [610, 563] width 12 height 12
click at [604, 563] on input "checkbox" at bounding box center [609, 563] width 11 height 11
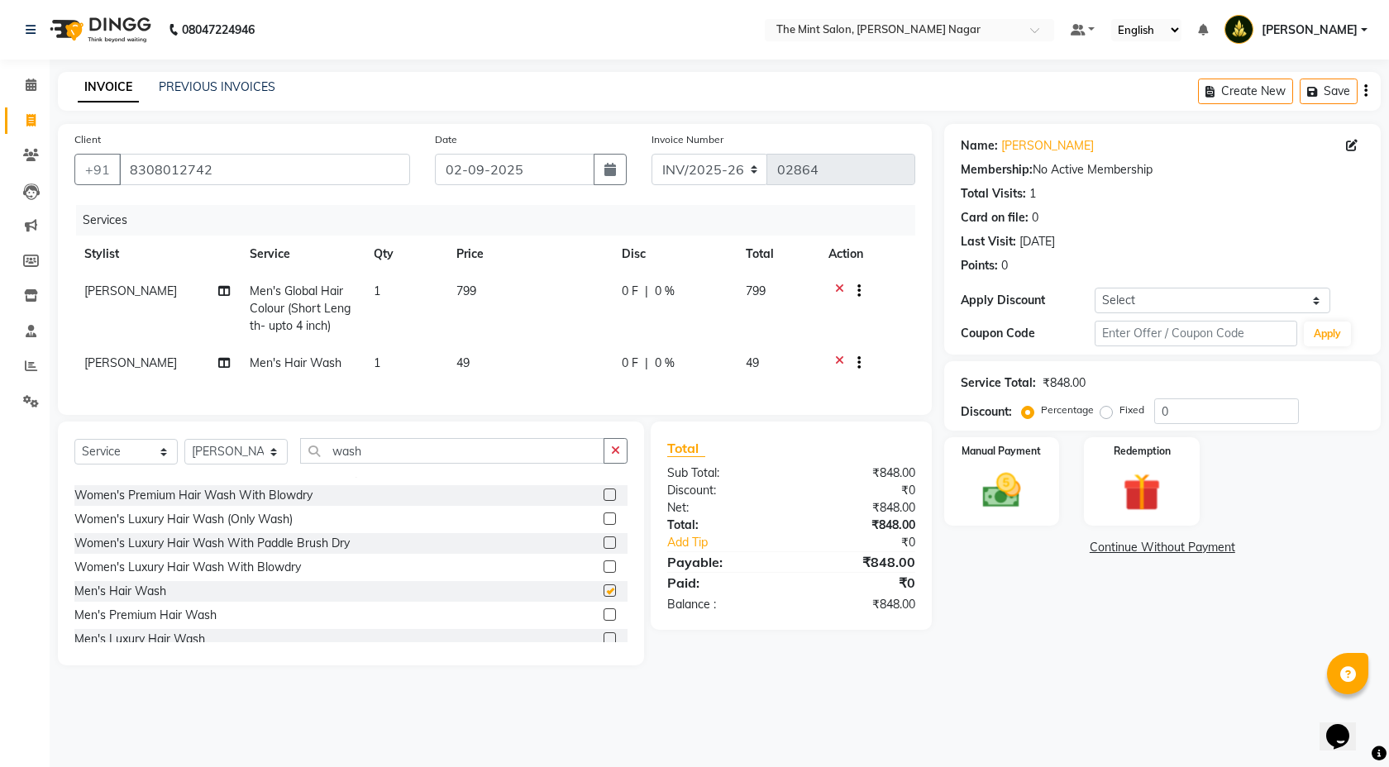
checkbox input "false"
click at [1161, 413] on input "0" at bounding box center [1226, 412] width 145 height 26
type input "10"
click at [1011, 498] on img at bounding box center [1002, 490] width 65 height 45
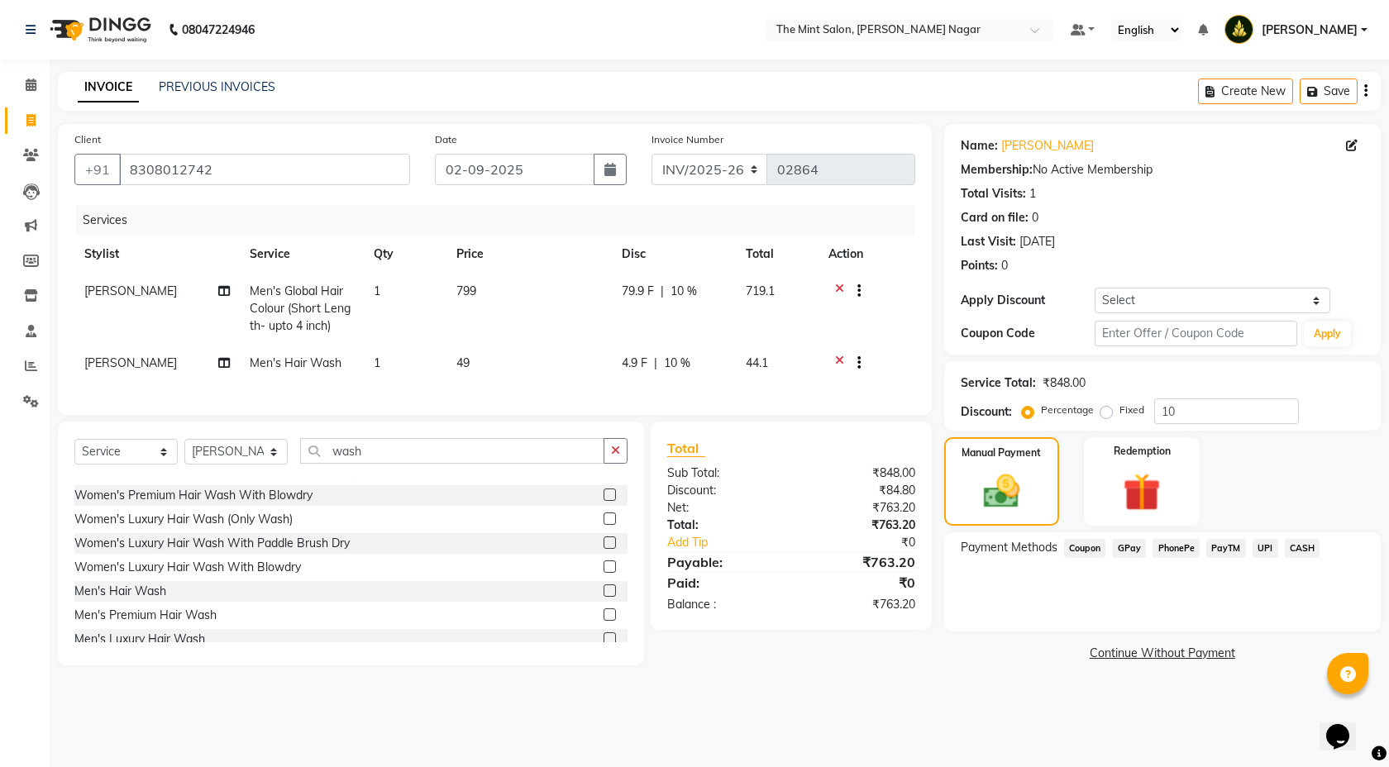
click at [1179, 548] on span "PhonePe" at bounding box center [1176, 548] width 47 height 19
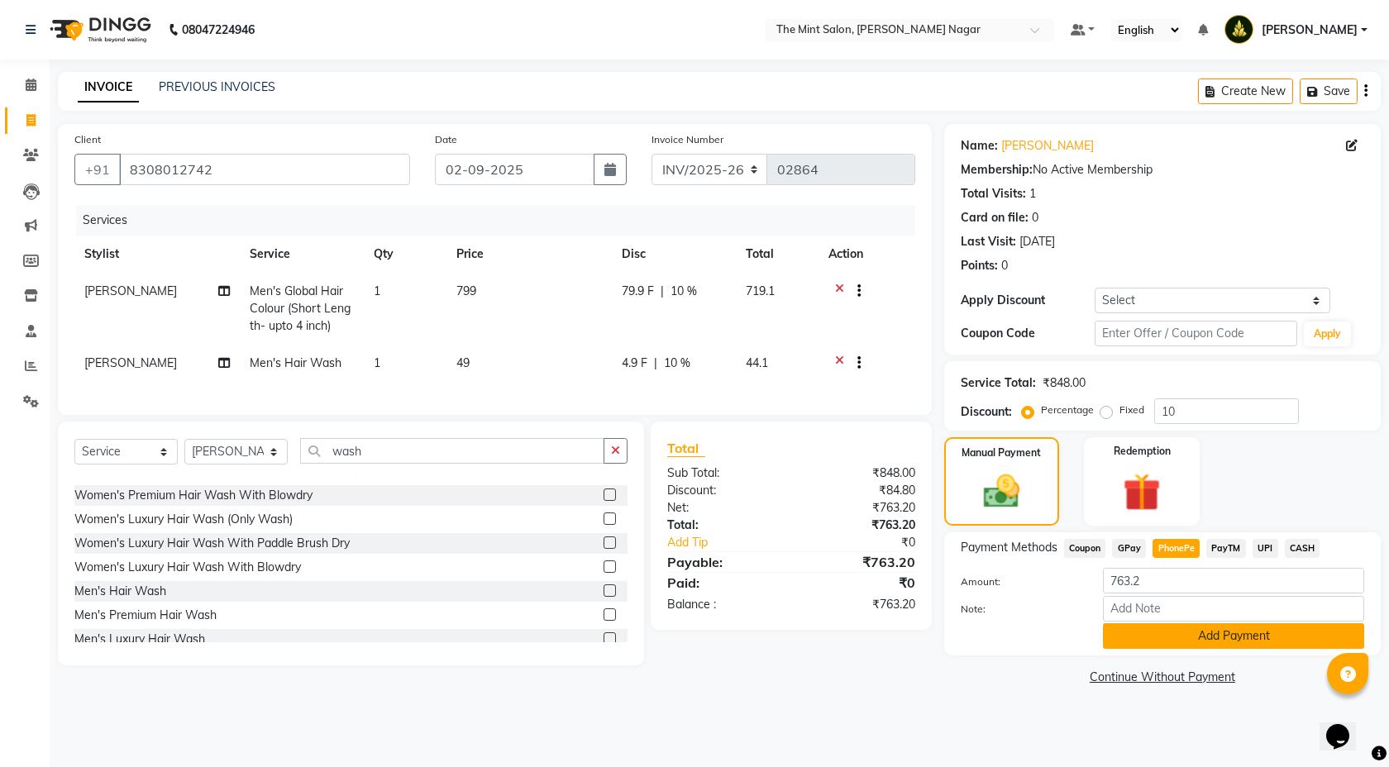
click at [1183, 648] on button "Add Payment" at bounding box center [1233, 637] width 261 height 26
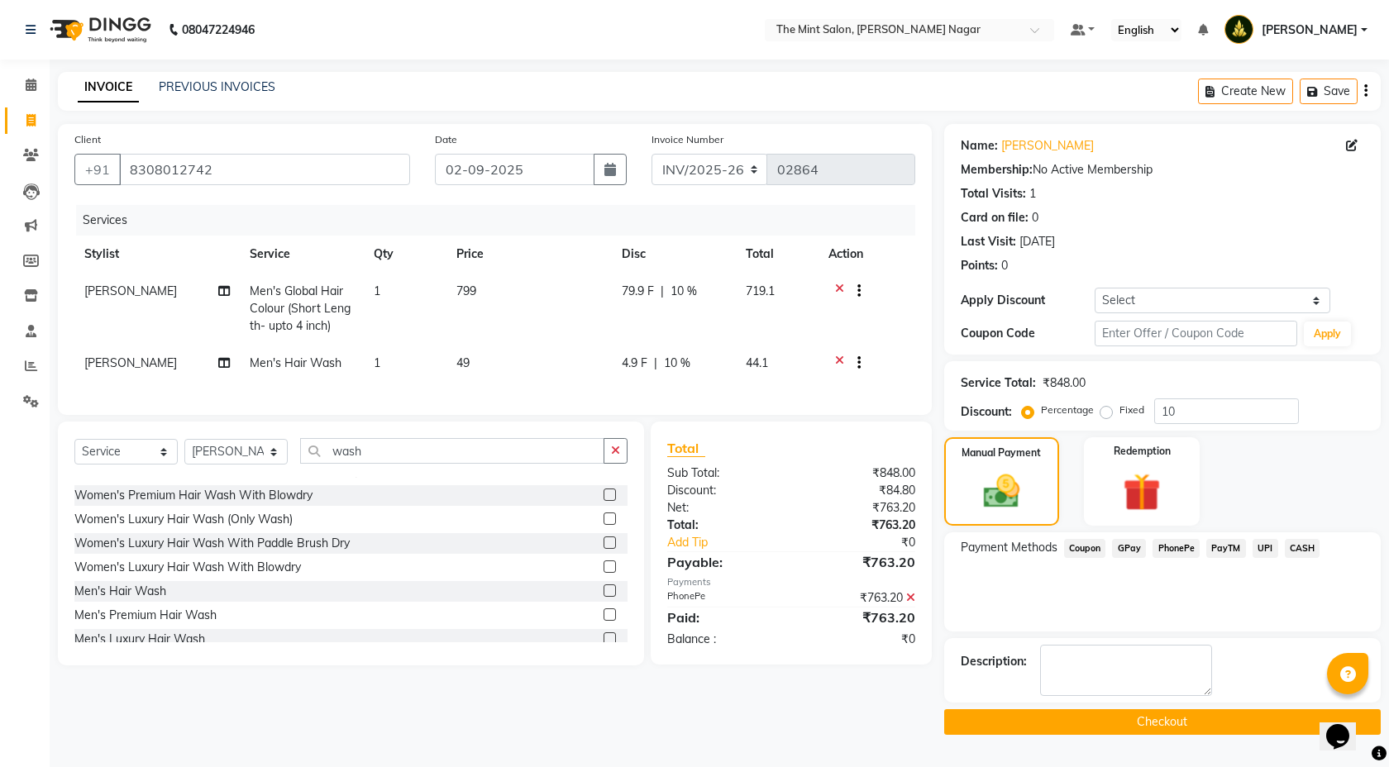
click at [1140, 717] on button "Checkout" at bounding box center [1162, 723] width 437 height 26
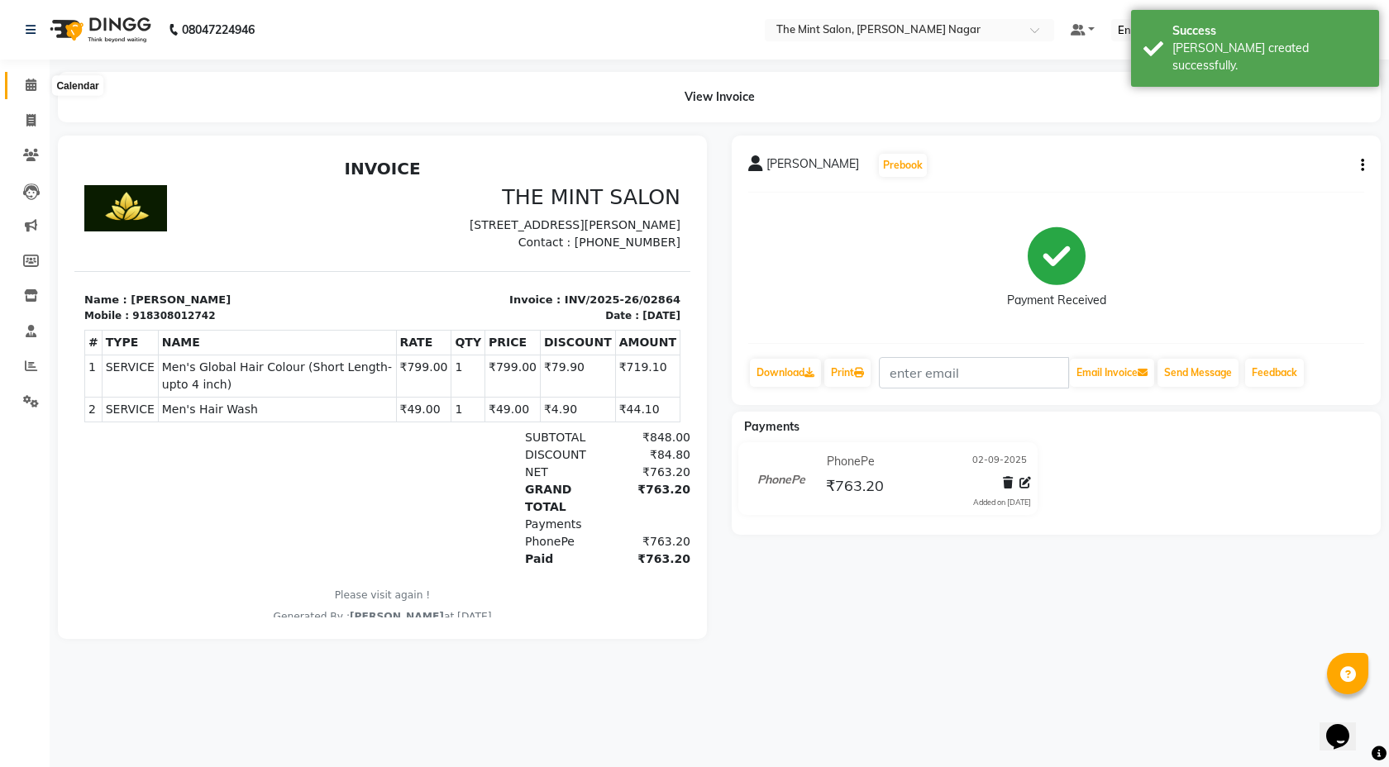
click at [30, 93] on span at bounding box center [31, 85] width 29 height 19
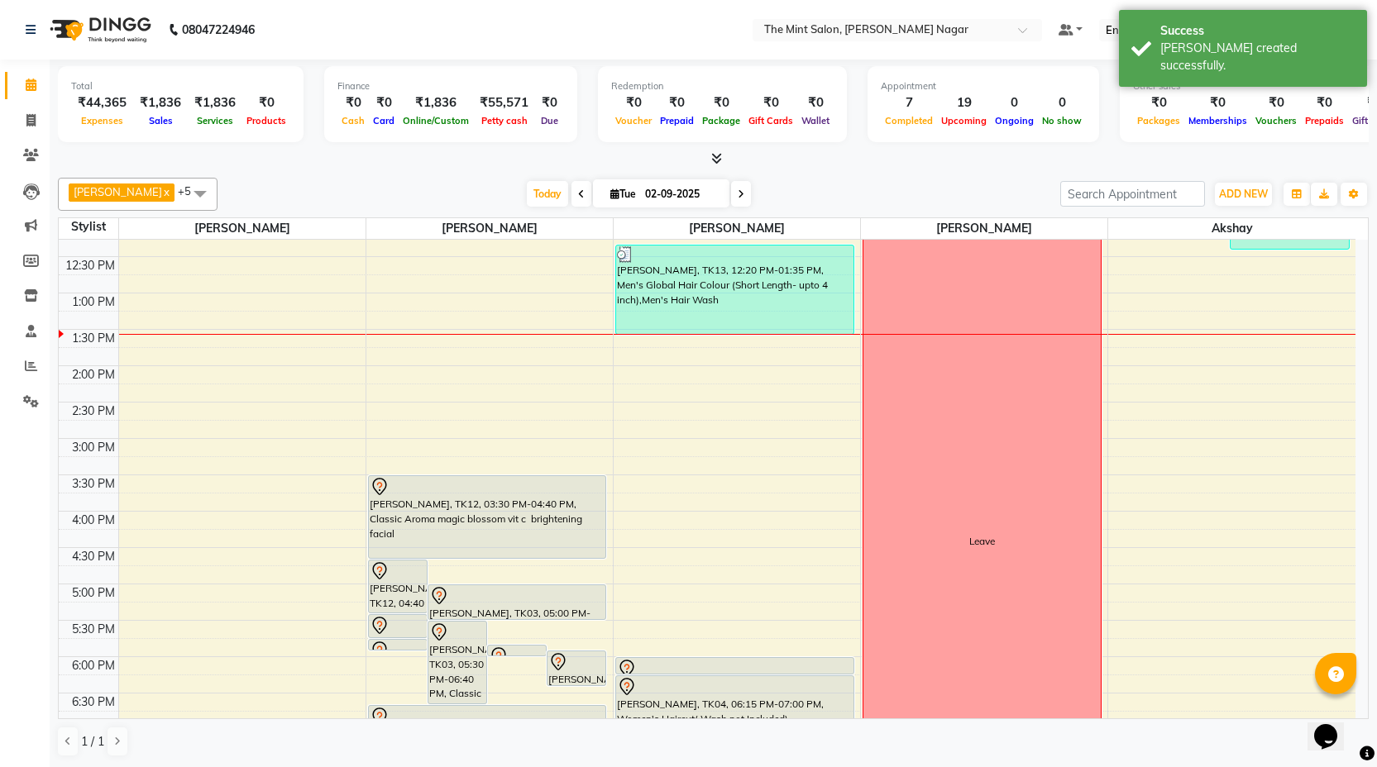
scroll to position [242, 0]
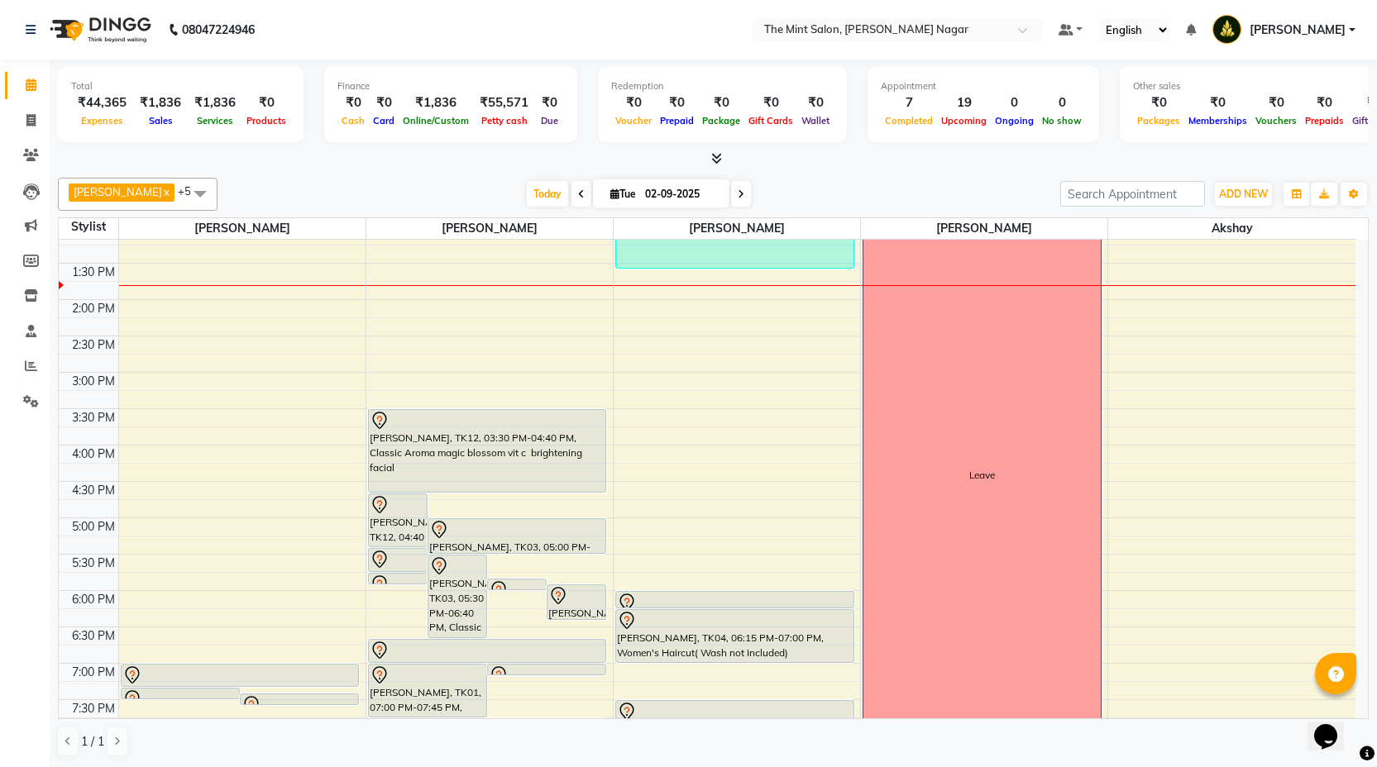
scroll to position [316, 0]
